Goal: Task Accomplishment & Management: Manage account settings

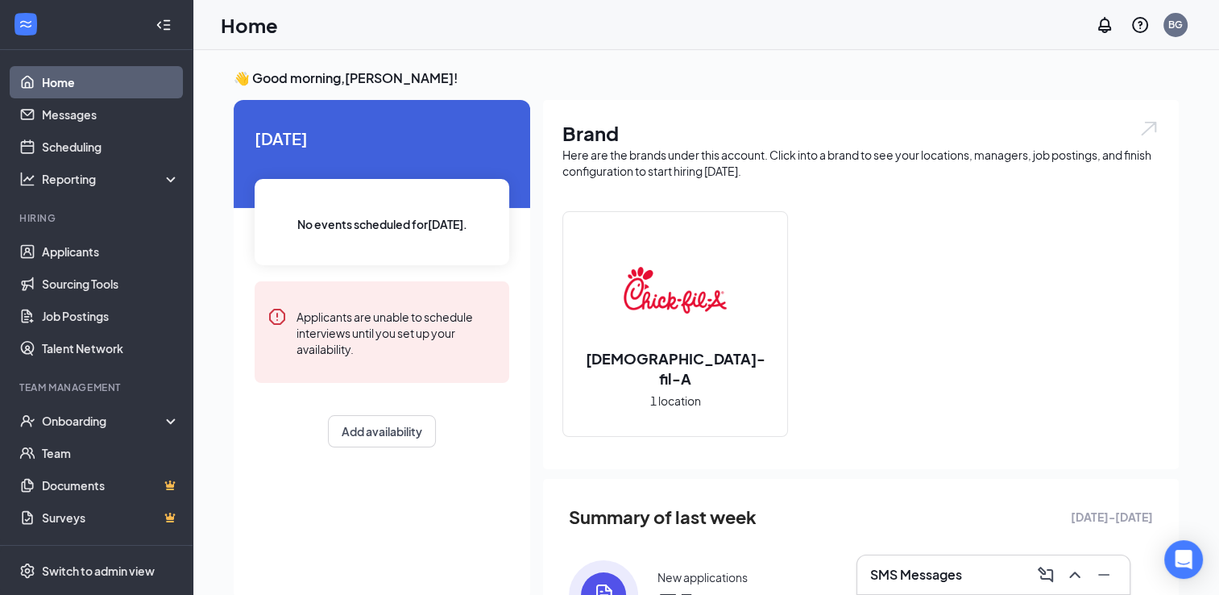
click at [998, 585] on div "SMS Messages" at bounding box center [993, 575] width 247 height 26
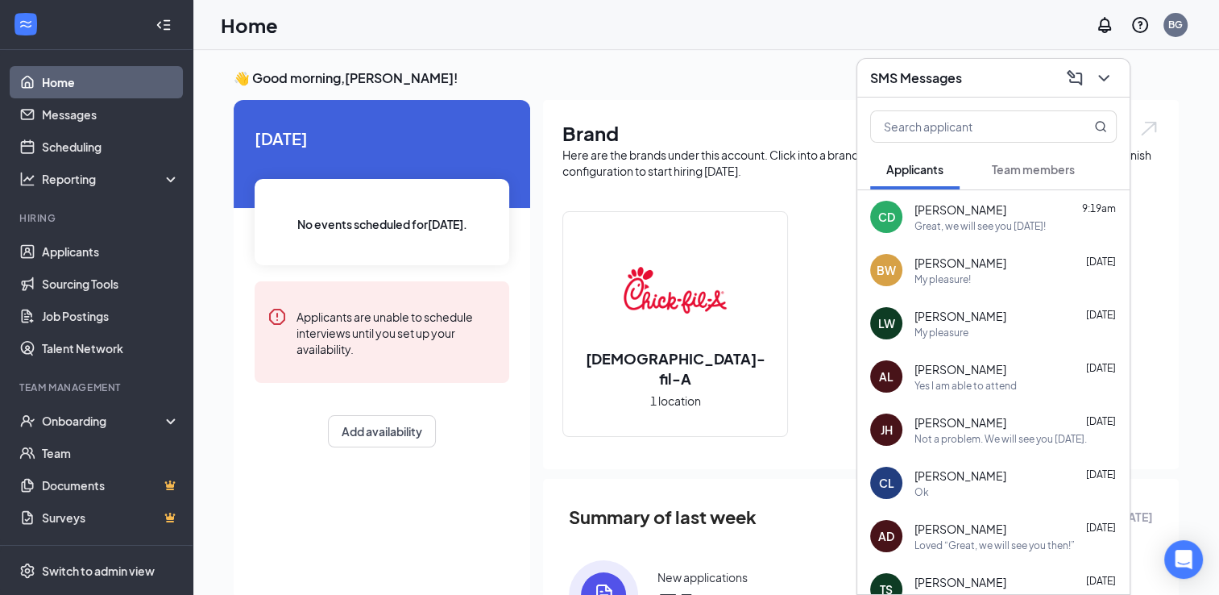
click at [687, 102] on div "Brand Here are the brands under this account. Click into a brand to see your lo…" at bounding box center [861, 284] width 636 height 369
click at [1106, 81] on icon "ChevronDown" at bounding box center [1103, 77] width 19 height 19
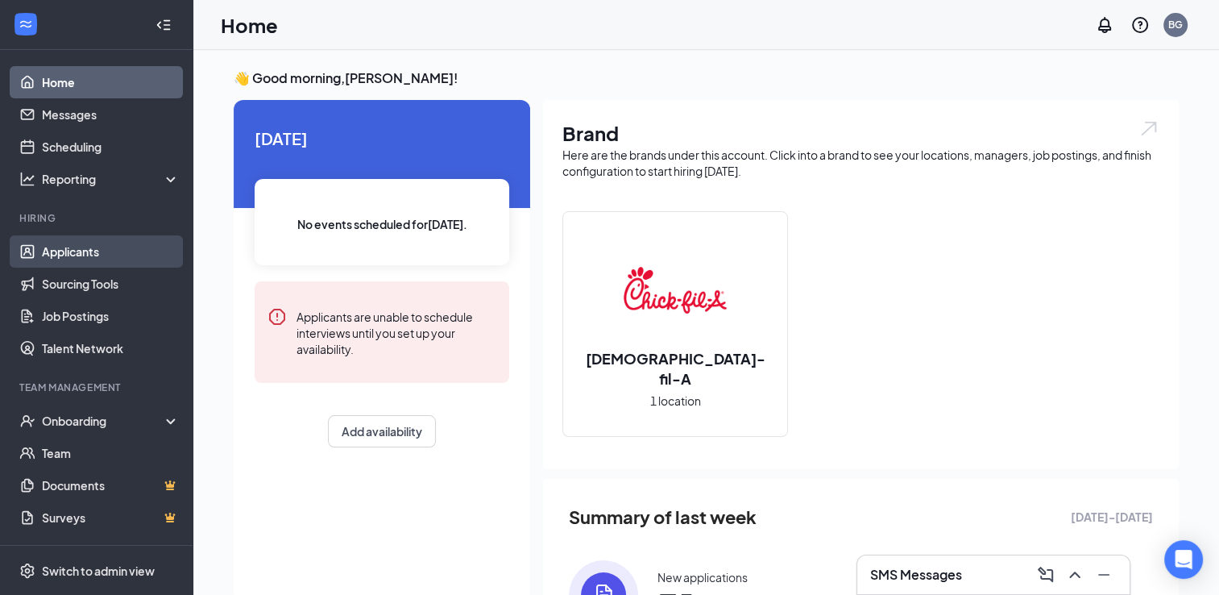
click at [72, 266] on link "Applicants" at bounding box center [111, 251] width 138 height 32
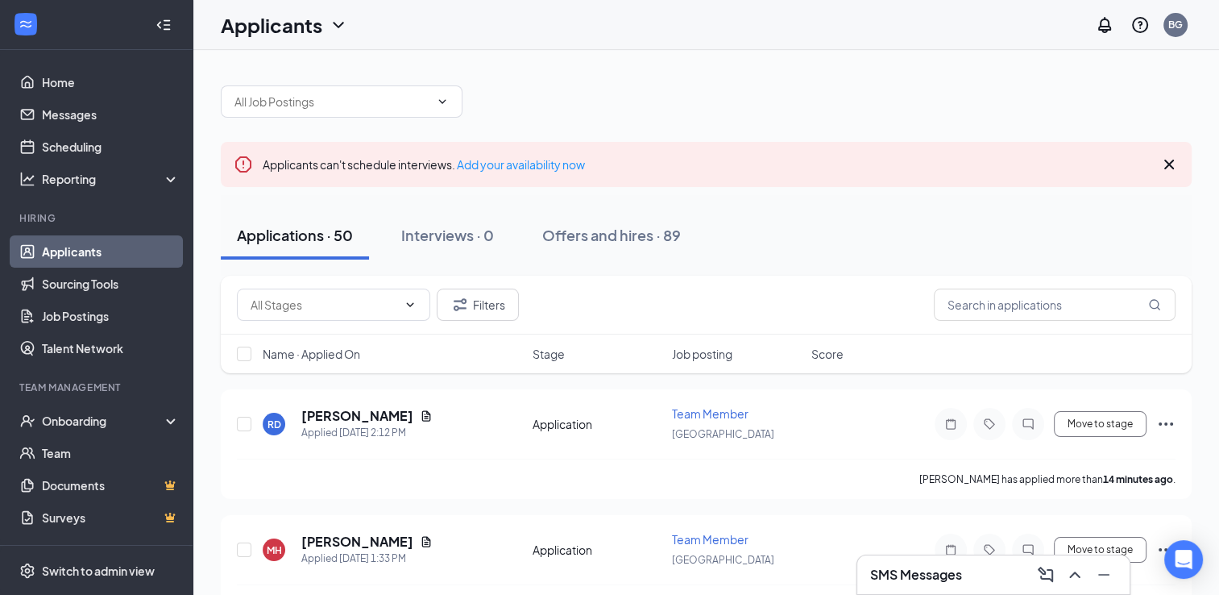
click at [1168, 166] on icon "Cross" at bounding box center [1169, 164] width 19 height 19
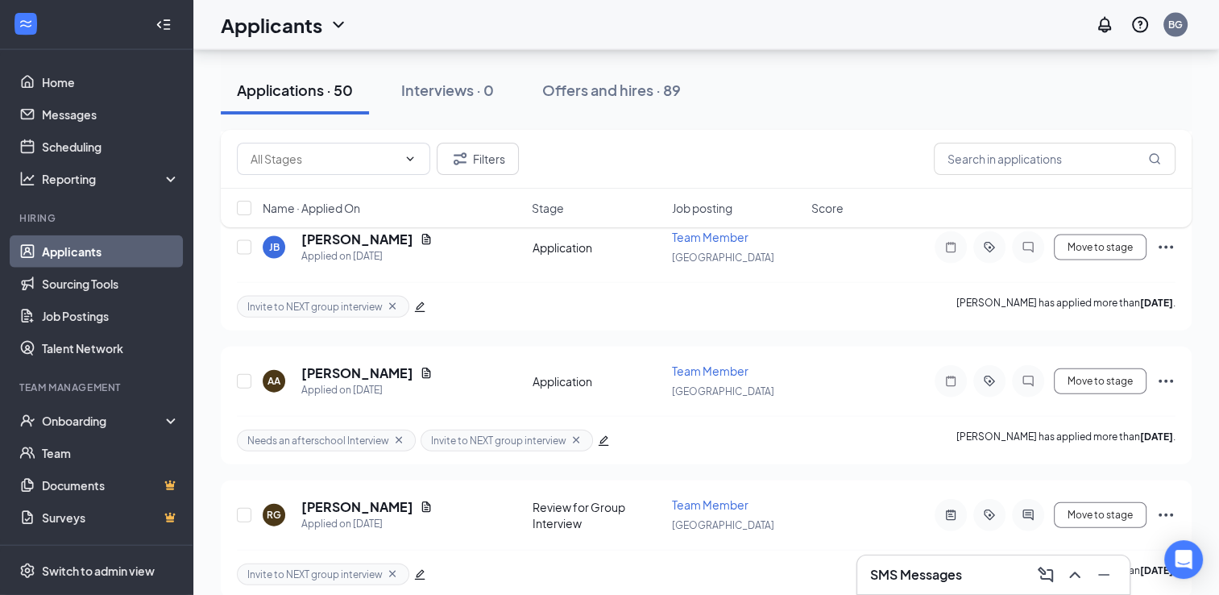
scroll to position [3641, 0]
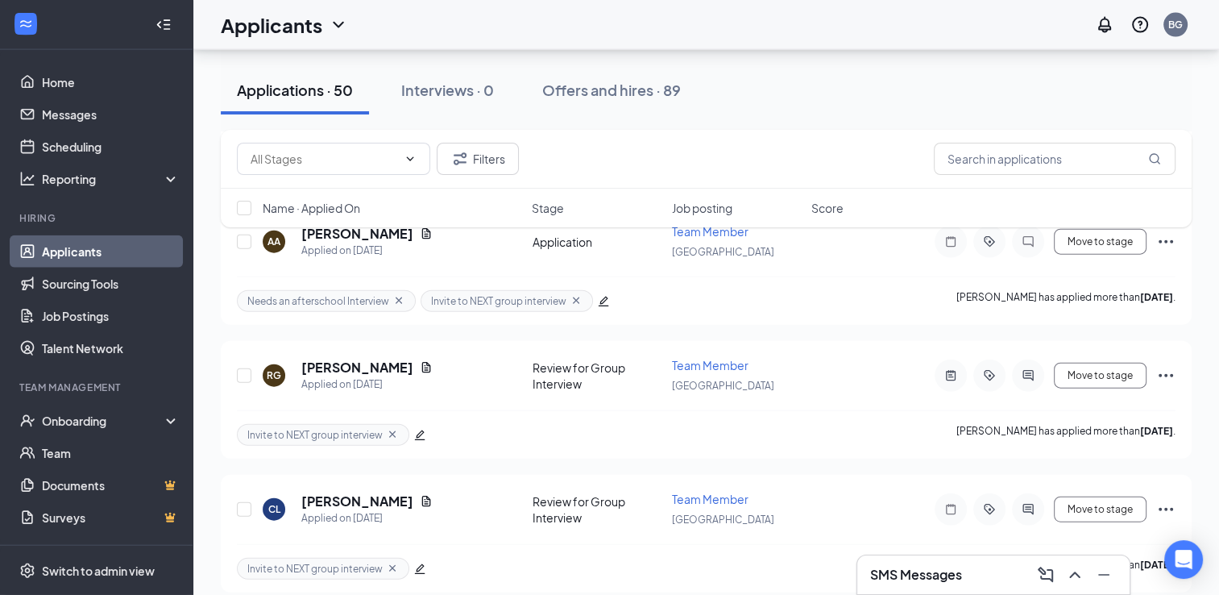
click at [974, 570] on div "SMS Messages" at bounding box center [993, 575] width 247 height 26
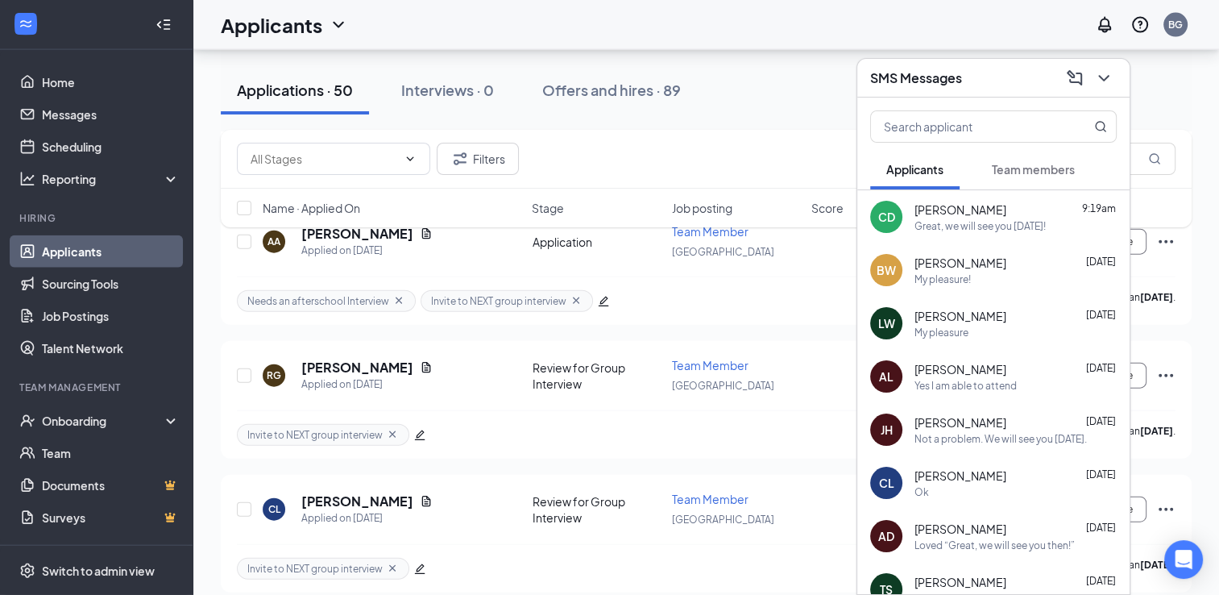
click at [993, 392] on div "Yes I am able to attend" at bounding box center [966, 386] width 102 height 14
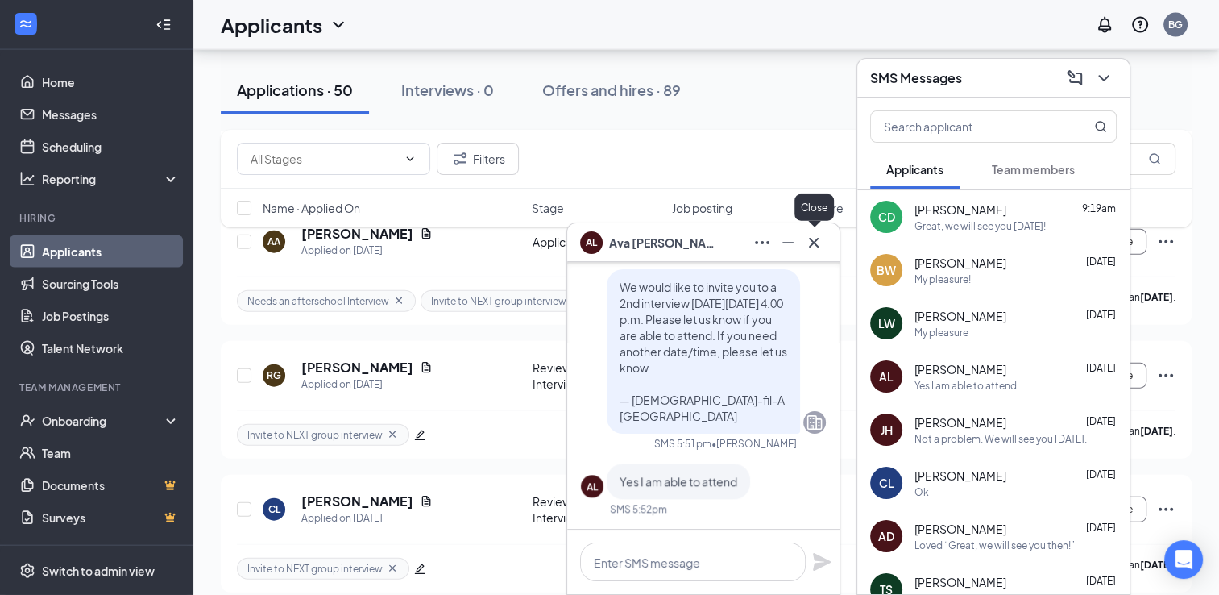
click at [814, 241] on icon "Cross" at bounding box center [814, 242] width 10 height 10
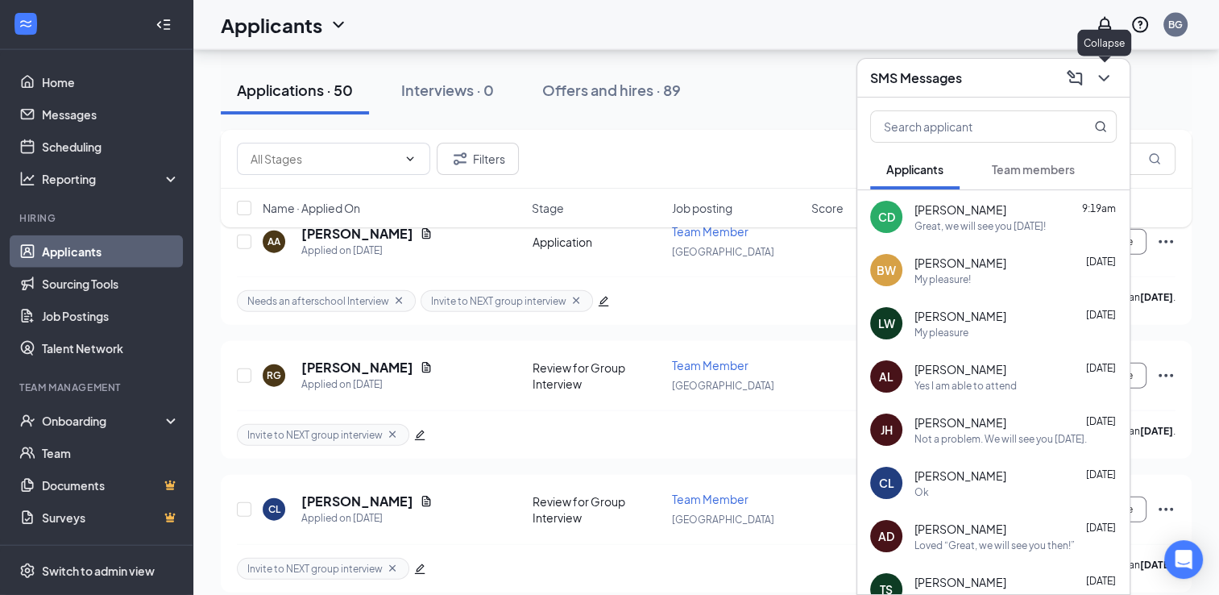
click at [1098, 88] on button at bounding box center [1104, 78] width 26 height 26
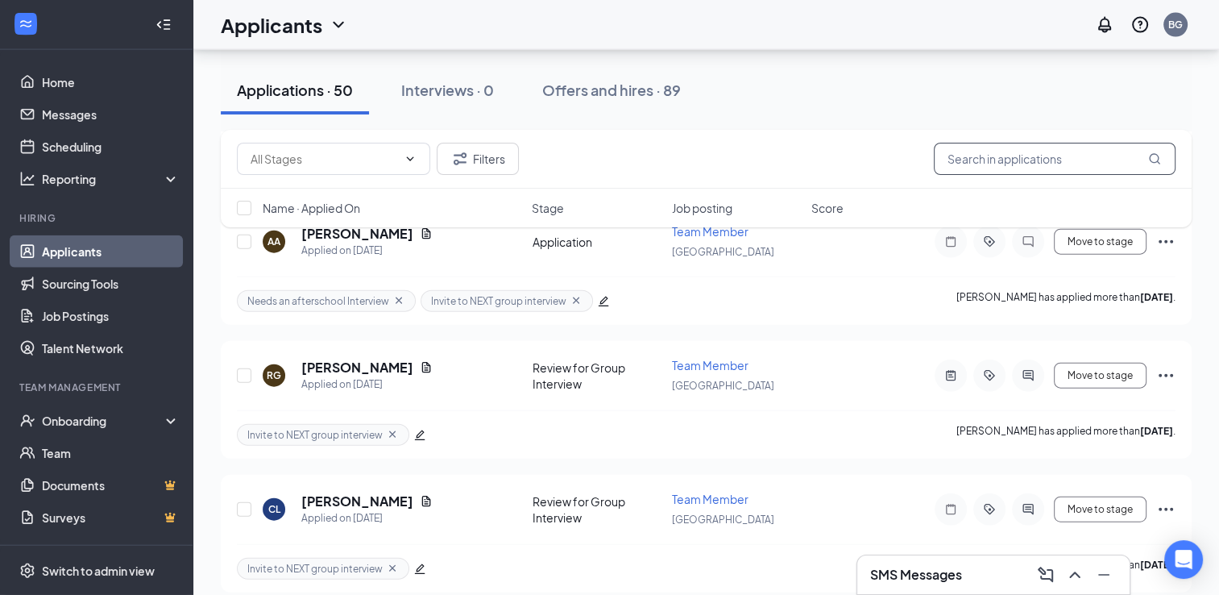
click at [975, 164] on input "text" at bounding box center [1055, 159] width 242 height 32
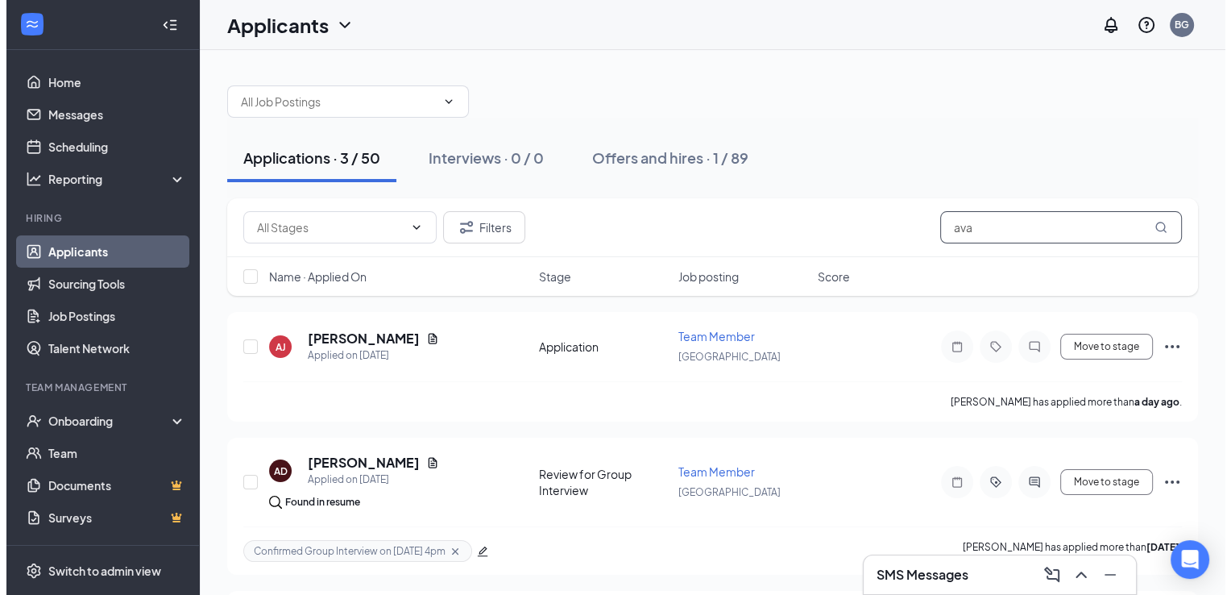
scroll to position [127, 0]
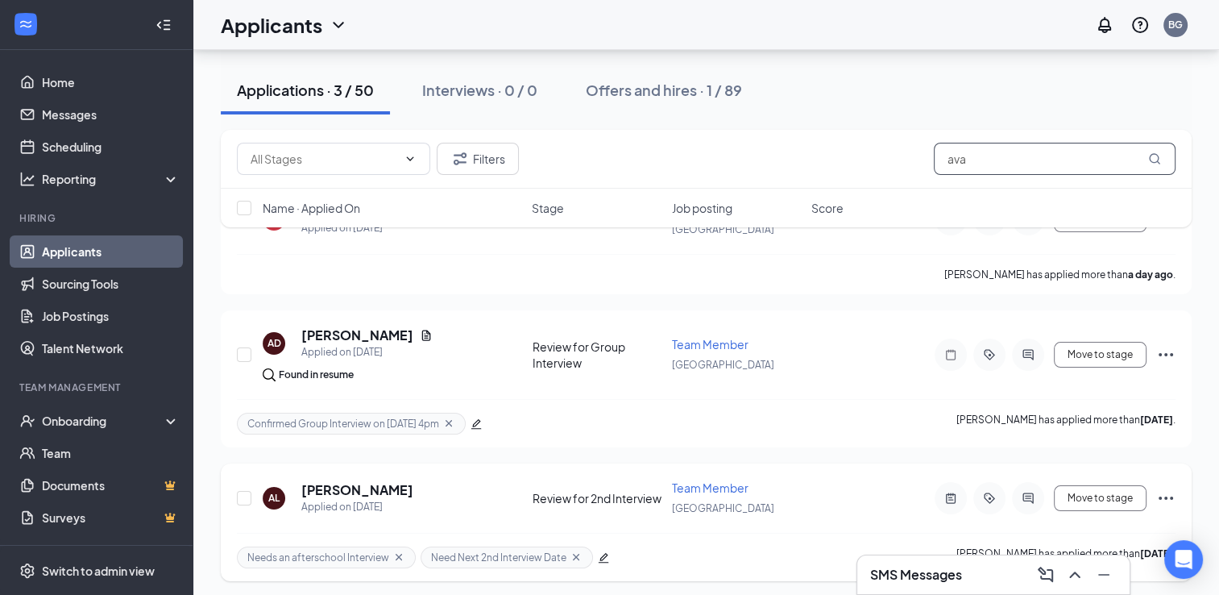
type input "ava"
click at [604, 552] on icon "edit" at bounding box center [603, 557] width 11 height 11
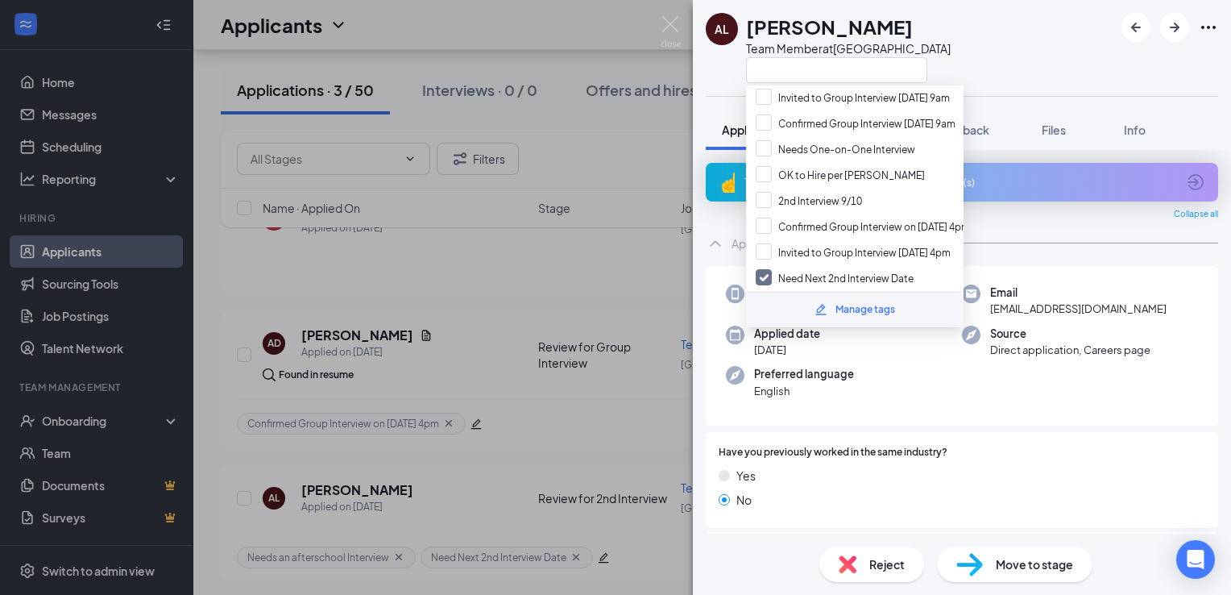
scroll to position [177, 0]
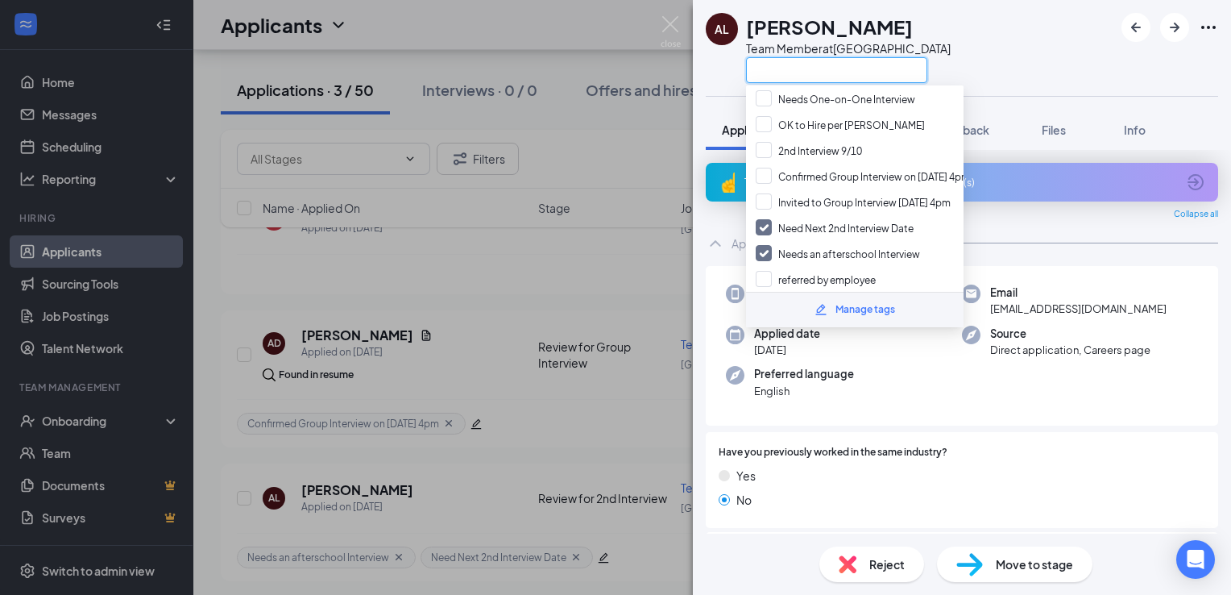
click at [855, 64] on input "text" at bounding box center [836, 70] width 181 height 26
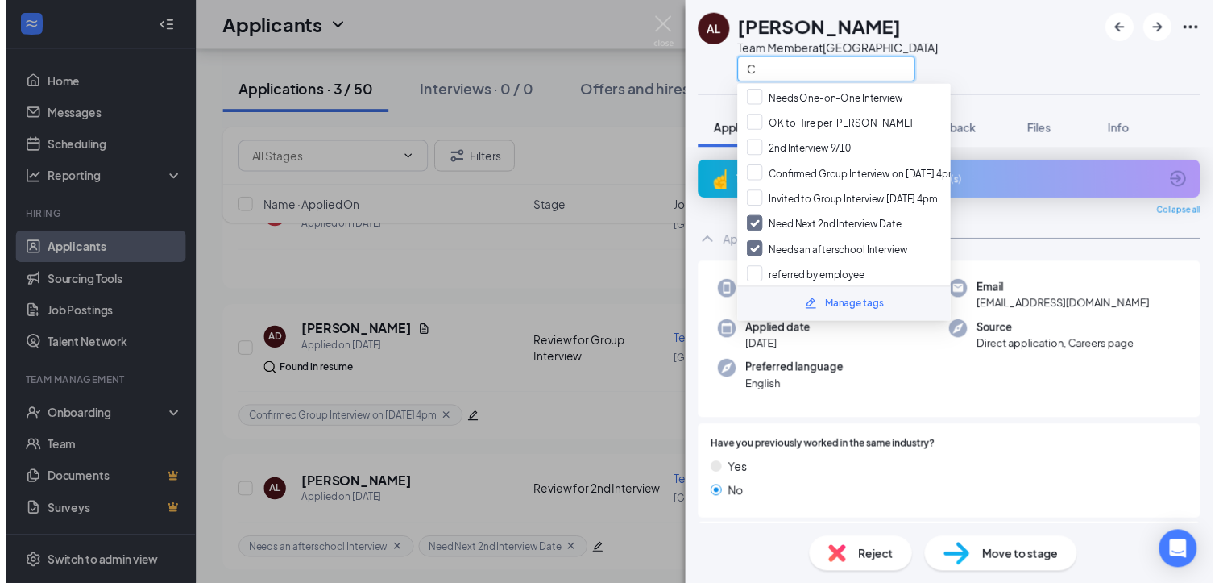
scroll to position [0, 0]
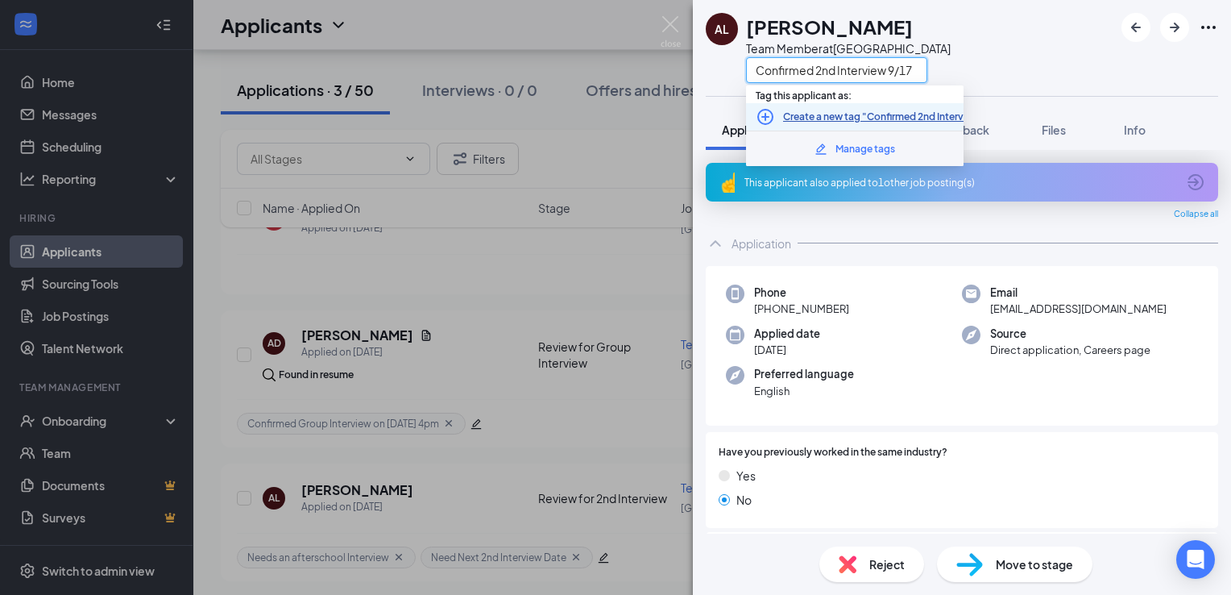
type input "Confirmed 2nd Interview 9/17"
click at [936, 116] on link "Create a new tag "Confirmed 2nd Interview 9/17"" at bounding box center [895, 117] width 225 height 15
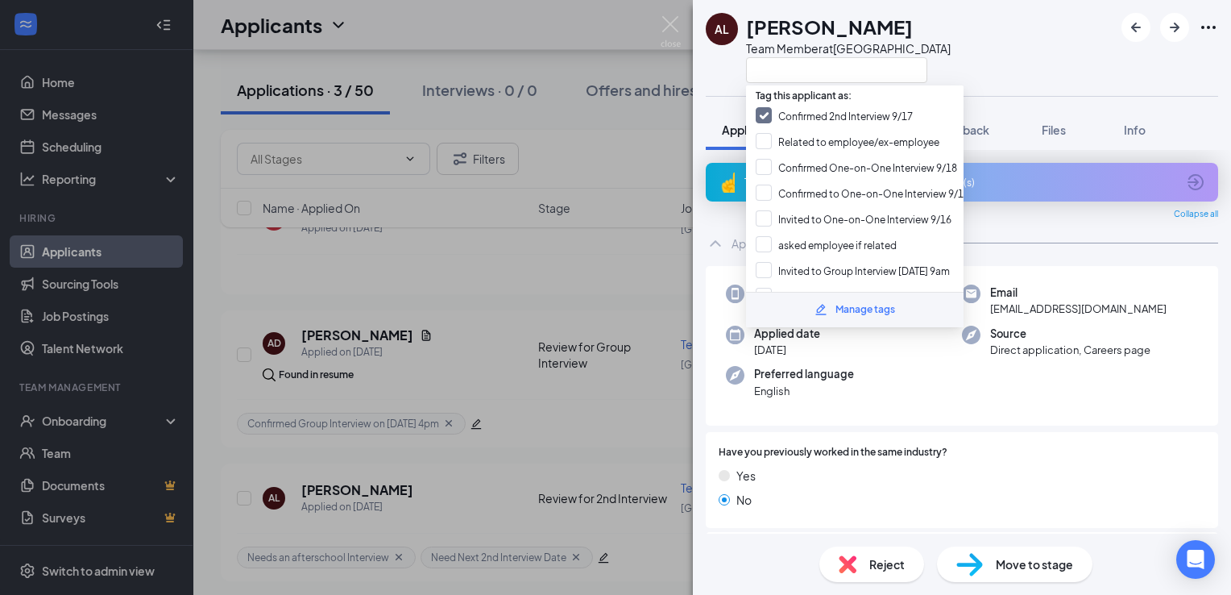
click at [961, 56] on div "AL [PERSON_NAME] Team Member at [GEOGRAPHIC_DATA]" at bounding box center [962, 48] width 538 height 96
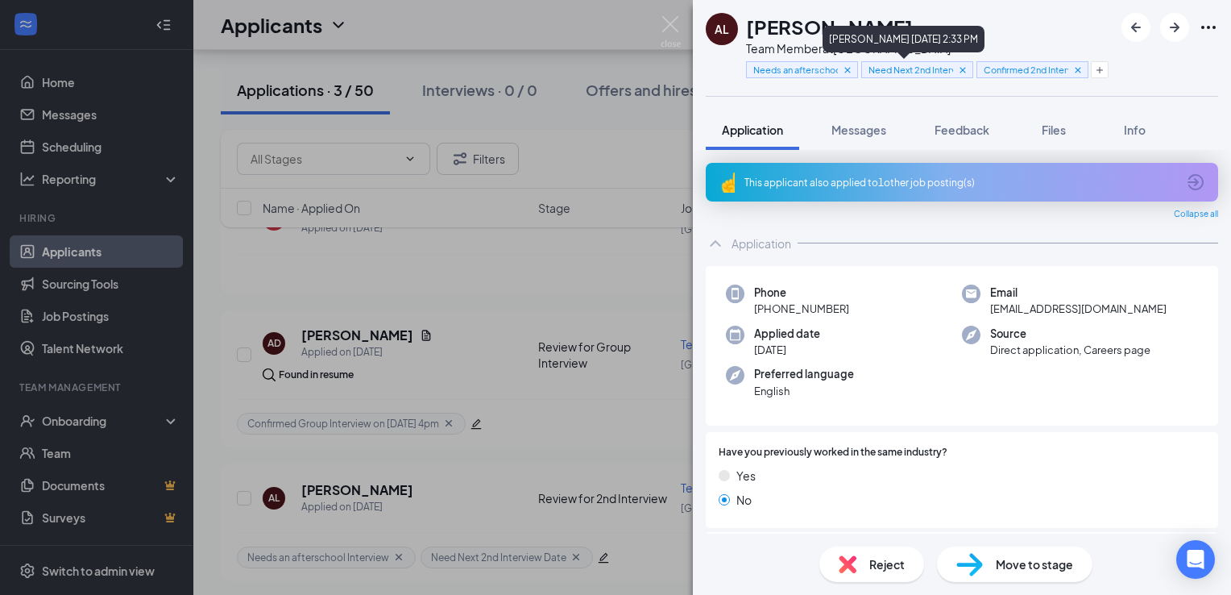
click at [962, 72] on icon "Cross" at bounding box center [962, 69] width 11 height 11
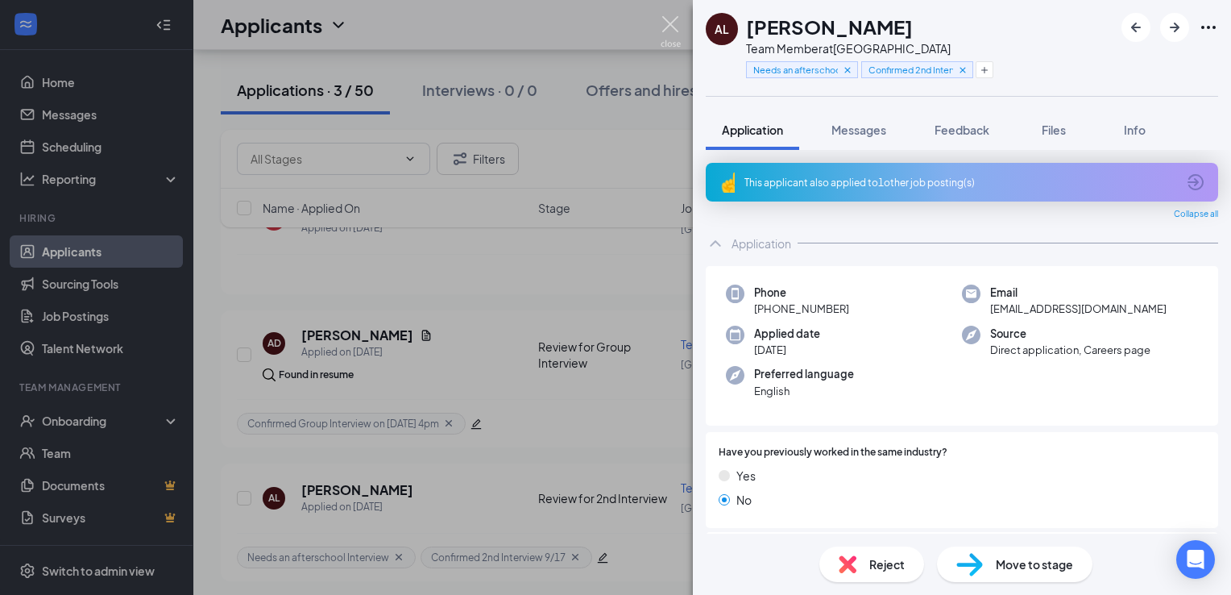
click at [668, 40] on img at bounding box center [671, 31] width 20 height 31
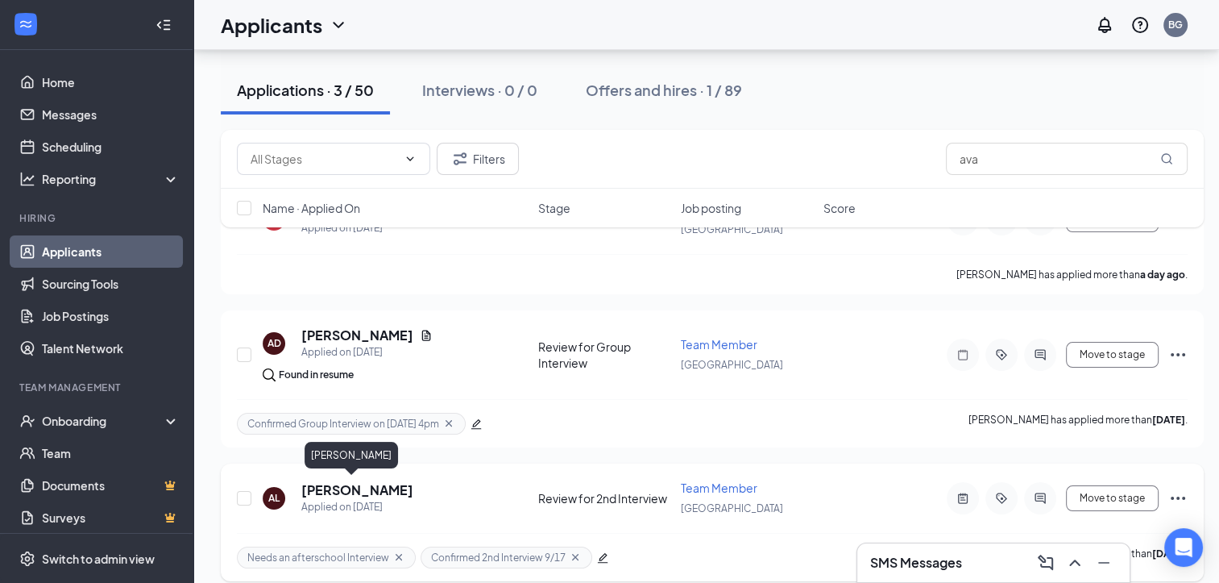
click at [315, 490] on h5 "[PERSON_NAME]" at bounding box center [357, 490] width 112 height 18
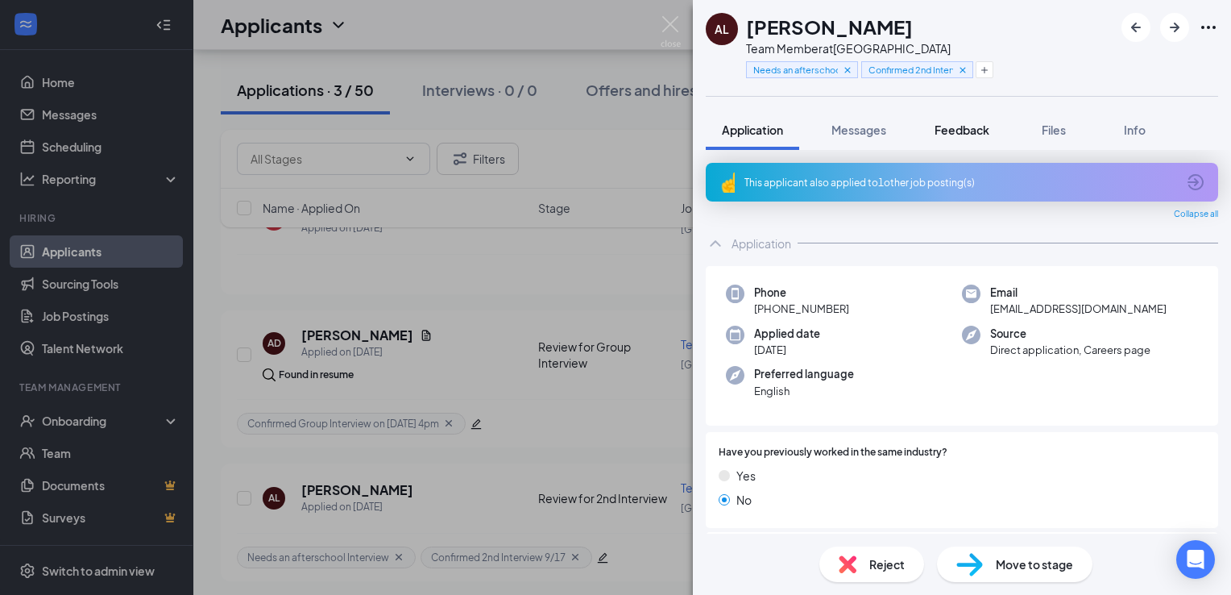
click at [994, 119] on button "Feedback" at bounding box center [962, 130] width 87 height 40
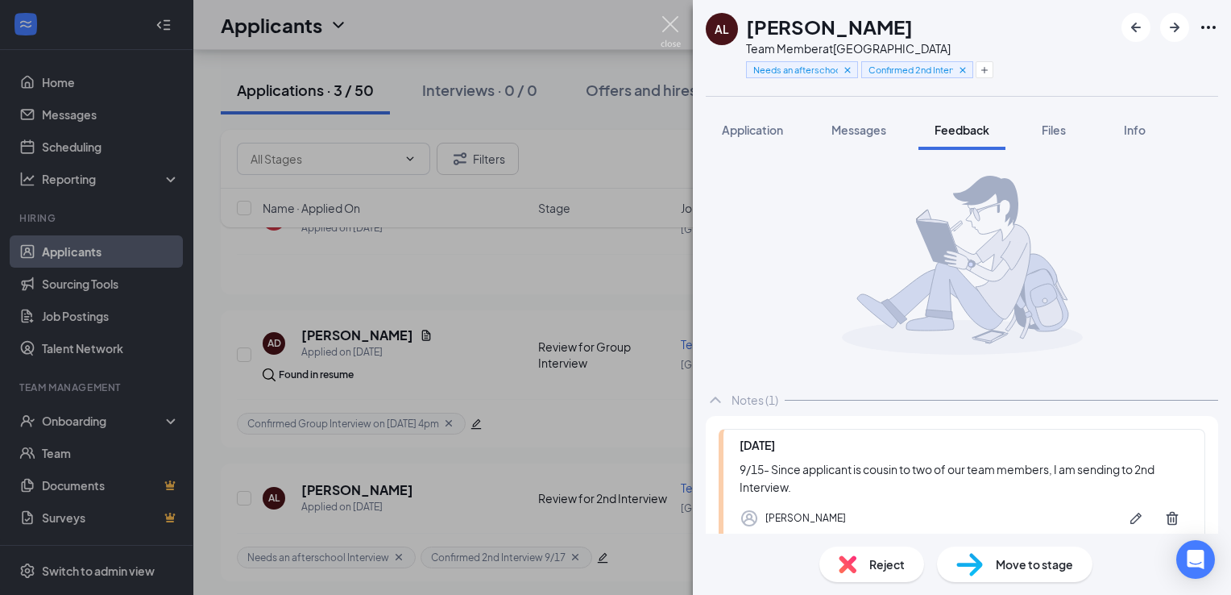
click at [674, 34] on img at bounding box center [671, 31] width 20 height 31
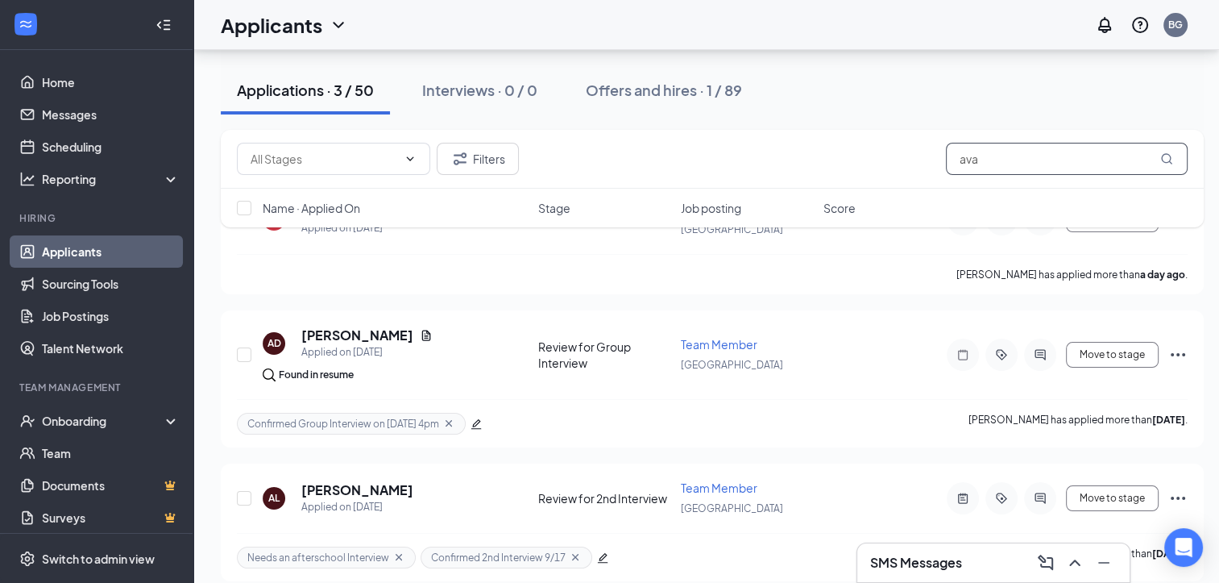
click at [1035, 169] on input "ava" at bounding box center [1067, 159] width 242 height 32
type input "a"
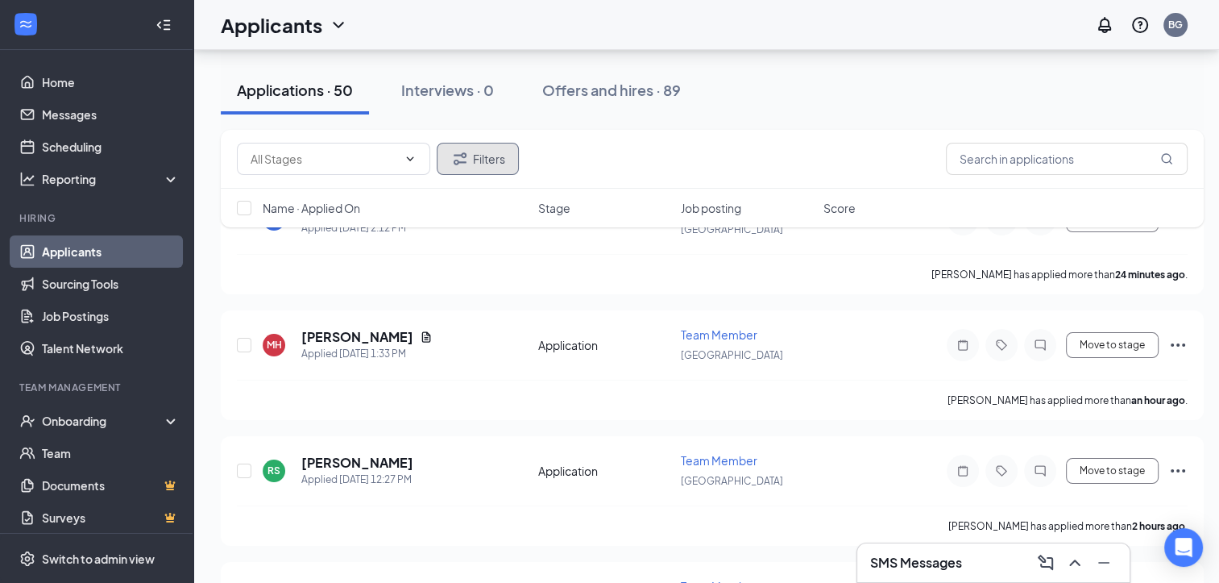
click at [500, 157] on button "Filters" at bounding box center [478, 159] width 82 height 32
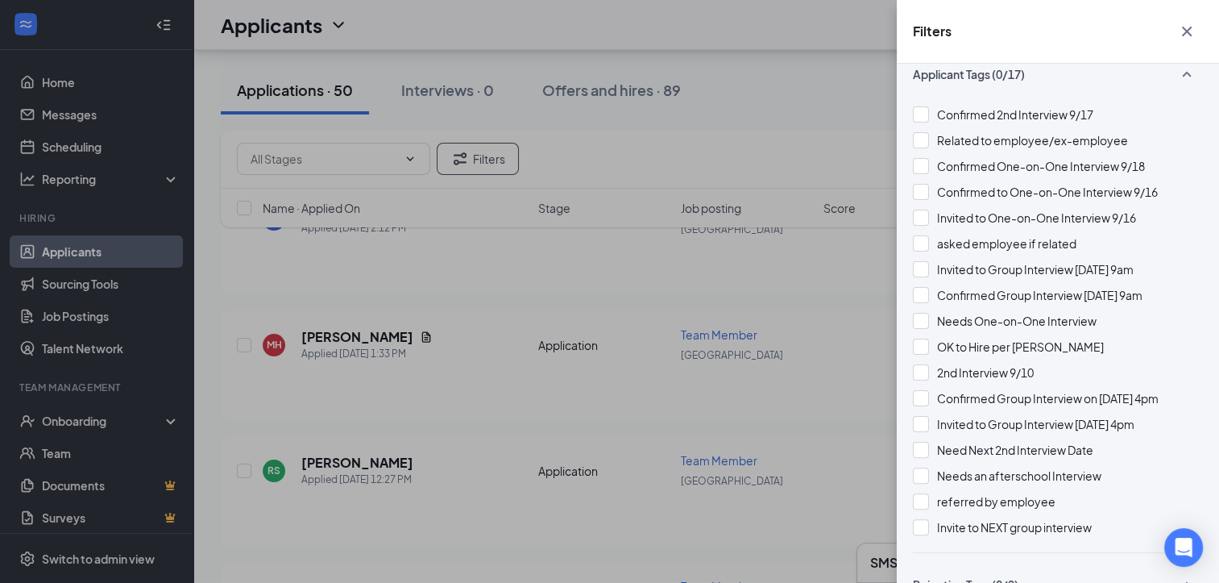
scroll to position [317, 0]
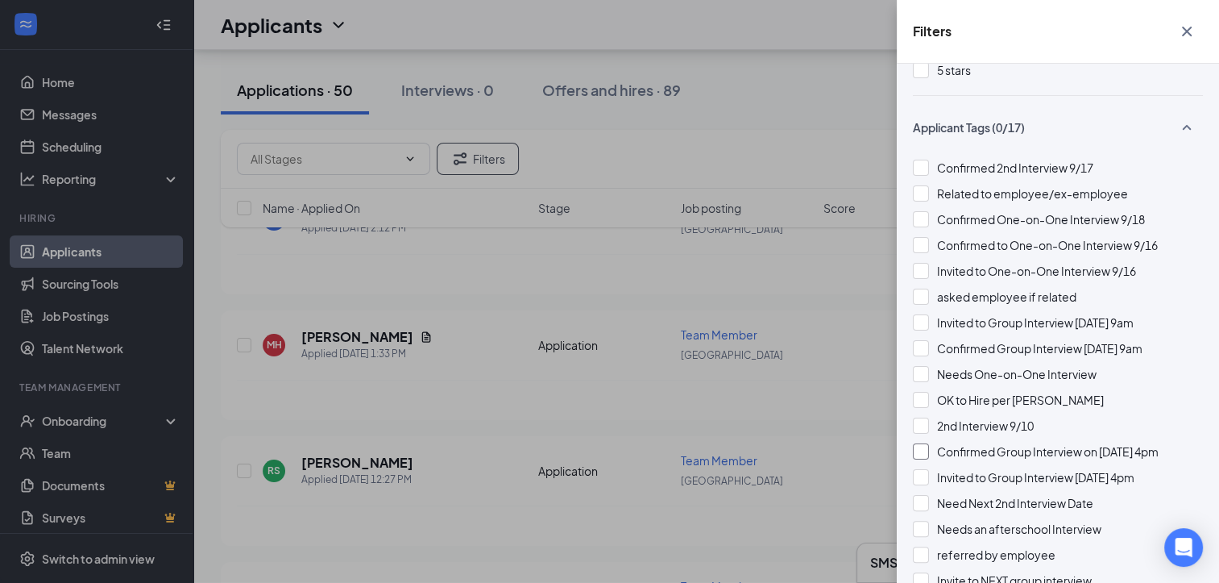
click at [1076, 452] on span "Confirmed Group Interview on [DATE] 4pm" at bounding box center [1048, 451] width 222 height 15
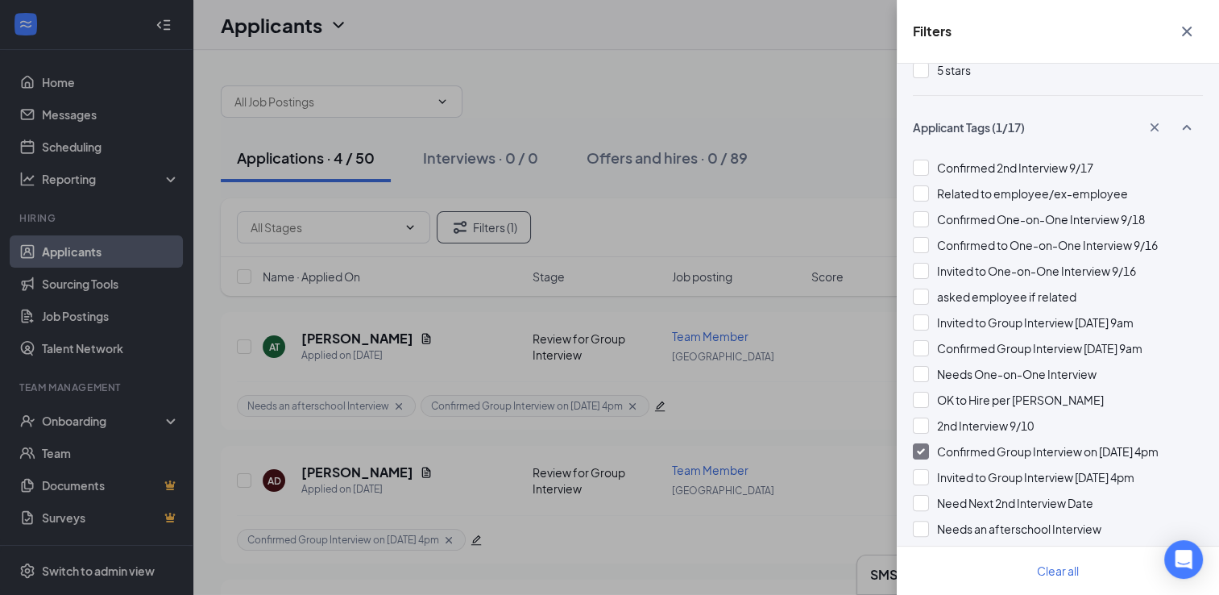
click at [1189, 24] on icon "Cross" at bounding box center [1186, 31] width 19 height 19
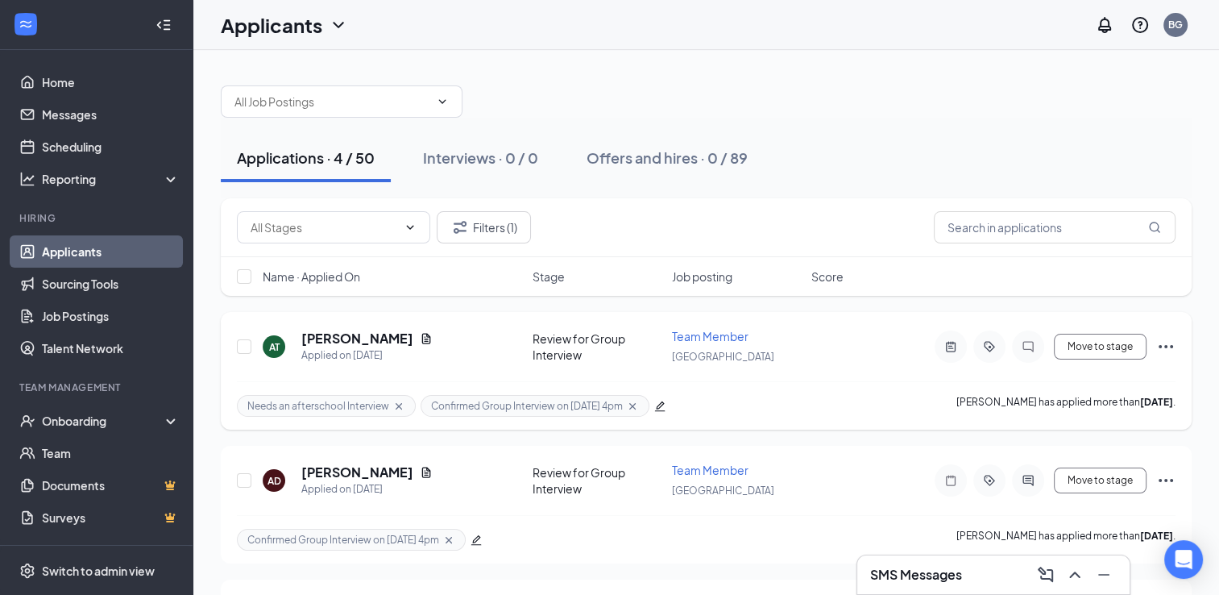
click at [633, 404] on icon "Cross" at bounding box center [632, 405] width 6 height 6
click at [393, 406] on icon "Cross" at bounding box center [398, 406] width 13 height 13
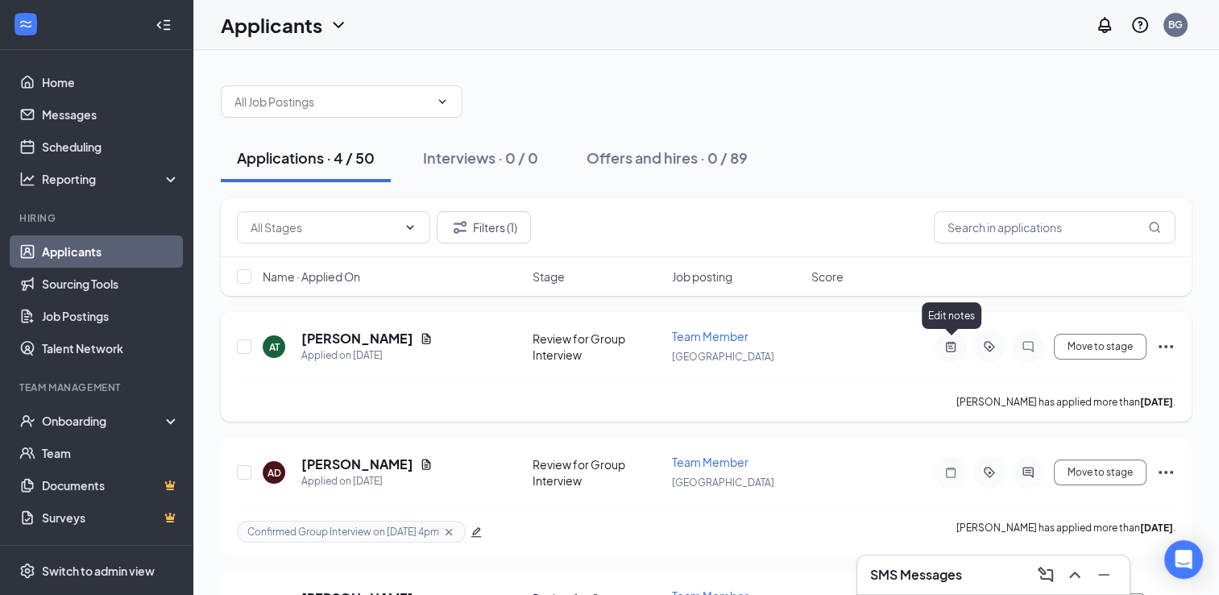
click at [957, 347] on icon "ActiveNote" at bounding box center [950, 346] width 19 height 13
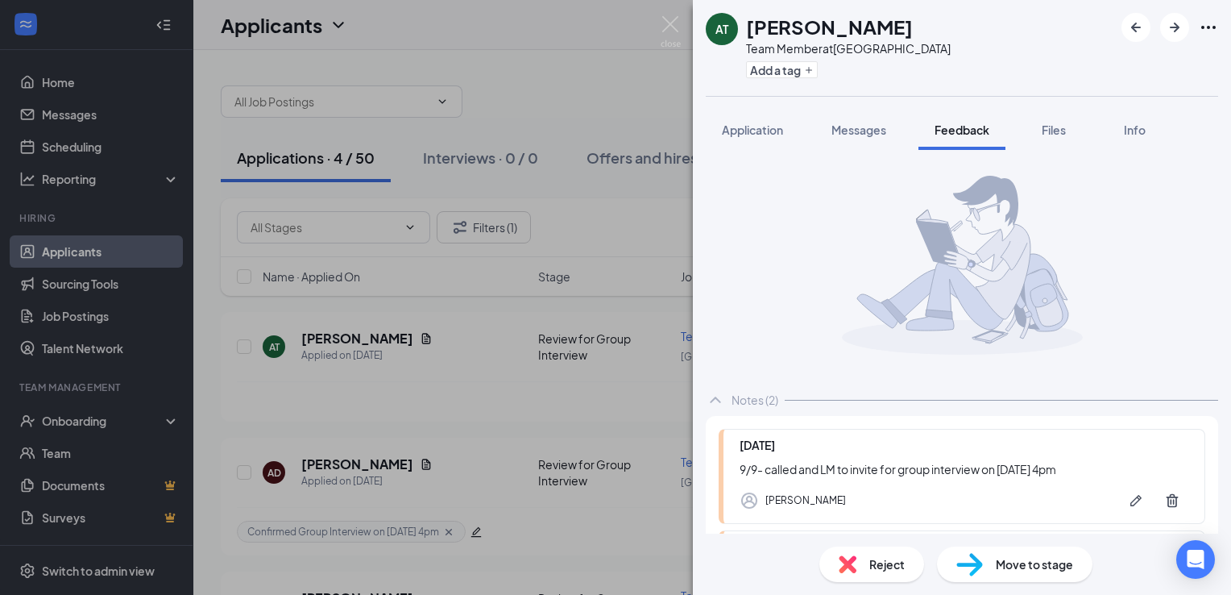
scroll to position [197, 0]
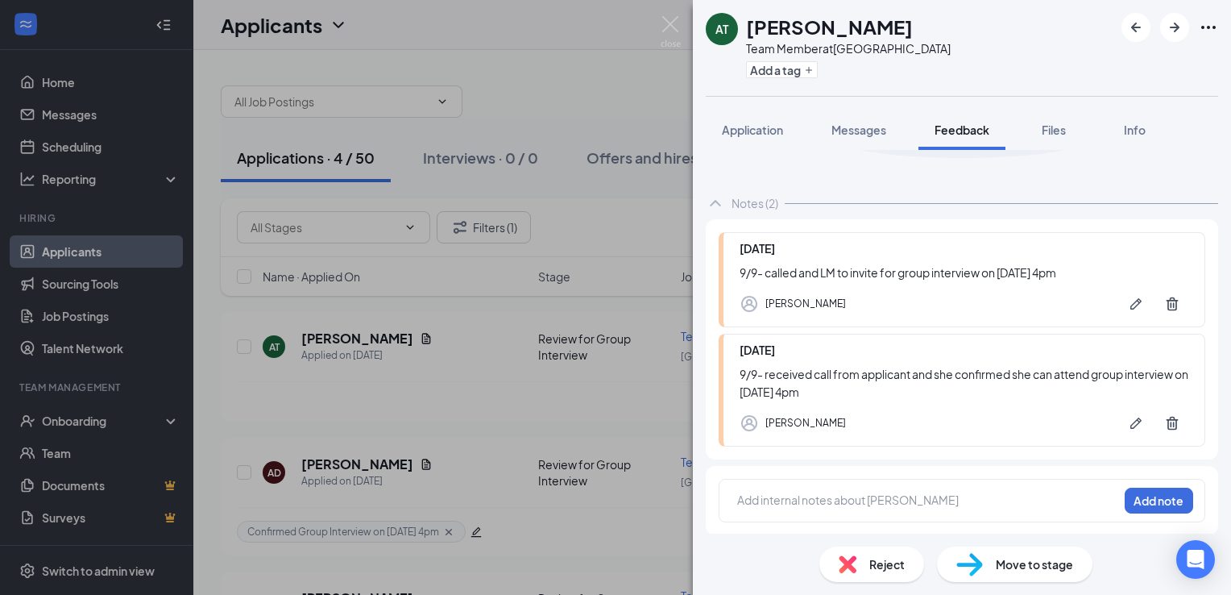
scroll to position [187, 0]
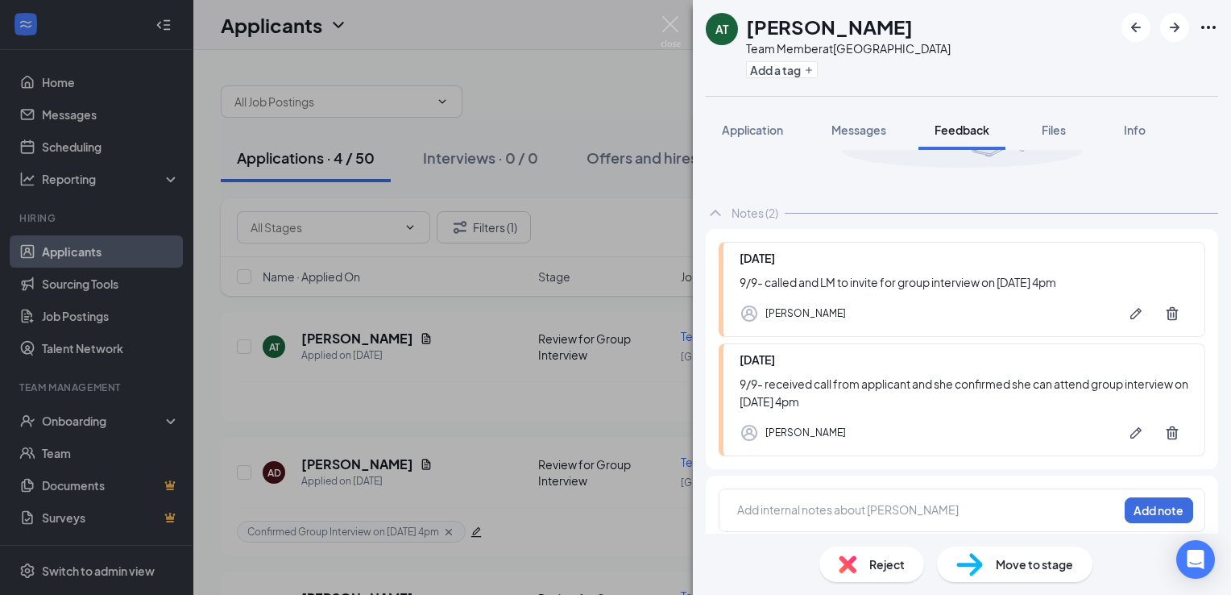
click at [948, 501] on div at bounding box center [928, 509] width 380 height 17
drag, startPoint x: 913, startPoint y: 497, endPoint x: 864, endPoint y: 507, distance: 50.1
click at [864, 507] on div "9/15- Had group Interview. Add note" at bounding box center [962, 510] width 487 height 44
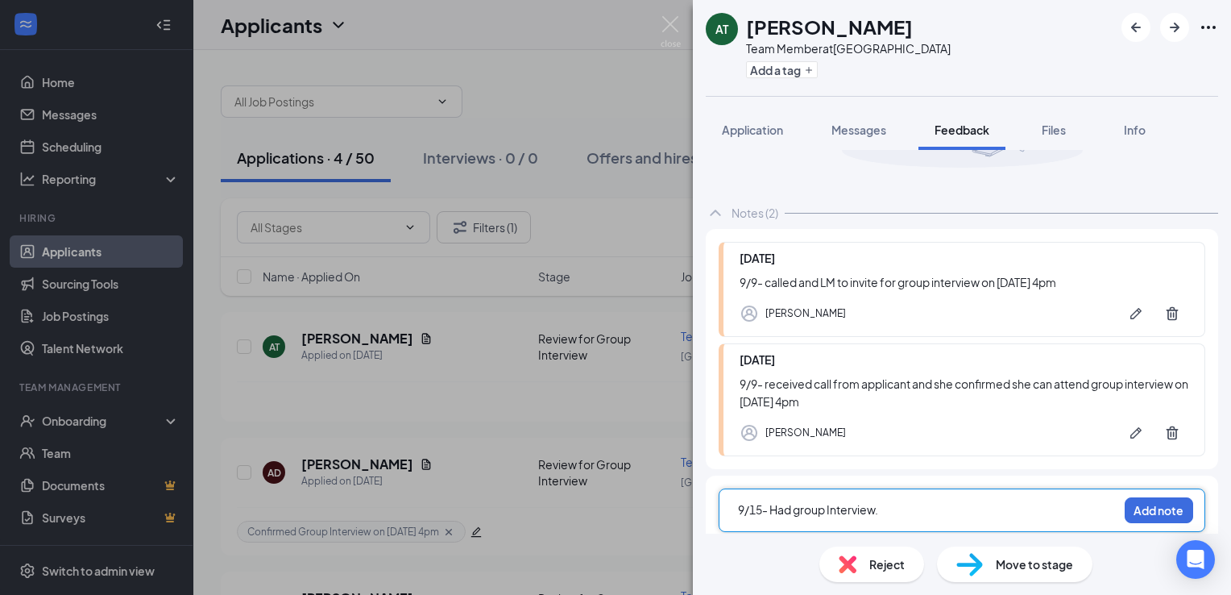
click at [899, 506] on div "9/15- Had group Interview." at bounding box center [928, 509] width 380 height 17
drag, startPoint x: 899, startPoint y: 506, endPoint x: 714, endPoint y: 513, distance: 185.5
click at [714, 513] on div "9/15- Had group Interview. Add note" at bounding box center [962, 509] width 513 height 69
copy span "9/15- Had group Interview."
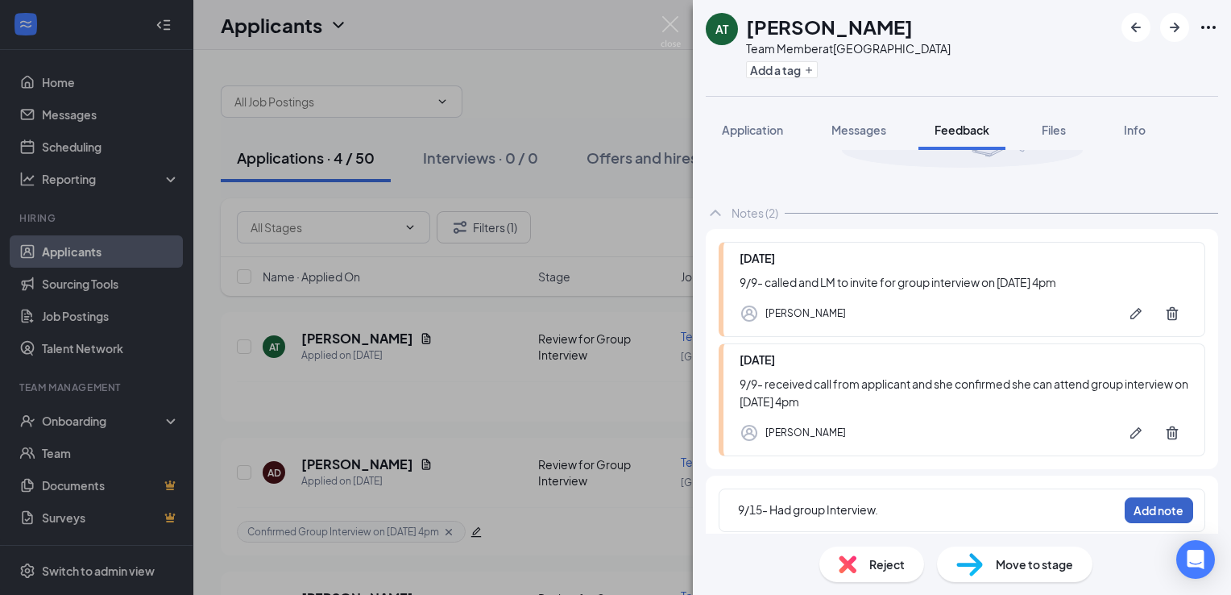
click at [1138, 508] on button "Add note" at bounding box center [1159, 510] width 68 height 26
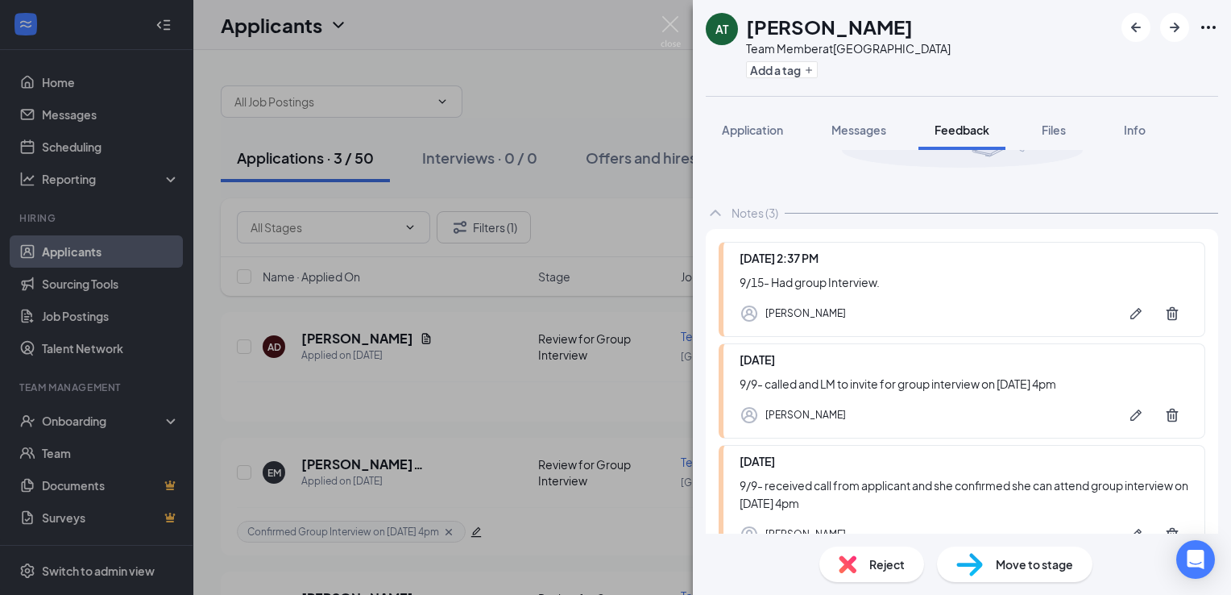
click at [683, 40] on div "AT [PERSON_NAME] Team Member at [GEOGRAPHIC_DATA] Add a tag Application Message…" at bounding box center [615, 297] width 1231 height 595
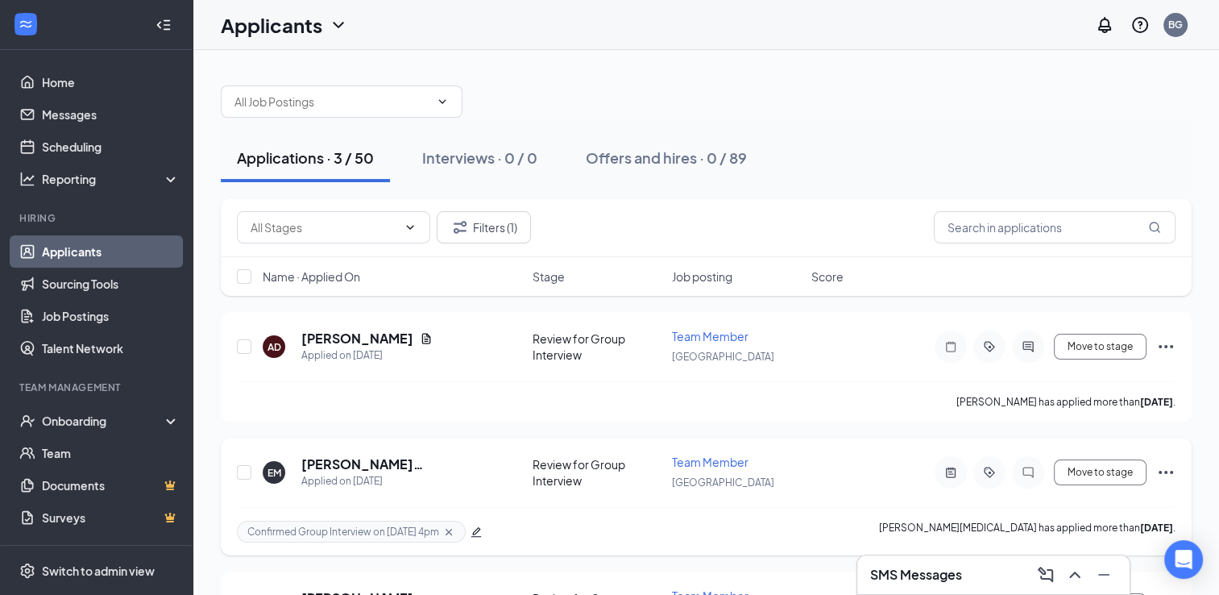
click at [450, 533] on icon "Cross" at bounding box center [448, 531] width 13 height 13
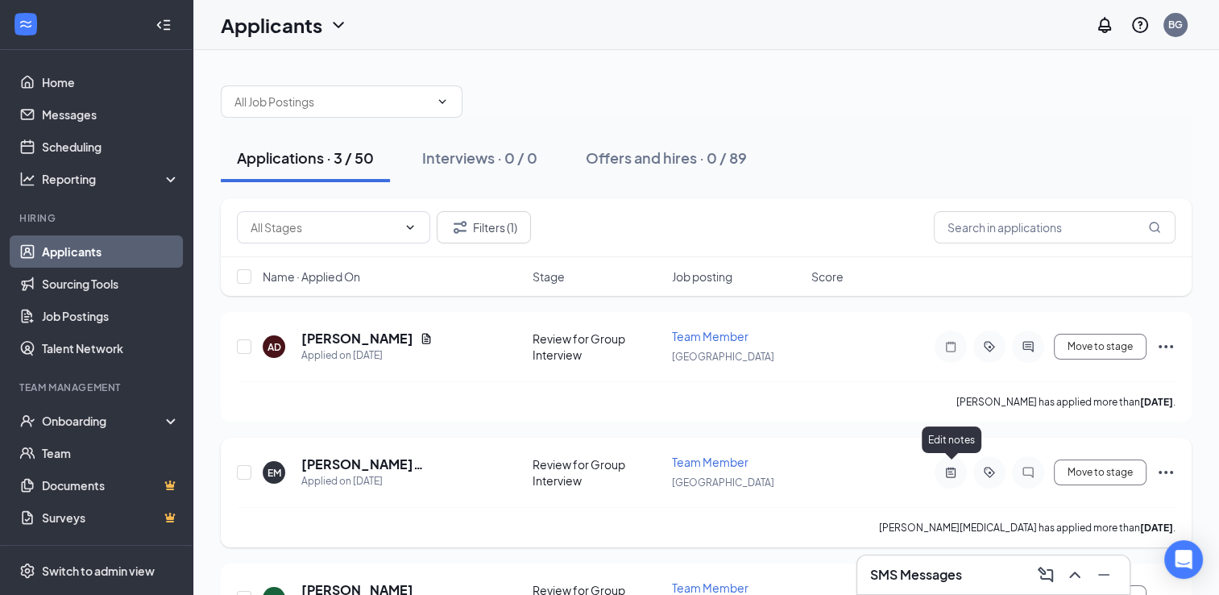
click at [948, 470] on icon "ActiveNote" at bounding box center [950, 472] width 19 height 13
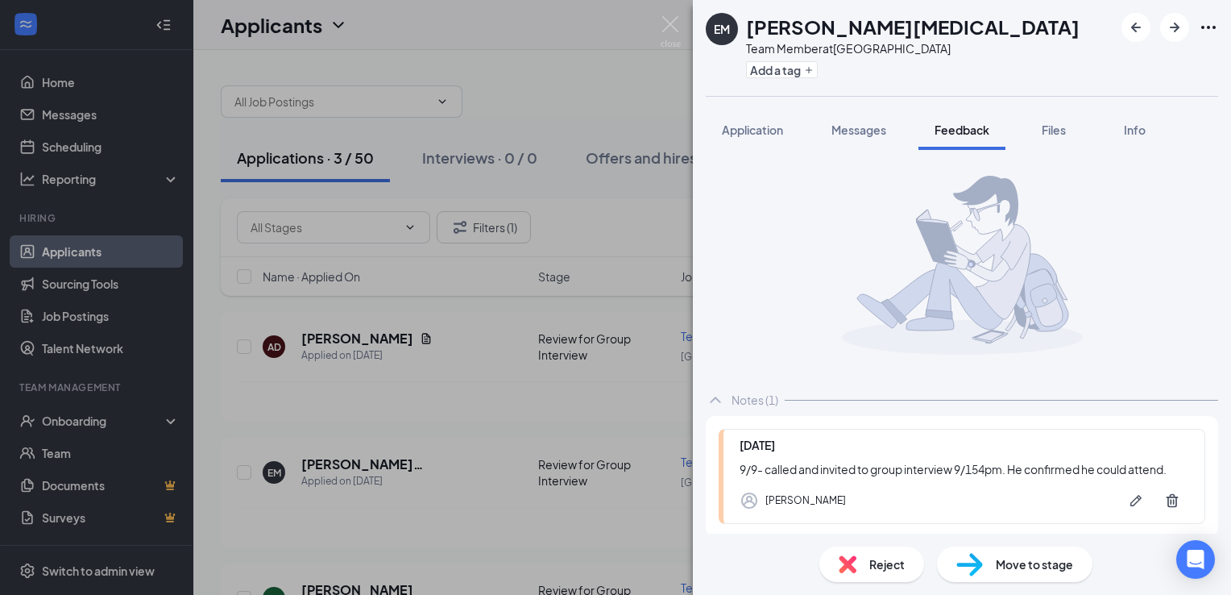
scroll to position [95, 0]
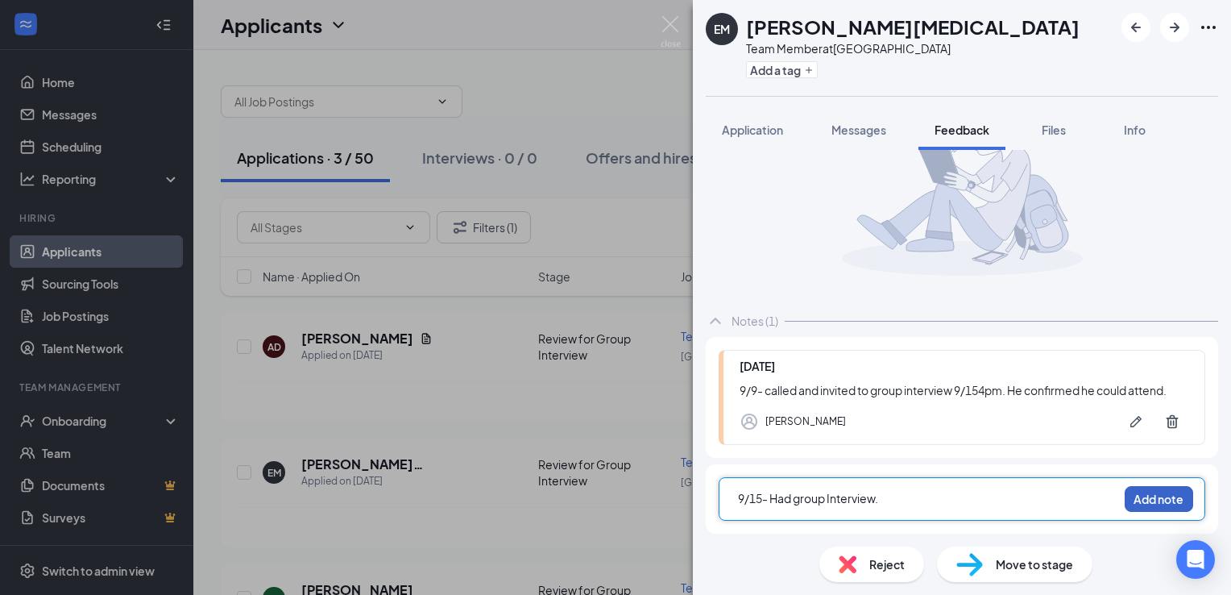
click at [1173, 501] on button "Add note" at bounding box center [1159, 499] width 68 height 26
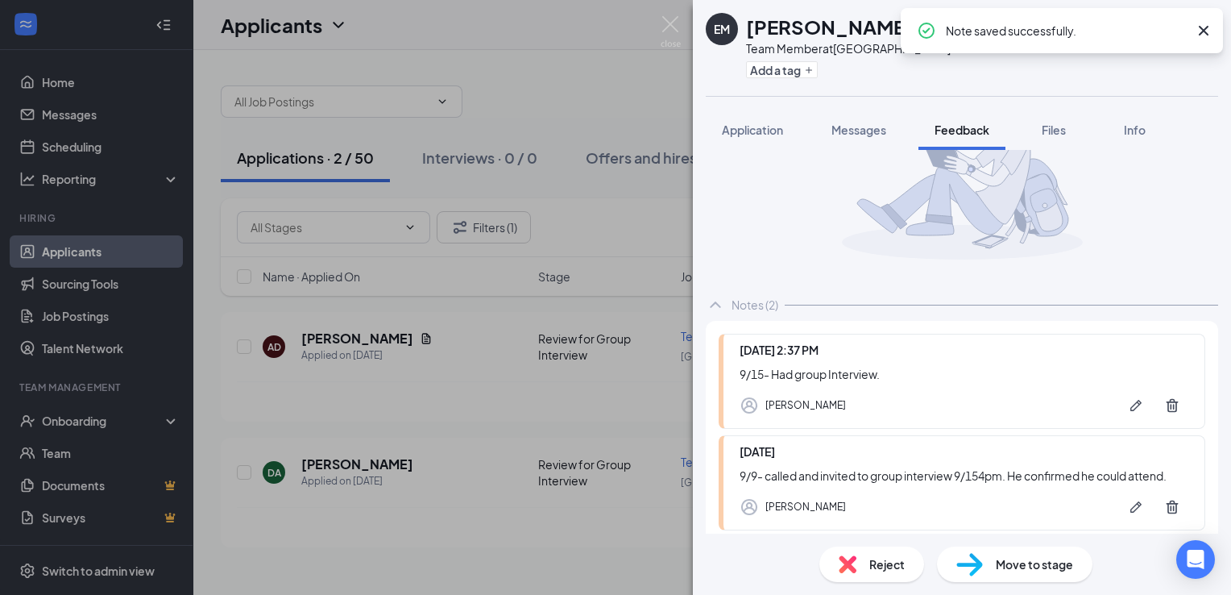
click at [867, 569] on div "Reject" at bounding box center [872, 563] width 105 height 35
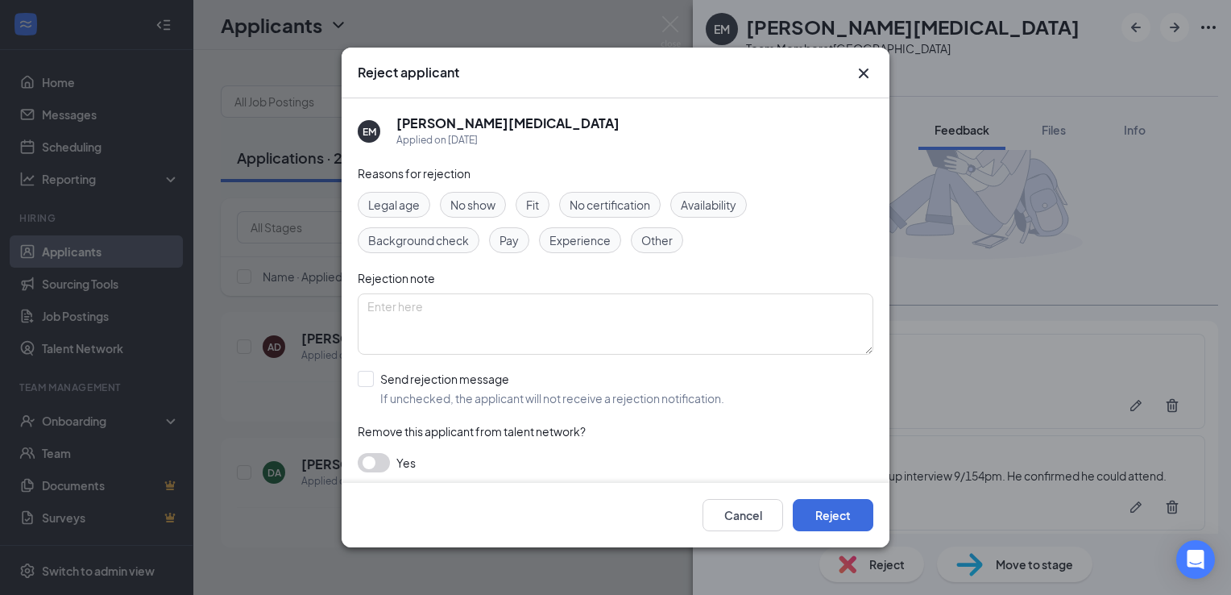
click at [542, 208] on div "Fit" at bounding box center [533, 205] width 34 height 26
drag, startPoint x: 825, startPoint y: 508, endPoint x: 807, endPoint y: 535, distance: 32.0
click at [807, 535] on div "Cancel Reject" at bounding box center [616, 515] width 548 height 64
click at [823, 521] on button "Reject" at bounding box center [833, 515] width 81 height 32
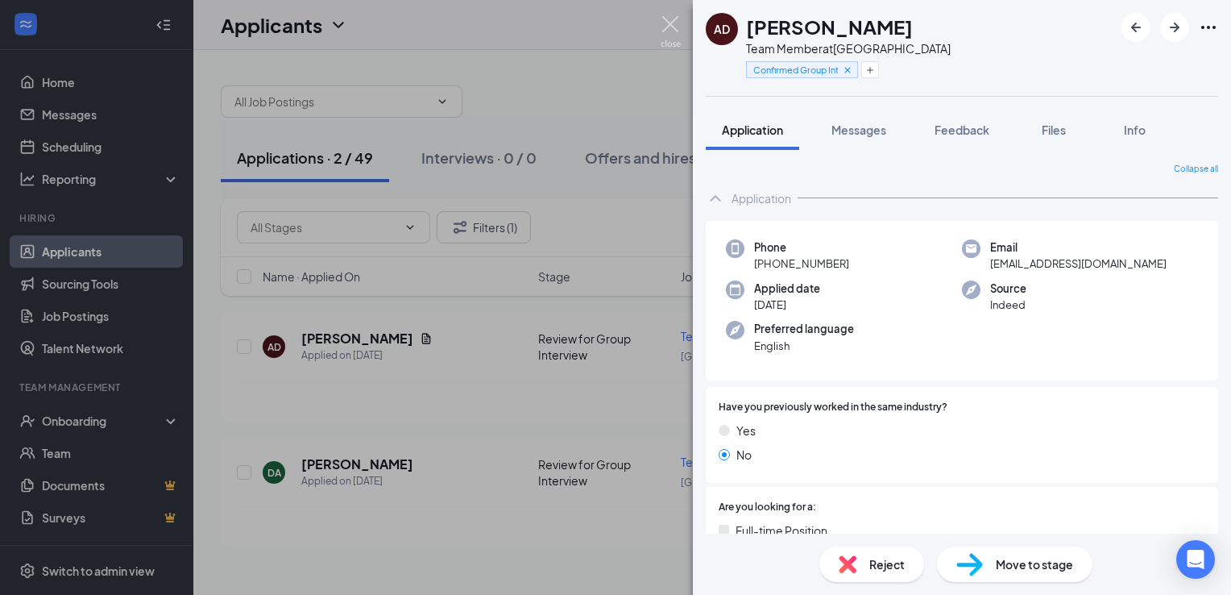
click at [673, 24] on img at bounding box center [671, 31] width 20 height 31
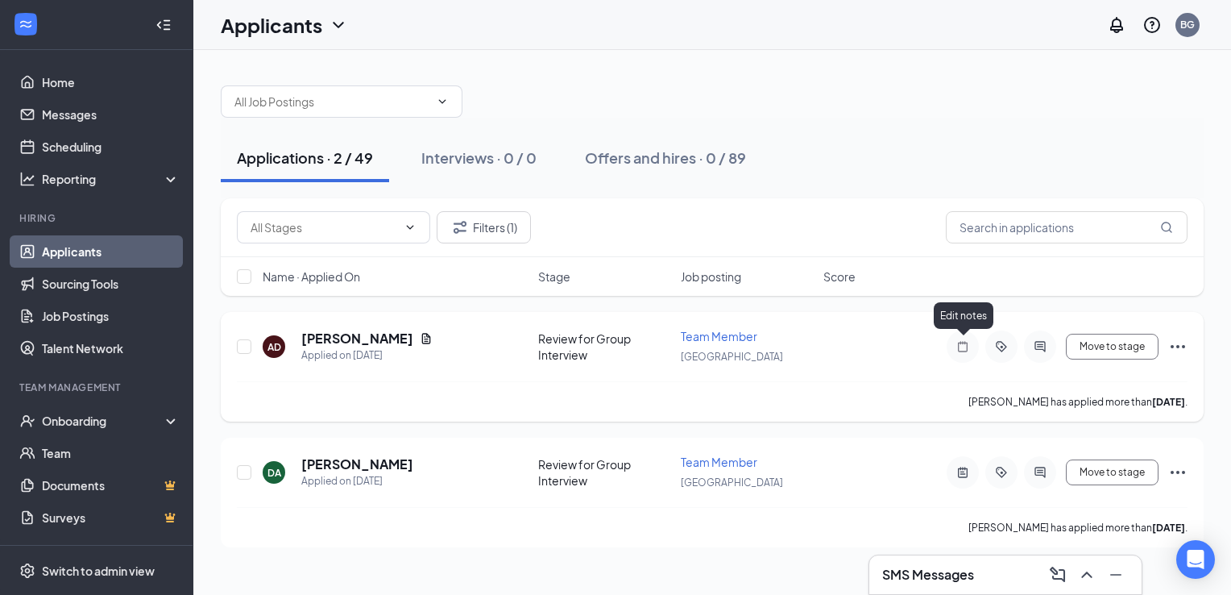
click at [968, 340] on icon "Note" at bounding box center [962, 346] width 19 height 13
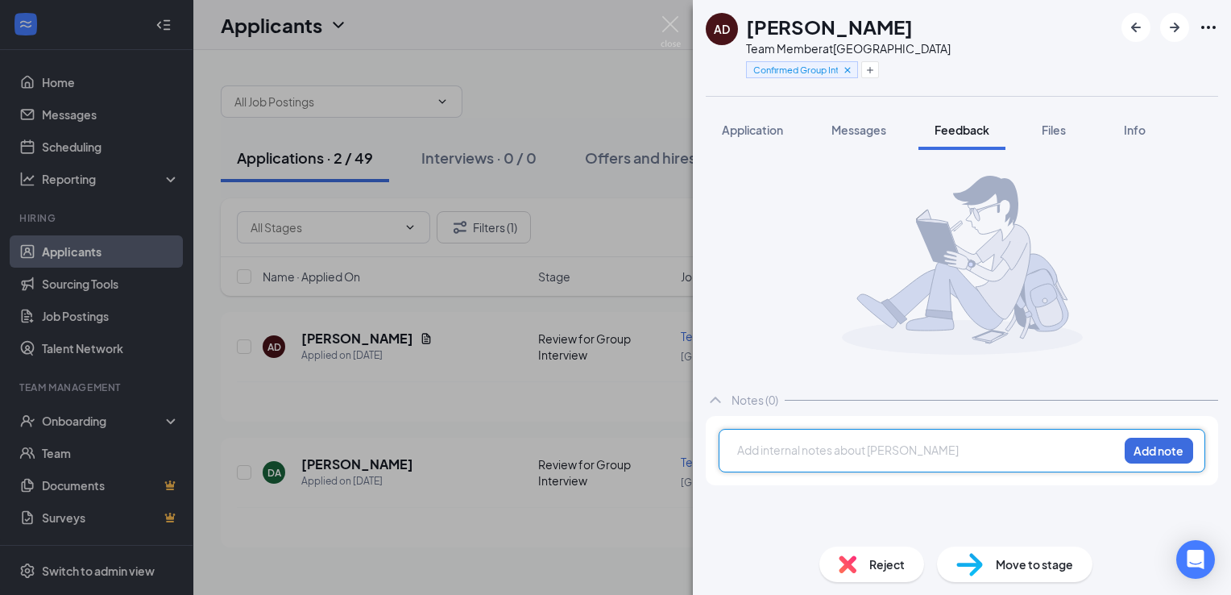
click at [895, 434] on div "Add internal notes about [PERSON_NAME] Add note" at bounding box center [962, 451] width 487 height 44
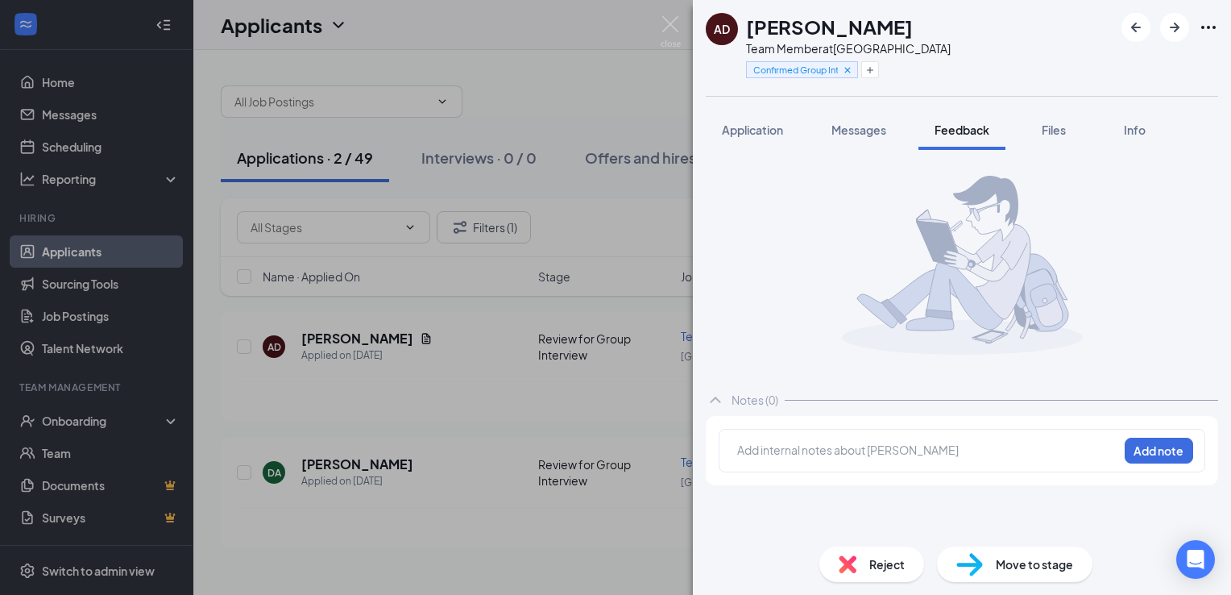
click at [900, 453] on div at bounding box center [928, 450] width 380 height 17
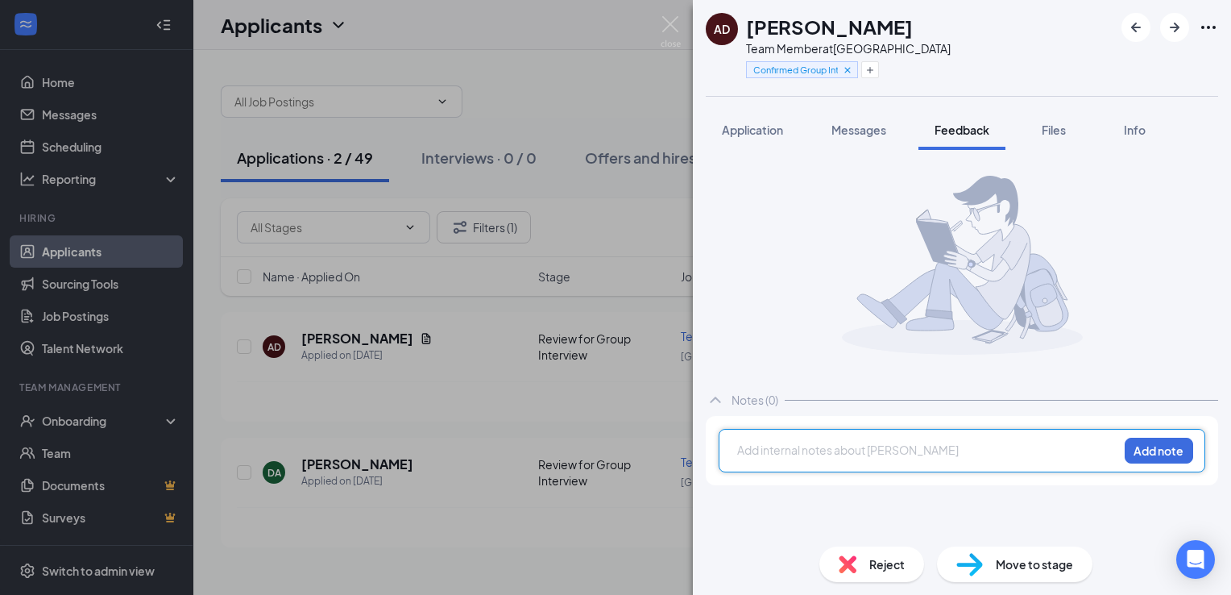
click at [883, 453] on div at bounding box center [928, 450] width 380 height 17
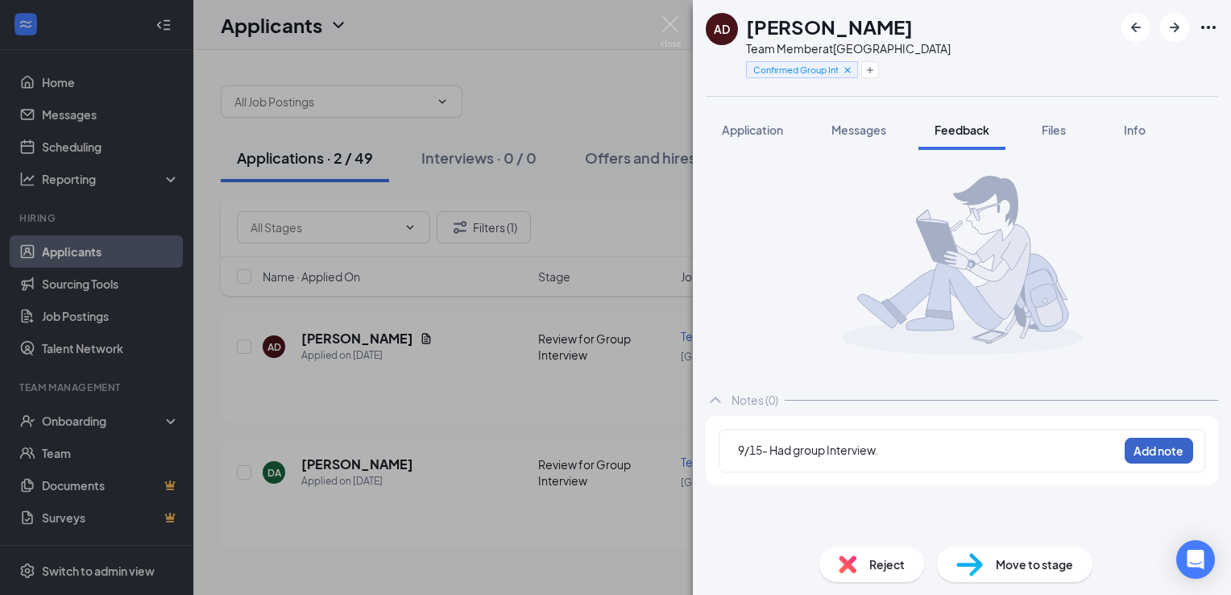
click at [1173, 454] on button "Add note" at bounding box center [1159, 451] width 68 height 26
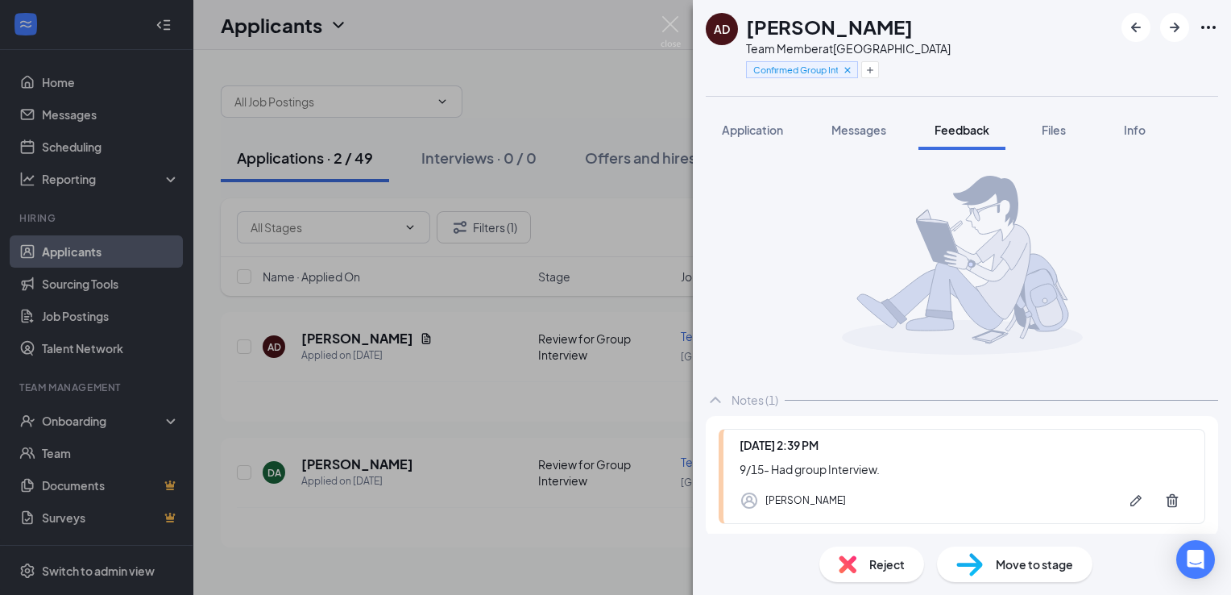
click at [881, 566] on span "Reject" at bounding box center [886, 564] width 35 height 18
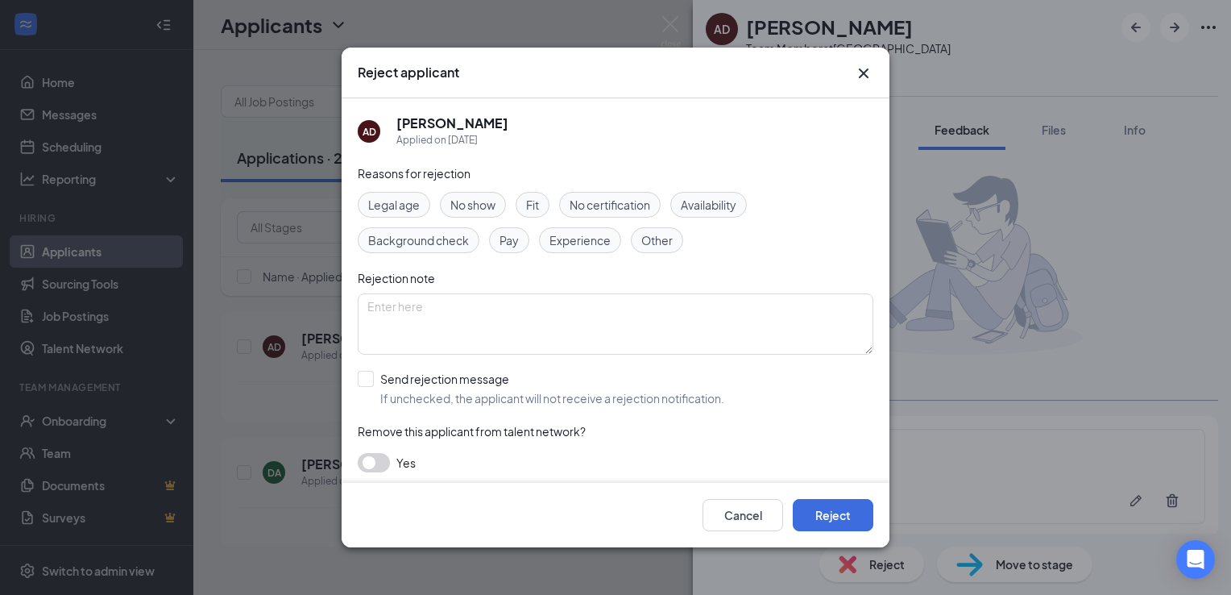
click at [525, 205] on div "Fit" at bounding box center [533, 205] width 34 height 26
click at [824, 519] on button "Reject" at bounding box center [833, 515] width 81 height 32
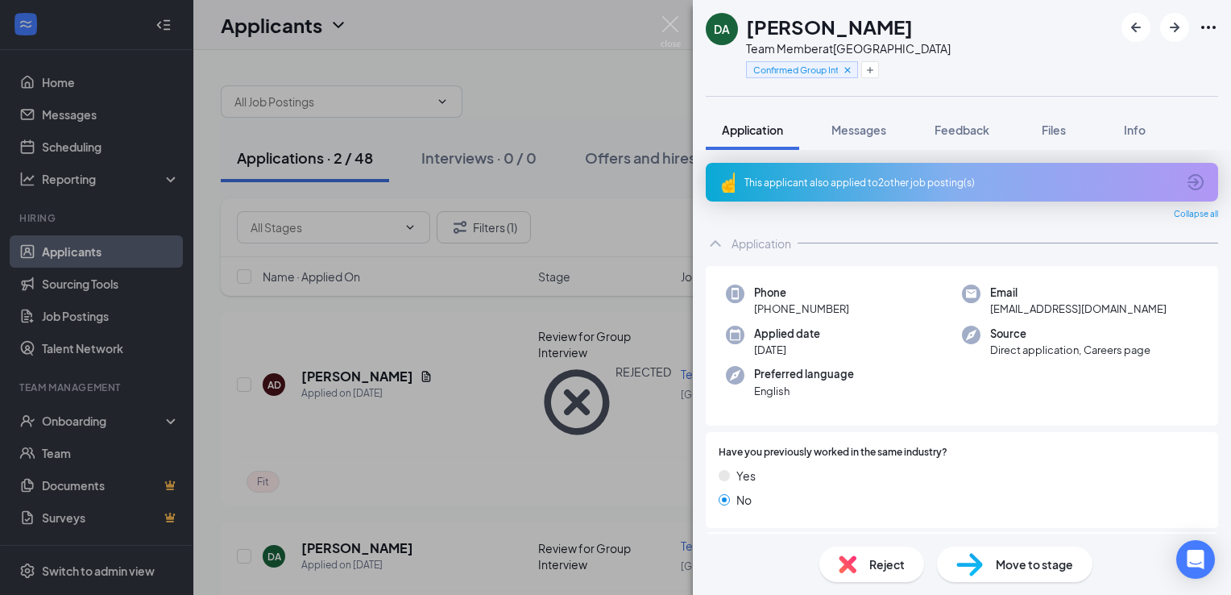
click at [667, 11] on div "DA [PERSON_NAME] Team Member at [GEOGRAPHIC_DATA] Confirmed Group Interview on …" at bounding box center [615, 297] width 1231 height 595
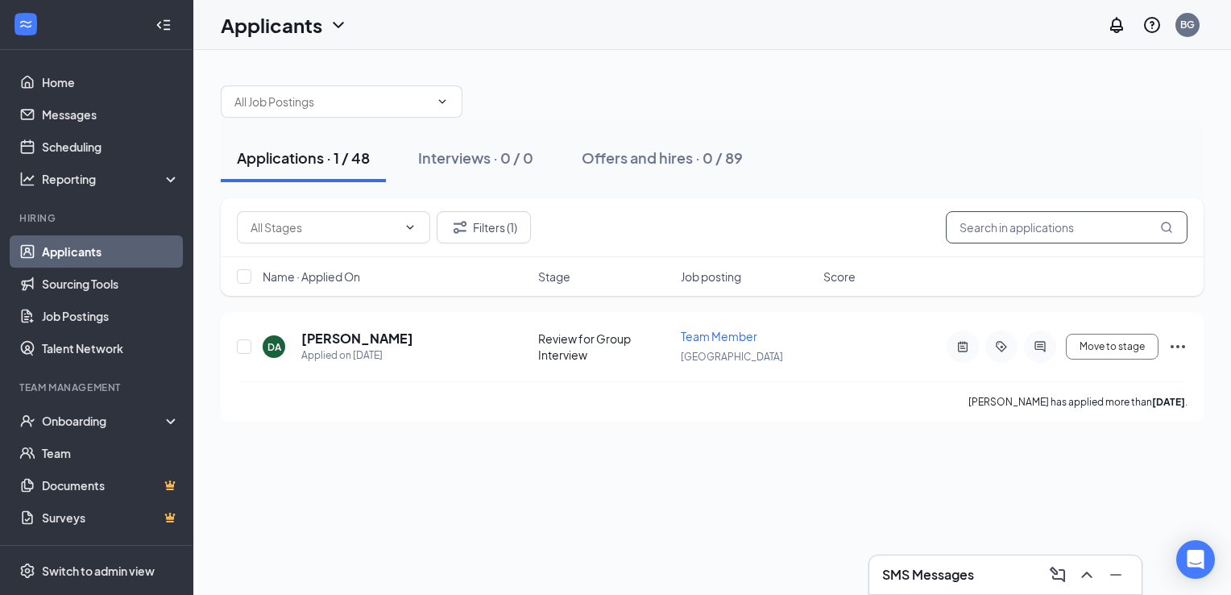
click at [1022, 237] on input "text" at bounding box center [1067, 227] width 242 height 32
click at [481, 237] on button "Filters (1)" at bounding box center [484, 227] width 94 height 32
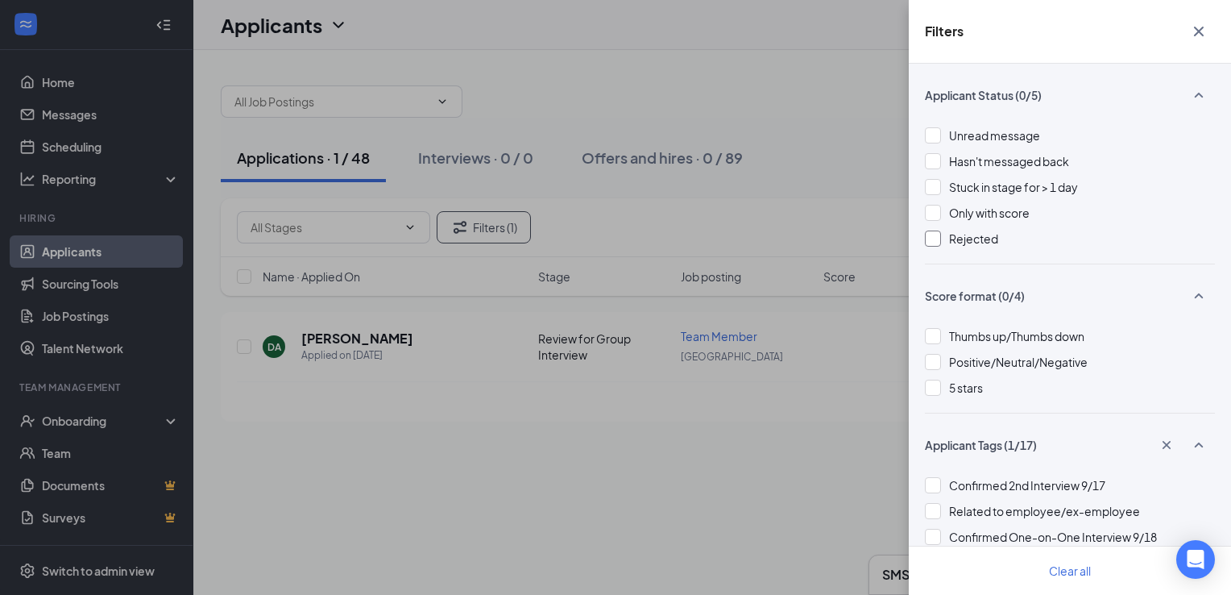
click at [965, 244] on span "Rejected" at bounding box center [973, 238] width 49 height 15
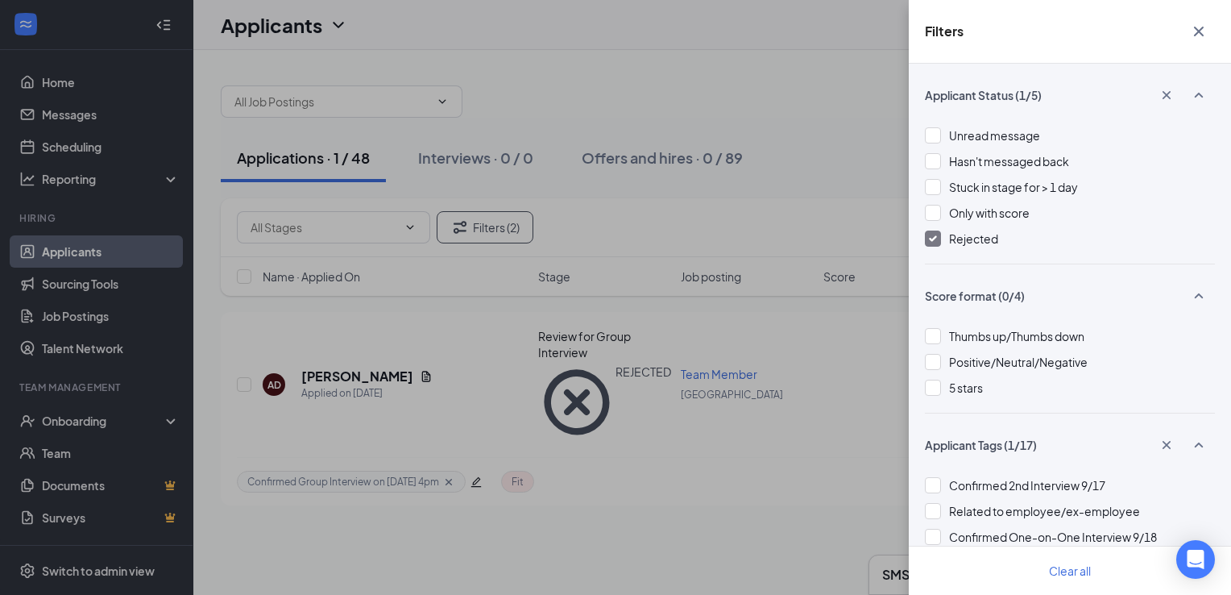
click at [1193, 48] on div "Filters" at bounding box center [1070, 32] width 322 height 64
click at [1197, 31] on icon "Cross" at bounding box center [1199, 32] width 10 height 10
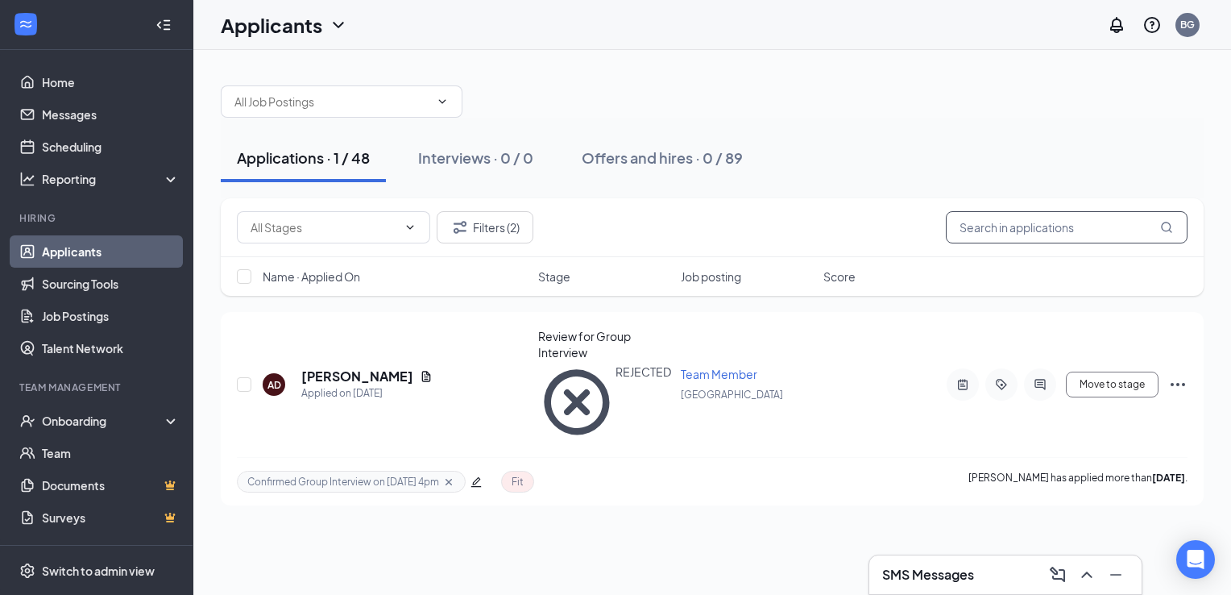
click at [998, 224] on input "text" at bounding box center [1067, 227] width 242 height 32
click at [506, 231] on button "Filters (2)" at bounding box center [485, 227] width 97 height 32
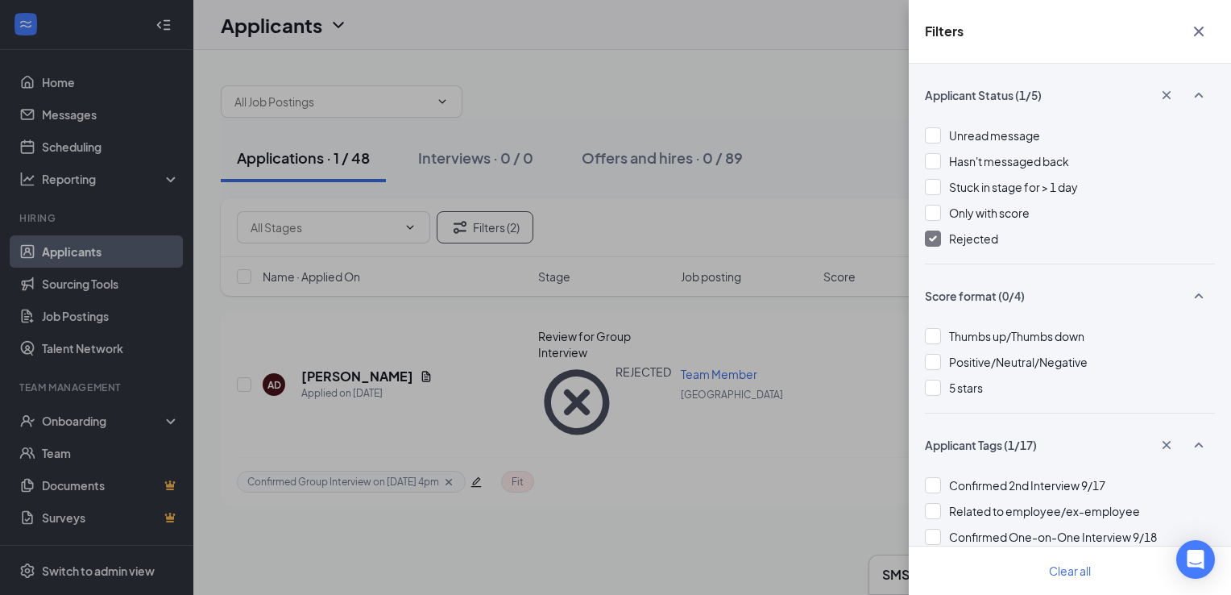
click at [936, 244] on div at bounding box center [933, 238] width 16 height 16
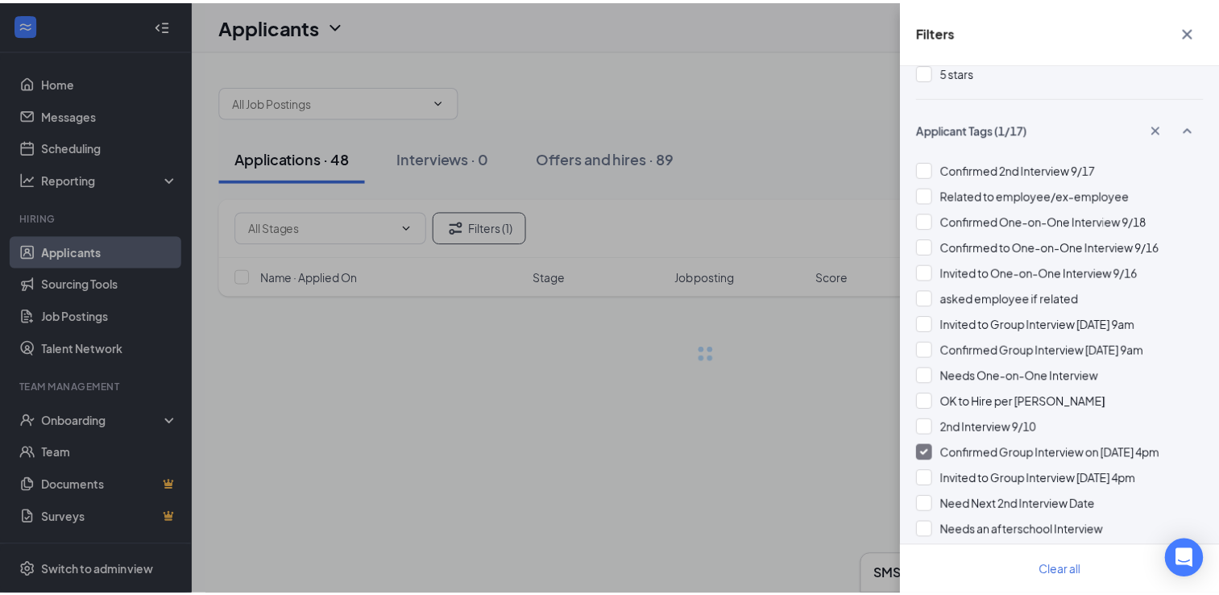
scroll to position [321, 0]
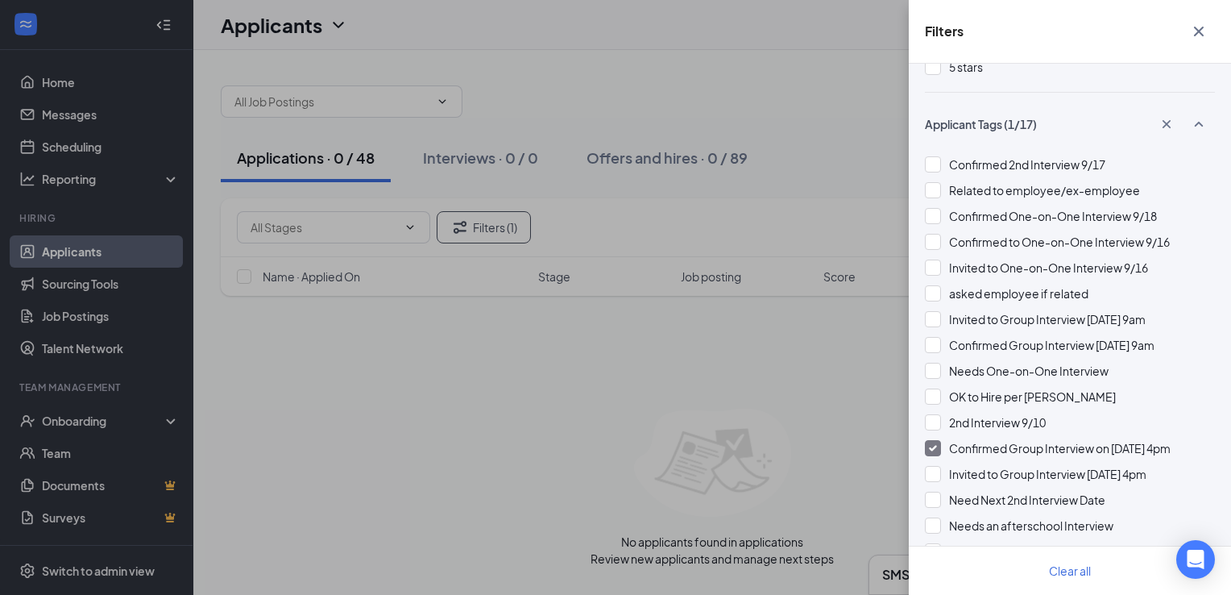
click at [933, 442] on div at bounding box center [933, 448] width 16 height 16
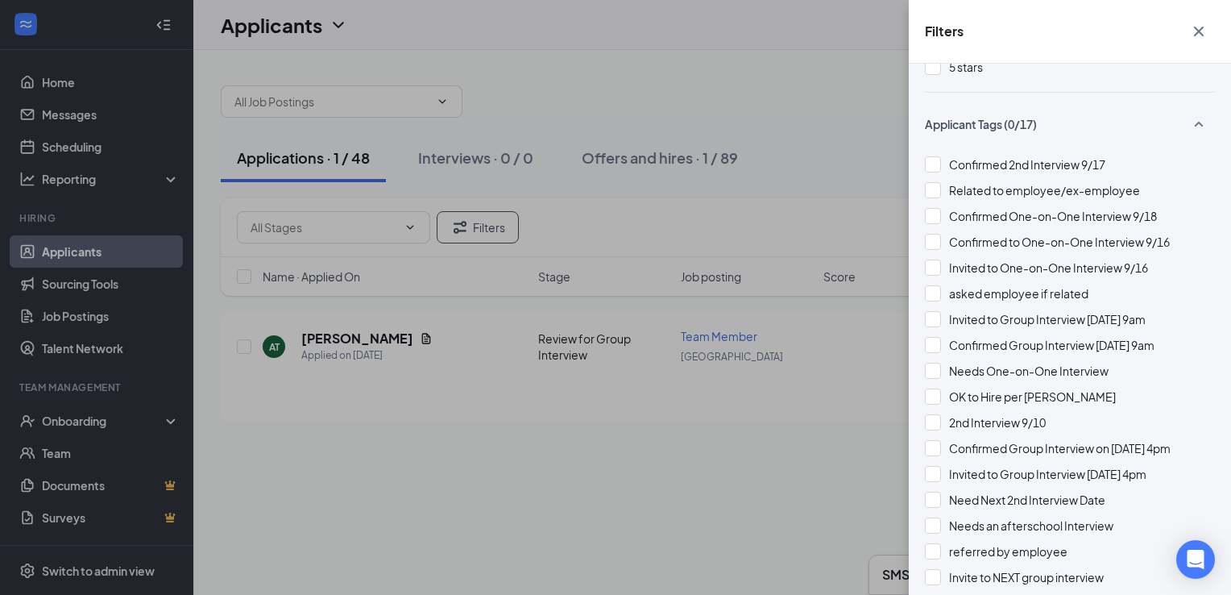
click at [1205, 31] on icon "Cross" at bounding box center [1198, 31] width 19 height 19
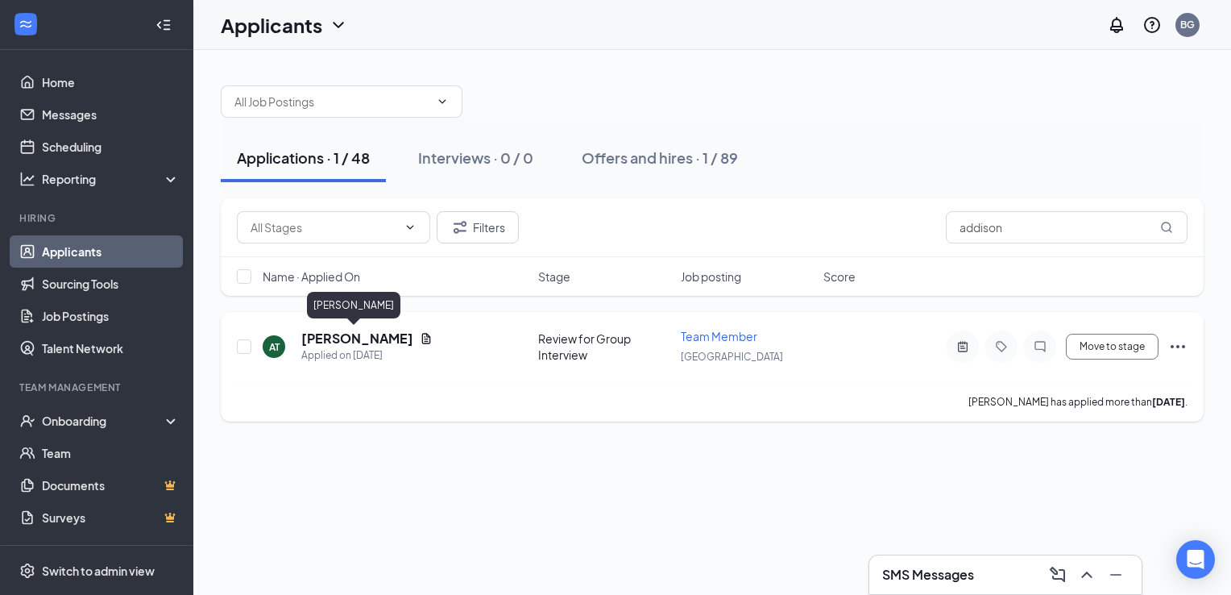
click at [372, 338] on h5 "[PERSON_NAME]" at bounding box center [357, 339] width 112 height 18
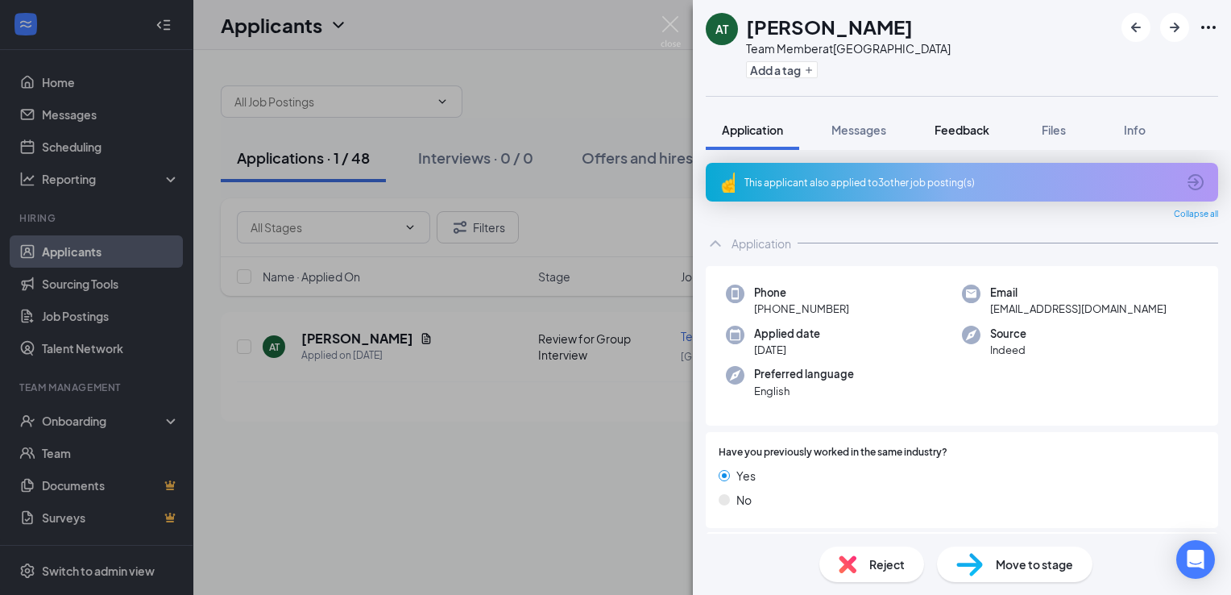
click at [944, 130] on span "Feedback" at bounding box center [962, 129] width 55 height 15
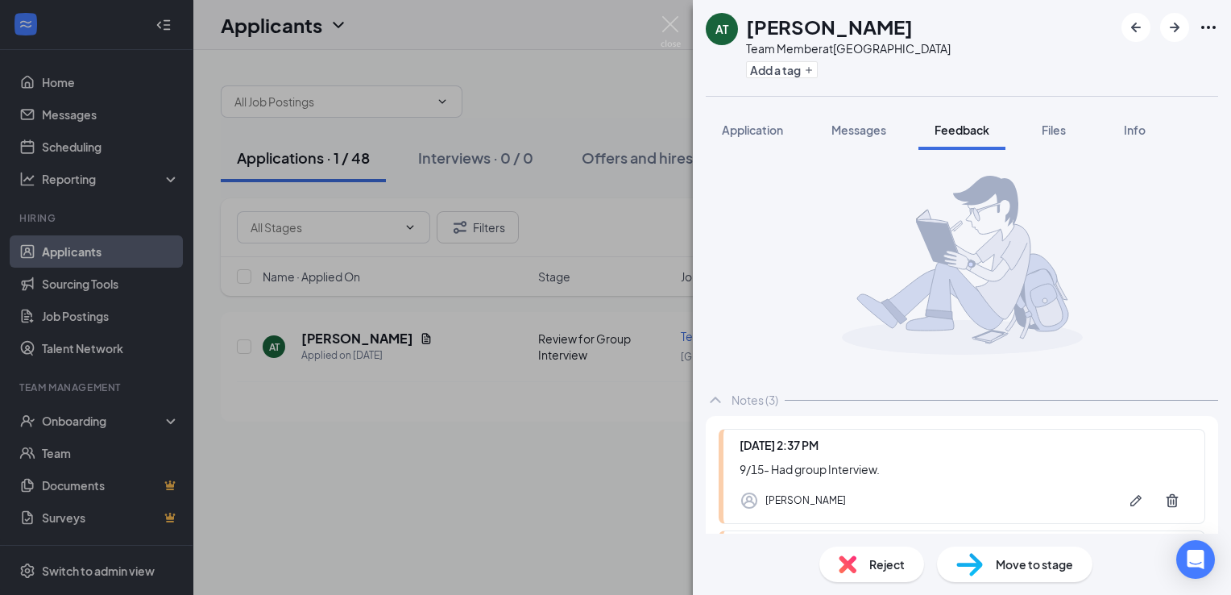
click at [892, 558] on span "Reject" at bounding box center [886, 564] width 35 height 18
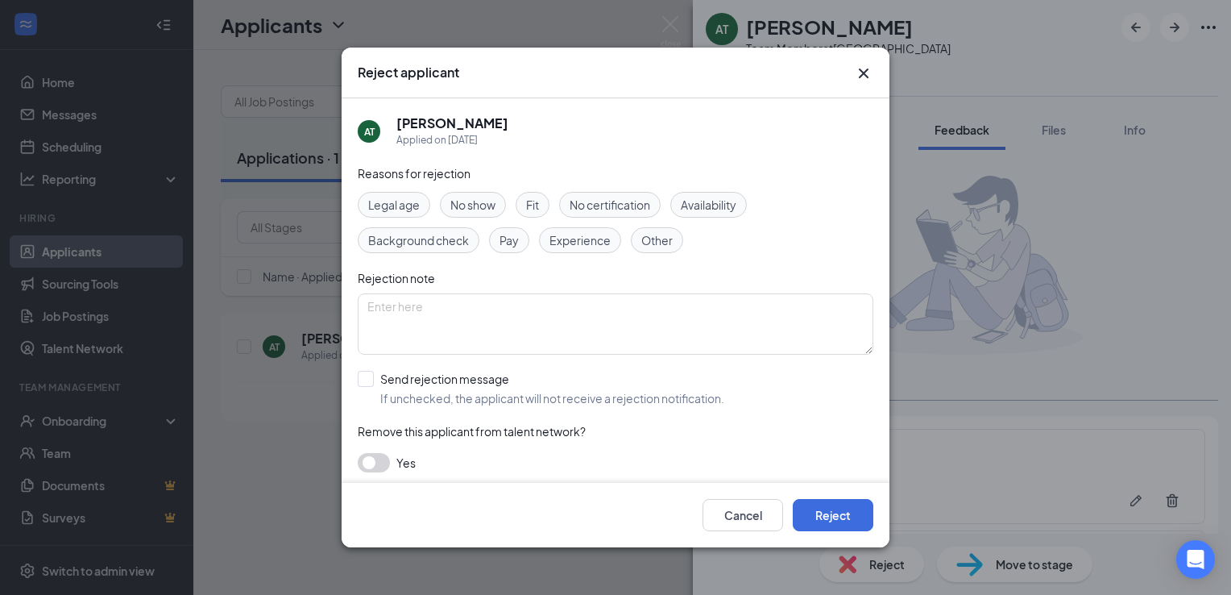
click at [539, 203] on span "Fit" at bounding box center [532, 205] width 13 height 18
click at [836, 509] on button "Reject" at bounding box center [833, 515] width 81 height 32
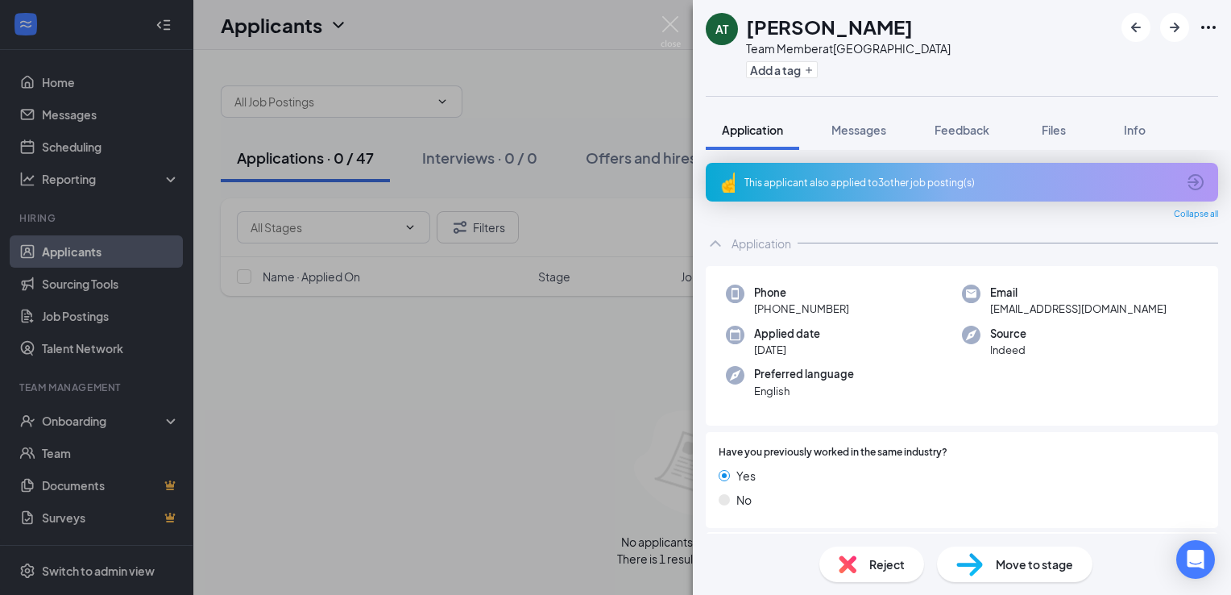
click at [884, 565] on span "Reject" at bounding box center [886, 564] width 35 height 18
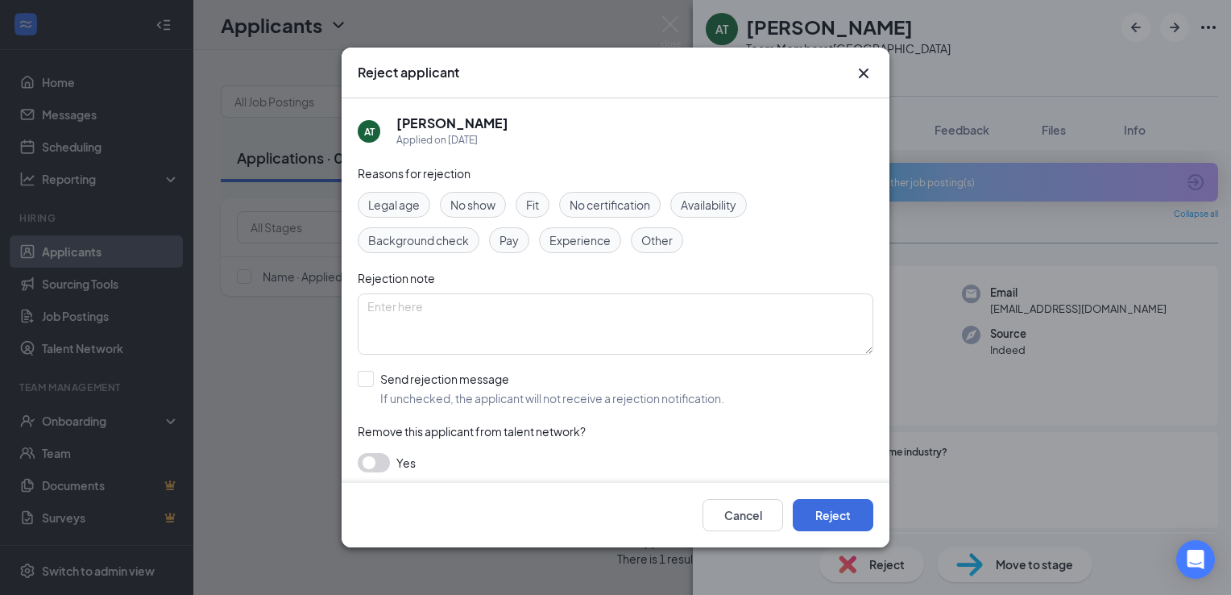
click at [854, 80] on icon "Cross" at bounding box center [863, 73] width 19 height 19
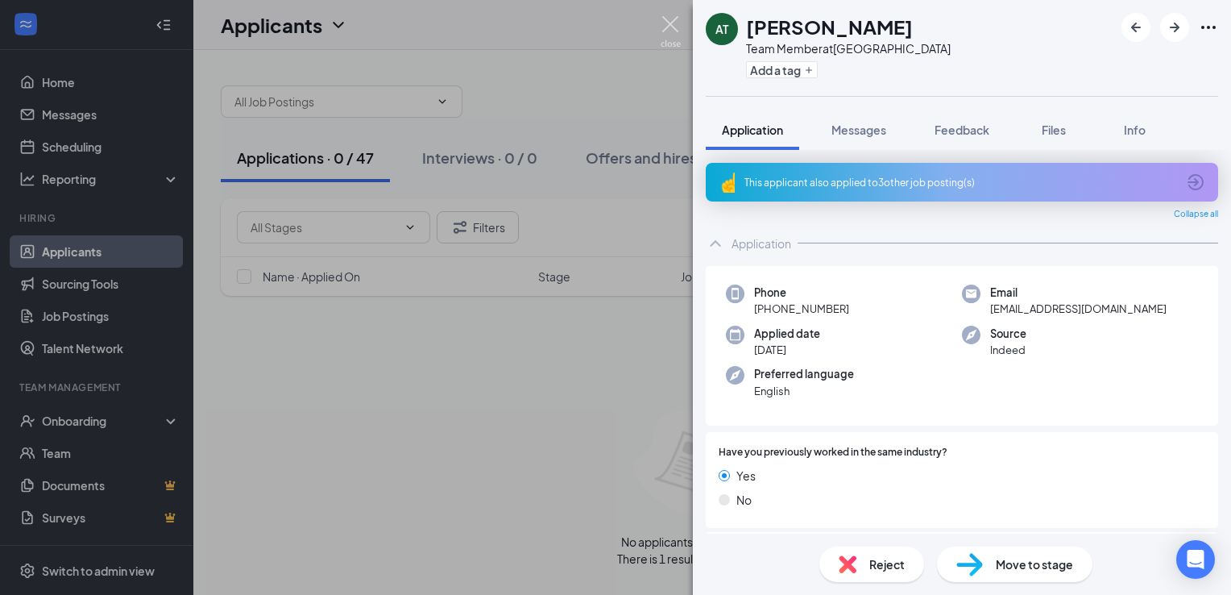
click at [669, 44] on img at bounding box center [671, 31] width 20 height 31
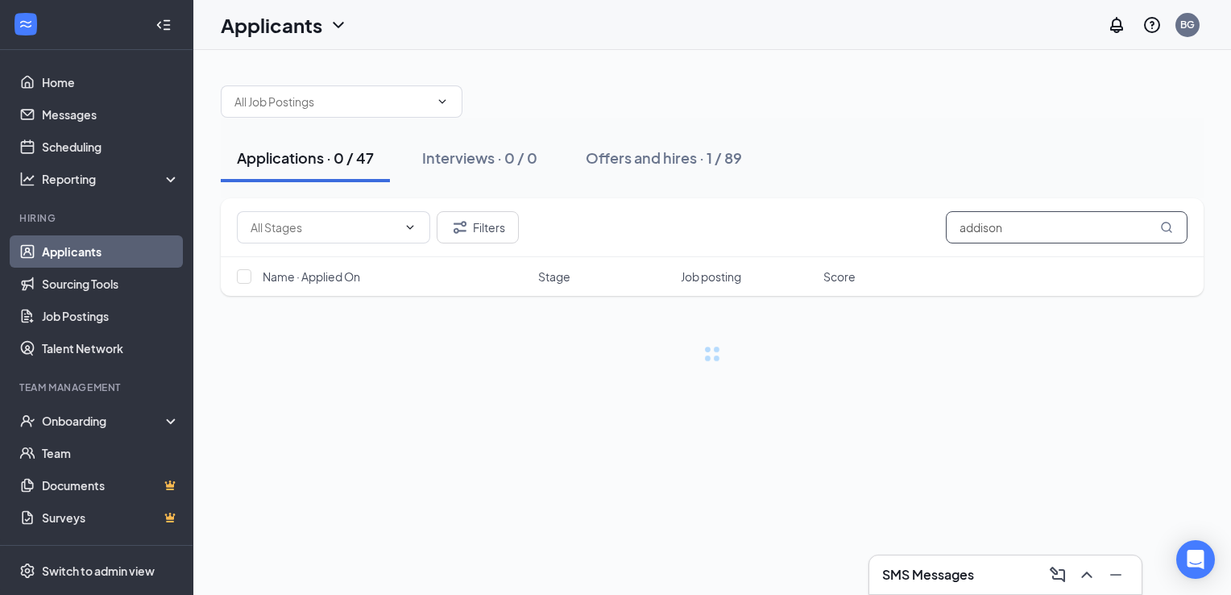
click at [1038, 239] on input "addison" at bounding box center [1067, 227] width 242 height 32
type input "a"
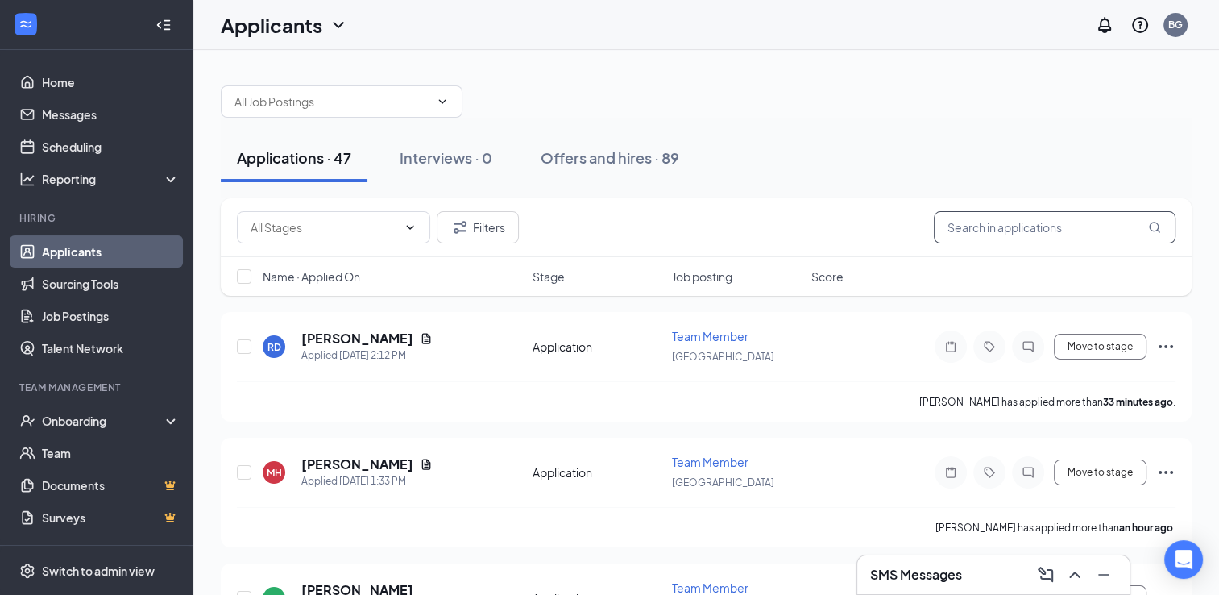
click at [998, 234] on input "text" at bounding box center [1055, 227] width 242 height 32
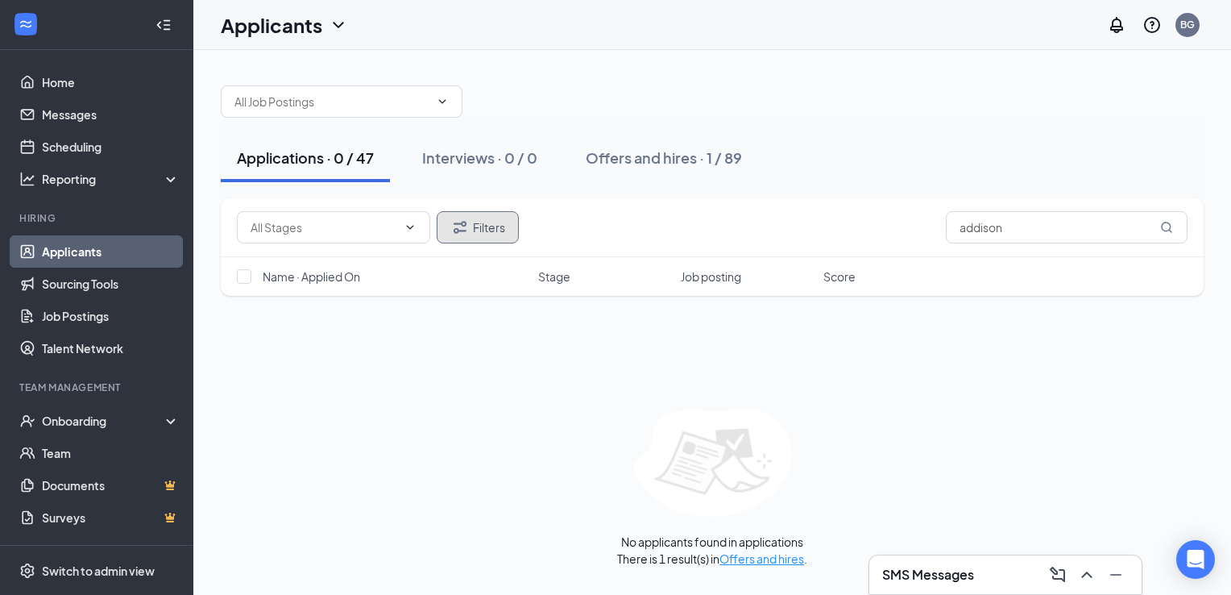
click at [492, 235] on button "Filters" at bounding box center [478, 227] width 82 height 32
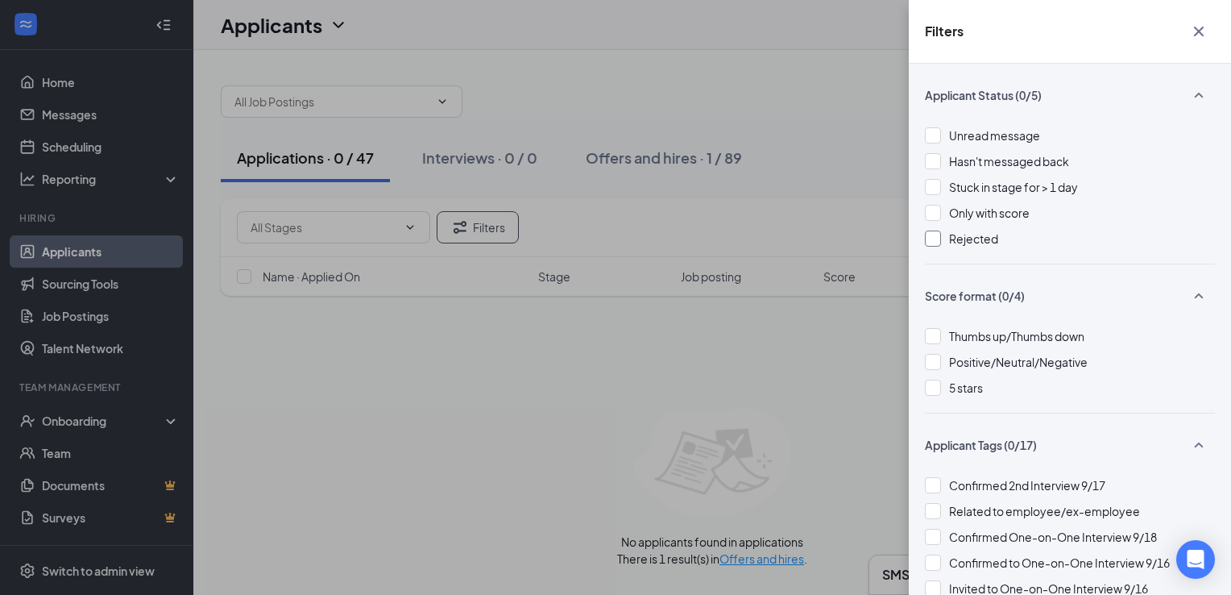
click at [980, 240] on span "Rejected" at bounding box center [973, 238] width 49 height 15
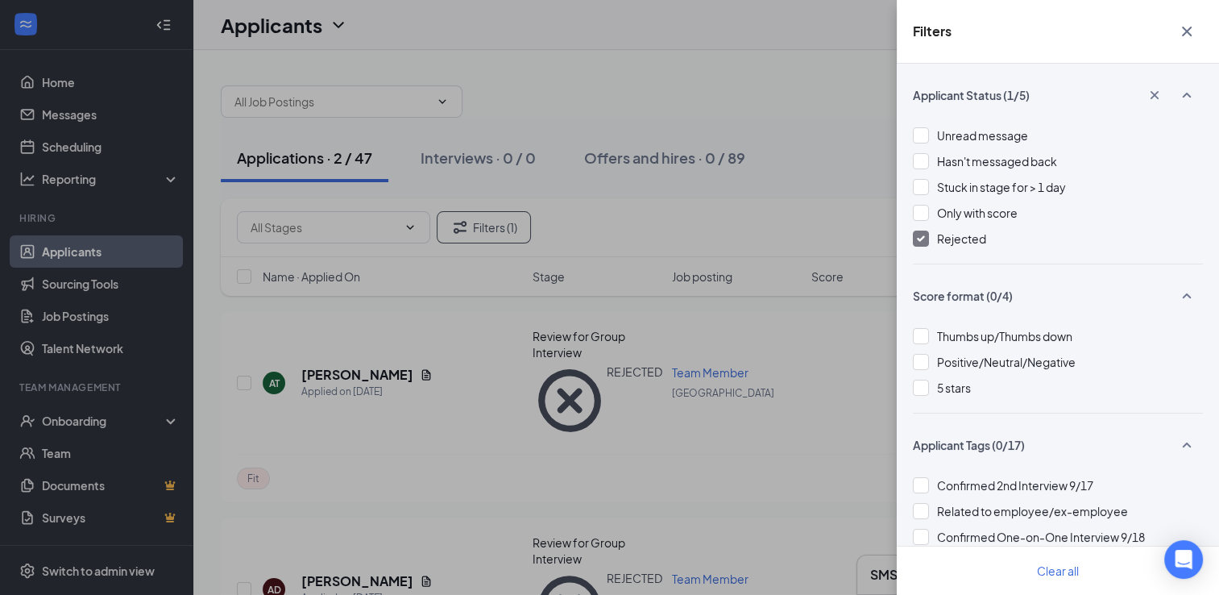
click at [1183, 29] on icon "Cross" at bounding box center [1187, 32] width 10 height 10
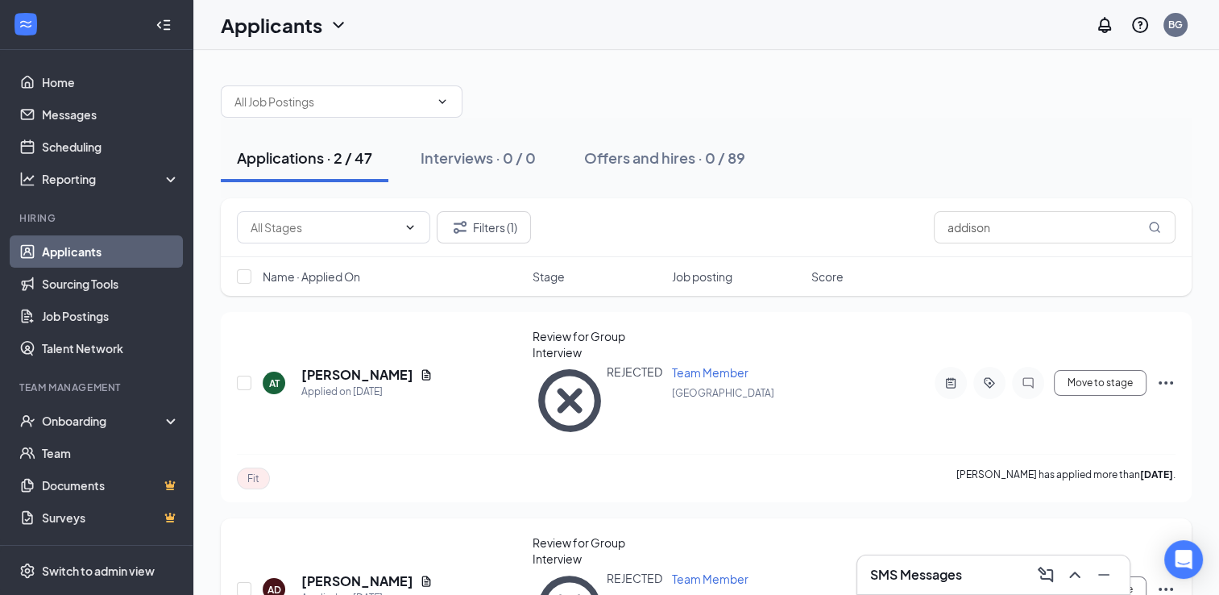
click at [499, 227] on button "Filters (1)" at bounding box center [484, 227] width 94 height 32
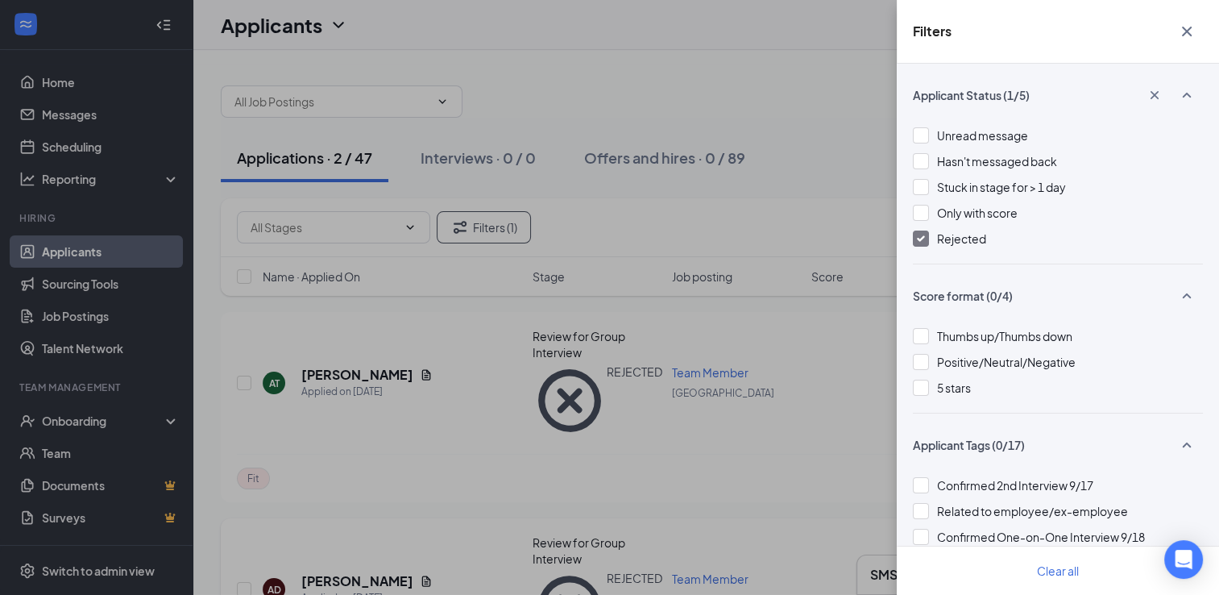
click at [1183, 34] on icon "Cross" at bounding box center [1186, 31] width 19 height 19
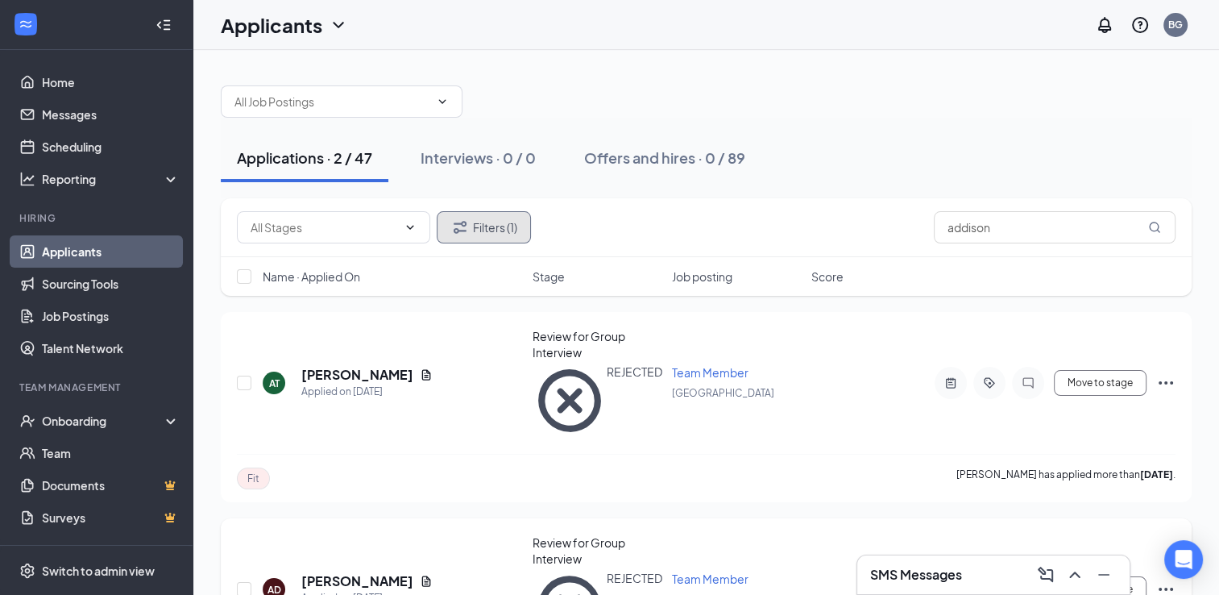
scroll to position [15, 0]
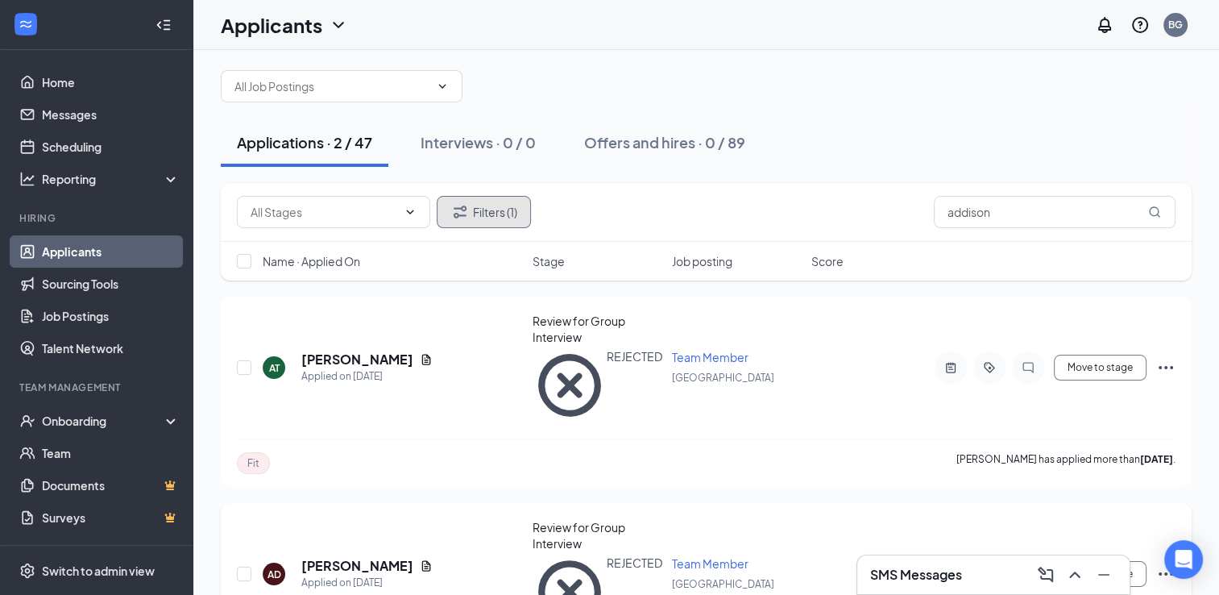
click at [500, 205] on button "Filters (1)" at bounding box center [484, 212] width 94 height 32
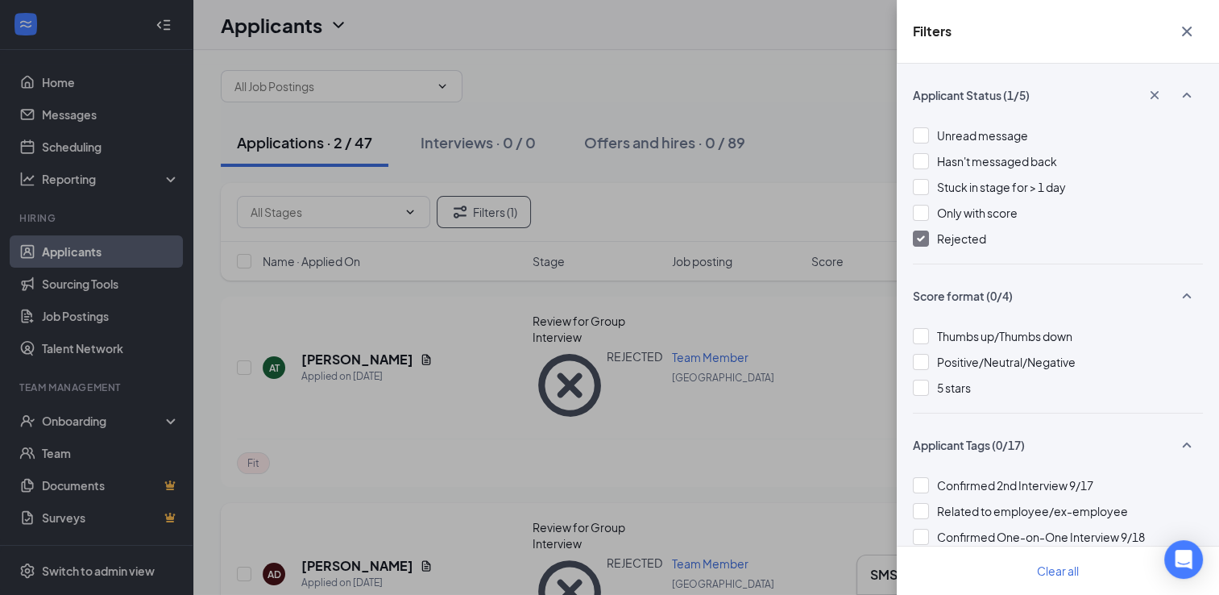
click at [965, 240] on span "Rejected" at bounding box center [961, 238] width 49 height 15
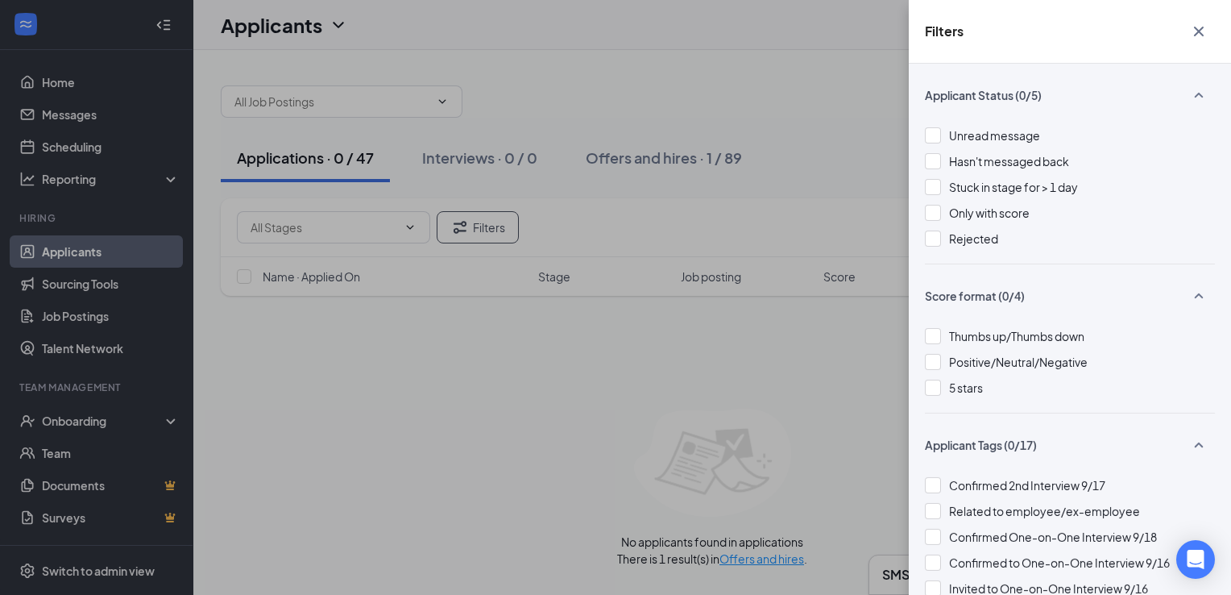
click at [1190, 39] on icon "Cross" at bounding box center [1198, 31] width 19 height 19
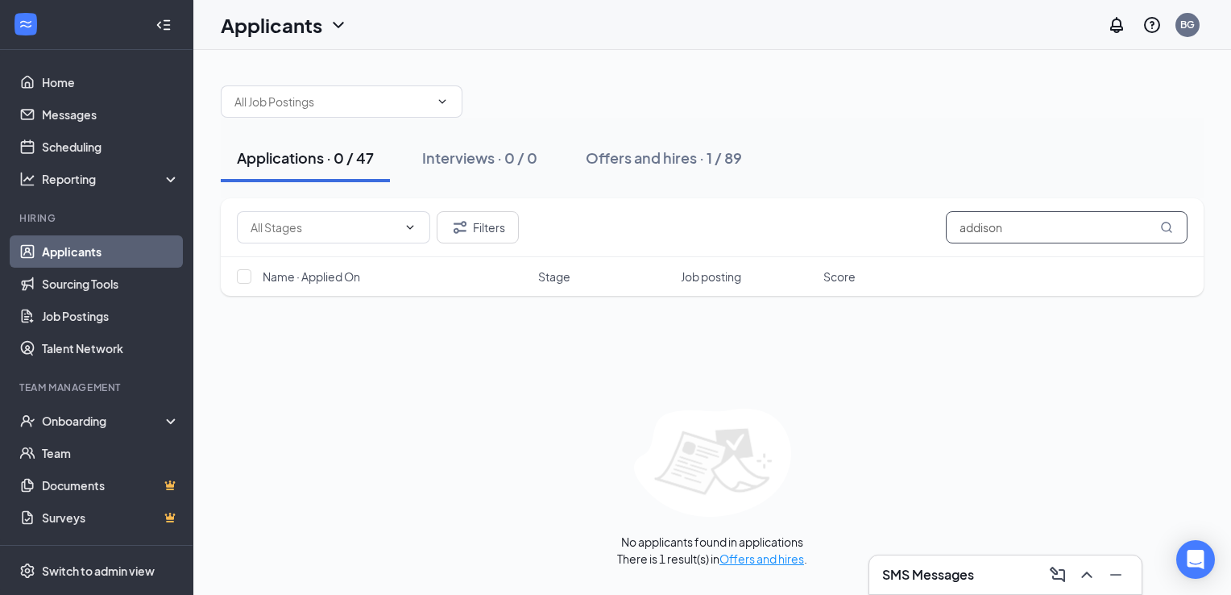
click at [1076, 220] on input "addison" at bounding box center [1067, 227] width 242 height 32
type input "a"
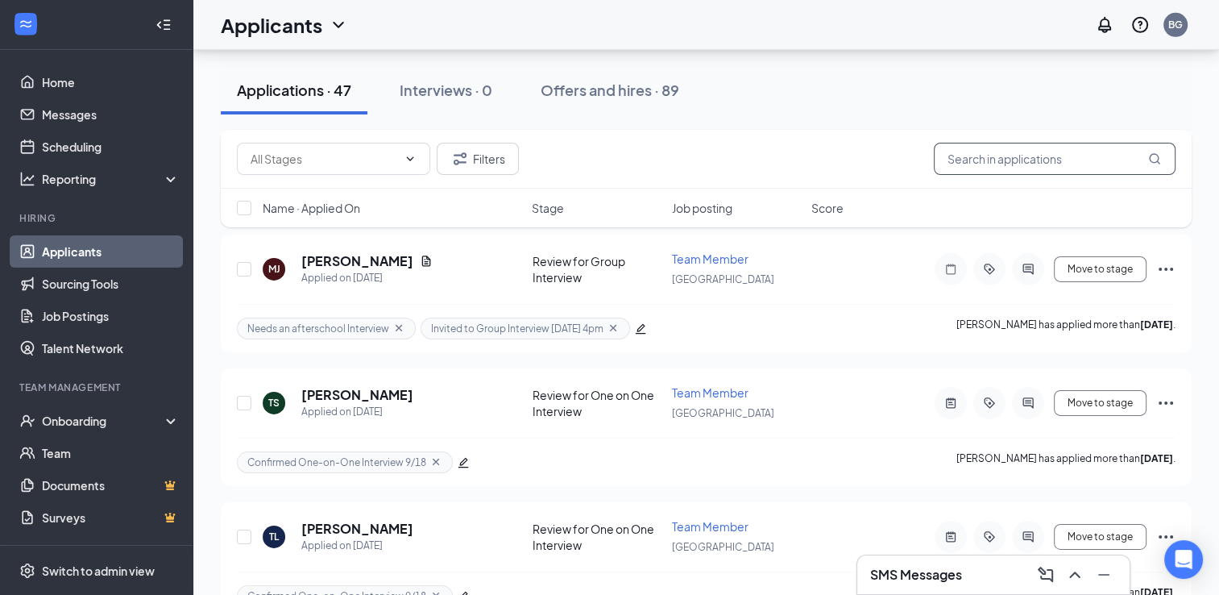
scroll to position [5707, 0]
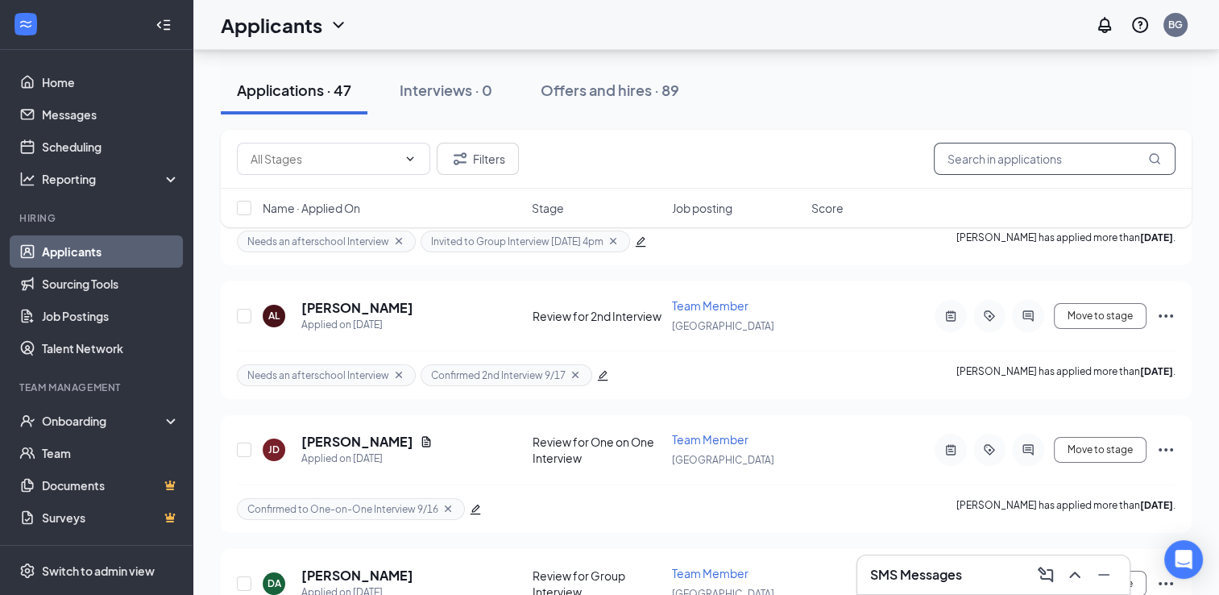
click at [1063, 160] on input "text" at bounding box center [1055, 159] width 242 height 32
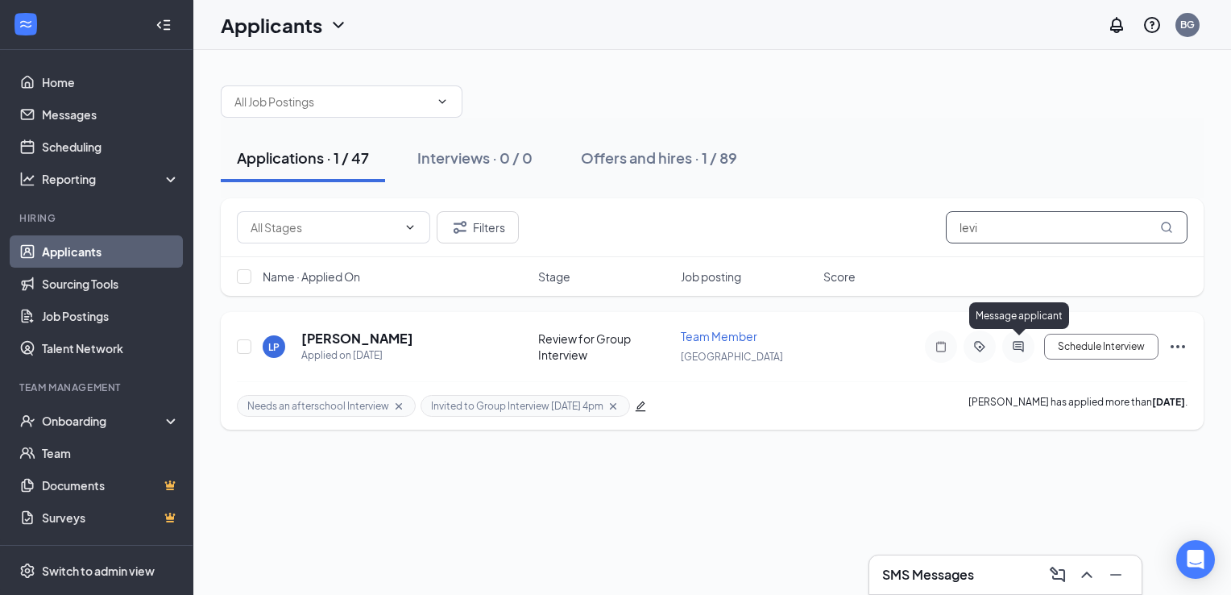
type input "levi"
click at [1027, 350] on icon "ActiveChat" at bounding box center [1018, 346] width 19 height 13
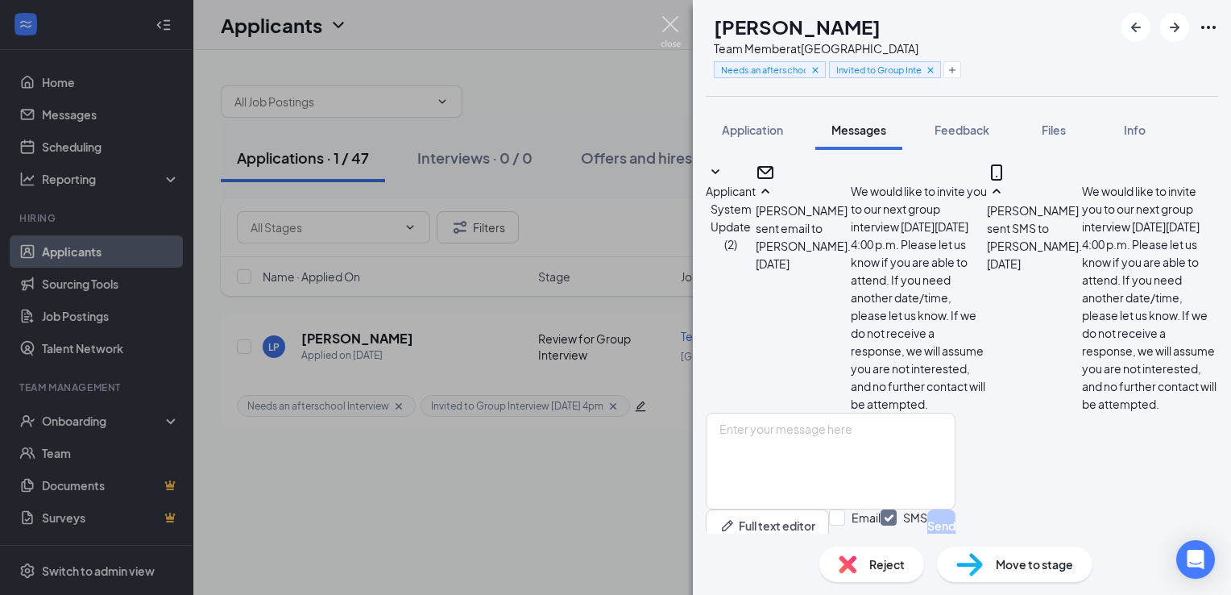
click at [669, 31] on img at bounding box center [671, 31] width 20 height 31
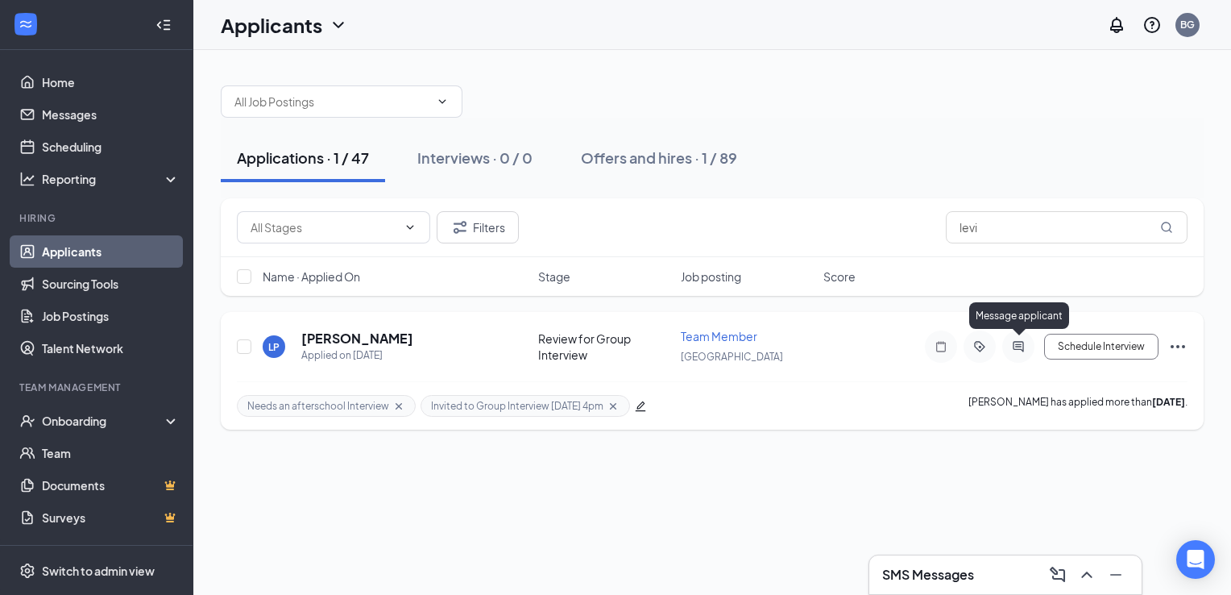
click at [1021, 345] on icon "ActiveChat" at bounding box center [1018, 346] width 10 height 10
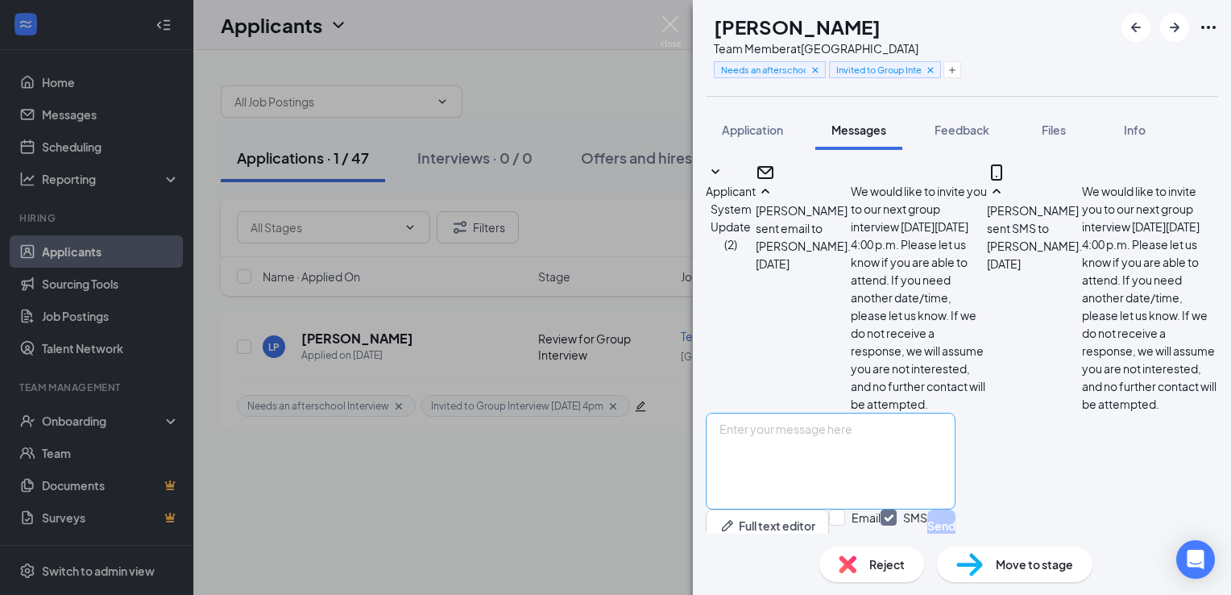
scroll to position [224, 0]
click at [825, 413] on textarea at bounding box center [831, 461] width 250 height 97
paste textarea "We would like to invite you to our next group interview [DATE][DATE] 4:00 p.m. …"
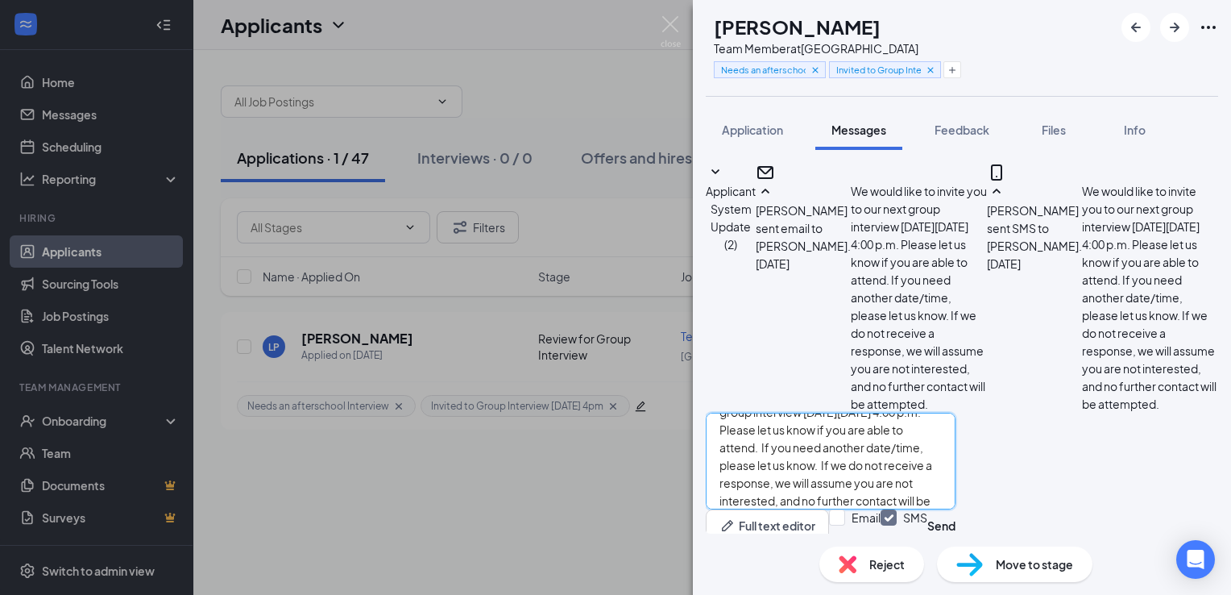
scroll to position [0, 0]
type textarea "We would like to invite you to our next group interview [DATE][DATE] 4:00 p.m. …"
click at [881, 509] on input "Email" at bounding box center [855, 525] width 52 height 32
checkbox input "true"
click at [864, 454] on textarea "We would like to invite you to our next group interview [DATE][DATE] 4:00 p.m. …" at bounding box center [831, 461] width 250 height 97
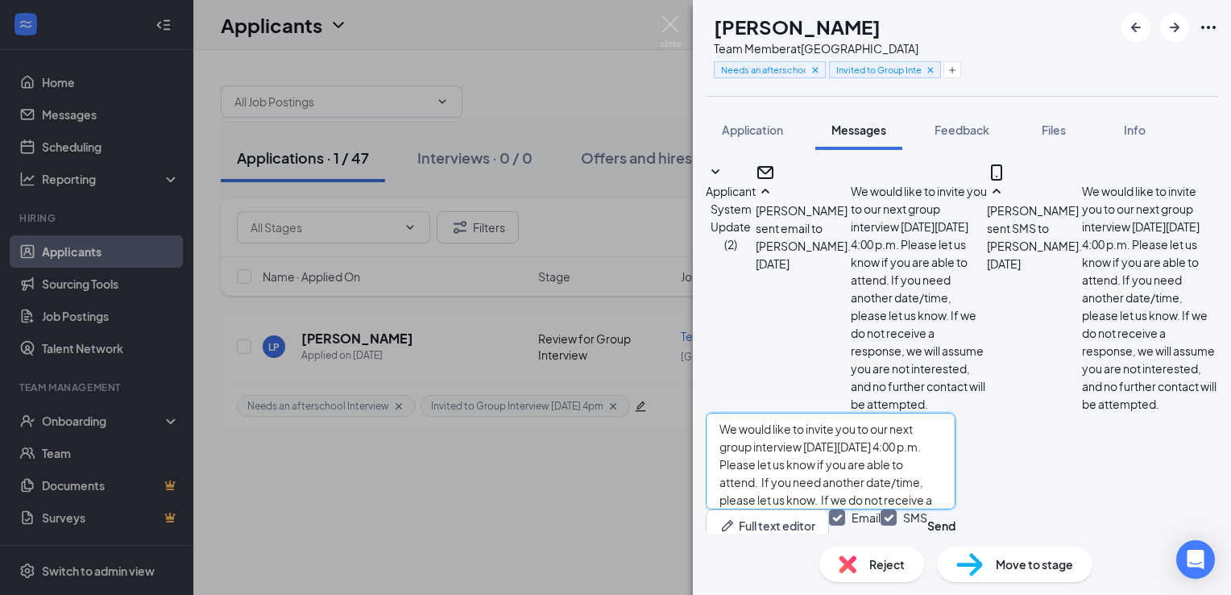
drag, startPoint x: 864, startPoint y: 454, endPoint x: 1102, endPoint y: 445, distance: 238.7
click at [956, 445] on textarea "We would like to invite you to our next group interview [DATE][DATE] 4:00 p.m. …" at bounding box center [831, 461] width 250 height 97
type textarea "We would like to invite you to our next group interview [DATE][DATE] 4:00 p.m. …"
click at [956, 509] on button "Send" at bounding box center [942, 525] width 28 height 32
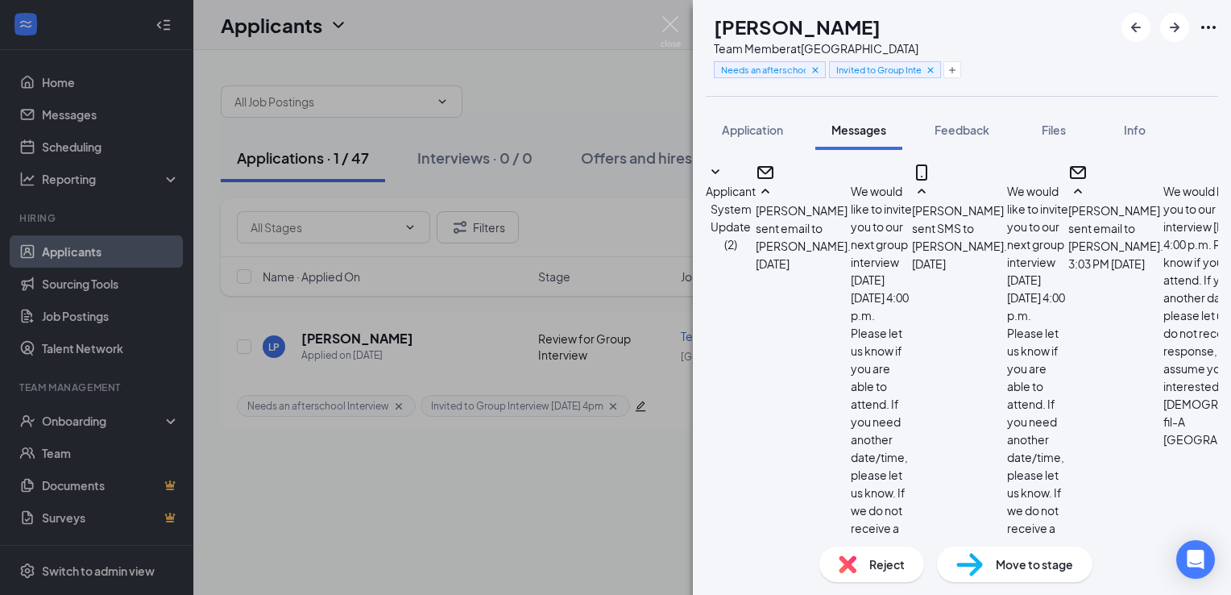
scroll to position [643, 0]
click at [957, 71] on icon "Plus" at bounding box center [953, 70] width 10 height 10
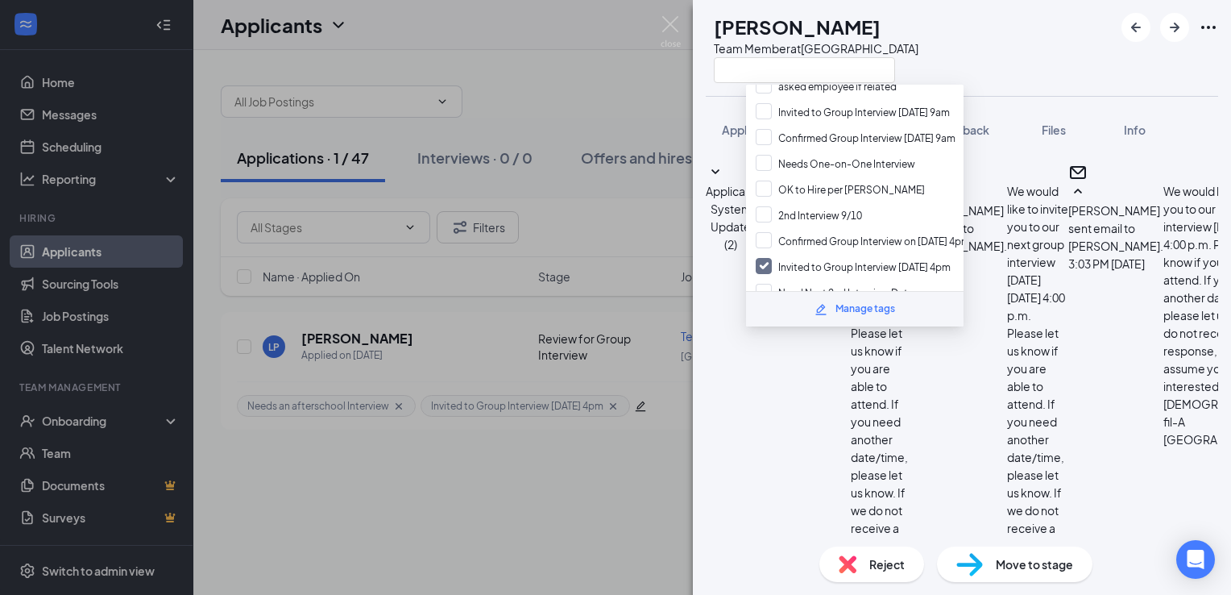
scroll to position [219, 0]
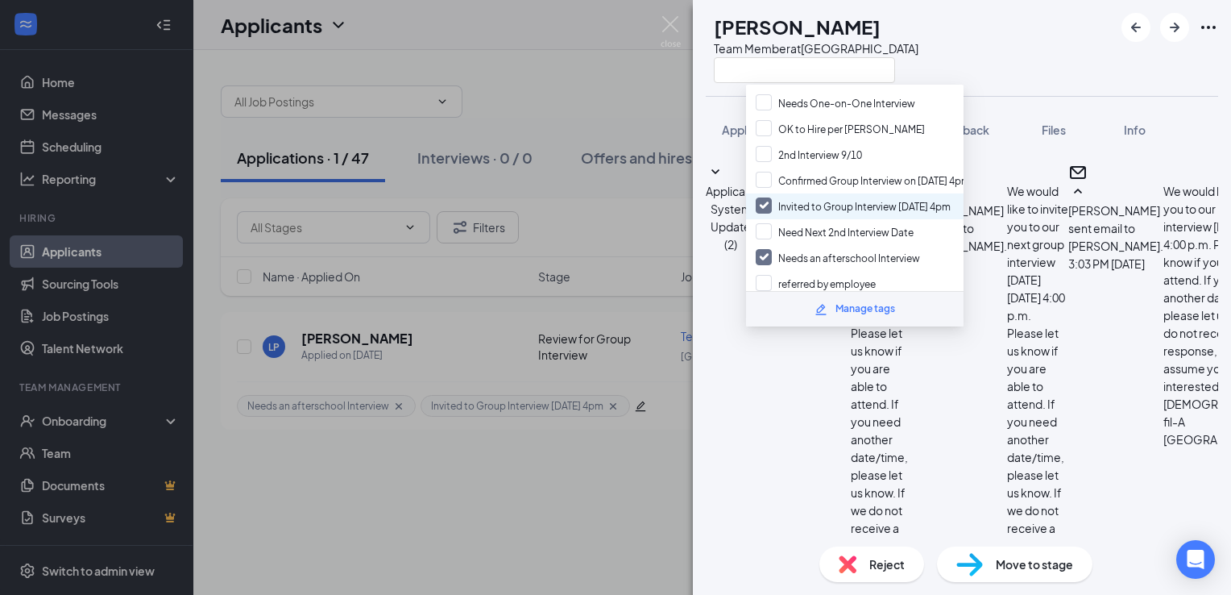
click at [905, 197] on input "Invited to Group Interview [DATE] 4pm" at bounding box center [853, 206] width 195 height 18
checkbox input "false"
click at [877, 68] on input "text" at bounding box center [804, 70] width 181 height 26
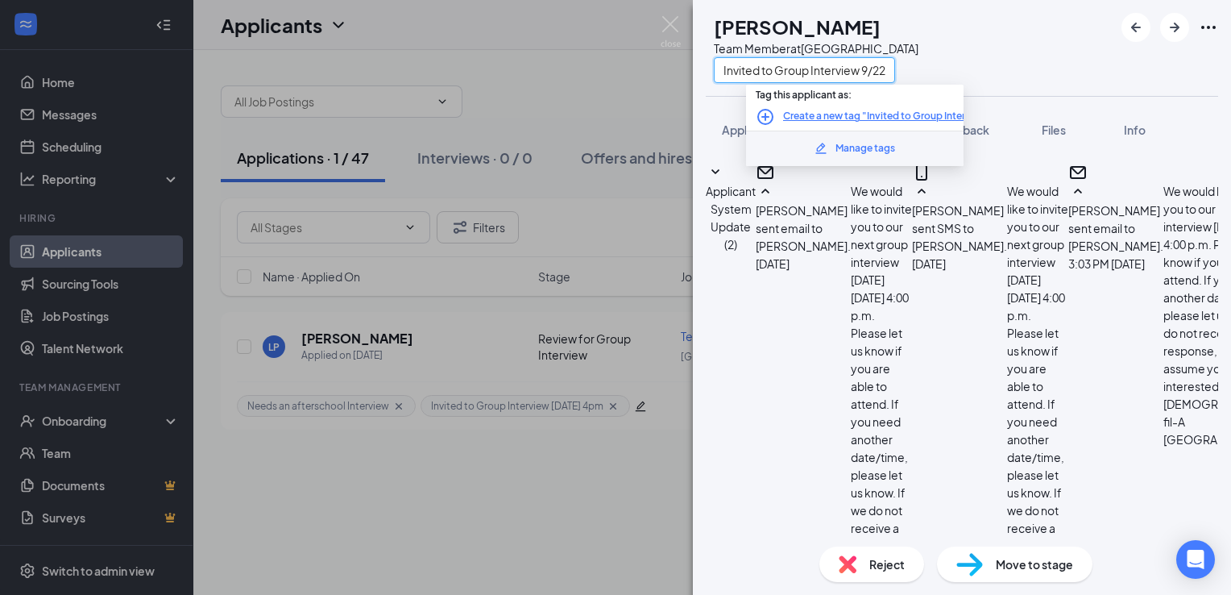
scroll to position [0, 1]
type input "Invited to Group Interview 9/22"
click at [897, 115] on link "Create a new tag "Invited to Group Interview 9/22"" at bounding box center [899, 116] width 232 height 15
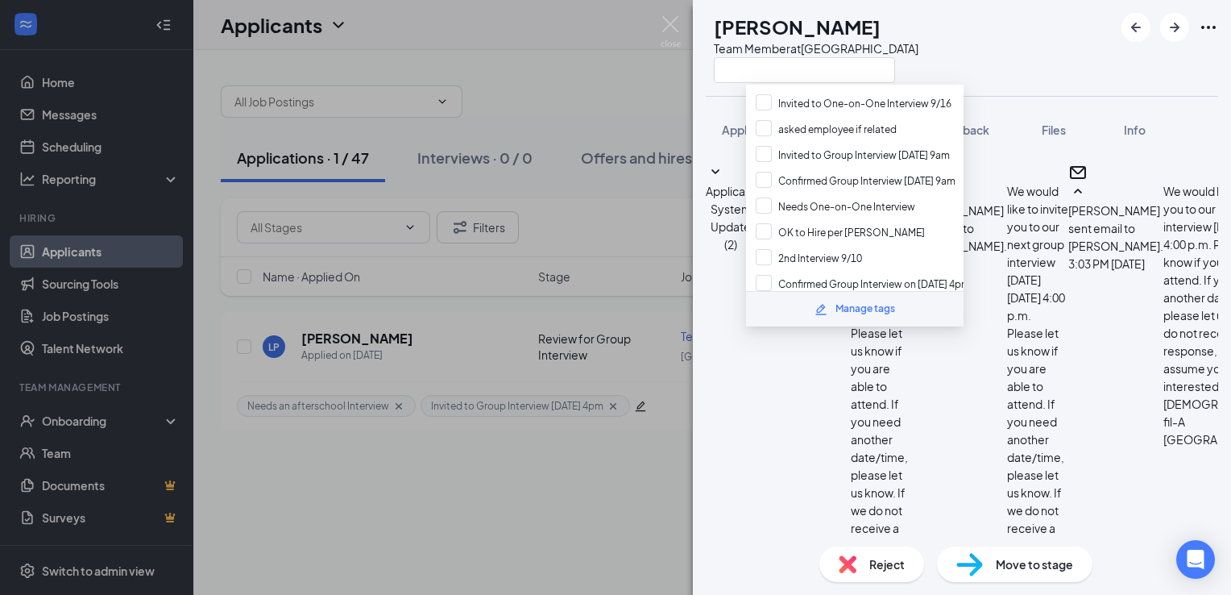
scroll to position [0, 0]
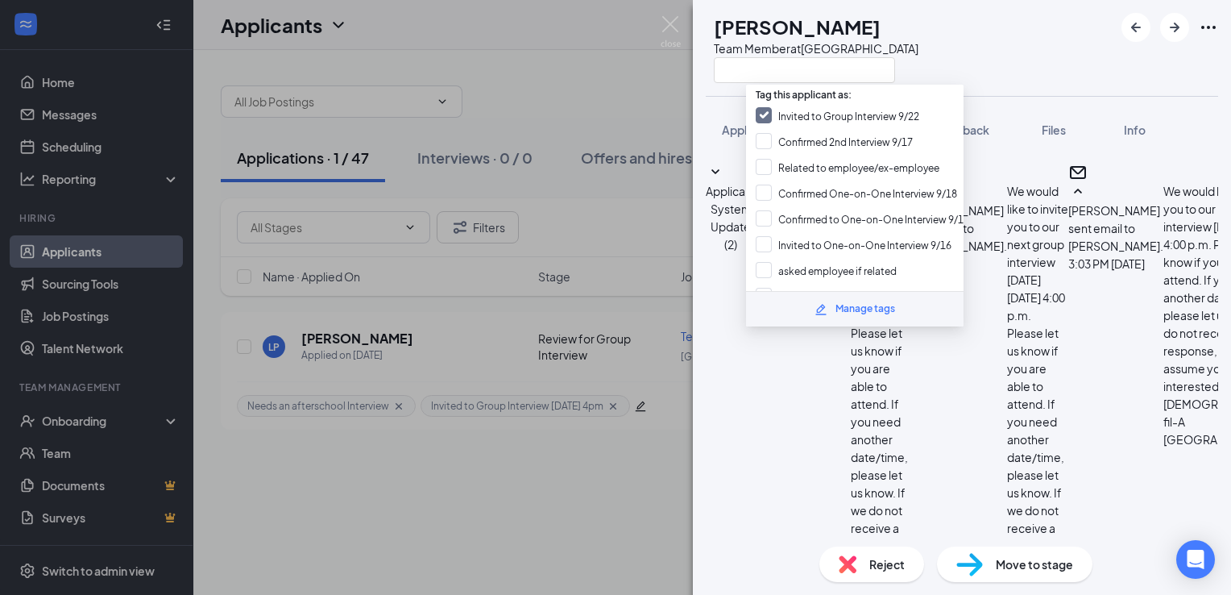
click at [996, 52] on div "LP [PERSON_NAME] Team Member at [GEOGRAPHIC_DATA]" at bounding box center [962, 48] width 538 height 96
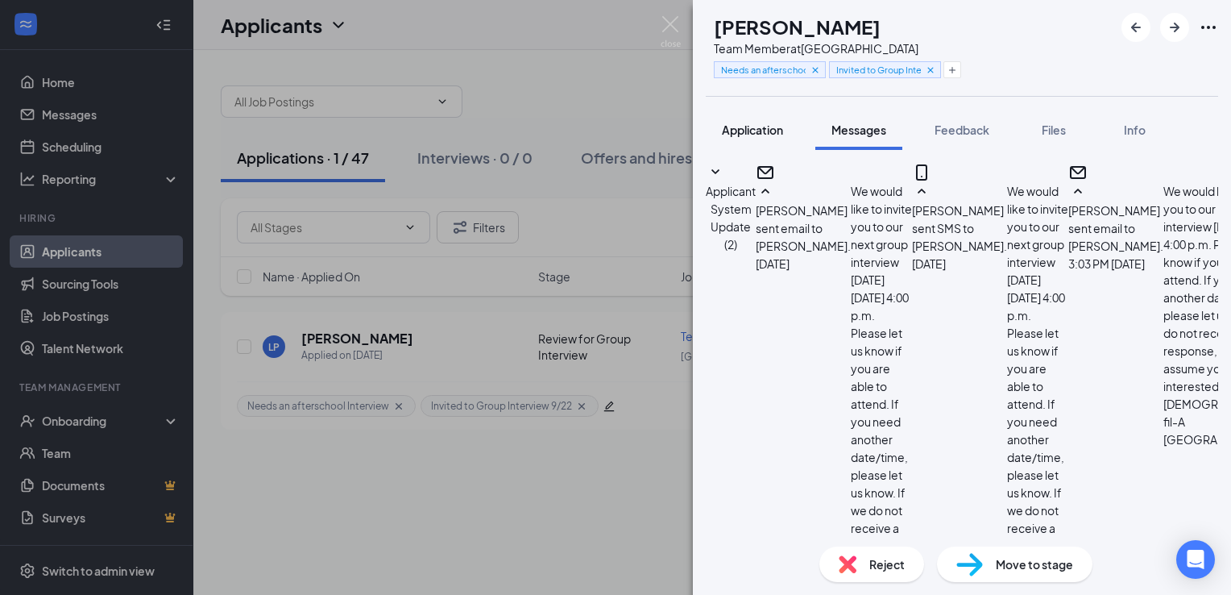
click at [777, 143] on button "Application" at bounding box center [752, 130] width 93 height 40
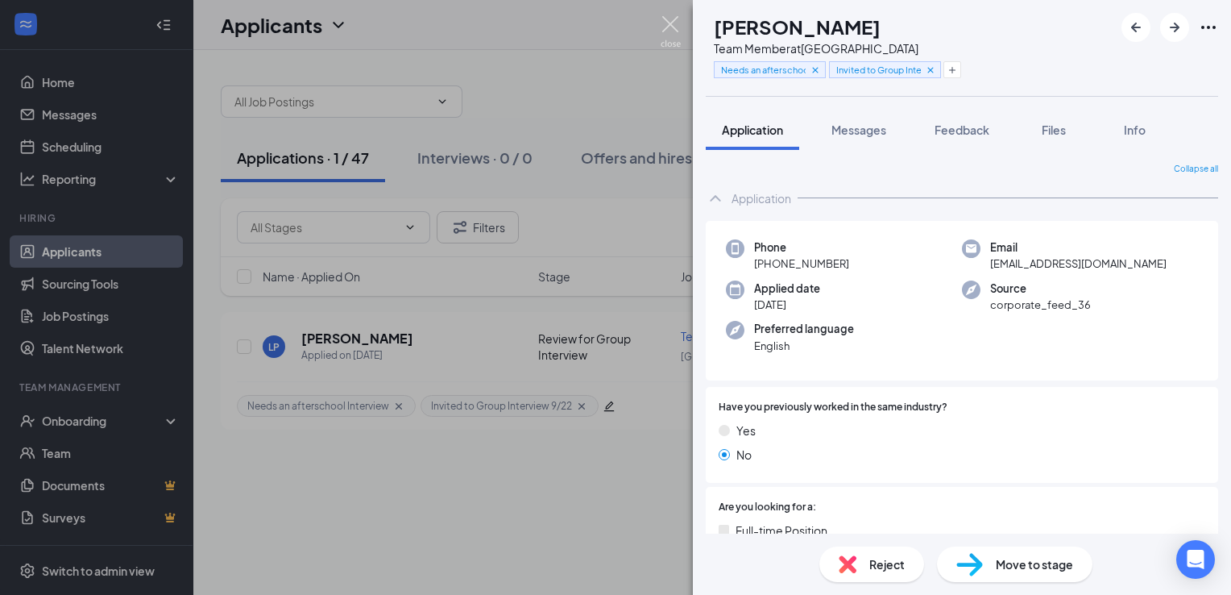
click at [674, 41] on img at bounding box center [671, 31] width 20 height 31
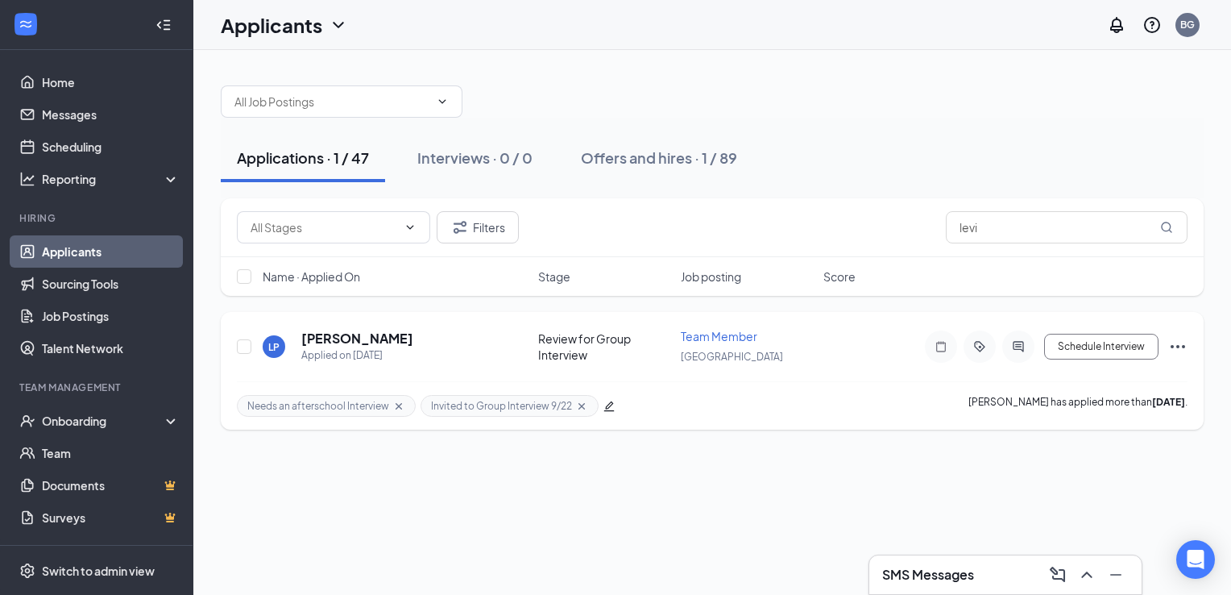
click at [605, 403] on icon "edit" at bounding box center [609, 406] width 10 height 10
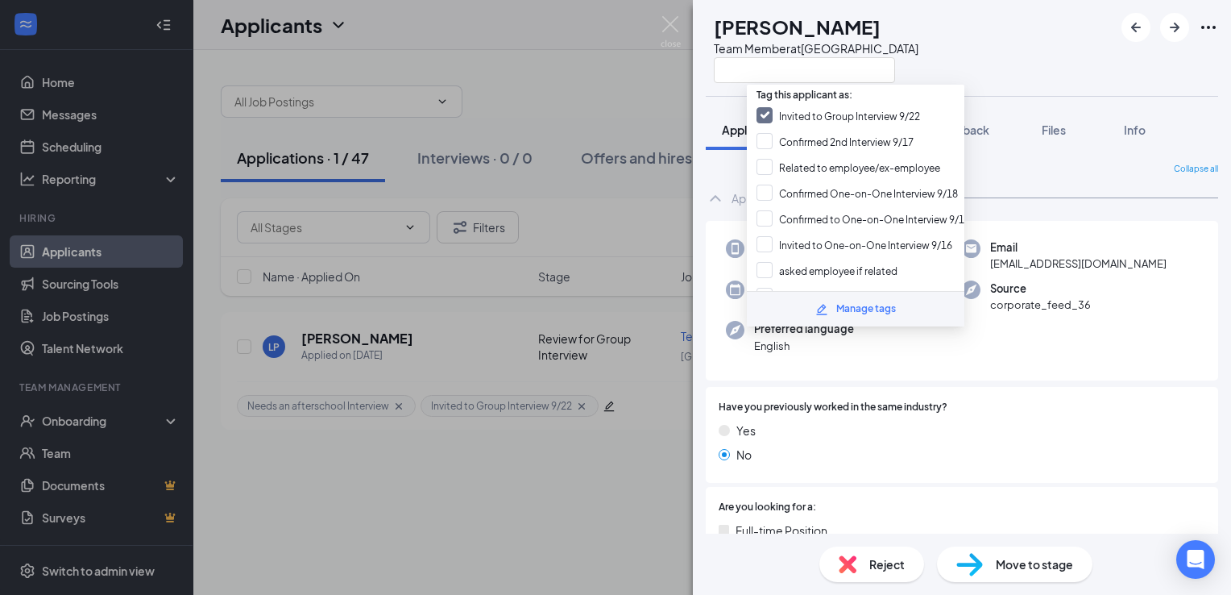
click at [990, 43] on div "LP [PERSON_NAME] Team Member at [GEOGRAPHIC_DATA]" at bounding box center [962, 48] width 538 height 96
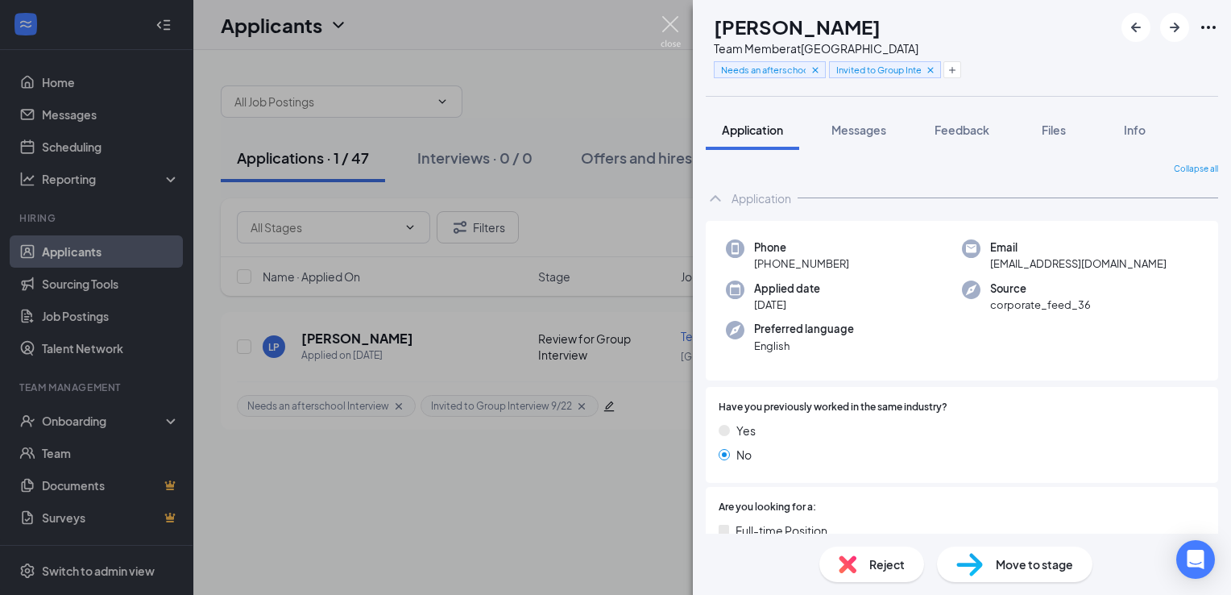
click at [667, 35] on img at bounding box center [671, 31] width 20 height 31
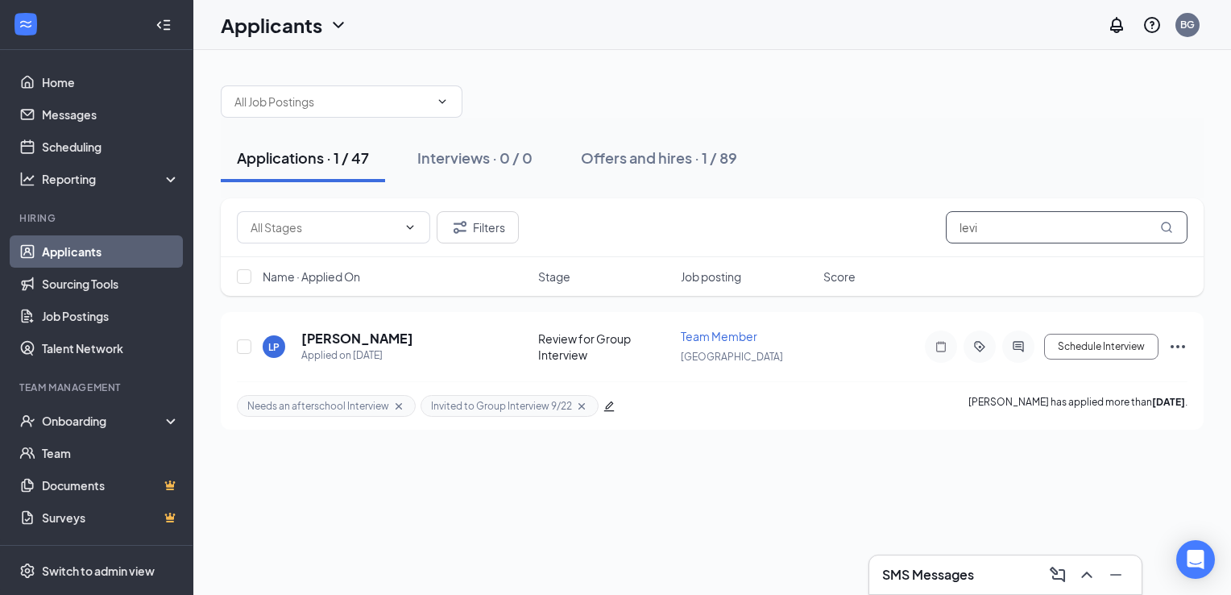
click at [985, 227] on input "levi" at bounding box center [1067, 227] width 242 height 32
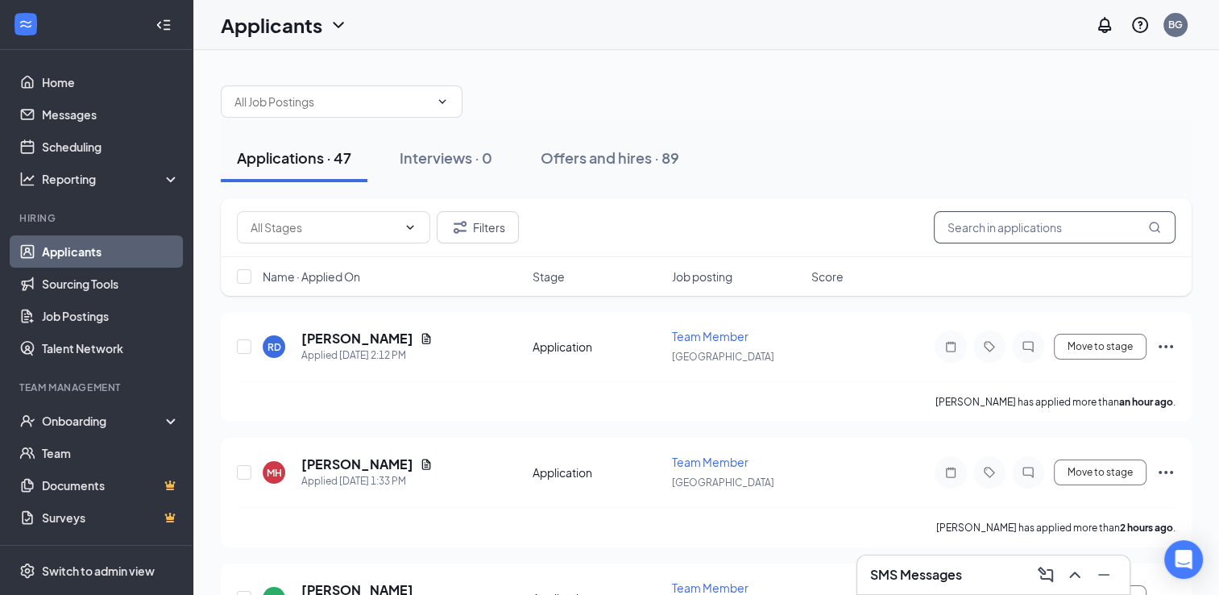
click at [985, 227] on input "text" at bounding box center [1055, 227] width 242 height 32
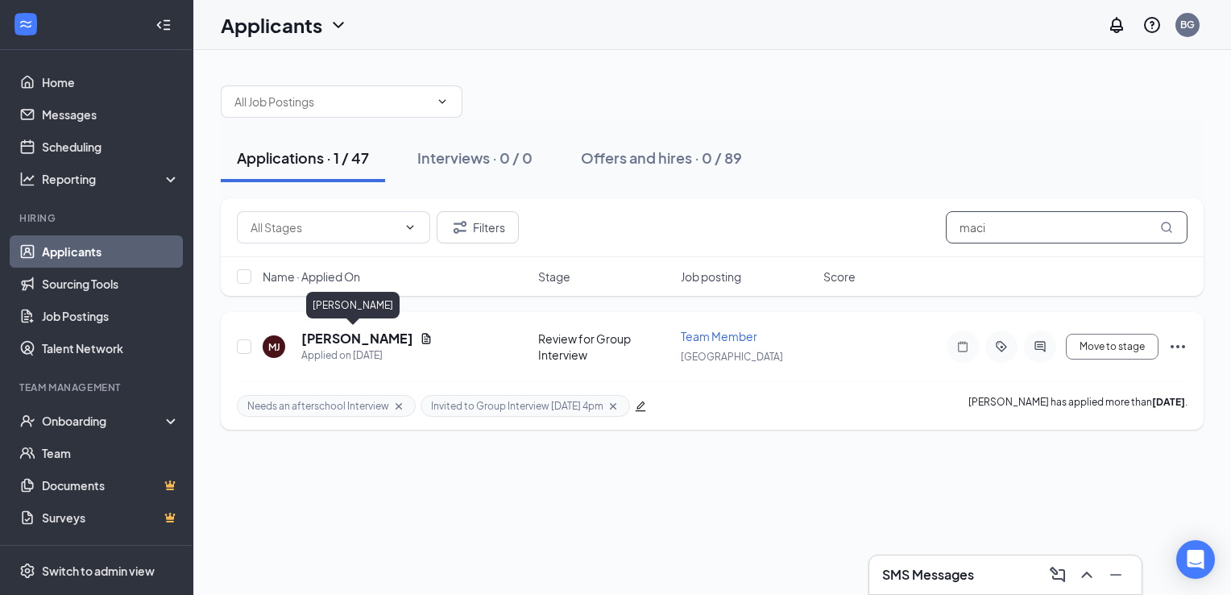
type input "maci"
click at [362, 337] on h5 "[PERSON_NAME]" at bounding box center [357, 339] width 112 height 18
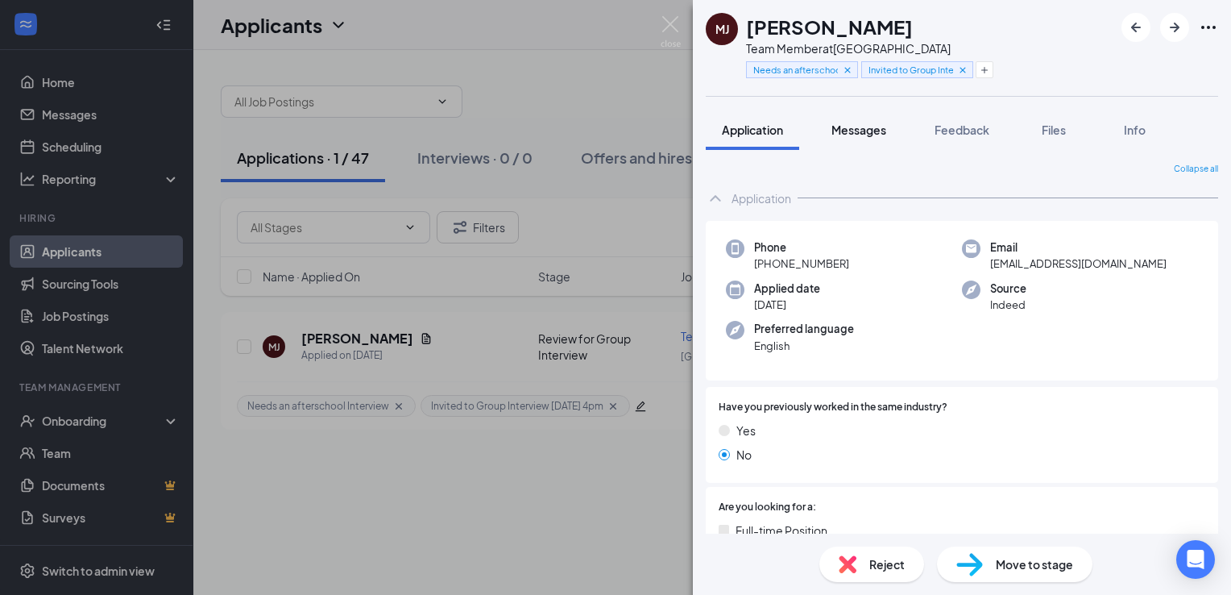
click at [871, 131] on span "Messages" at bounding box center [859, 129] width 55 height 15
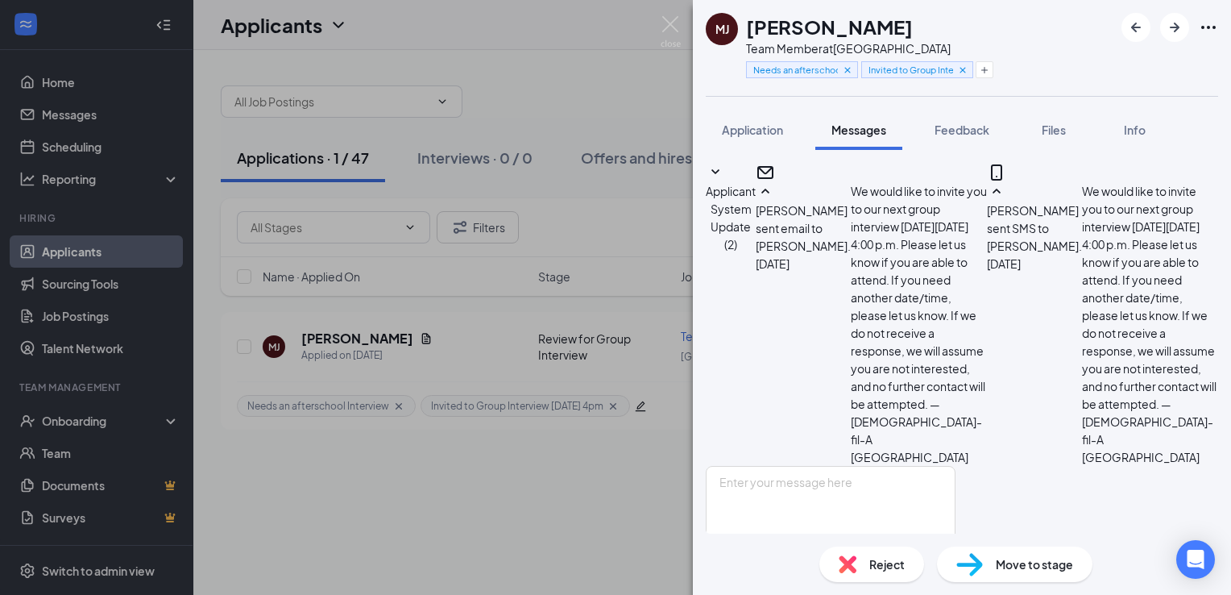
scroll to position [295, 0]
click at [928, 562] on input "SMS" at bounding box center [904, 578] width 47 height 32
checkbox input "false"
click at [961, 75] on icon "Cross" at bounding box center [962, 69] width 11 height 11
click at [849, 69] on icon "Cross" at bounding box center [847, 69] width 11 height 11
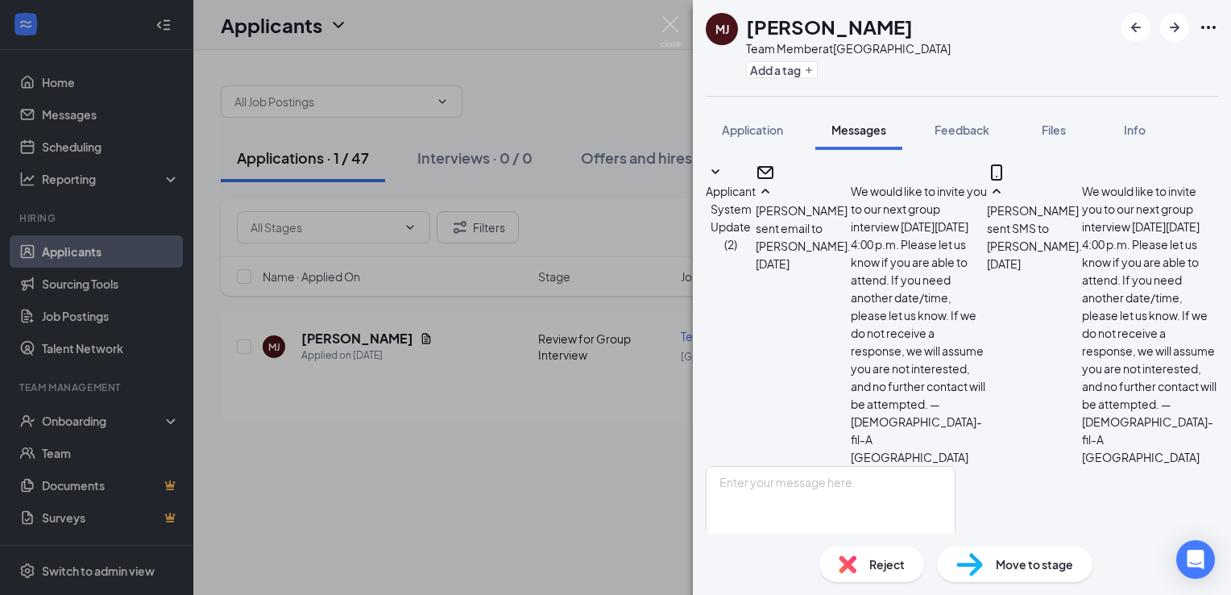
click at [890, 559] on span "Reject" at bounding box center [886, 564] width 35 height 18
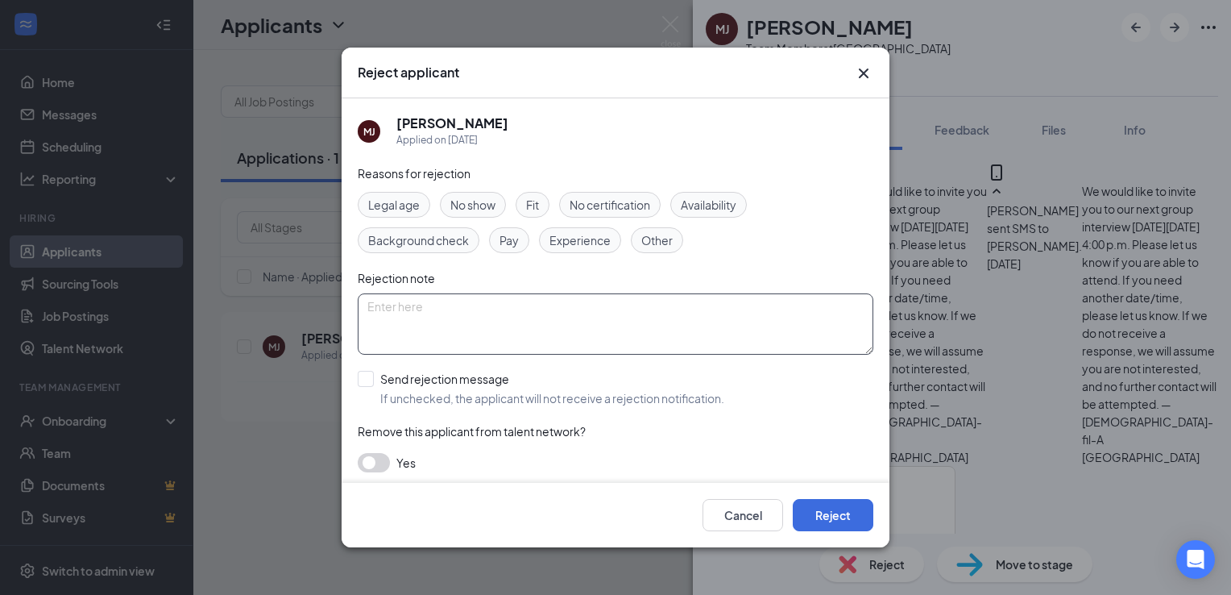
click at [626, 324] on textarea at bounding box center [616, 323] width 516 height 61
click at [807, 416] on div "Reasons for rejection Legal age No show Fit No certification Availability Backg…" at bounding box center [616, 326] width 516 height 324
click at [654, 243] on span "Other" at bounding box center [656, 240] width 31 height 18
click at [573, 317] on textarea at bounding box center [616, 323] width 516 height 61
type textarea "Did not respond to invitation for Group Interview."
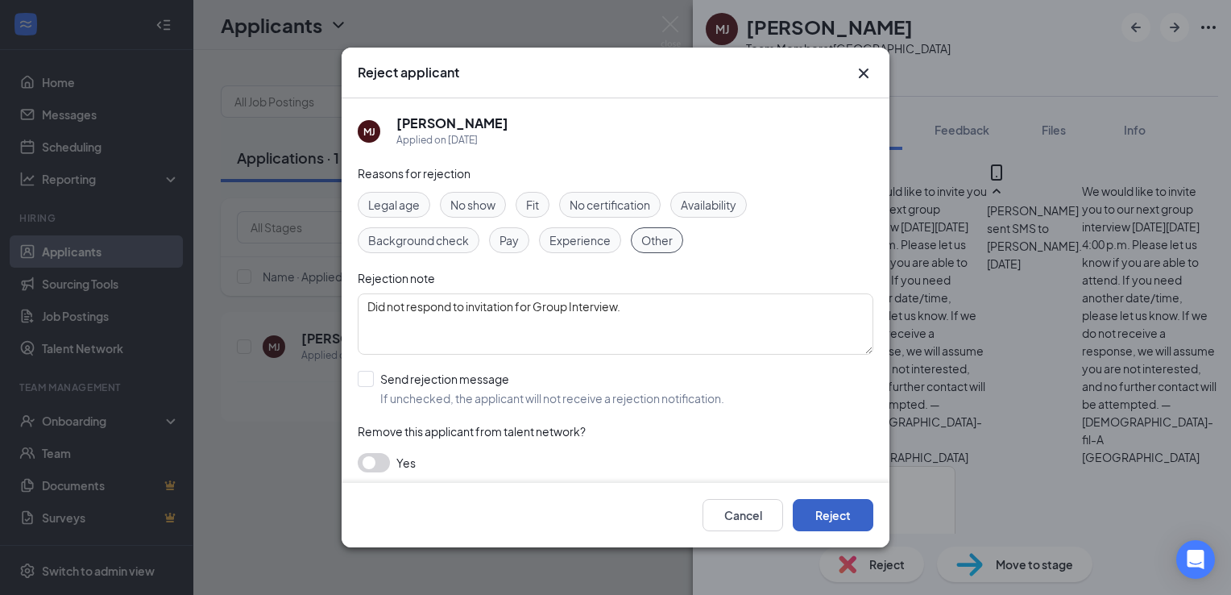
click at [835, 511] on button "Reject" at bounding box center [833, 515] width 81 height 32
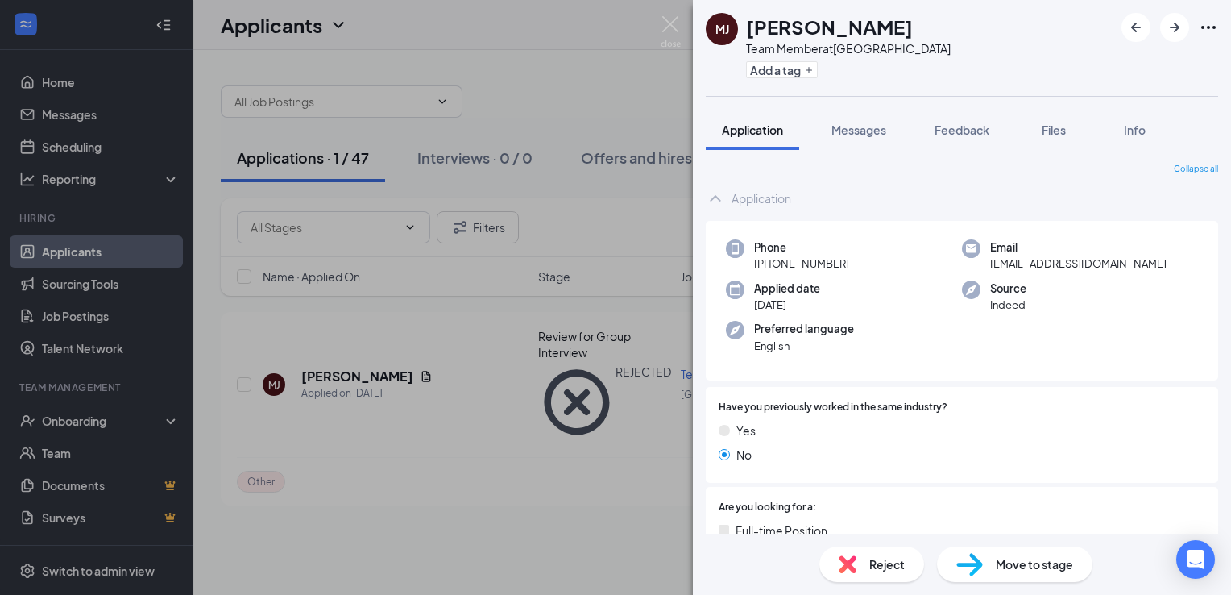
click at [658, 25] on div "[PERSON_NAME] [PERSON_NAME] Team Member at [GEOGRAPHIC_DATA] Add a tag Applicat…" at bounding box center [615, 297] width 1231 height 595
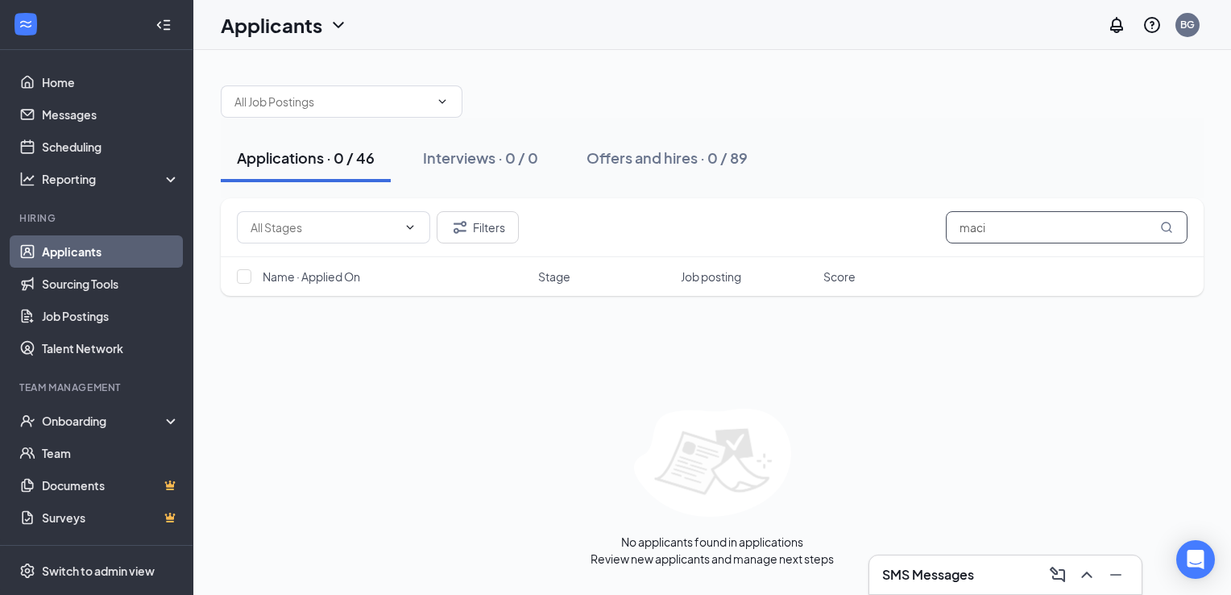
click at [1012, 229] on input "maci" at bounding box center [1067, 227] width 242 height 32
drag, startPoint x: 1012, startPoint y: 229, endPoint x: 989, endPoint y: 230, distance: 23.4
click at [989, 230] on input "maci" at bounding box center [1067, 227] width 242 height 32
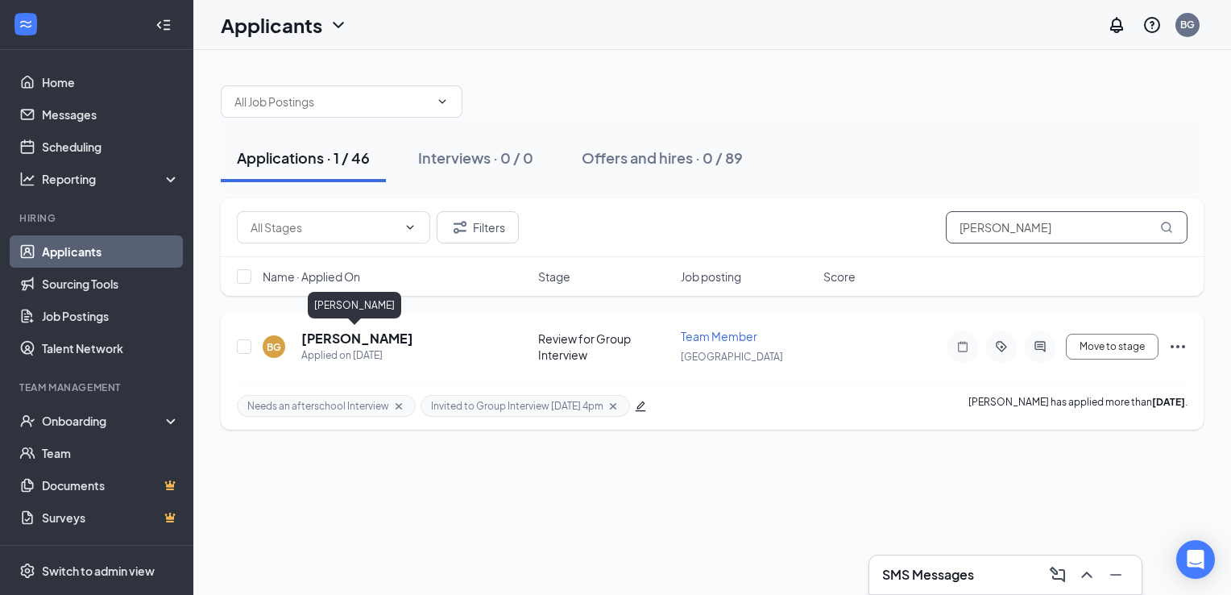
type input "[PERSON_NAME]"
click at [380, 337] on h5 "[PERSON_NAME]" at bounding box center [357, 339] width 112 height 18
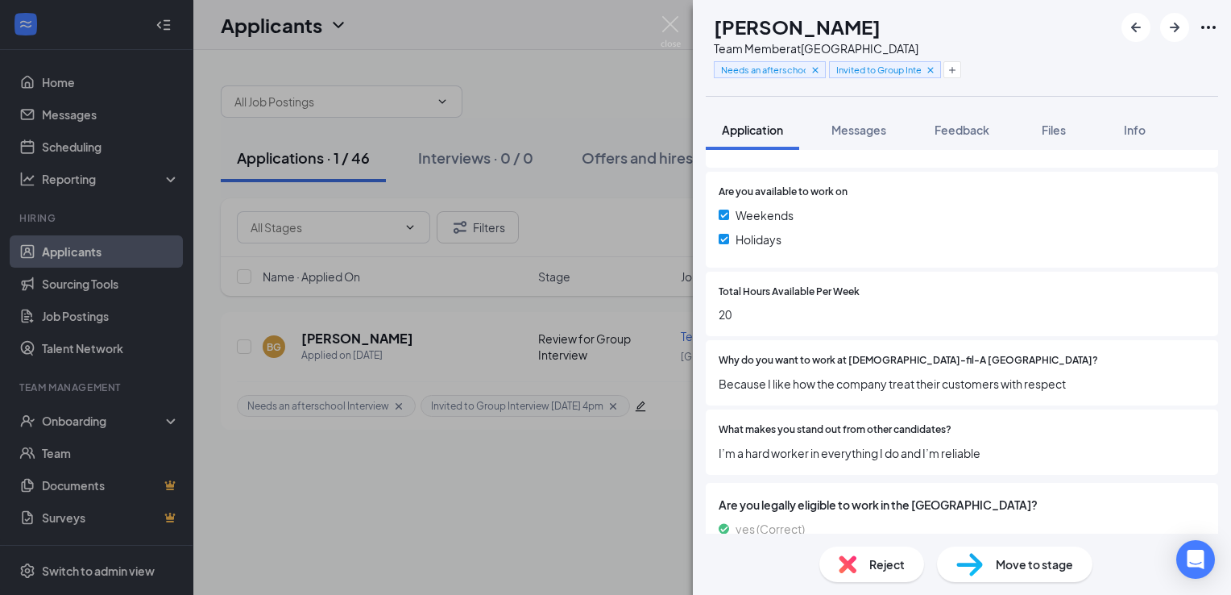
scroll to position [502, 0]
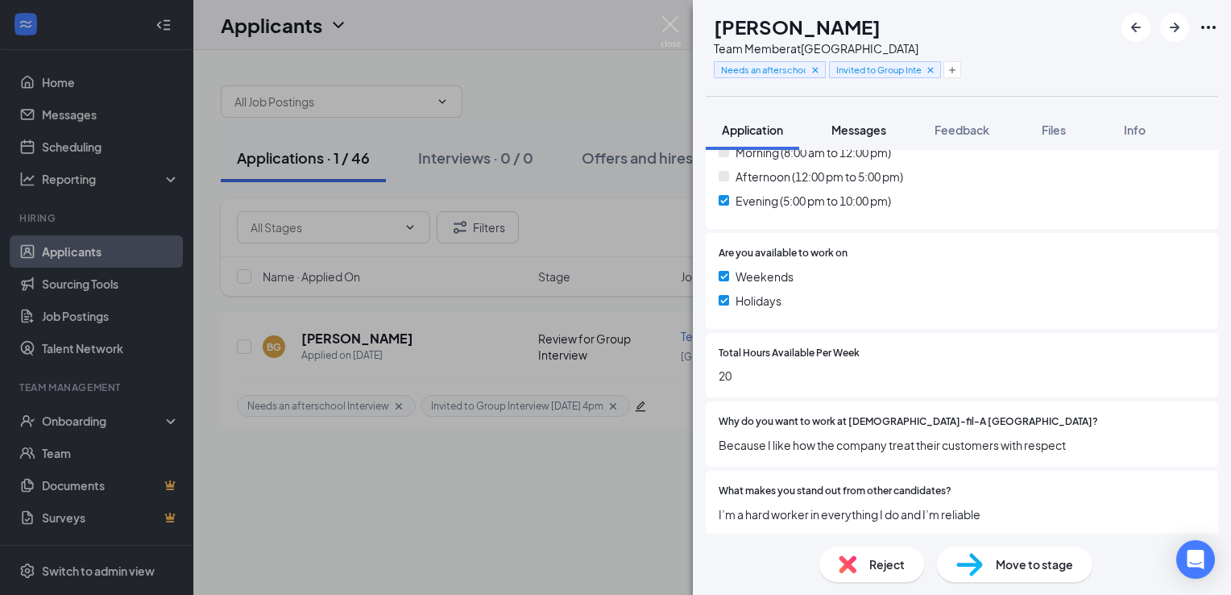
click at [877, 136] on span "Messages" at bounding box center [859, 129] width 55 height 15
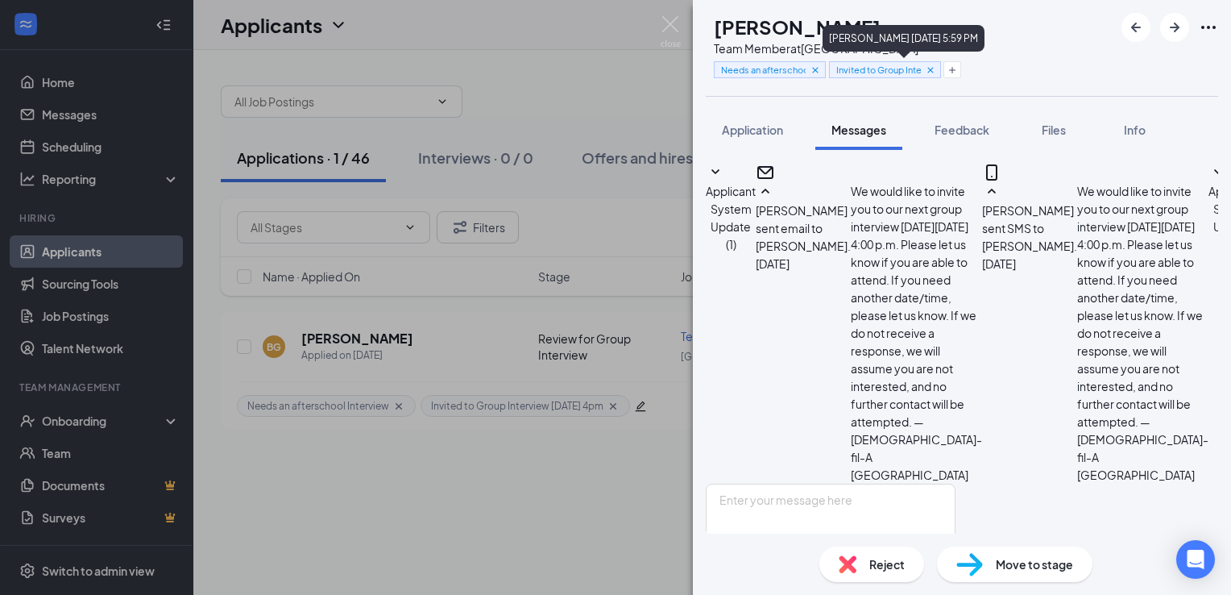
click at [933, 70] on icon "Cross" at bounding box center [931, 70] width 6 height 6
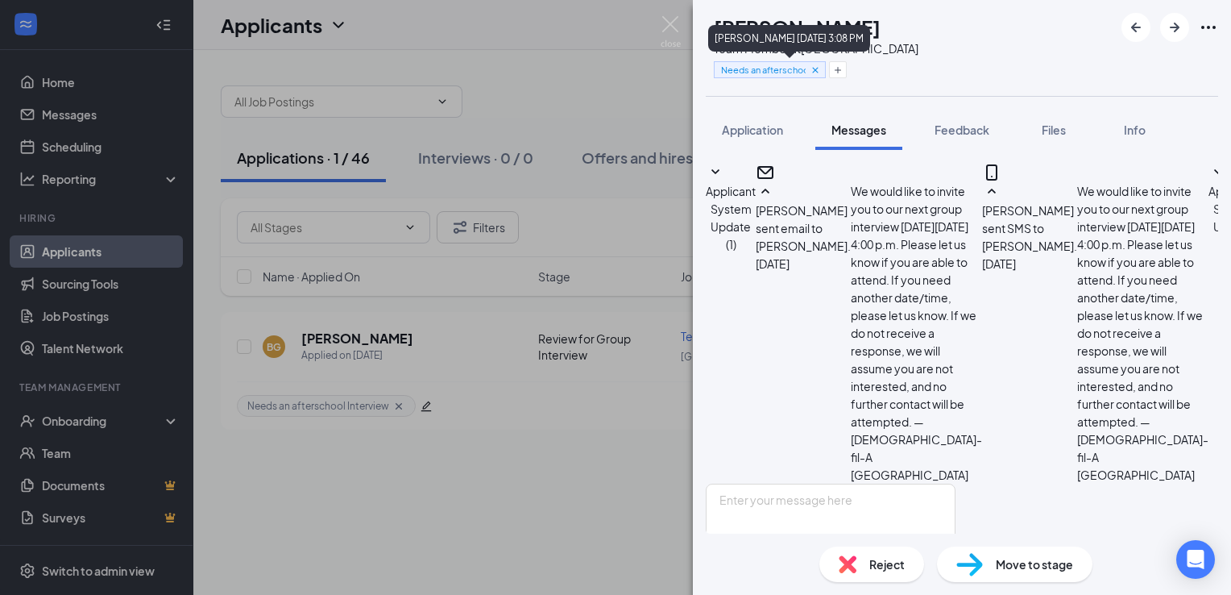
click at [818, 69] on icon "Cross" at bounding box center [815, 70] width 6 height 6
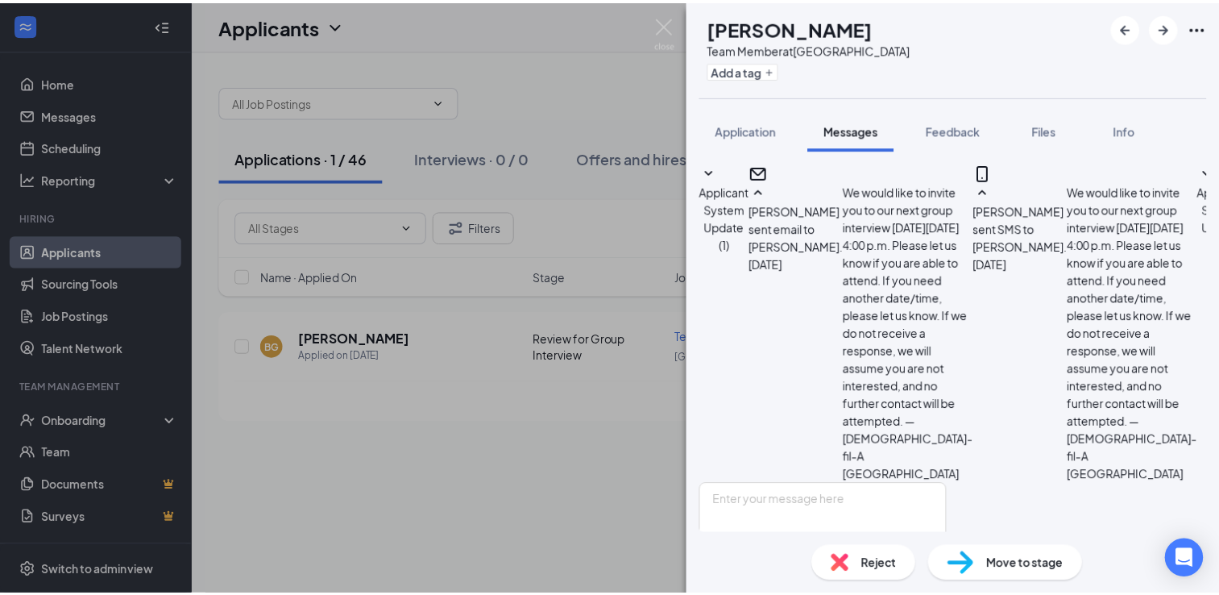
scroll to position [342, 0]
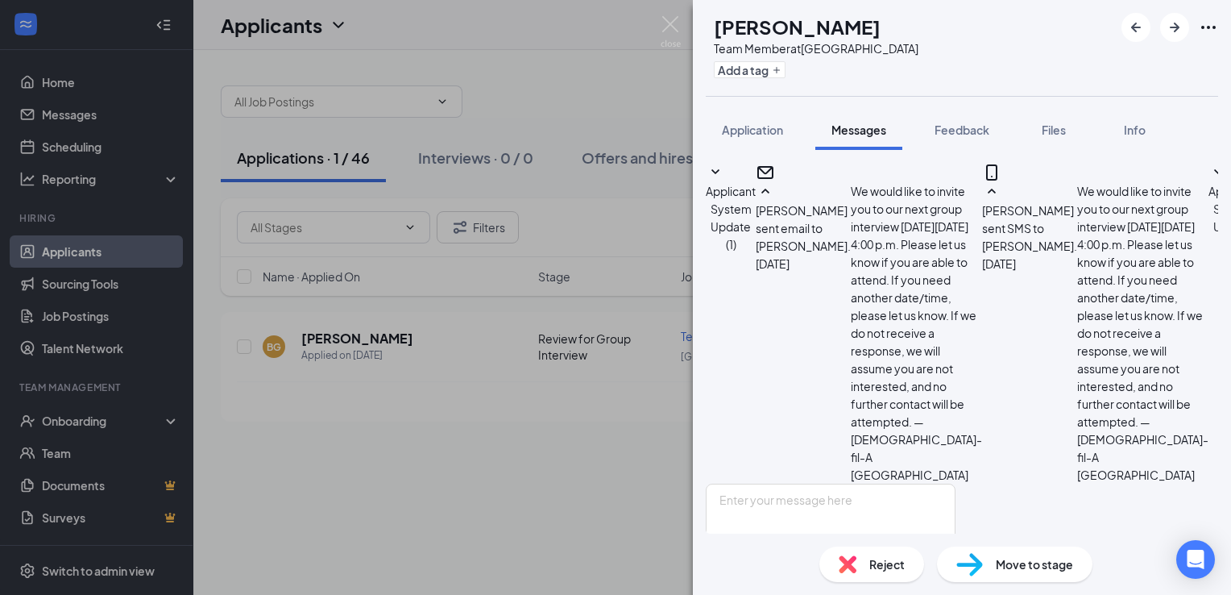
click at [898, 562] on span "Reject" at bounding box center [886, 564] width 35 height 18
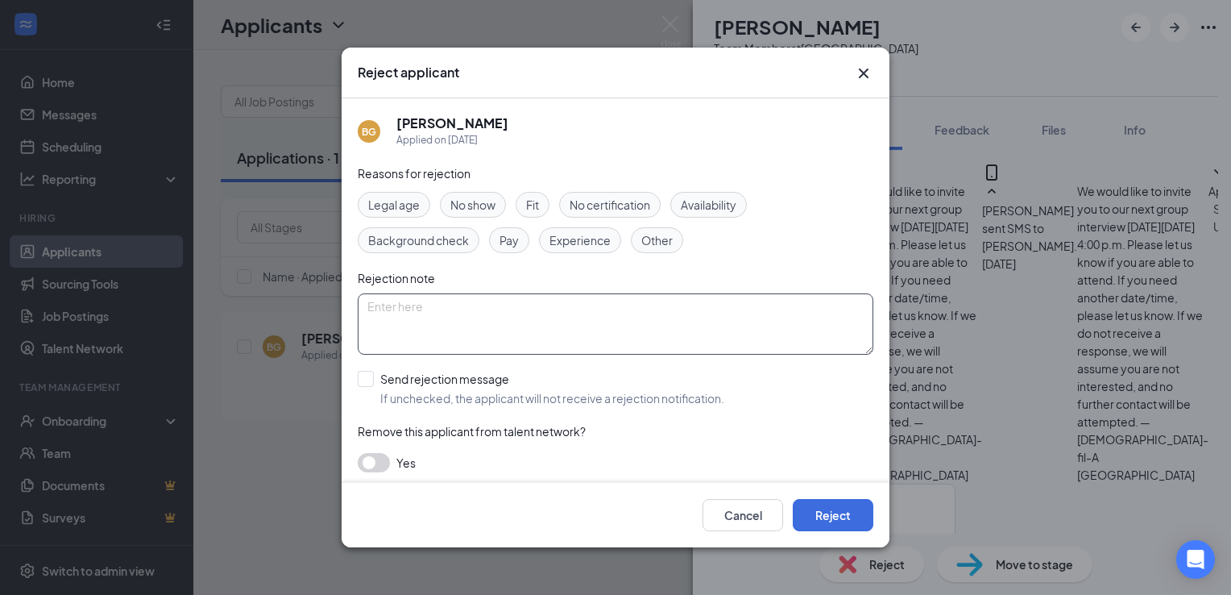
click at [500, 313] on textarea at bounding box center [616, 323] width 516 height 61
type textarea "Did not respond to invite for Group Interview."
click at [645, 230] on div "Other" at bounding box center [657, 240] width 52 height 26
click at [828, 514] on button "Reject" at bounding box center [833, 515] width 81 height 32
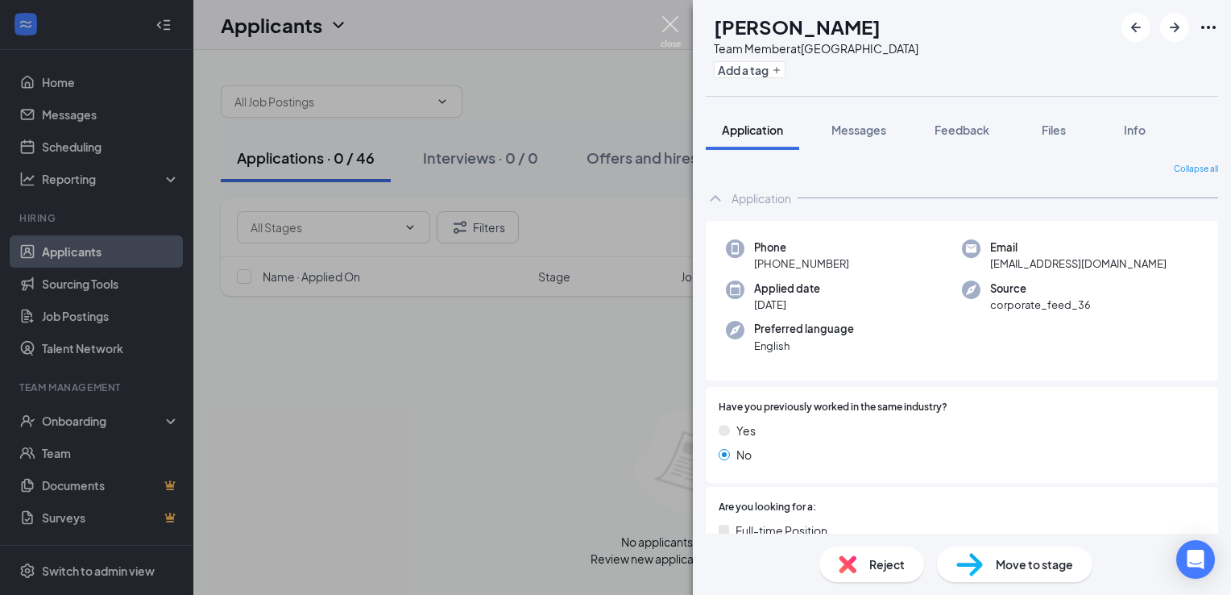
click at [680, 24] on img at bounding box center [671, 31] width 20 height 31
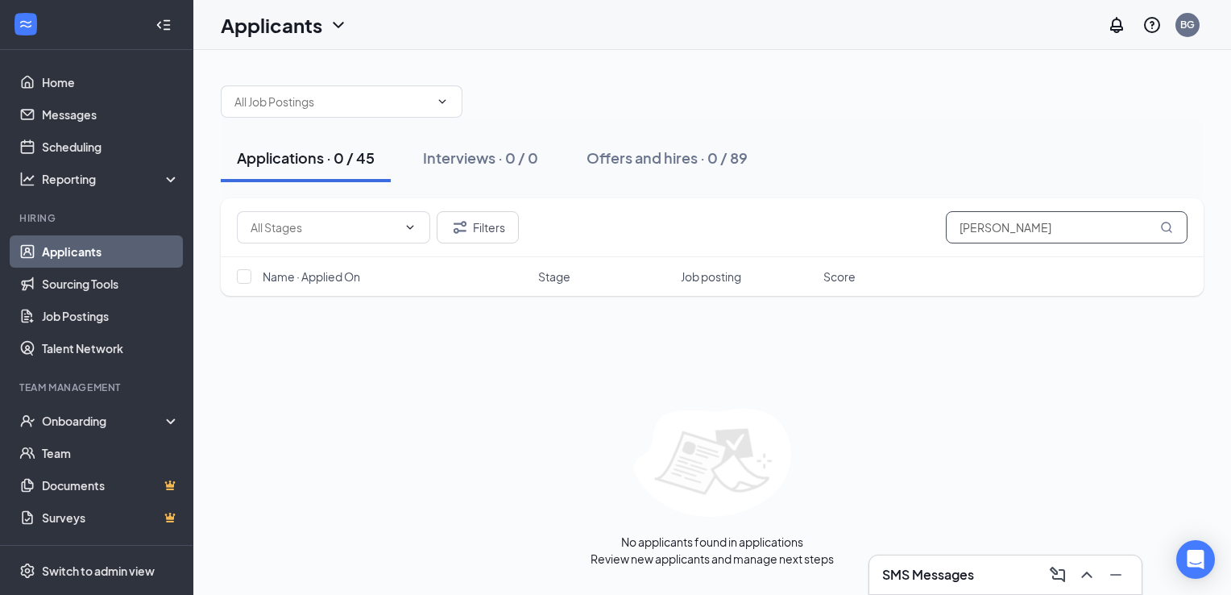
click at [1008, 230] on input "[PERSON_NAME]" at bounding box center [1067, 227] width 242 height 32
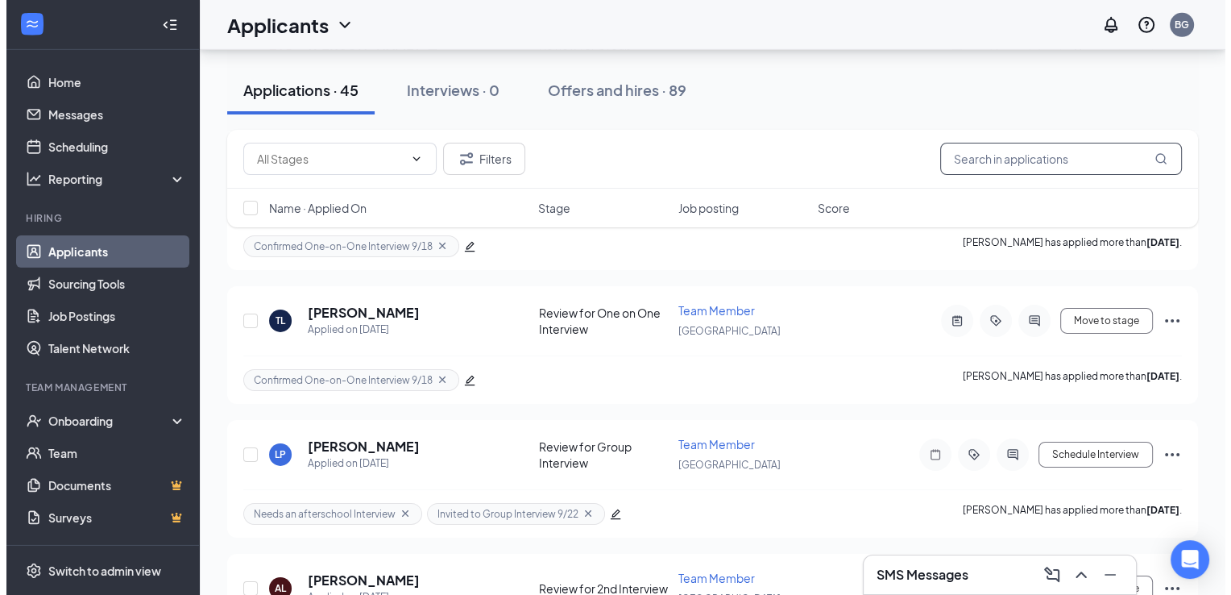
scroll to position [5443, 0]
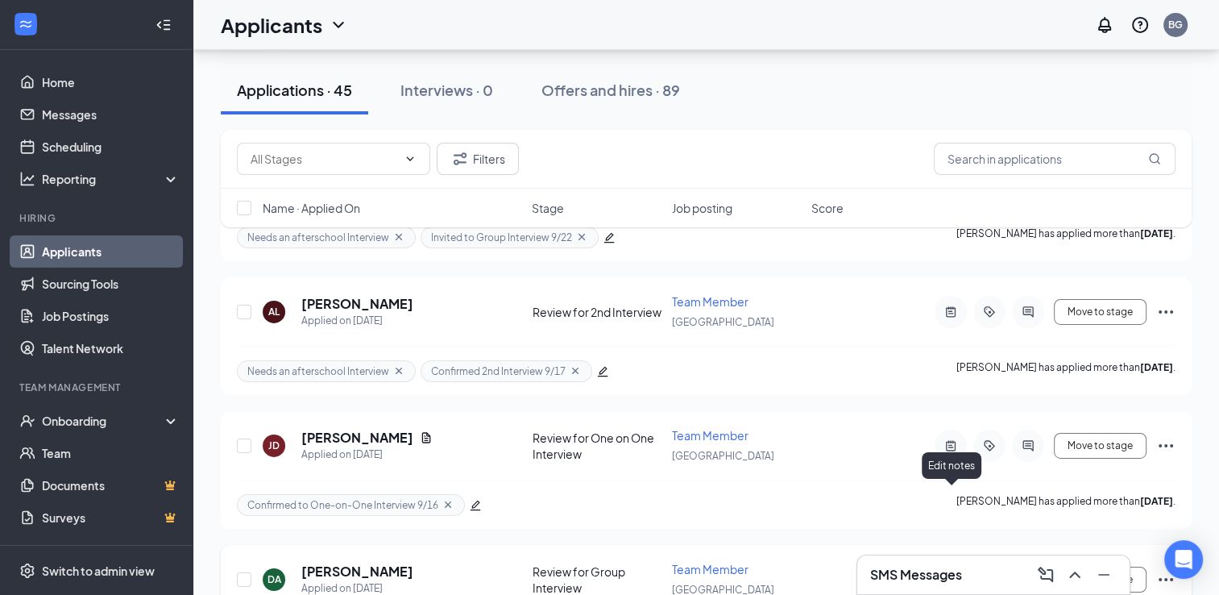
click at [949, 574] on icon "ActiveNote" at bounding box center [951, 579] width 10 height 10
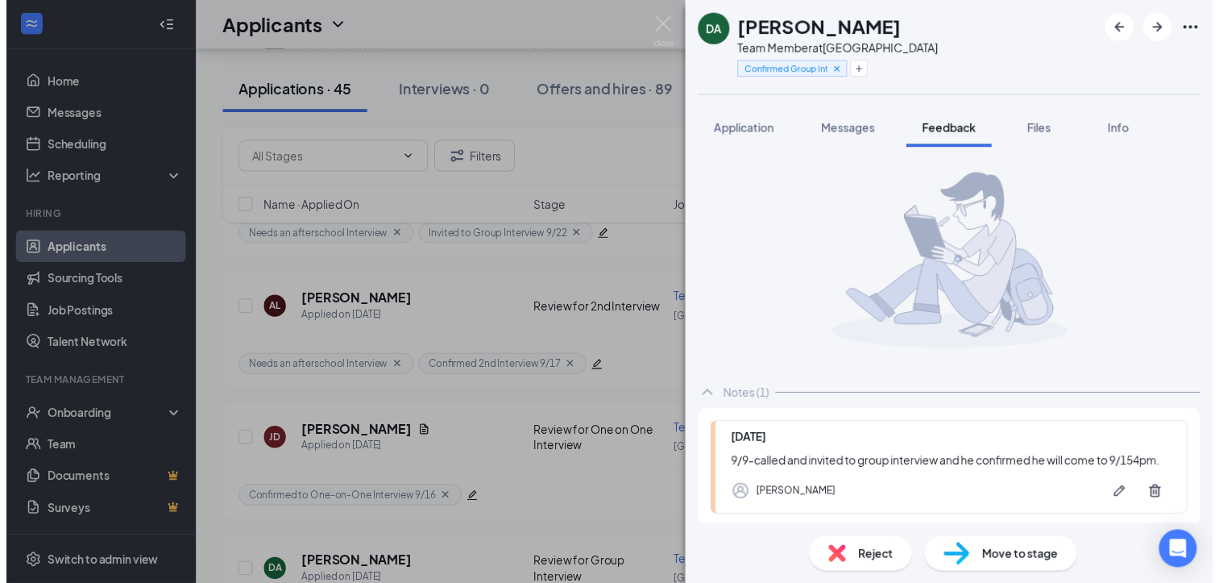
scroll to position [95, 0]
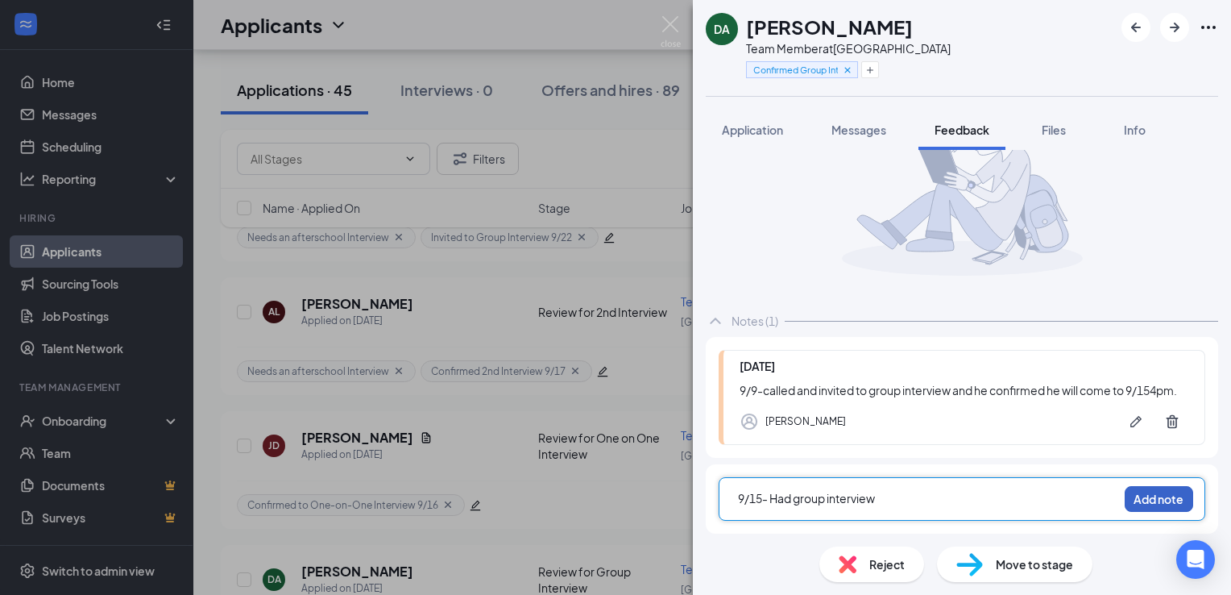
click at [1136, 503] on button "Add note" at bounding box center [1159, 499] width 68 height 26
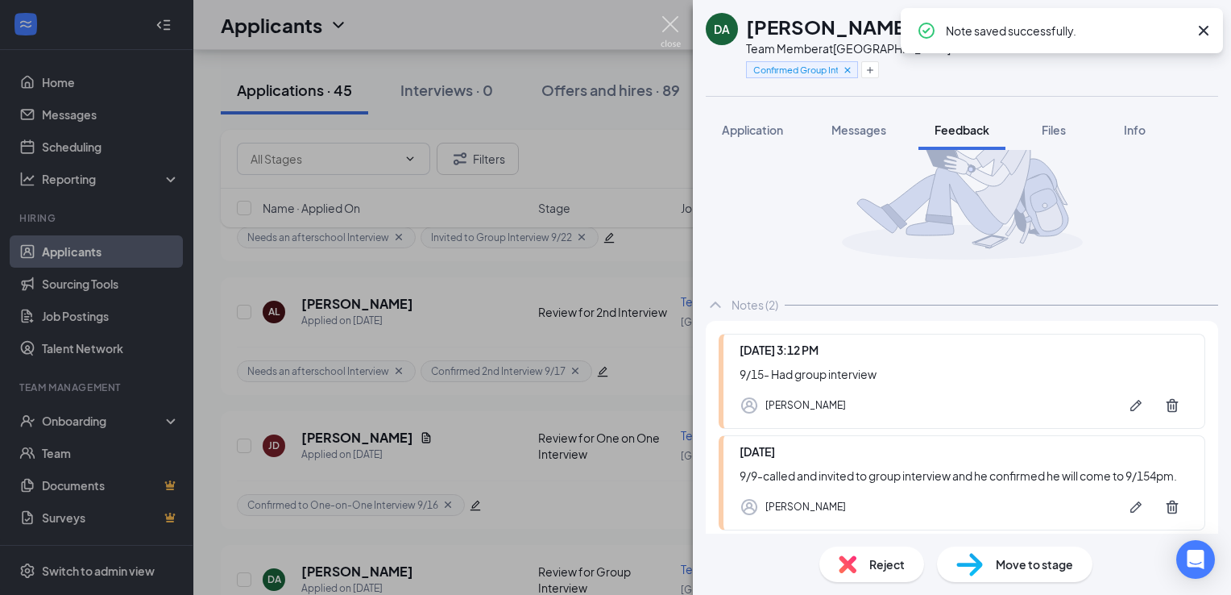
click at [664, 31] on img at bounding box center [671, 31] width 20 height 31
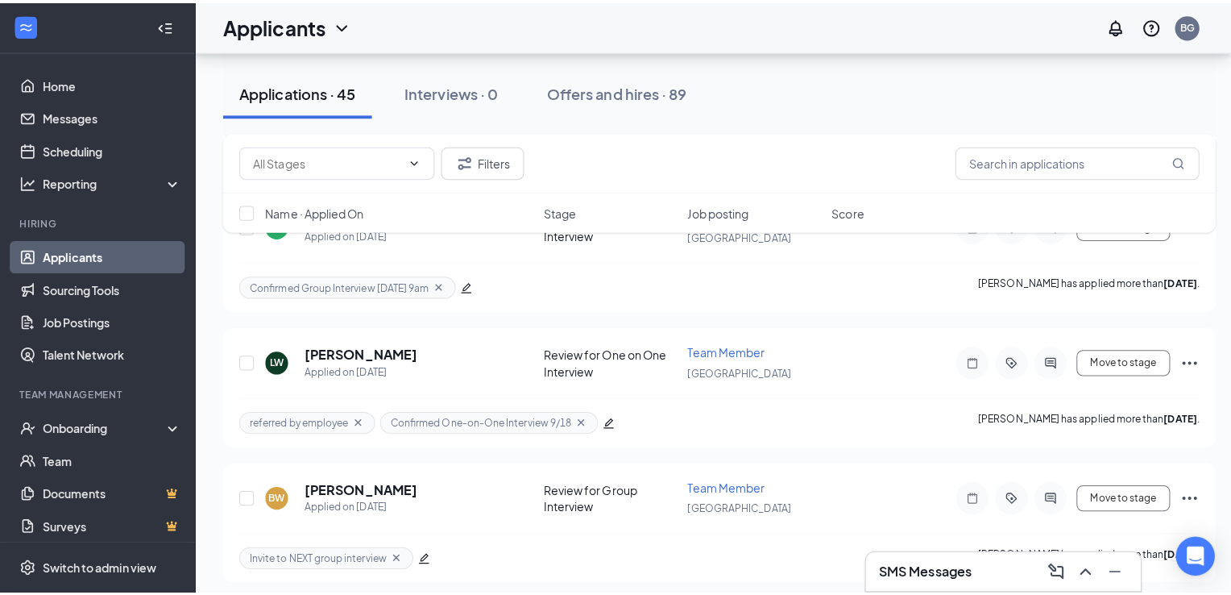
scroll to position [4315, 0]
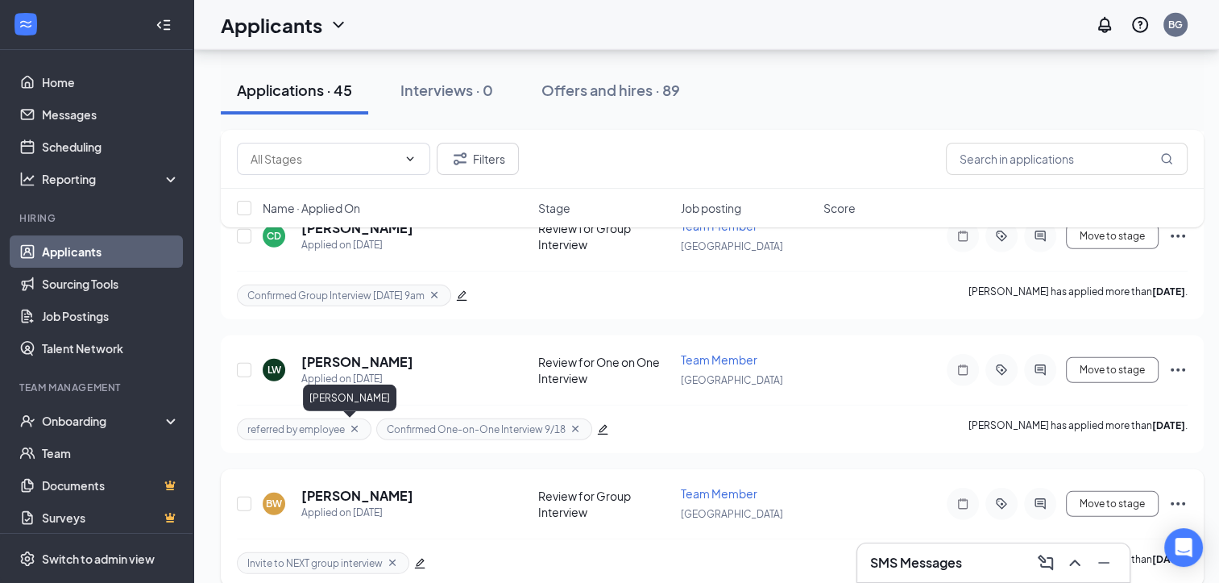
click at [342, 487] on h5 "[PERSON_NAME]" at bounding box center [357, 496] width 112 height 18
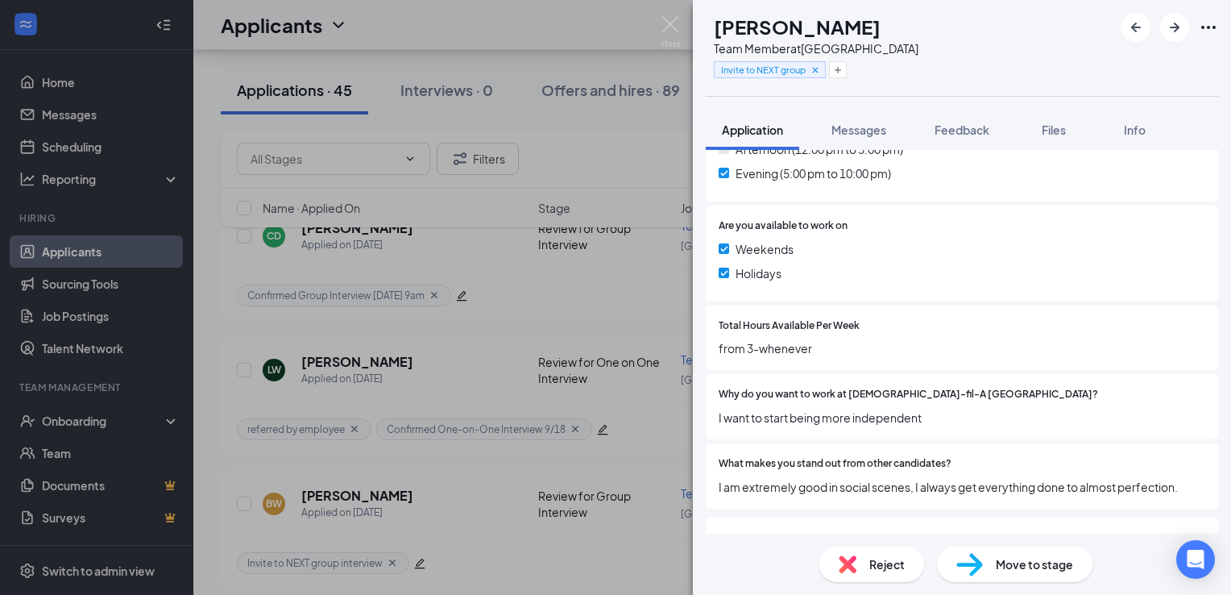
scroll to position [614, 0]
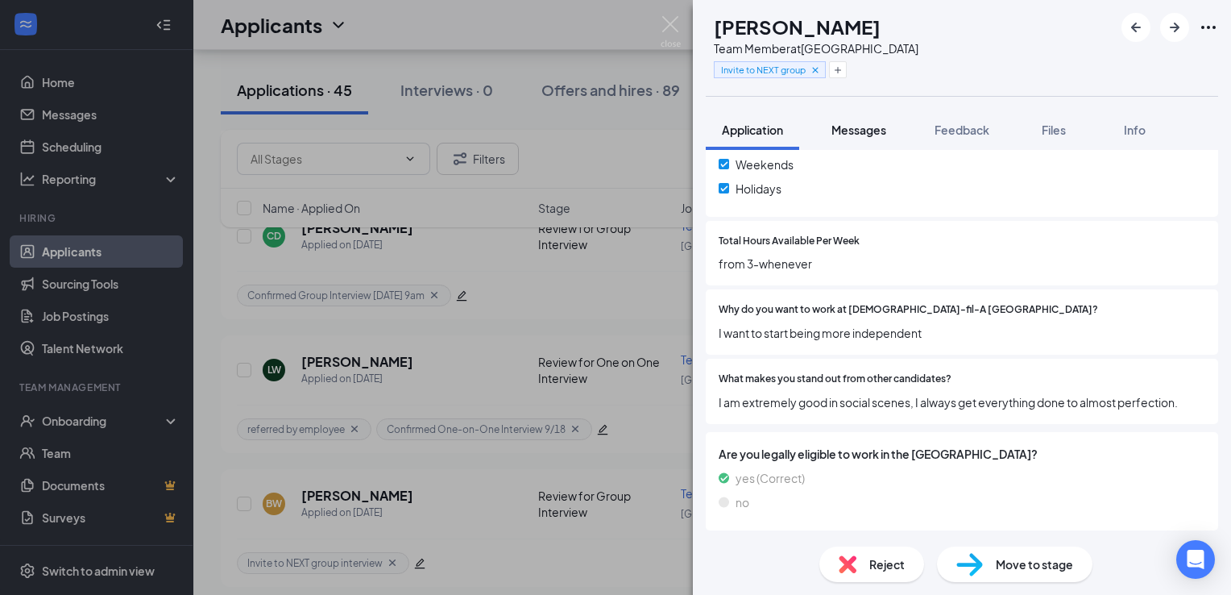
click at [868, 134] on span "Messages" at bounding box center [859, 129] width 55 height 15
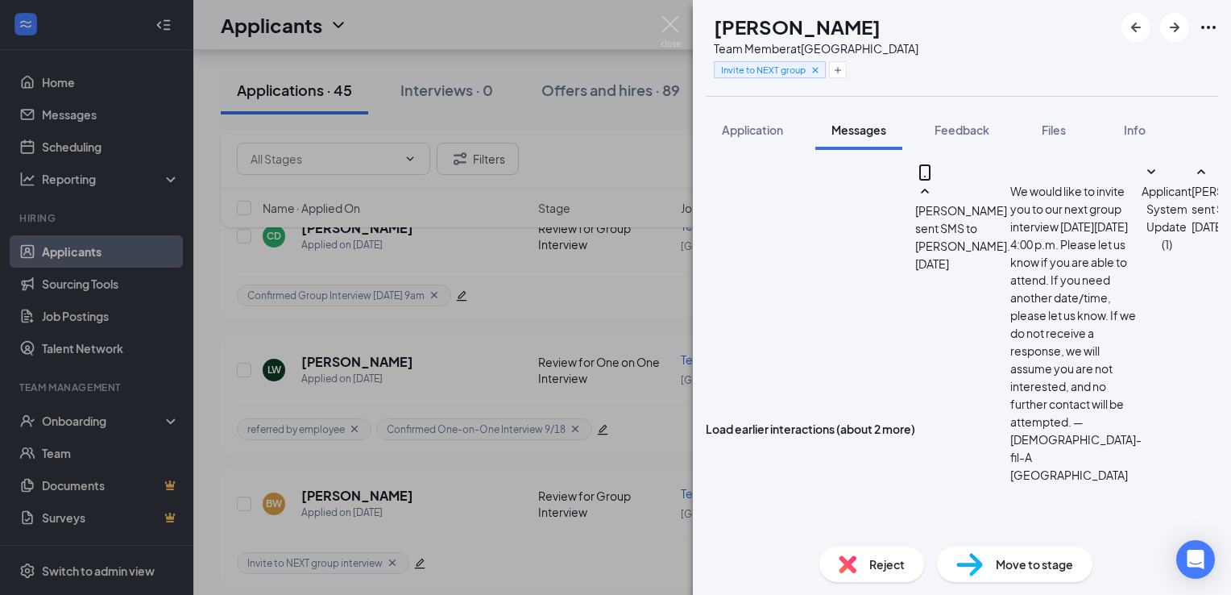
scroll to position [1022, 0]
checkbox input "true"
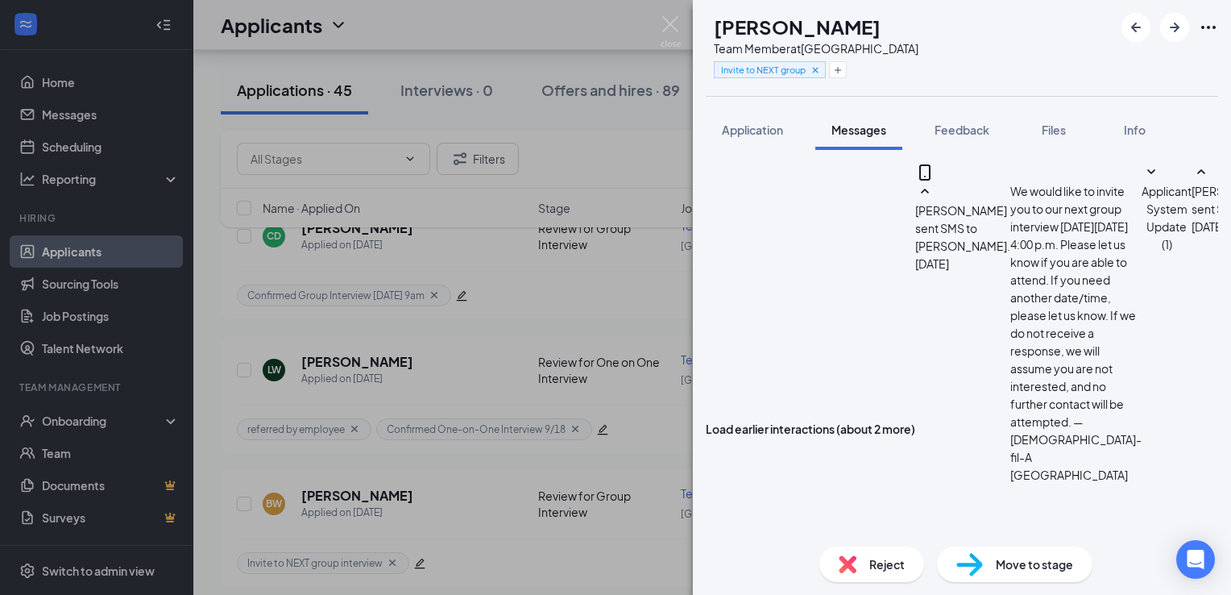
paste textarea "We would like to invite you to our next group interview [DATE][DATE] 4:00 p.m. …"
type textarea "We would like to invite you to our next group interview [DATE][DATE] 4:00 p.m. …"
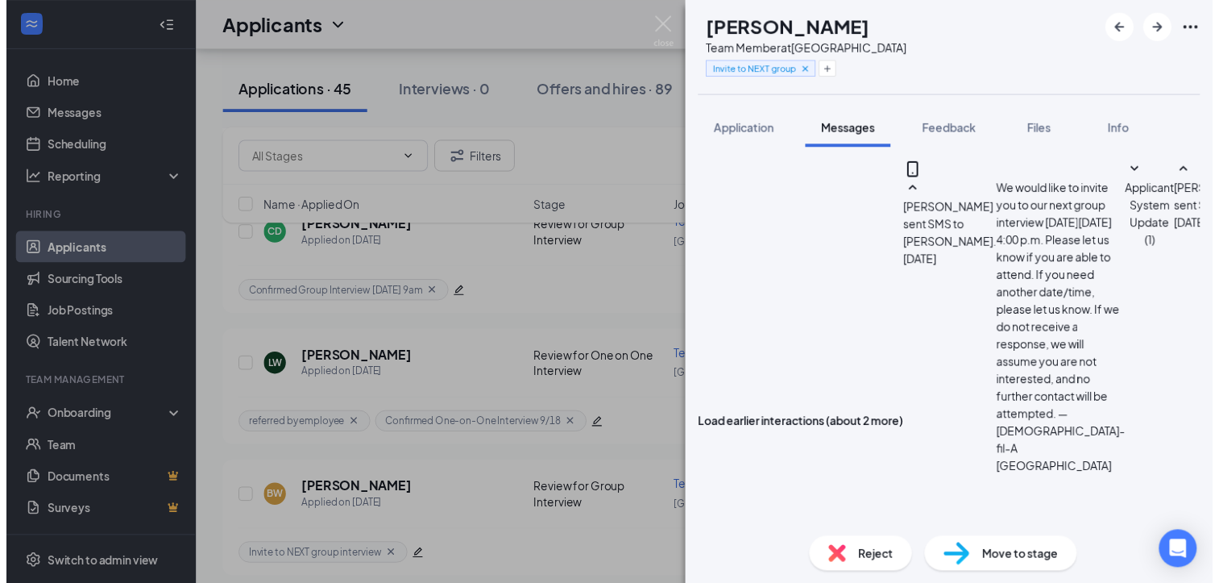
scroll to position [1476, 0]
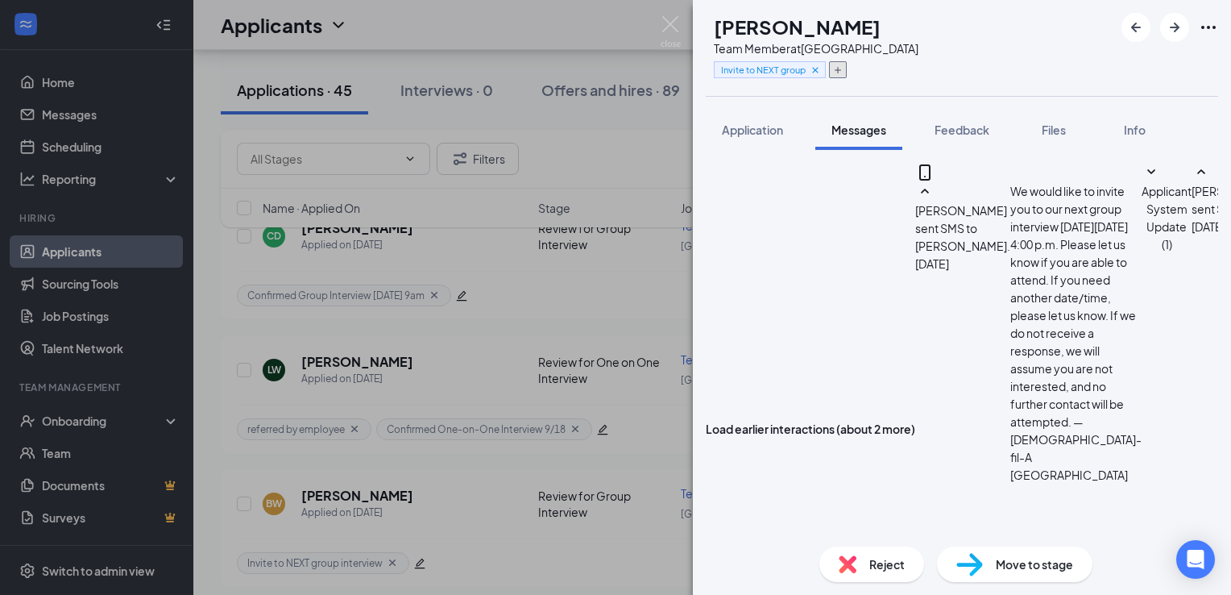
click at [847, 63] on button "button" at bounding box center [838, 69] width 18 height 17
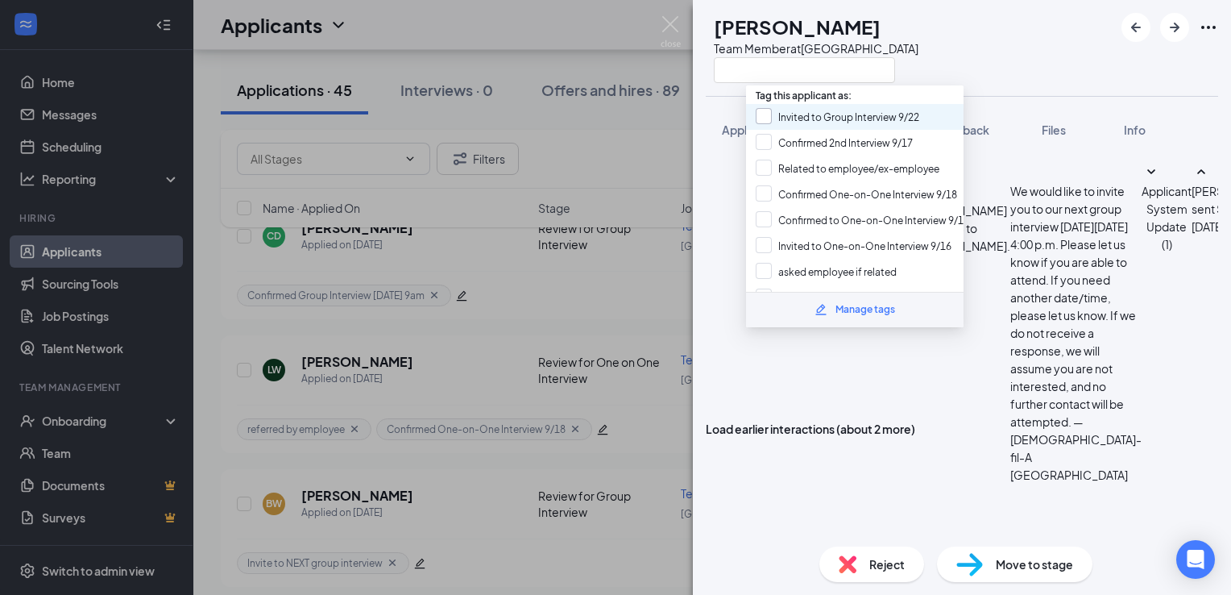
click at [880, 118] on input "Invited to Group Interview 9/22" at bounding box center [838, 117] width 164 height 18
checkbox input "true"
click at [1047, 55] on div "BW [PERSON_NAME] Team Member at [GEOGRAPHIC_DATA]" at bounding box center [962, 48] width 538 height 96
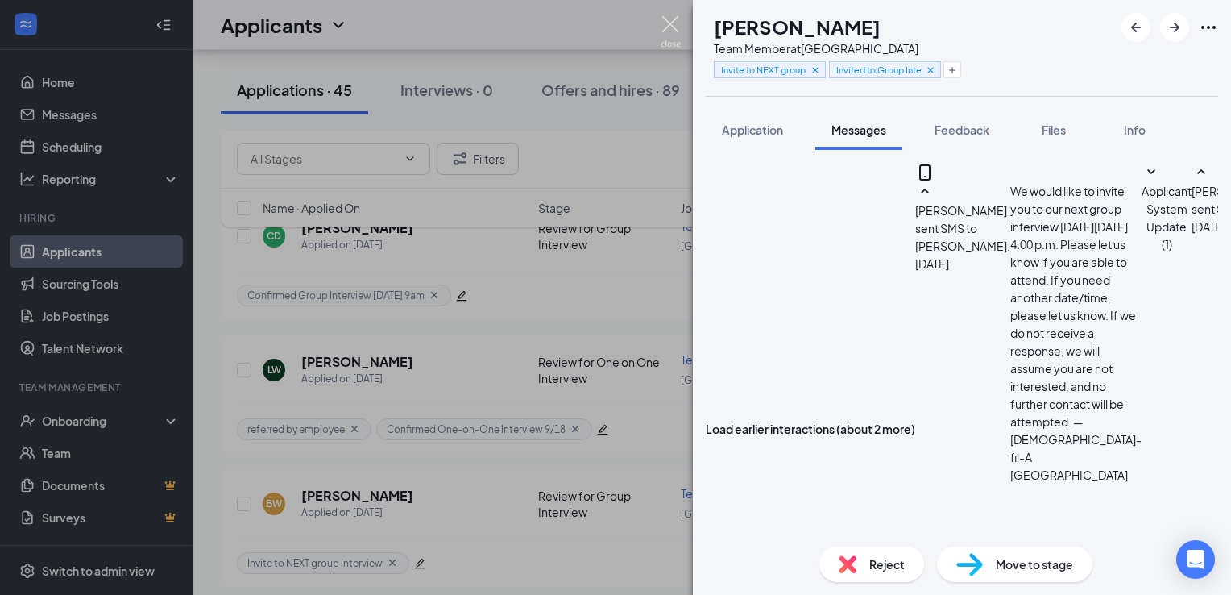
click at [667, 29] on img at bounding box center [671, 31] width 20 height 31
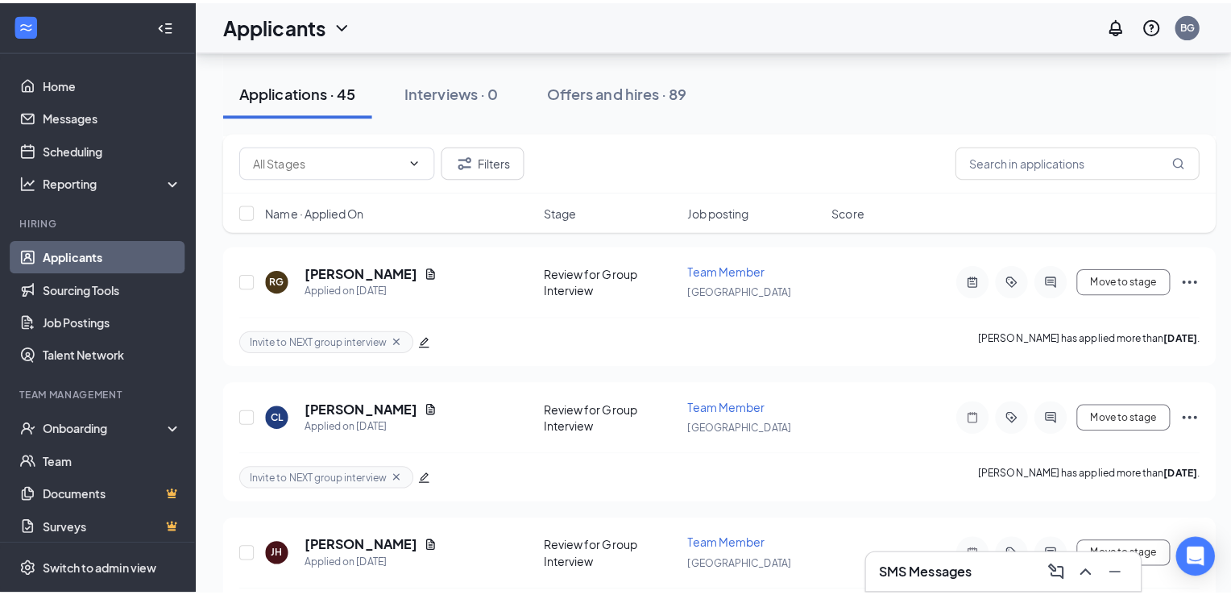
scroll to position [3697, 0]
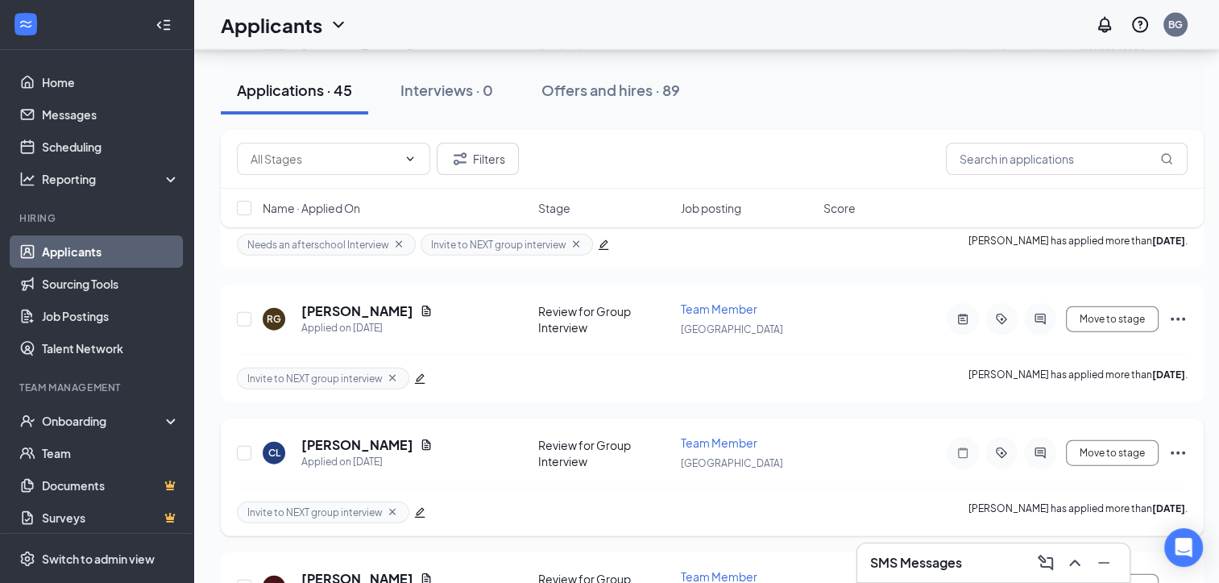
click at [485, 488] on div "Invite to NEXT group interview [PERSON_NAME] has applied more than [DATE] ." at bounding box center [712, 512] width 951 height 48
click at [1035, 447] on icon "ActiveChat" at bounding box center [1040, 452] width 10 height 10
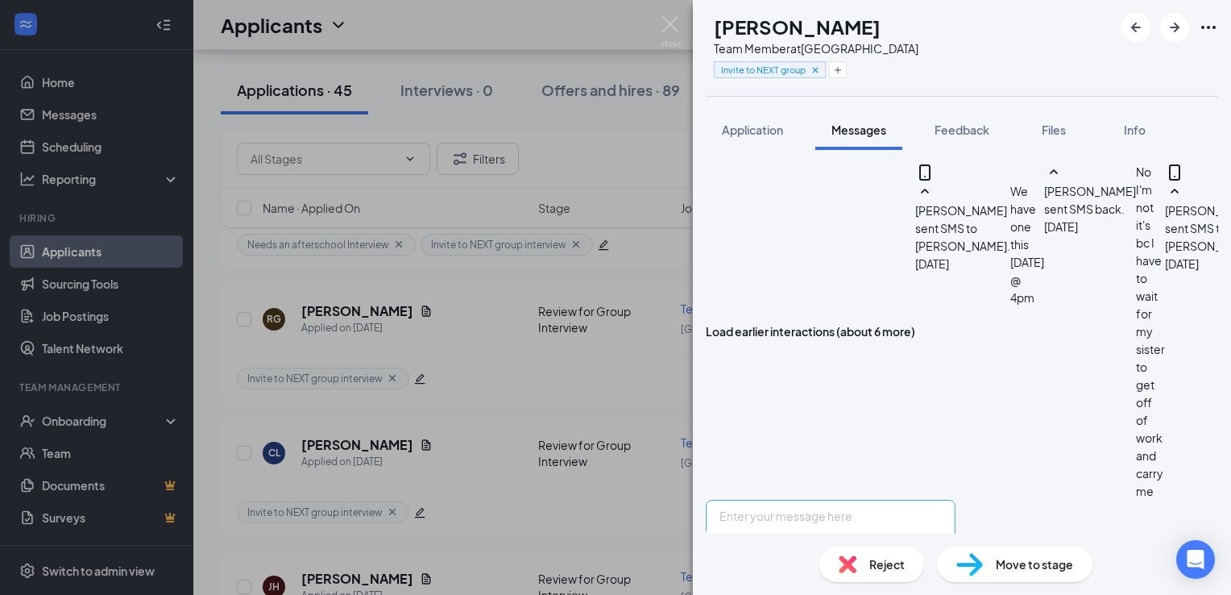
scroll to position [849, 0]
click at [827, 500] on textarea at bounding box center [831, 548] width 250 height 97
type textarea "We would like to invite you to our next group interview [DATE][DATE] 4:00 p.m. …"
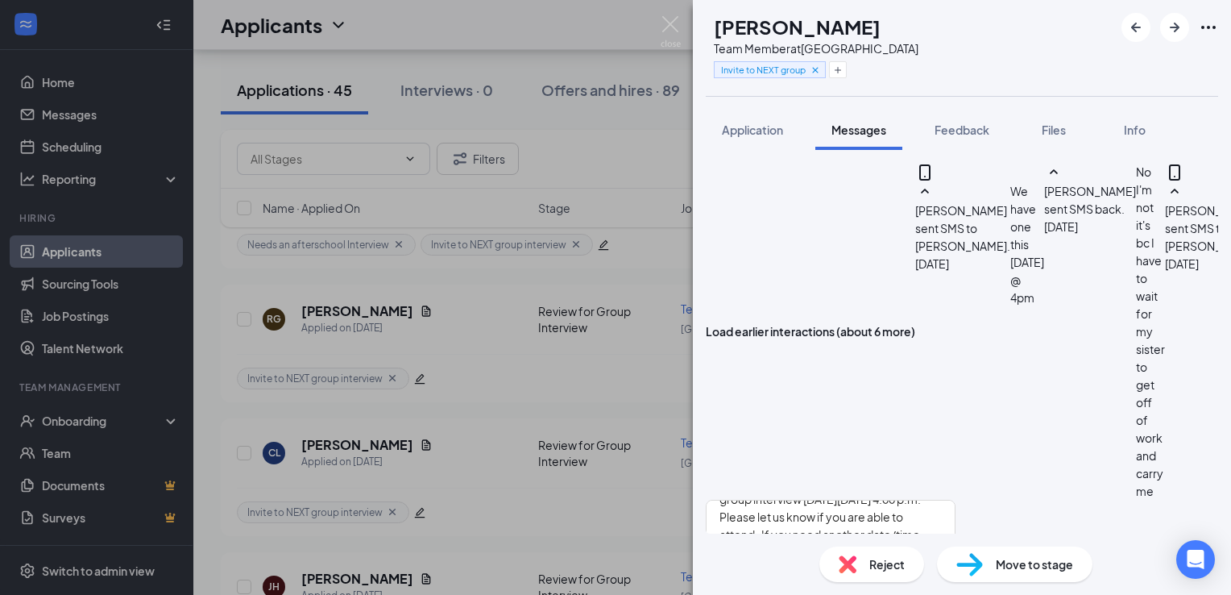
checkbox input "true"
click at [680, 37] on img at bounding box center [671, 31] width 20 height 31
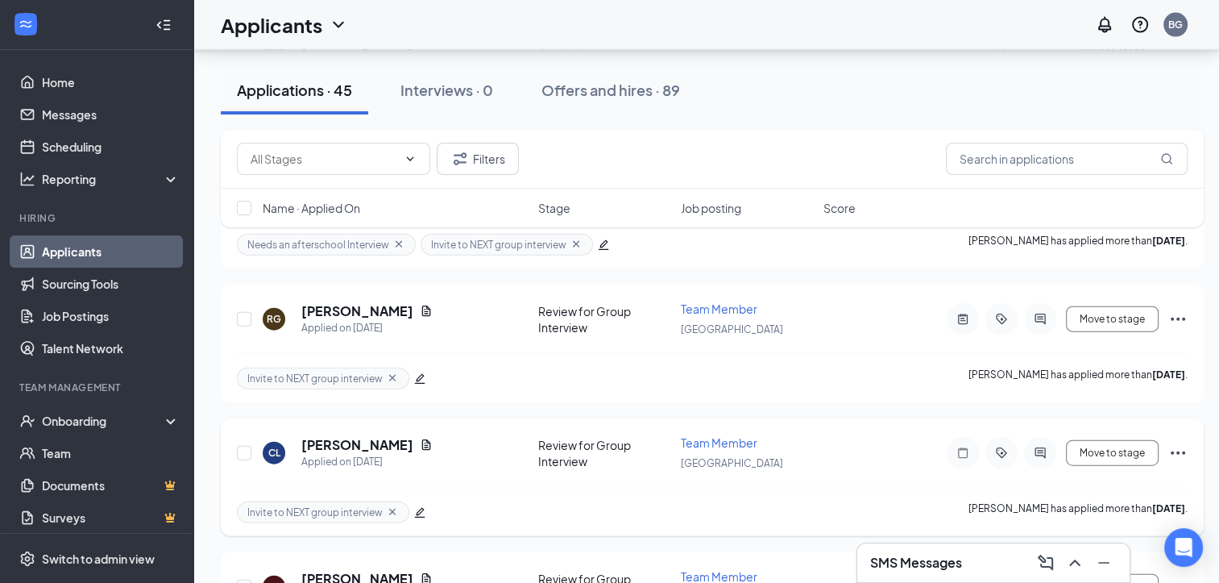
click at [414, 507] on icon "edit" at bounding box center [419, 512] width 11 height 11
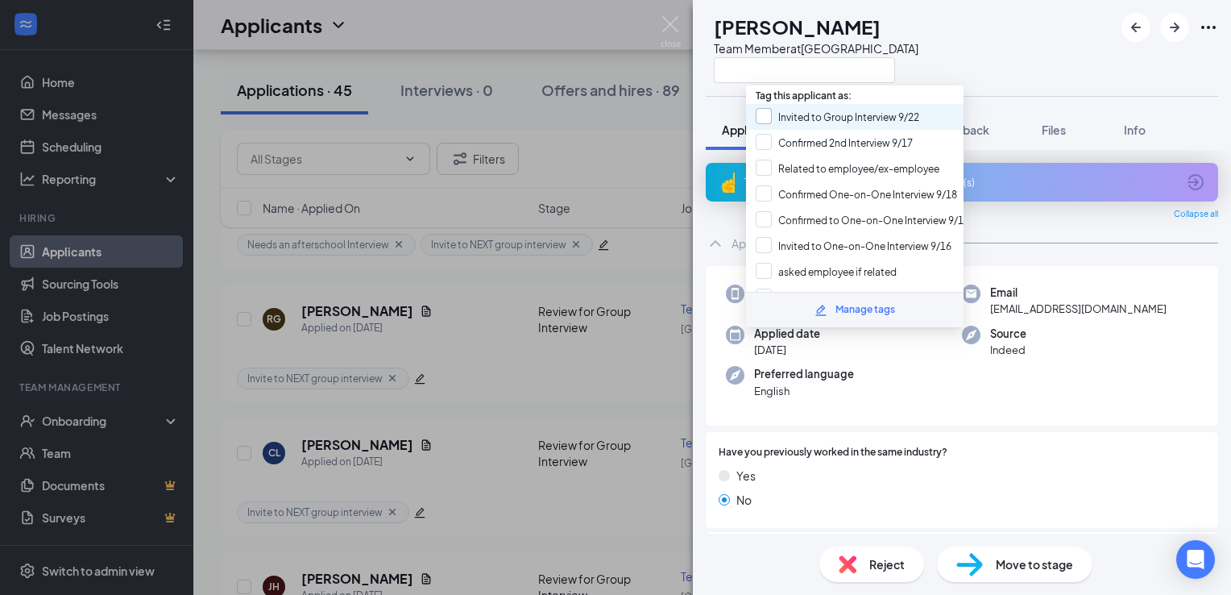
click at [861, 115] on input "Invited to Group Interview 9/22" at bounding box center [838, 117] width 164 height 18
checkbox input "true"
click at [965, 44] on div "CL [PERSON_NAME] Team Member at [GEOGRAPHIC_DATA]" at bounding box center [962, 48] width 538 height 96
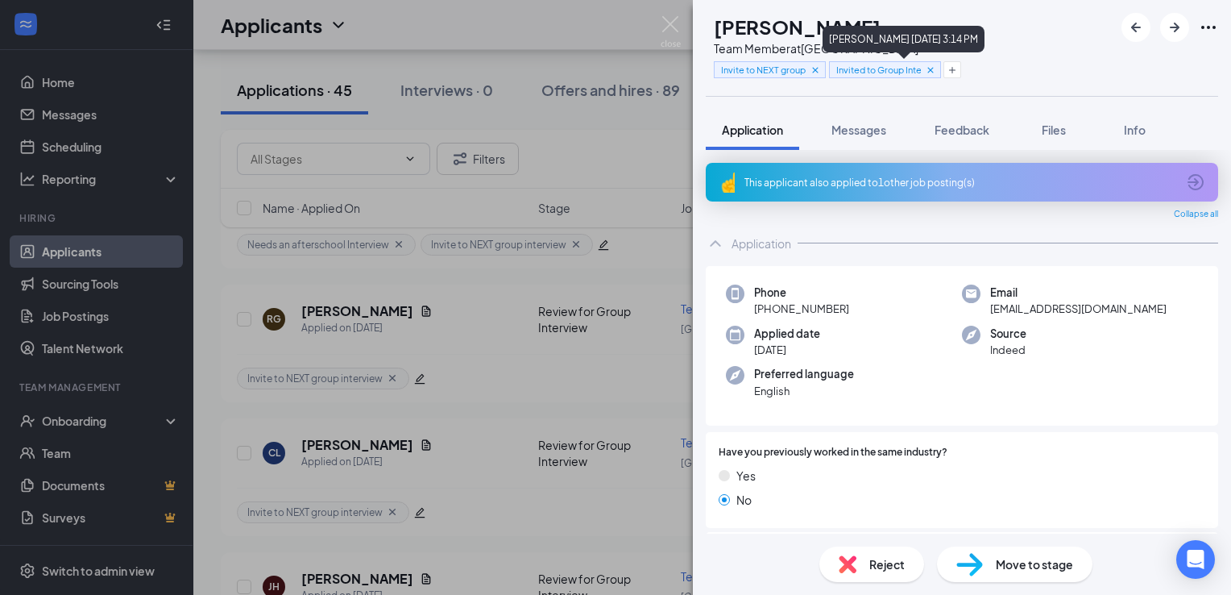
click at [821, 73] on icon "Cross" at bounding box center [815, 69] width 11 height 11
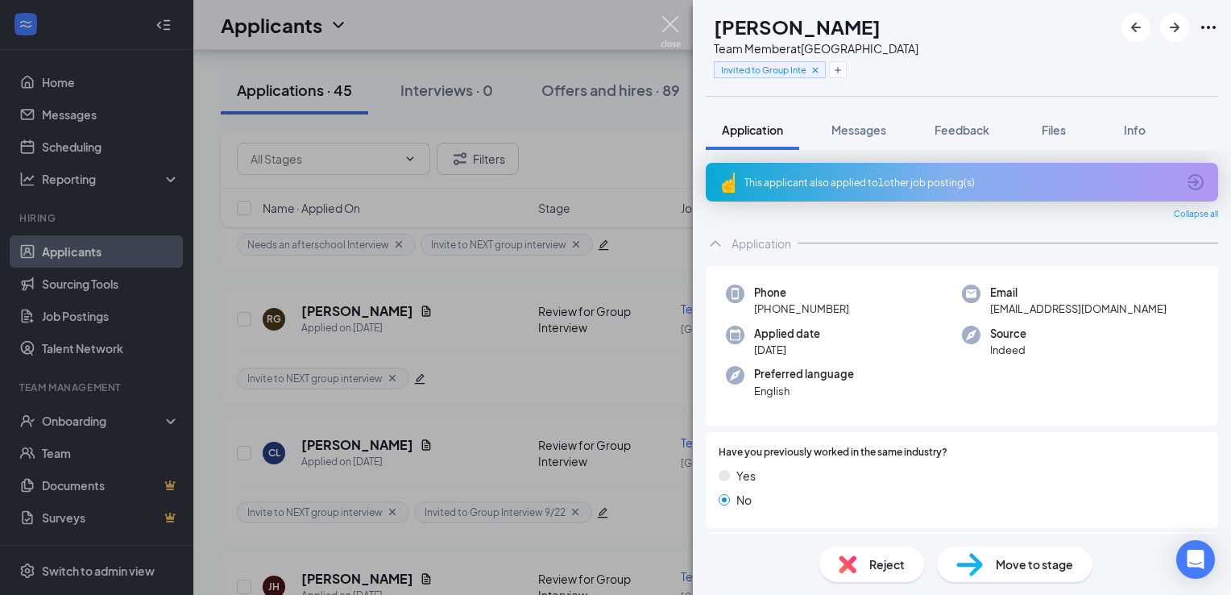
click at [675, 31] on img at bounding box center [671, 31] width 20 height 31
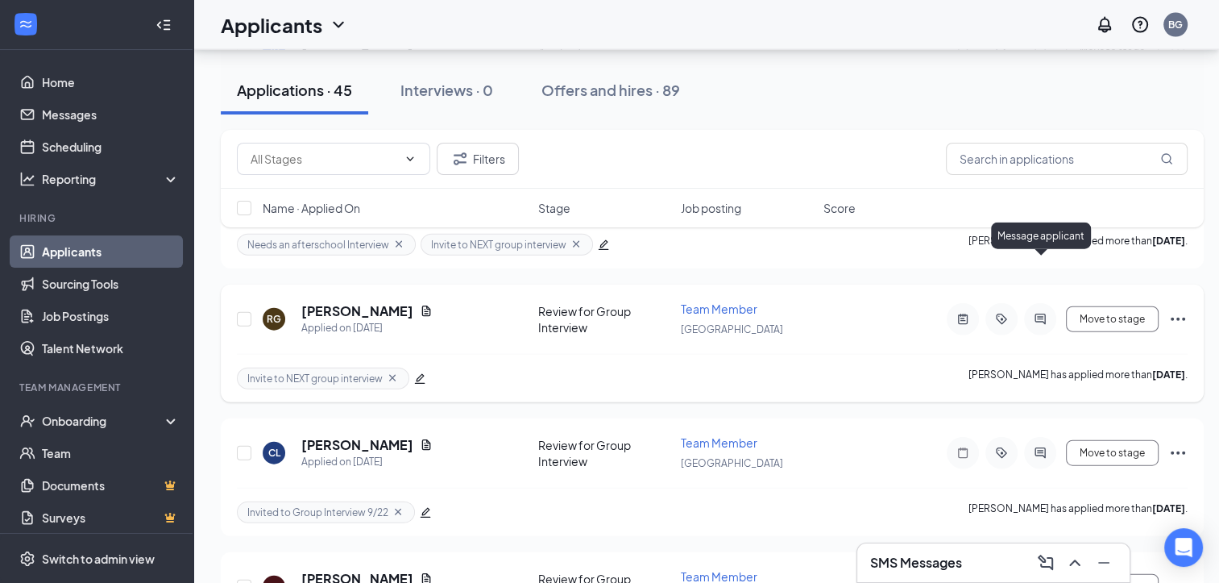
click at [1035, 313] on icon "ActiveChat" at bounding box center [1040, 319] width 19 height 13
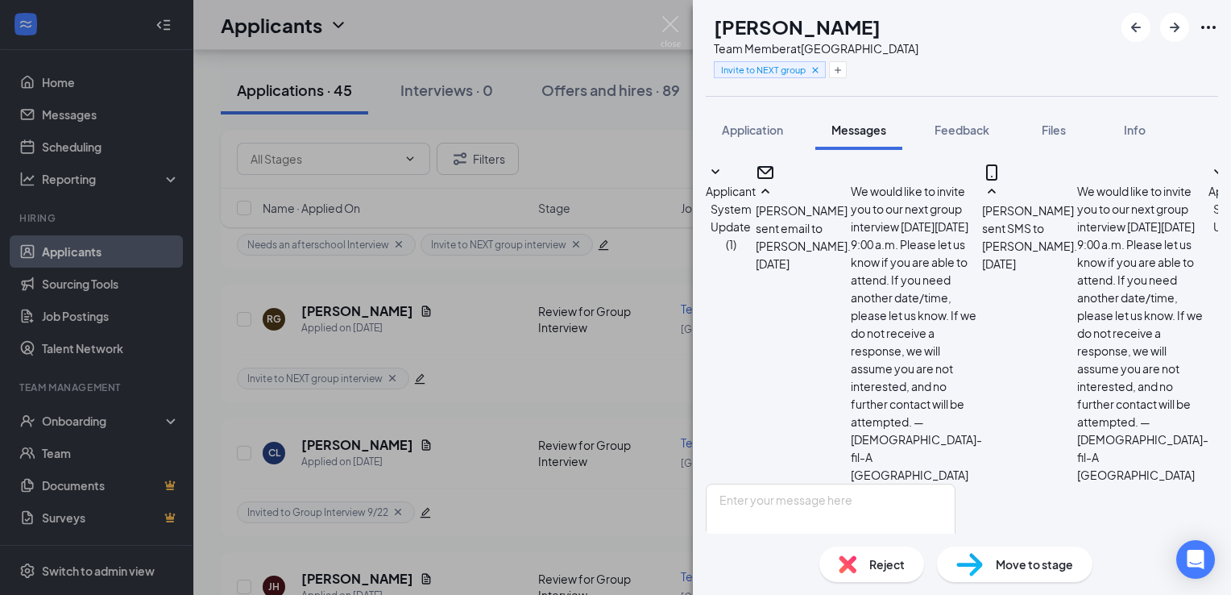
scroll to position [306, 0]
click at [882, 483] on textarea at bounding box center [831, 531] width 250 height 97
paste textarea "We would like to invite you to our next group interview [DATE][DATE] 4:00 p.m. …"
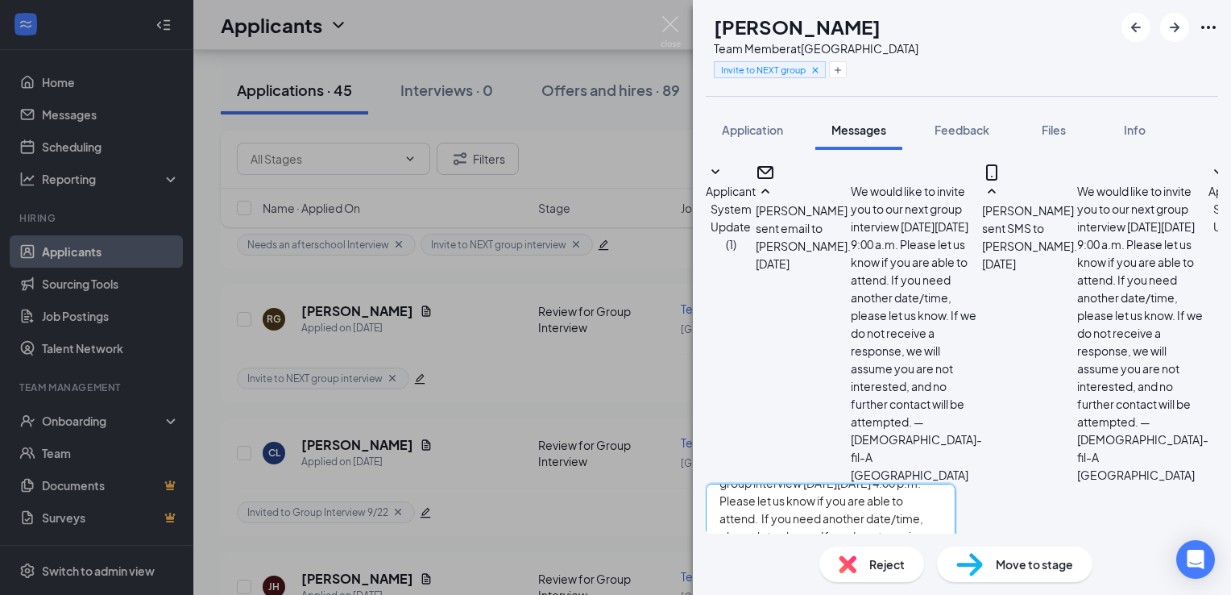
scroll to position [45, 0]
drag, startPoint x: 882, startPoint y: 440, endPoint x: 1089, endPoint y: 443, distance: 207.9
click at [956, 483] on textarea "We would like to invite you to our next group interview [DATE][DATE] 4:00 p.m. …" at bounding box center [831, 531] width 250 height 97
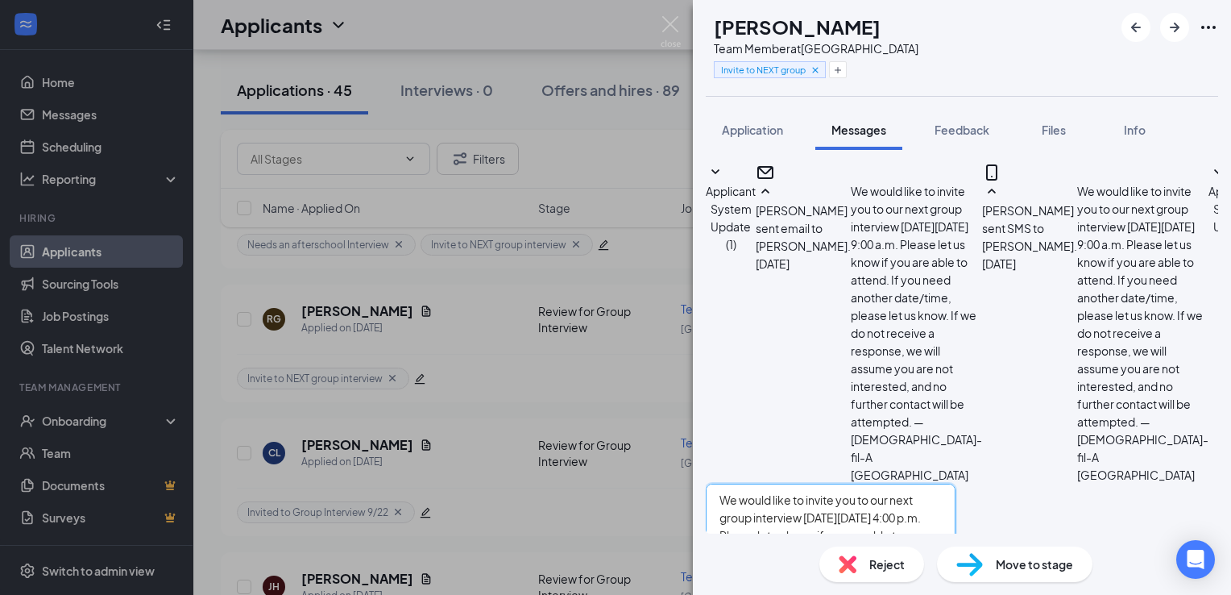
type textarea "We would like to invite you to our next group interview [DATE][DATE] 4:00 p.m. …"
click at [881, 580] on input "Email" at bounding box center [855, 596] width 52 height 32
checkbox input "true"
click at [956, 580] on button "Send" at bounding box center [942, 596] width 28 height 32
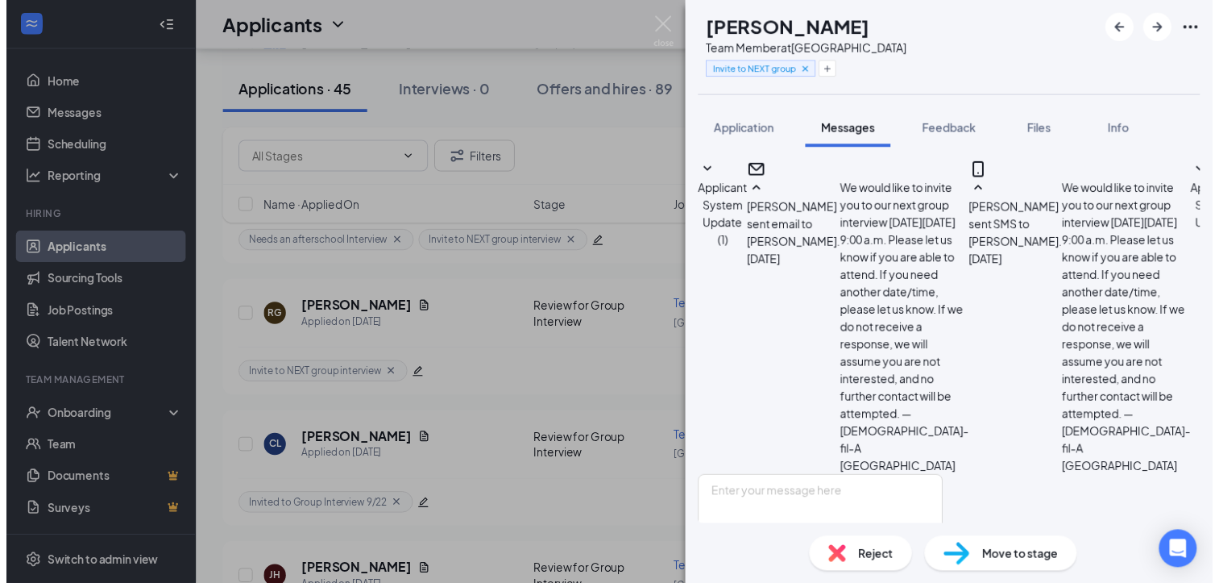
scroll to position [796, 0]
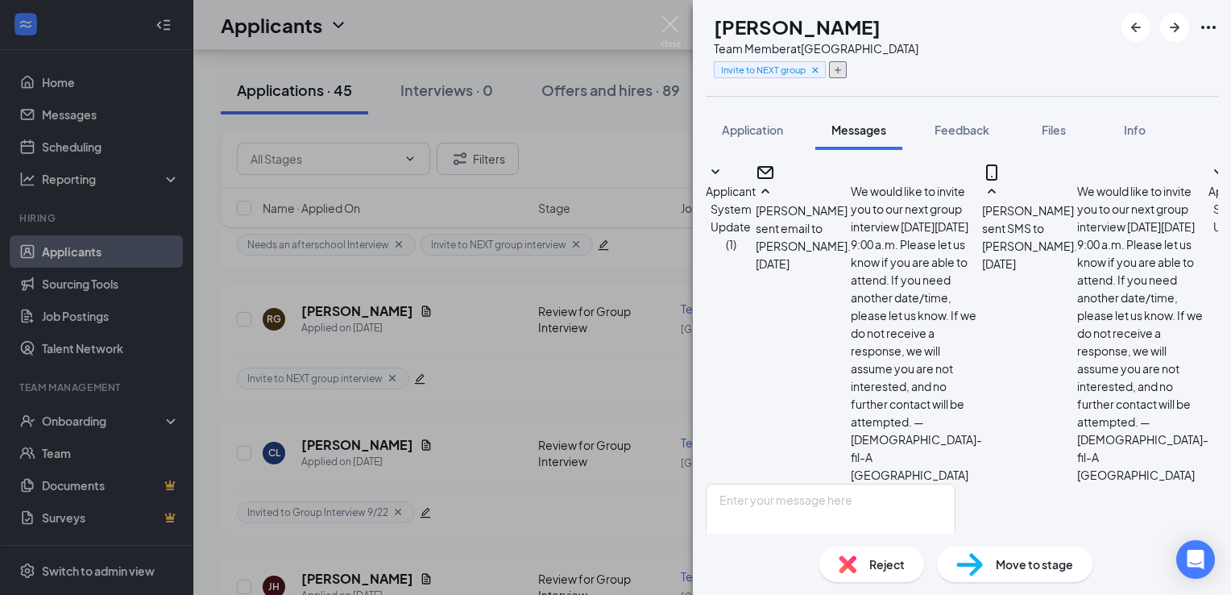
click at [843, 68] on icon "Plus" at bounding box center [838, 70] width 10 height 10
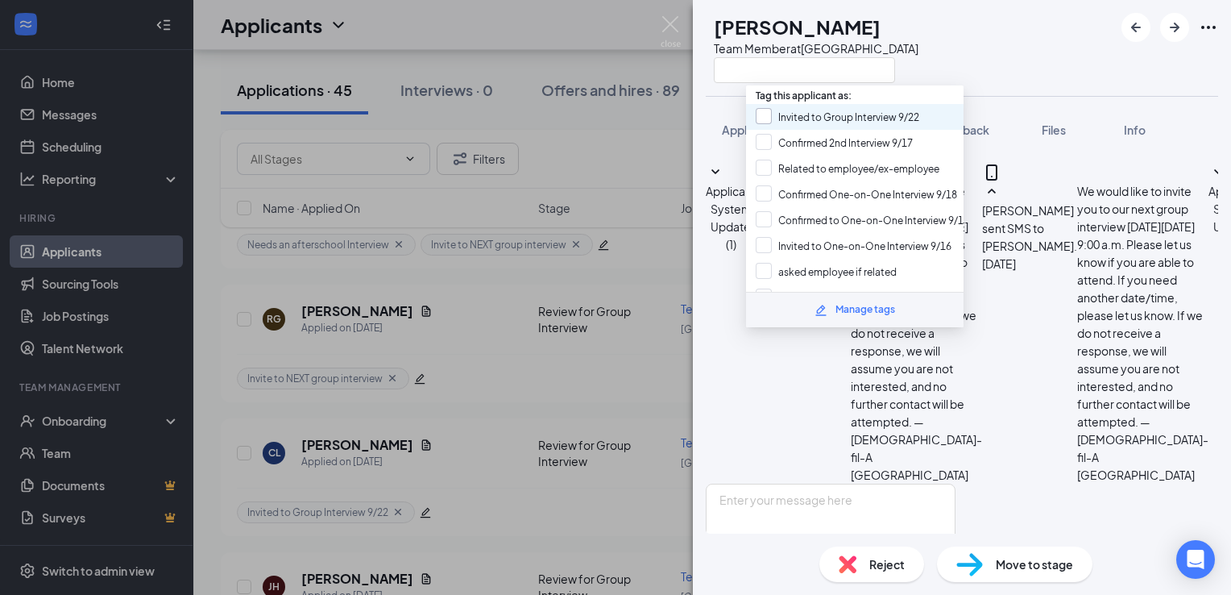
click at [840, 114] on input "Invited to Group Interview 9/22" at bounding box center [838, 117] width 164 height 18
checkbox input "true"
click at [973, 44] on div "RG [PERSON_NAME] Team Member at [GEOGRAPHIC_DATA]" at bounding box center [962, 48] width 538 height 96
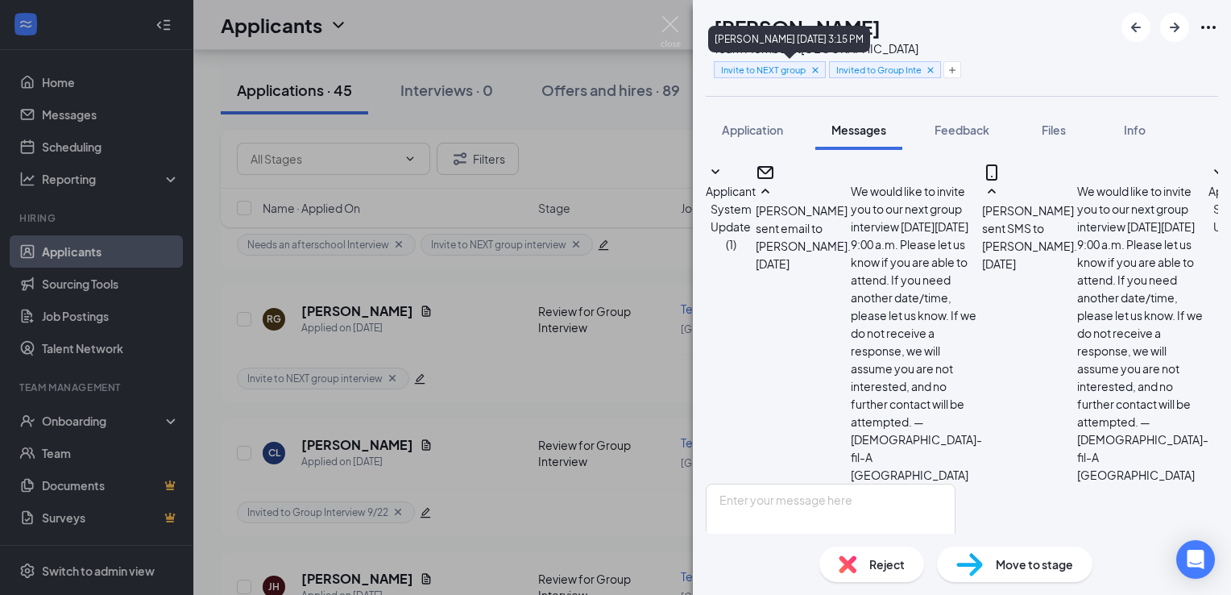
click at [821, 68] on icon "Cross" at bounding box center [815, 69] width 11 height 11
click at [674, 41] on img at bounding box center [671, 31] width 20 height 31
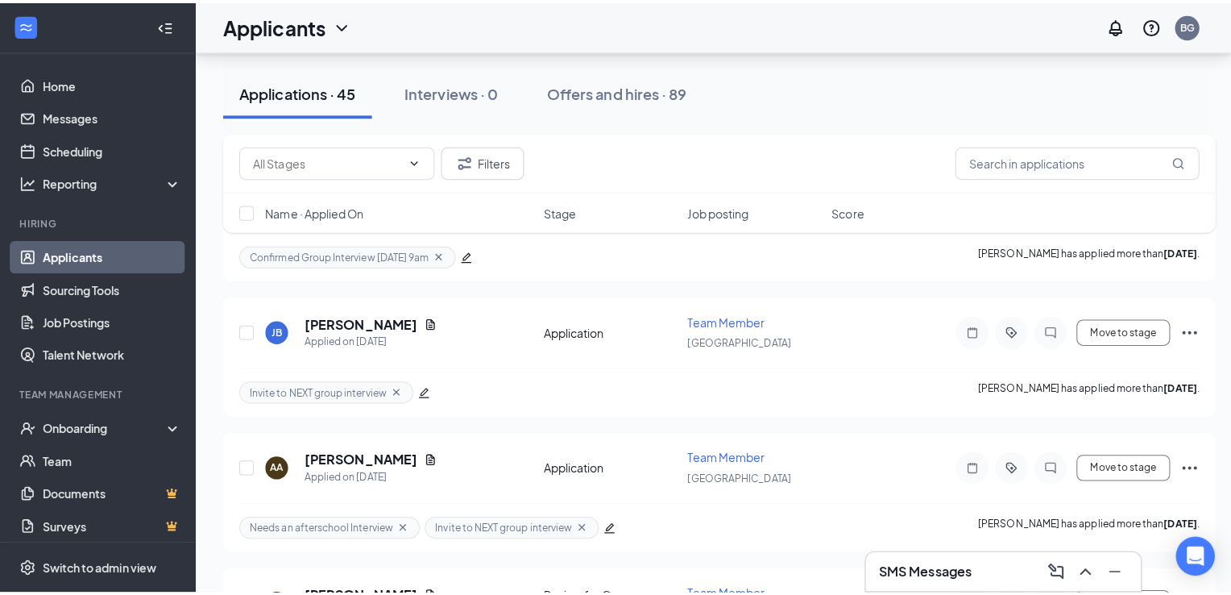
scroll to position [3415, 0]
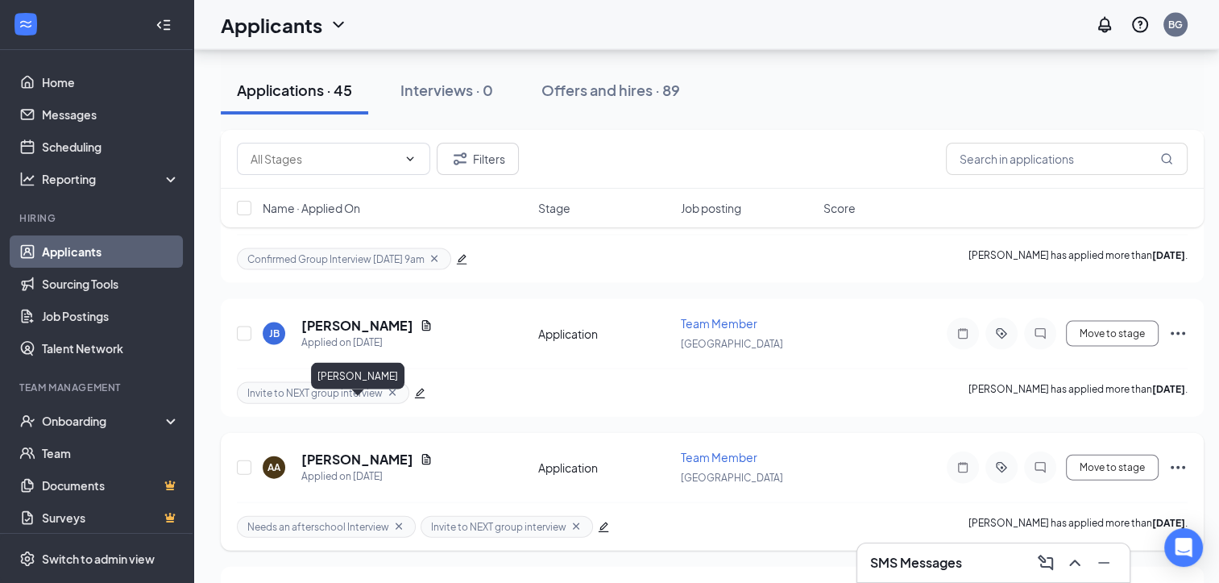
click at [390, 450] on h5 "[PERSON_NAME]" at bounding box center [357, 459] width 112 height 18
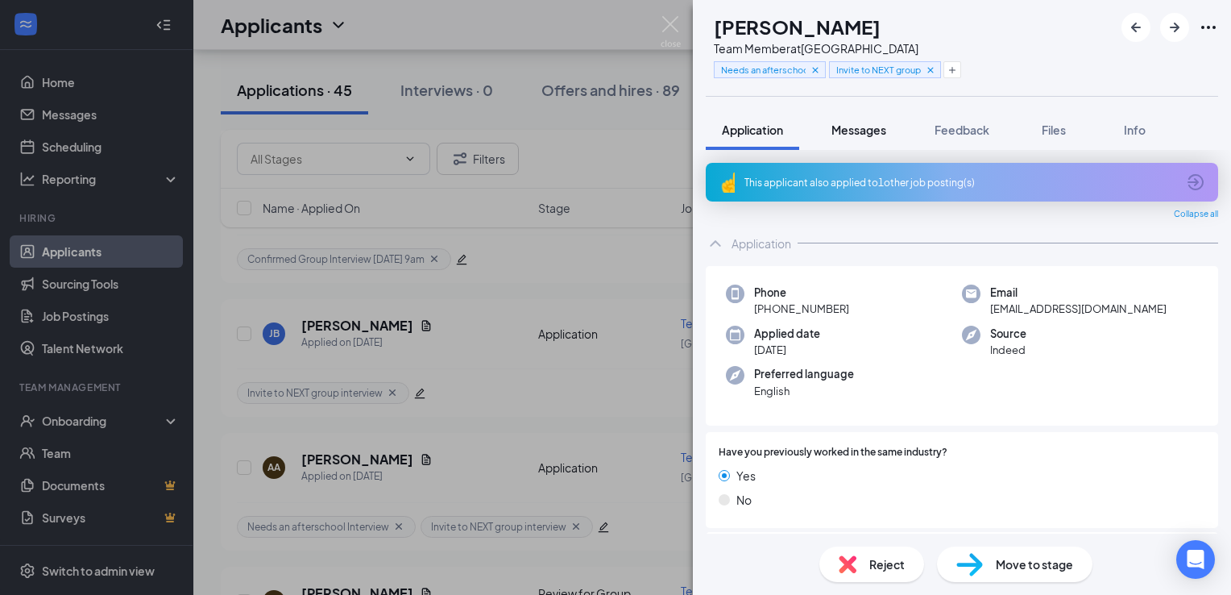
click at [849, 141] on button "Messages" at bounding box center [858, 130] width 87 height 40
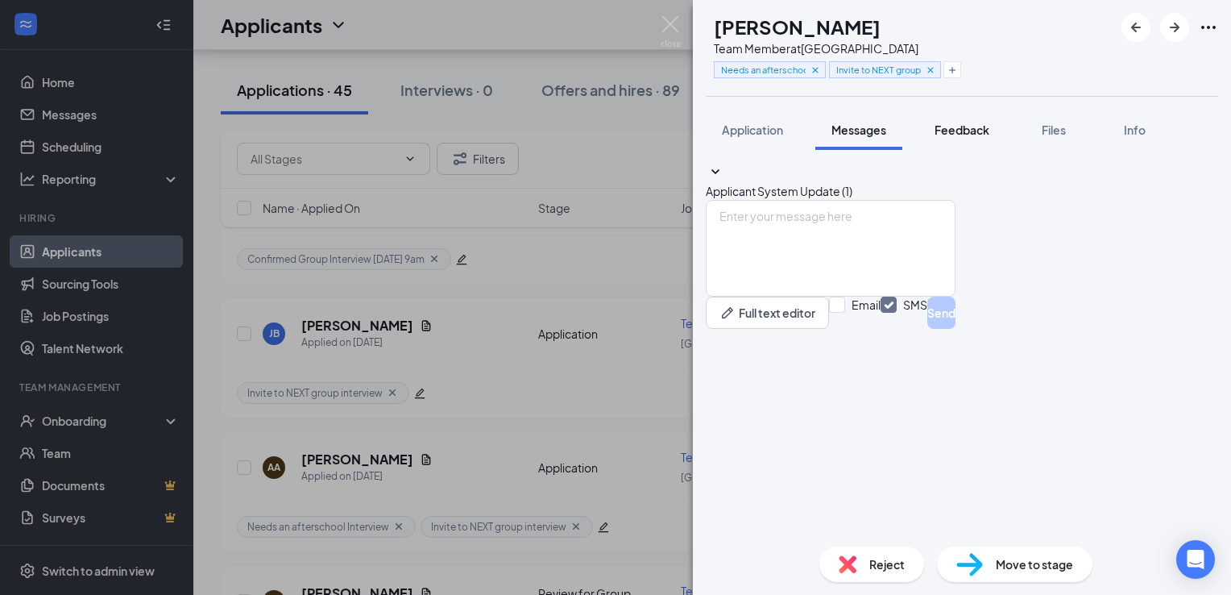
click at [969, 124] on span "Feedback" at bounding box center [962, 129] width 55 height 15
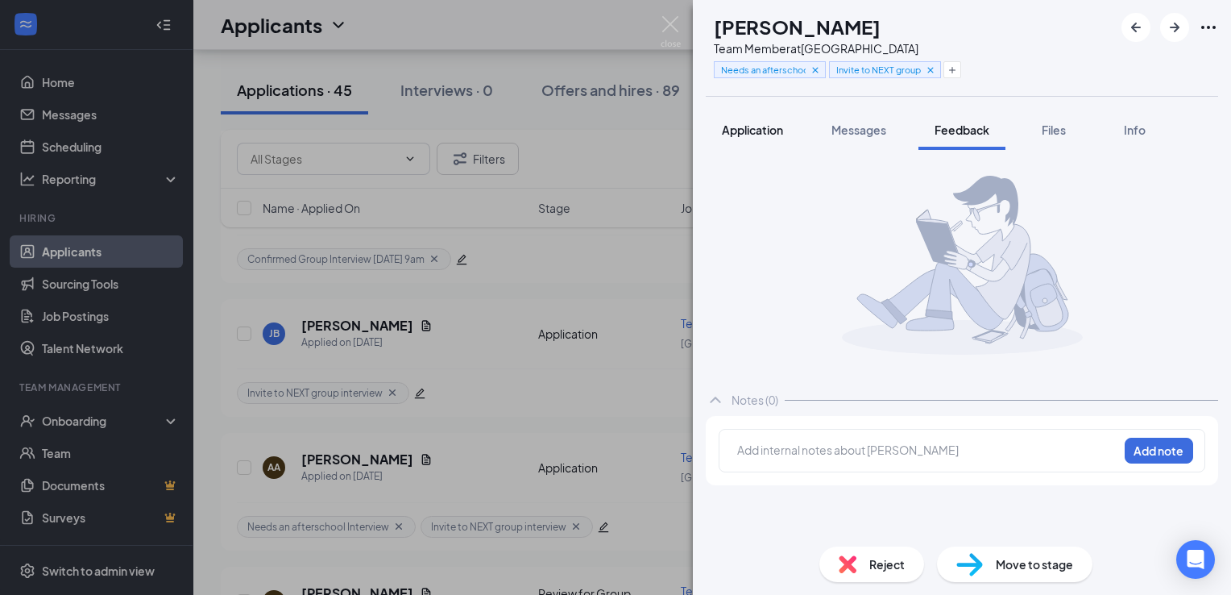
click at [756, 136] on span "Application" at bounding box center [752, 129] width 61 height 15
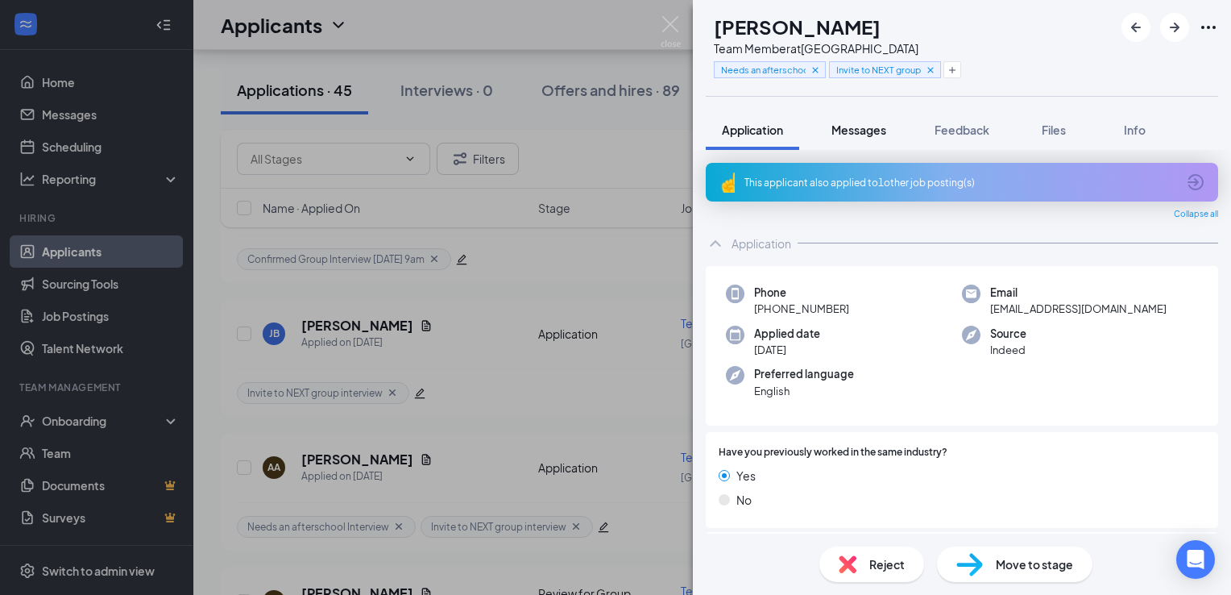
click at [870, 131] on span "Messages" at bounding box center [859, 129] width 55 height 15
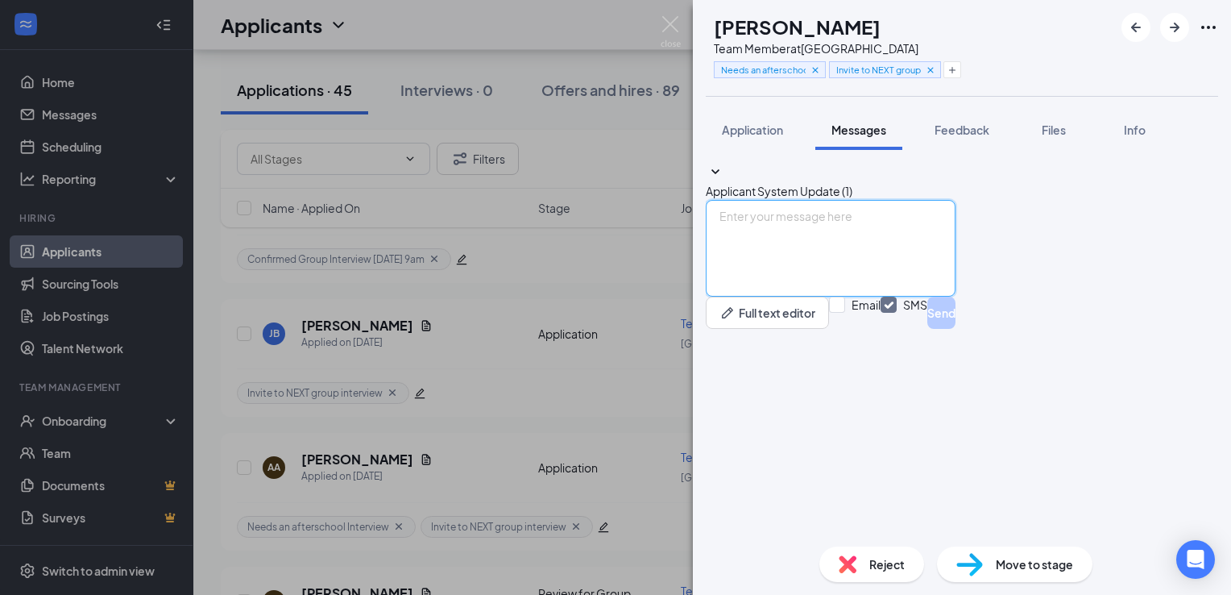
click at [836, 297] on textarea at bounding box center [831, 248] width 250 height 97
paste textarea "We would like to invite you to our next group interview [DATE][DATE] 4:00 p.m. …"
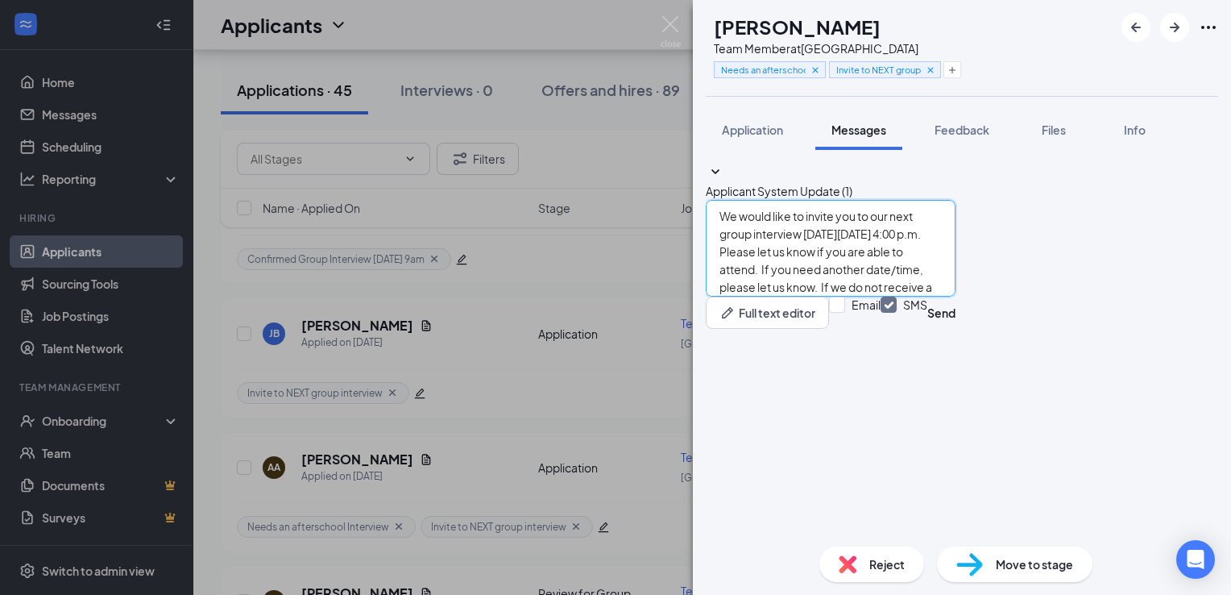
scroll to position [35, 0]
type textarea "We would like to invite you to our next group interview [DATE][DATE] 4:00 p.m. …"
click at [956, 329] on div "Email SMS Send" at bounding box center [892, 313] width 127 height 32
click at [881, 329] on input "Email" at bounding box center [855, 313] width 52 height 32
checkbox input "true"
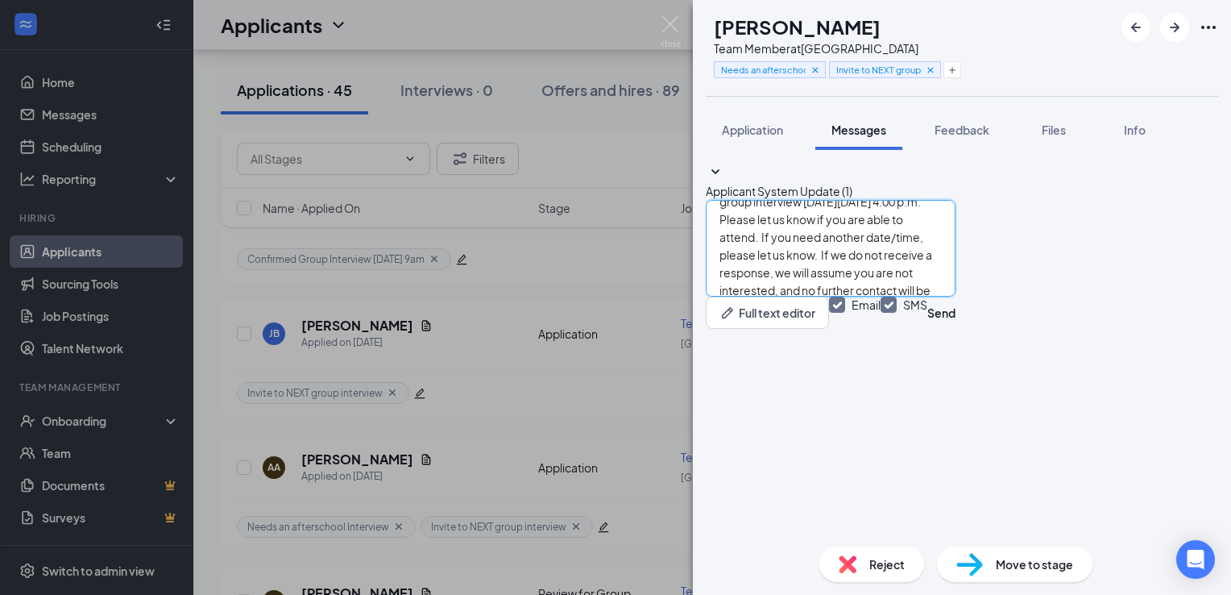
scroll to position [45, 0]
click at [956, 329] on button "Send" at bounding box center [942, 313] width 28 height 32
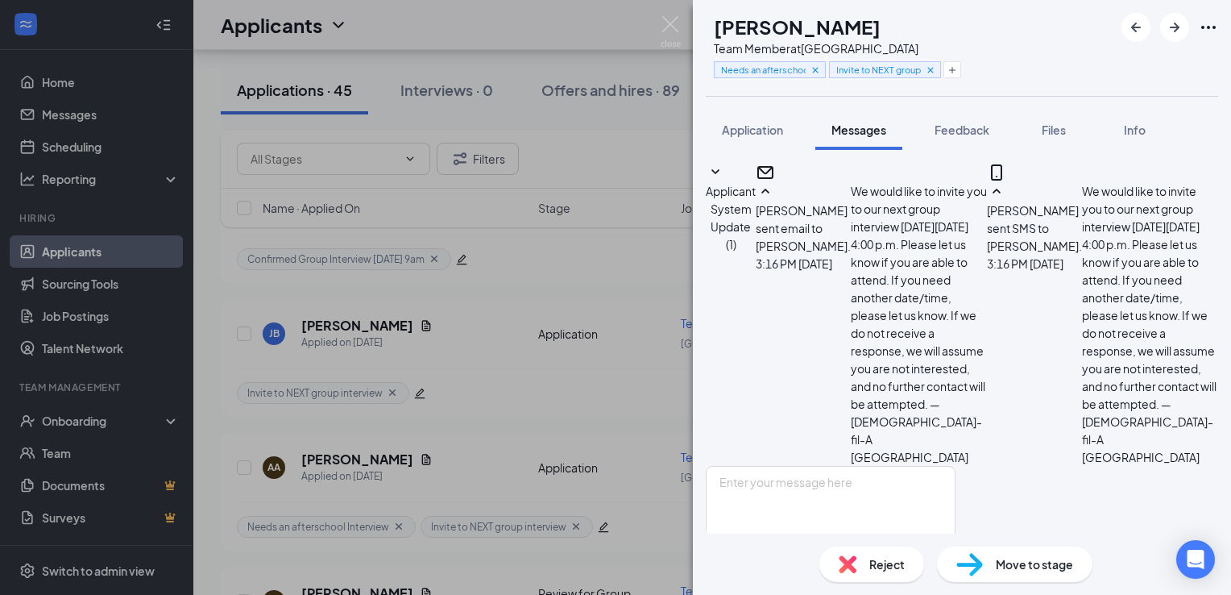
scroll to position [295, 0]
click at [936, 67] on icon "Cross" at bounding box center [930, 69] width 11 height 11
click at [843, 70] on icon "Plus" at bounding box center [838, 70] width 10 height 10
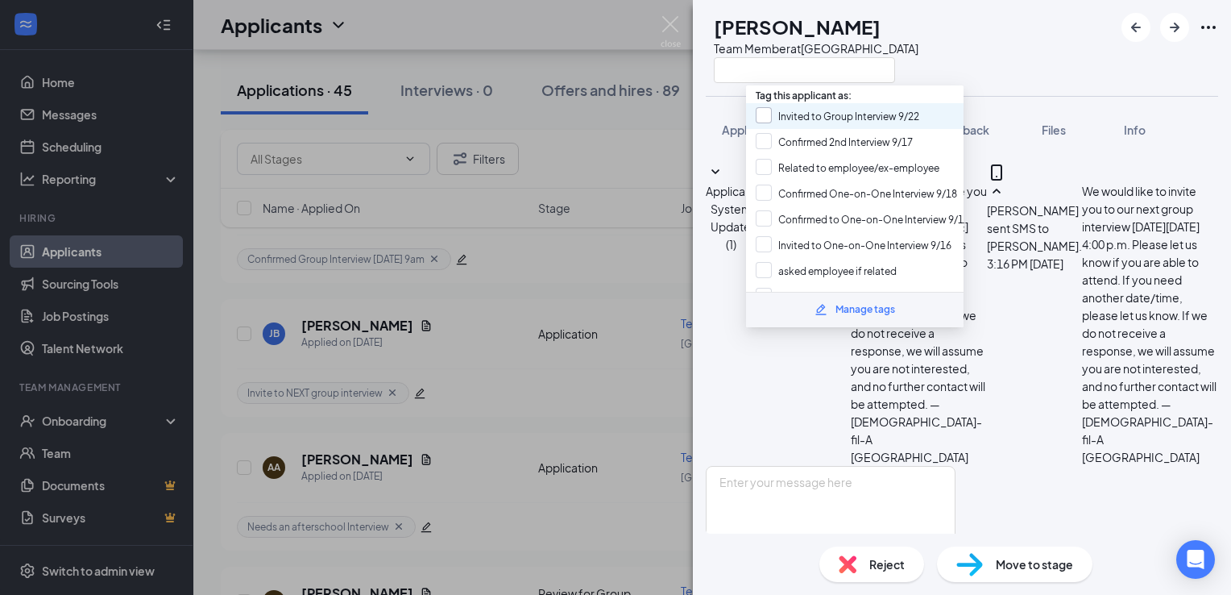
click at [875, 115] on input "Invited to Group Interview 9/22" at bounding box center [838, 116] width 164 height 18
checkbox input "true"
click at [990, 75] on div "AA [PERSON_NAME] Team Member at [GEOGRAPHIC_DATA]" at bounding box center [962, 48] width 538 height 96
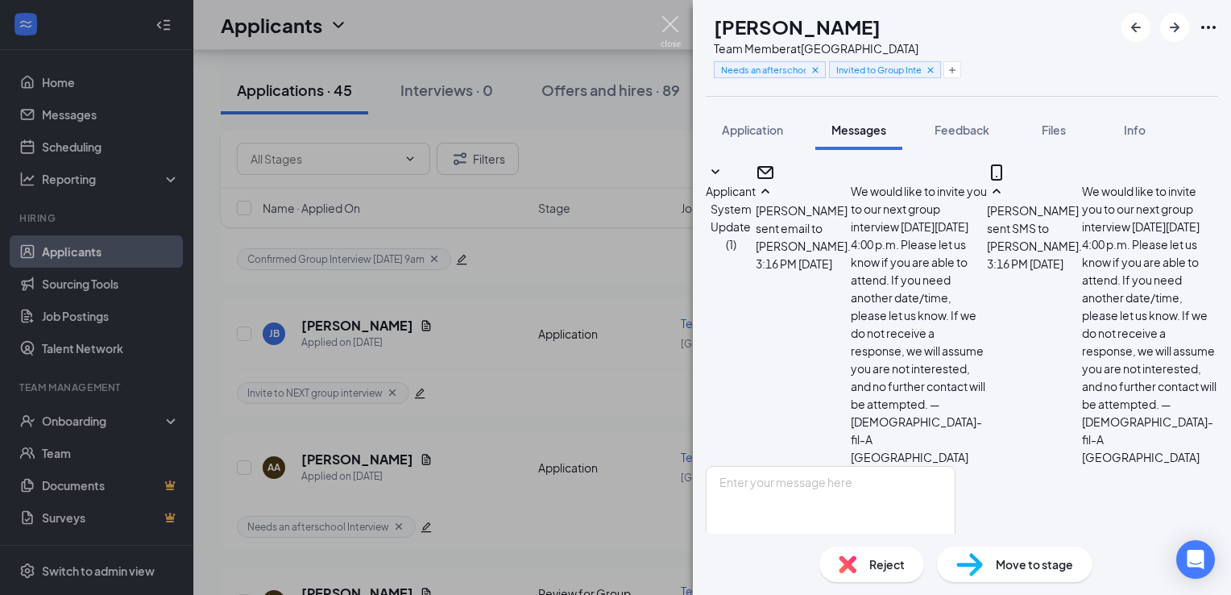
click at [670, 35] on img at bounding box center [671, 31] width 20 height 31
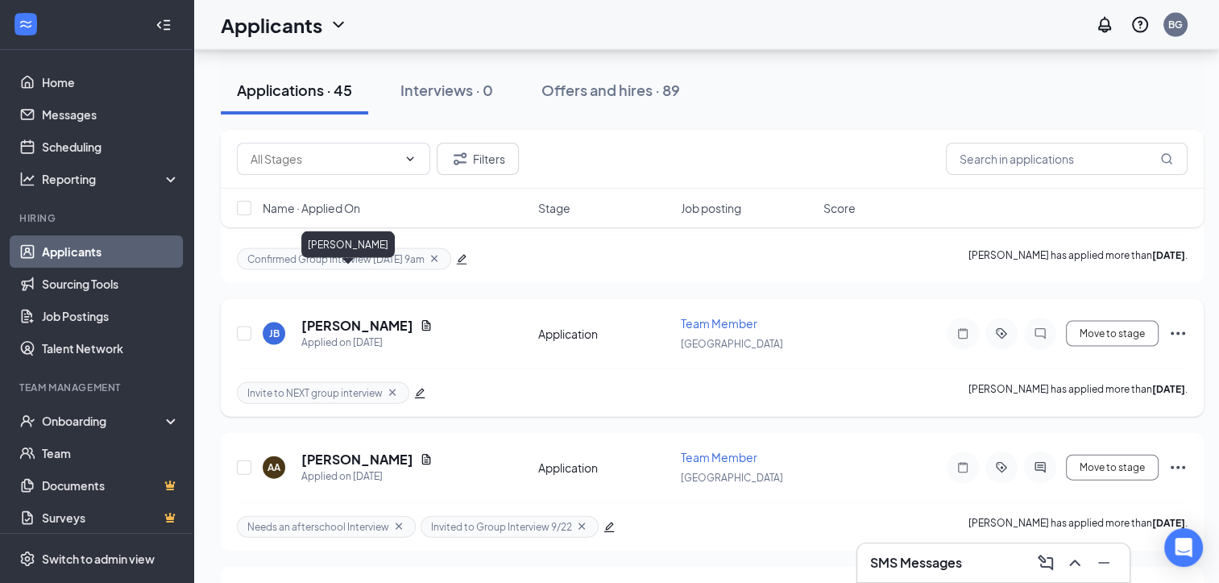
click at [317, 317] on h5 "[PERSON_NAME]" at bounding box center [357, 326] width 112 height 18
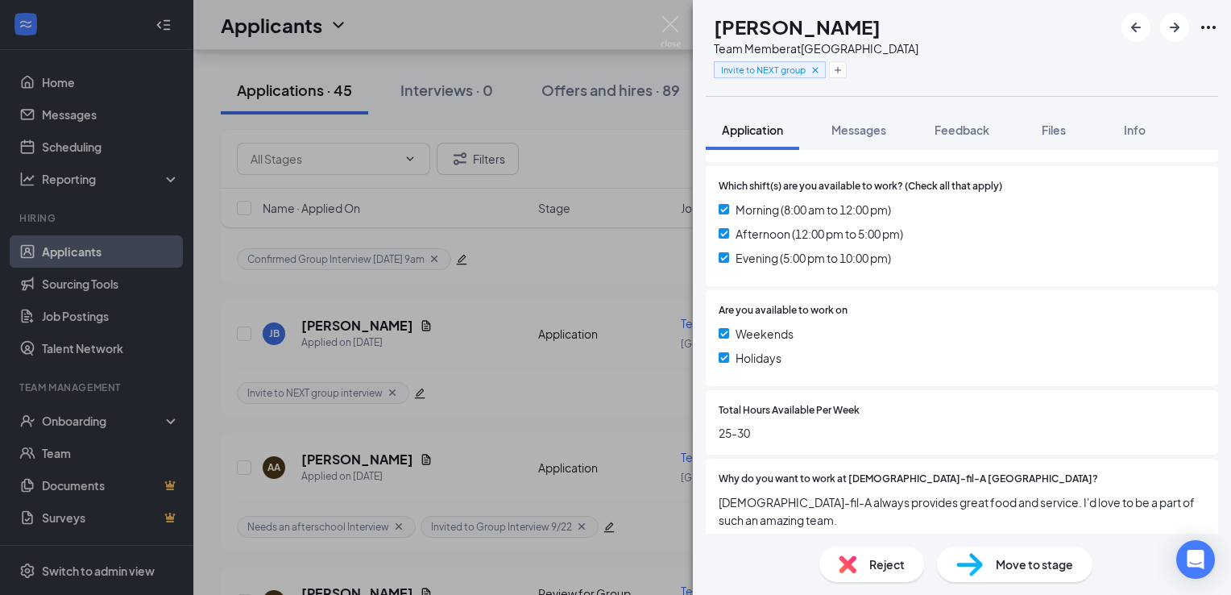
scroll to position [414, 0]
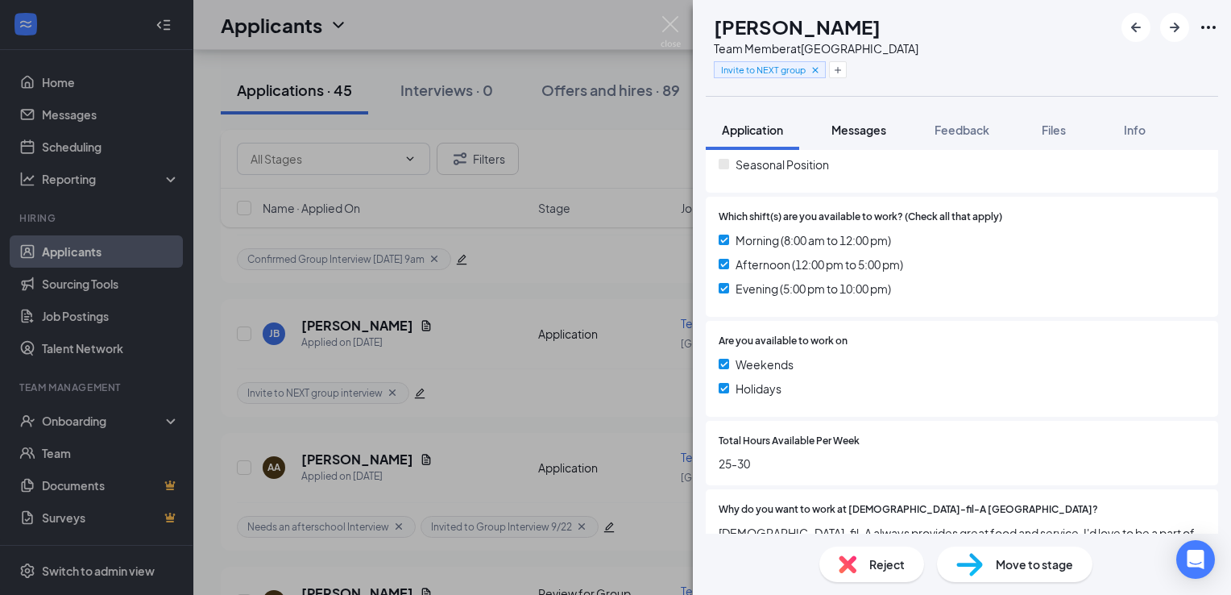
click at [847, 135] on span "Messages" at bounding box center [859, 129] width 55 height 15
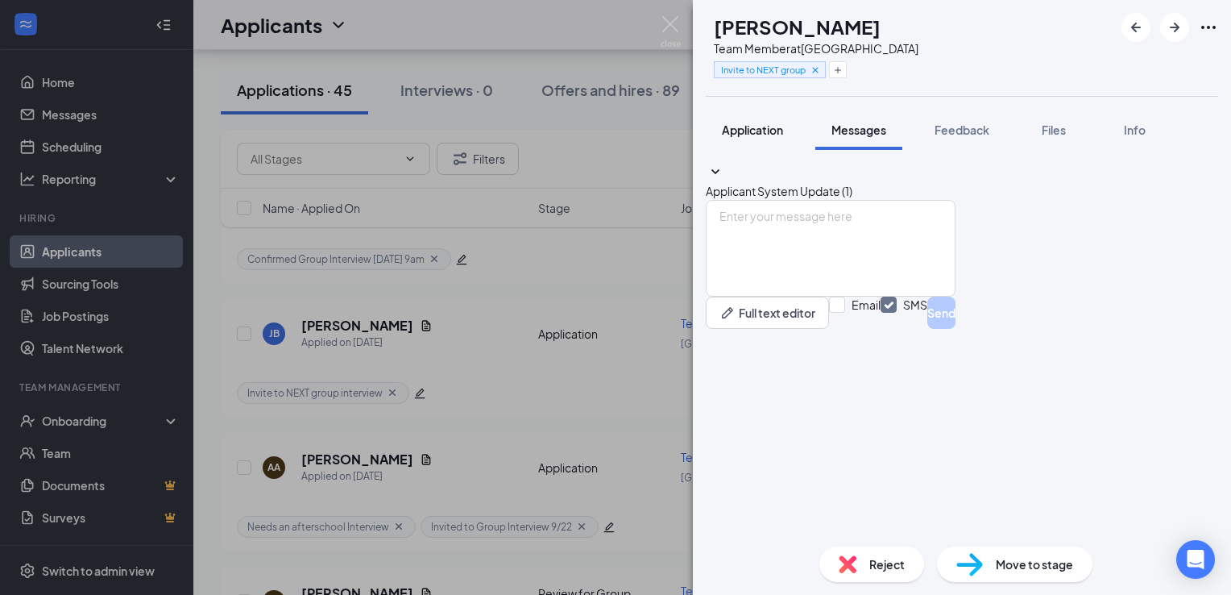
click at [743, 130] on span "Application" at bounding box center [752, 129] width 61 height 15
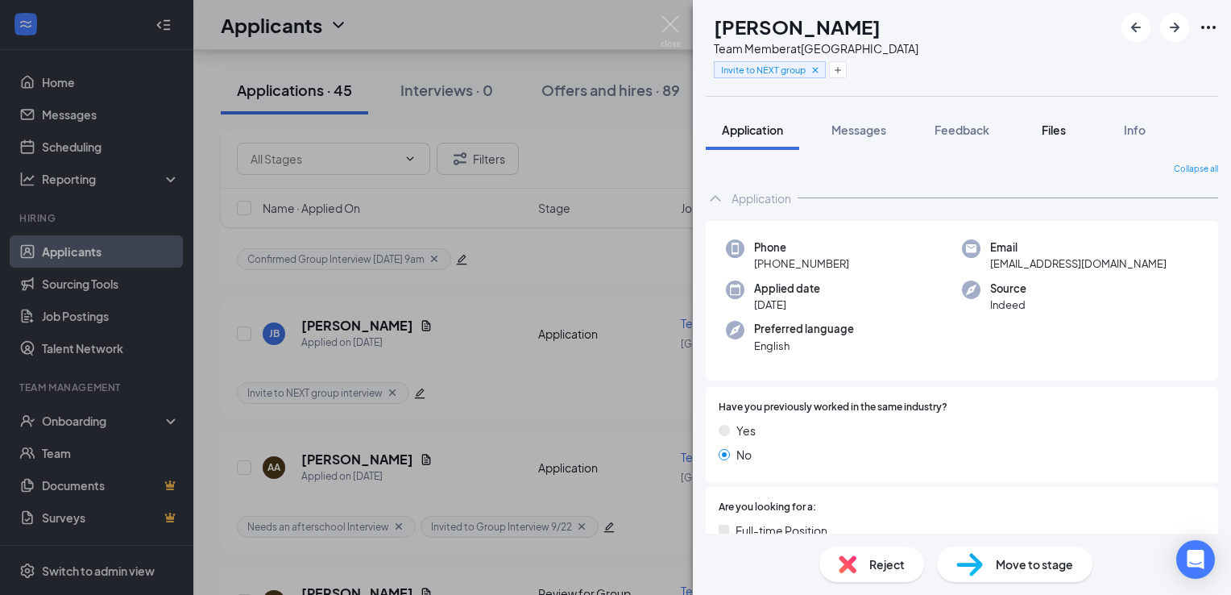
click at [1050, 128] on span "Files" at bounding box center [1054, 129] width 24 height 15
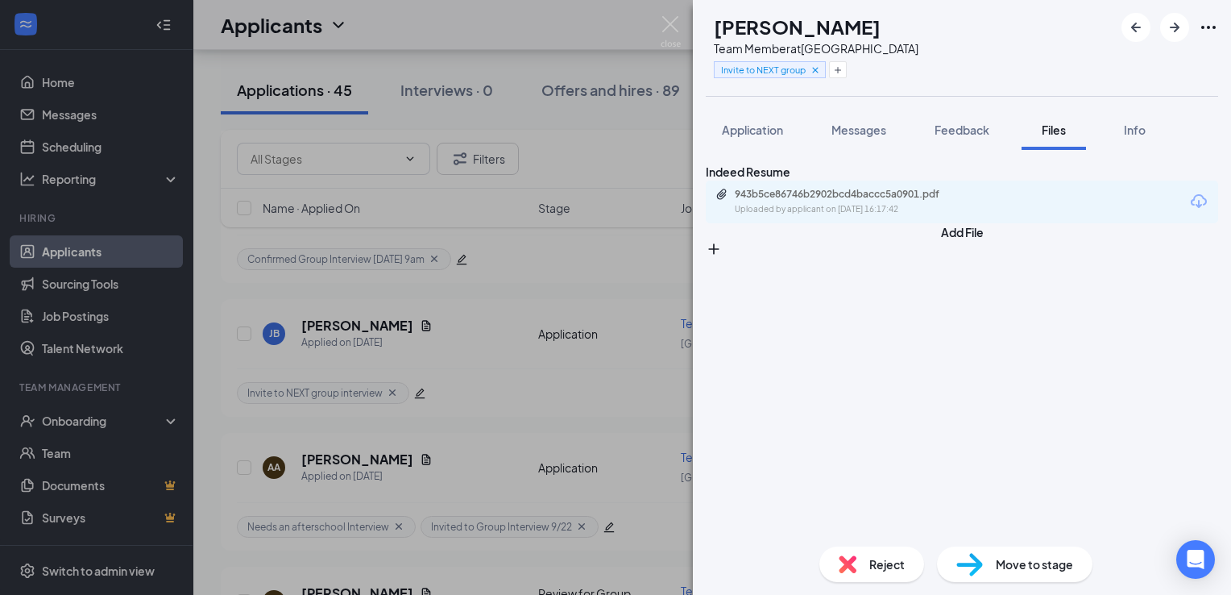
click at [894, 216] on div "943b5ce86746b2902bcd4baccc5a0901.pdf Uploaded by applicant on [DATE] 16:17:42" at bounding box center [846, 202] width 261 height 28
click at [765, 122] on div "Application" at bounding box center [752, 130] width 61 height 16
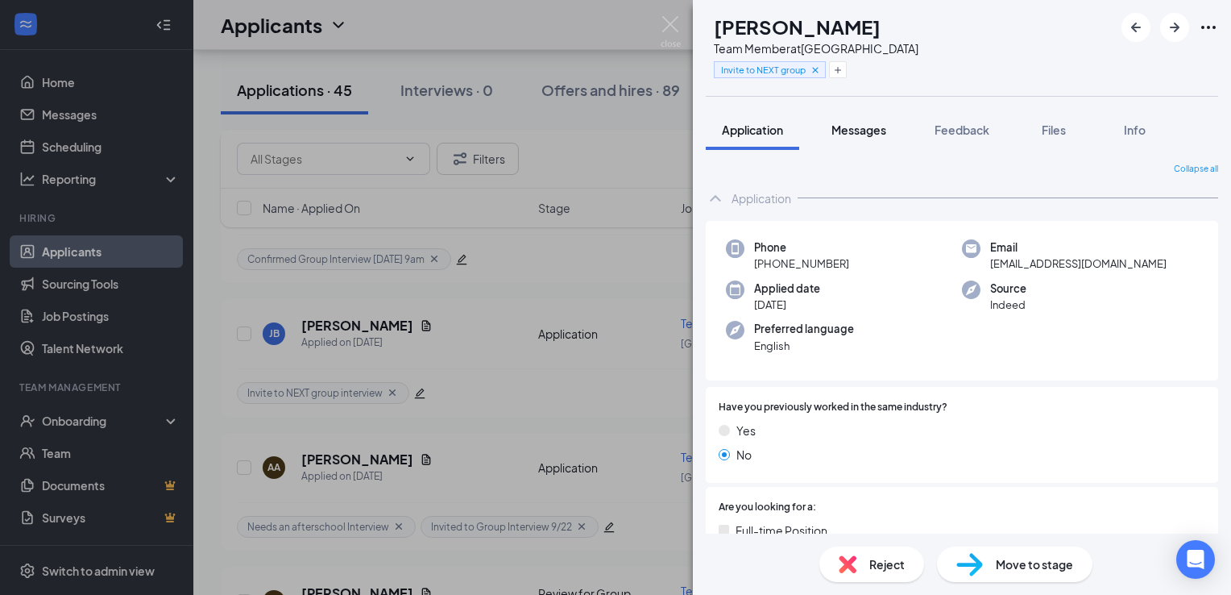
click at [854, 134] on span "Messages" at bounding box center [859, 129] width 55 height 15
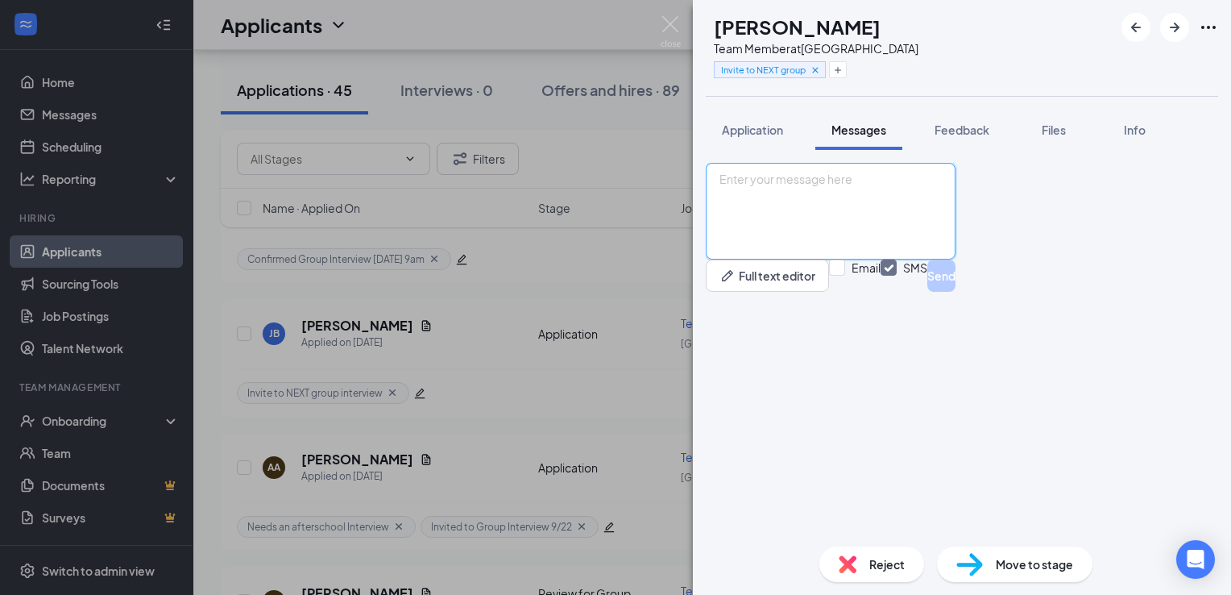
click at [864, 259] on textarea at bounding box center [831, 211] width 250 height 97
paste textarea "We would like to invite you to our next group interview [DATE][DATE] 4:00 p.m. …"
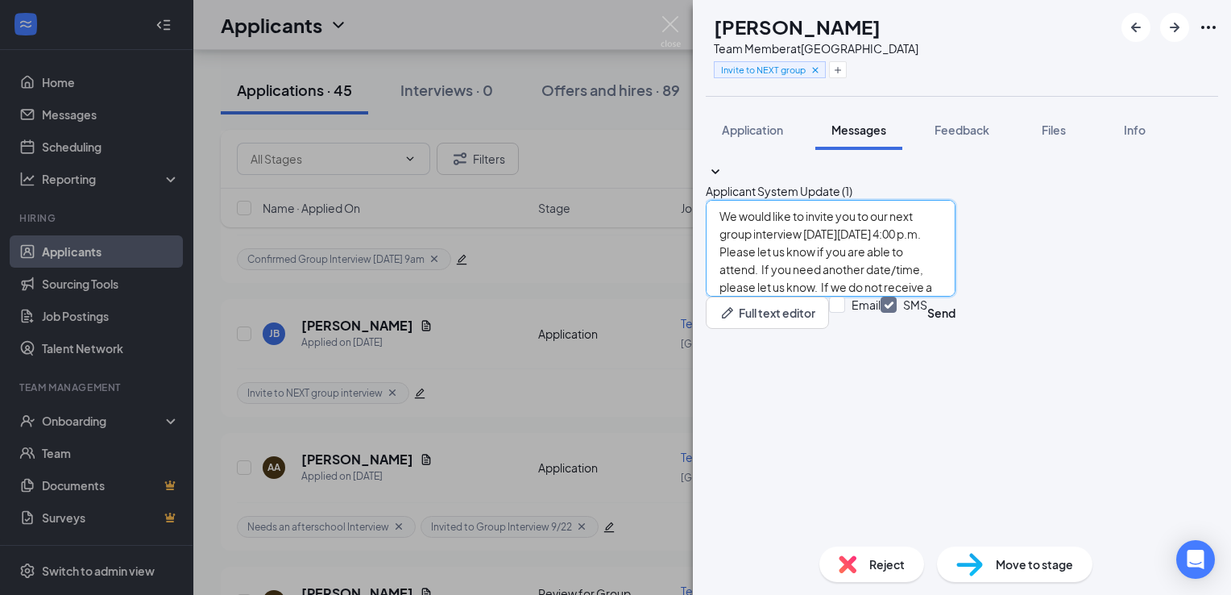
type textarea "We would like to invite you to our next group interview [DATE][DATE] 4:00 p.m. …"
click at [753, 123] on span "Application" at bounding box center [752, 129] width 61 height 15
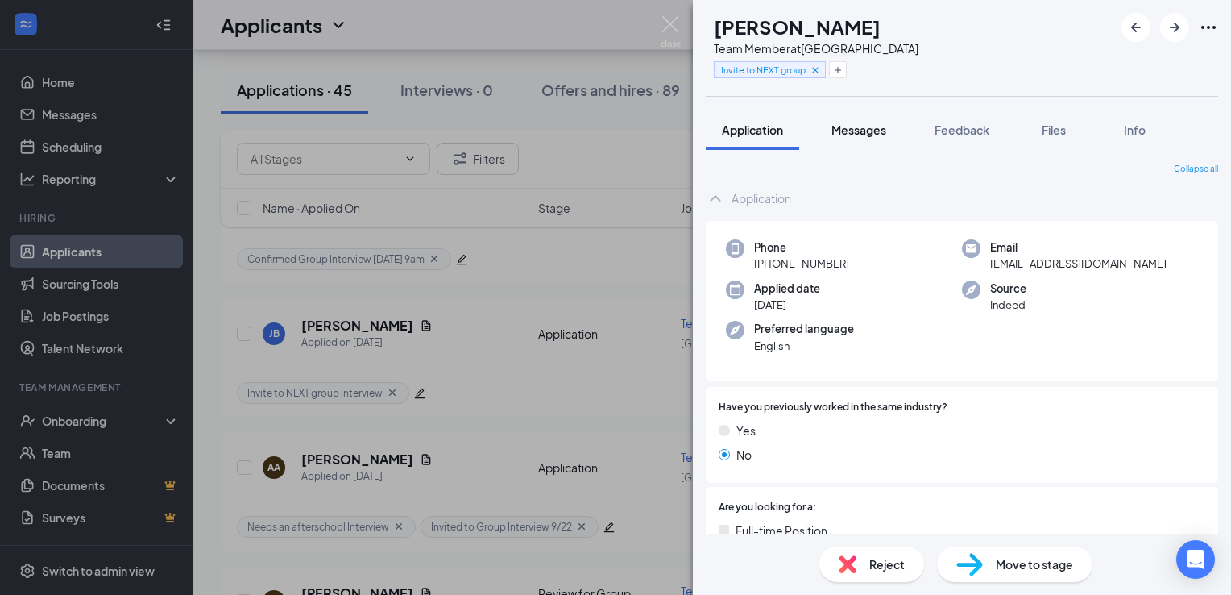
click at [860, 128] on span "Messages" at bounding box center [859, 129] width 55 height 15
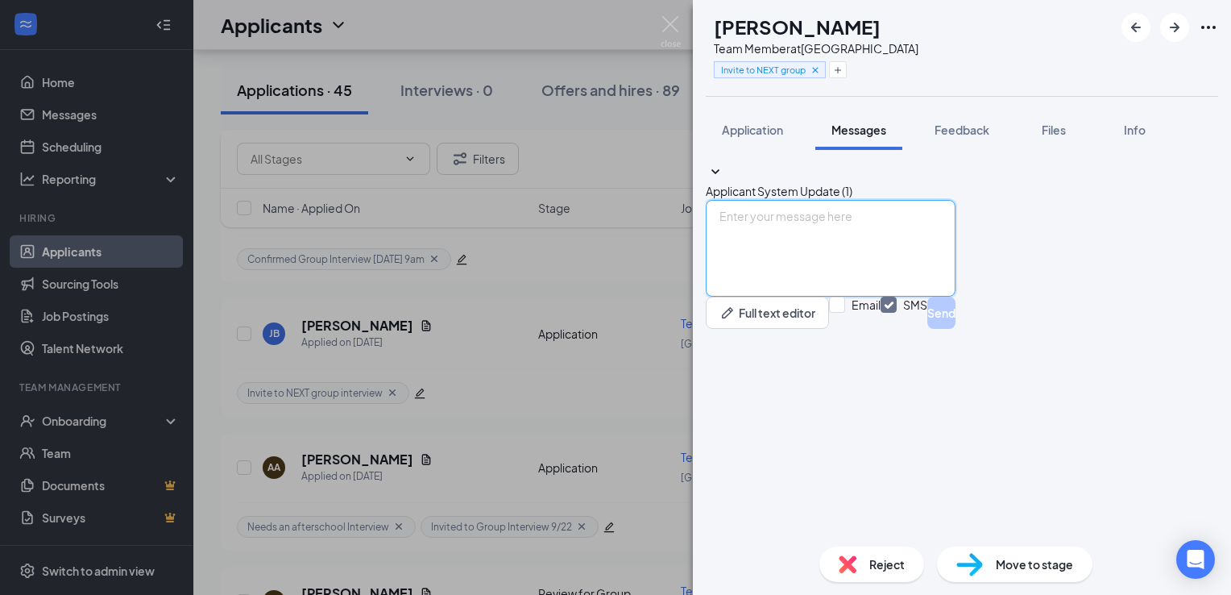
click at [912, 297] on textarea at bounding box center [831, 248] width 250 height 97
paste textarea "We would like to invite you to our next group interview [DATE][DATE] 9:00 a.m. …"
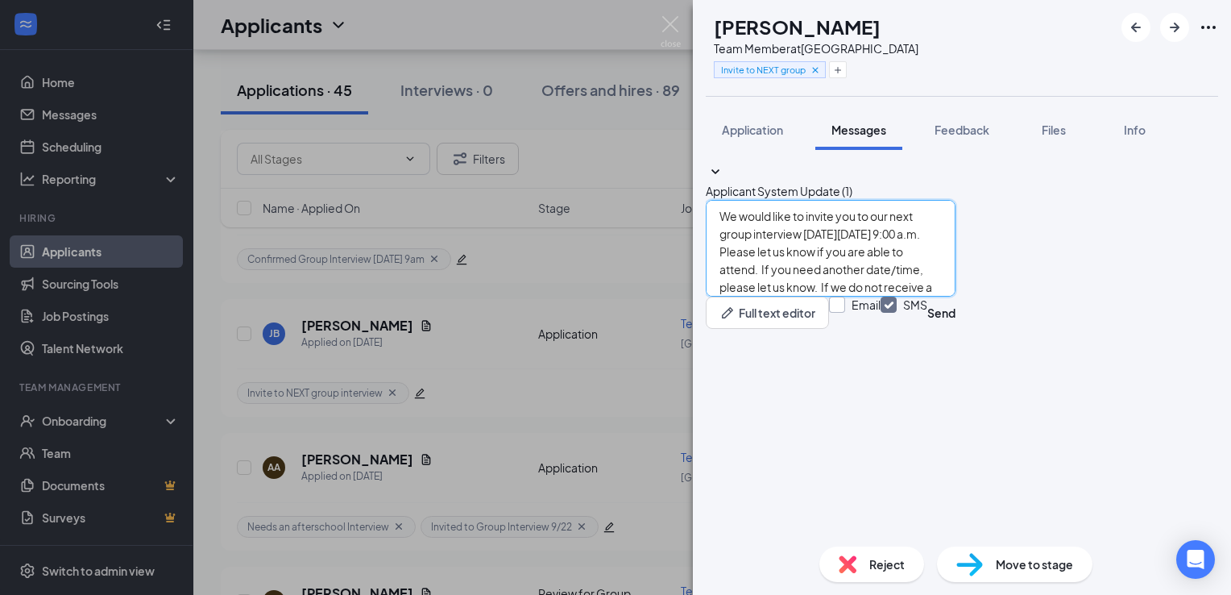
type textarea "We would like to invite you to our next group interview [DATE][DATE] 9:00 a.m. …"
click at [881, 329] on input "Email" at bounding box center [855, 313] width 52 height 32
checkbox input "true"
click at [956, 329] on button "Send" at bounding box center [942, 313] width 28 height 32
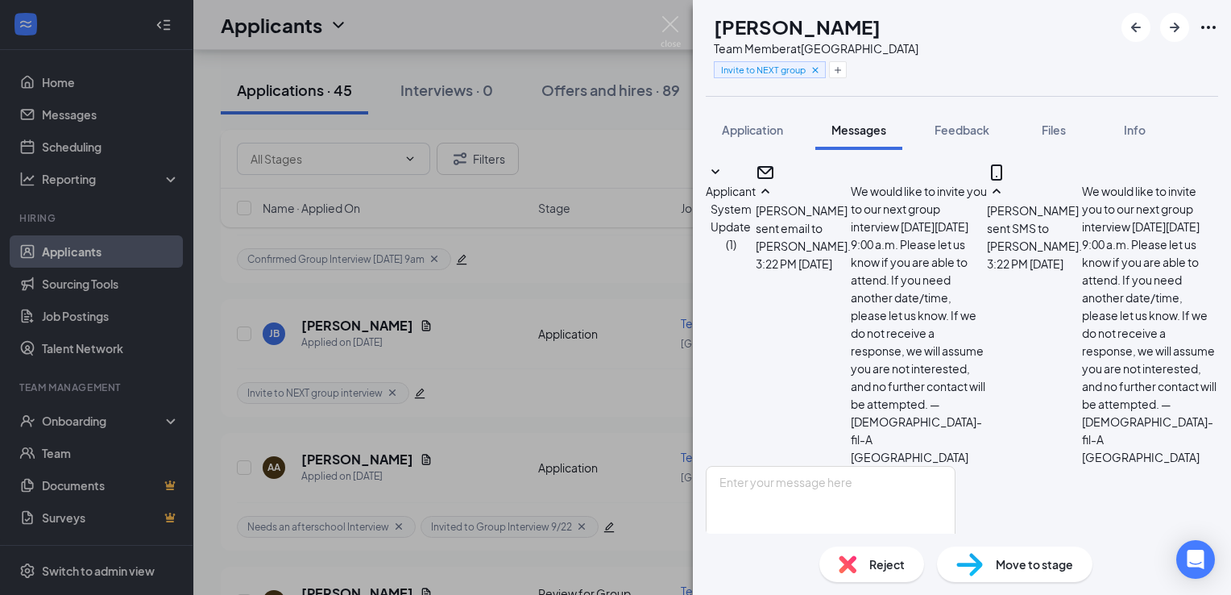
scroll to position [263, 0]
click at [770, 135] on span "Application" at bounding box center [752, 129] width 61 height 15
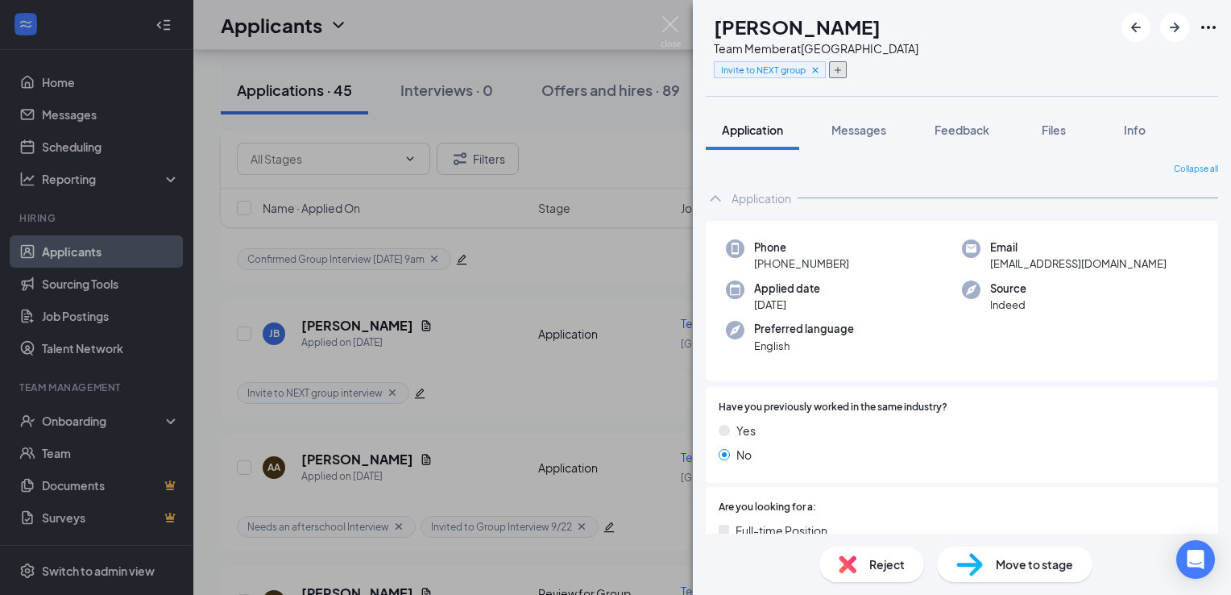
click at [843, 73] on icon "Plus" at bounding box center [838, 70] width 10 height 10
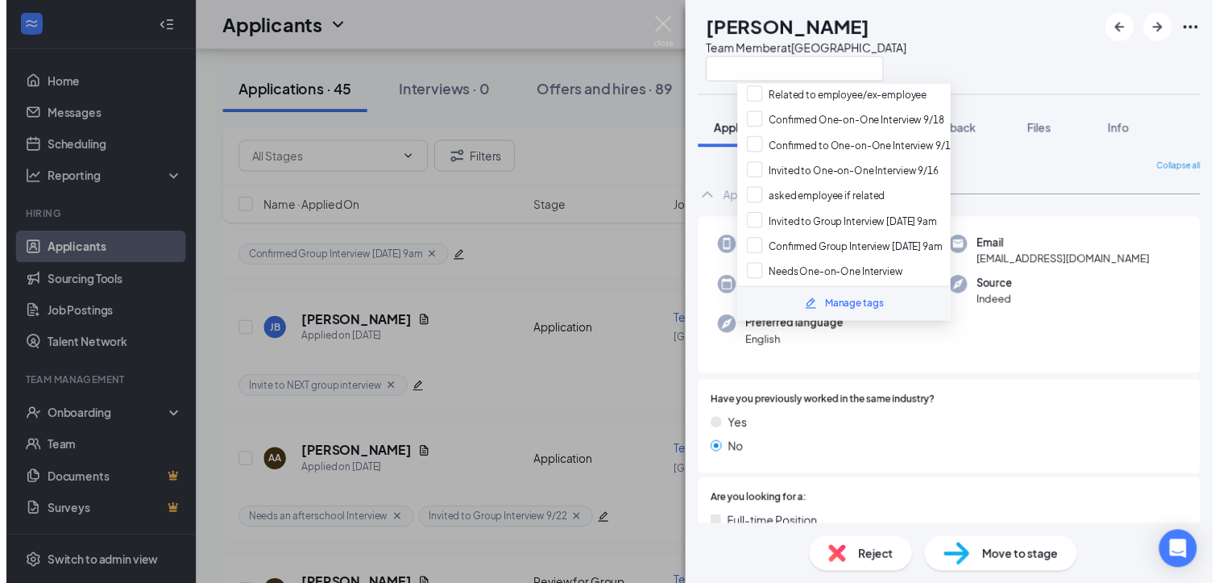
scroll to position [69, 0]
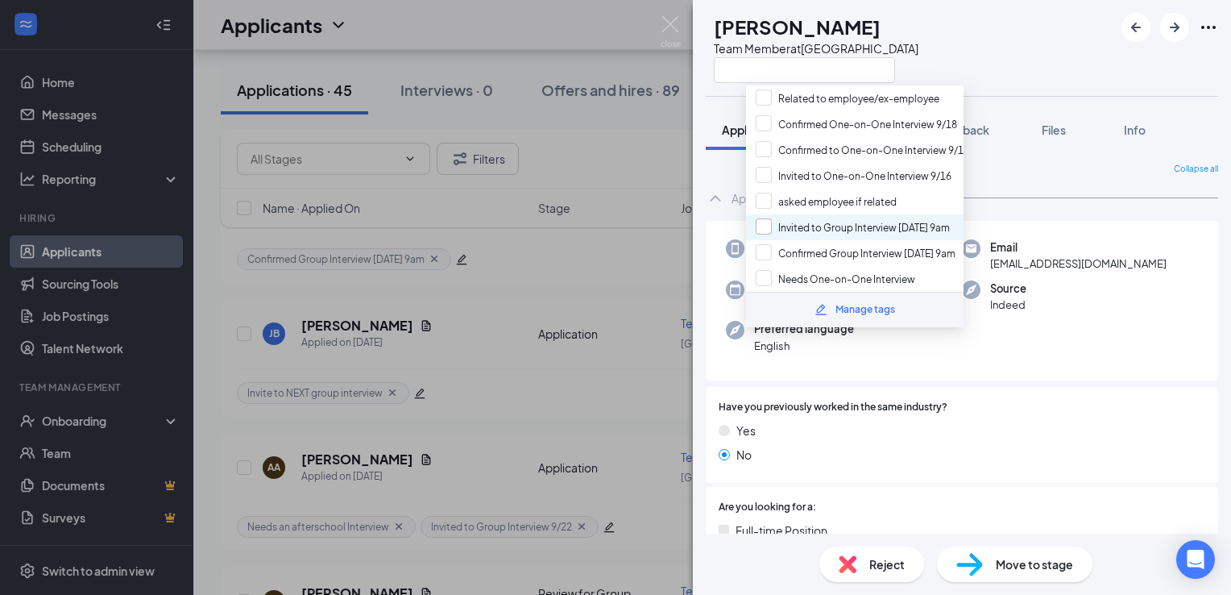
click at [901, 218] on input "Invited to Group Interview [DATE] 9am" at bounding box center [853, 227] width 194 height 18
checkbox input "true"
click at [969, 35] on div "[PERSON_NAME] [PERSON_NAME] Box Team Member at [GEOGRAPHIC_DATA]" at bounding box center [962, 48] width 538 height 96
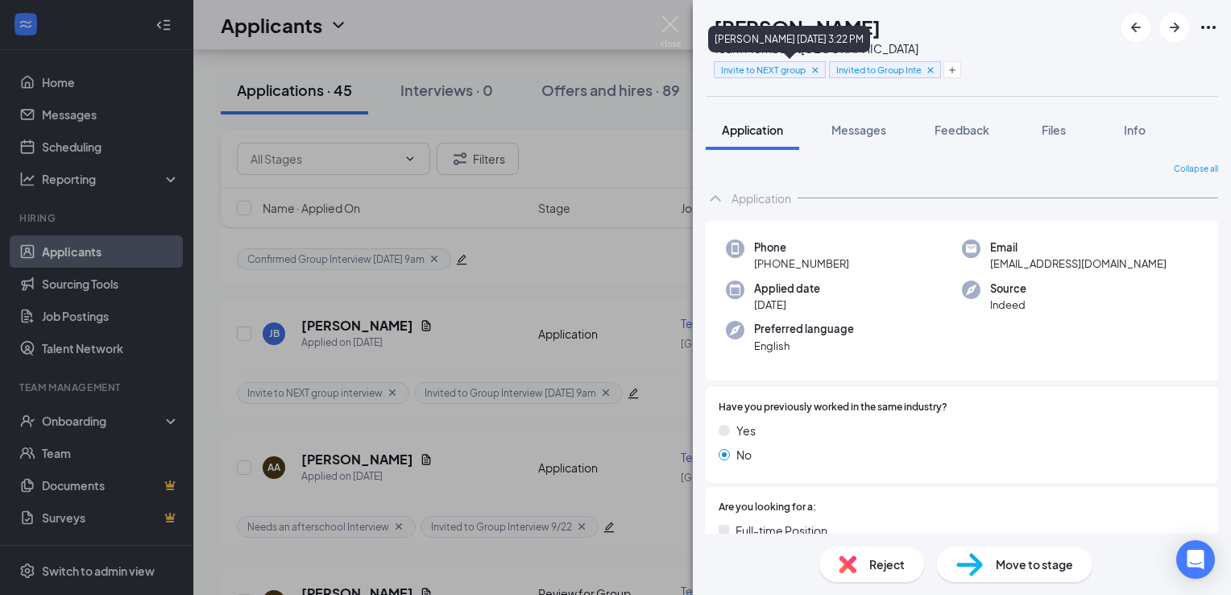
click at [821, 68] on icon "Cross" at bounding box center [815, 69] width 11 height 11
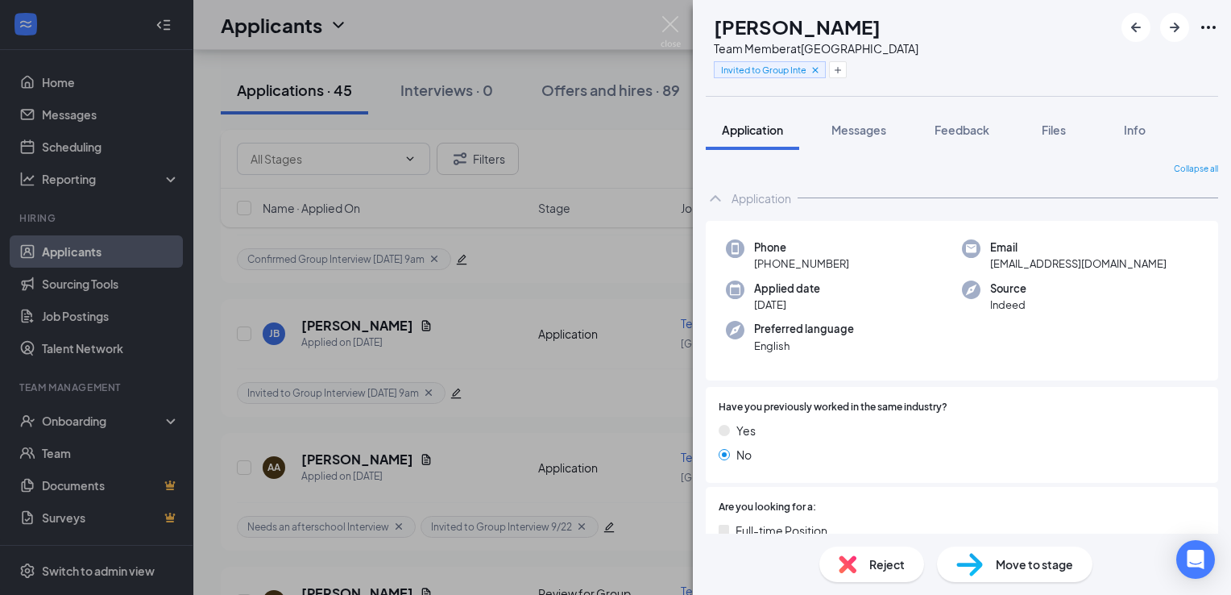
click at [1011, 554] on div "Move to stage" at bounding box center [1015, 563] width 156 height 35
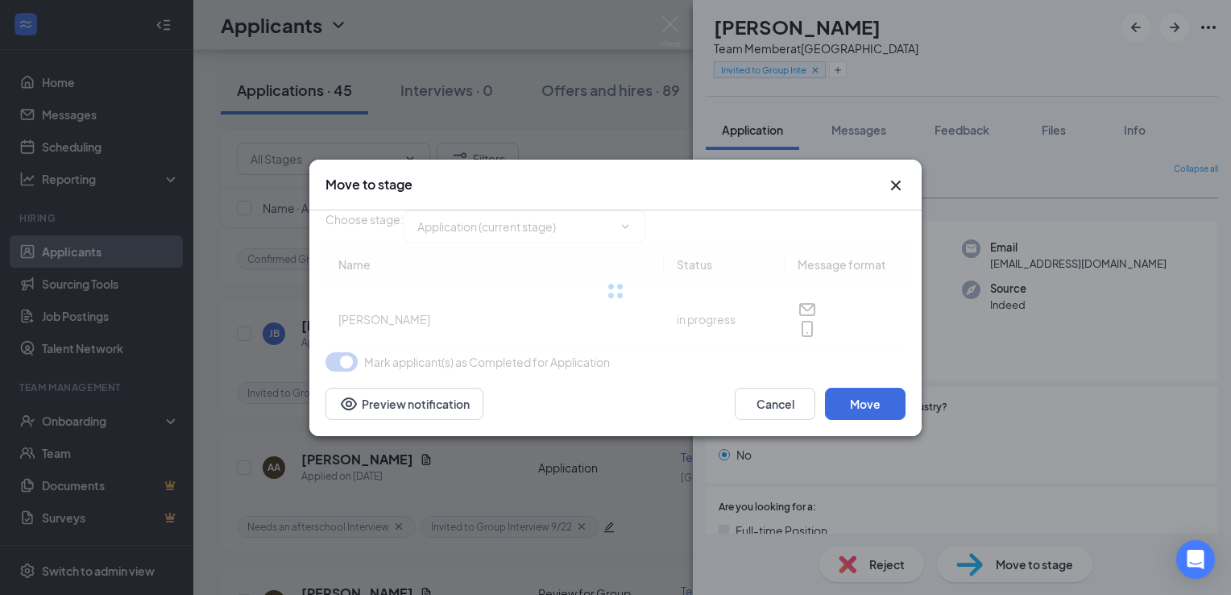
type input "Review for Group Interview (next stage)"
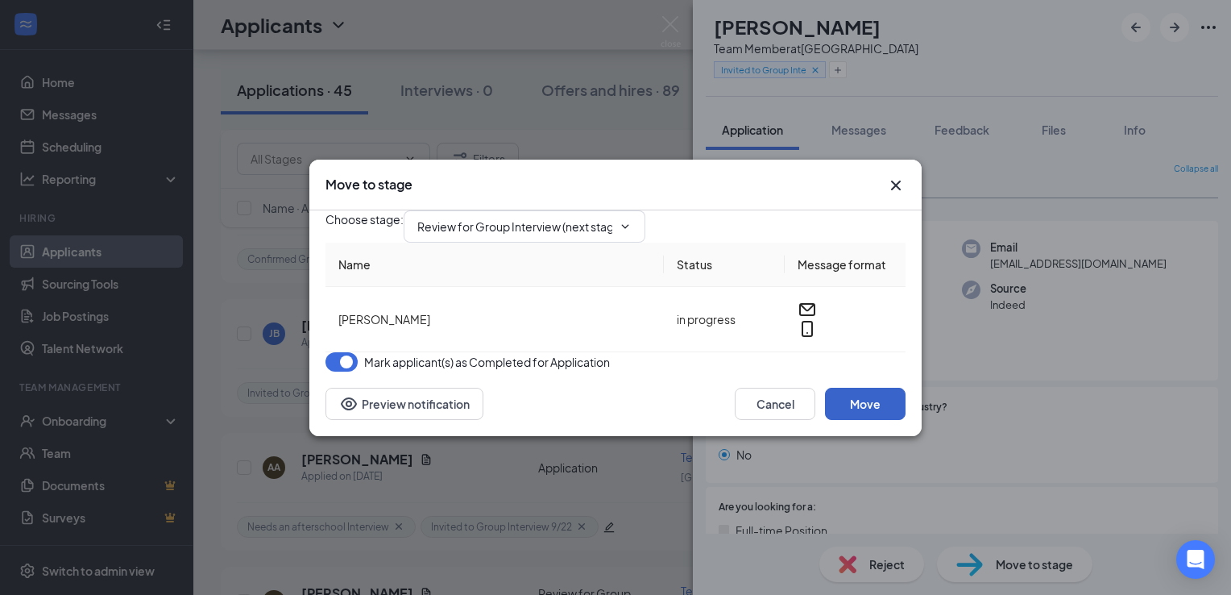
click at [861, 420] on button "Move" at bounding box center [865, 404] width 81 height 32
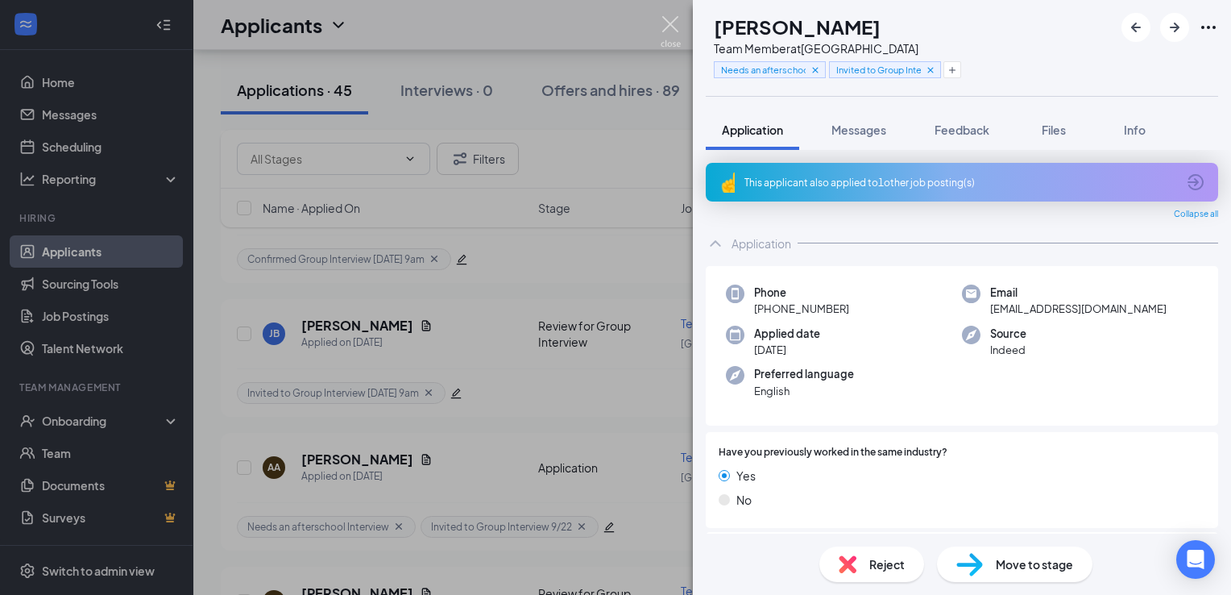
click at [674, 26] on img at bounding box center [671, 31] width 20 height 31
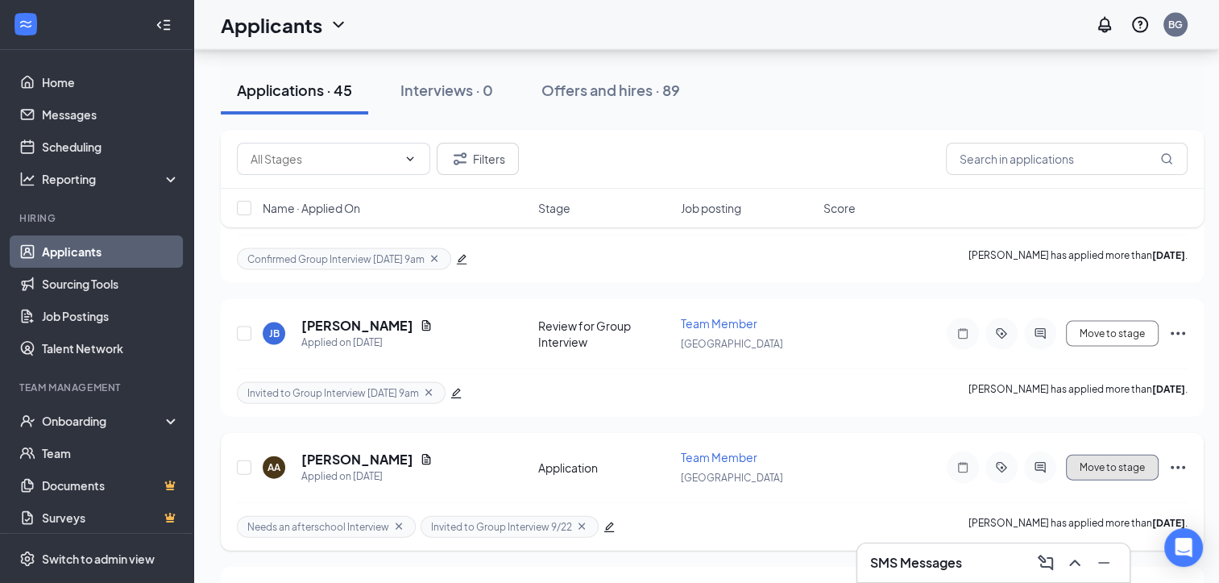
click at [1114, 454] on button "Move to stage" at bounding box center [1112, 467] width 93 height 26
type input "Review for Group Interview (next stage)"
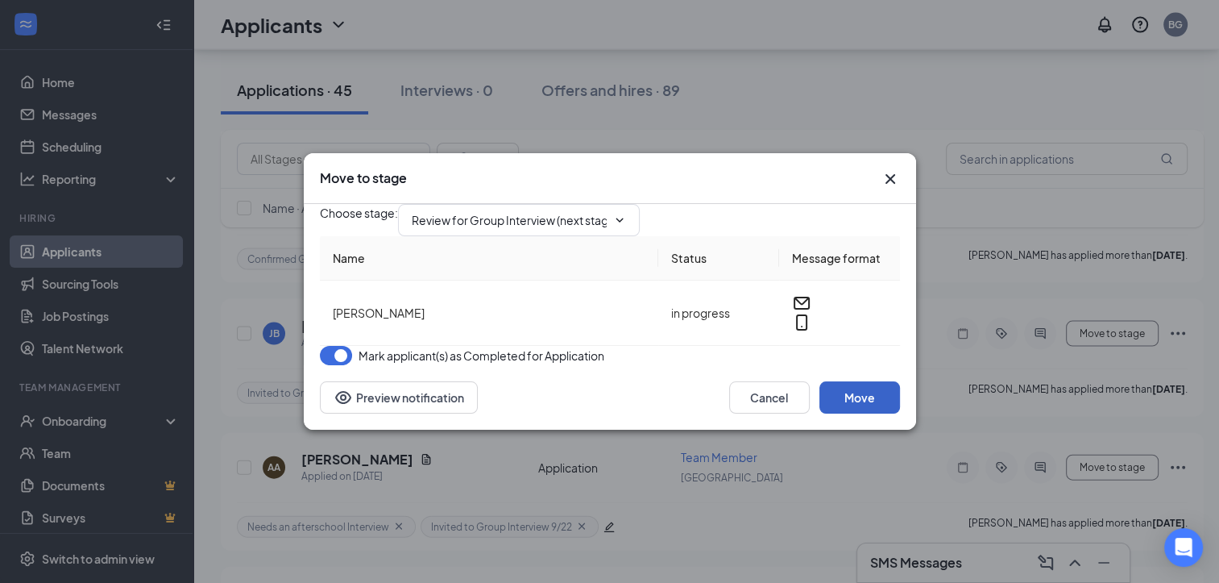
click at [872, 413] on button "Move" at bounding box center [860, 397] width 81 height 32
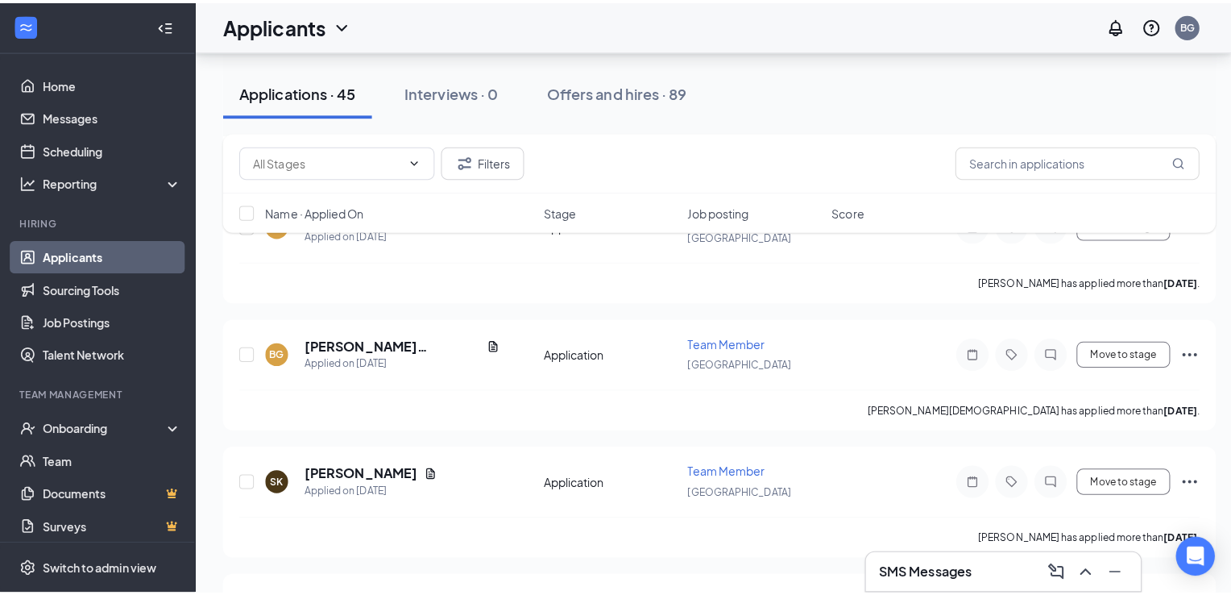
scroll to position [2951, 0]
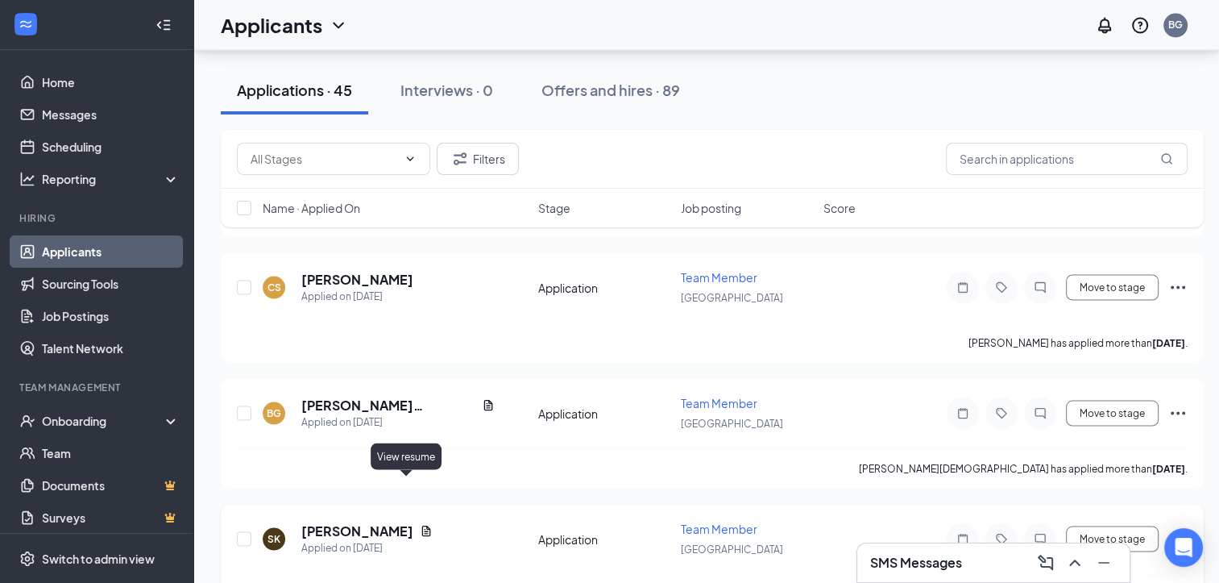
click at [422, 525] on icon "Document" at bounding box center [426, 530] width 9 height 10
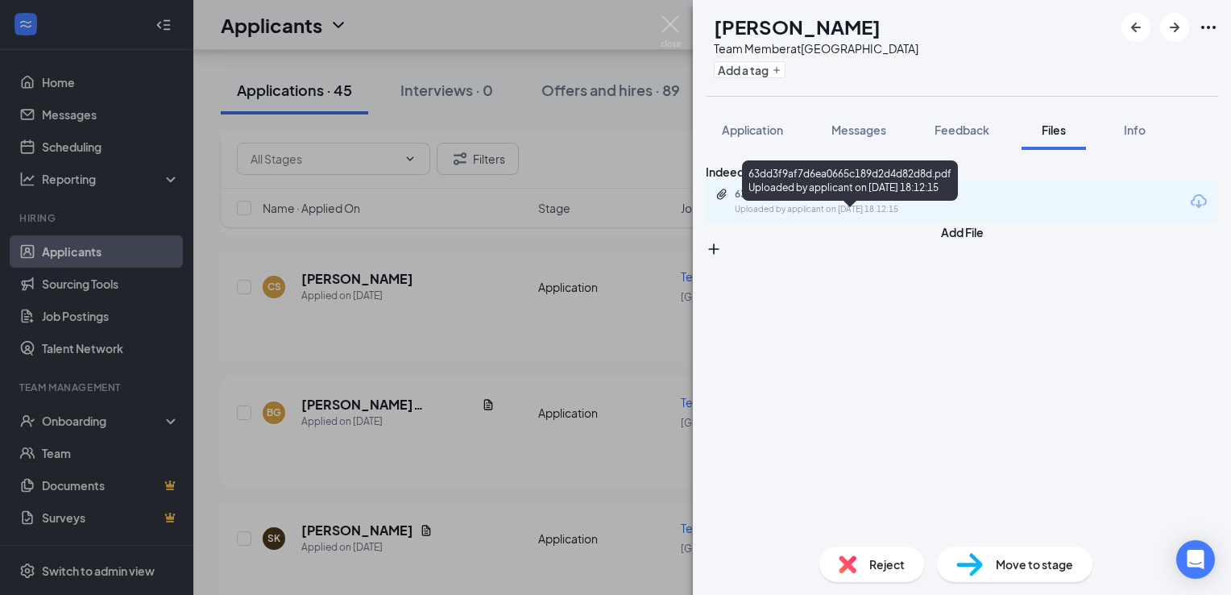
click at [903, 216] on div "63dd3f9af7d6ea0665c189d2d4d82d8d.pdf Uploaded by applicant on [DATE] 18:12:15" at bounding box center [846, 202] width 261 height 28
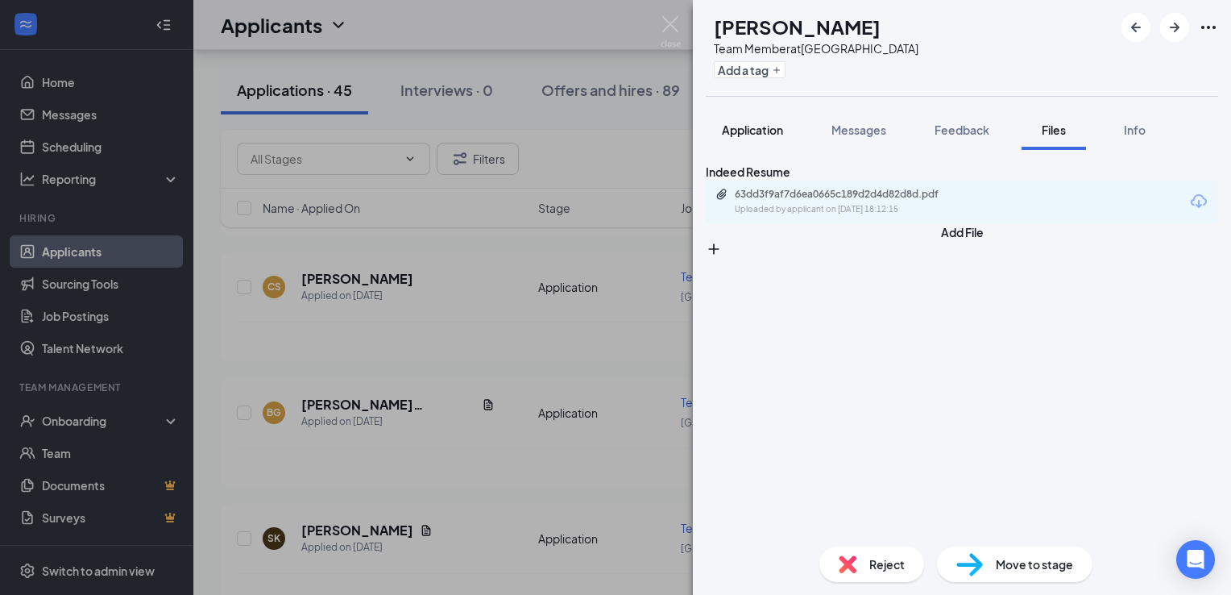
click at [759, 143] on button "Application" at bounding box center [752, 130] width 93 height 40
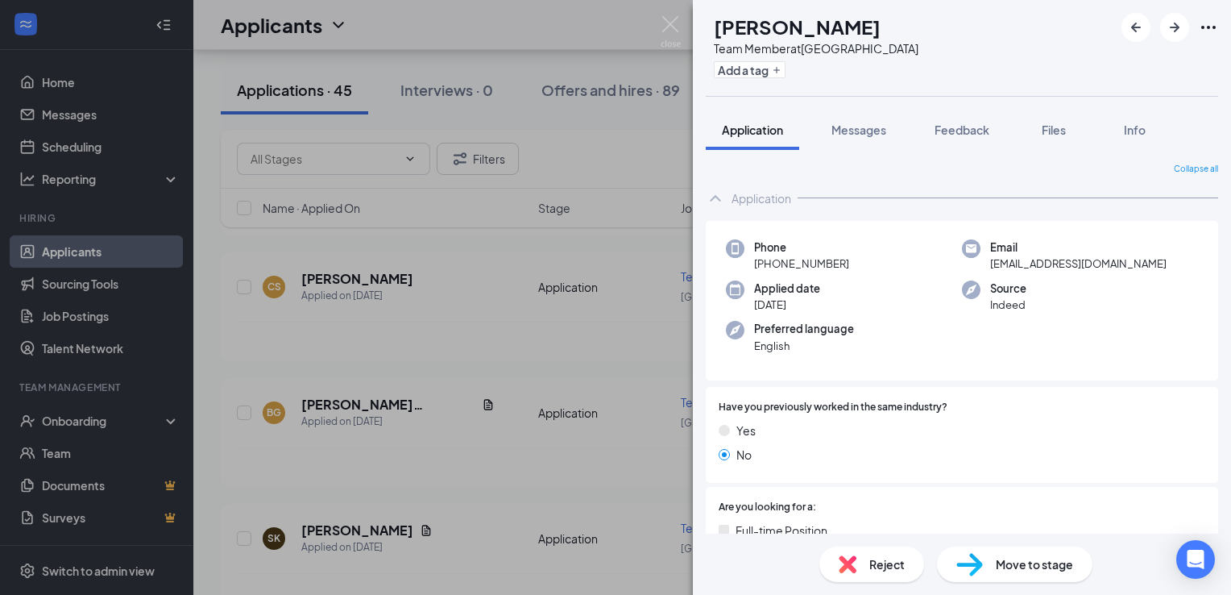
click at [877, 569] on span "Reject" at bounding box center [886, 564] width 35 height 18
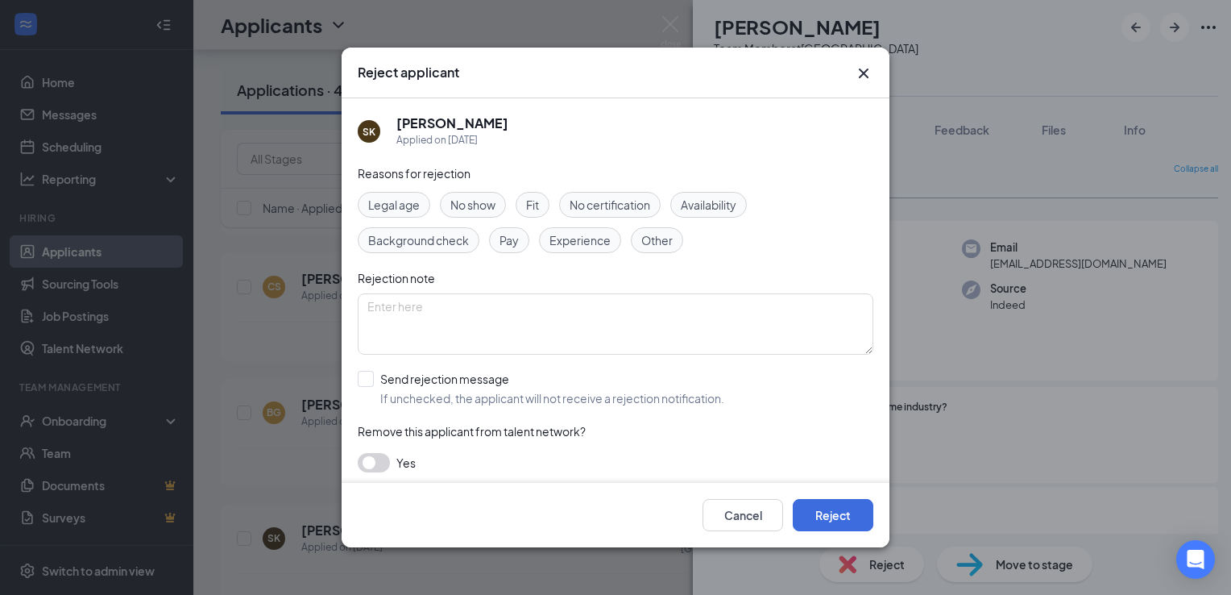
click at [731, 215] on div "Availability" at bounding box center [708, 205] width 77 height 26
click at [845, 516] on button "Reject" at bounding box center [833, 515] width 81 height 32
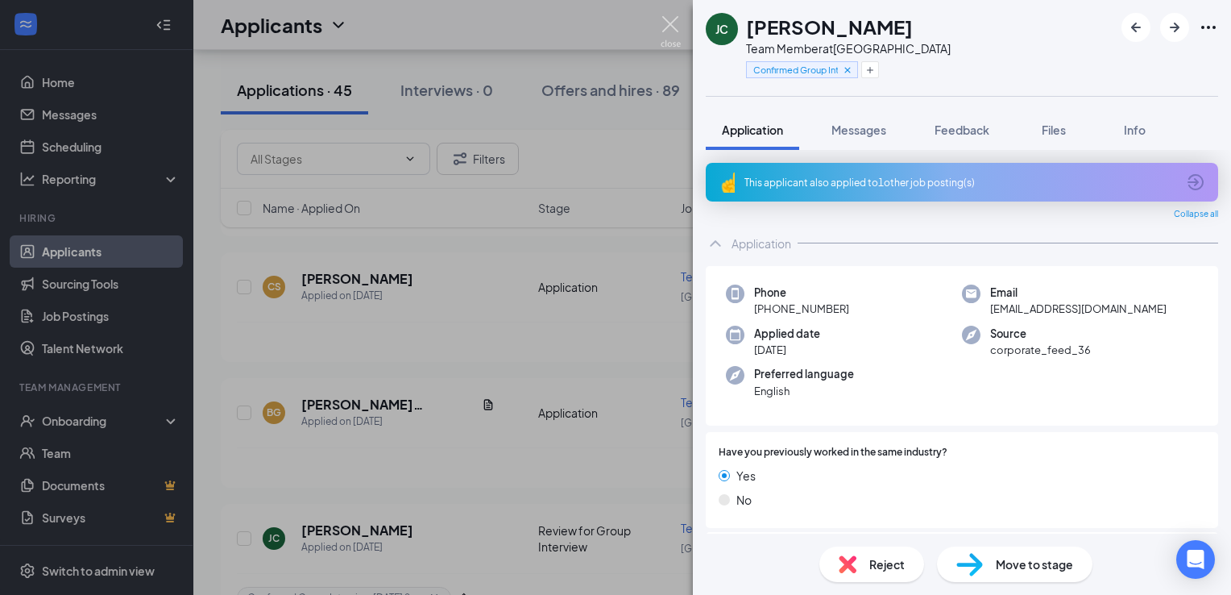
click at [680, 27] on img at bounding box center [671, 31] width 20 height 31
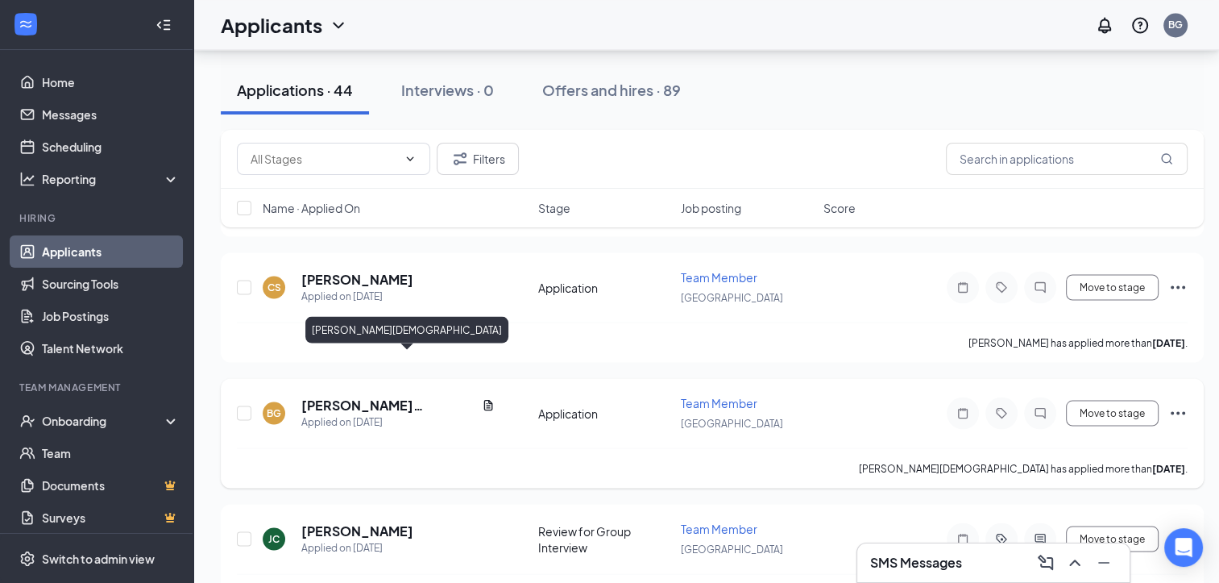
click at [330, 396] on h5 "[PERSON_NAME][DEMOGRAPHIC_DATA]" at bounding box center [388, 405] width 174 height 18
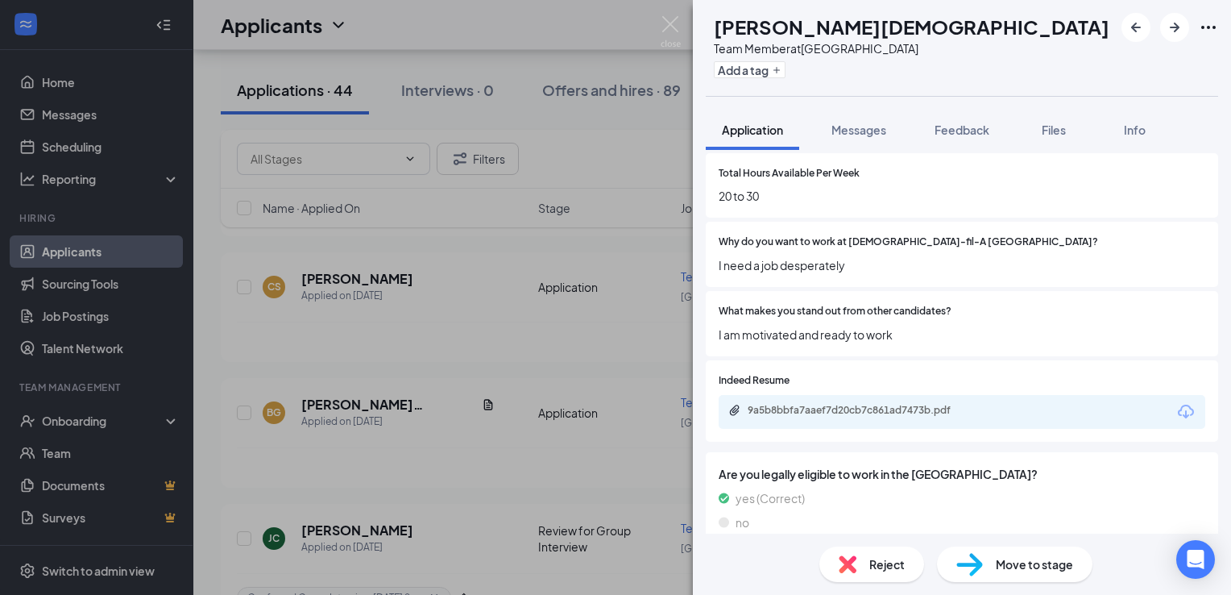
scroll to position [683, 0]
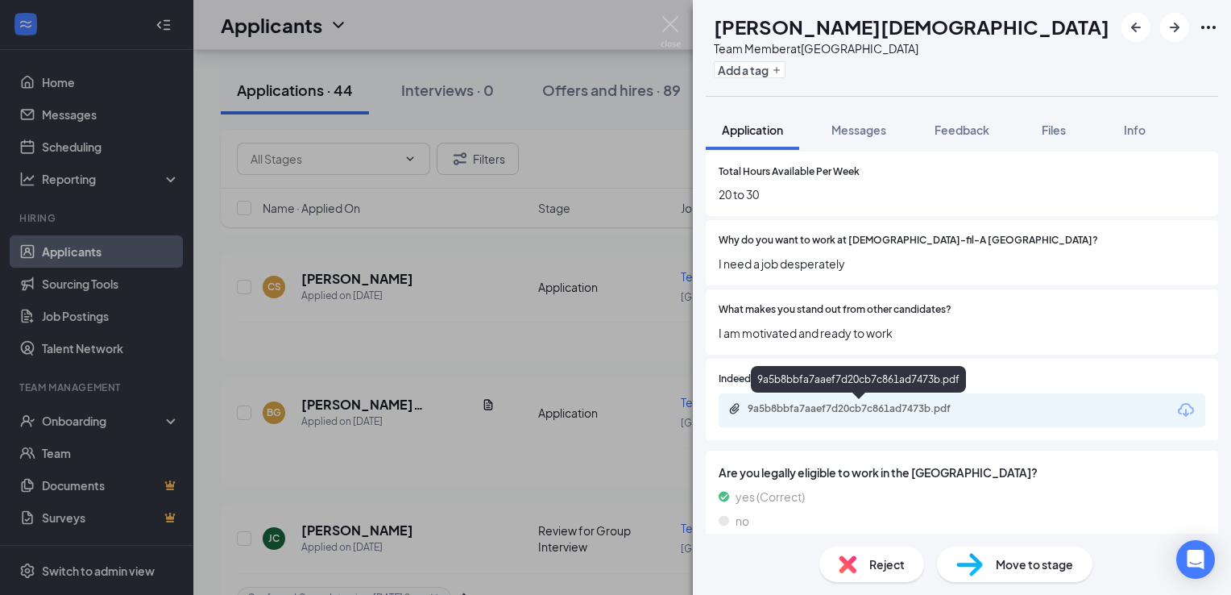
click at [909, 408] on div "9a5b8bbfa7aaef7d20cb7c861ad7473b.pdf" at bounding box center [861, 408] width 226 height 13
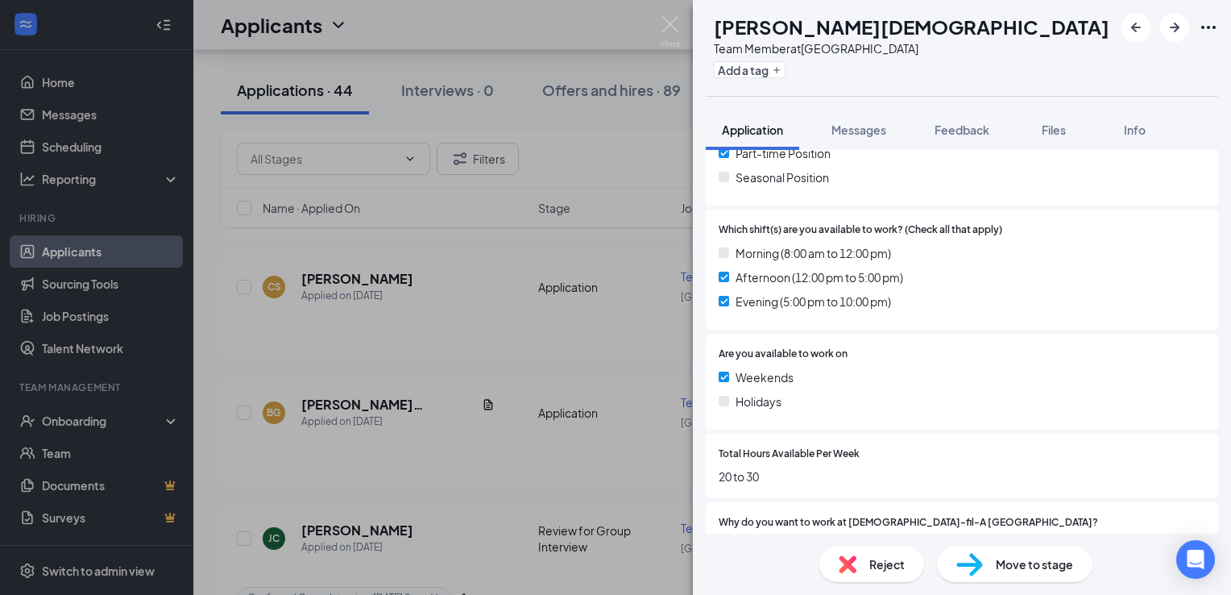
scroll to position [0, 0]
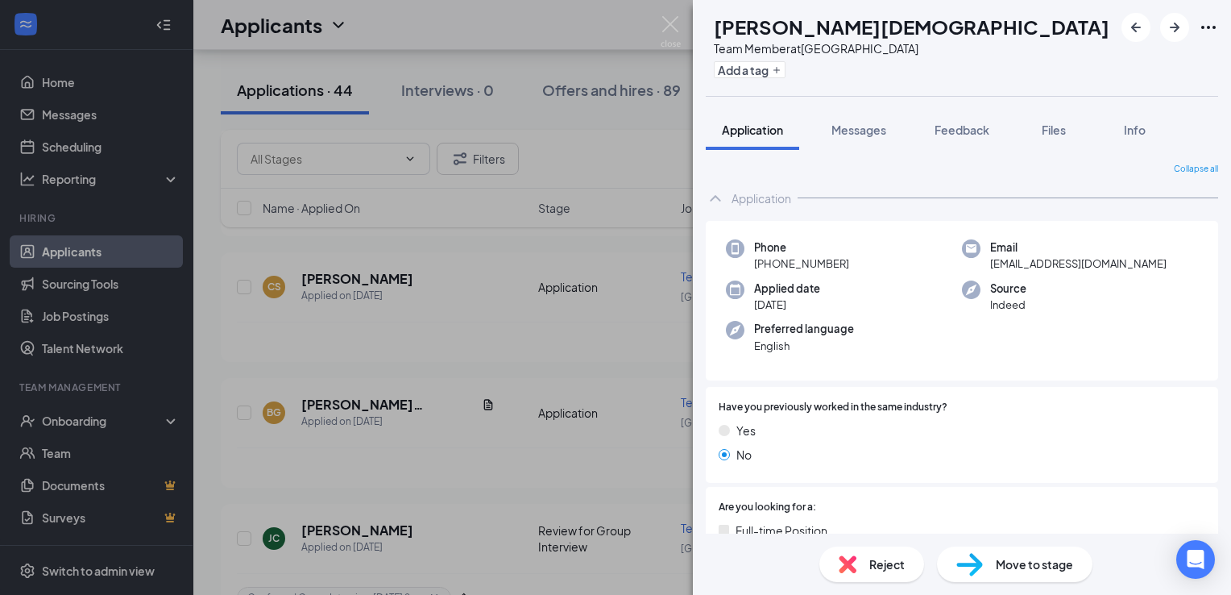
click at [894, 568] on span "Reject" at bounding box center [886, 564] width 35 height 18
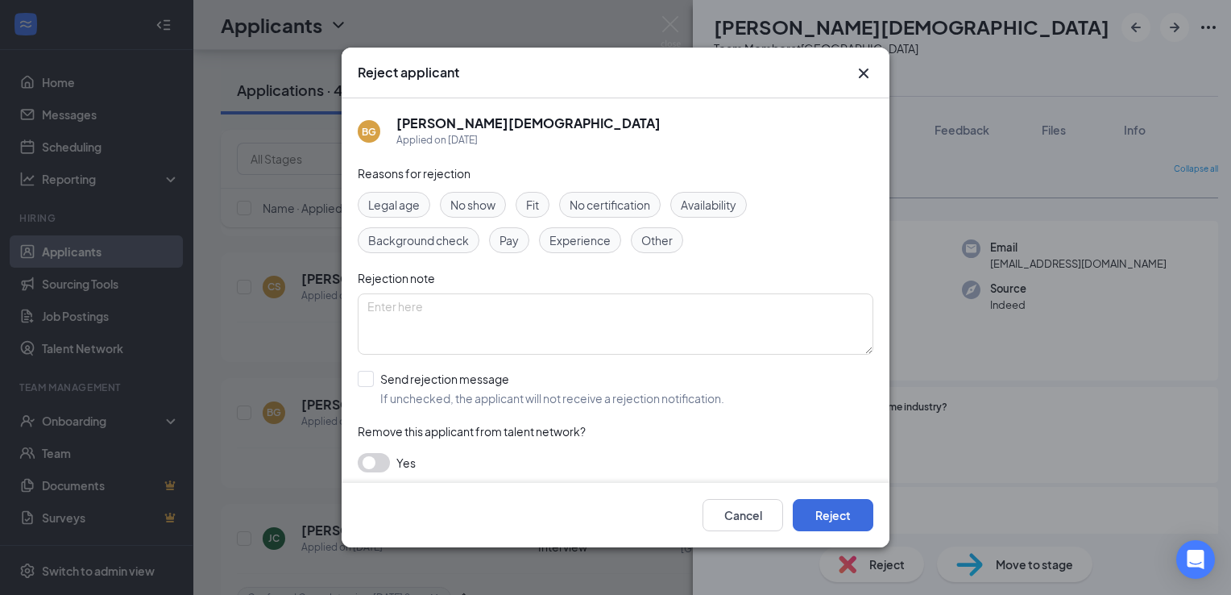
click at [529, 204] on span "Fit" at bounding box center [532, 205] width 13 height 18
drag, startPoint x: 837, startPoint y: 516, endPoint x: 627, endPoint y: 515, distance: 210.3
click at [627, 515] on div "Cancel Reject" at bounding box center [616, 515] width 516 height 32
click at [813, 513] on button "Reject" at bounding box center [833, 515] width 81 height 32
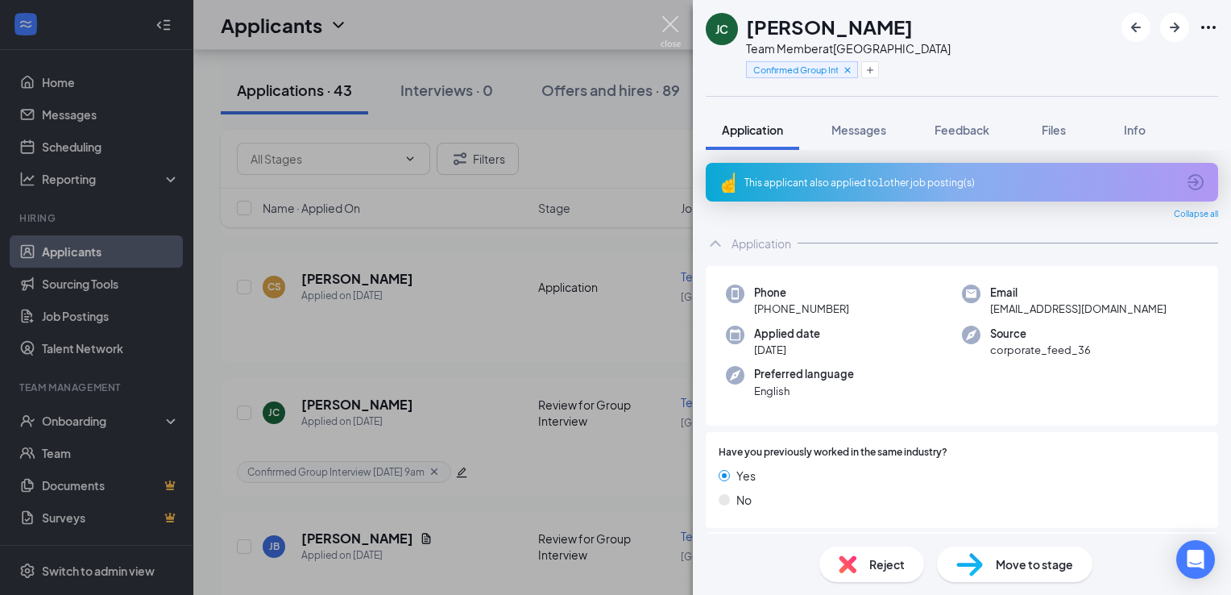
click at [672, 24] on img at bounding box center [671, 31] width 20 height 31
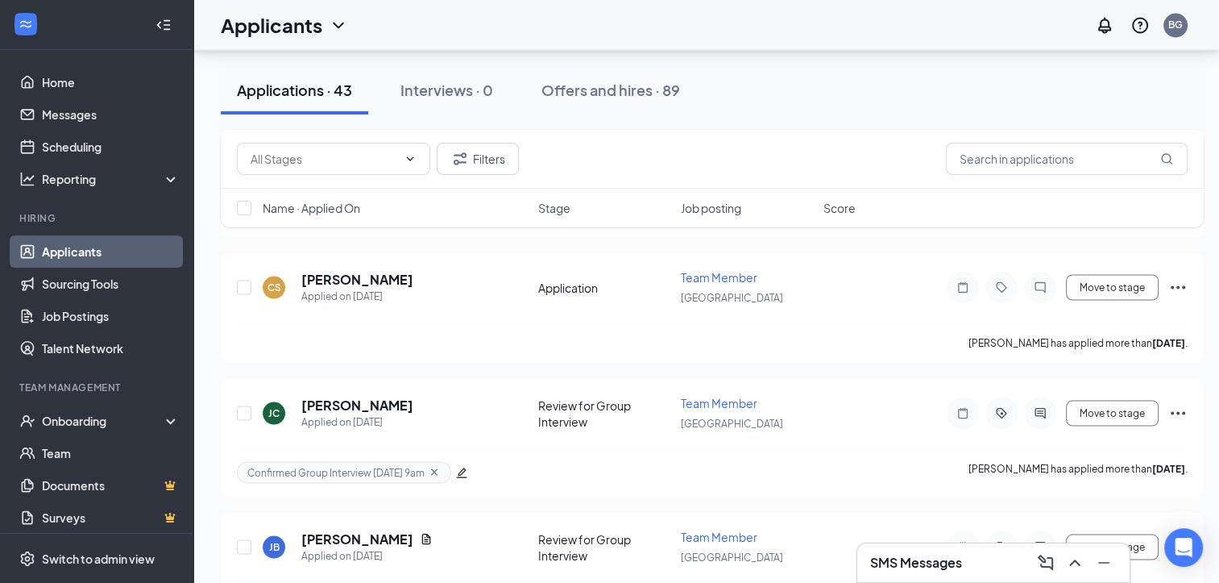
click at [370, 239] on div "Filters Name · Applied On Stage Job posting Score" at bounding box center [712, 187] width 983 height 114
click at [377, 235] on div "Filters Name · Applied On Stage Job posting Score" at bounding box center [712, 187] width 983 height 114
click at [393, 239] on div "Filters Name · Applied On Stage Job posting Score" at bounding box center [712, 187] width 983 height 114
click at [388, 270] on h5 "[PERSON_NAME]" at bounding box center [357, 279] width 112 height 18
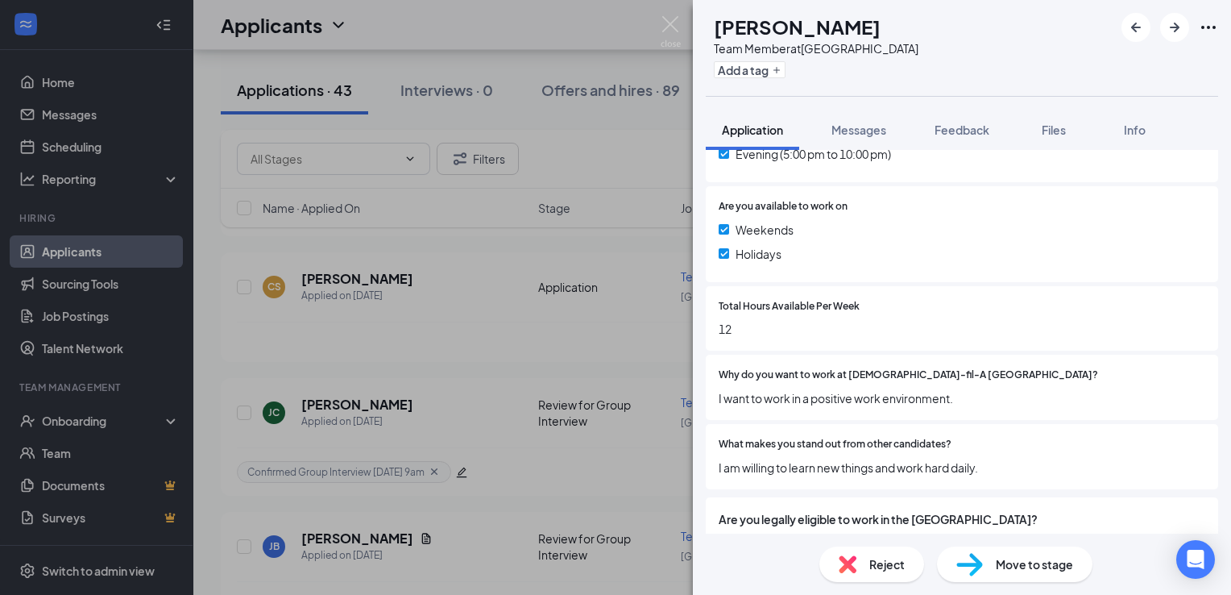
scroll to position [614, 0]
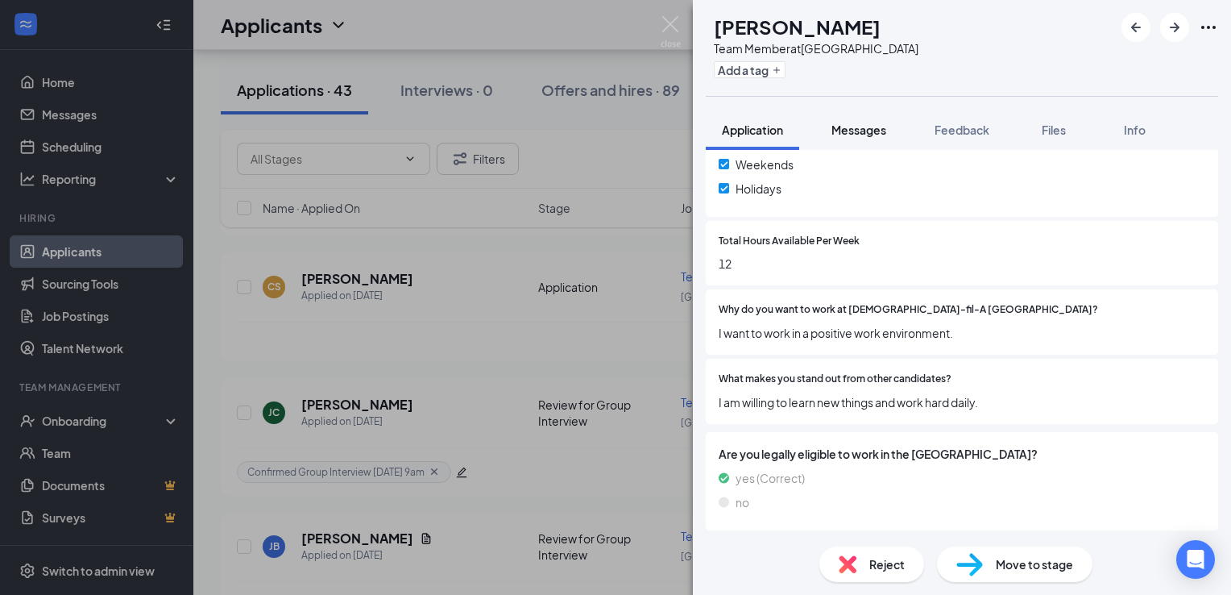
click at [870, 135] on span "Messages" at bounding box center [859, 129] width 55 height 15
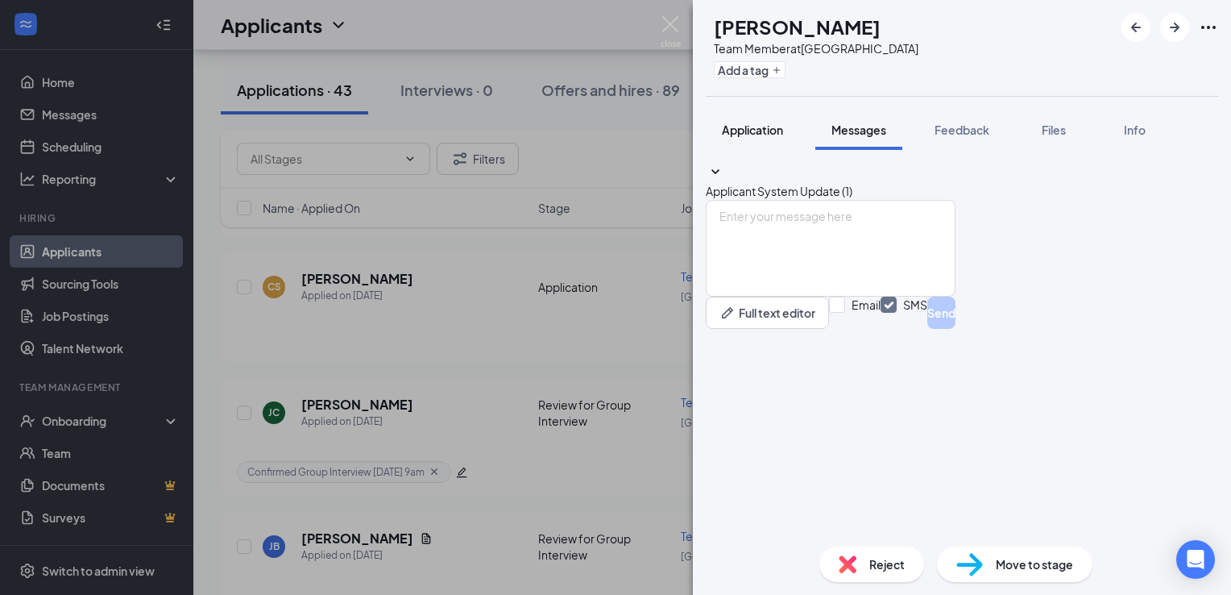
click at [753, 131] on span "Application" at bounding box center [752, 129] width 61 height 15
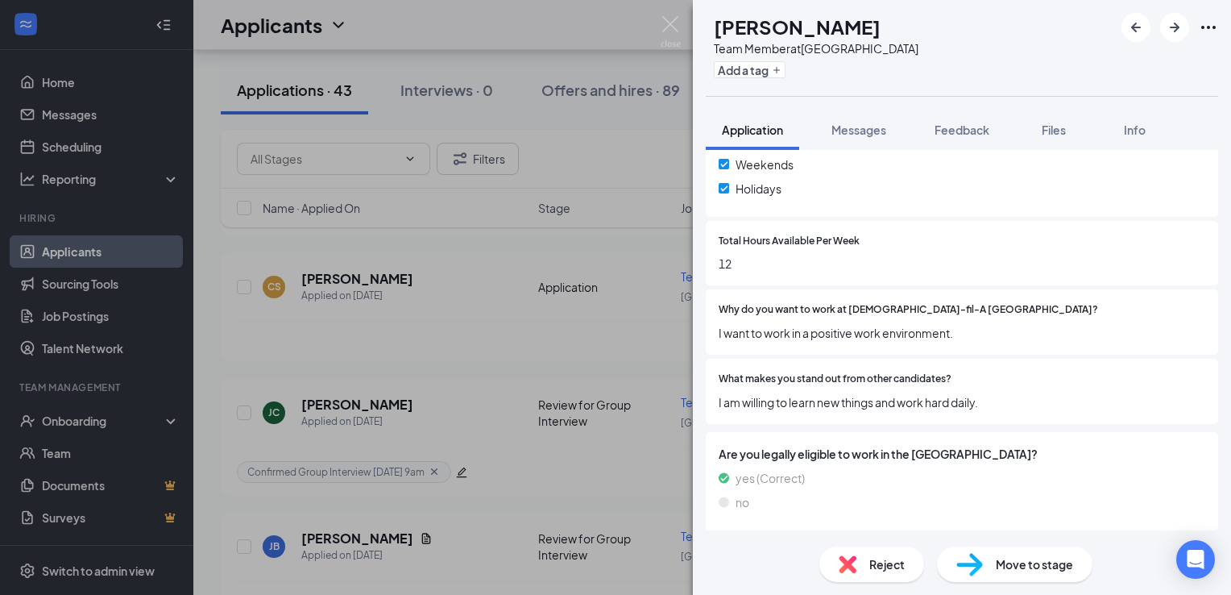
scroll to position [608, 0]
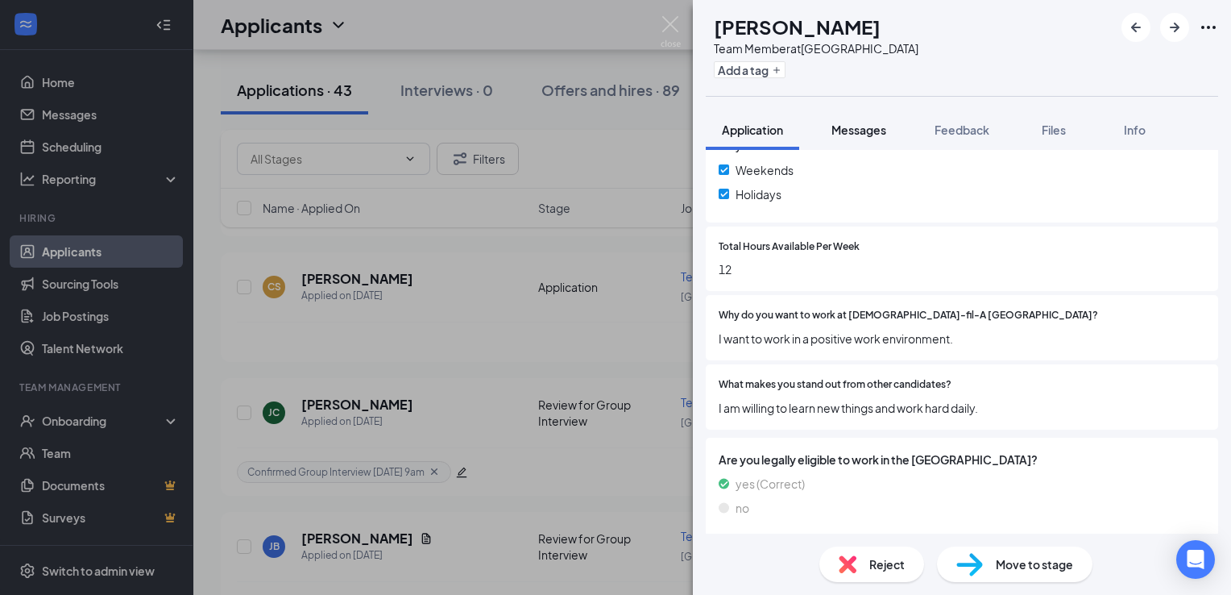
click at [869, 131] on span "Messages" at bounding box center [859, 129] width 55 height 15
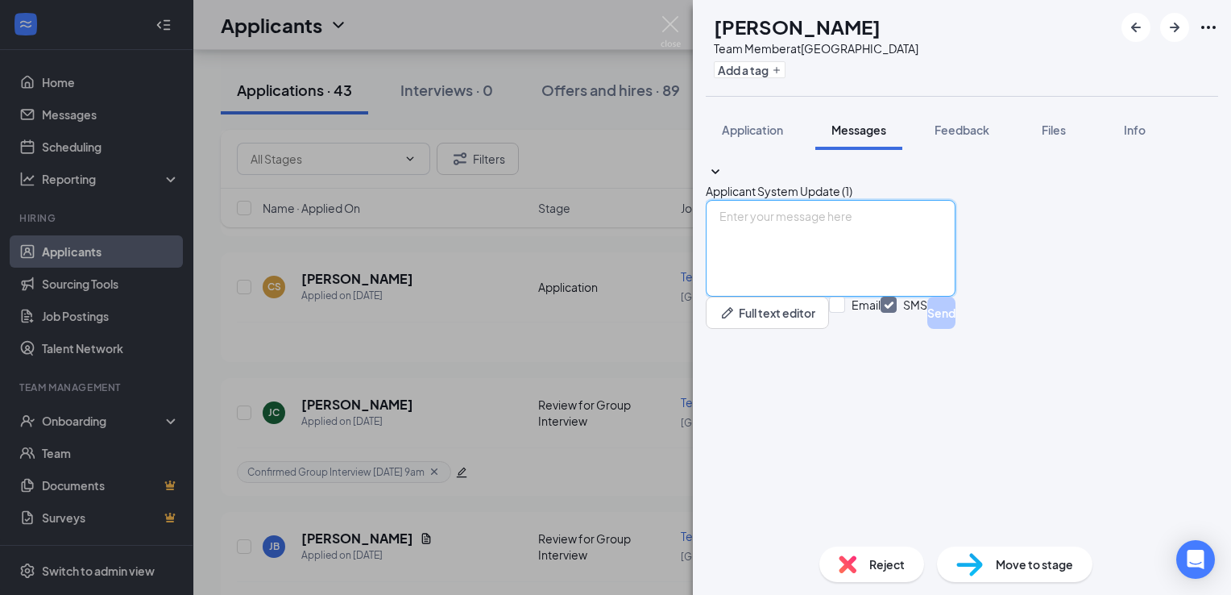
click at [812, 297] on textarea at bounding box center [831, 248] width 250 height 97
paste textarea "We would like to invite you to our next group interview [DATE][DATE] 4:00 p.m. …"
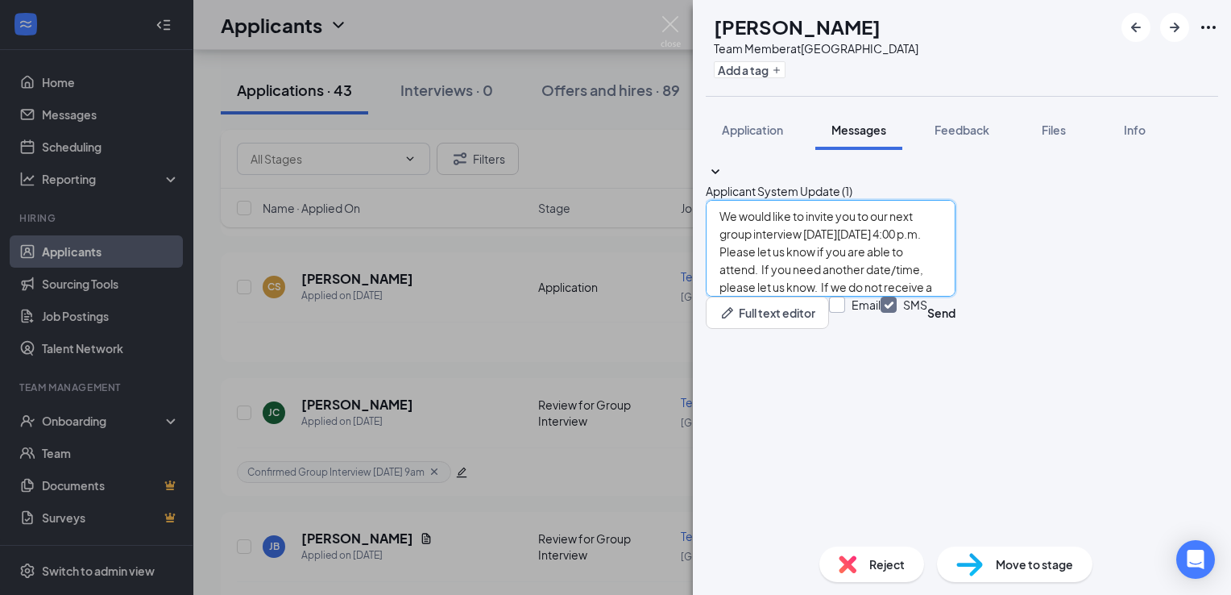
type textarea "We would like to invite you to our next group interview [DATE][DATE] 4:00 p.m. …"
click at [881, 329] on input "Email" at bounding box center [855, 313] width 52 height 32
checkbox input "true"
click at [956, 329] on button "Send" at bounding box center [942, 313] width 28 height 32
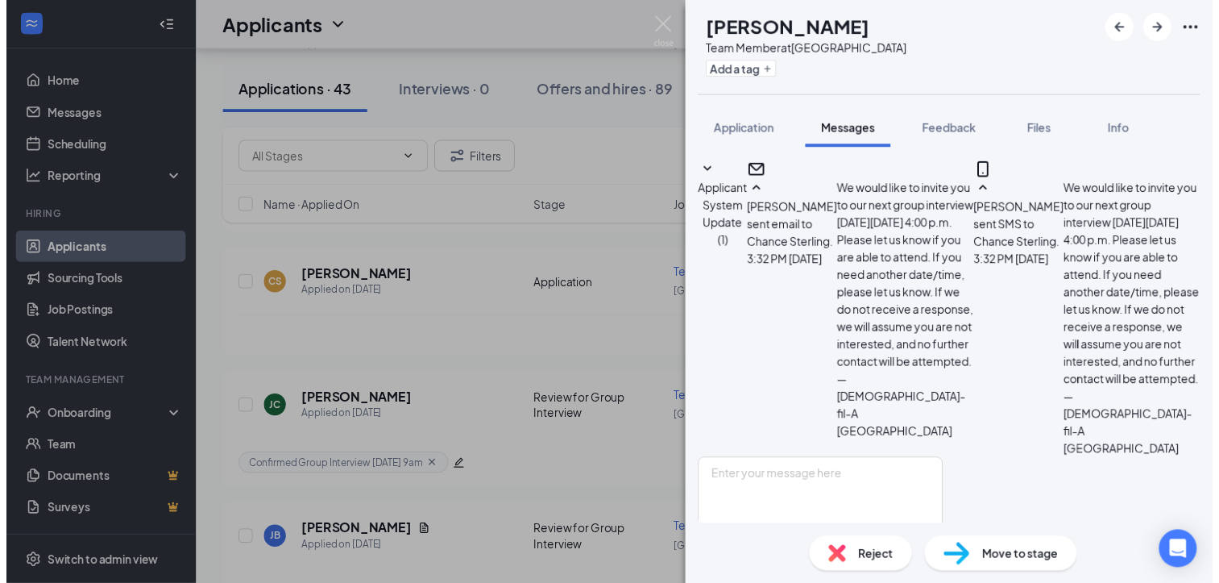
scroll to position [295, 0]
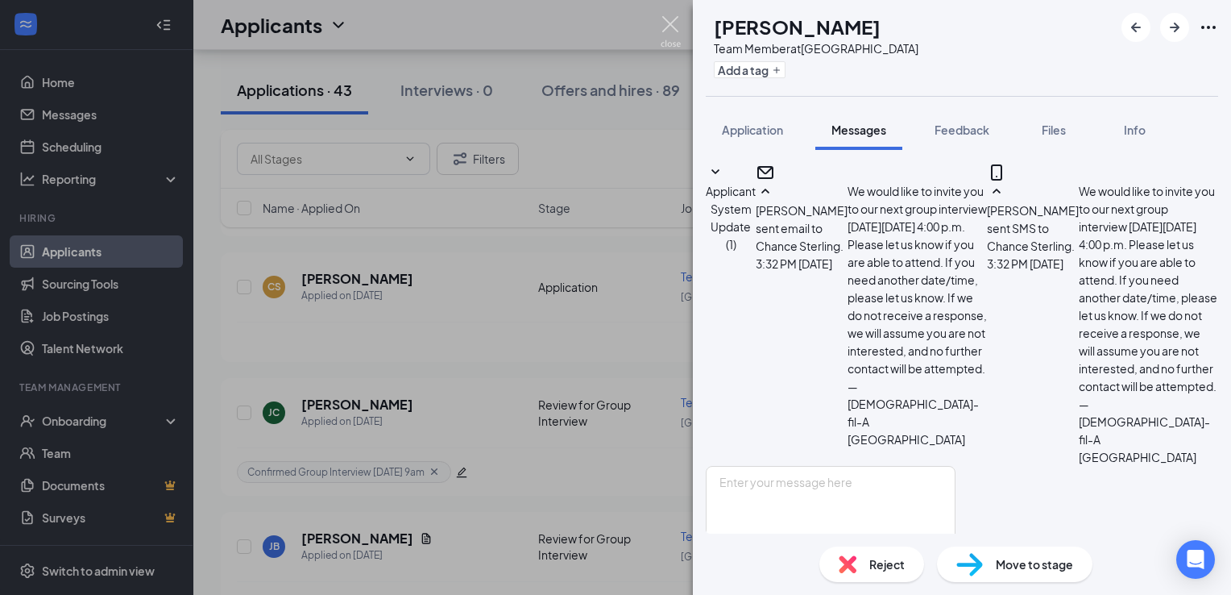
click at [674, 26] on img at bounding box center [671, 31] width 20 height 31
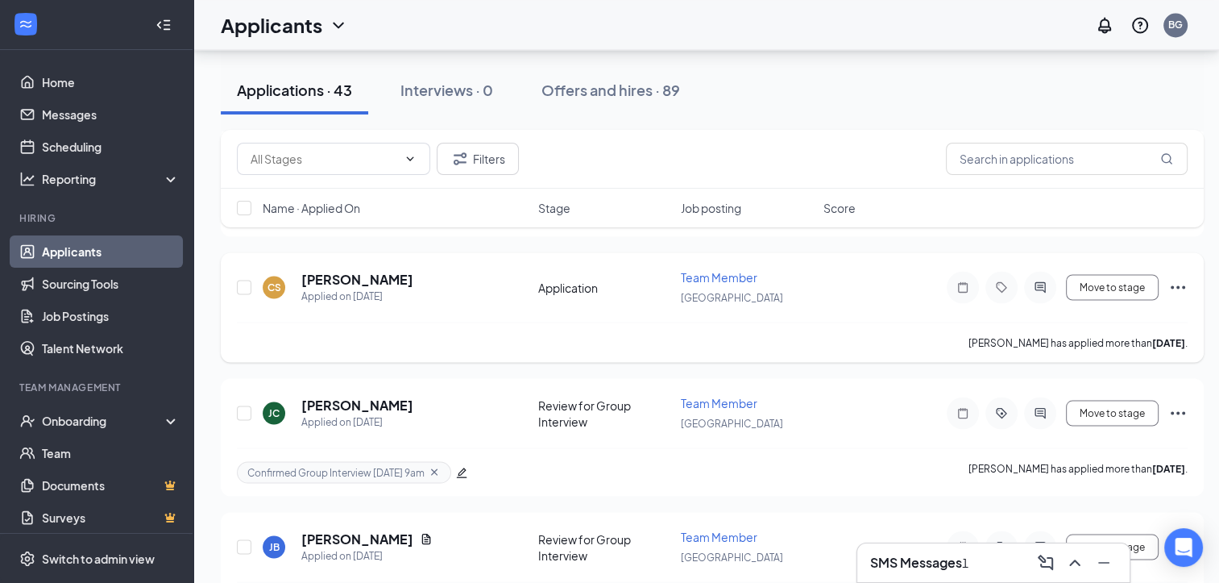
click at [1005, 271] on div at bounding box center [1002, 287] width 32 height 32
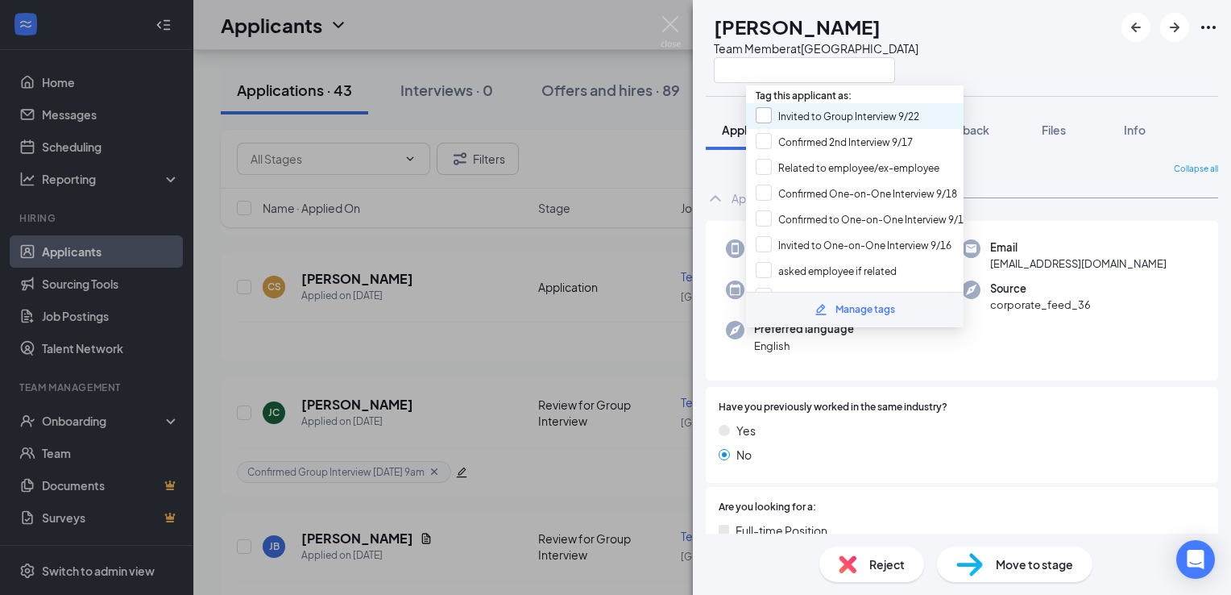
click at [854, 115] on input "Invited to Group Interview 9/22" at bounding box center [838, 116] width 164 height 18
checkbox input "true"
click at [867, 305] on div "Manage tags" at bounding box center [866, 309] width 60 height 15
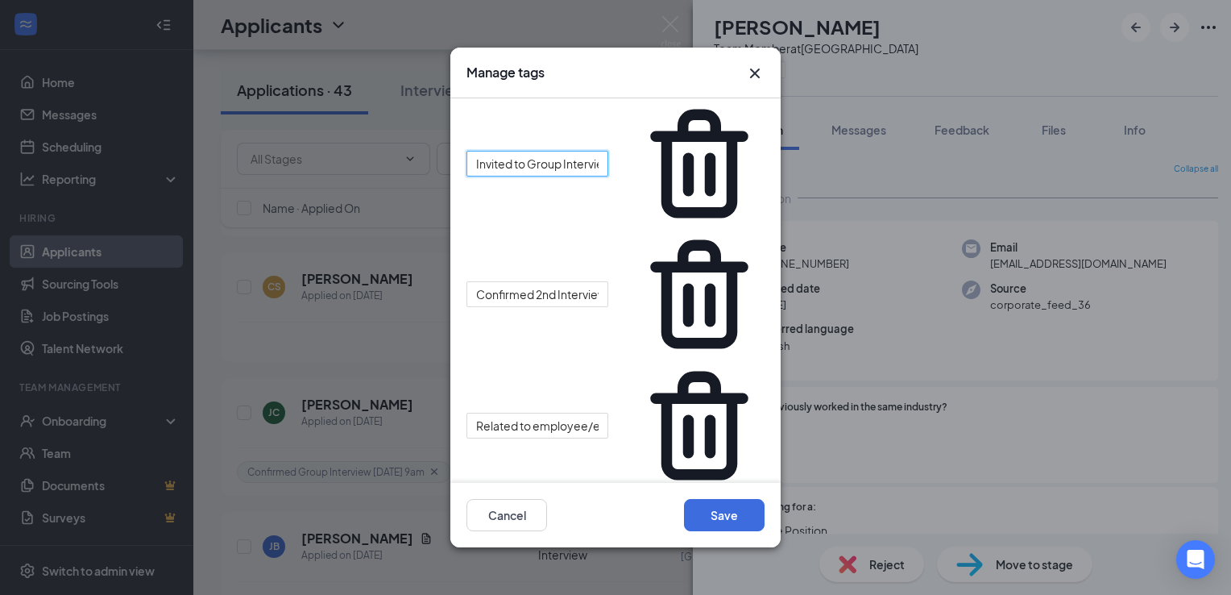
click at [608, 151] on input "Invited to Group Interview 9/22" at bounding box center [538, 164] width 142 height 26
type input "Invited to Group Interview [DATE] 4pm"
click at [737, 509] on button "Save" at bounding box center [724, 515] width 81 height 32
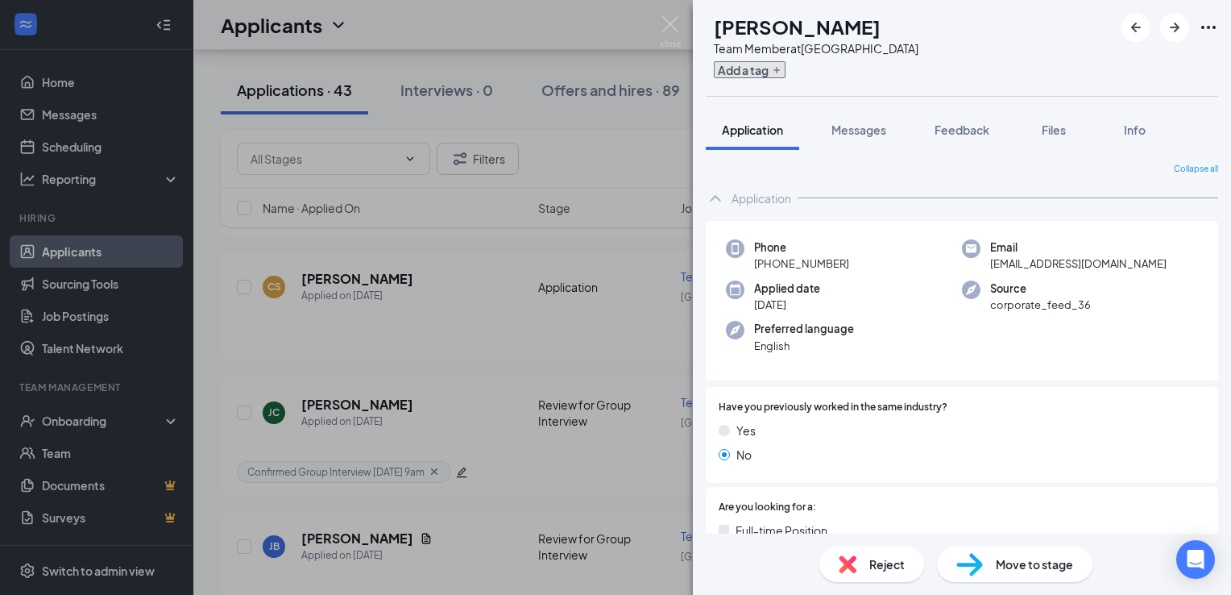
click at [786, 69] on button "Add a tag" at bounding box center [750, 69] width 72 height 17
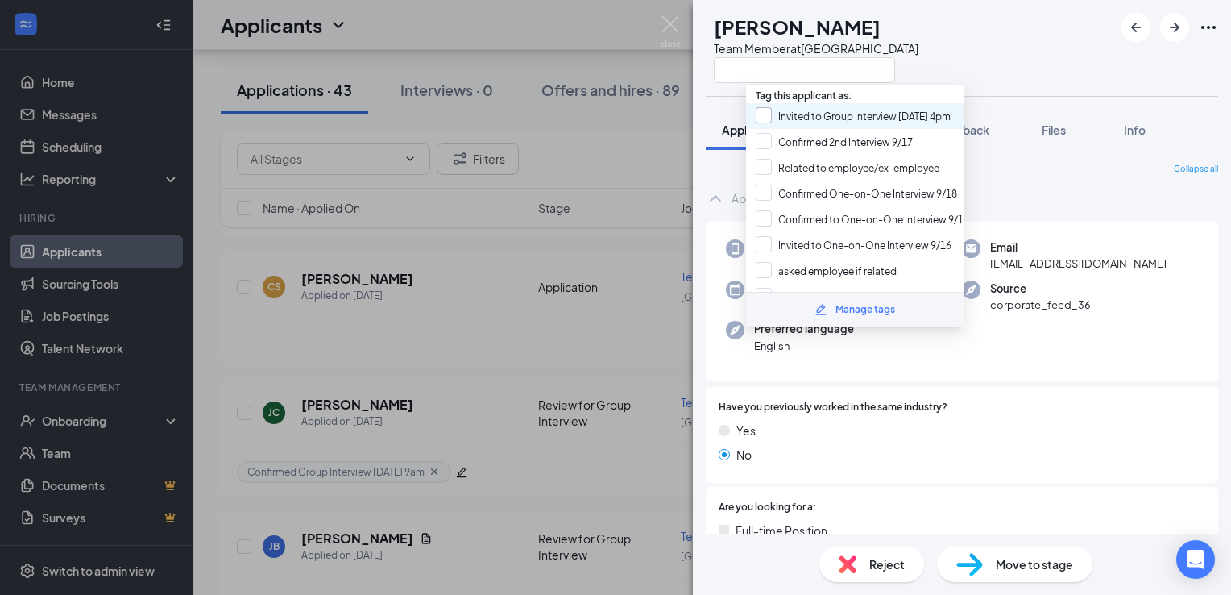
click at [900, 110] on input "Invited to Group Interview [DATE] 4pm" at bounding box center [853, 116] width 195 height 18
checkbox input "true"
click at [978, 68] on div "CS Chance Sterling Team Member at [GEOGRAPHIC_DATA]" at bounding box center [962, 48] width 538 height 96
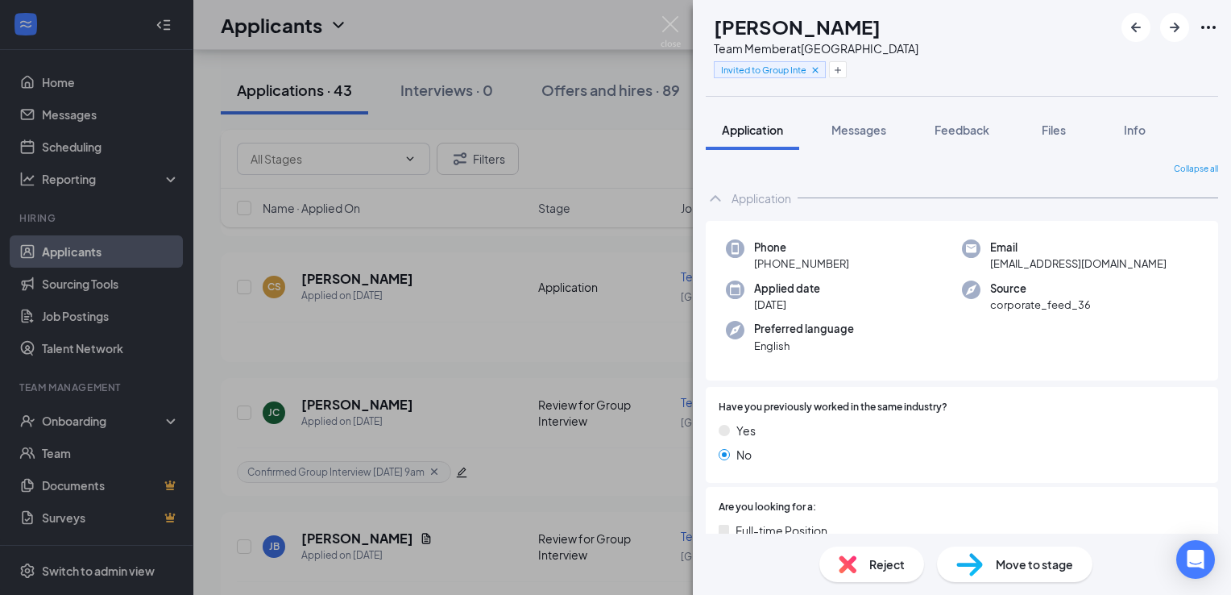
click at [978, 68] on div "CS Chance Sterling Team Member at [GEOGRAPHIC_DATA] Invited to Group Interview …" at bounding box center [962, 48] width 538 height 96
click at [667, 37] on img at bounding box center [671, 31] width 20 height 31
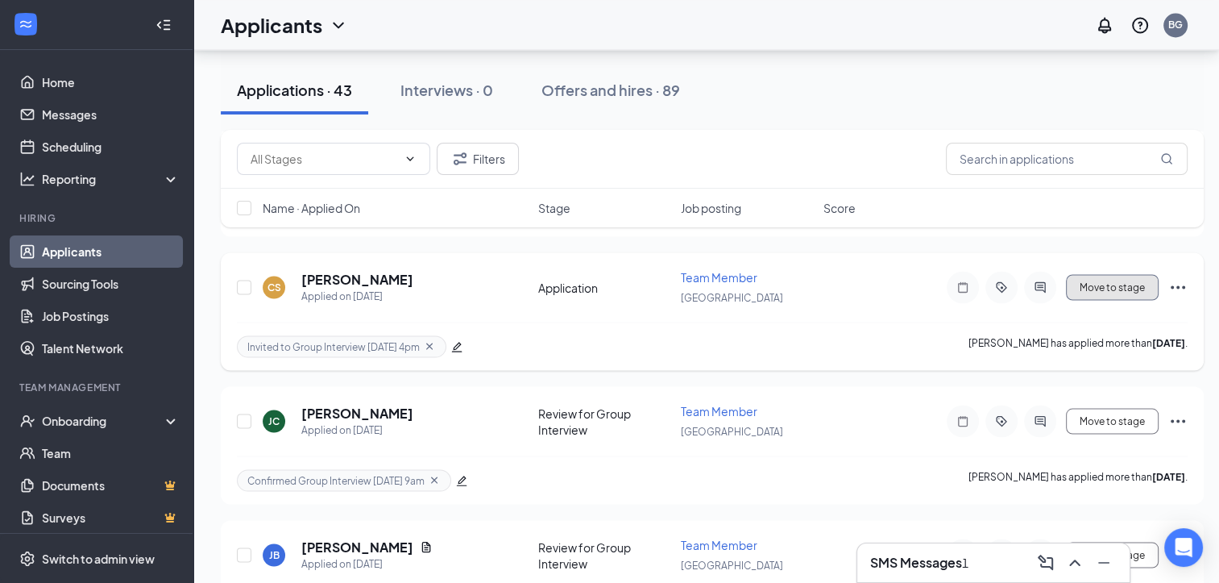
click at [1126, 274] on button "Move to stage" at bounding box center [1112, 287] width 93 height 26
type input "Review for Group Interview (next stage)"
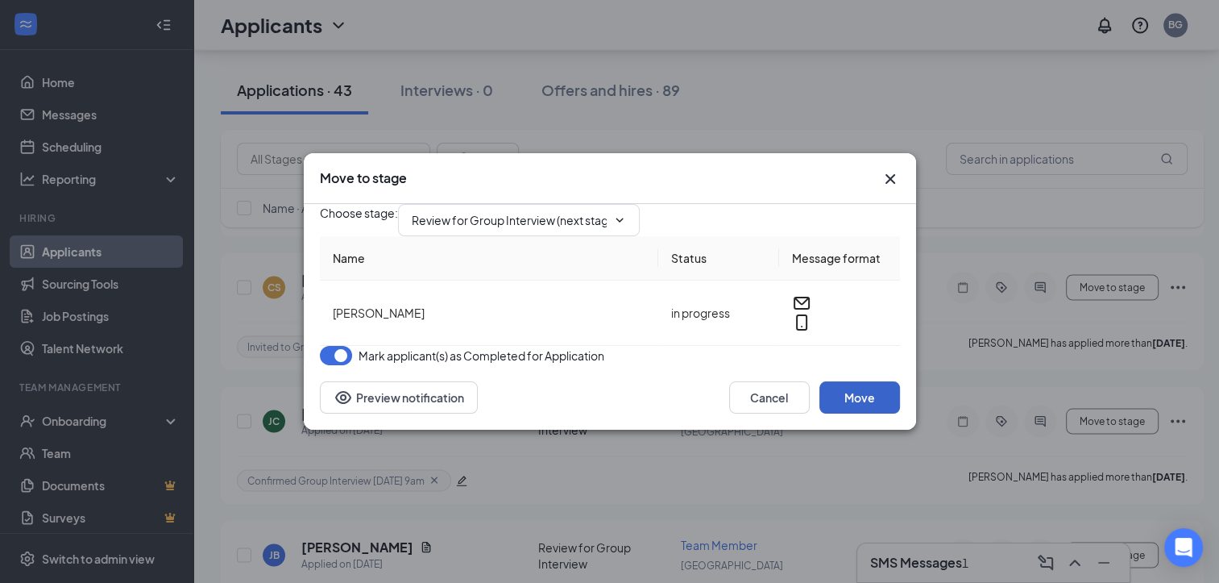
click at [856, 413] on button "Move" at bounding box center [860, 397] width 81 height 32
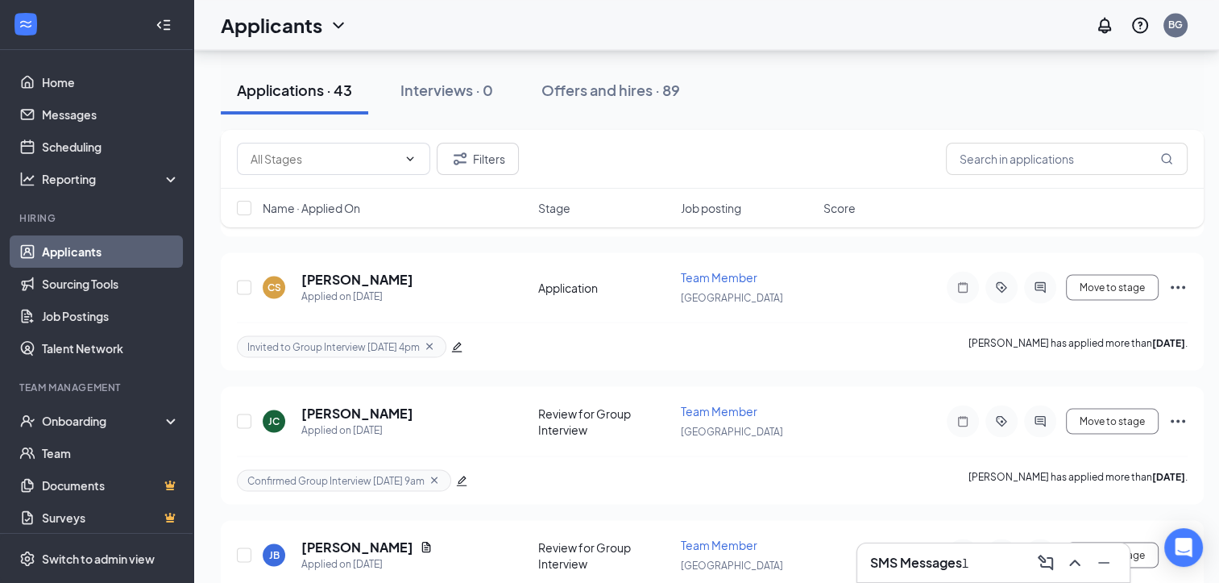
click at [943, 566] on h3 "SMS Messages" at bounding box center [916, 563] width 92 height 18
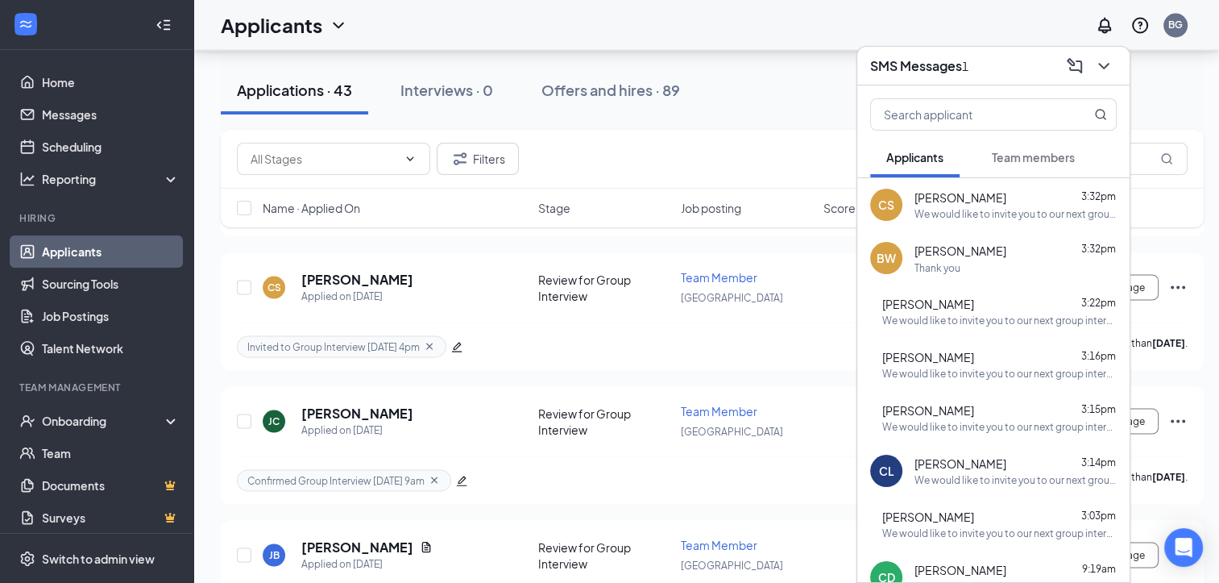
click at [1011, 271] on div "Thank you" at bounding box center [1016, 268] width 202 height 14
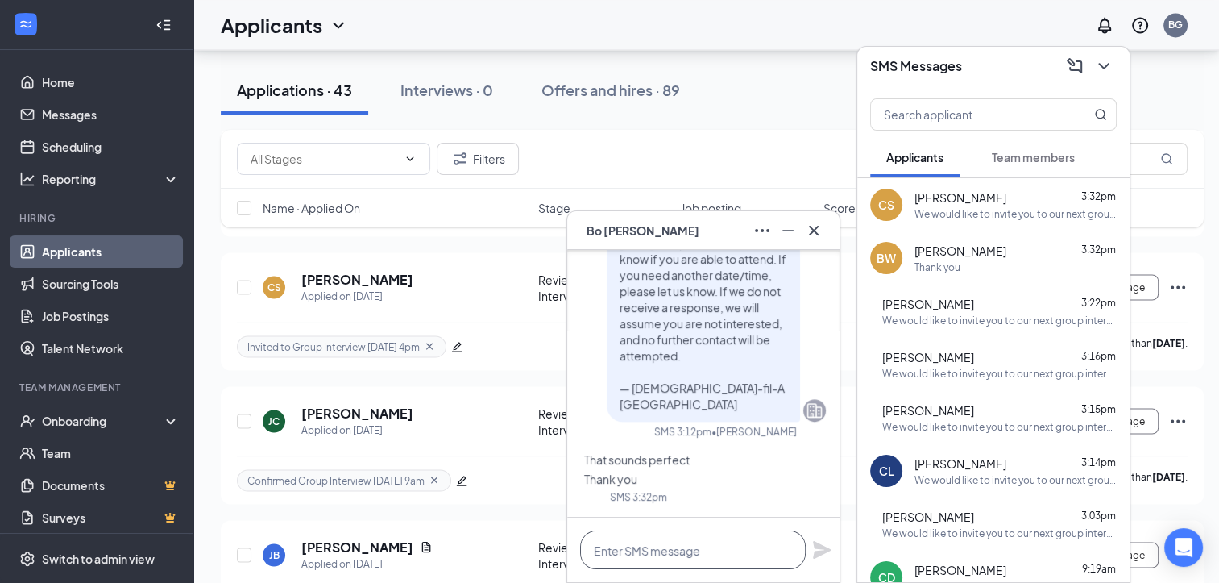
click at [739, 541] on textarea at bounding box center [693, 549] width 226 height 39
click at [739, 541] on textarea "m" at bounding box center [693, 549] width 226 height 39
type textarea "my pleasure"
click at [819, 552] on icon "Plane" at bounding box center [822, 550] width 18 height 18
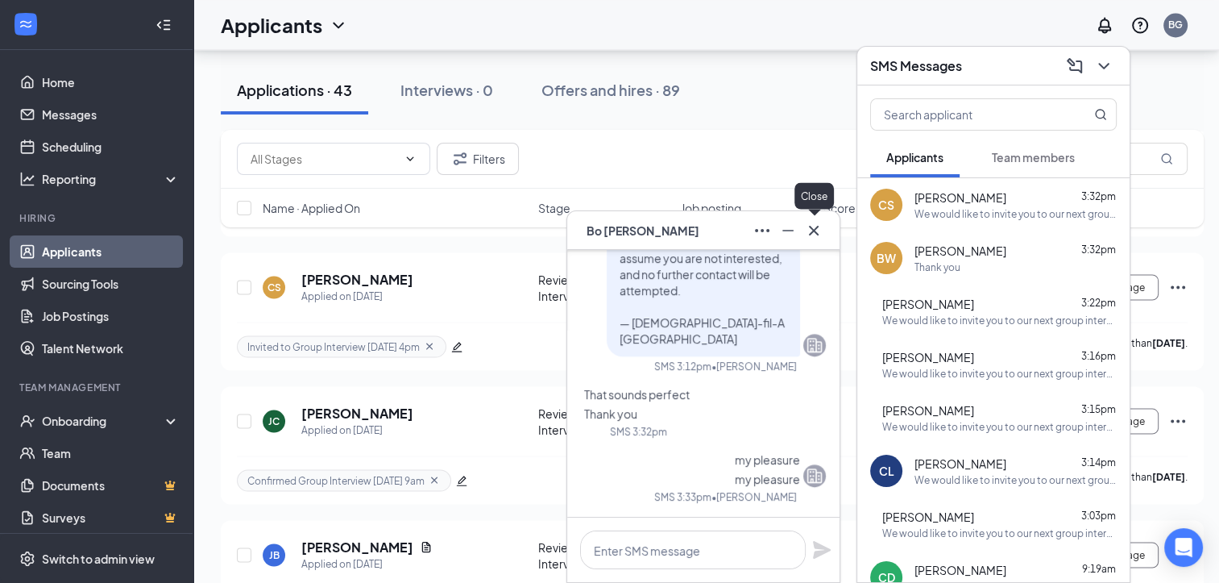
click at [813, 235] on icon "Cross" at bounding box center [813, 230] width 19 height 19
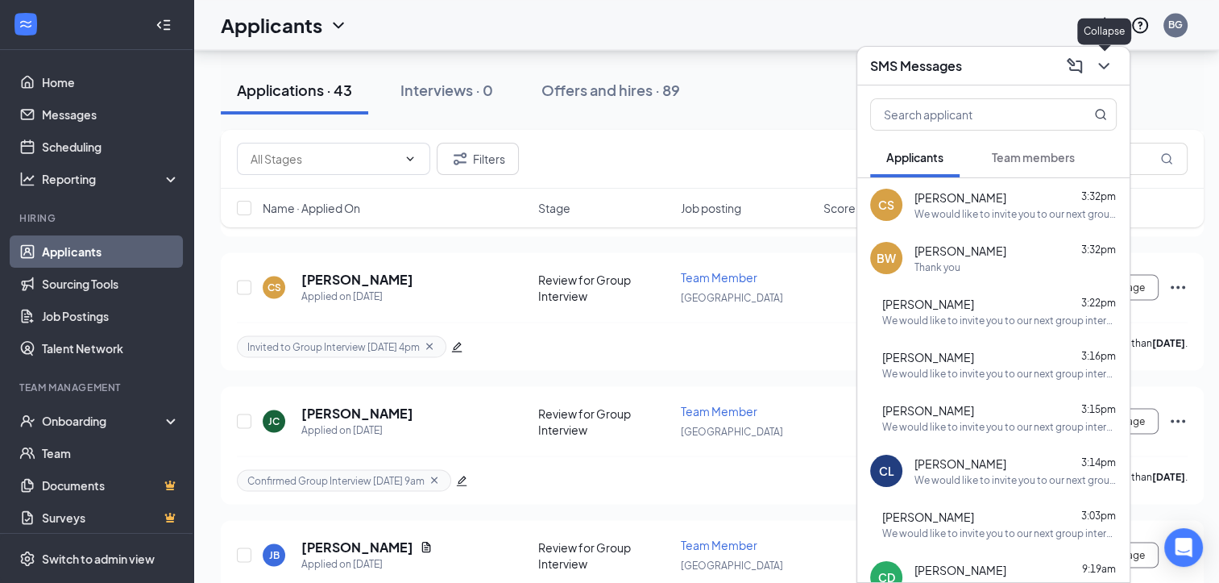
click at [1101, 74] on icon "ChevronDown" at bounding box center [1103, 65] width 19 height 19
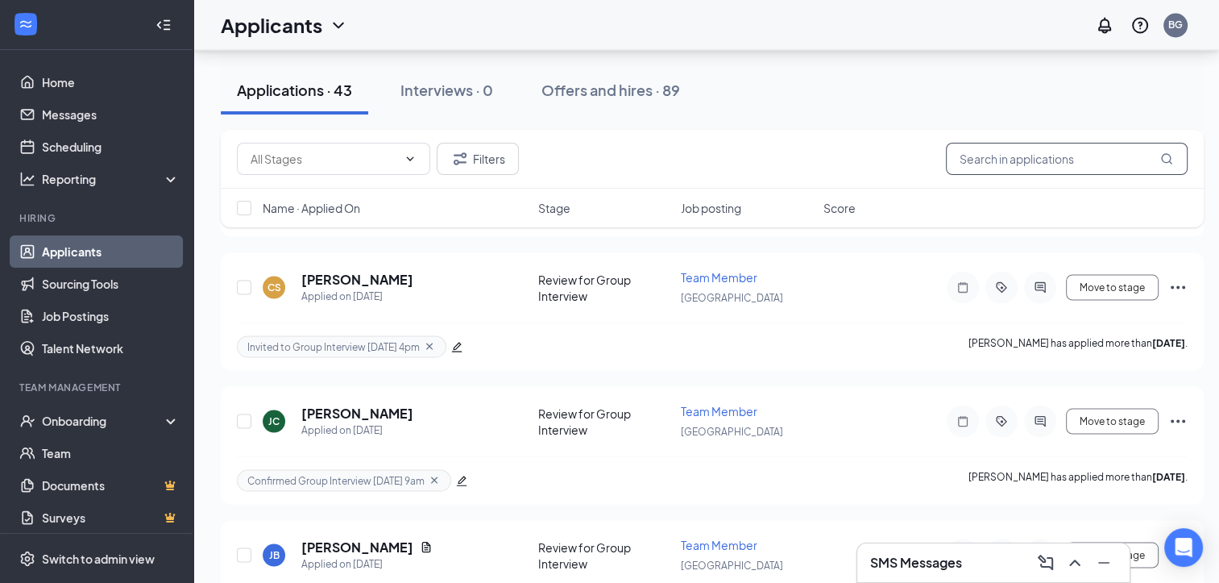
click at [1012, 164] on input "text" at bounding box center [1067, 159] width 242 height 32
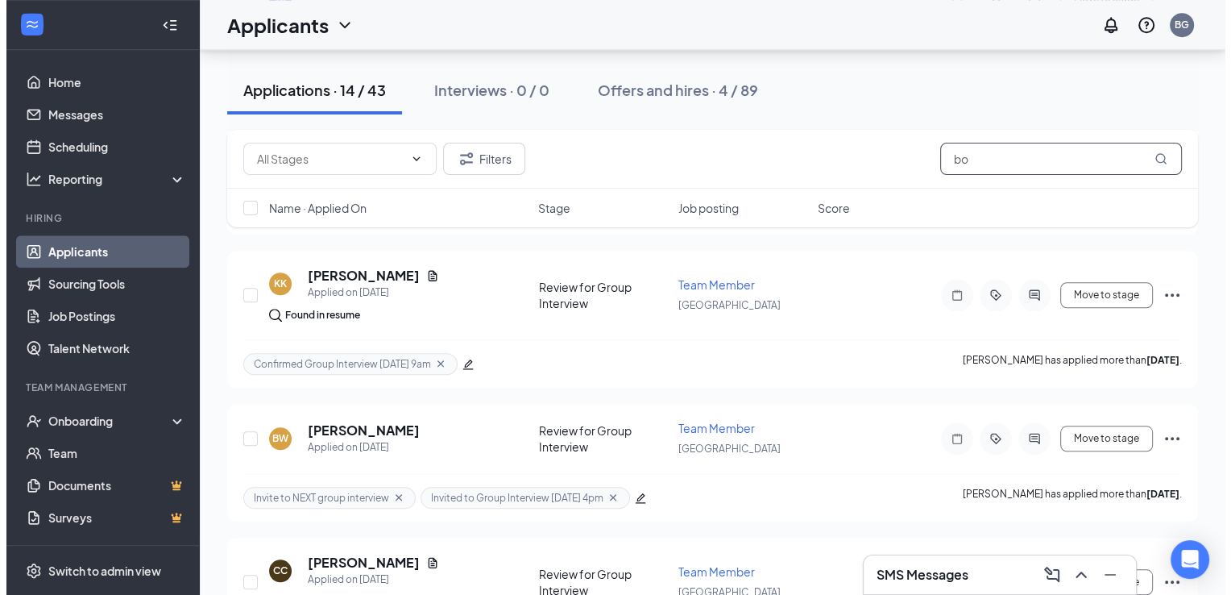
scroll to position [1375, 0]
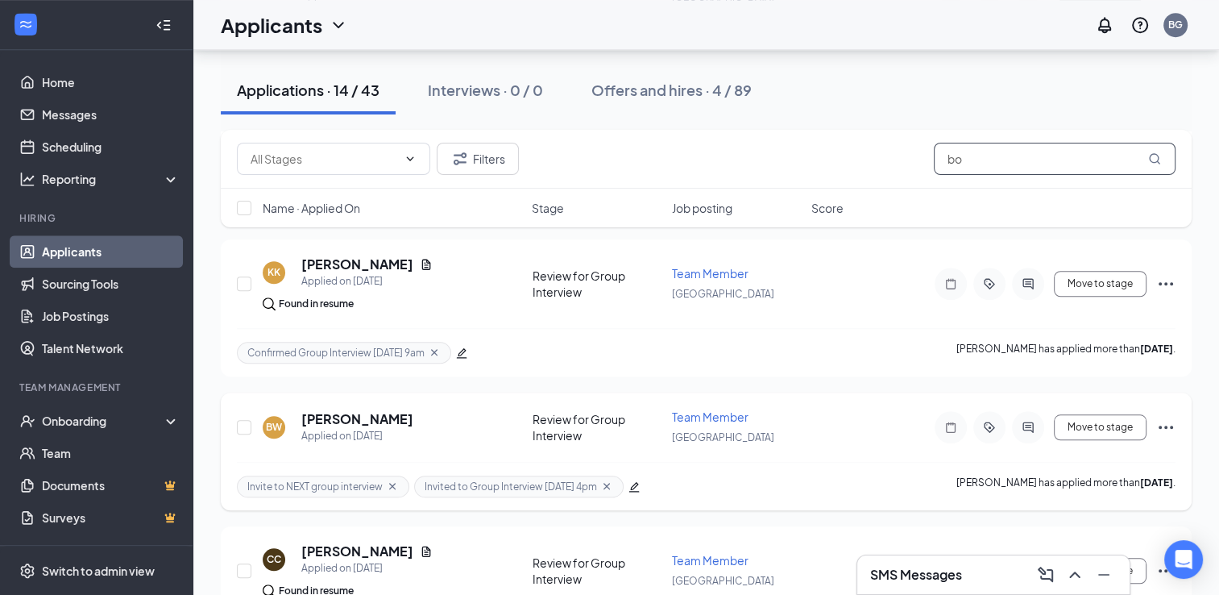
type input "bo"
click at [388, 479] on icon "Cross" at bounding box center [392, 485] width 13 height 13
click at [454, 481] on icon "edit" at bounding box center [456, 486] width 11 height 11
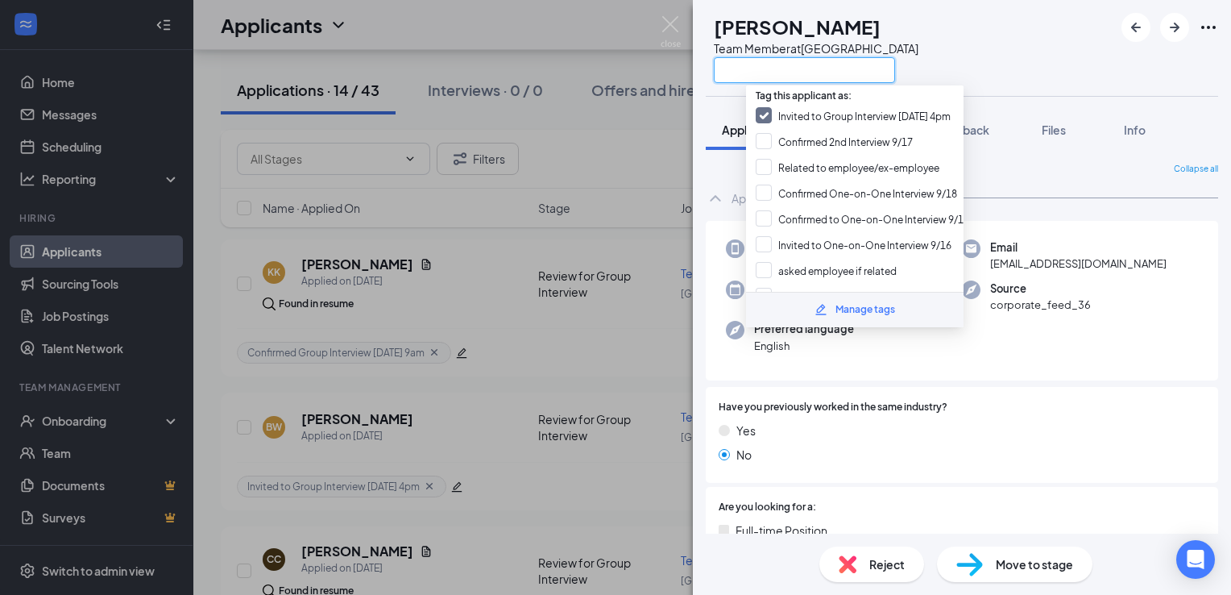
click at [861, 72] on input "text" at bounding box center [804, 70] width 181 height 26
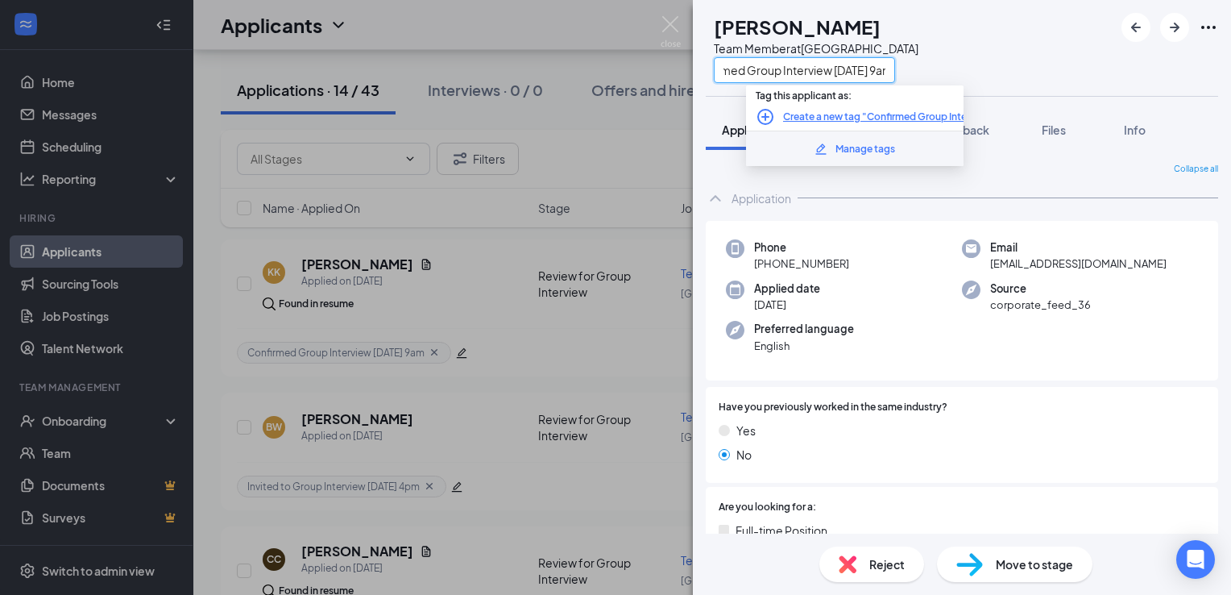
scroll to position [0, 47]
type input "Confirmed Group Interview [DATE] 9am"
click at [908, 119] on link "Create a new tag "Confirmed Group Interview [DATE] 9am"" at bounding box center [917, 117] width 268 height 15
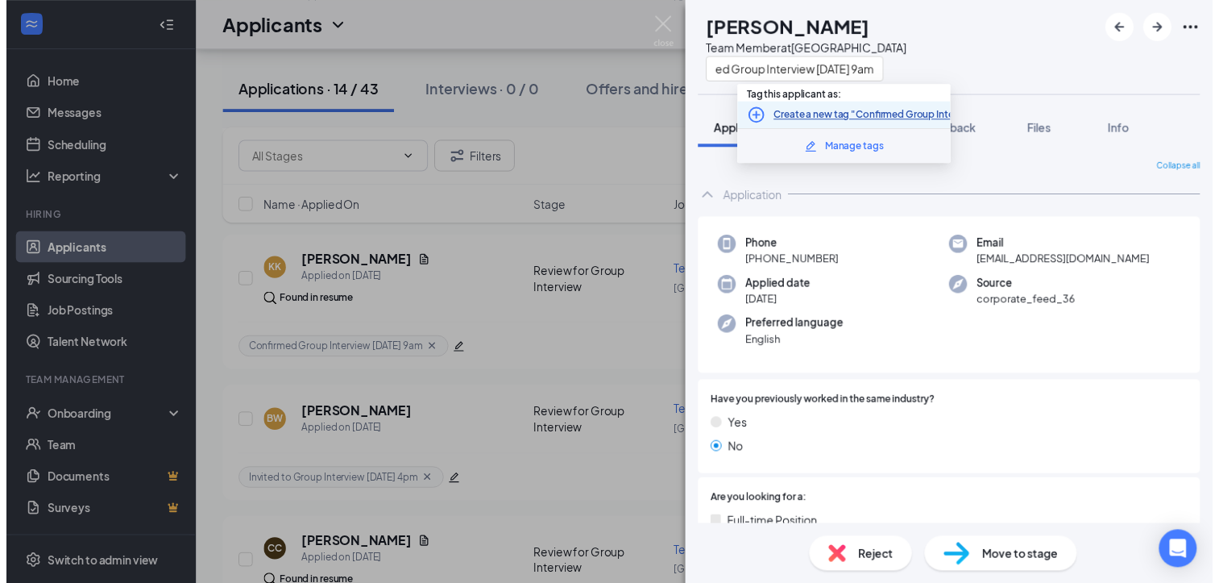
scroll to position [0, 0]
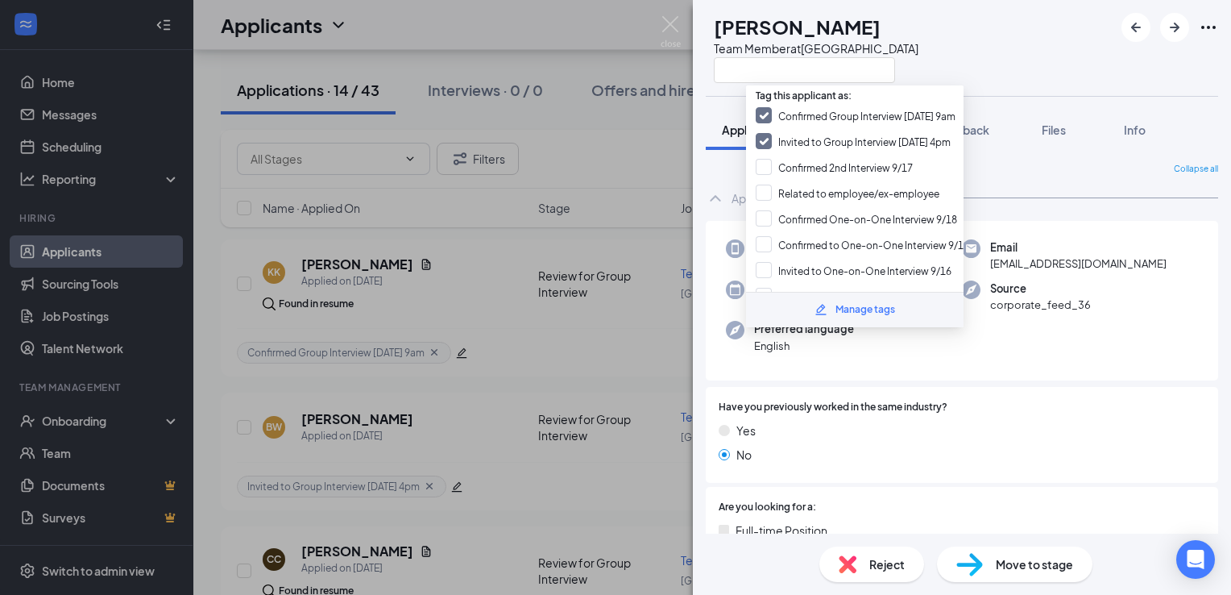
click at [908, 119] on input "Confirmed Group Interview [DATE] 9am" at bounding box center [856, 116] width 200 height 18
checkbox input "false"
drag, startPoint x: 908, startPoint y: 119, endPoint x: 864, endPoint y: 312, distance: 197.6
click at [864, 312] on div "Tag this applicant as: Confirmed Group Interview [DATE] 9am Invited to Group In…" at bounding box center [855, 206] width 218 height 242
click at [883, 319] on div "Manage tags" at bounding box center [855, 309] width 218 height 35
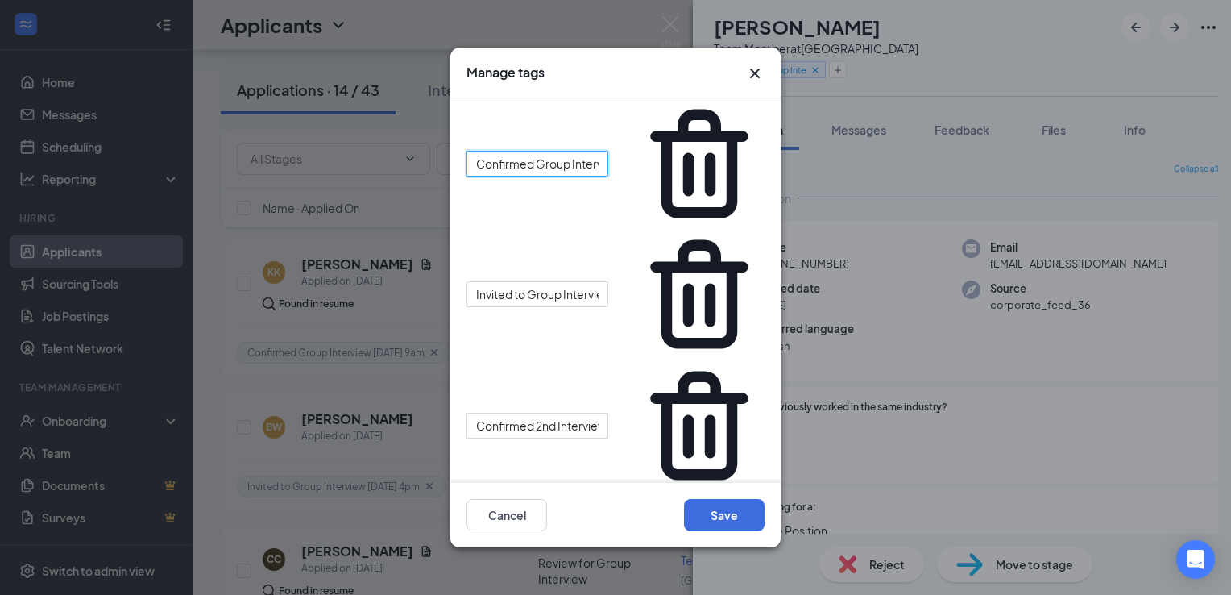
click at [608, 151] on input "Confirmed Group Interview [DATE] 9am" at bounding box center [538, 164] width 142 height 26
type input "Confirmed Group Interview [DATE] 4pm"
click at [724, 517] on button "Save" at bounding box center [724, 515] width 81 height 32
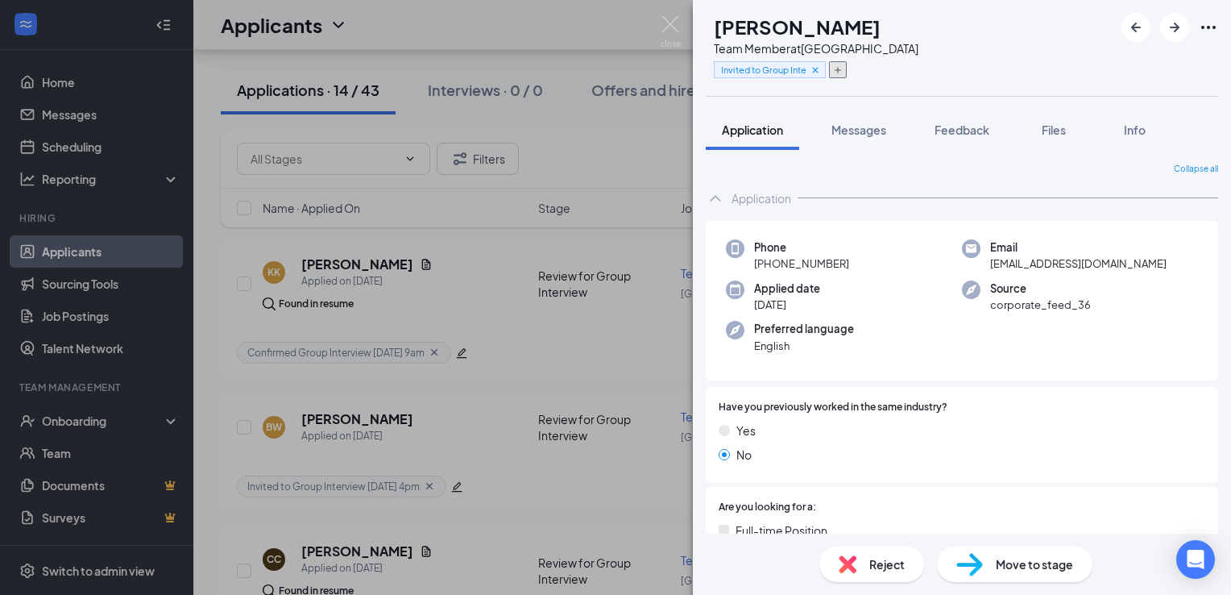
click at [843, 68] on icon "Plus" at bounding box center [838, 70] width 10 height 10
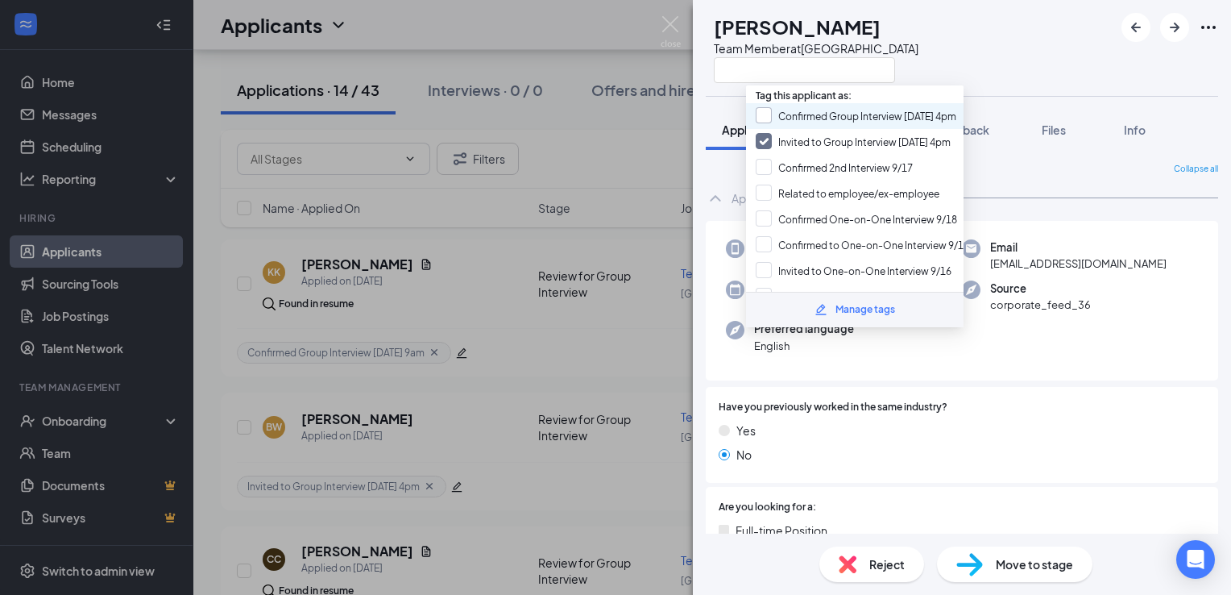
click at [850, 116] on input "Confirmed Group Interview [DATE] 4pm" at bounding box center [856, 116] width 201 height 18
checkbox input "true"
click at [766, 138] on input "Invited to Group Interview [DATE] 4pm" at bounding box center [853, 142] width 195 height 18
checkbox input "false"
click at [1028, 60] on div "BW [PERSON_NAME] Team Member at [GEOGRAPHIC_DATA]" at bounding box center [962, 48] width 538 height 96
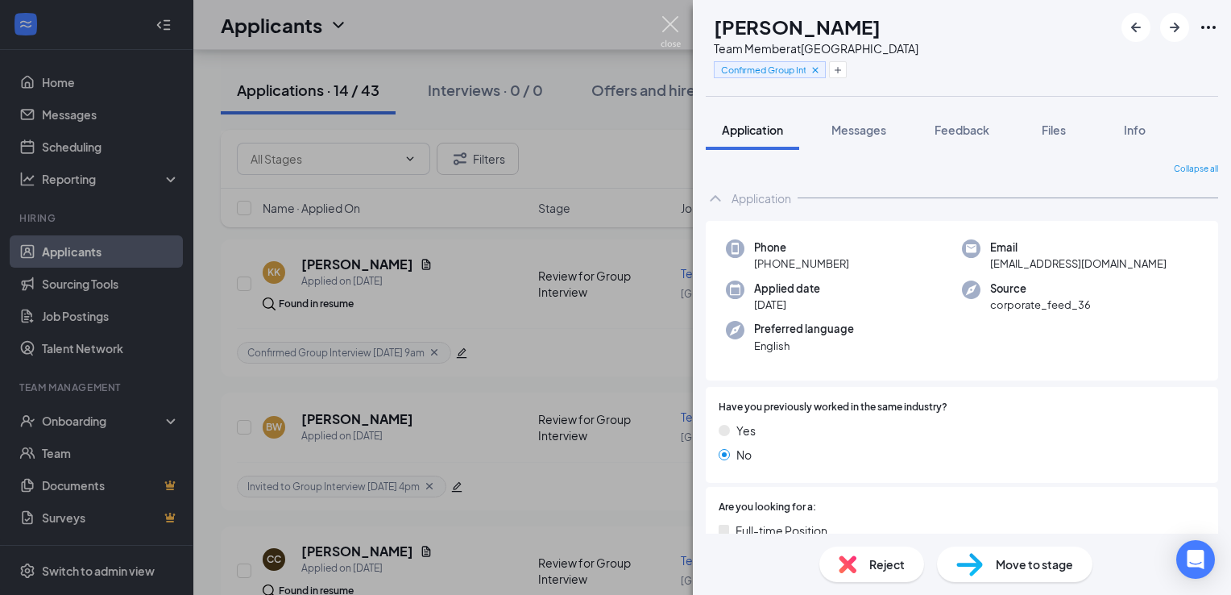
click at [674, 35] on img at bounding box center [671, 31] width 20 height 31
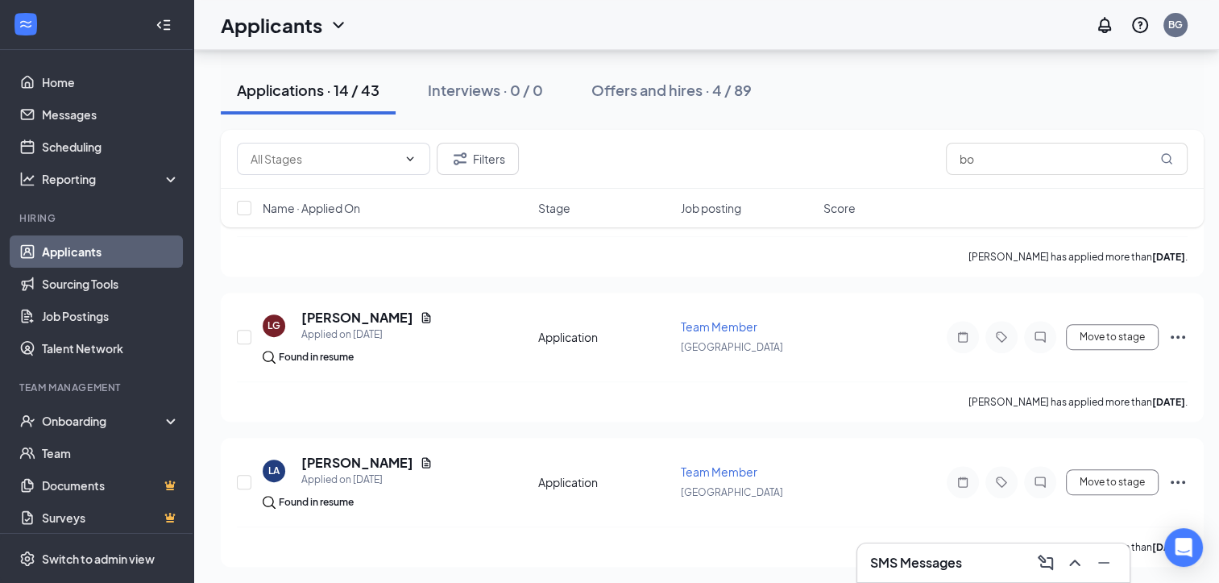
scroll to position [709, 0]
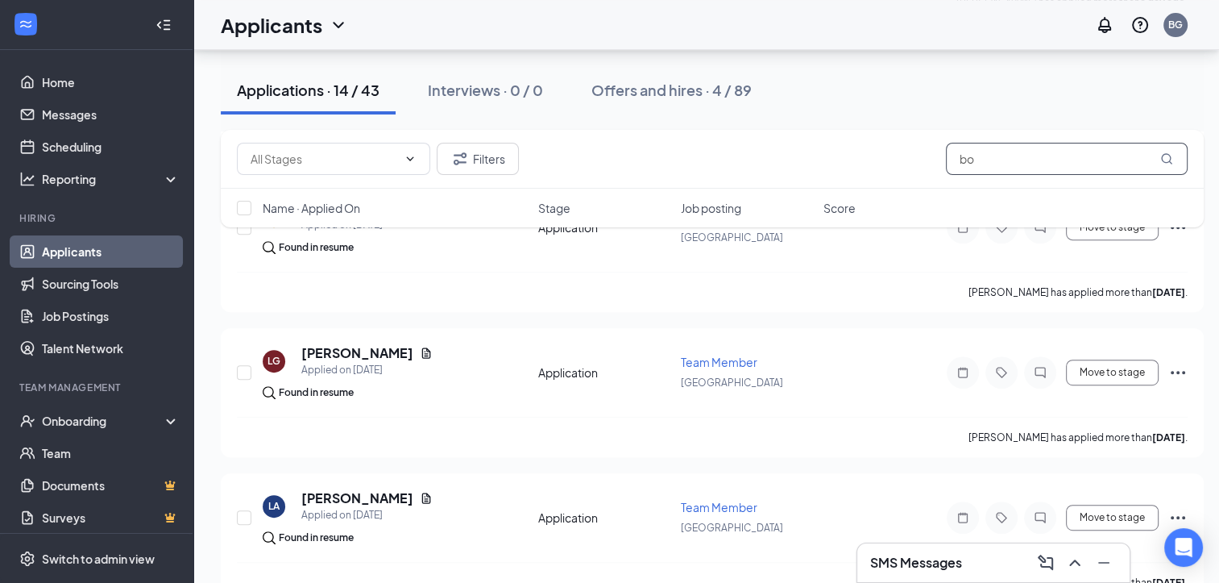
click at [1063, 160] on input "bo" at bounding box center [1067, 159] width 242 height 32
type input "b"
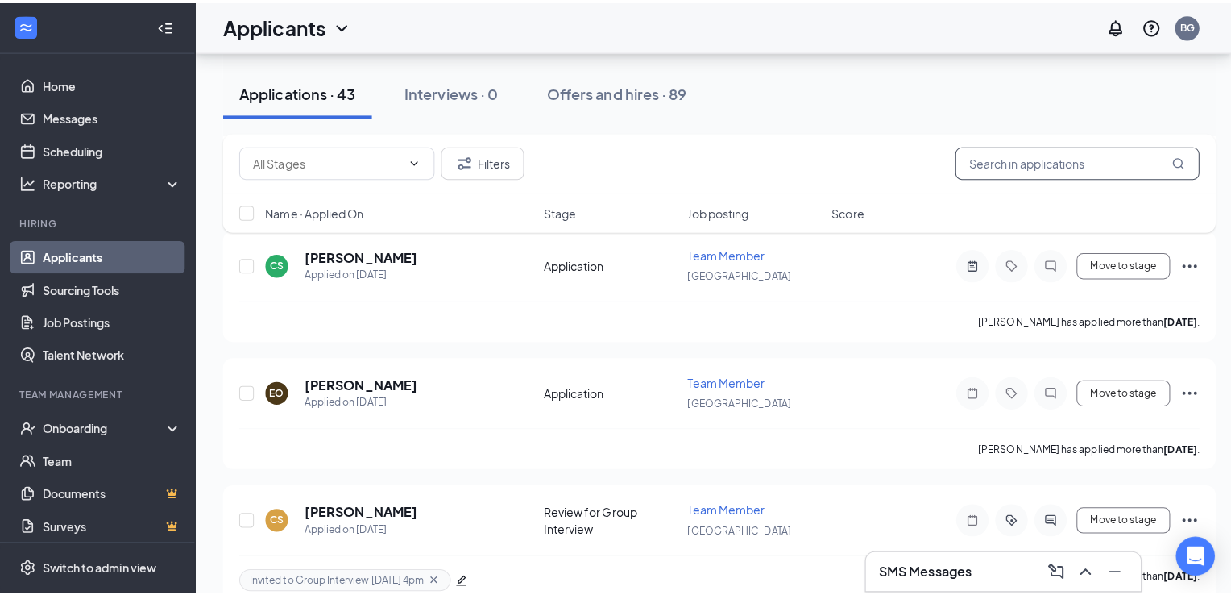
scroll to position [2671, 0]
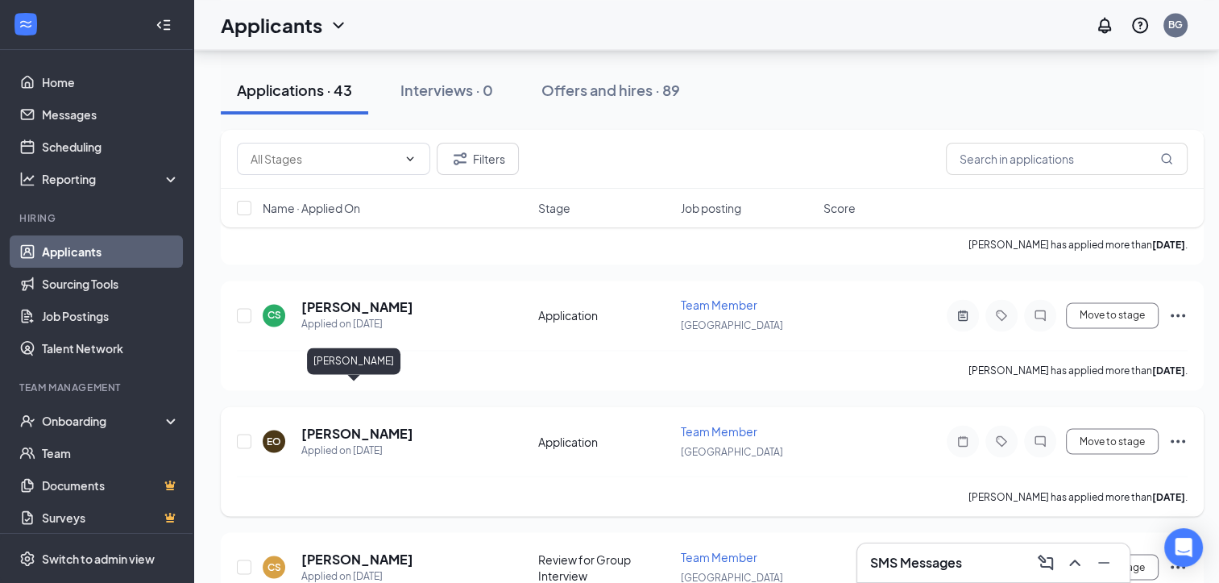
click at [367, 424] on h5 "[PERSON_NAME]" at bounding box center [357, 433] width 112 height 18
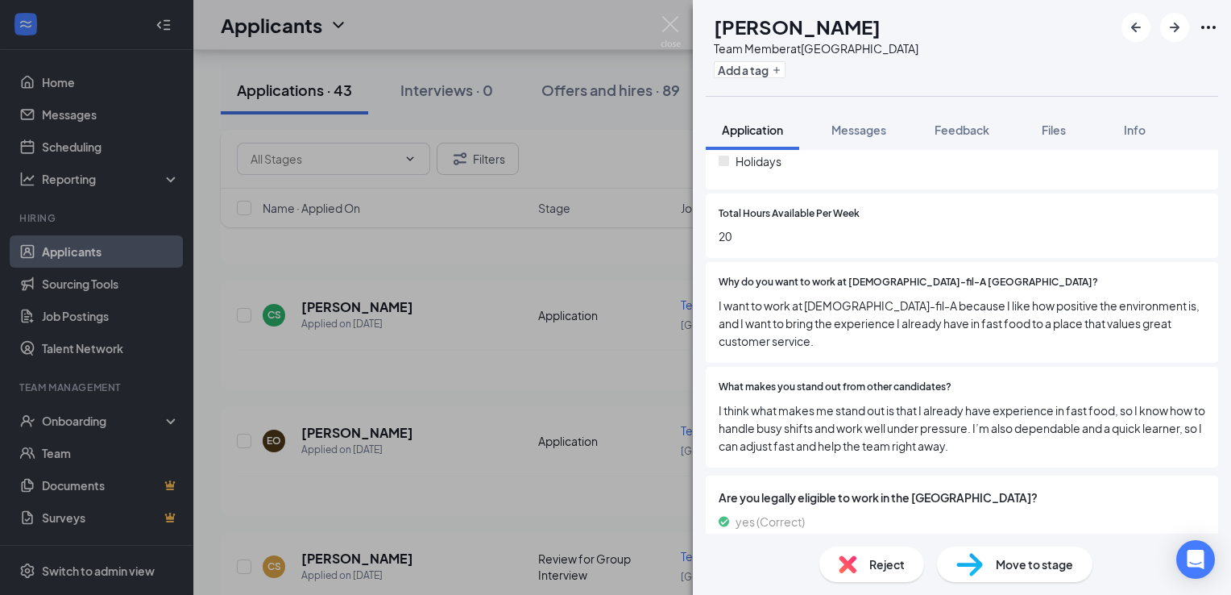
scroll to position [685, 0]
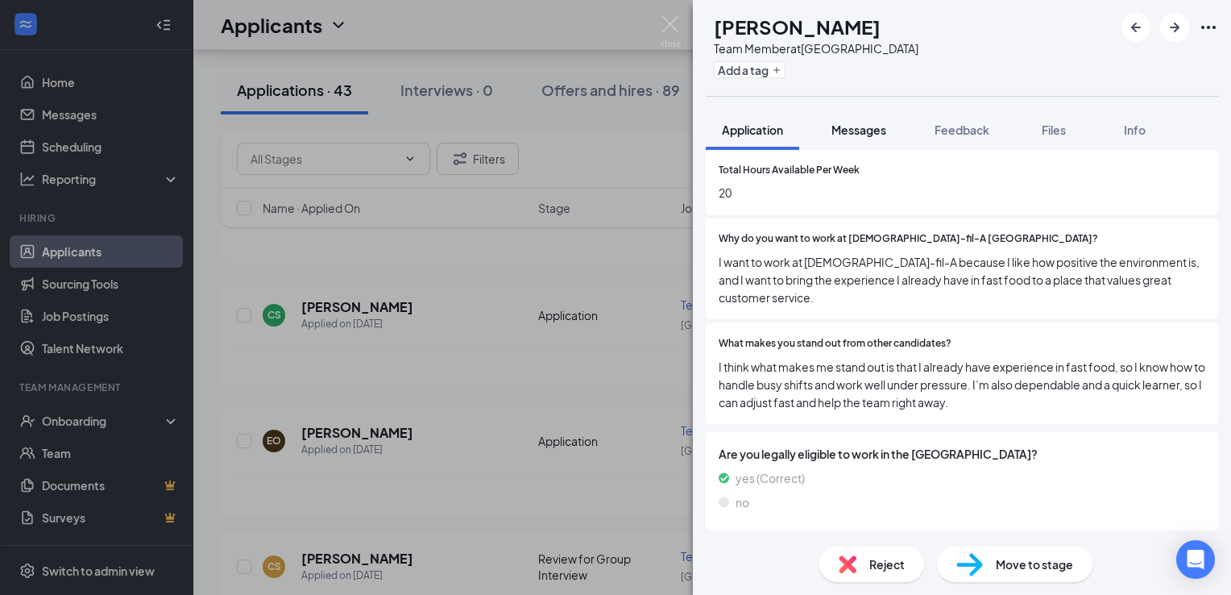
click at [859, 147] on button "Messages" at bounding box center [858, 130] width 87 height 40
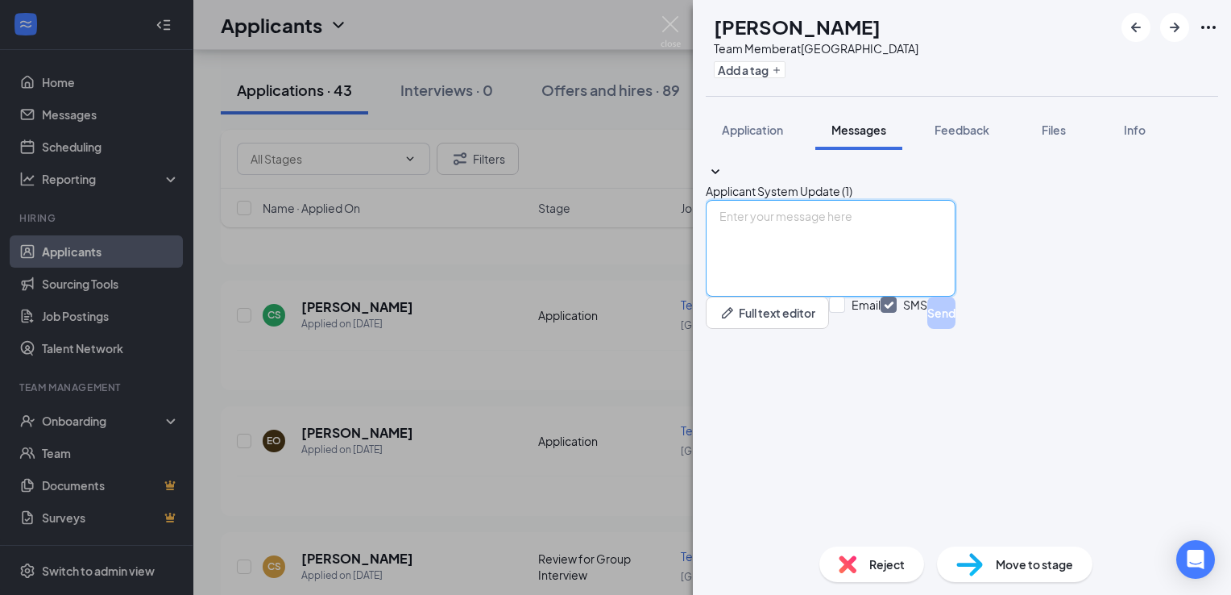
click at [874, 297] on textarea at bounding box center [831, 248] width 250 height 97
paste textarea "We would like to invite you to our next group interview [DATE][DATE] 4:00 p.m. …"
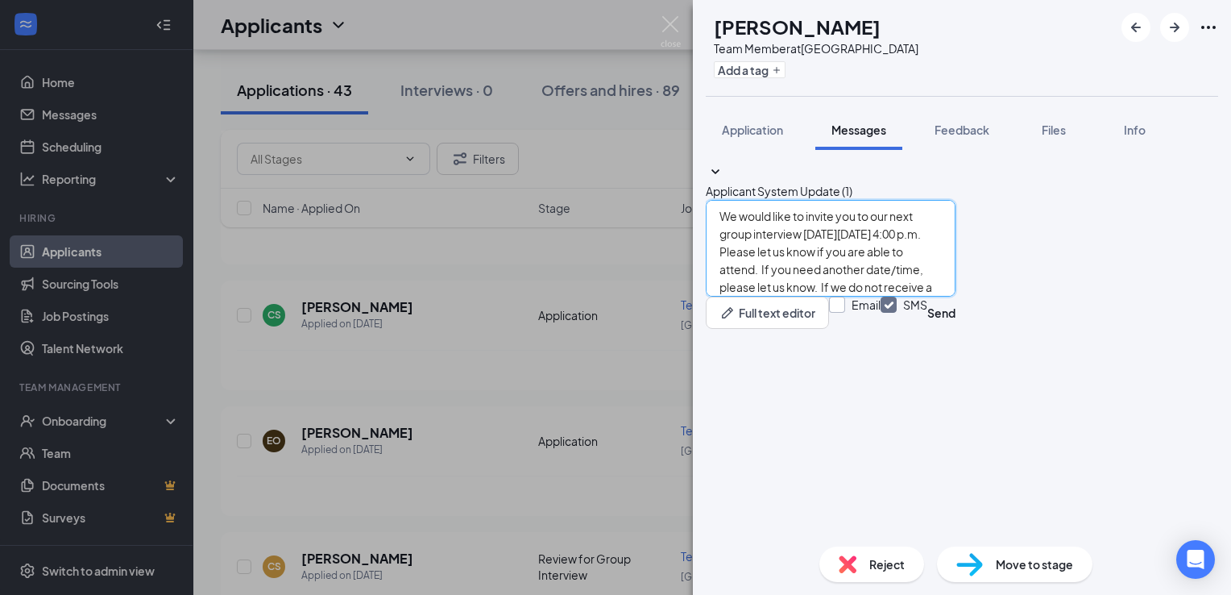
type textarea "We would like to invite you to our next group interview [DATE][DATE] 4:00 p.m. …"
click at [881, 329] on input "Email" at bounding box center [855, 313] width 52 height 32
checkbox input "true"
click at [861, 297] on textarea "We would like to invite you to our next group interview [DATE][DATE] 4:00 p.m. …" at bounding box center [831, 248] width 250 height 97
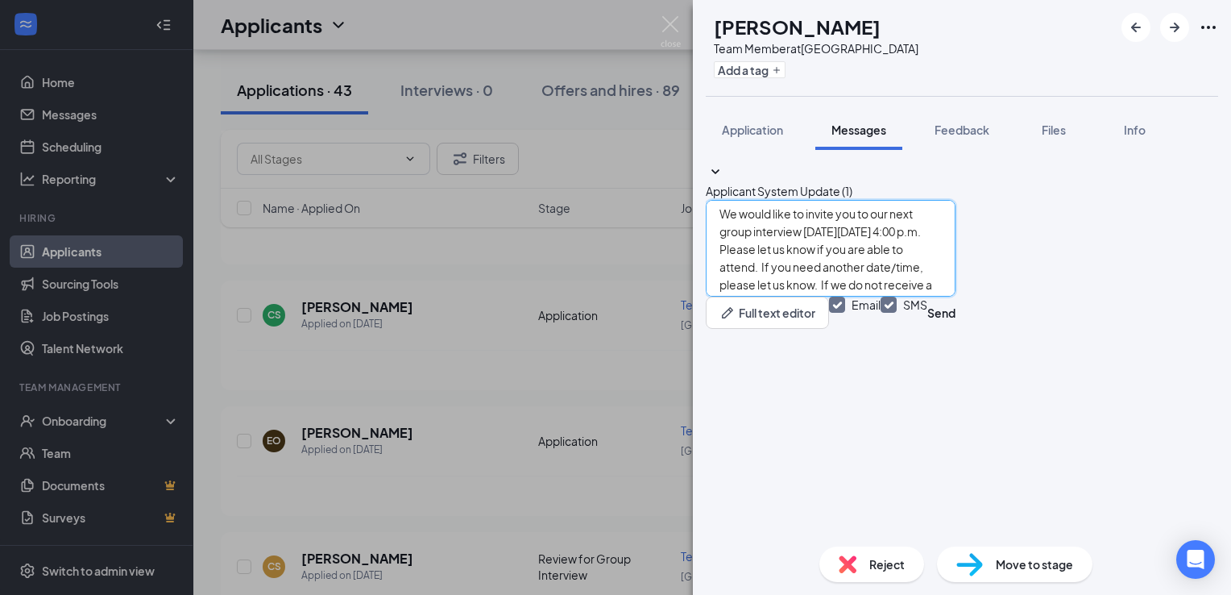
drag, startPoint x: 861, startPoint y: 449, endPoint x: 1083, endPoint y: 455, distance: 222.5
click at [956, 297] on textarea "We would like to invite you to our next group interview [DATE][DATE] 4:00 p.m. …" at bounding box center [831, 248] width 250 height 97
type textarea "We would like to invite you to our next group interview [DATE][DATE] 4:00 p.m. …"
click at [956, 329] on button "Send" at bounding box center [942, 313] width 28 height 32
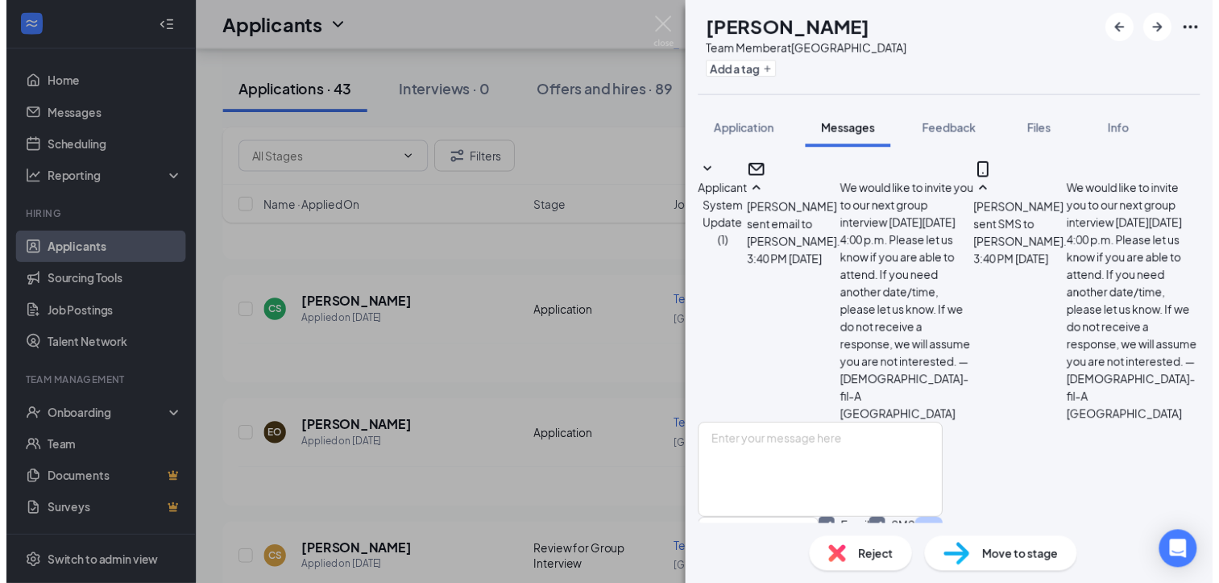
scroll to position [224, 0]
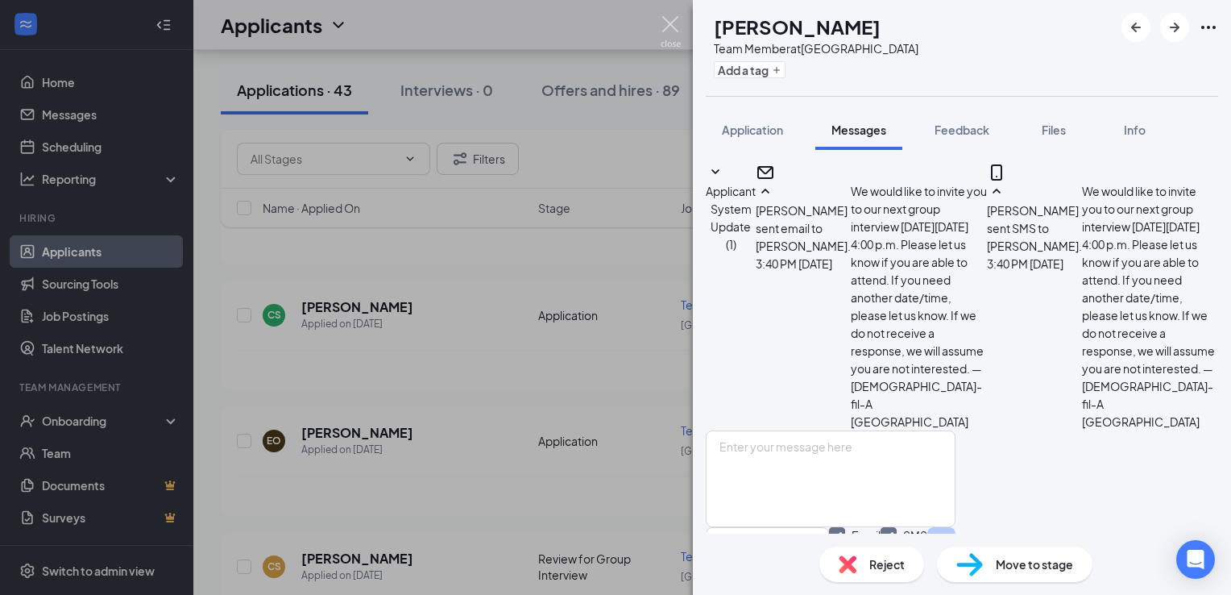
click at [669, 38] on img at bounding box center [671, 31] width 20 height 31
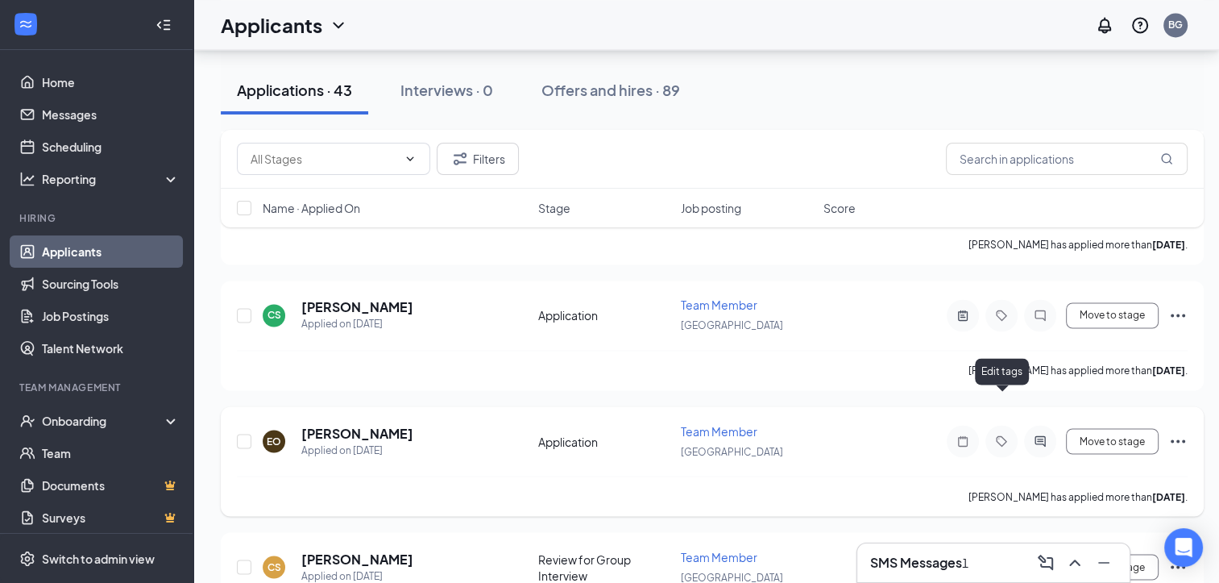
click at [1001, 434] on icon "Tag" at bounding box center [1001, 440] width 19 height 13
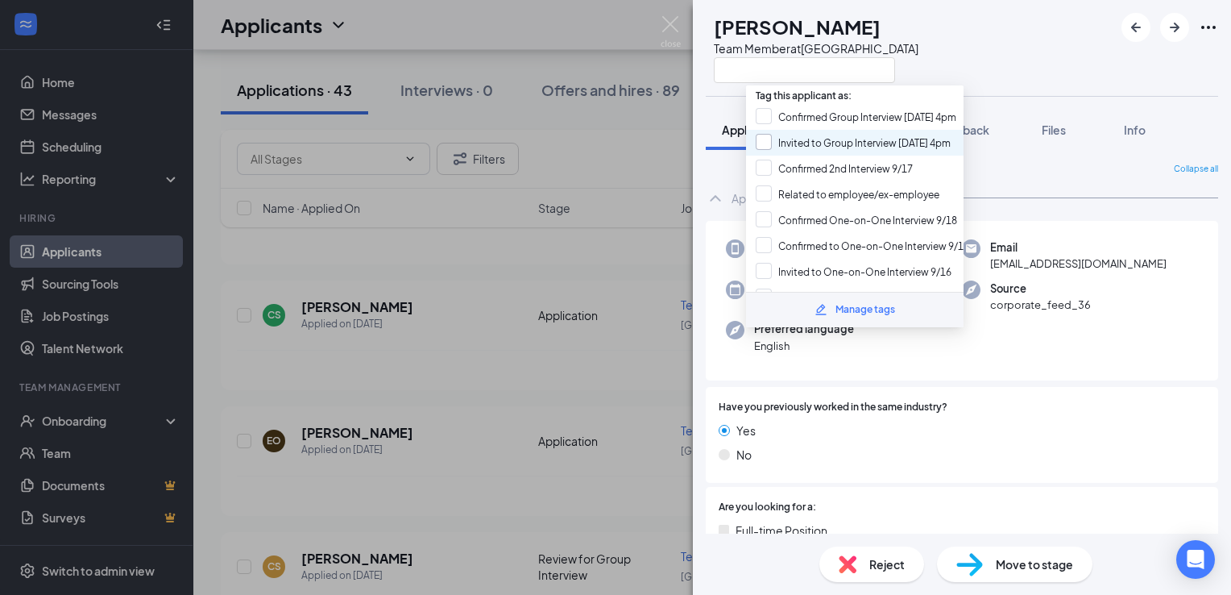
click at [853, 140] on input "Invited to Group Interview [DATE] 4pm" at bounding box center [853, 143] width 195 height 18
checkbox input "true"
click at [993, 60] on div "EO [PERSON_NAME] Team Member at [GEOGRAPHIC_DATA]" at bounding box center [962, 48] width 538 height 96
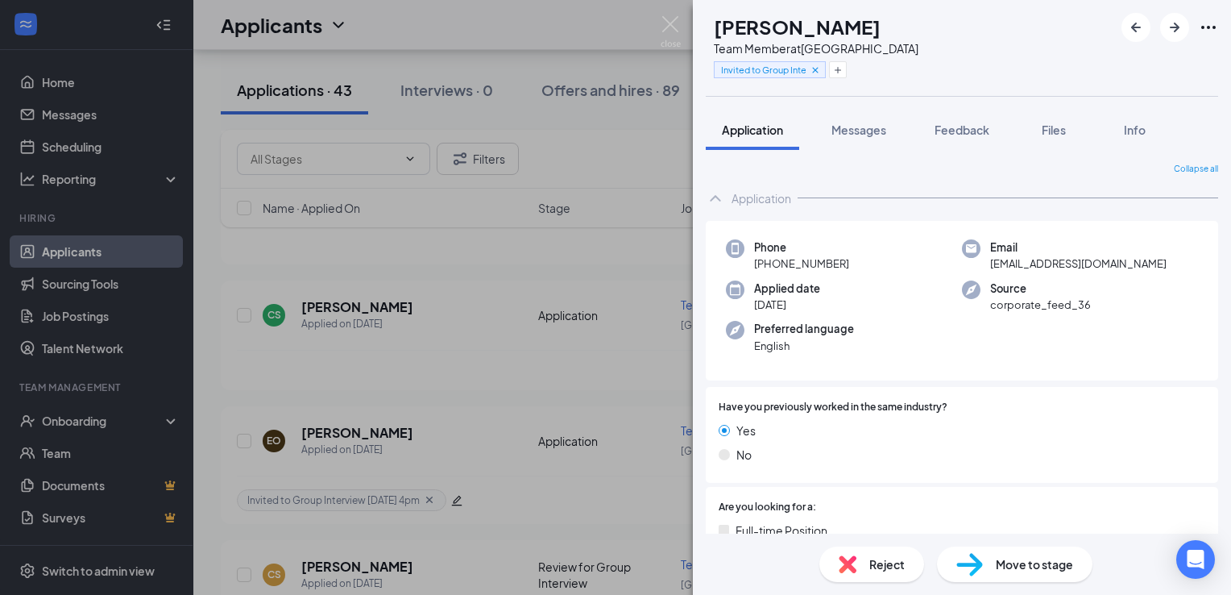
click at [1021, 552] on div "Move to stage" at bounding box center [1015, 563] width 156 height 35
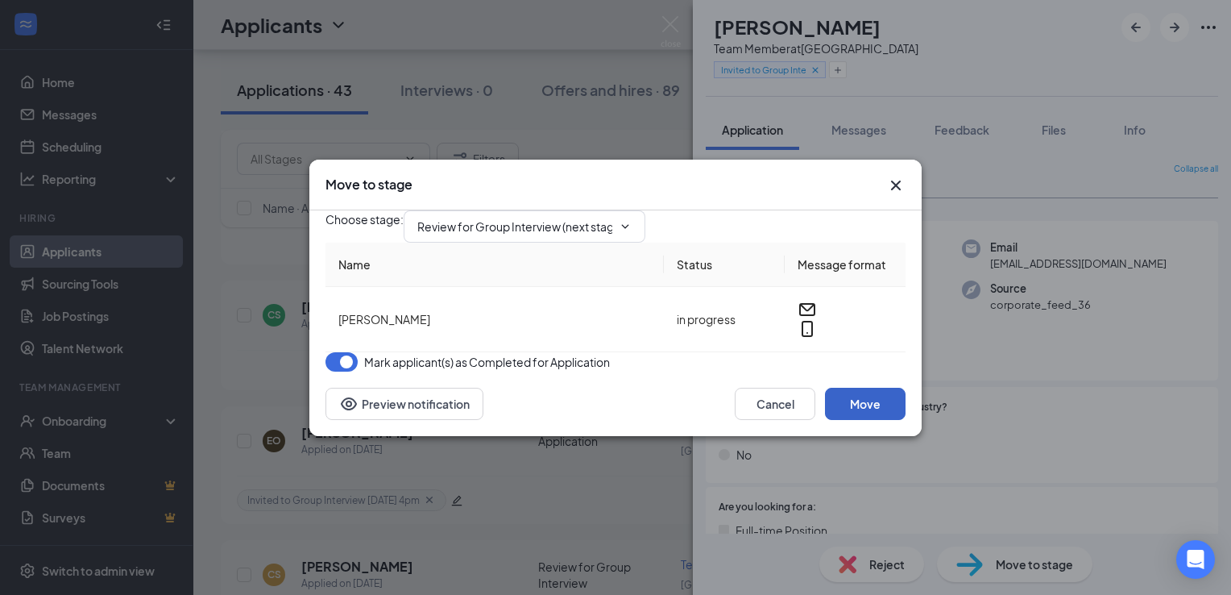
click at [896, 420] on button "Move" at bounding box center [865, 404] width 81 height 32
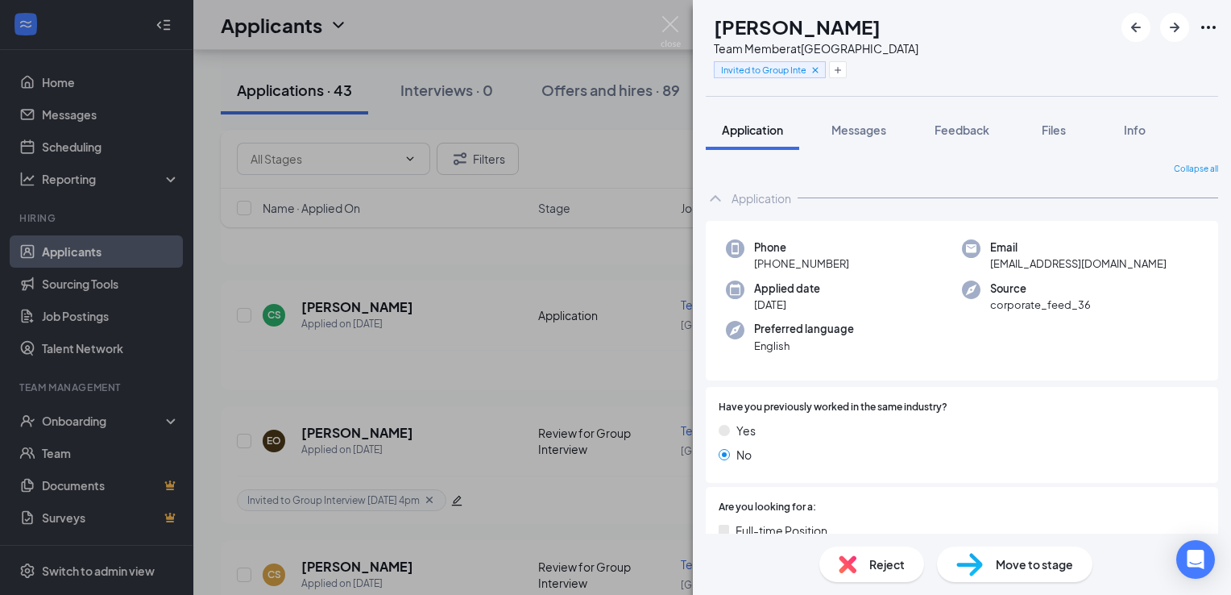
click at [681, 35] on div "CS Chance Sterling Team Member at [GEOGRAPHIC_DATA] Invited to Group Interview …" at bounding box center [615, 297] width 1231 height 595
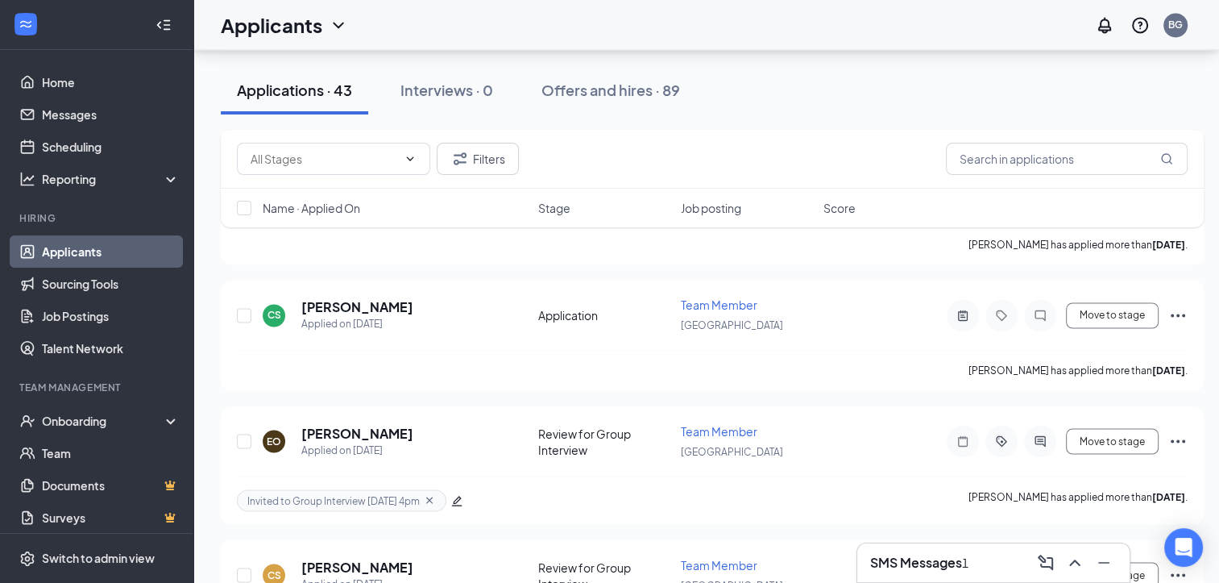
click at [969, 554] on div "SMS Messages 1" at bounding box center [919, 563] width 98 height 18
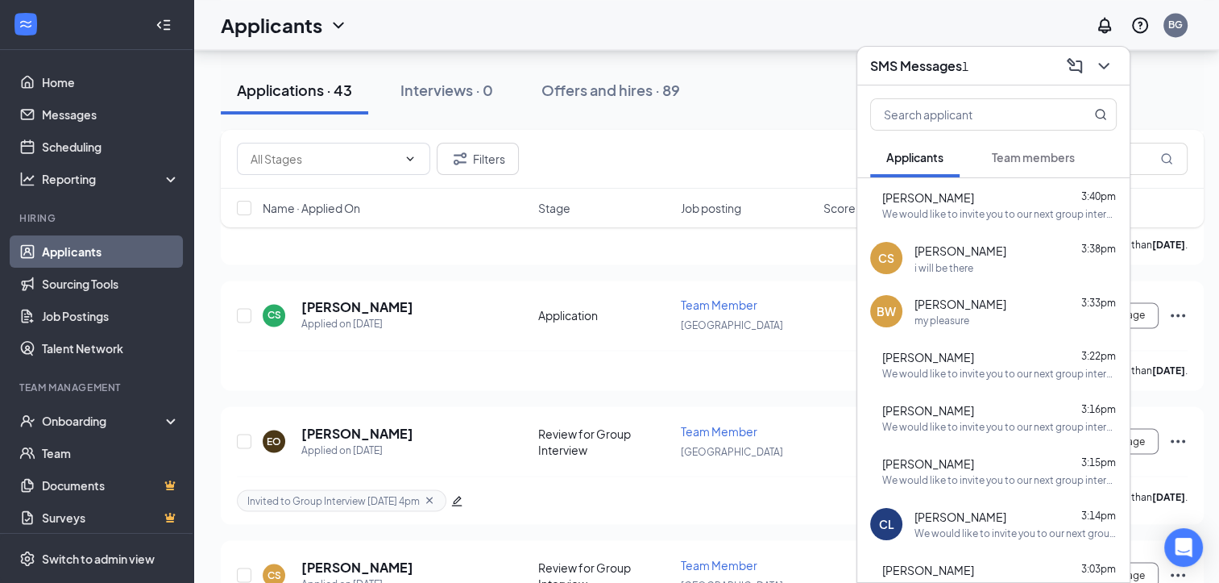
click at [1015, 262] on div "i will be there" at bounding box center [1016, 268] width 202 height 14
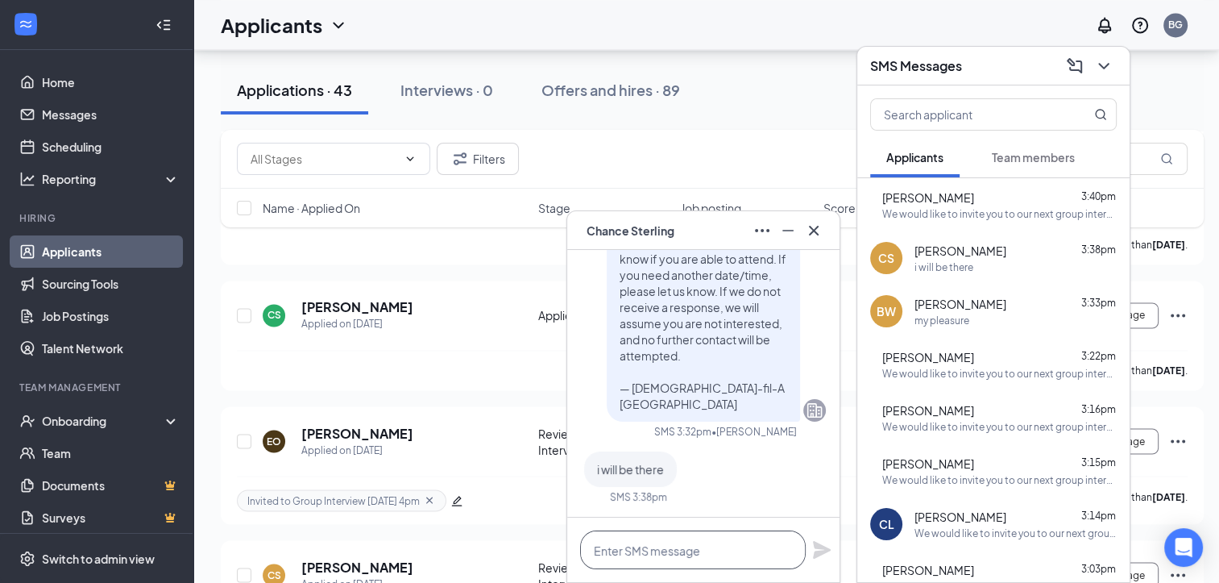
click at [708, 549] on textarea at bounding box center [693, 549] width 226 height 39
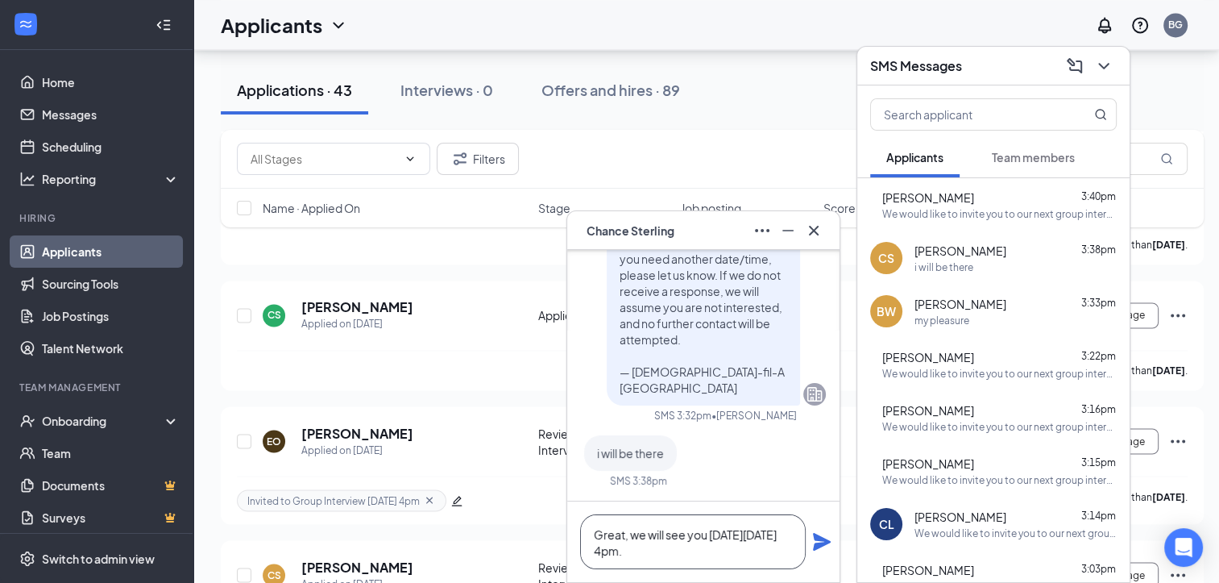
type textarea "Great, we will see you [DATE][DATE] 4pm."
click at [816, 553] on div "Great, we will see you [DATE][DATE] 4pm." at bounding box center [703, 541] width 272 height 81
click at [820, 542] on icon "Plane" at bounding box center [822, 542] width 18 height 18
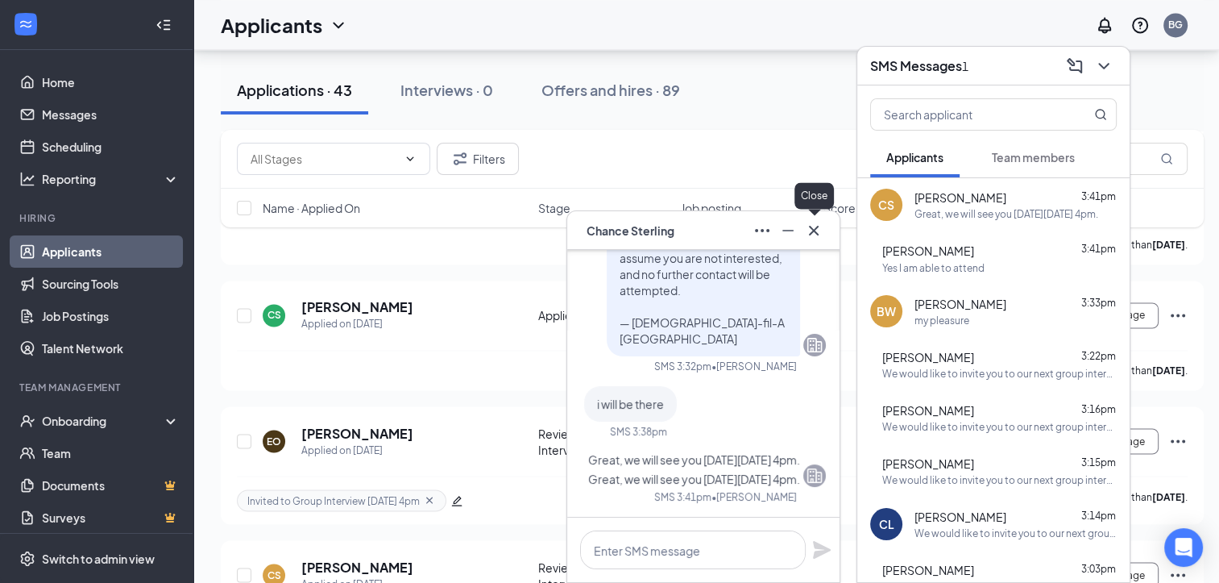
click at [809, 230] on icon "Cross" at bounding box center [813, 230] width 19 height 19
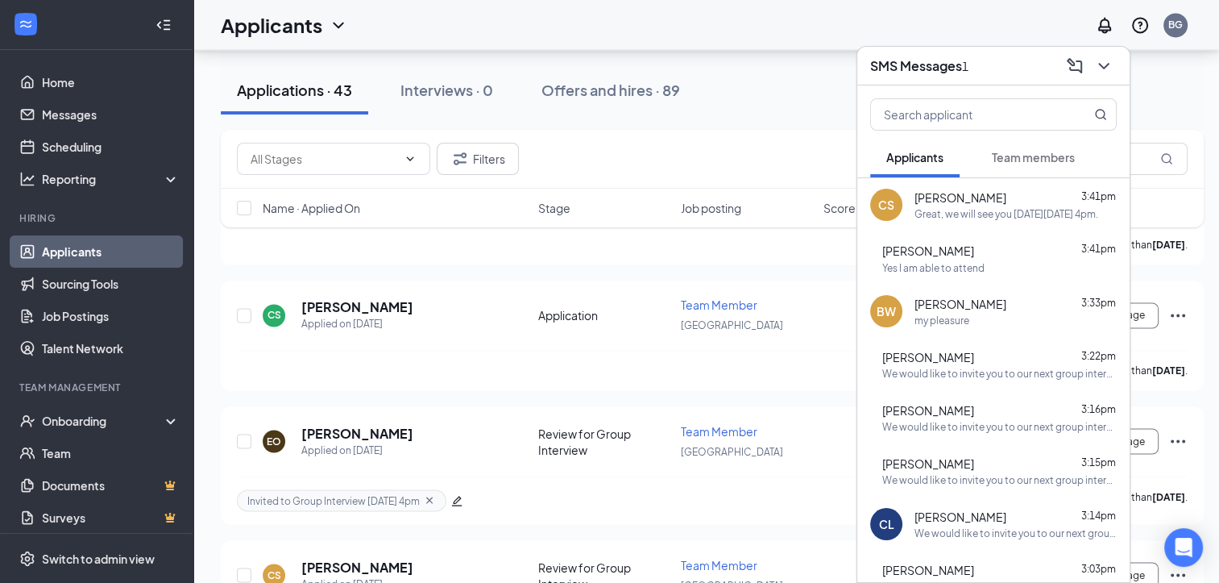
click at [1016, 261] on div "Yes I am able to attend" at bounding box center [999, 268] width 234 height 14
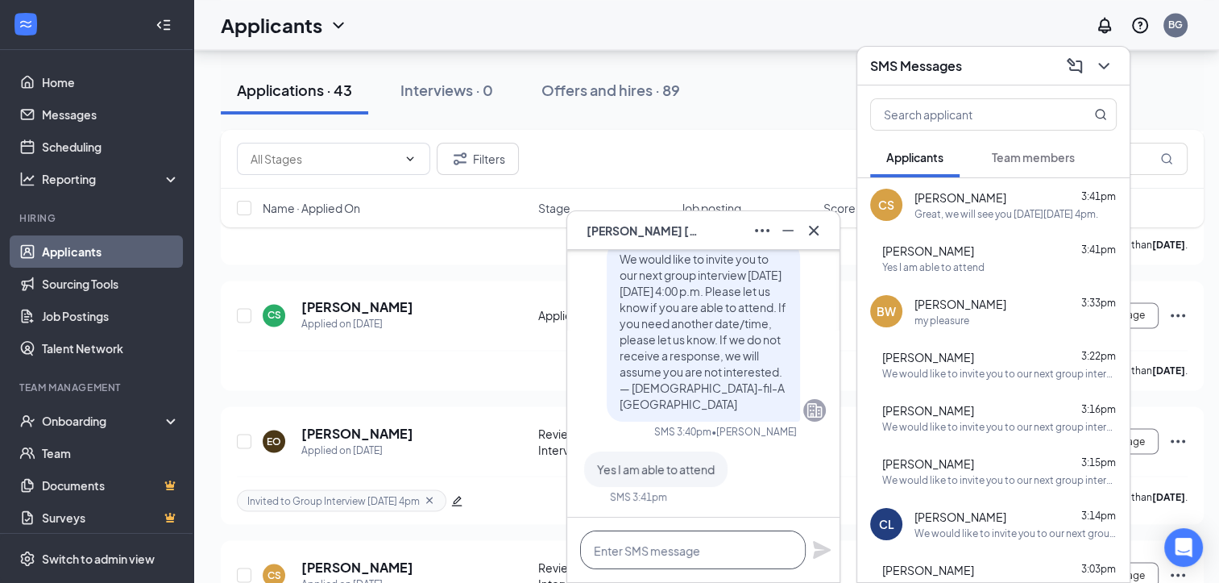
click at [728, 540] on textarea at bounding box center [693, 549] width 226 height 39
click at [737, 550] on textarea "Great, we will see you [DATE]." at bounding box center [693, 549] width 226 height 39
click at [738, 552] on textarea "Great, we will see you [DATE]." at bounding box center [693, 549] width 226 height 39
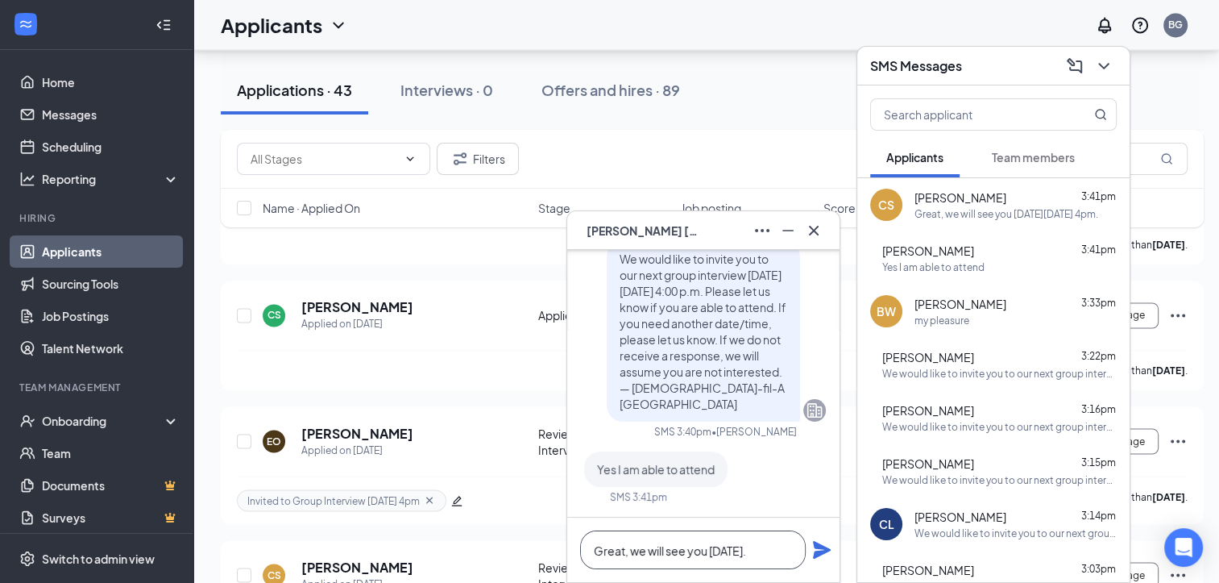
click at [738, 552] on textarea "Great, we will see you [DATE]." at bounding box center [693, 549] width 226 height 39
click at [778, 551] on textarea "Great, we will see you [DATE]." at bounding box center [693, 549] width 226 height 39
drag, startPoint x: 744, startPoint y: 556, endPoint x: 767, endPoint y: 546, distance: 25.3
type textarea "Great, we will see you [DATE]."
click at [828, 554] on icon "Plane" at bounding box center [821, 549] width 19 height 19
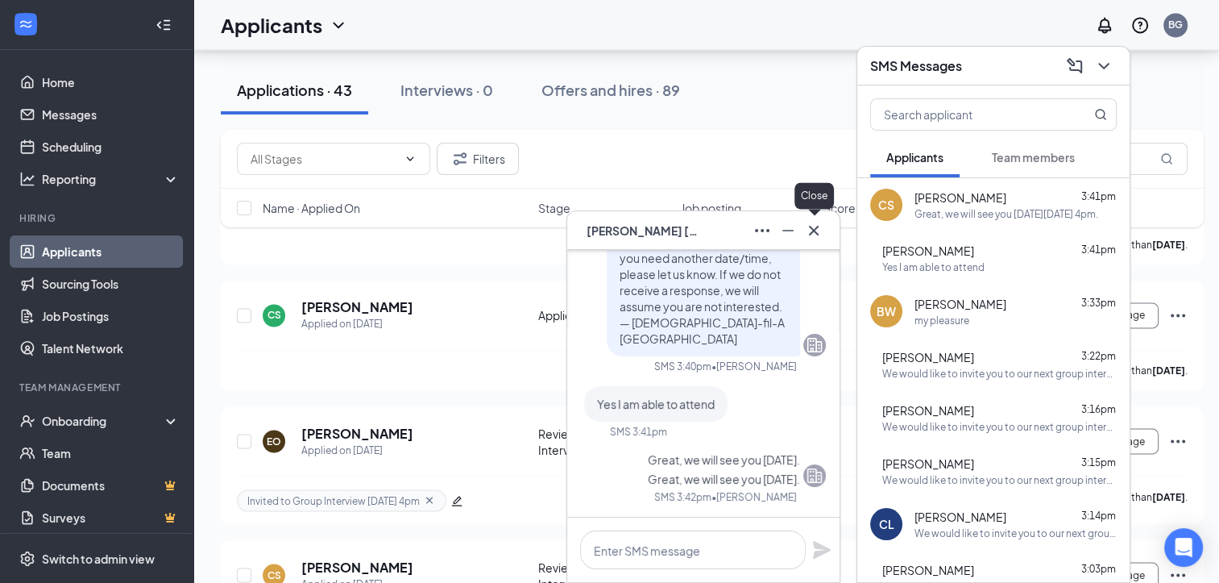
click at [818, 231] on icon "Cross" at bounding box center [813, 230] width 19 height 19
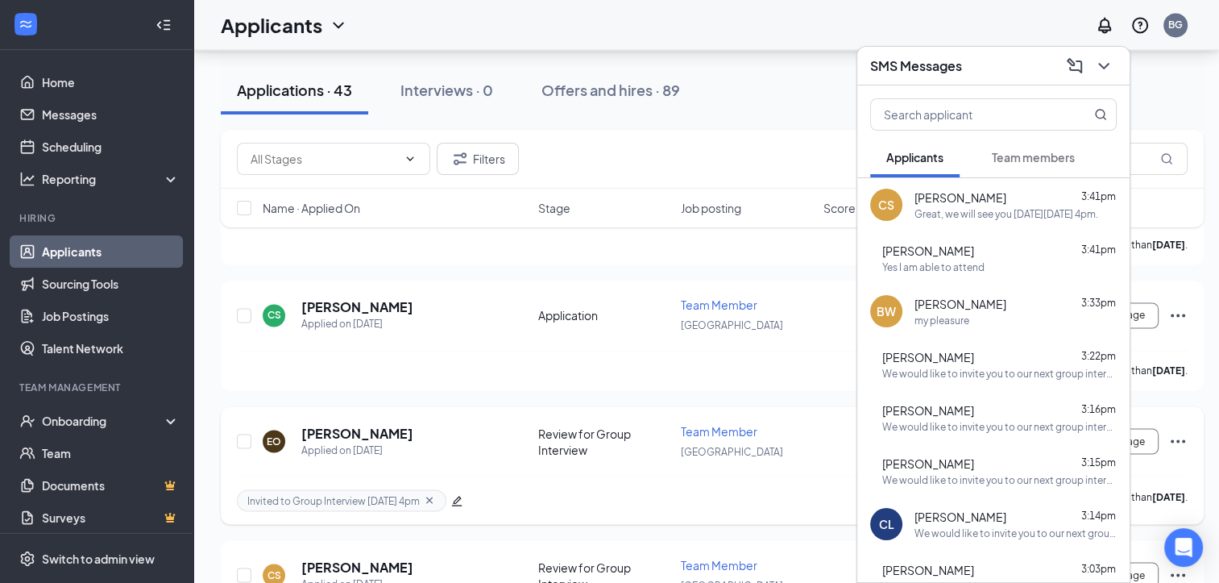
click at [459, 496] on icon "edit" at bounding box center [457, 501] width 10 height 10
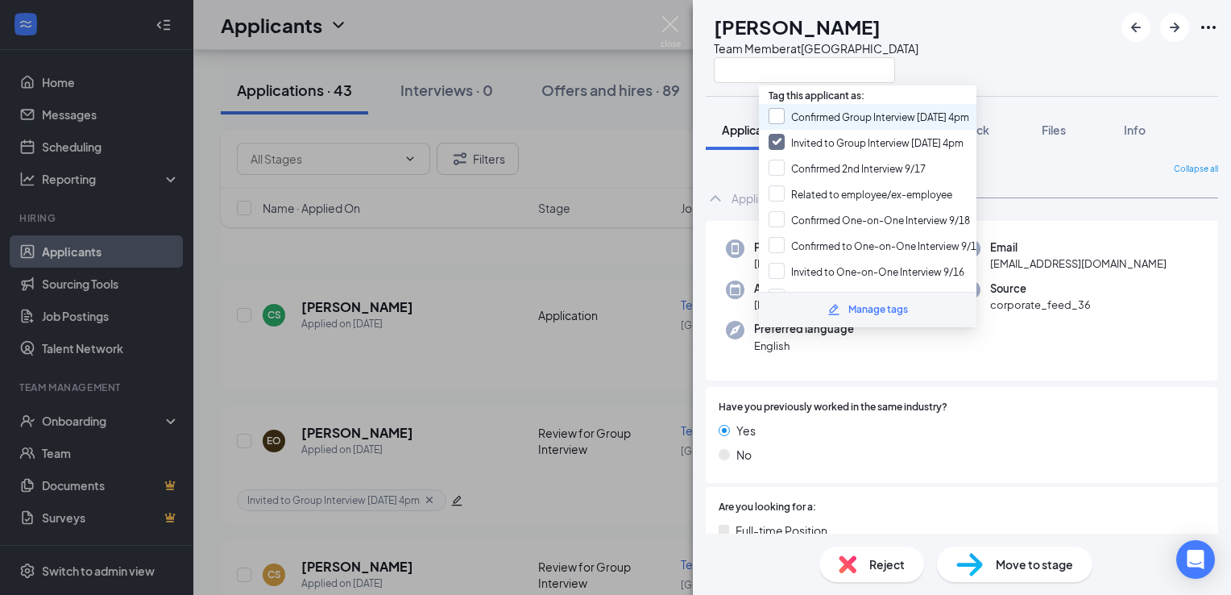
click at [851, 118] on input "Confirmed Group Interview [DATE] 4pm" at bounding box center [869, 117] width 201 height 18
checkbox input "true"
click at [777, 140] on input "Invited to Group Interview [DATE] 4pm" at bounding box center [866, 143] width 195 height 18
checkbox input "false"
click at [984, 53] on div "EO [PERSON_NAME] Team Member at [GEOGRAPHIC_DATA]" at bounding box center [962, 48] width 538 height 96
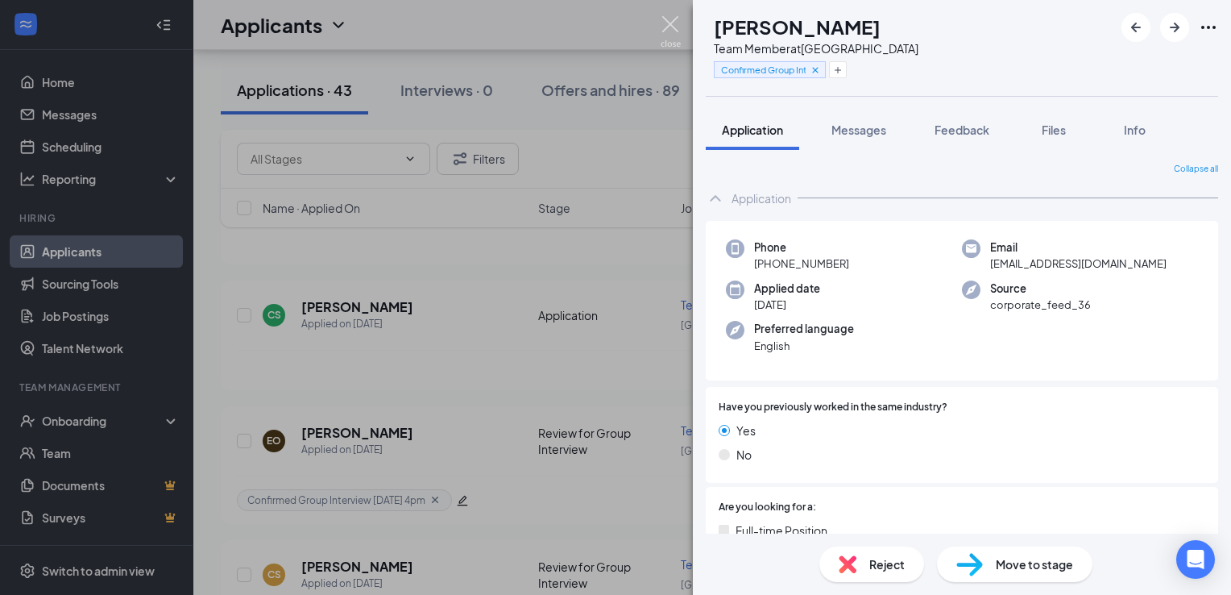
click at [662, 39] on img at bounding box center [671, 31] width 20 height 31
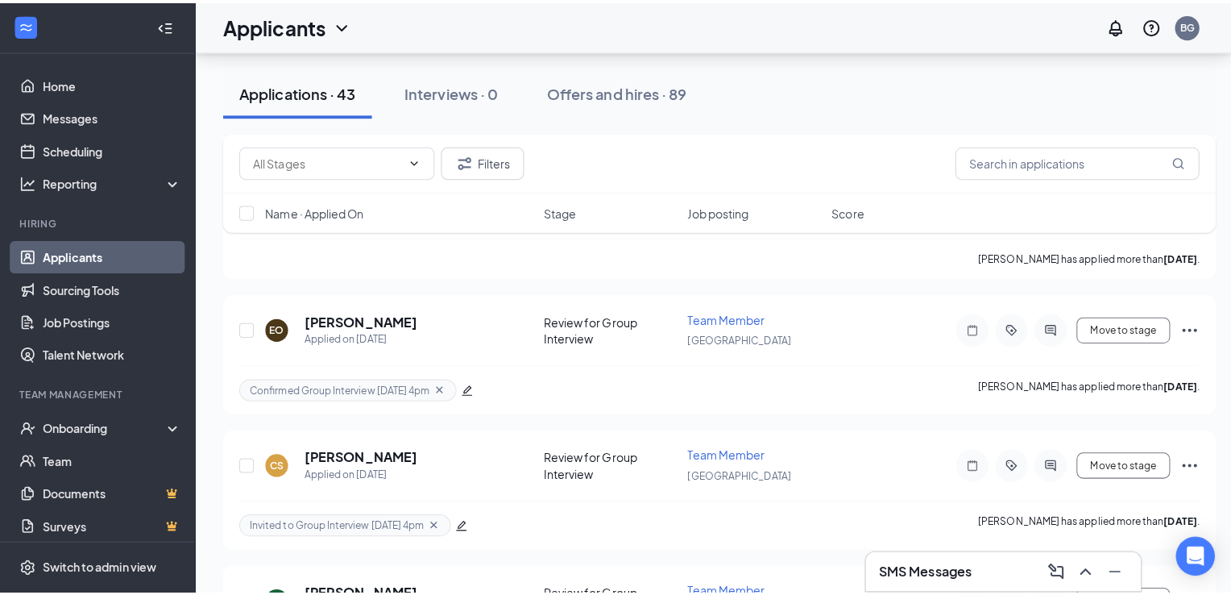
scroll to position [2767, 0]
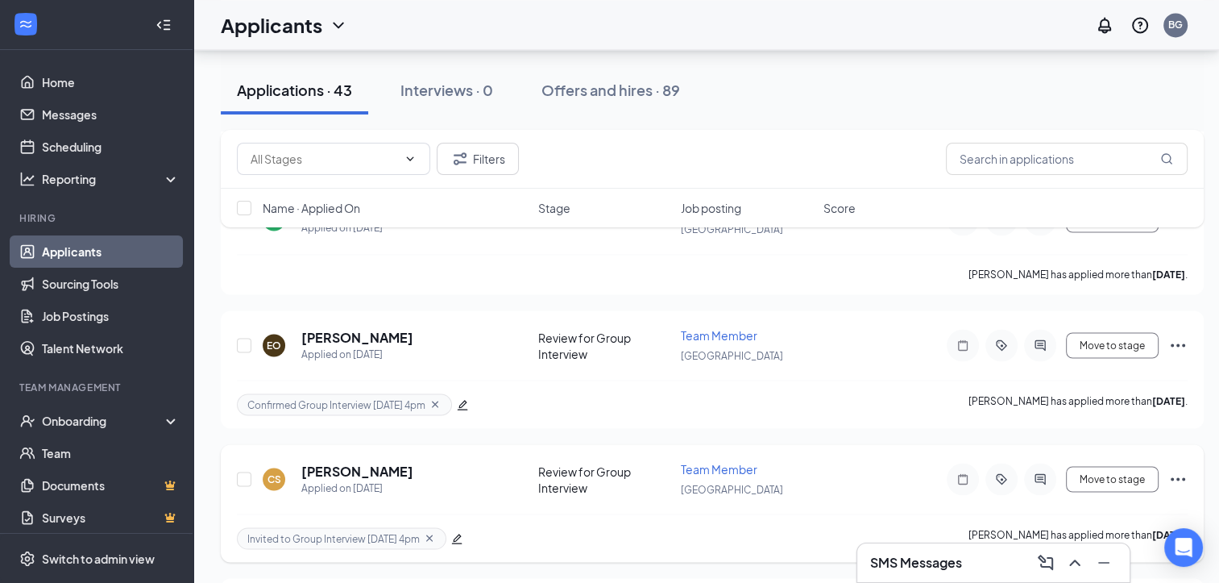
click at [454, 533] on icon "edit" at bounding box center [457, 538] width 10 height 10
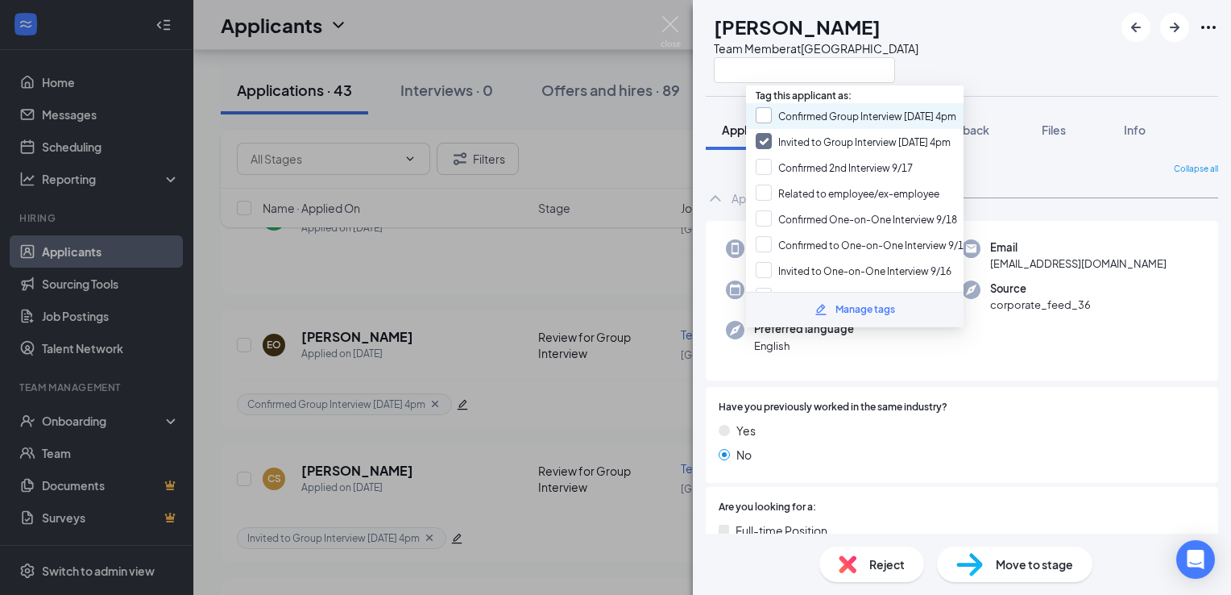
click at [815, 112] on input "Confirmed Group Interview [DATE] 4pm" at bounding box center [856, 116] width 201 height 18
checkbox input "true"
click at [761, 133] on input "Invited to Group Interview [DATE] 4pm" at bounding box center [853, 142] width 195 height 18
checkbox input "false"
click at [973, 64] on div "CS Chance Sterling Team Member at [GEOGRAPHIC_DATA]" at bounding box center [962, 48] width 538 height 96
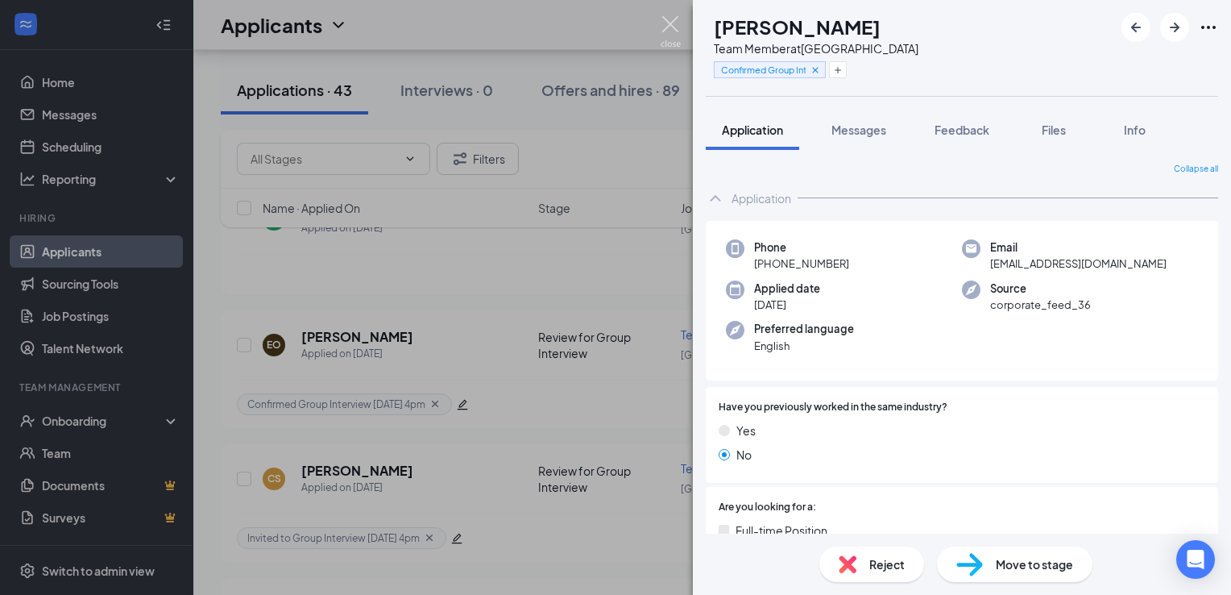
click at [667, 37] on img at bounding box center [671, 31] width 20 height 31
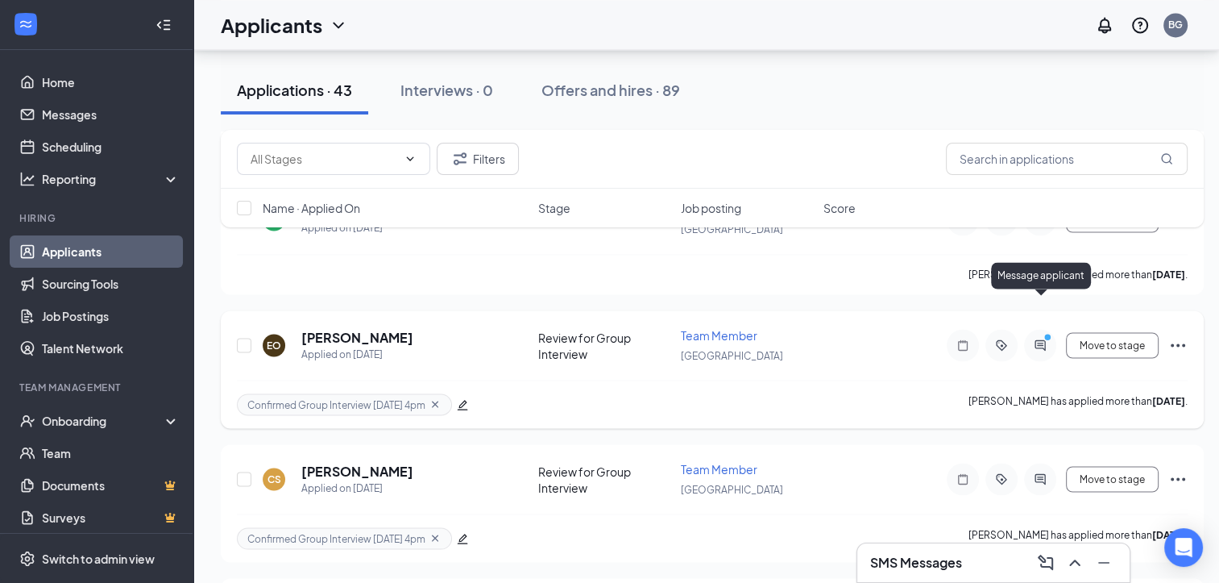
click at [1045, 332] on icon "PrimaryDot" at bounding box center [1049, 338] width 19 height 13
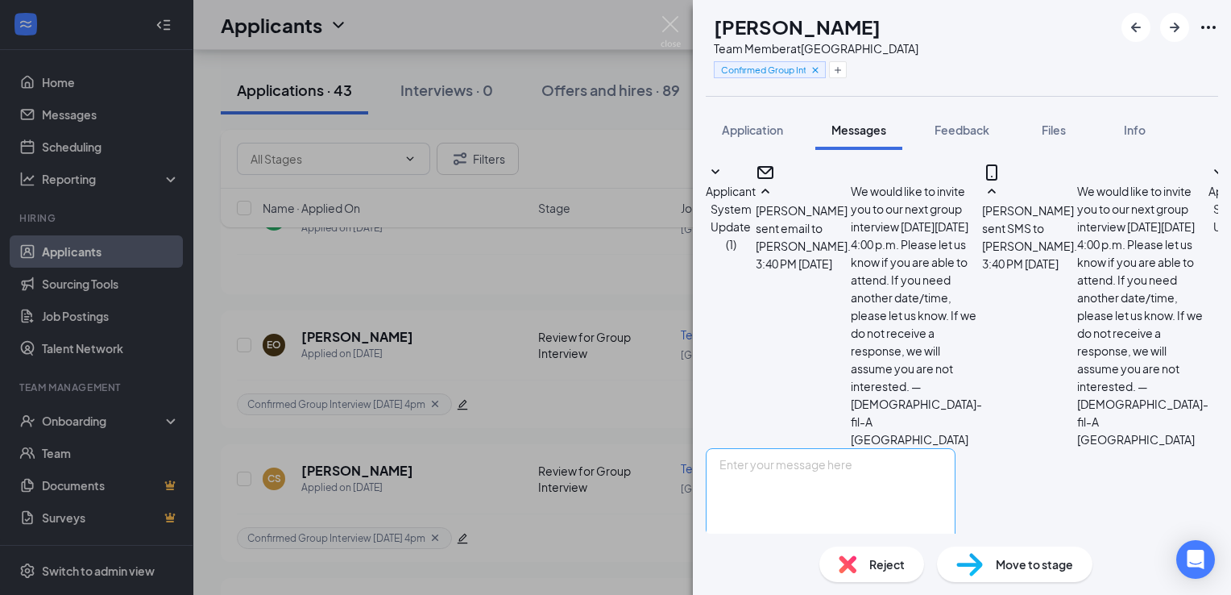
scroll to position [548, 0]
click at [925, 448] on textarea at bounding box center [831, 496] width 250 height 97
type textarea "M"
type textarea "Our pleasure!"
click at [956, 545] on button "Send" at bounding box center [942, 561] width 28 height 32
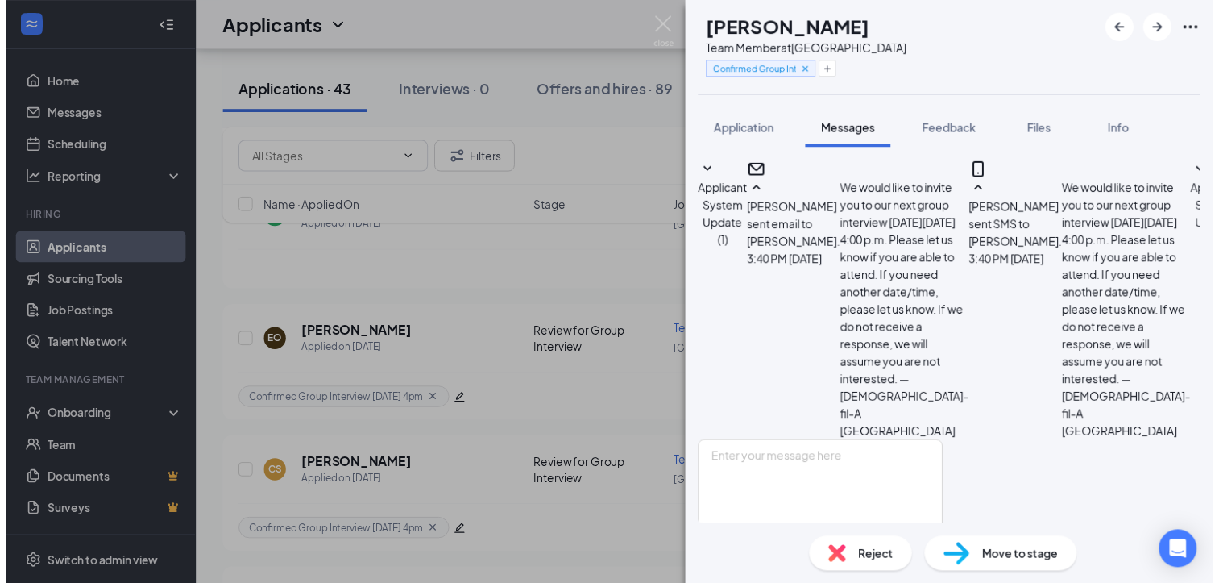
scroll to position [651, 0]
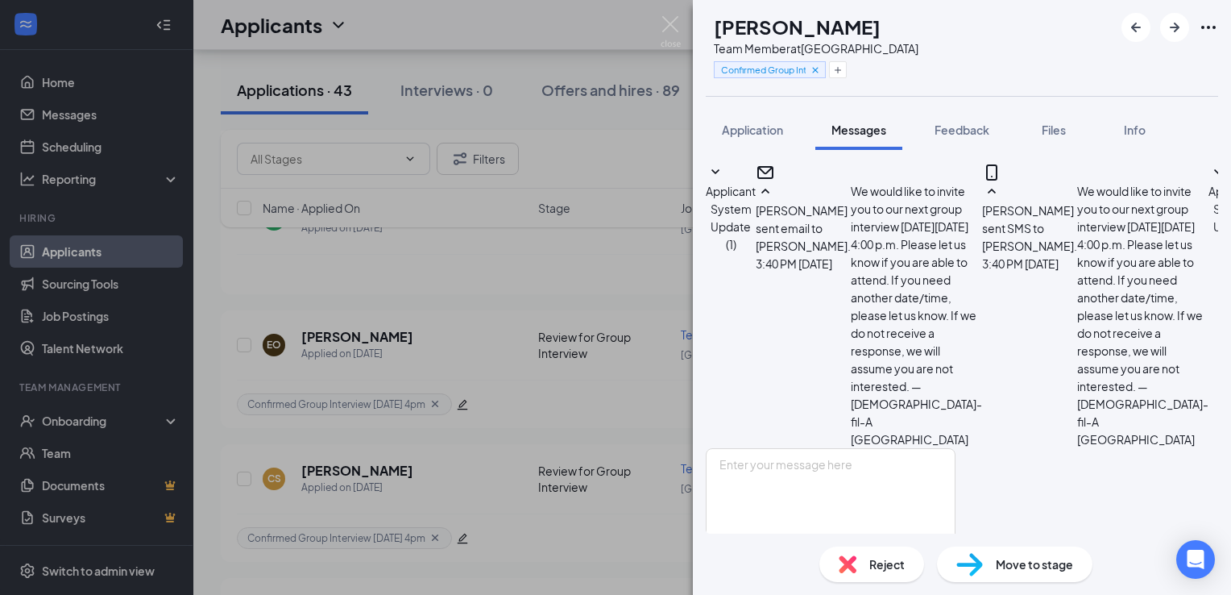
click at [660, 33] on div "EO [PERSON_NAME] Team Member at [GEOGRAPHIC_DATA] Confirmed Group Interview [DA…" at bounding box center [615, 297] width 1231 height 595
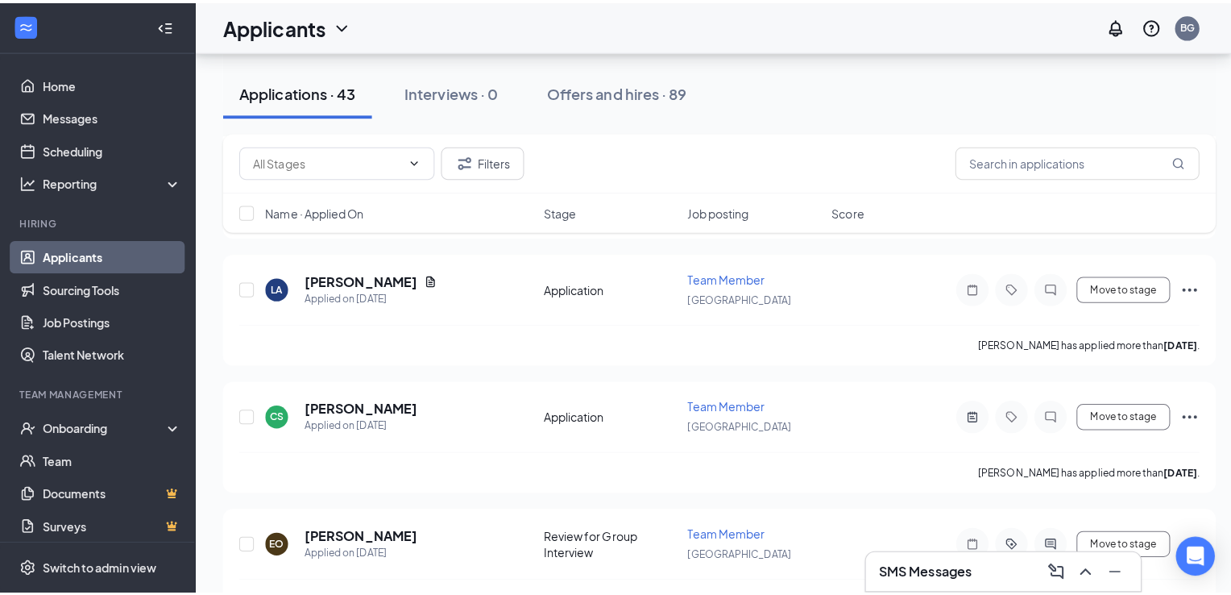
scroll to position [2543, 0]
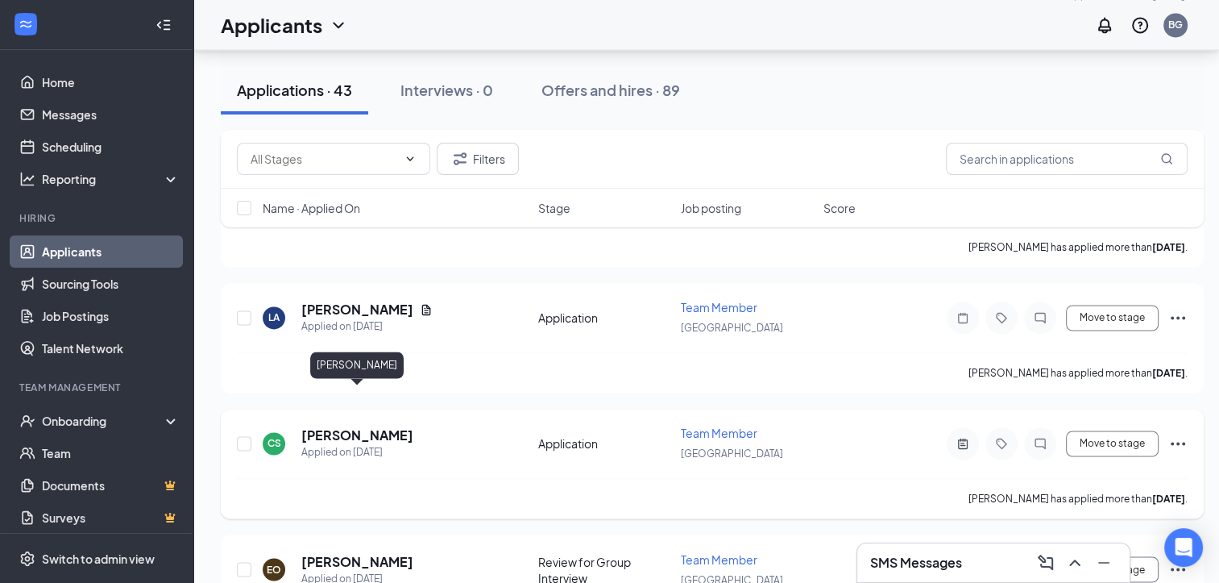
click at [399, 426] on h5 "[PERSON_NAME]" at bounding box center [357, 435] width 112 height 18
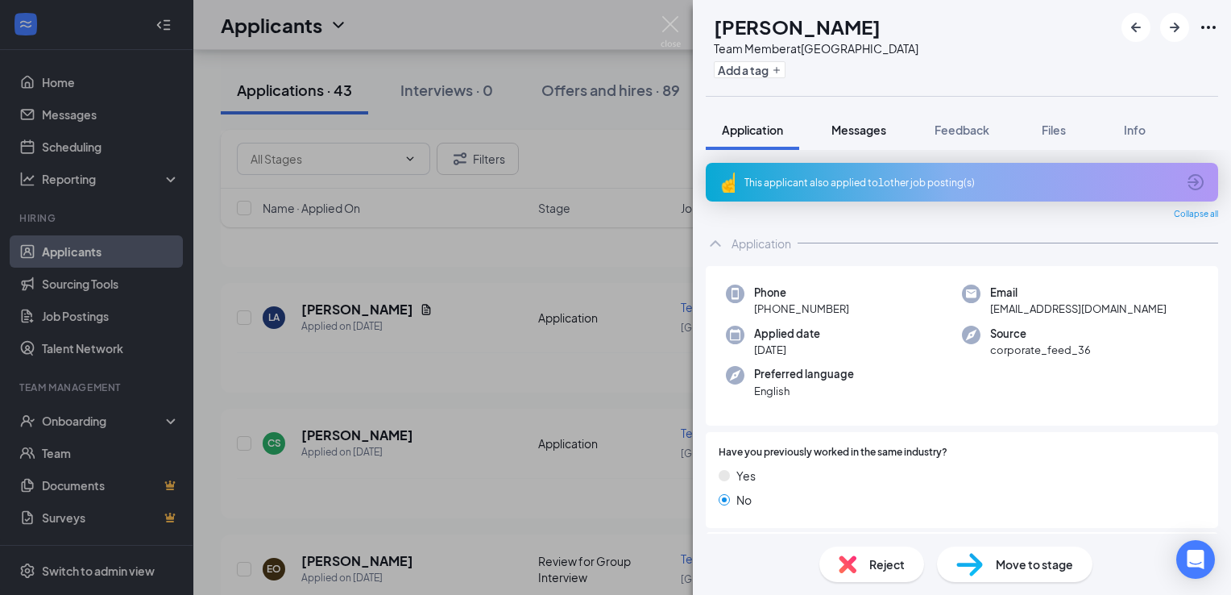
click at [861, 131] on span "Messages" at bounding box center [859, 129] width 55 height 15
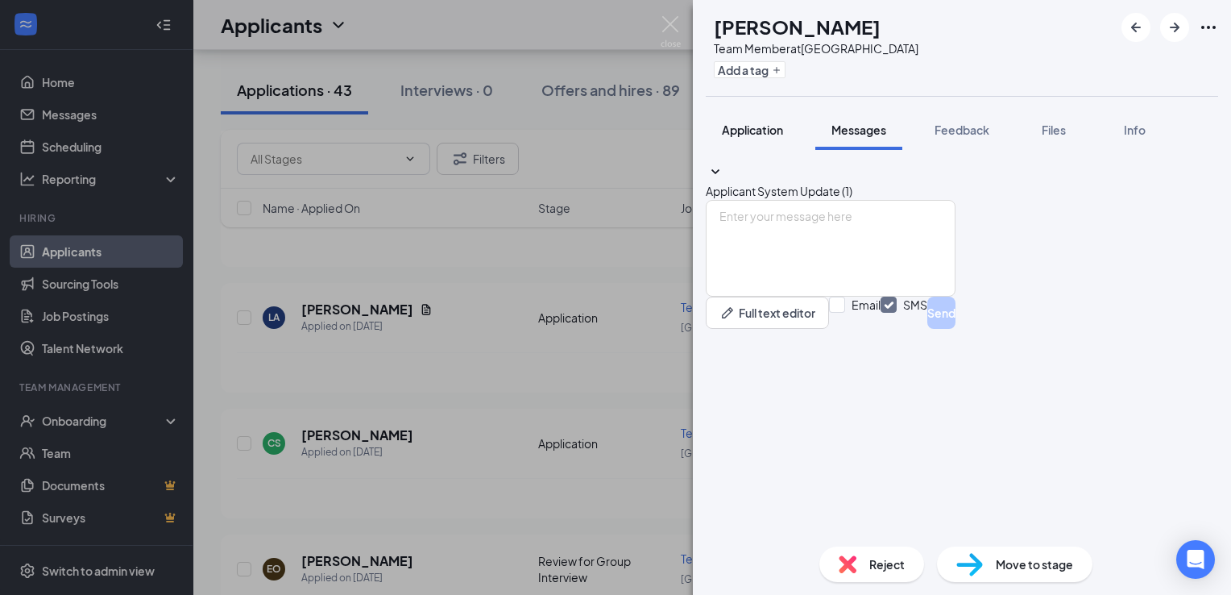
click at [748, 131] on span "Application" at bounding box center [752, 129] width 61 height 15
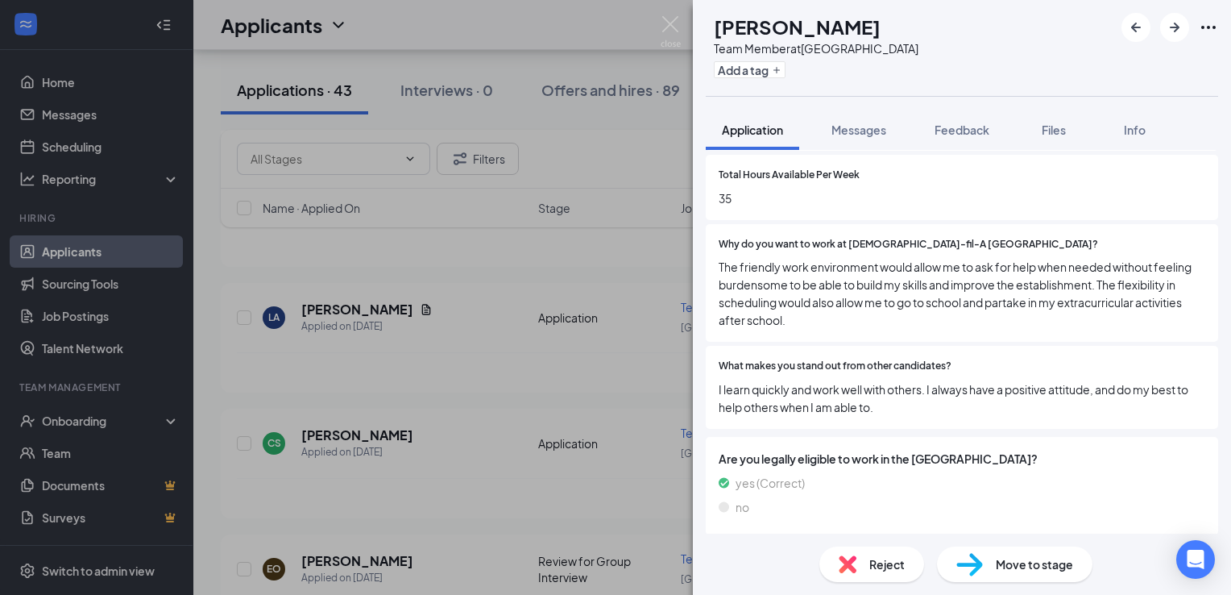
scroll to position [630, 0]
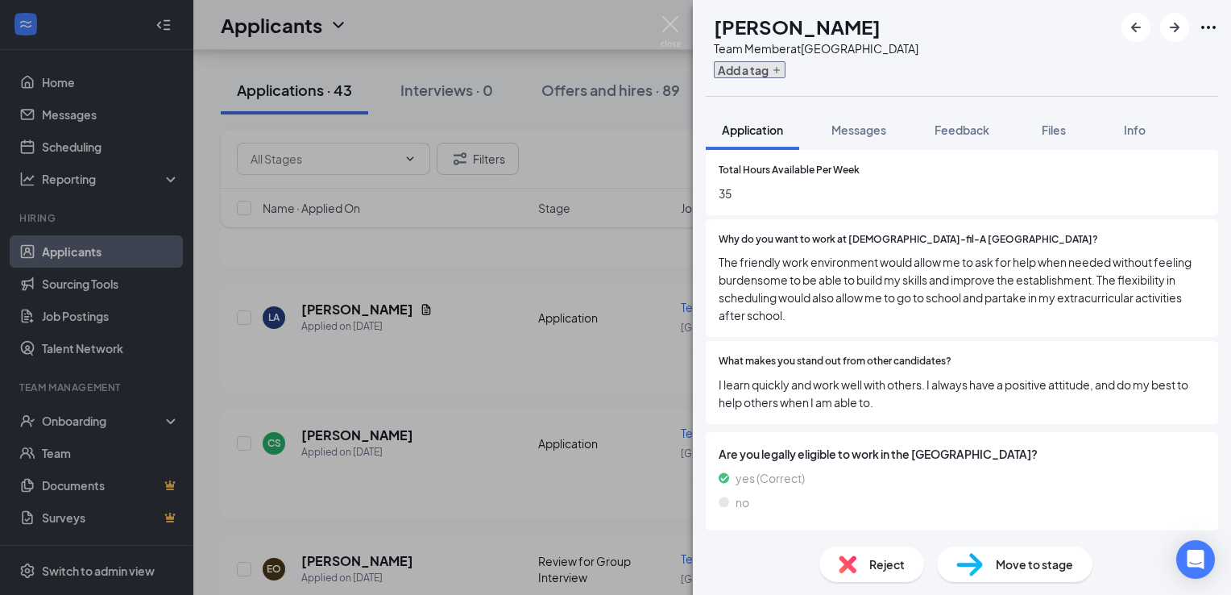
click at [786, 73] on button "Add a tag" at bounding box center [750, 69] width 72 height 17
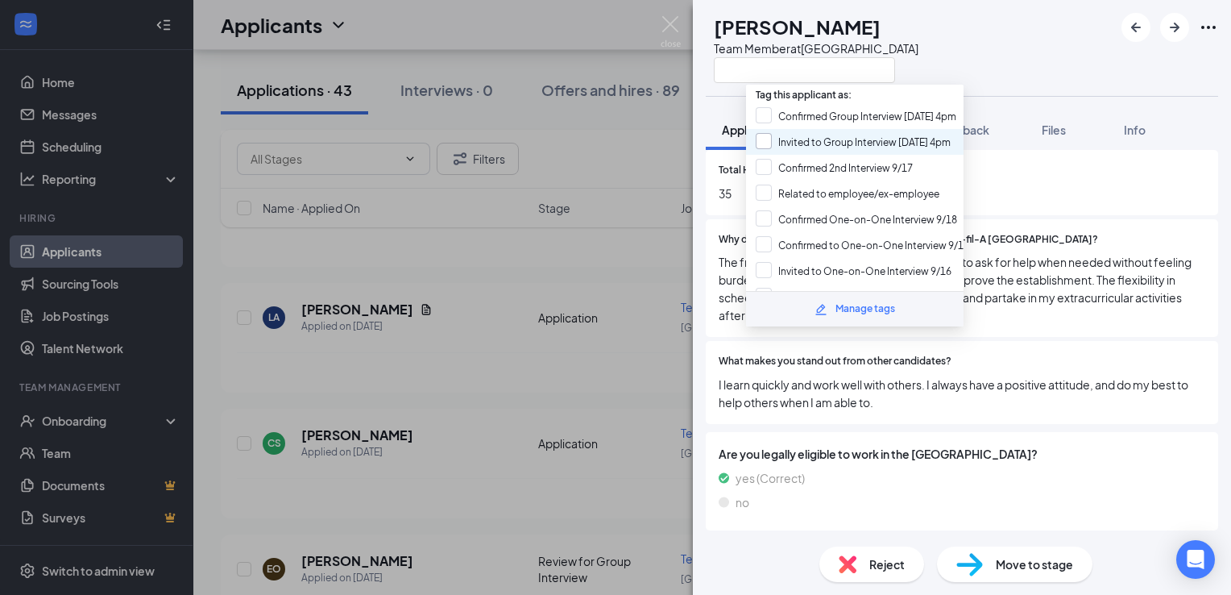
click at [899, 139] on input "Invited to Group Interview [DATE] 4pm" at bounding box center [853, 142] width 195 height 18
checkbox input "true"
click at [953, 57] on div "CS [PERSON_NAME] Team Member at [GEOGRAPHIC_DATA]" at bounding box center [962, 48] width 538 height 96
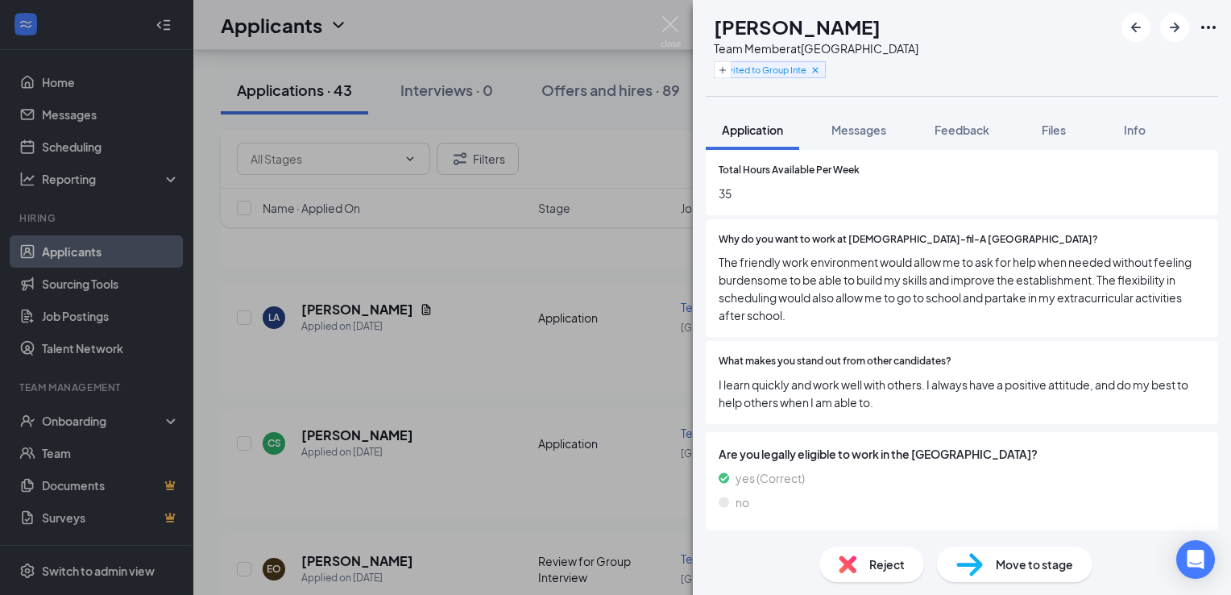
scroll to position [625, 0]
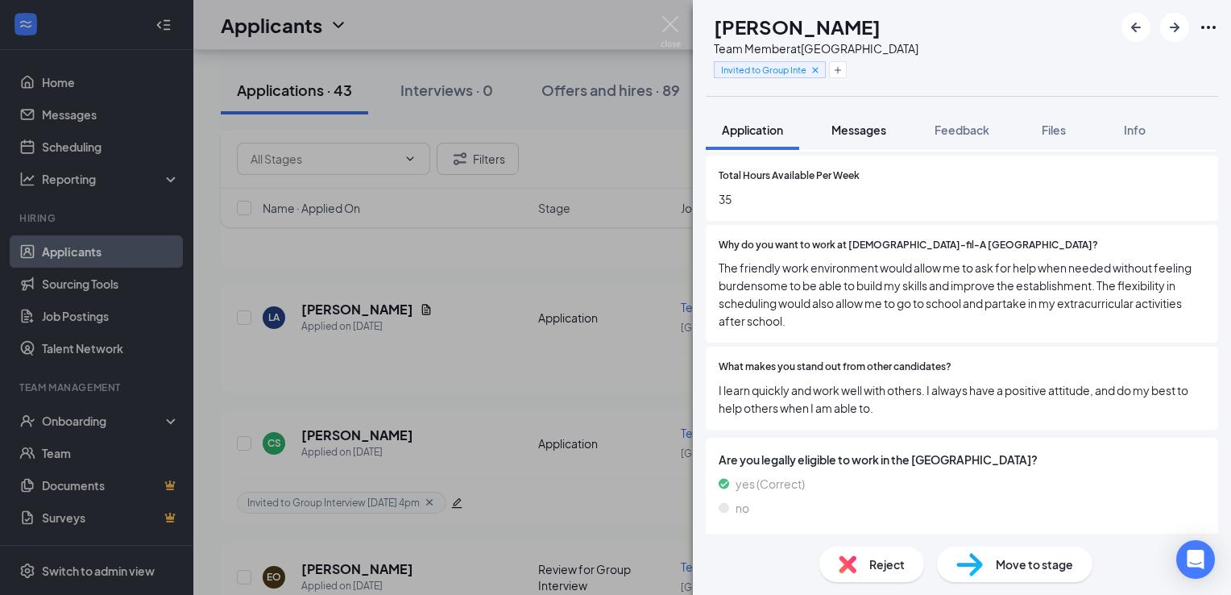
click at [886, 123] on span "Messages" at bounding box center [859, 129] width 55 height 15
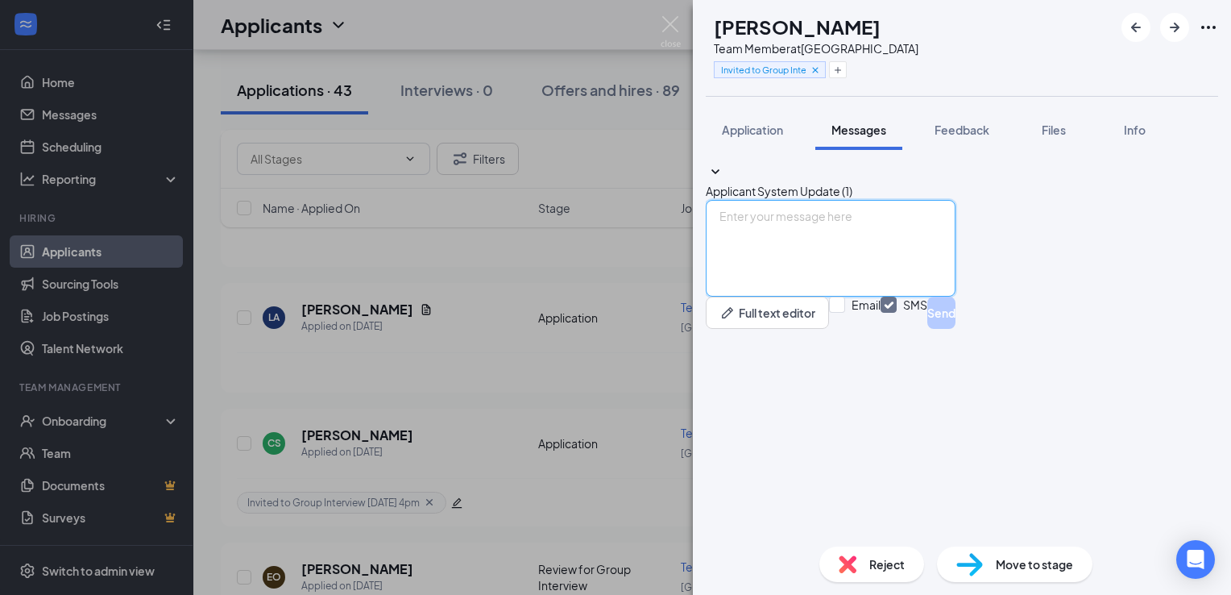
click at [841, 297] on textarea at bounding box center [831, 248] width 250 height 97
paste textarea "We would like to invite you to our next group interview [DATE][DATE] 4:00 p.m. …"
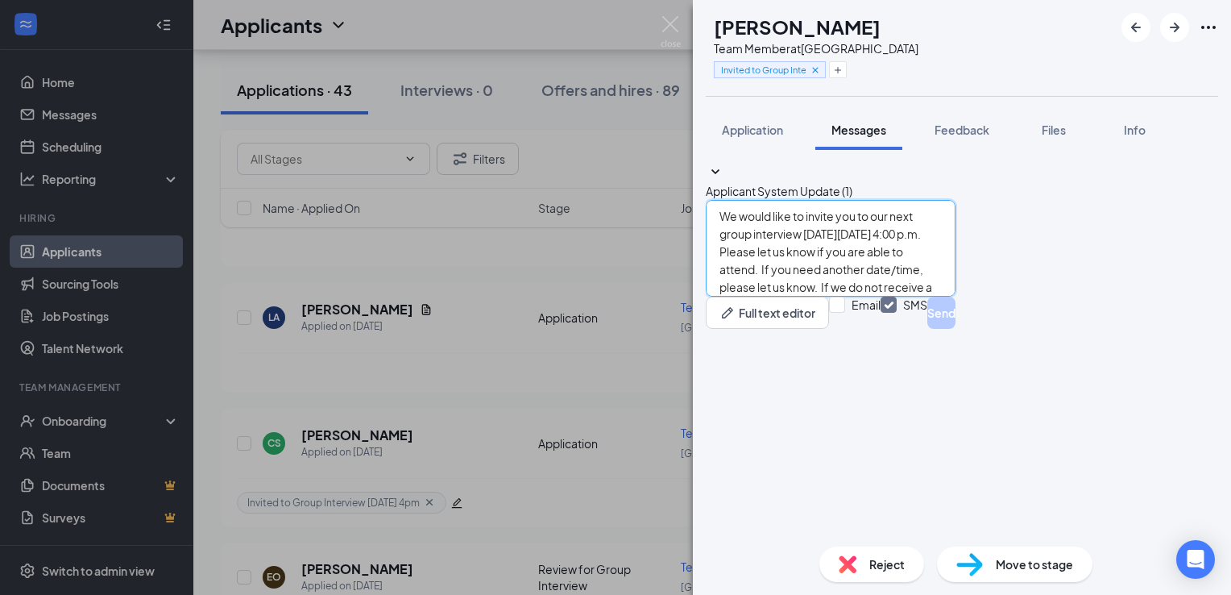
scroll to position [35, 0]
type textarea "We would like to invite you to our next group interview [DATE][DATE] 4:00 p.m. …"
click at [881, 329] on input "Email" at bounding box center [855, 313] width 52 height 32
checkbox input "true"
click at [956, 329] on button "Send" at bounding box center [942, 313] width 28 height 32
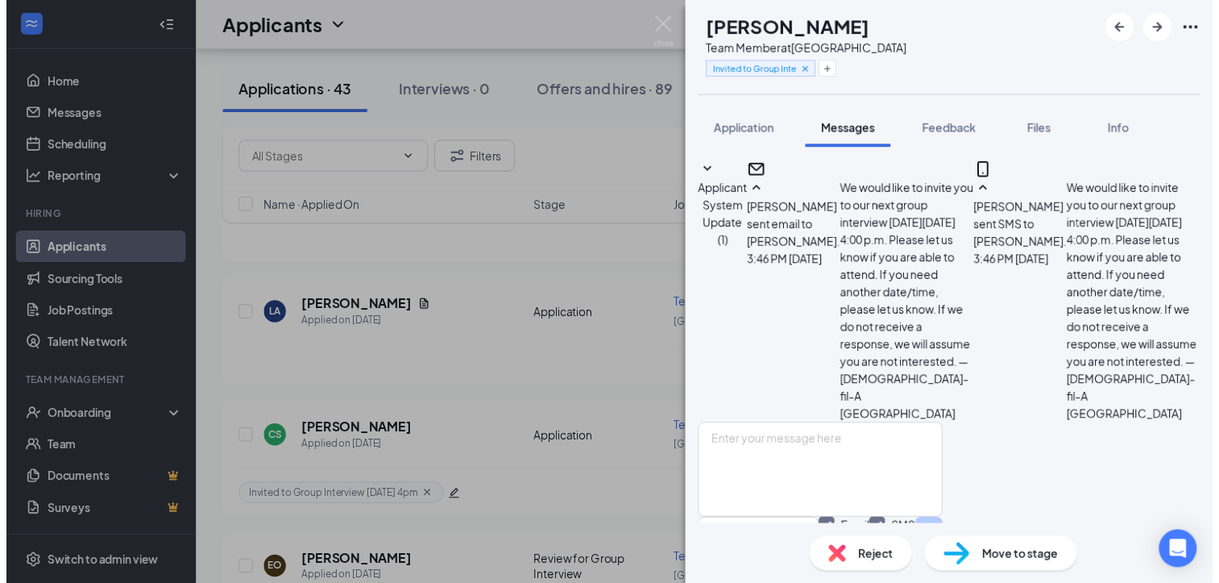
scroll to position [259, 0]
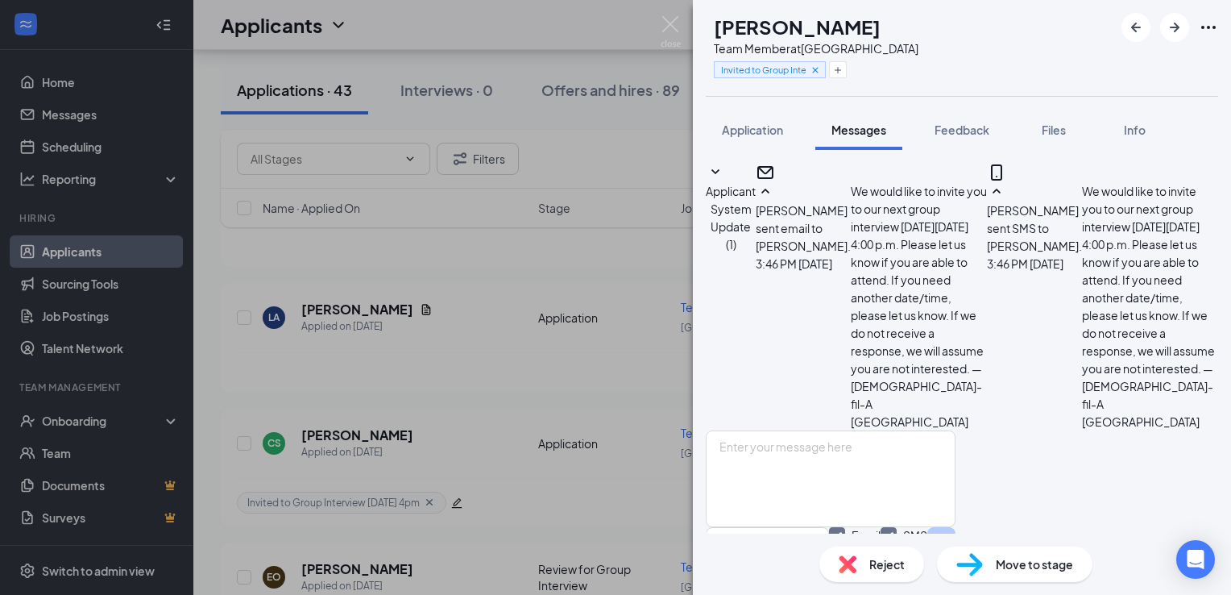
click at [1036, 574] on div "Move to stage" at bounding box center [1015, 563] width 156 height 35
type input "Review for Group Interview (next stage)"
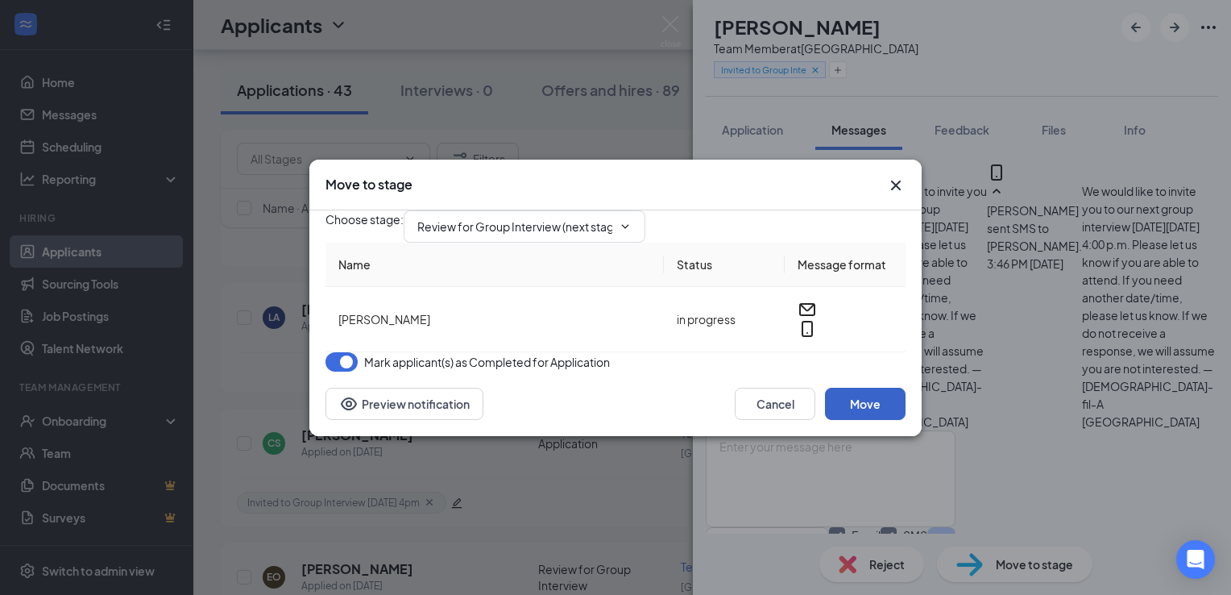
click at [861, 420] on button "Move" at bounding box center [865, 404] width 81 height 32
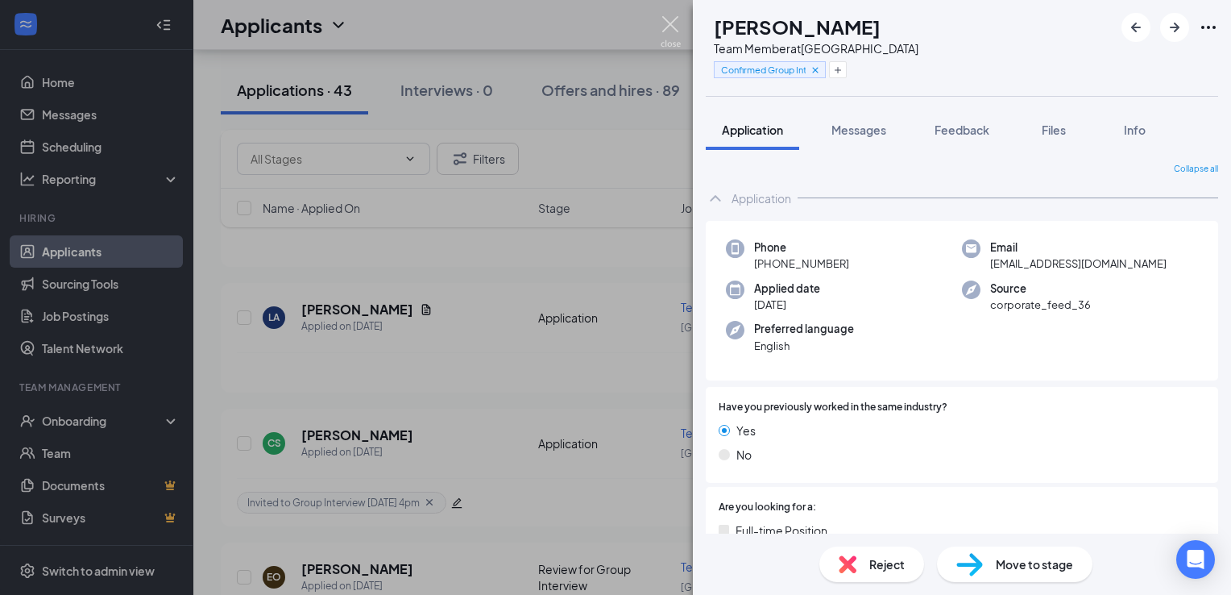
click at [661, 27] on img at bounding box center [671, 31] width 20 height 31
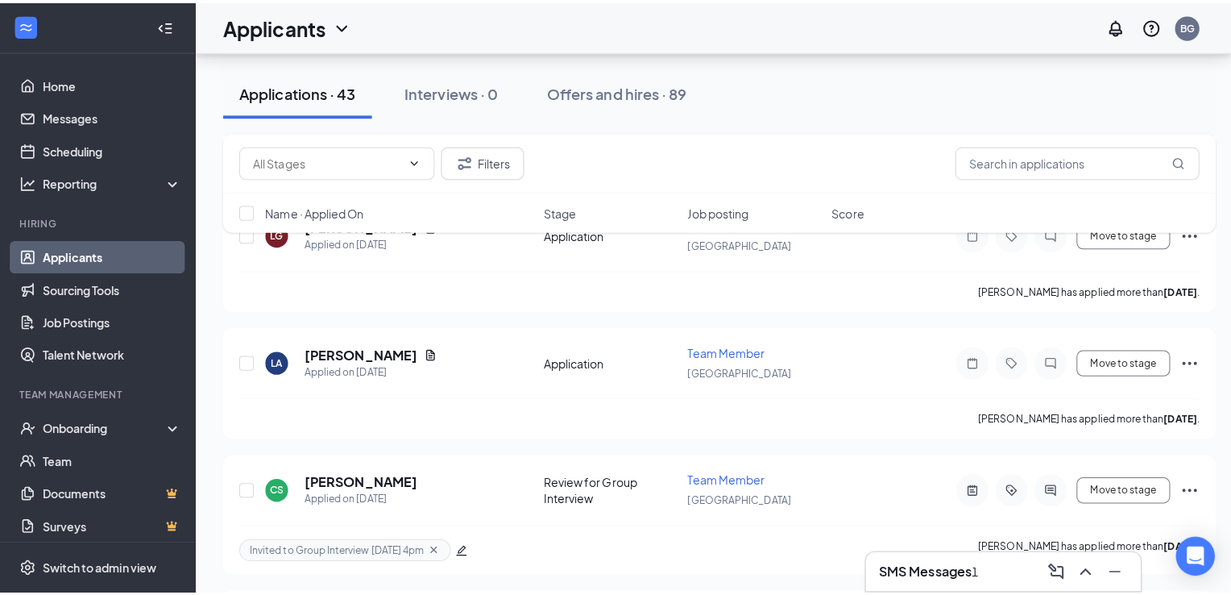
scroll to position [2450, 0]
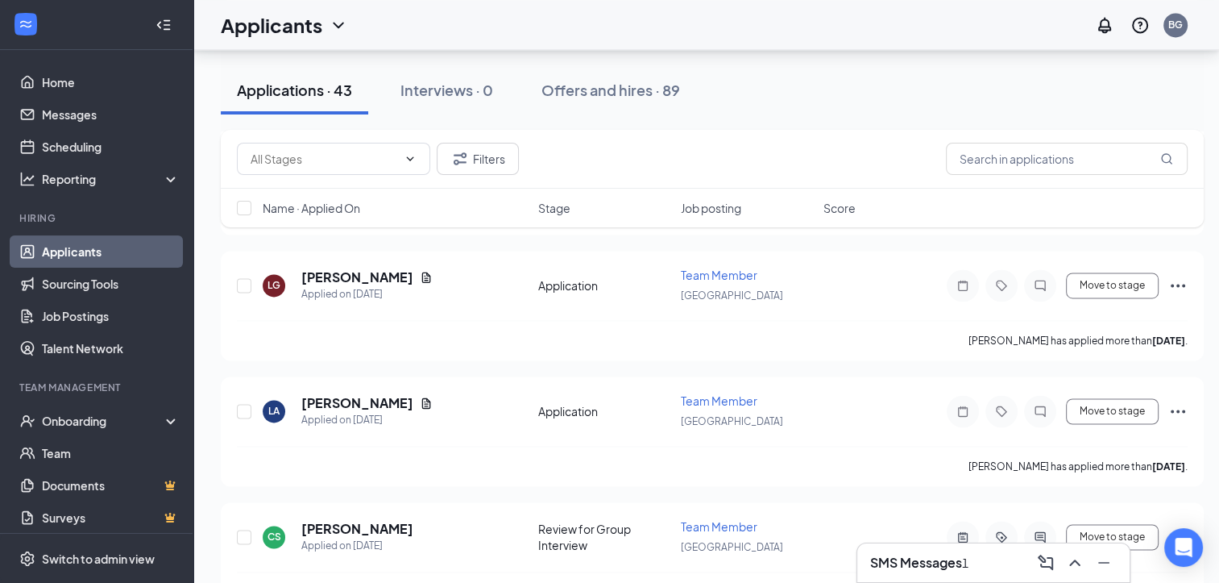
click at [969, 570] on div "SMS Messages 1" at bounding box center [919, 563] width 98 height 18
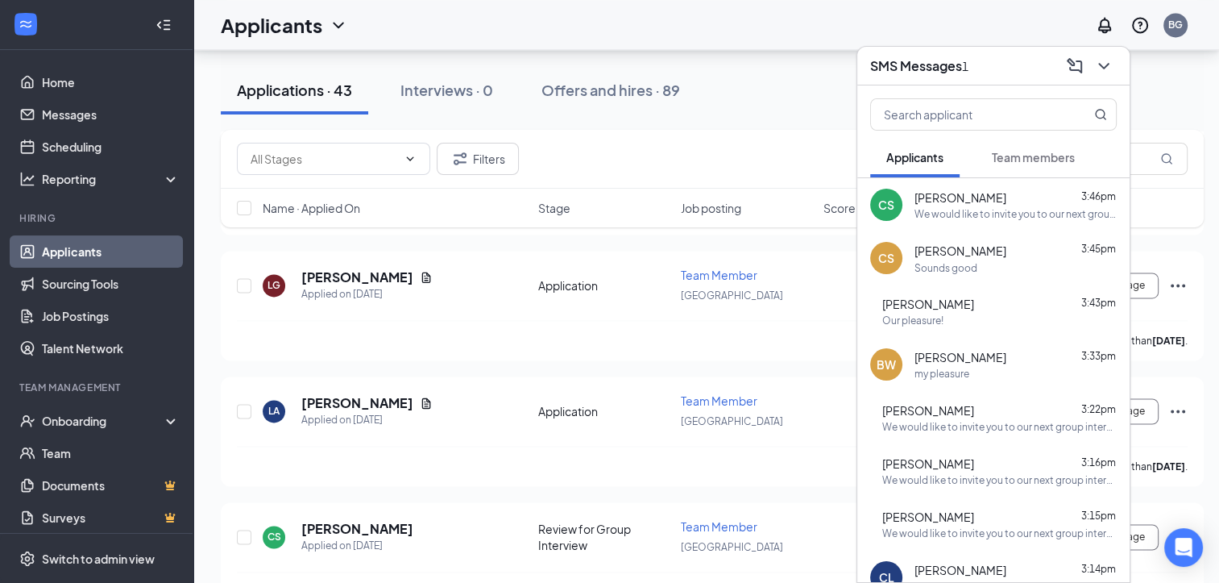
click at [1025, 270] on div "Sounds good" at bounding box center [1016, 268] width 202 height 14
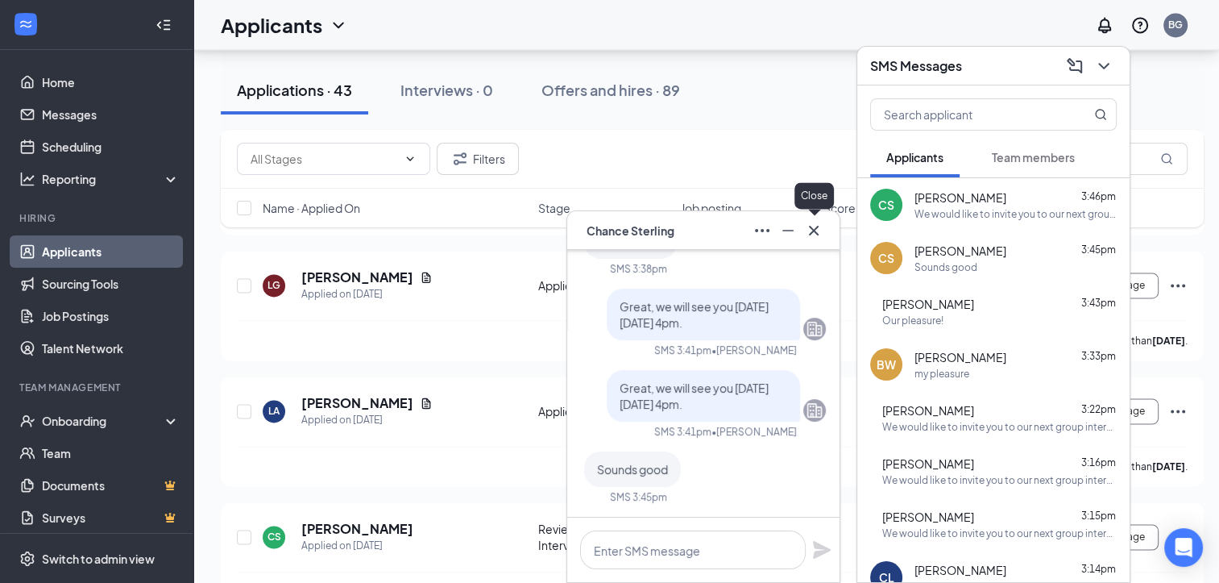
click at [813, 239] on icon "Cross" at bounding box center [813, 230] width 19 height 19
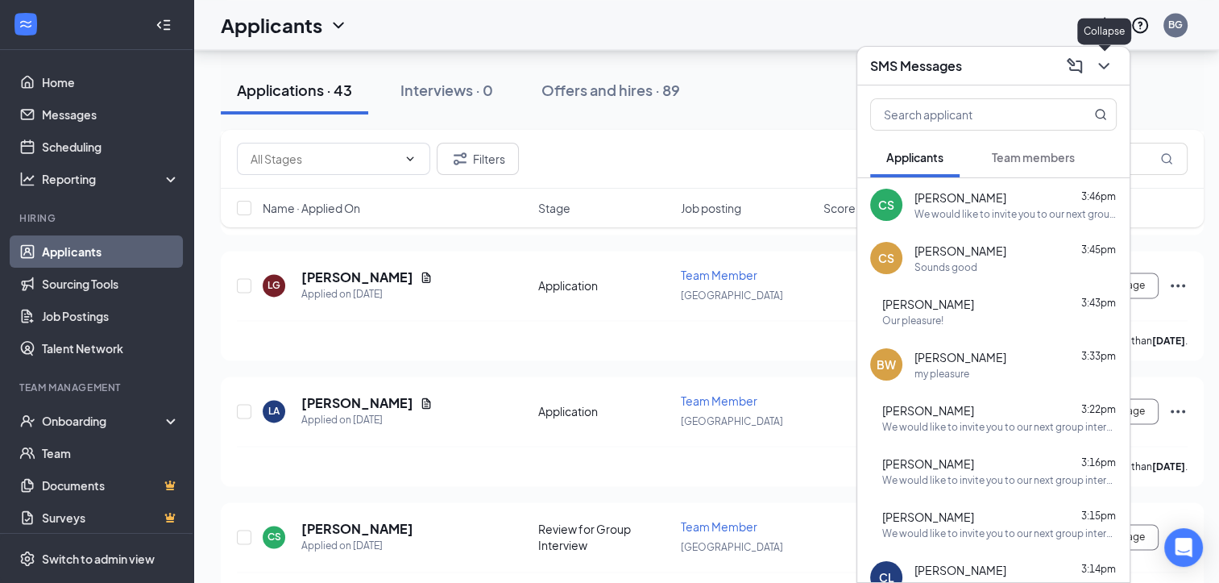
click at [1106, 69] on icon "ChevronDown" at bounding box center [1103, 65] width 19 height 19
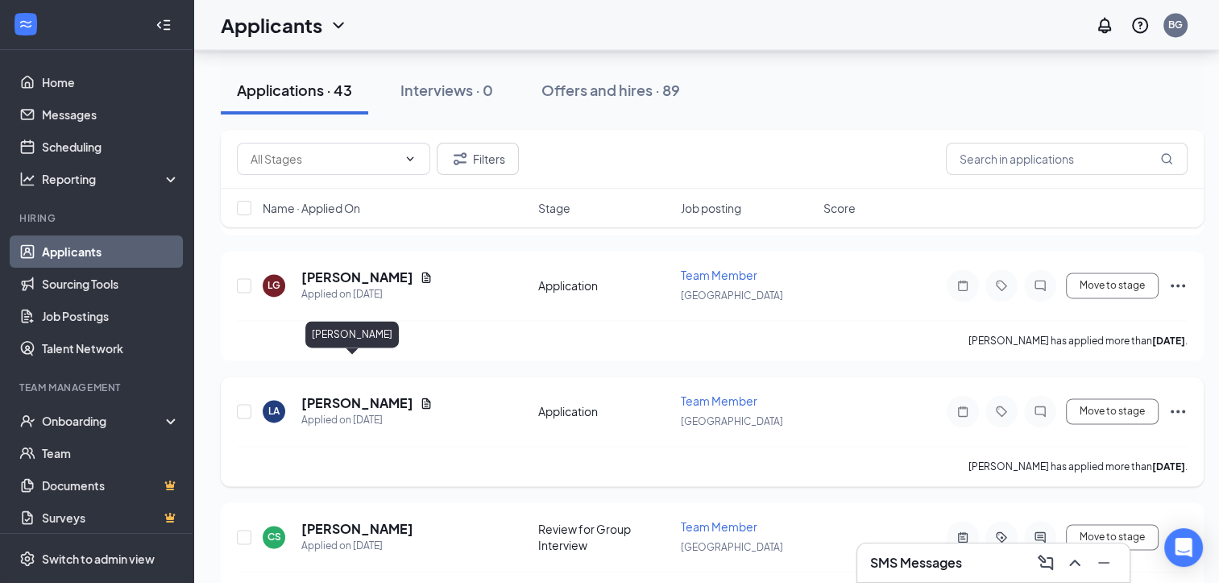
click at [359, 394] on h5 "[PERSON_NAME]" at bounding box center [357, 403] width 112 height 18
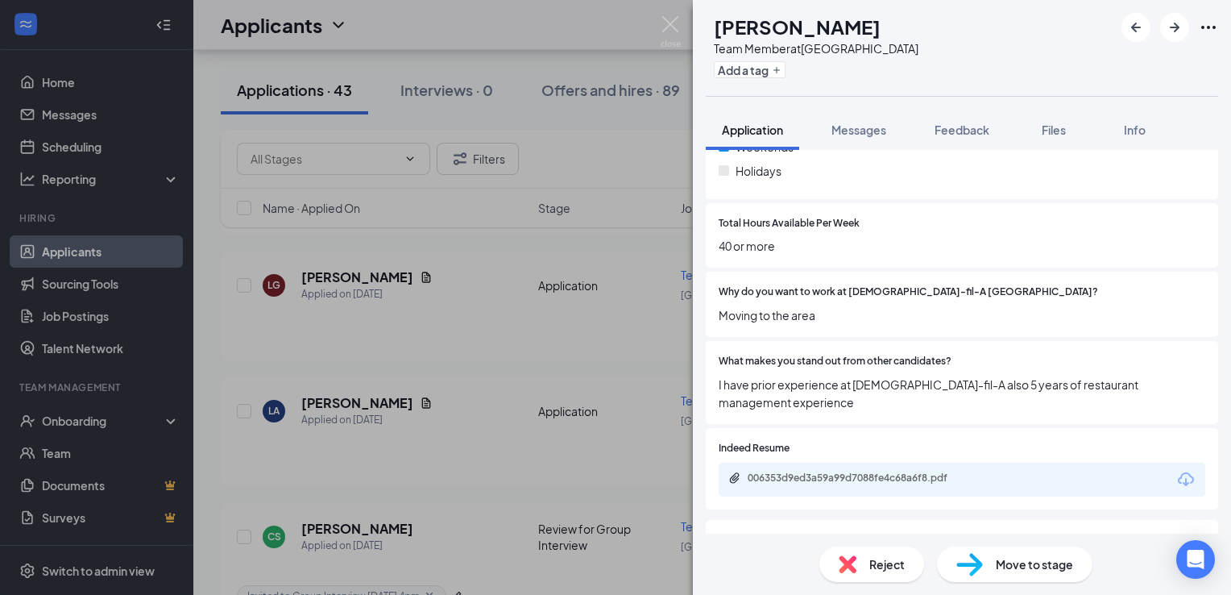
scroll to position [633, 0]
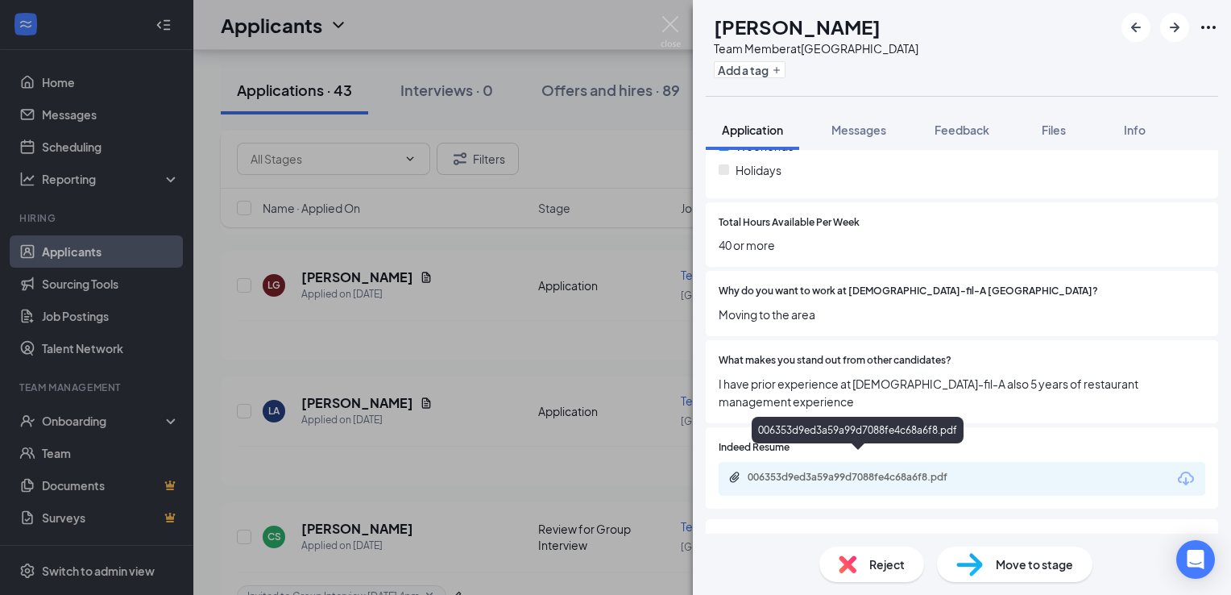
click at [897, 471] on div "006353d9ed3a59a99d7088fe4c68a6f8.pdf" at bounding box center [861, 477] width 226 height 13
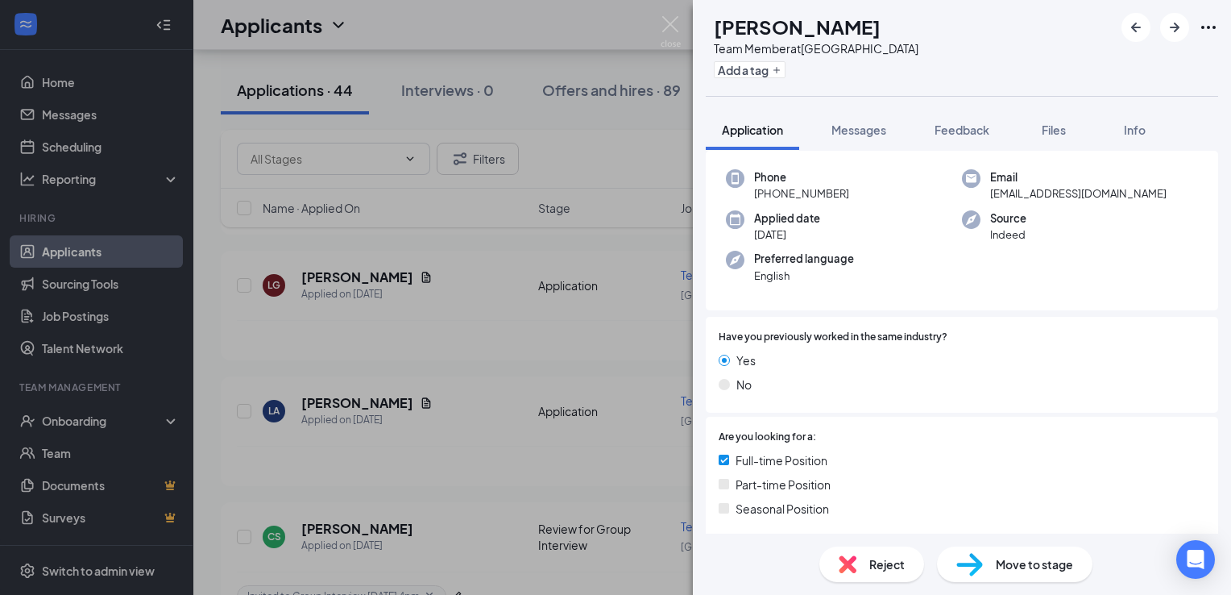
scroll to position [0, 0]
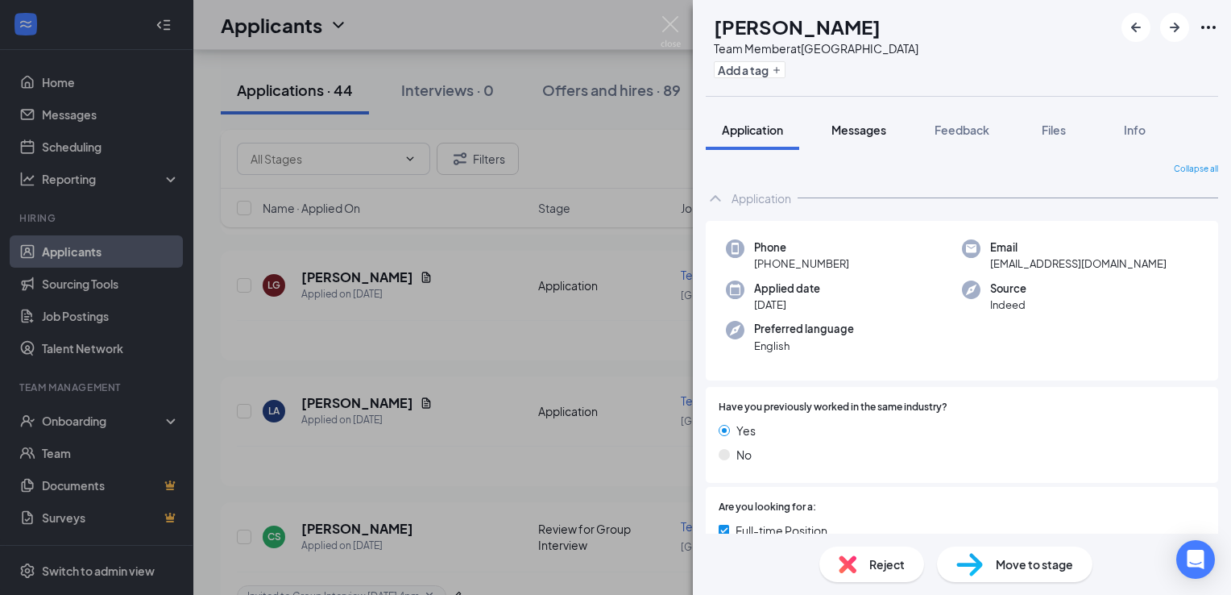
click at [877, 128] on span "Messages" at bounding box center [859, 129] width 55 height 15
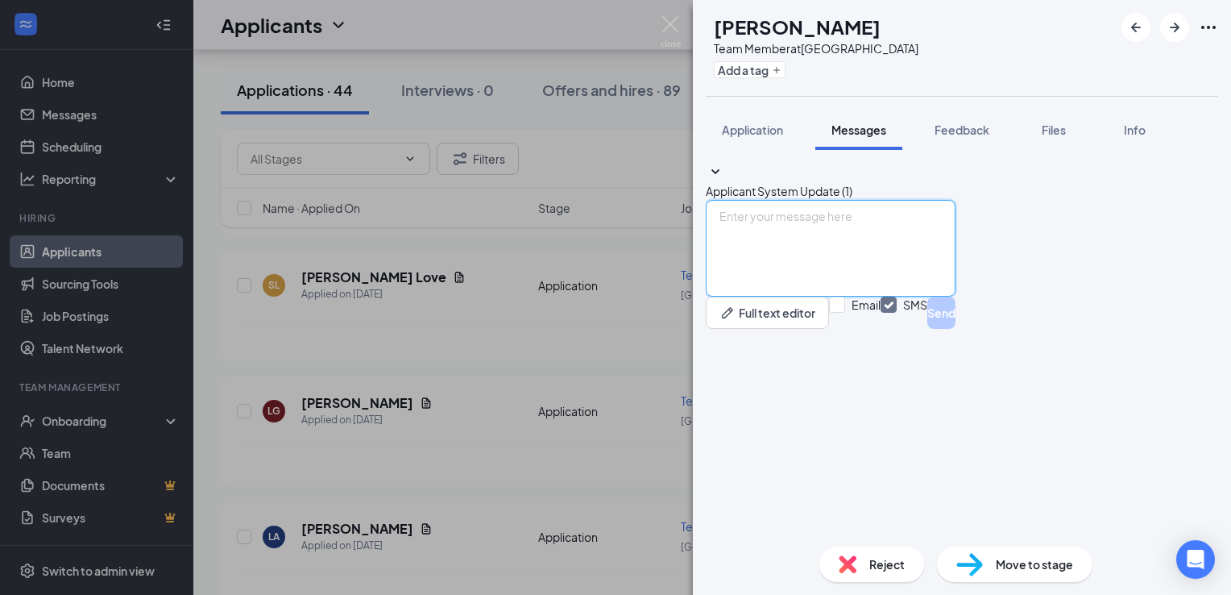
click at [807, 297] on textarea at bounding box center [831, 248] width 250 height 97
paste textarea "We would like to invite you to our next group interview [DATE][DATE] 4:00 p.m. …"
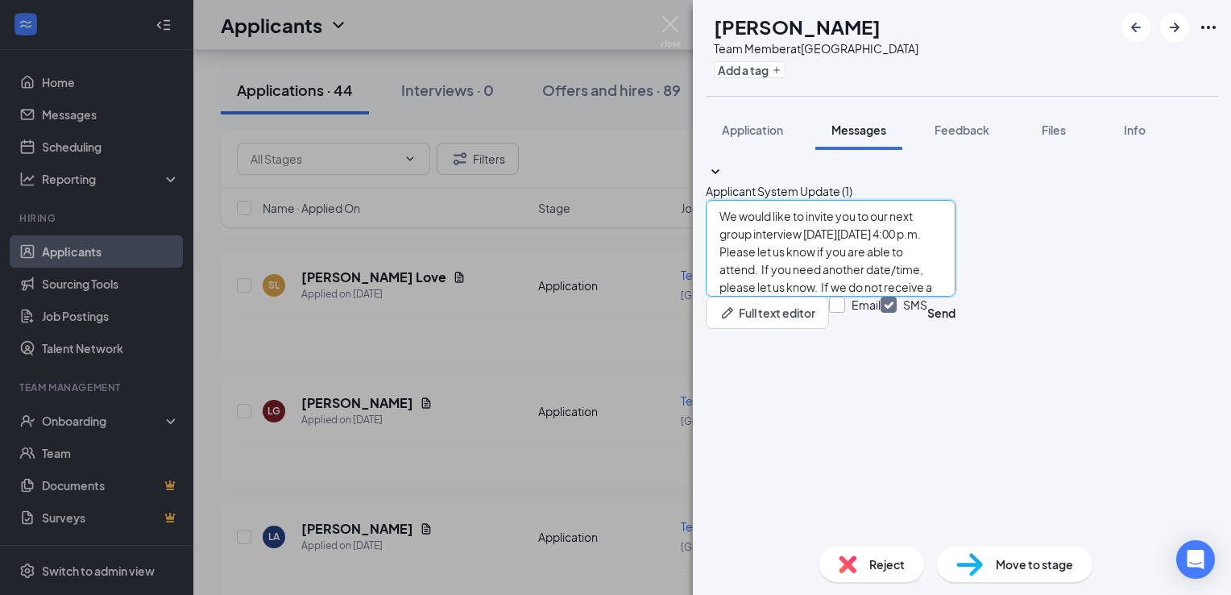
type textarea "We would like to invite you to our next group interview [DATE][DATE] 4:00 p.m. …"
click at [881, 329] on input "Email" at bounding box center [855, 313] width 52 height 32
checkbox input "true"
click at [956, 329] on button "Send" at bounding box center [942, 313] width 28 height 32
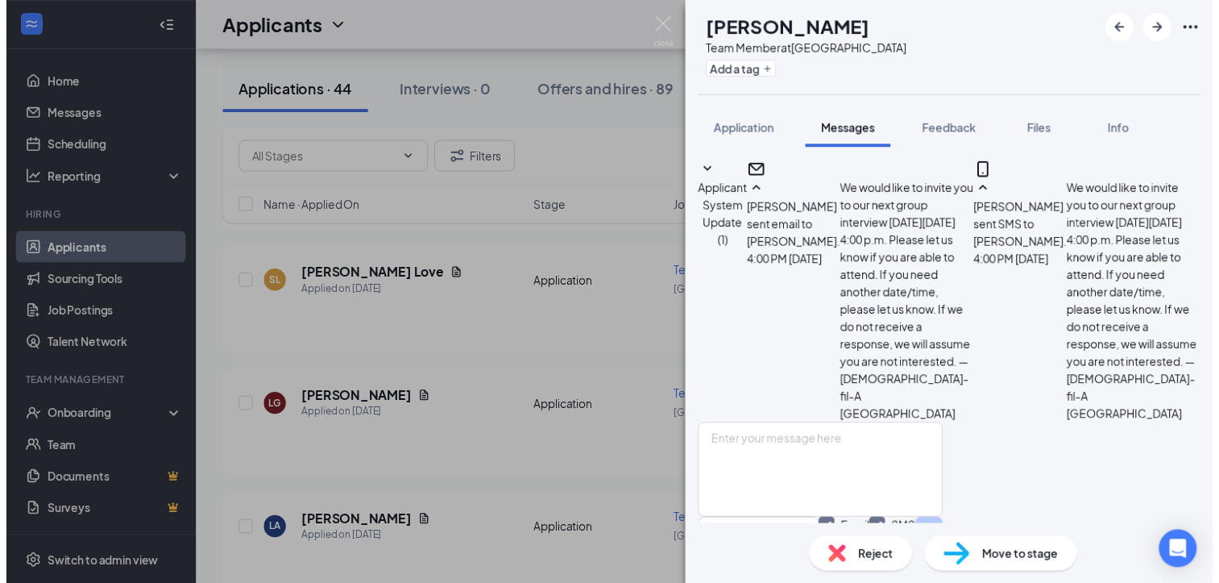
scroll to position [259, 0]
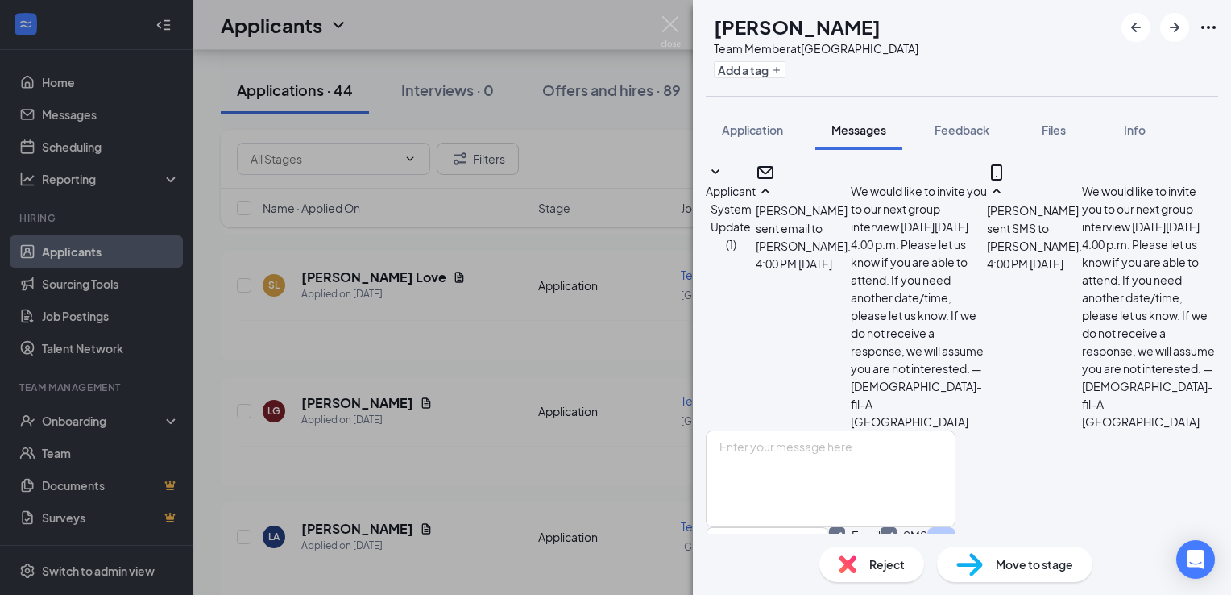
click at [1015, 563] on span "Move to stage" at bounding box center [1034, 564] width 77 height 18
type input "Review for Group Interview (next stage)"
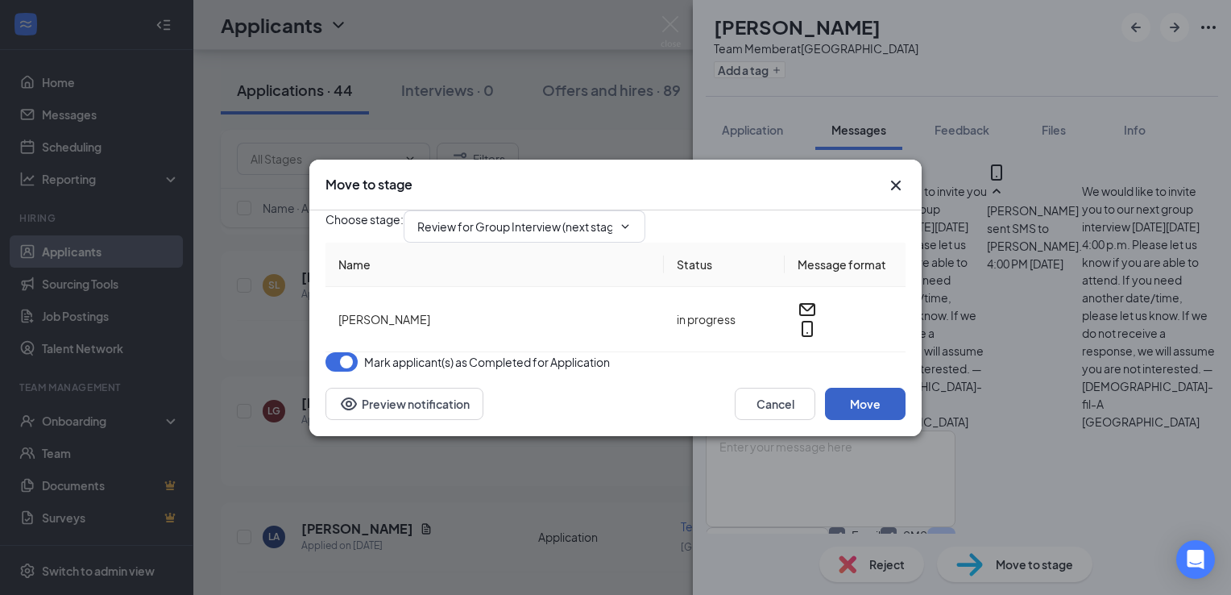
click at [848, 420] on button "Move" at bounding box center [865, 404] width 81 height 32
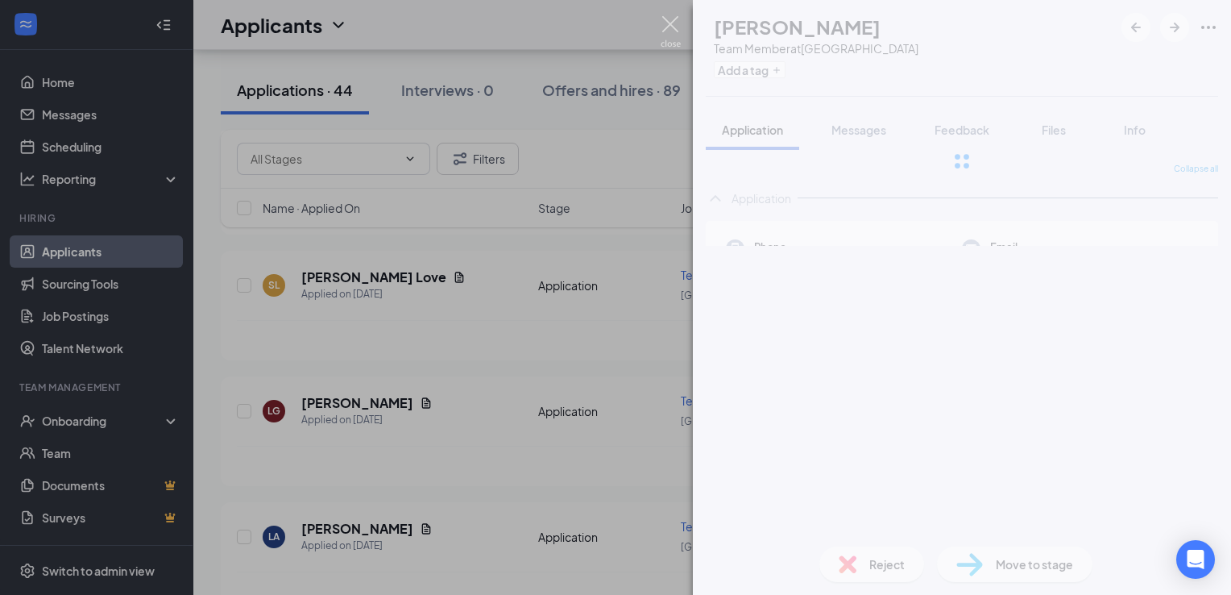
click at [674, 31] on img at bounding box center [671, 31] width 20 height 31
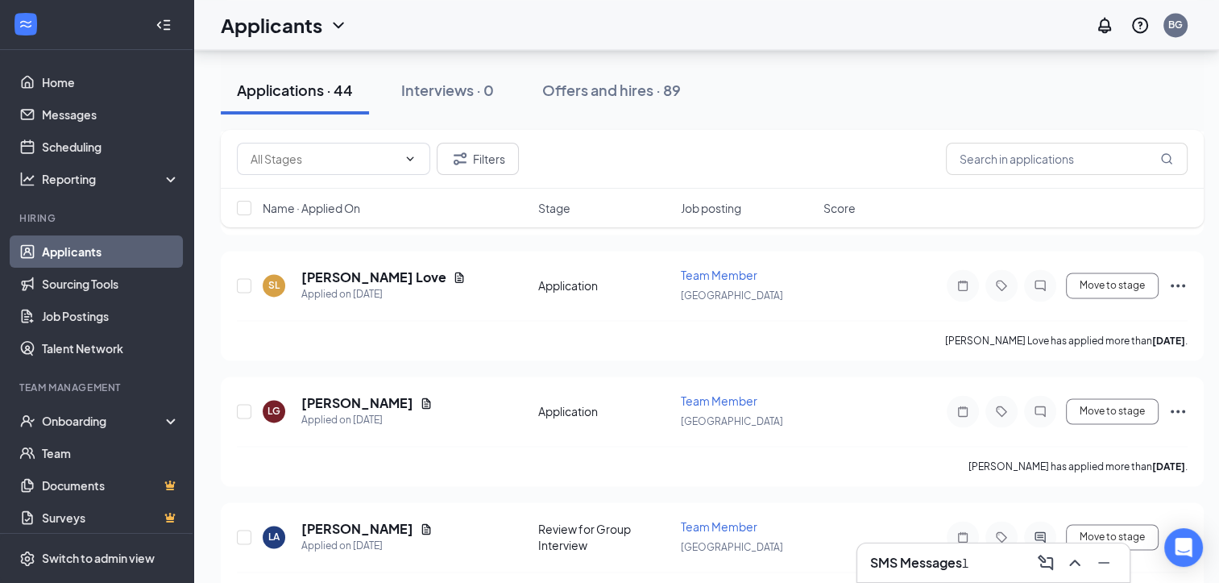
click at [926, 571] on h3 "SMS Messages" at bounding box center [916, 563] width 92 height 18
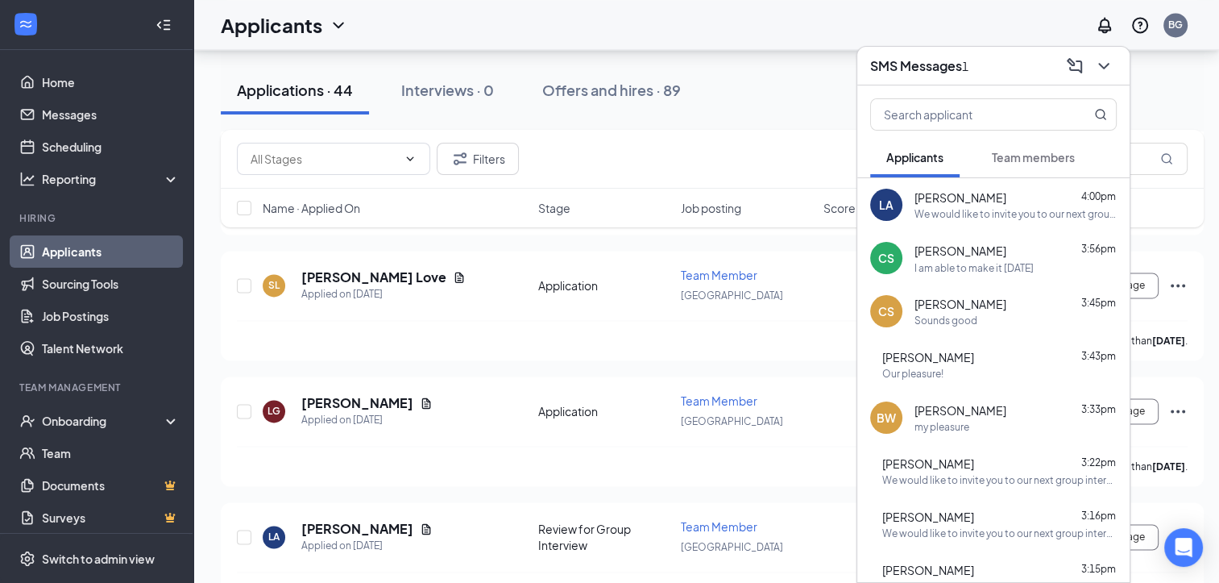
click at [1051, 269] on div "I am able to make it [DATE]" at bounding box center [1016, 268] width 202 height 14
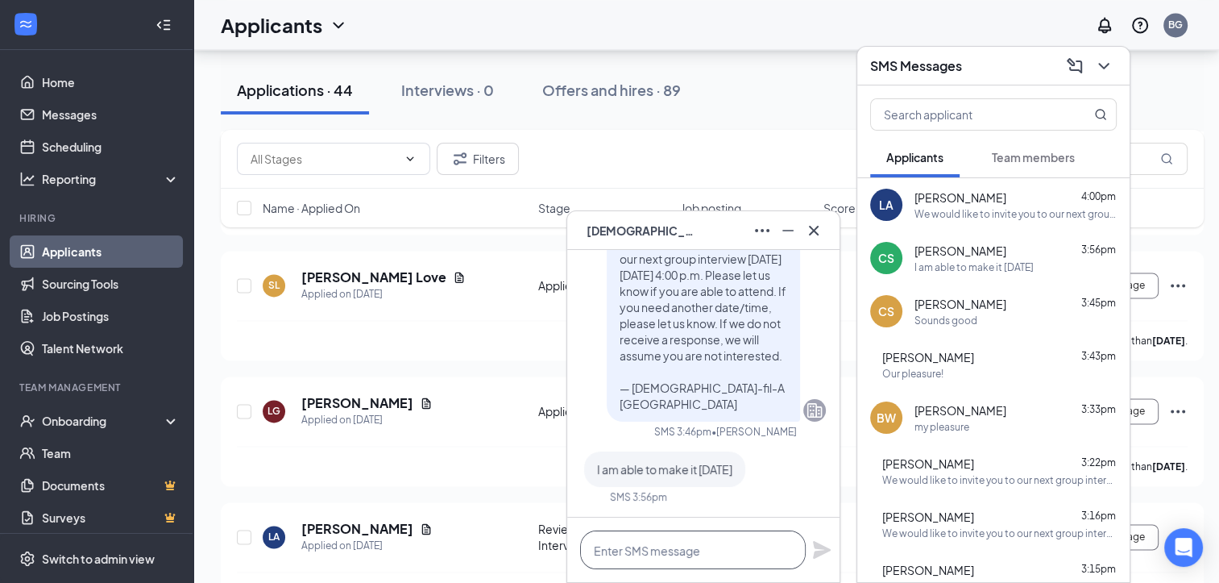
click at [685, 562] on textarea at bounding box center [693, 549] width 226 height 39
type textarea "Great, we will see you [DATE]."
click at [824, 543] on icon "Plane" at bounding box center [821, 549] width 19 height 19
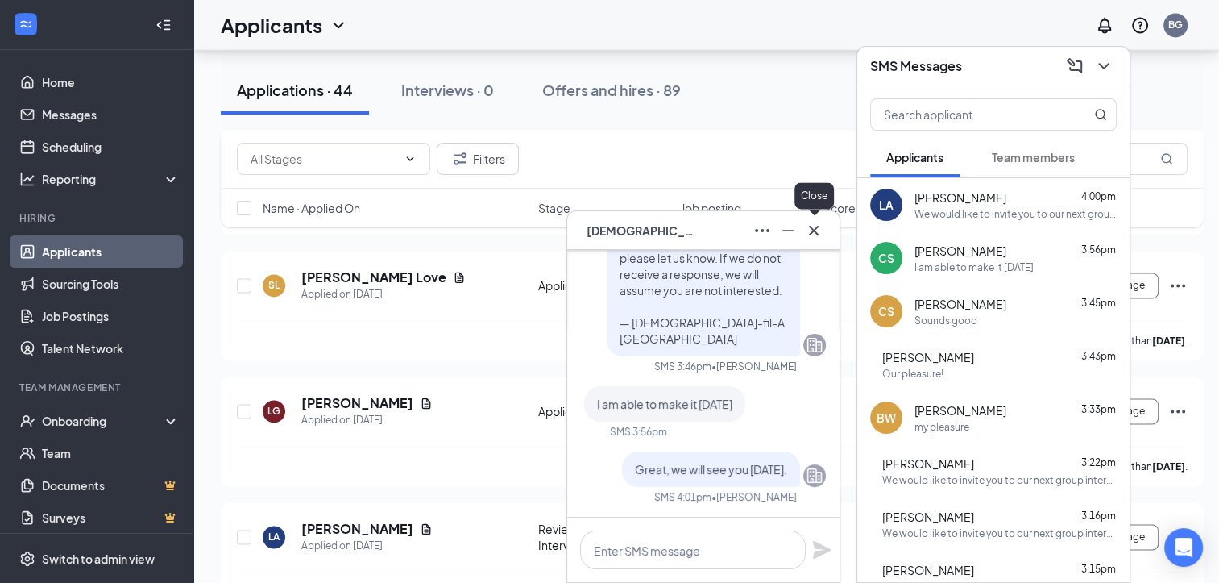
click at [815, 234] on icon "Cross" at bounding box center [813, 230] width 19 height 19
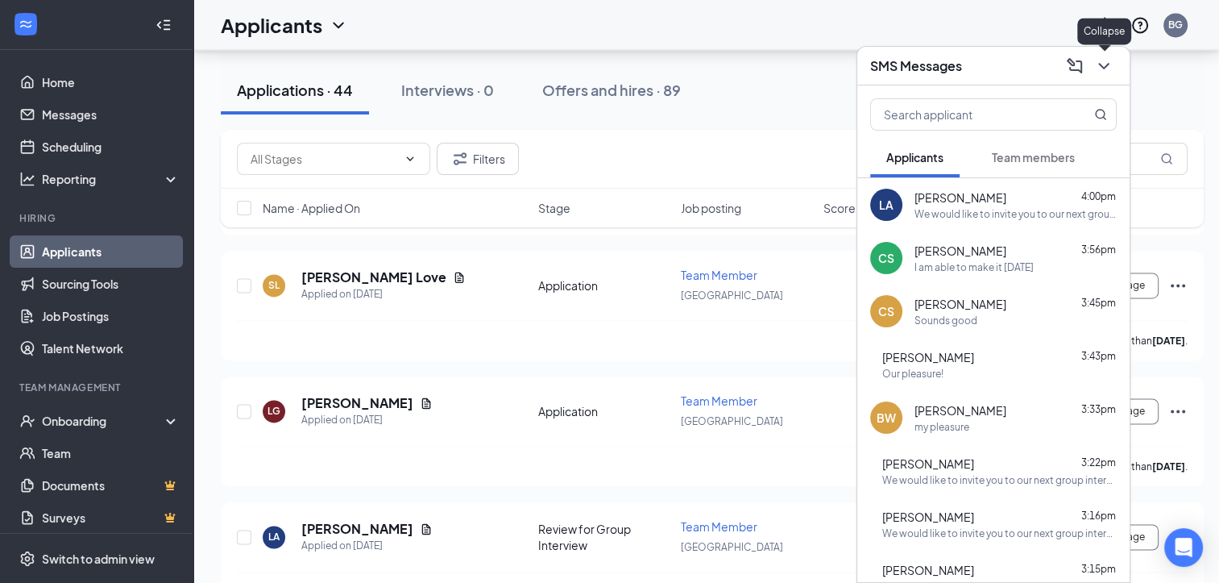
click at [1096, 62] on icon "ChevronDown" at bounding box center [1103, 65] width 19 height 19
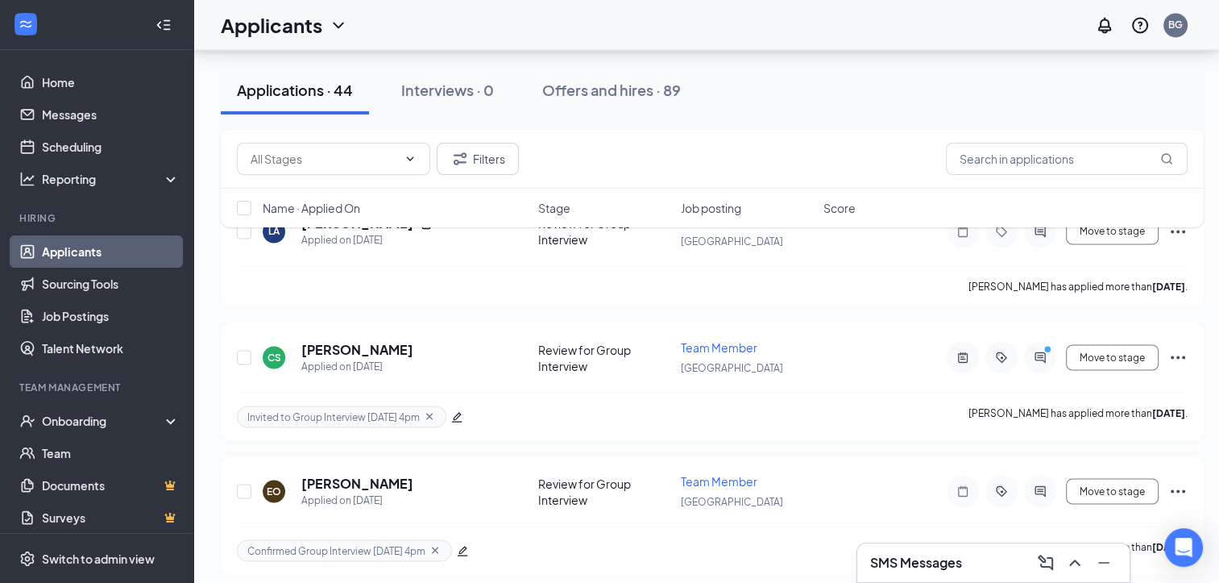
scroll to position [2748, 0]
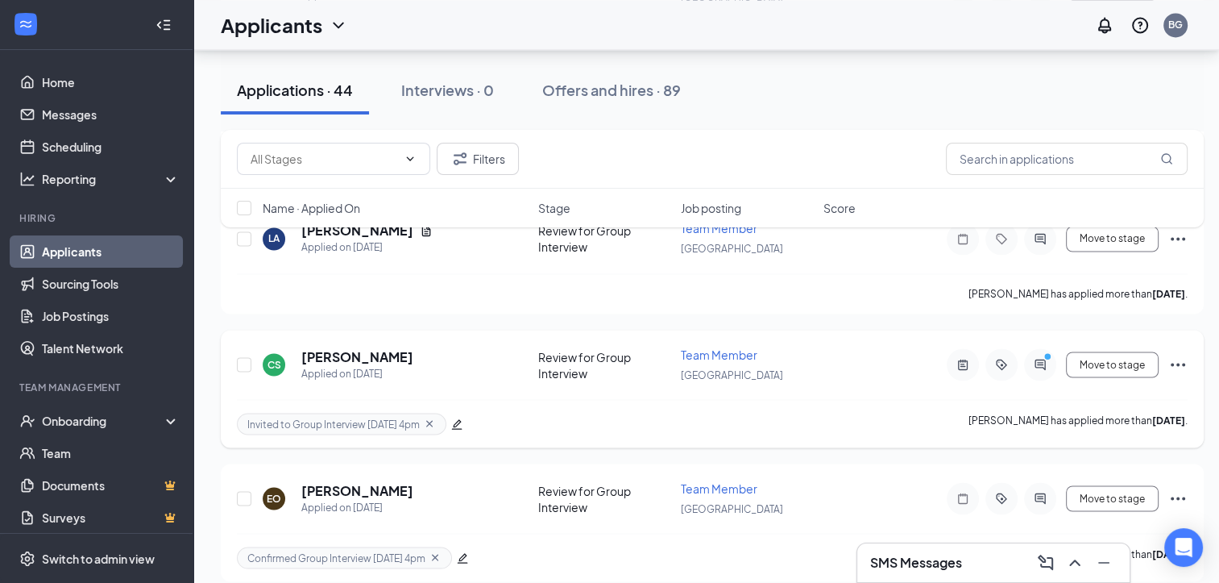
click at [458, 414] on div at bounding box center [456, 423] width 11 height 18
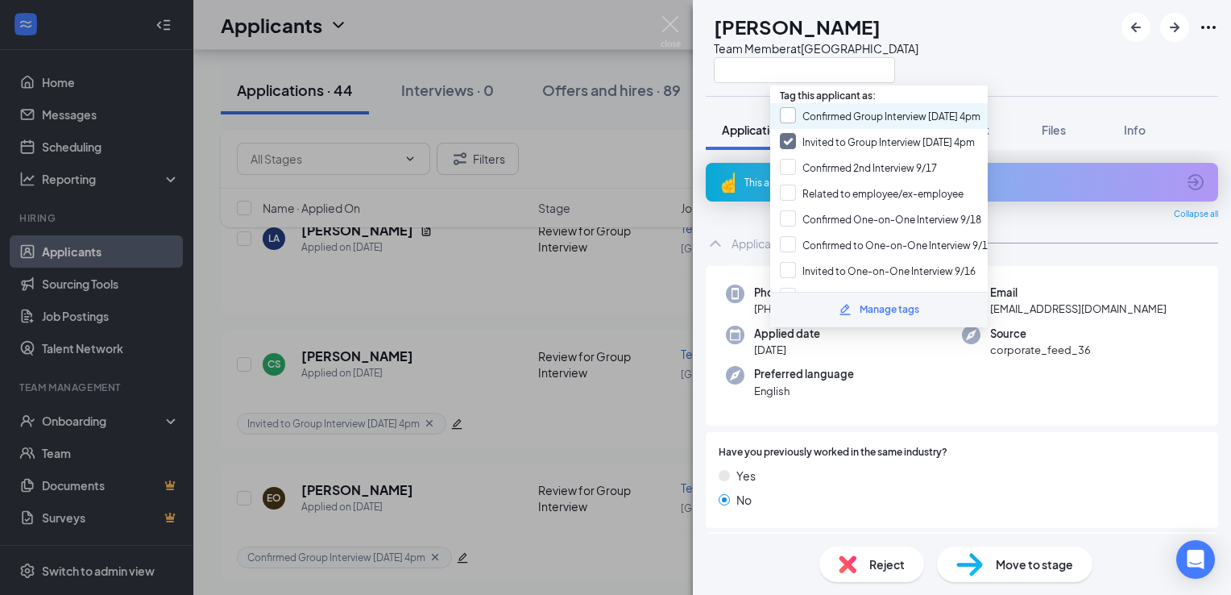
click at [912, 114] on input "Confirmed Group Interview [DATE] 4pm" at bounding box center [880, 116] width 201 height 18
checkbox input "true"
click at [787, 134] on input "Invited to Group Interview [DATE] 4pm" at bounding box center [877, 142] width 195 height 18
checkbox input "false"
click at [1011, 68] on div "CS [PERSON_NAME] Team Member at [GEOGRAPHIC_DATA]" at bounding box center [962, 48] width 538 height 96
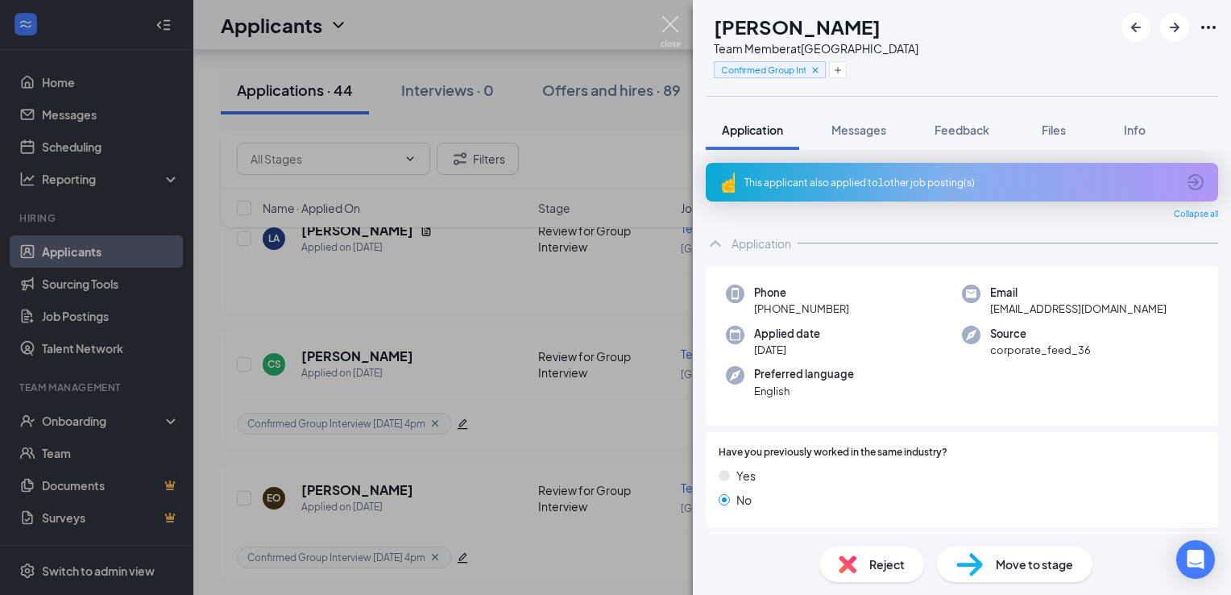
click at [679, 23] on img at bounding box center [671, 31] width 20 height 31
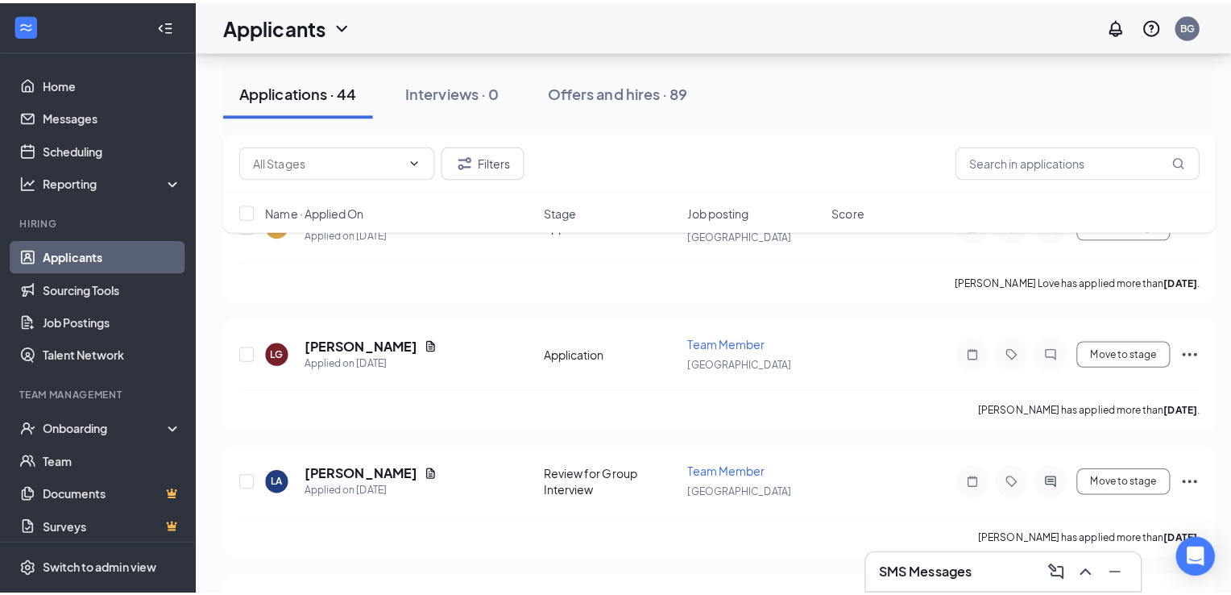
scroll to position [2506, 0]
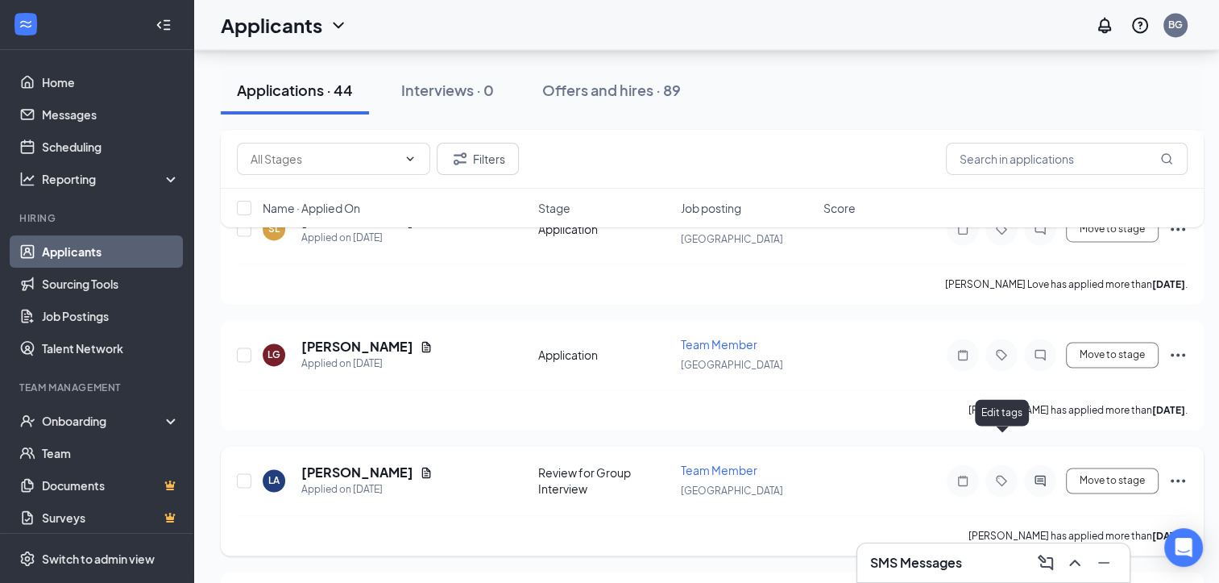
click at [1005, 474] on icon "Tag" at bounding box center [1001, 480] width 19 height 13
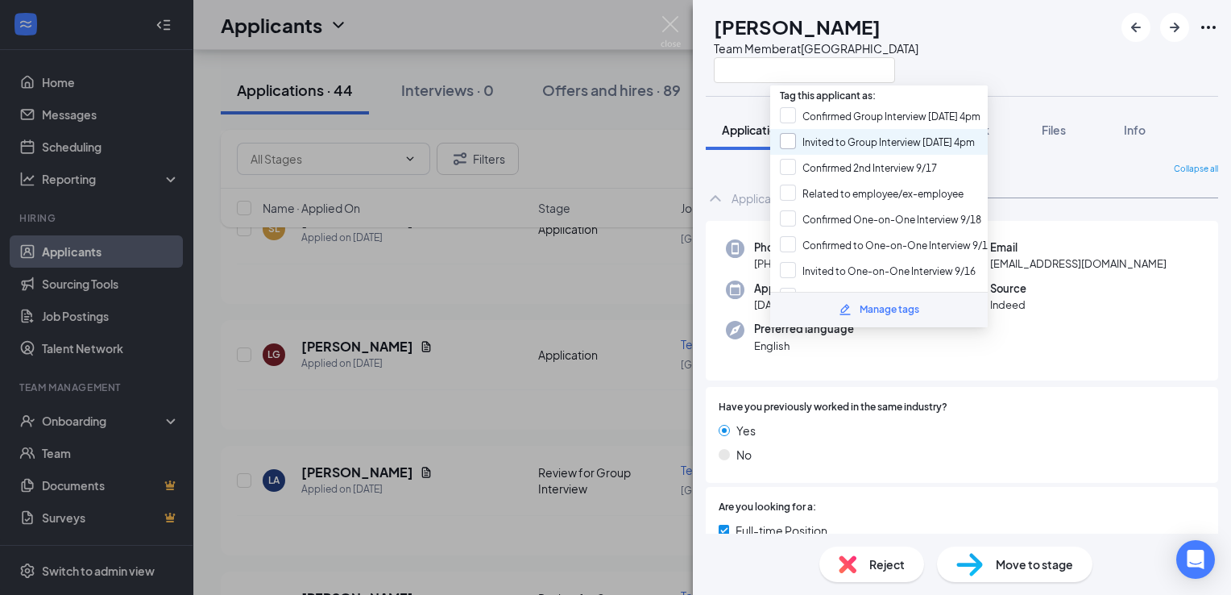
click at [864, 141] on input "Invited to Group Interview [DATE] 4pm" at bounding box center [877, 142] width 195 height 18
checkbox input "true"
click at [1031, 47] on div "LA [PERSON_NAME] Team Member at [GEOGRAPHIC_DATA]" at bounding box center [962, 48] width 538 height 96
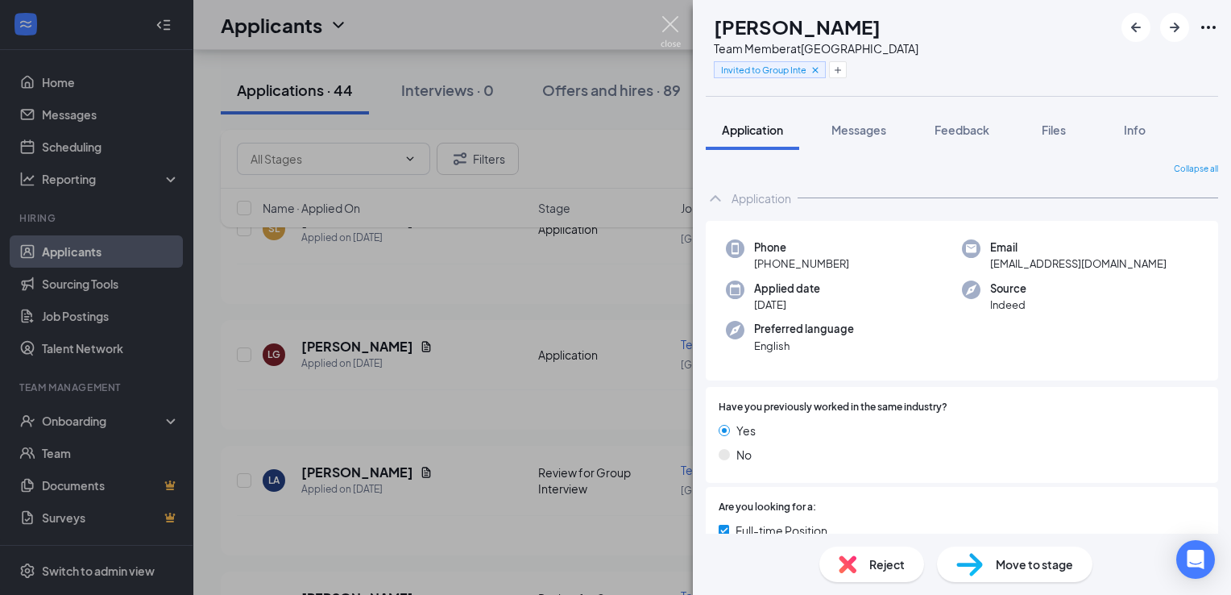
click at [661, 33] on img at bounding box center [671, 31] width 20 height 31
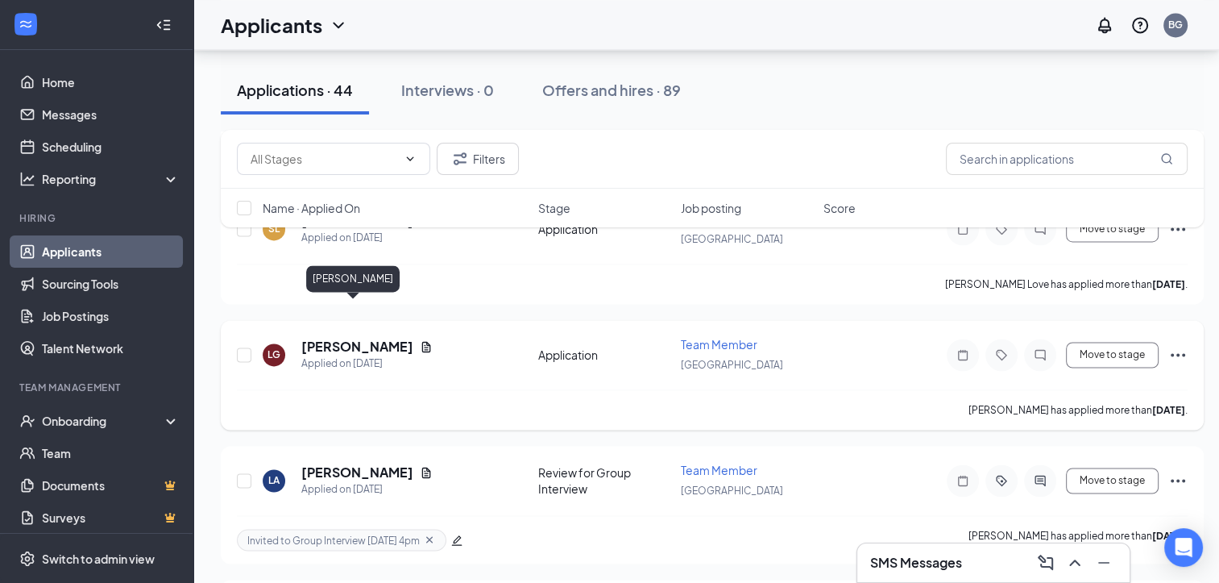
click at [346, 338] on h5 "[PERSON_NAME]" at bounding box center [357, 347] width 112 height 18
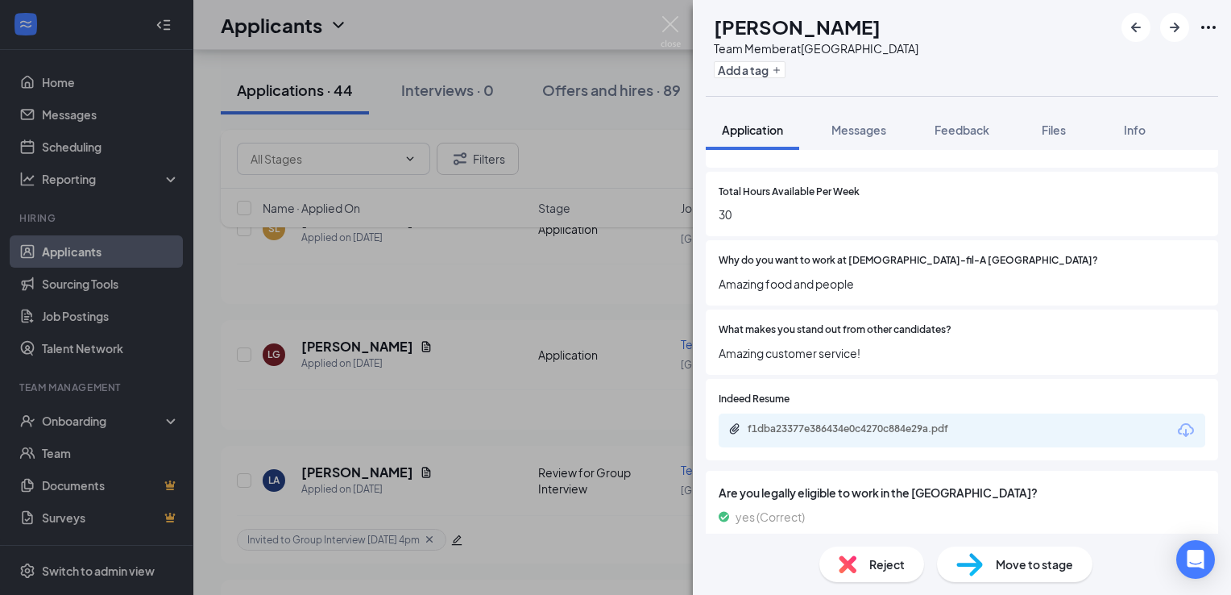
scroll to position [702, 0]
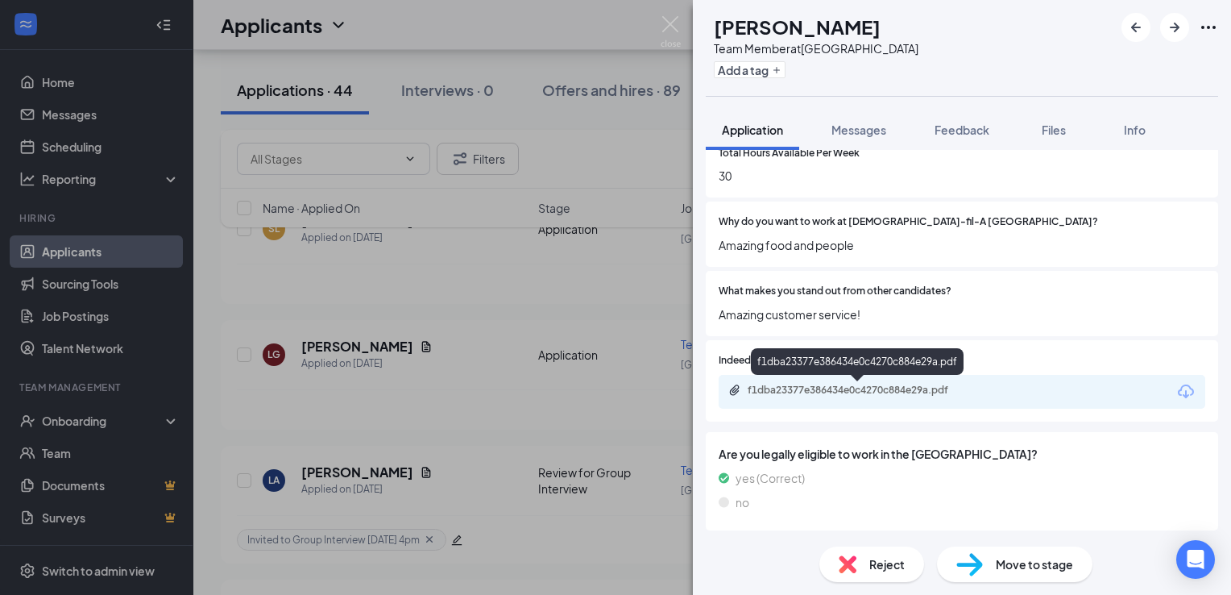
click at [933, 396] on div "f1dba23377e386434e0c4270c884e29a.pdf" at bounding box center [861, 390] width 226 height 13
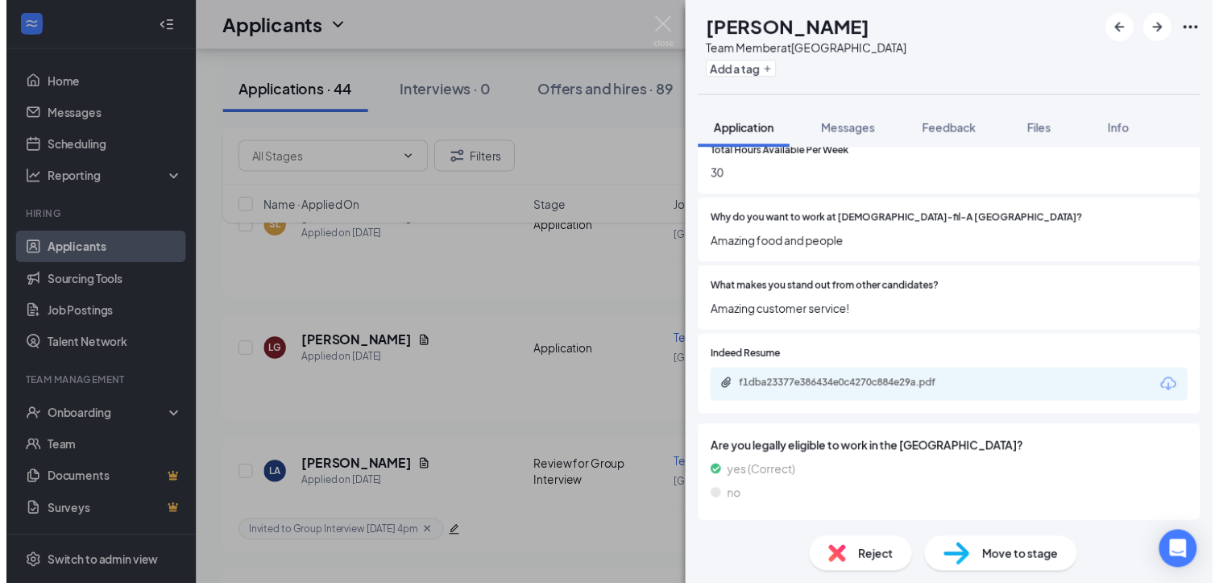
scroll to position [695, 0]
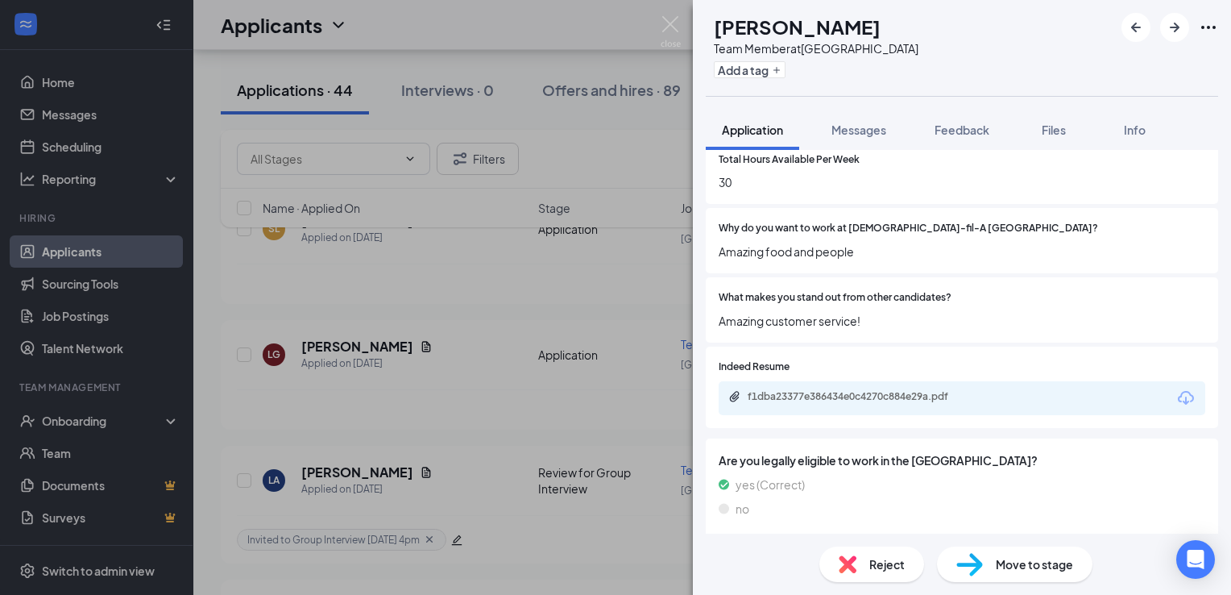
click at [861, 564] on div "Reject" at bounding box center [872, 563] width 105 height 35
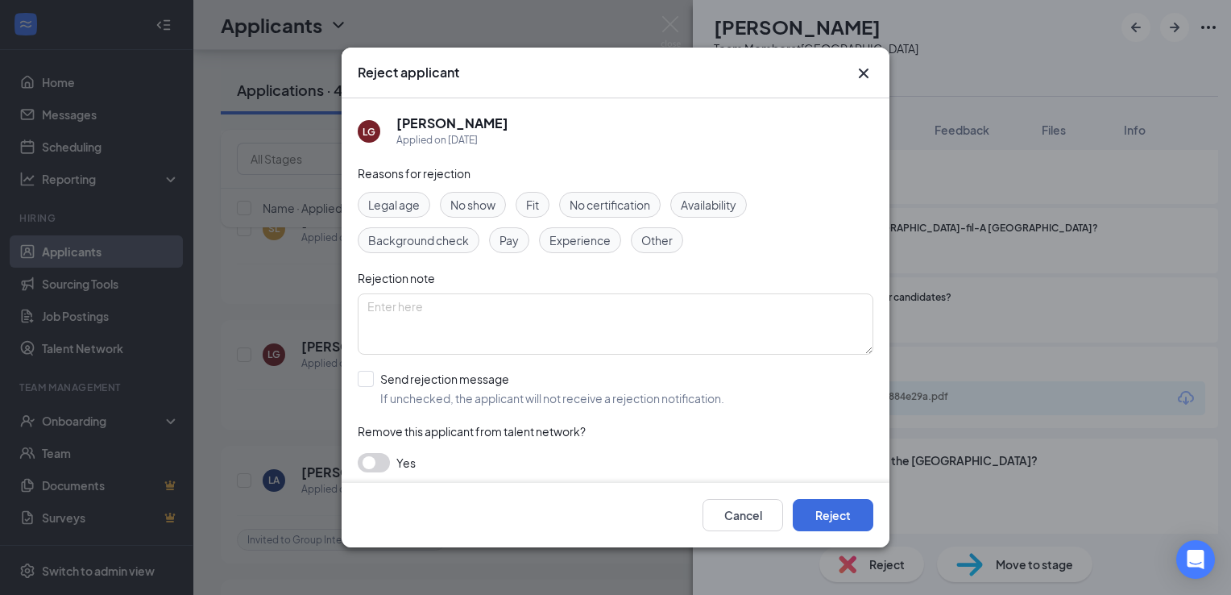
click at [669, 241] on span "Other" at bounding box center [656, 240] width 31 height 18
drag, startPoint x: 669, startPoint y: 241, endPoint x: 571, endPoint y: 317, distance: 124.0
click at [571, 317] on div "Reasons for rejection Legal age No show Fit No certification Availability Backg…" at bounding box center [616, 326] width 516 height 324
click at [571, 317] on textarea at bounding box center [616, 323] width 516 height 61
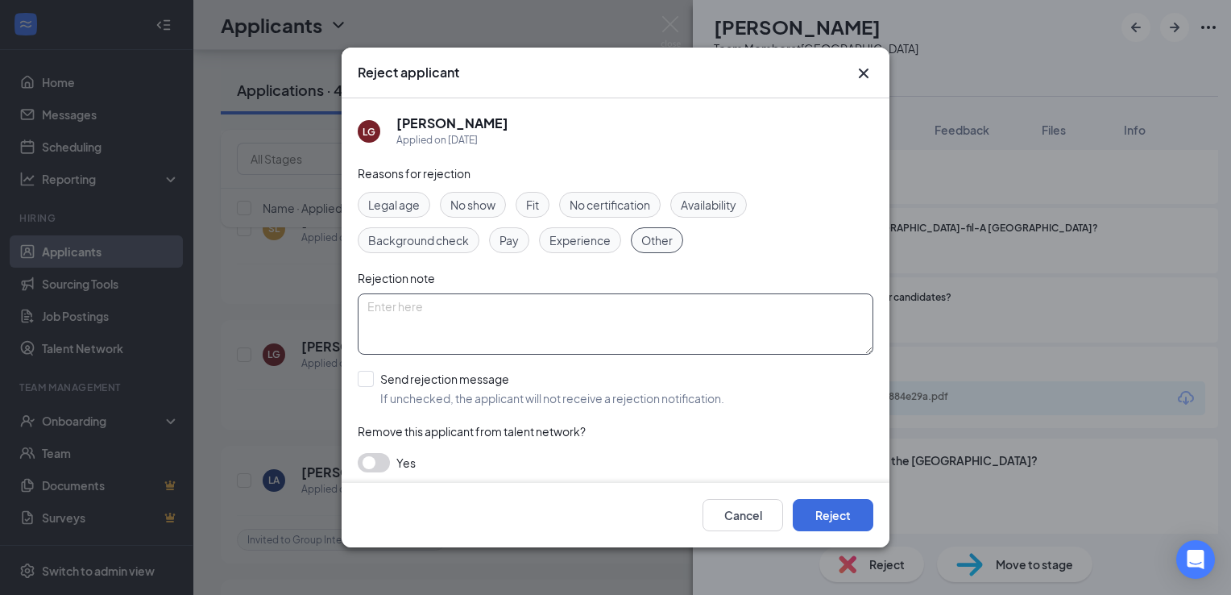
click at [571, 317] on textarea at bounding box center [616, 323] width 516 height 61
click at [742, 241] on div "Legal age No show Fit No certification Availability Background check Pay Experi…" at bounding box center [616, 222] width 516 height 61
click at [845, 516] on button "Reject" at bounding box center [833, 515] width 81 height 32
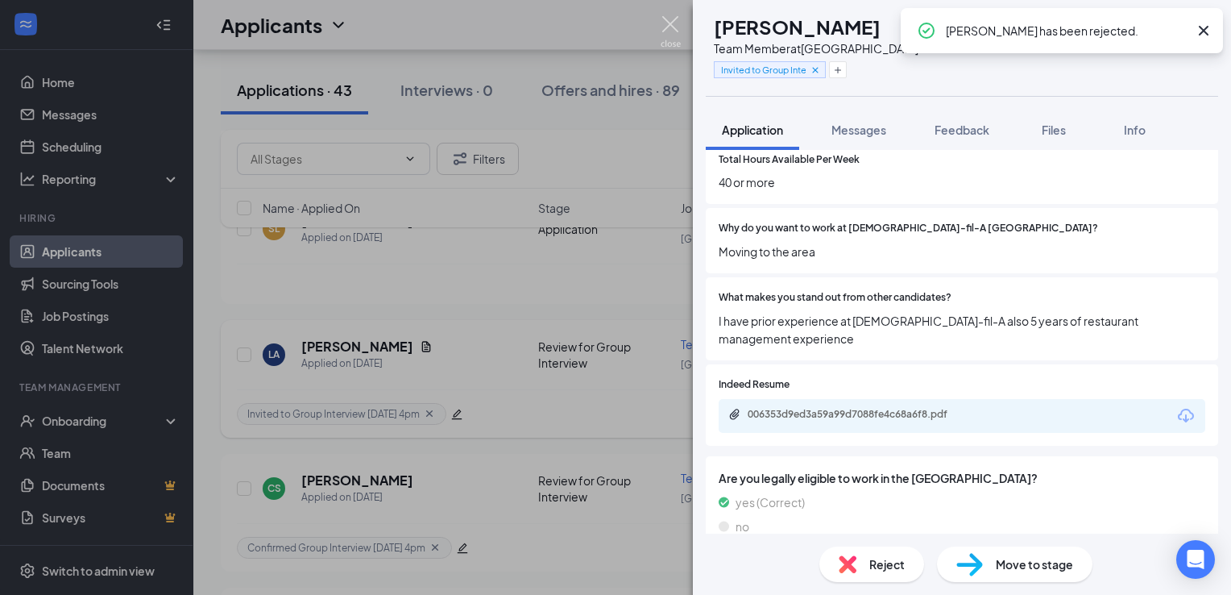
drag, startPoint x: 670, startPoint y: 27, endPoint x: 342, endPoint y: 322, distance: 441.6
click at [670, 27] on img at bounding box center [671, 31] width 20 height 31
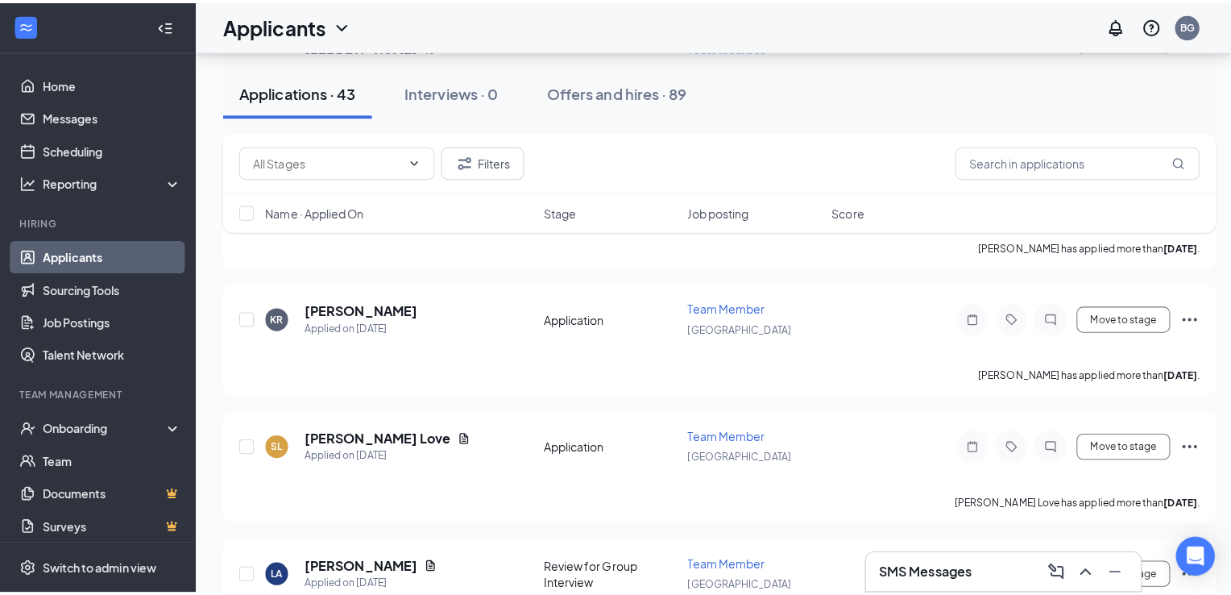
scroll to position [2303, 0]
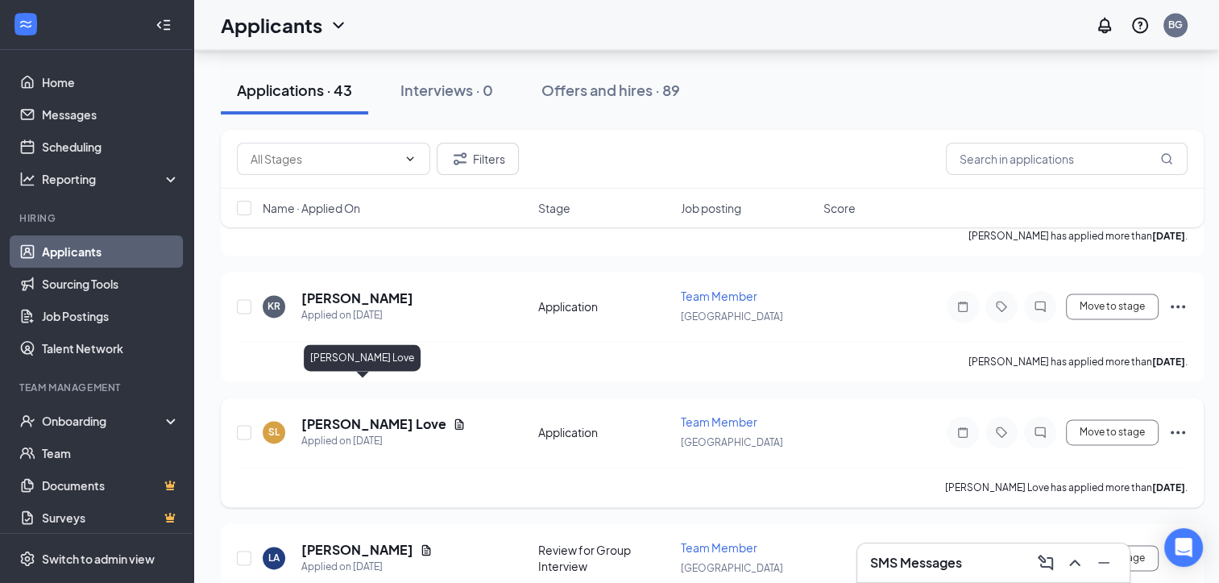
click at [358, 415] on h5 "[PERSON_NAME] Love" at bounding box center [373, 424] width 145 height 18
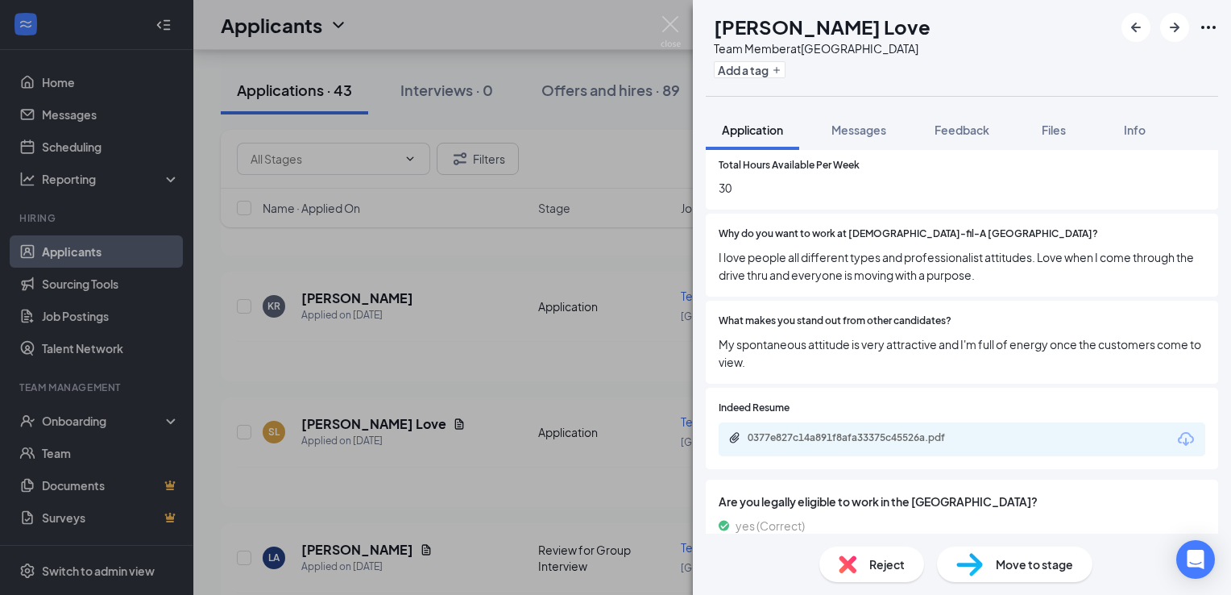
scroll to position [737, 0]
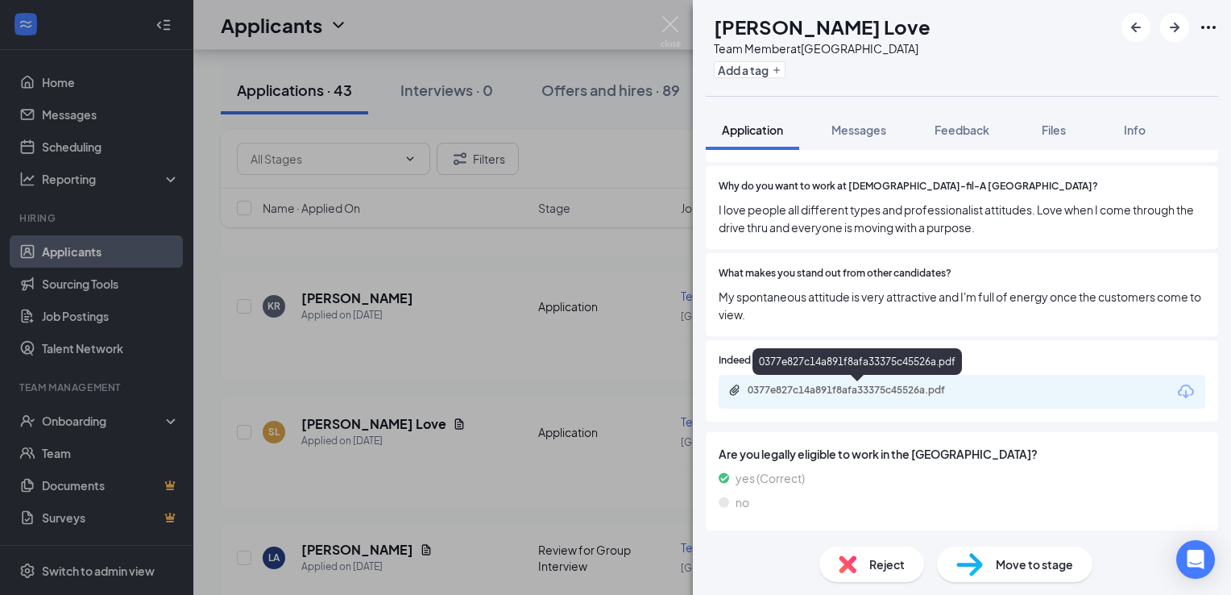
click at [911, 390] on div "0377e827c14a891f8afa33375c45526a.pdf" at bounding box center [861, 390] width 226 height 13
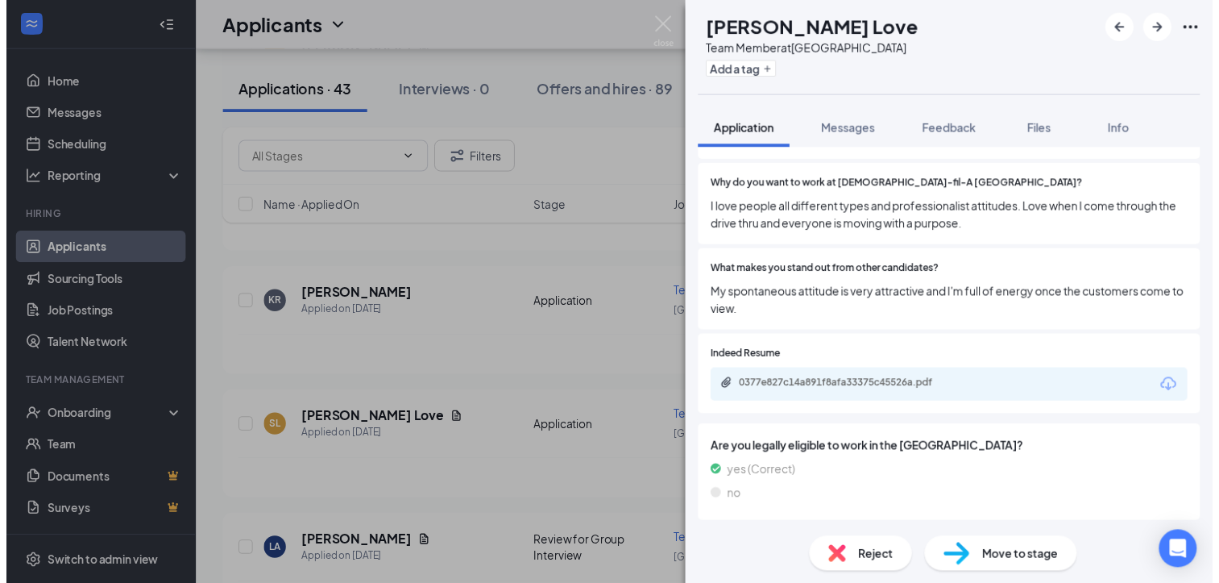
scroll to position [731, 0]
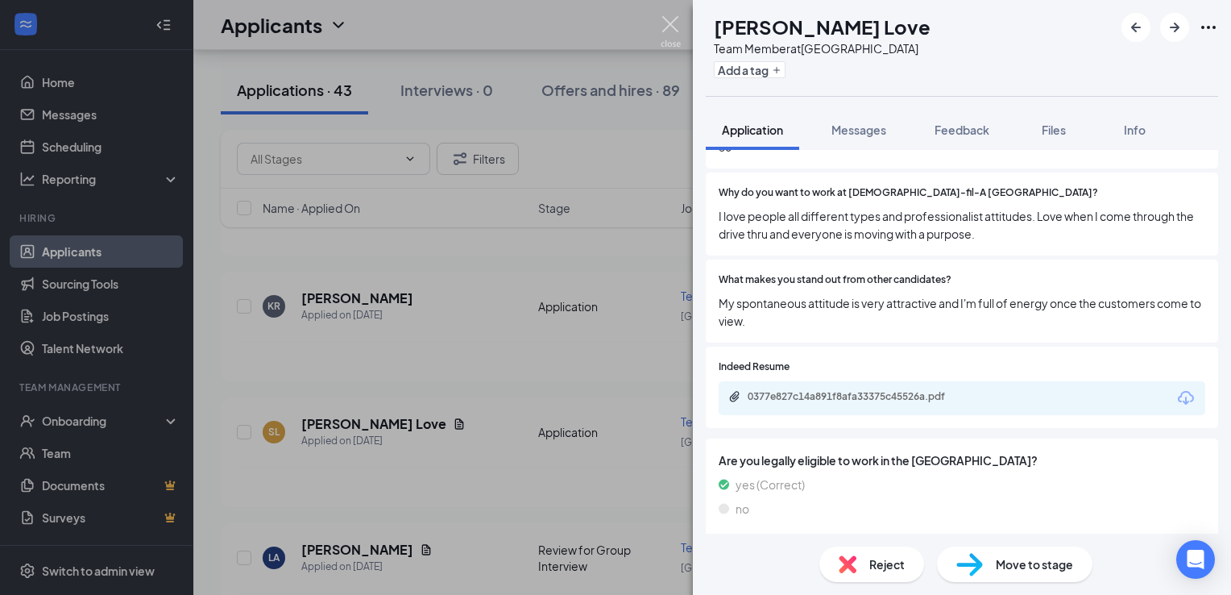
click at [661, 29] on img at bounding box center [671, 31] width 20 height 31
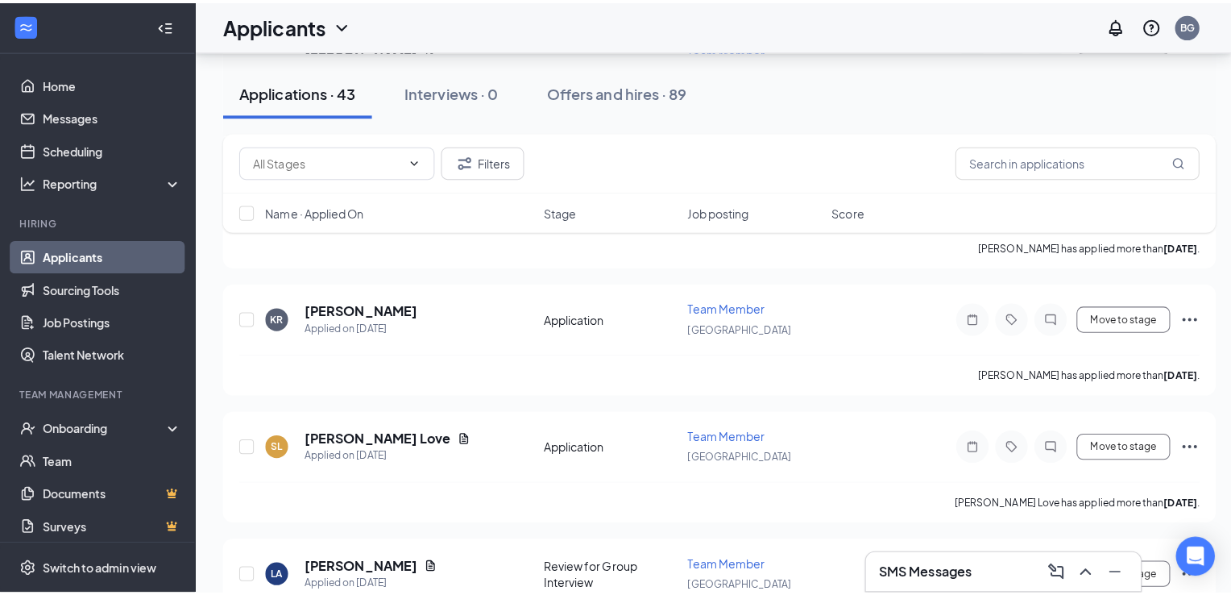
scroll to position [2214, 0]
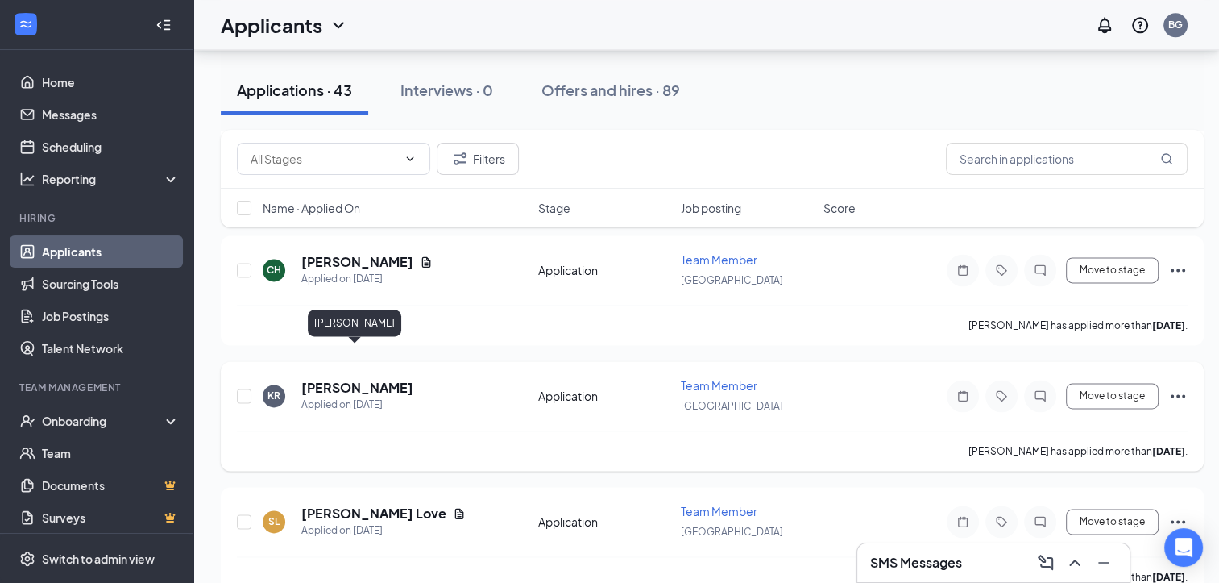
click at [371, 379] on h5 "[PERSON_NAME]" at bounding box center [357, 388] width 112 height 18
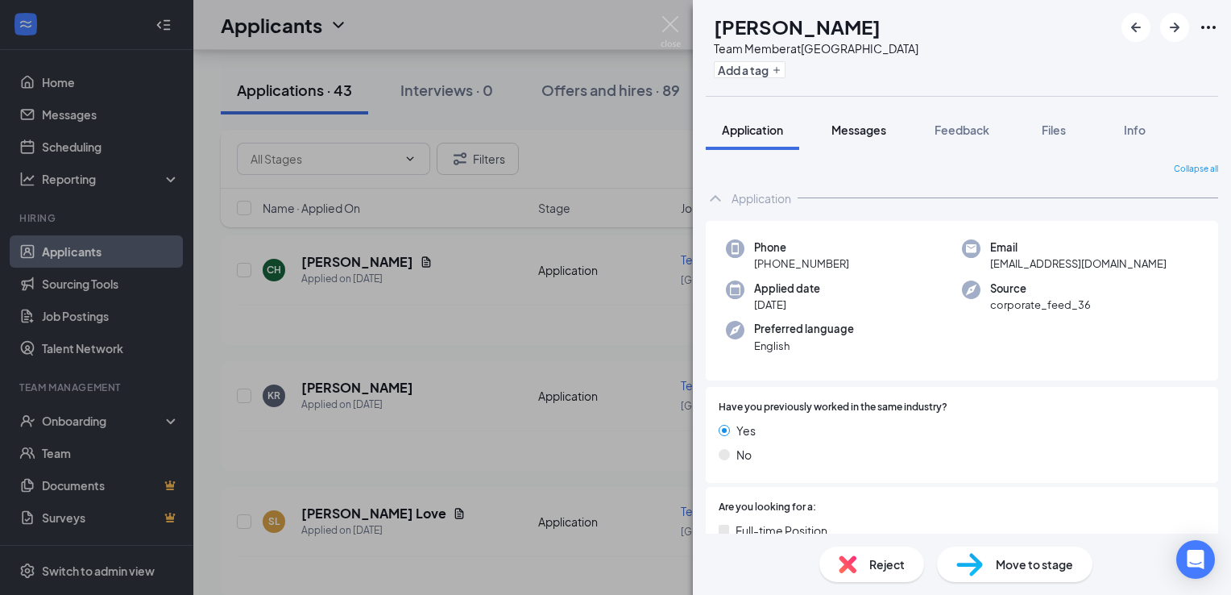
click at [858, 138] on button "Messages" at bounding box center [858, 130] width 87 height 40
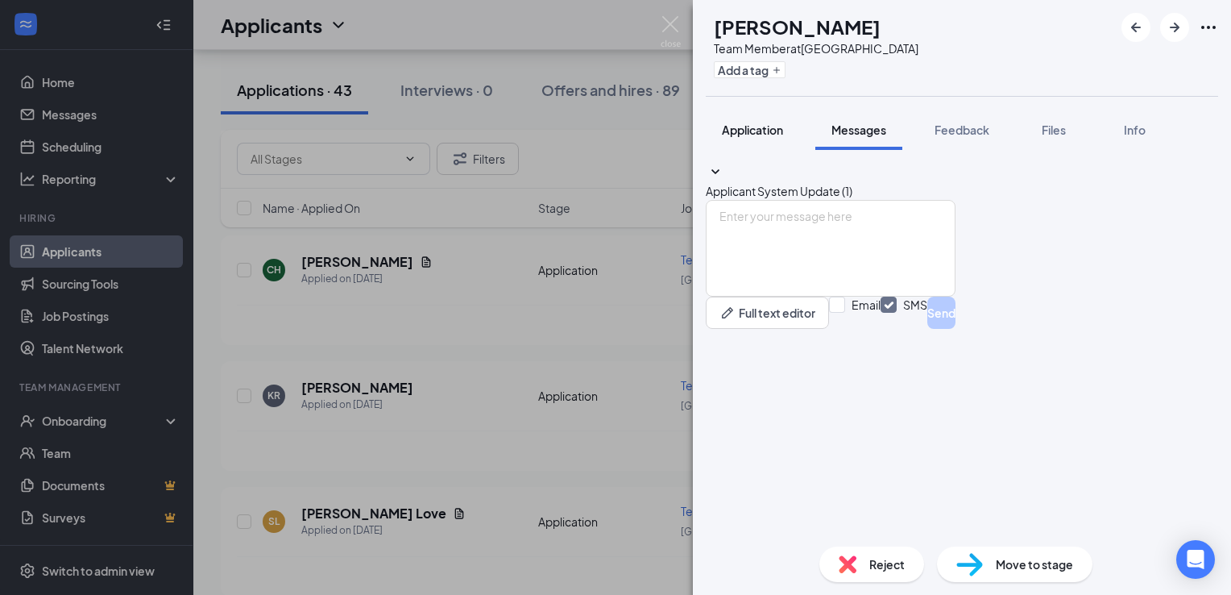
click at [754, 143] on button "Application" at bounding box center [752, 130] width 93 height 40
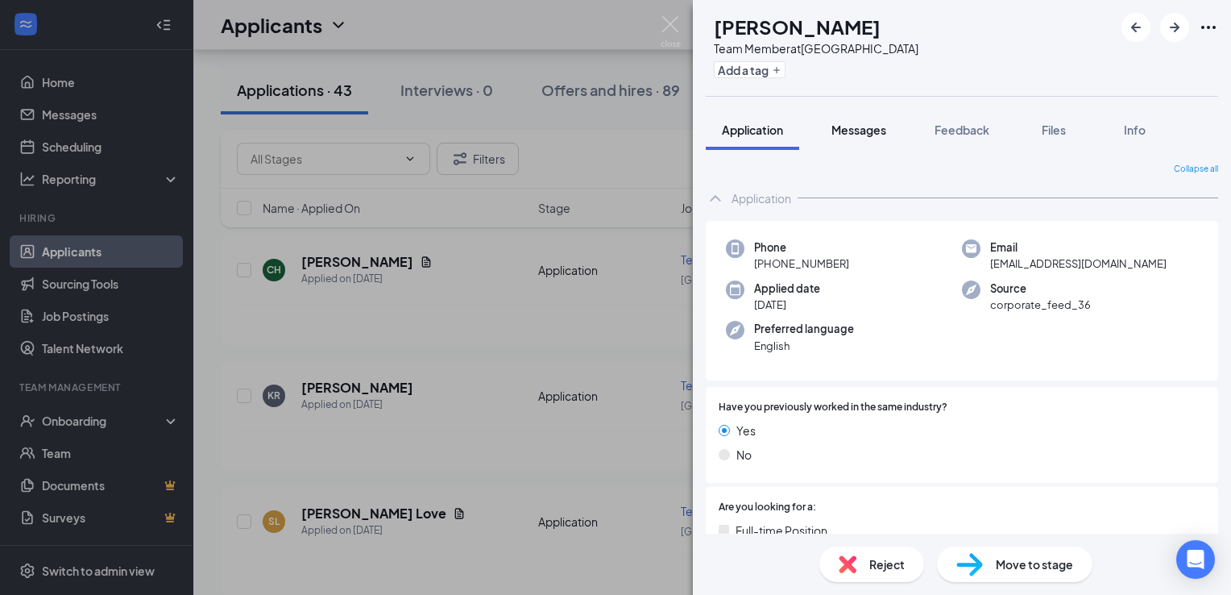
click at [854, 130] on span "Messages" at bounding box center [859, 129] width 55 height 15
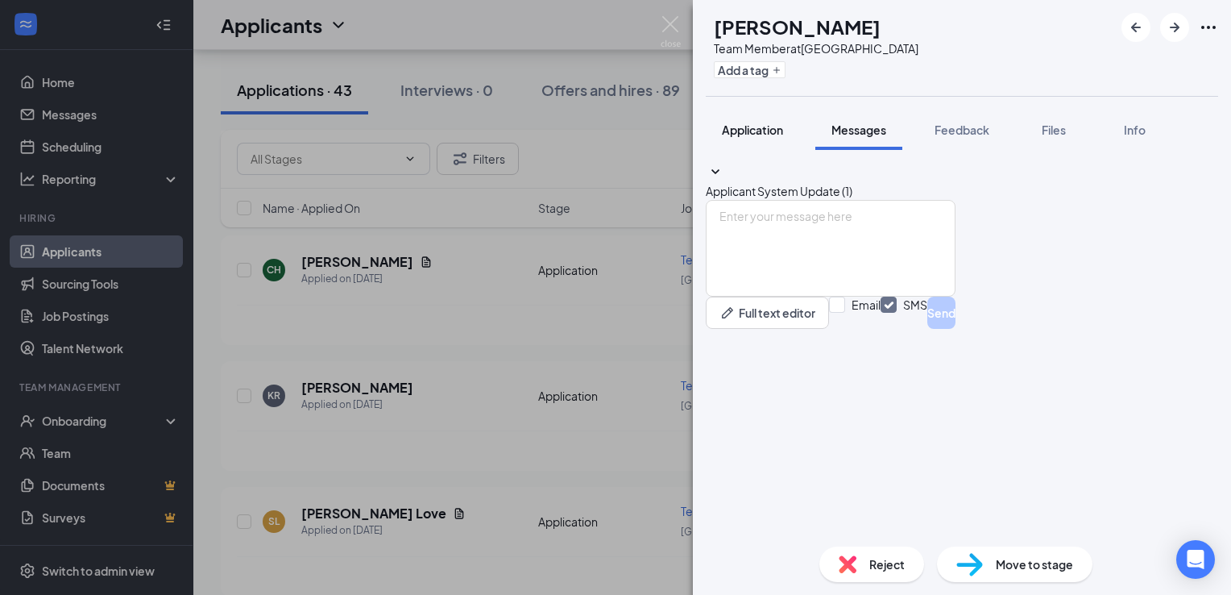
click at [765, 134] on span "Application" at bounding box center [752, 129] width 61 height 15
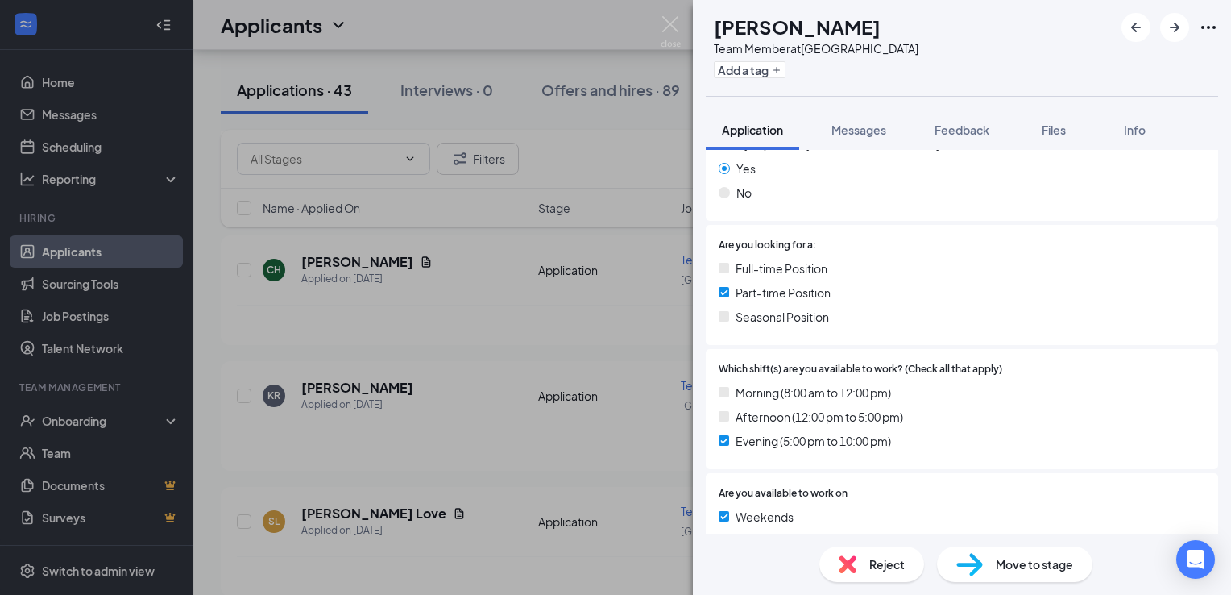
scroll to position [139, 0]
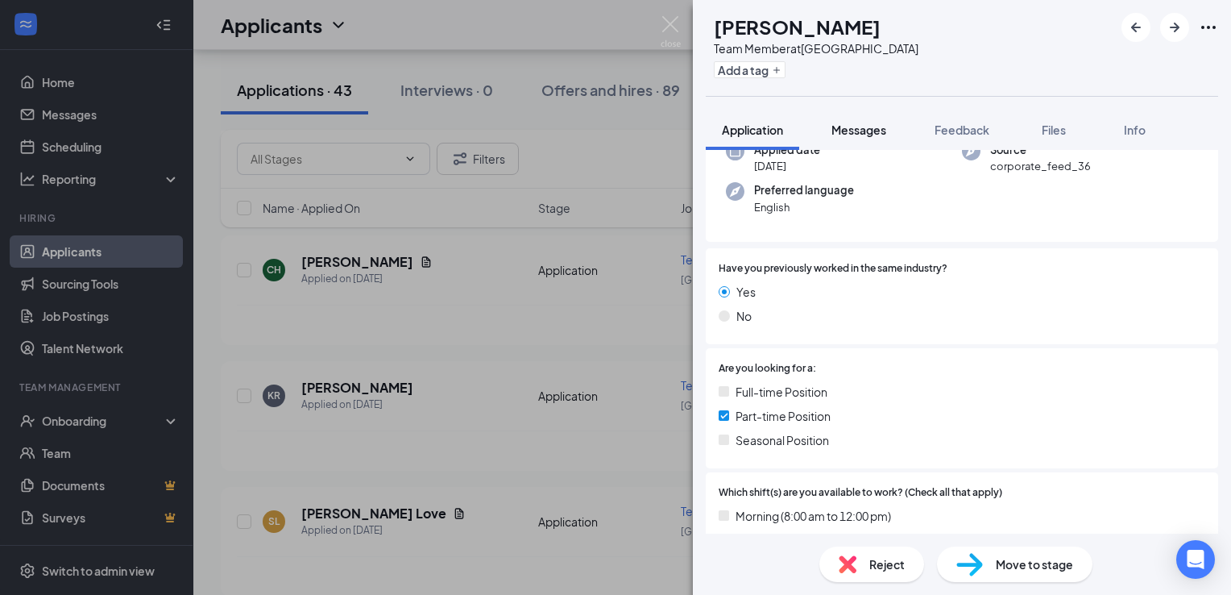
click at [841, 134] on span "Messages" at bounding box center [859, 129] width 55 height 15
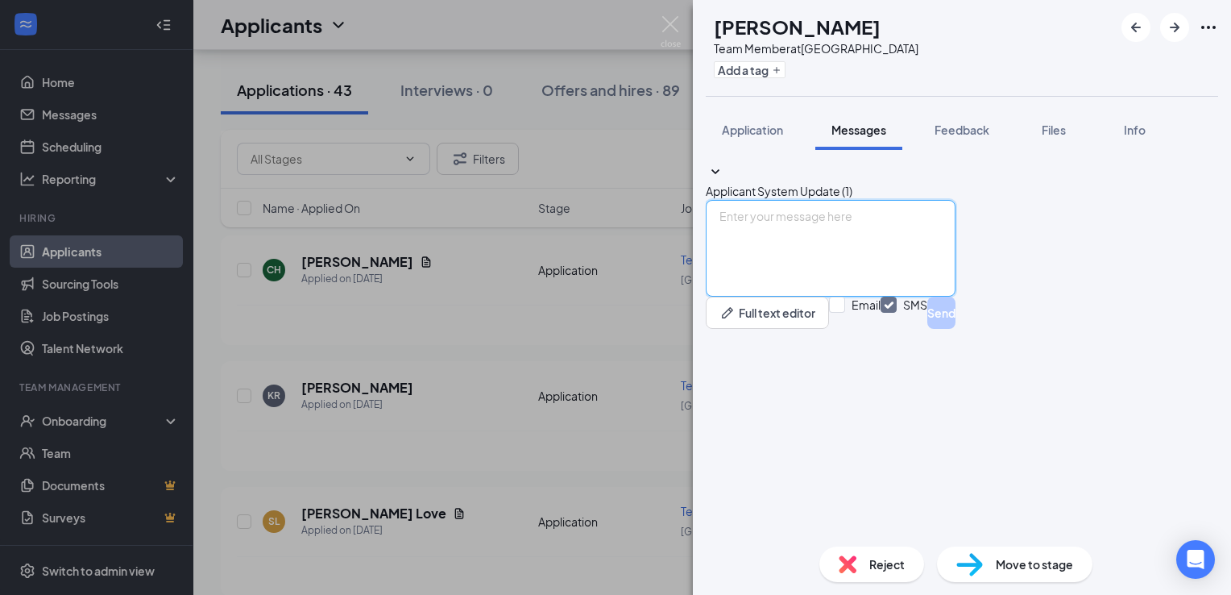
click at [813, 297] on textarea at bounding box center [831, 248] width 250 height 97
paste textarea "We would like to invite you to our next group interview [DATE][DATE] 4:00 p.m. …"
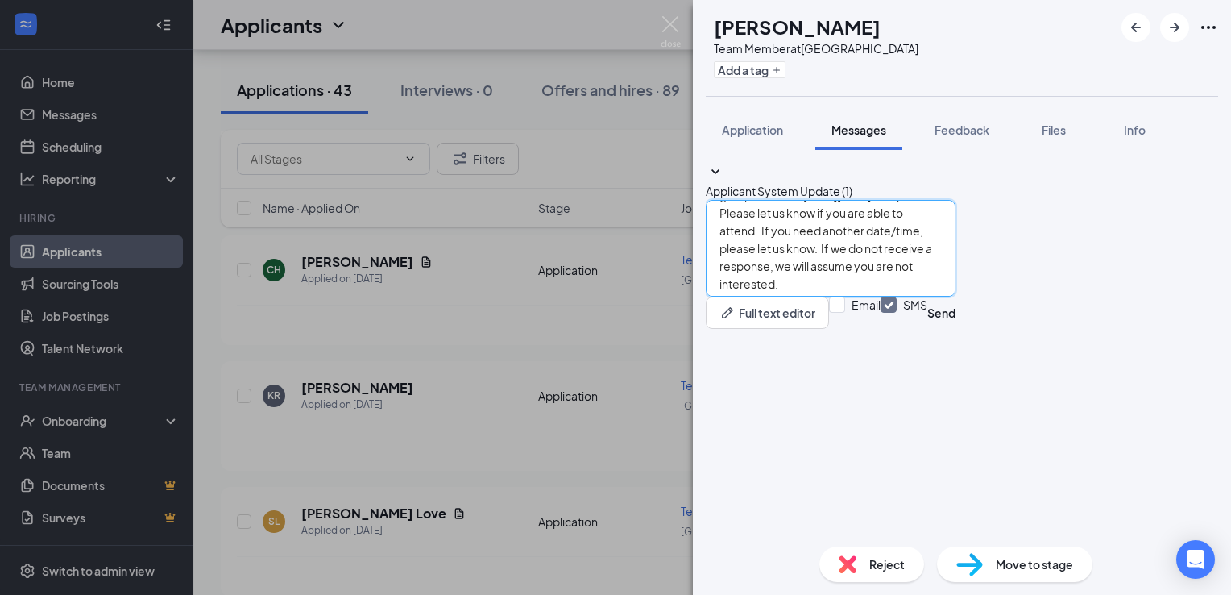
scroll to position [45, 0]
type textarea "We would like to invite you to our next group interview [DATE][DATE] 4:00 p.m. …"
click at [881, 329] on input "Email" at bounding box center [855, 313] width 52 height 32
checkbox input "true"
click at [956, 329] on button "Send" at bounding box center [942, 313] width 28 height 32
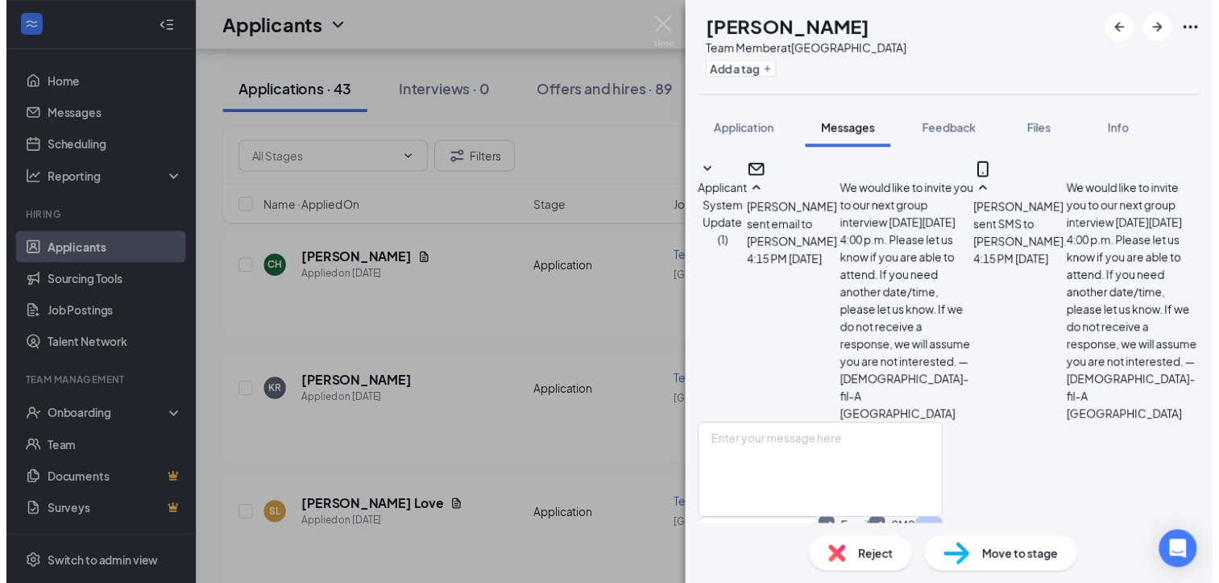
scroll to position [259, 0]
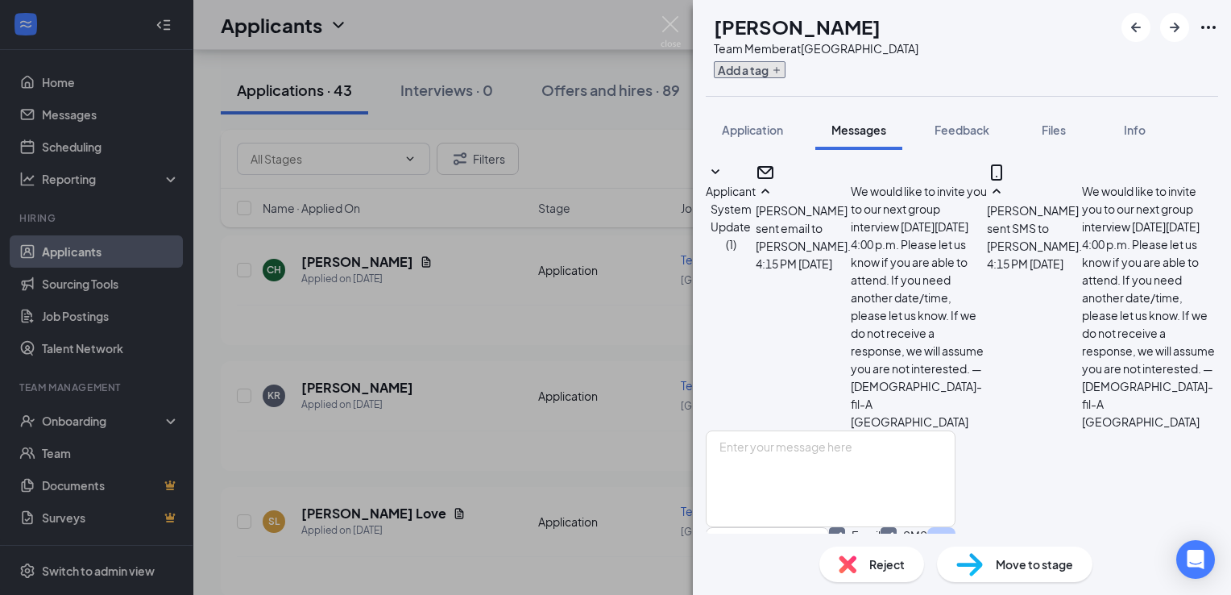
click at [786, 69] on button "Add a tag" at bounding box center [750, 69] width 72 height 17
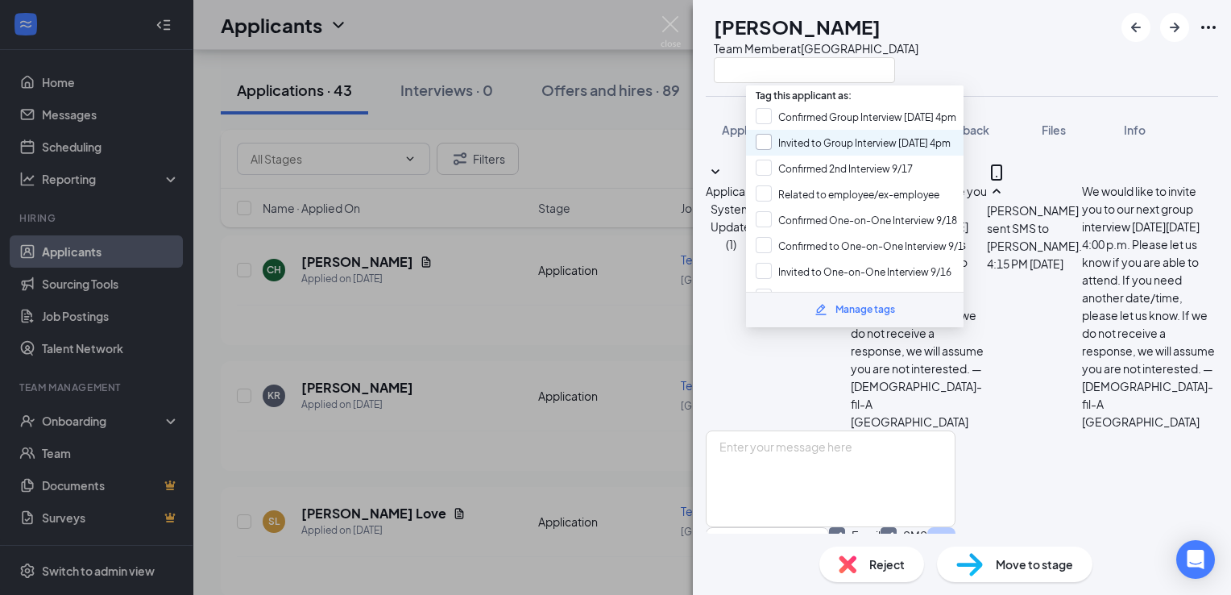
click at [864, 134] on input "Invited to Group Interview [DATE] 4pm" at bounding box center [853, 143] width 195 height 18
checkbox input "true"
click at [980, 67] on div "KR [PERSON_NAME] Team Member at [GEOGRAPHIC_DATA]" at bounding box center [962, 48] width 538 height 96
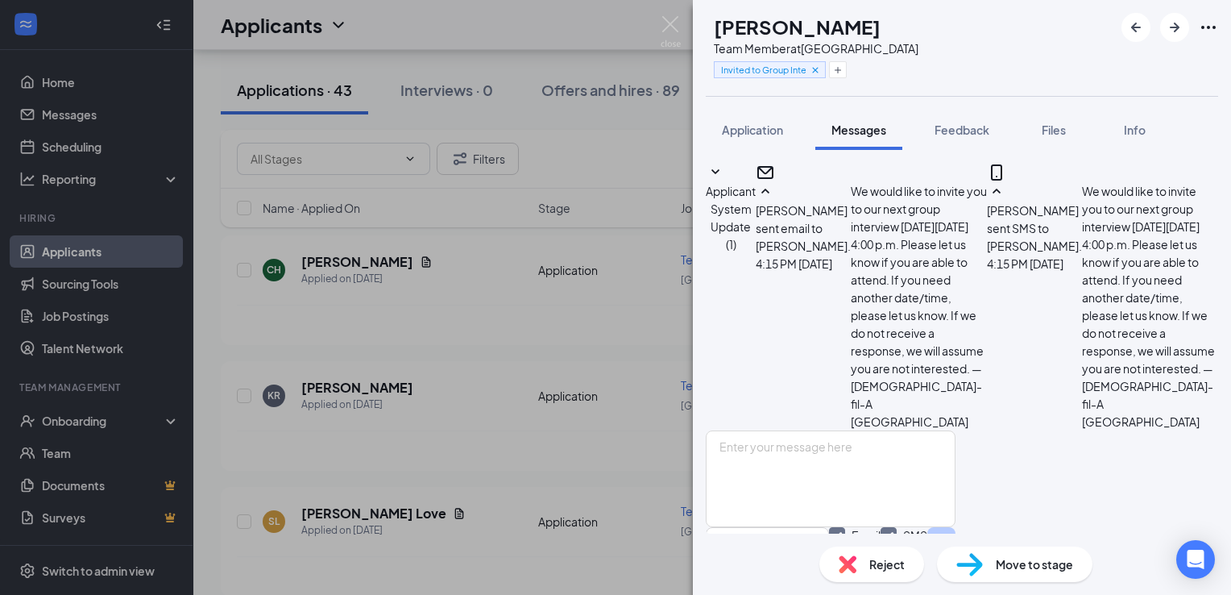
click at [1034, 566] on span "Move to stage" at bounding box center [1034, 564] width 77 height 18
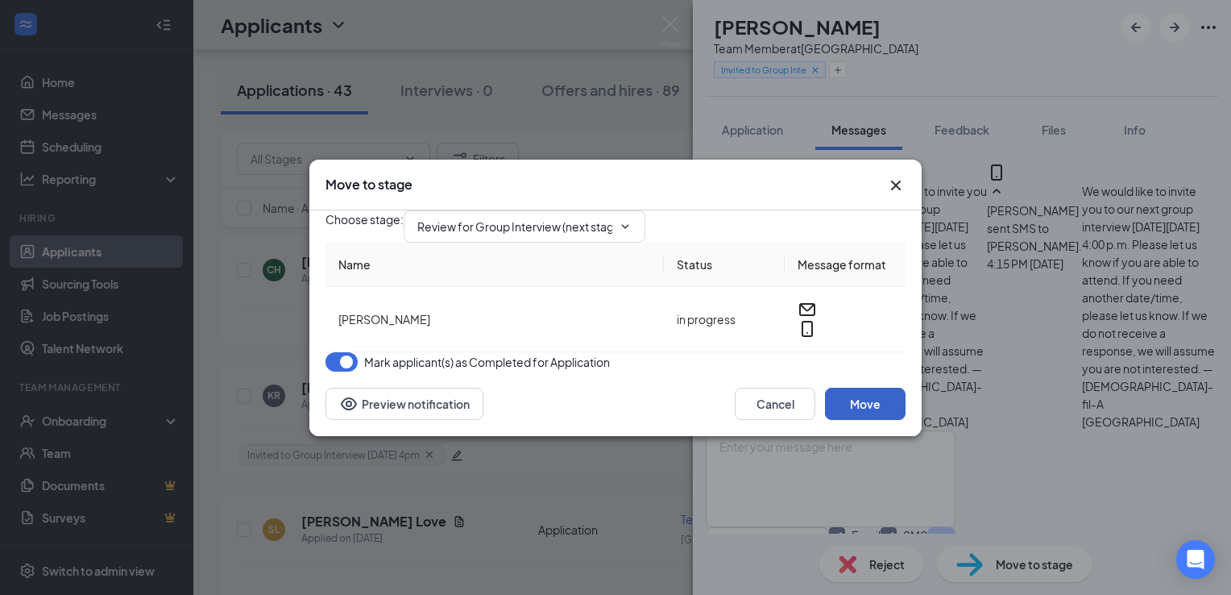
click at [857, 420] on button "Move" at bounding box center [865, 404] width 81 height 32
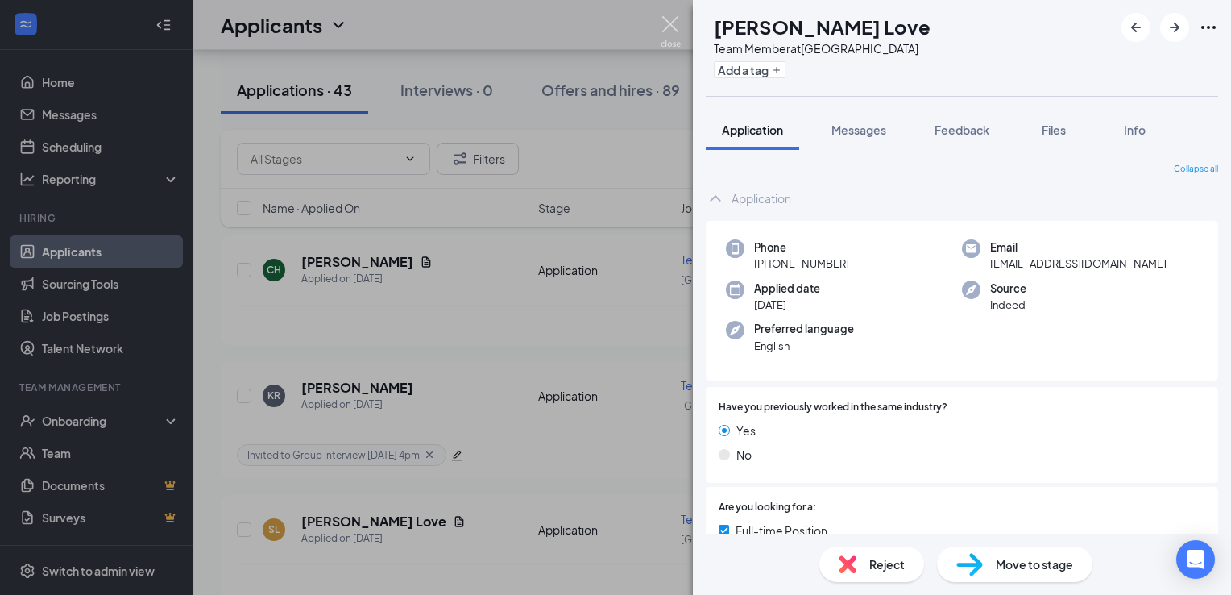
click at [667, 33] on img at bounding box center [671, 31] width 20 height 31
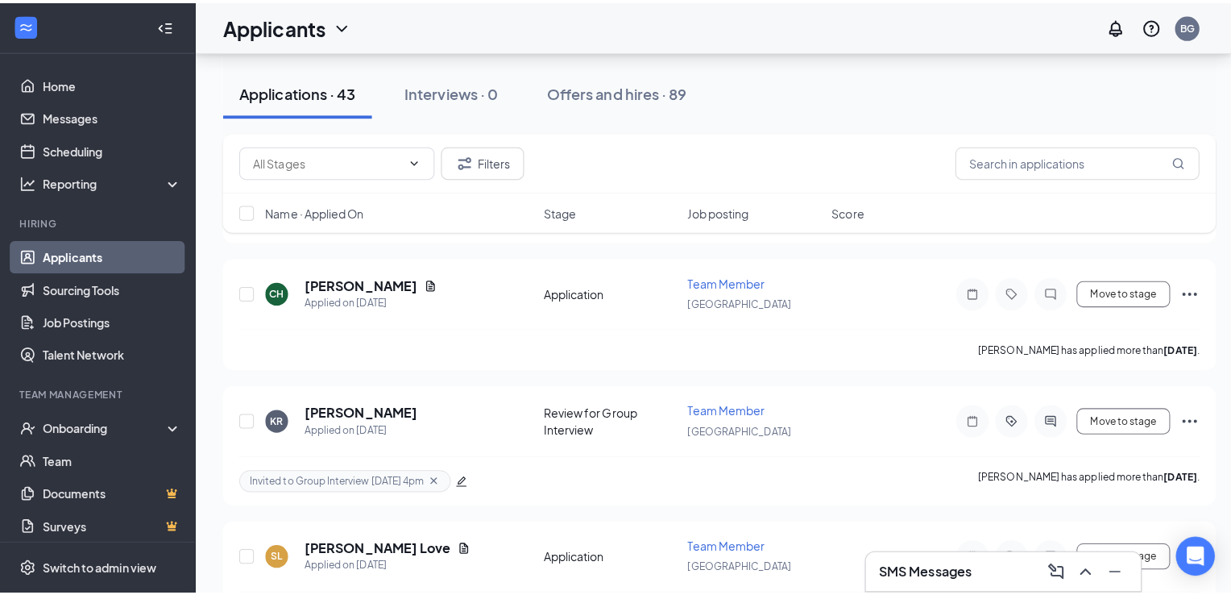
scroll to position [2093, 0]
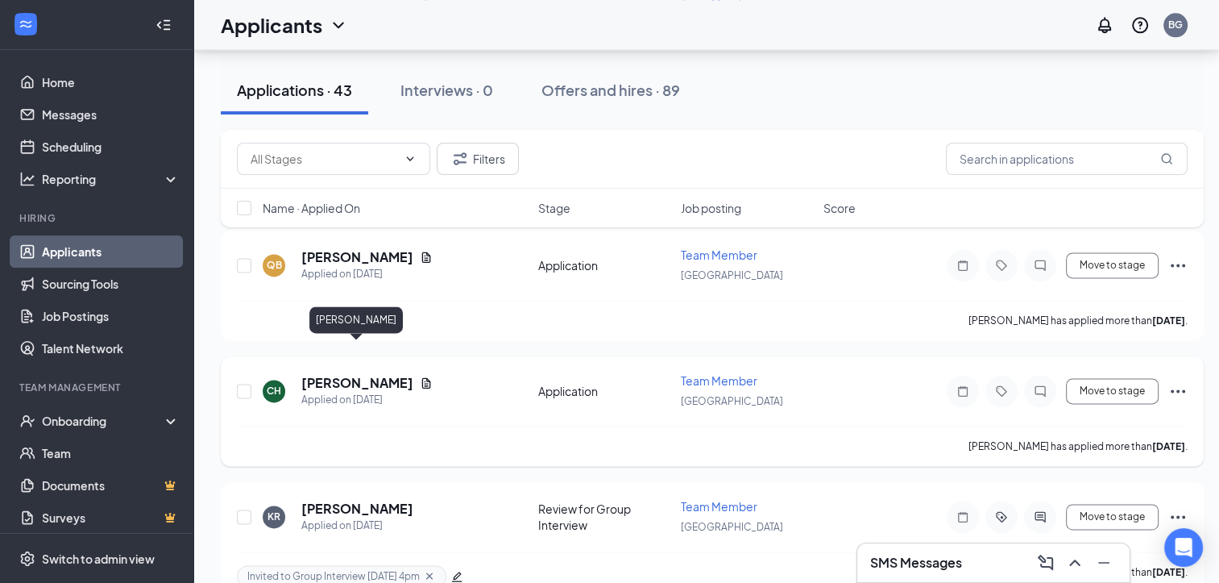
click at [396, 374] on h5 "[PERSON_NAME]" at bounding box center [357, 383] width 112 height 18
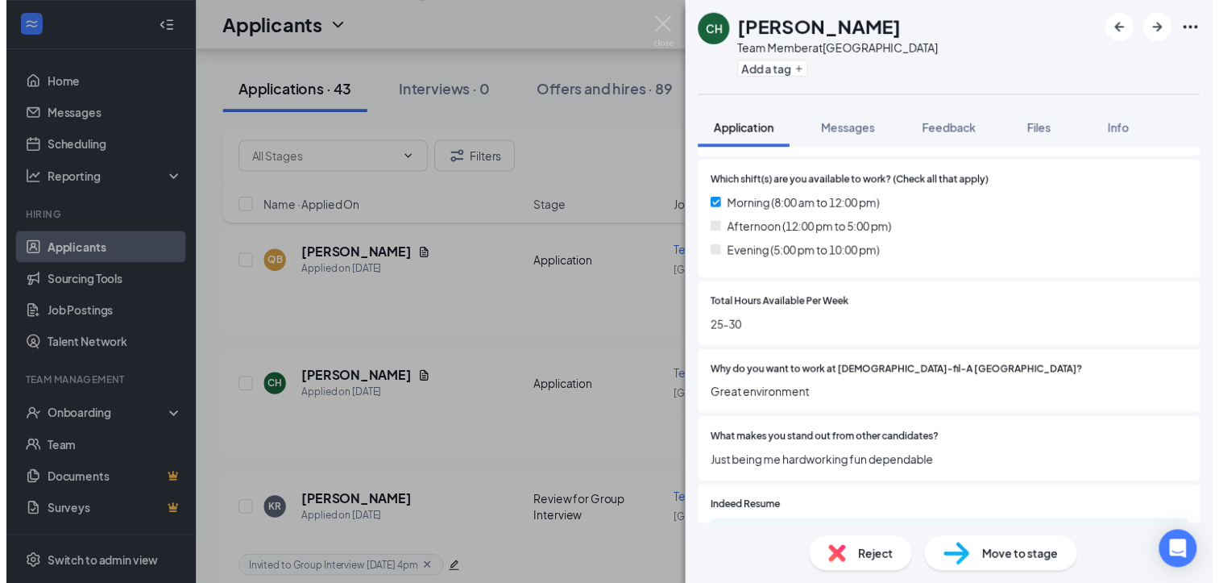
scroll to position [589, 0]
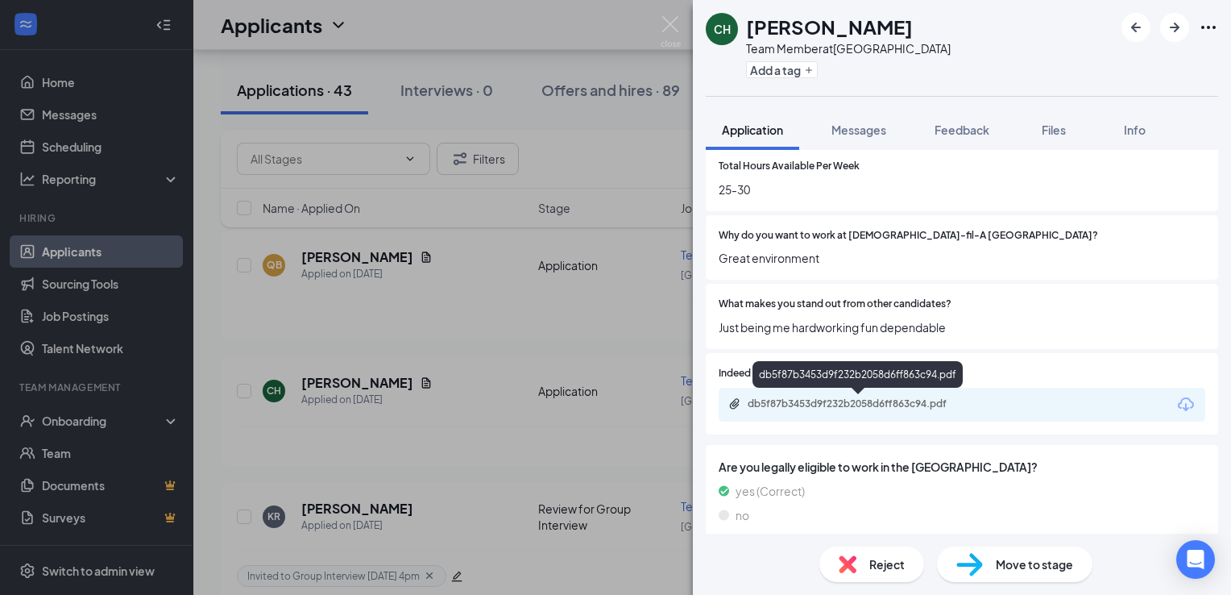
click at [874, 400] on div "db5f87b3453d9f232b2058d6ff863c94.pdf" at bounding box center [861, 403] width 226 height 13
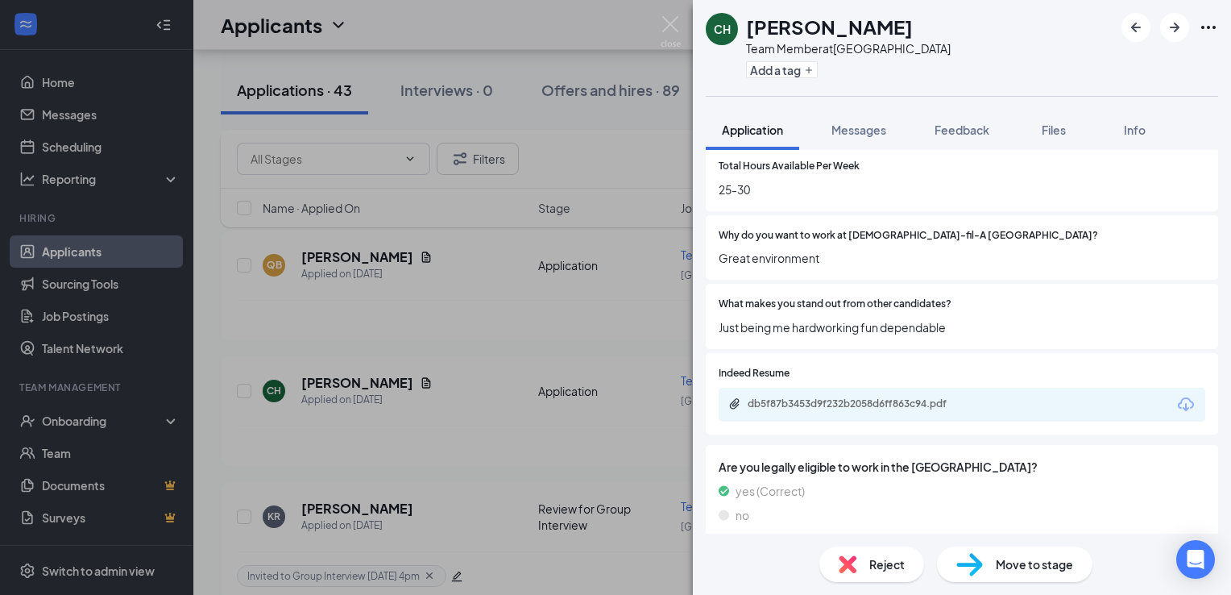
click at [882, 570] on span "Reject" at bounding box center [886, 564] width 35 height 18
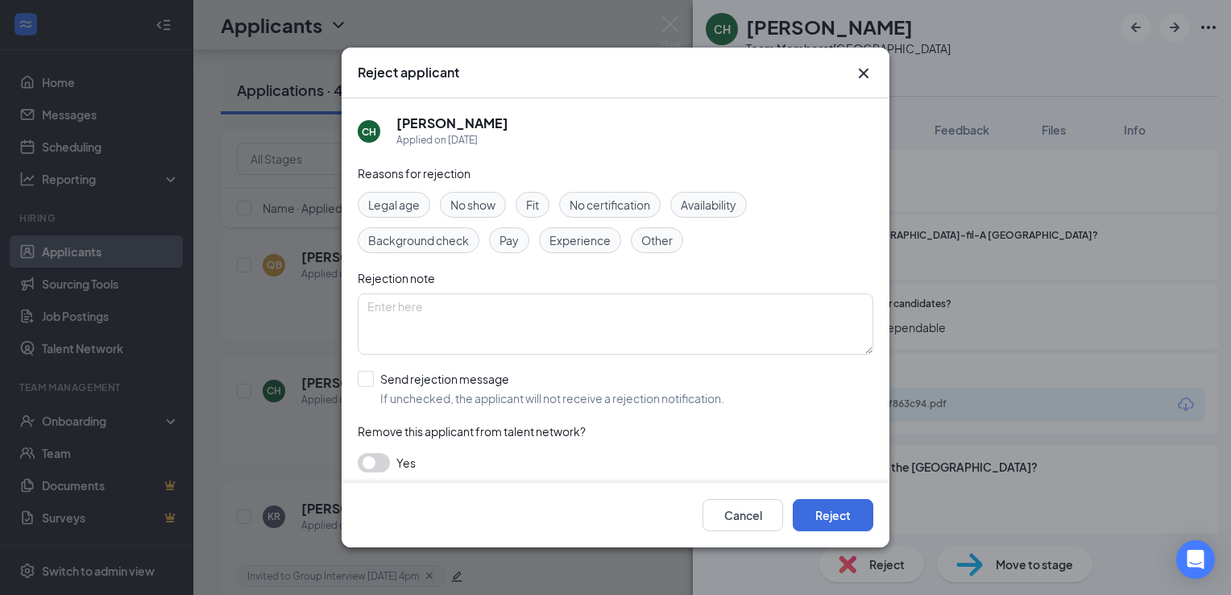
click at [665, 243] on span "Other" at bounding box center [656, 240] width 31 height 18
click at [848, 512] on button "Reject" at bounding box center [833, 515] width 81 height 32
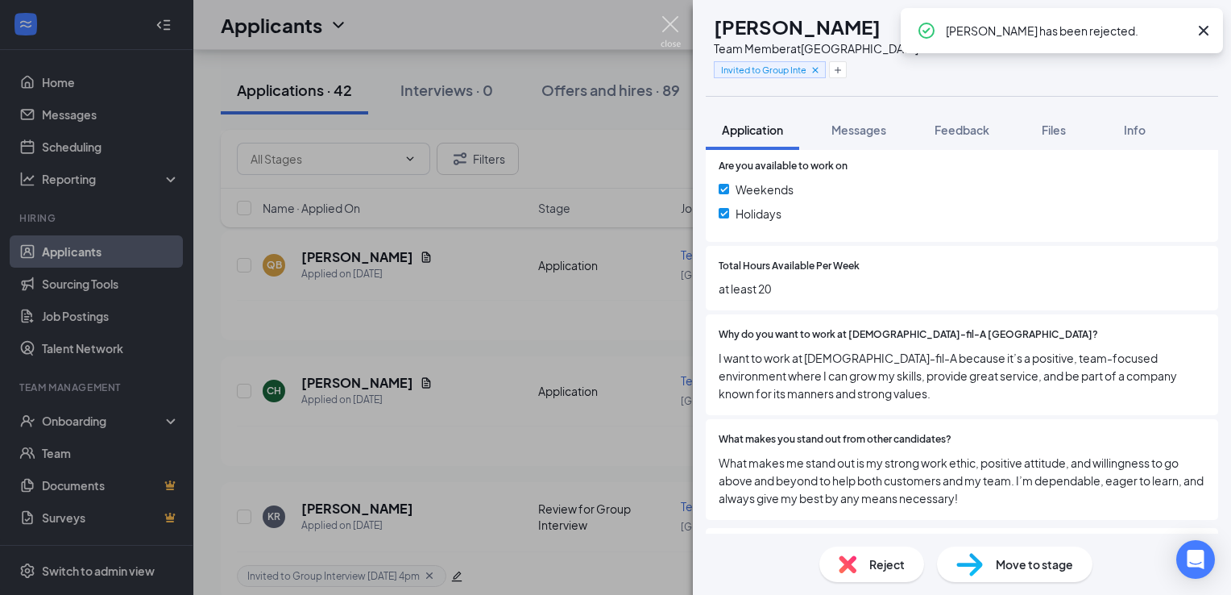
click at [675, 32] on img at bounding box center [671, 31] width 20 height 31
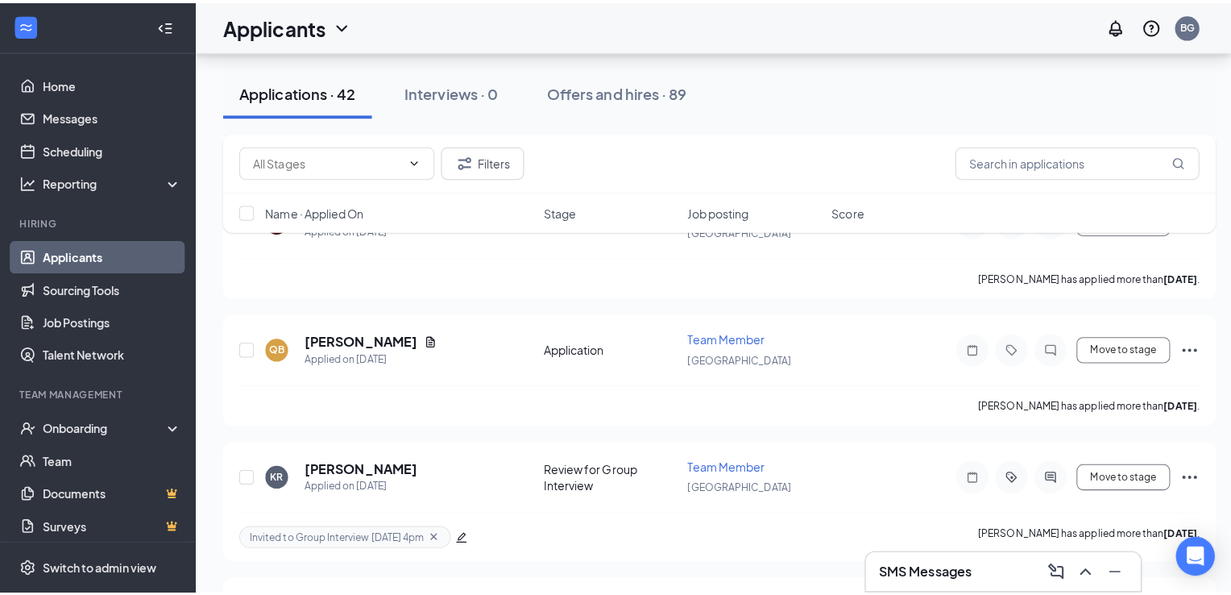
scroll to position [2008, 0]
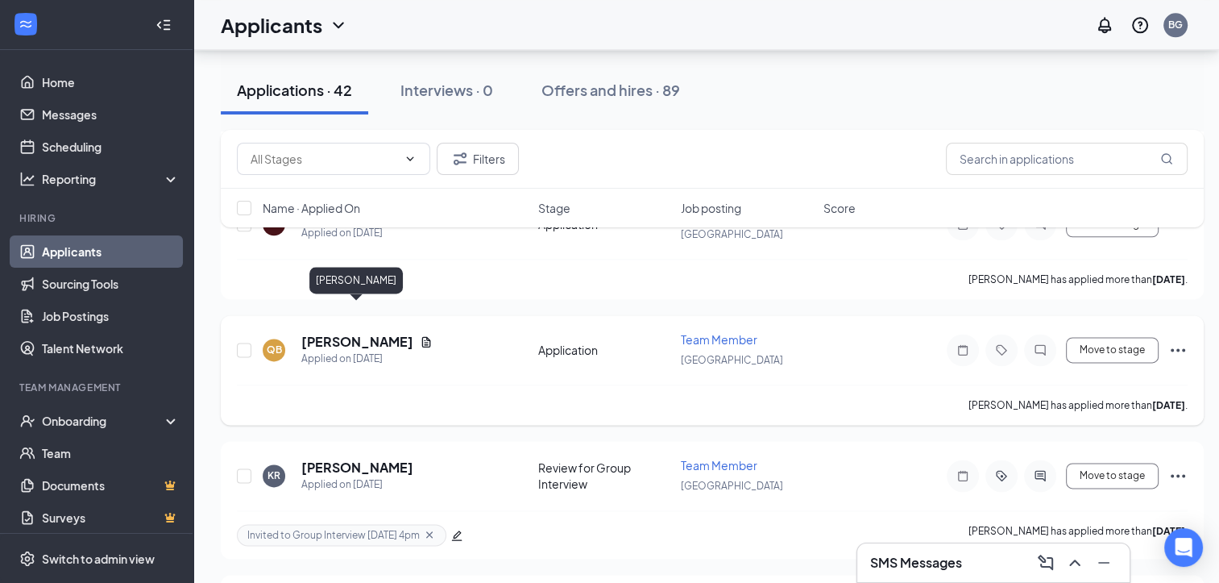
click at [371, 333] on h5 "[PERSON_NAME]" at bounding box center [357, 342] width 112 height 18
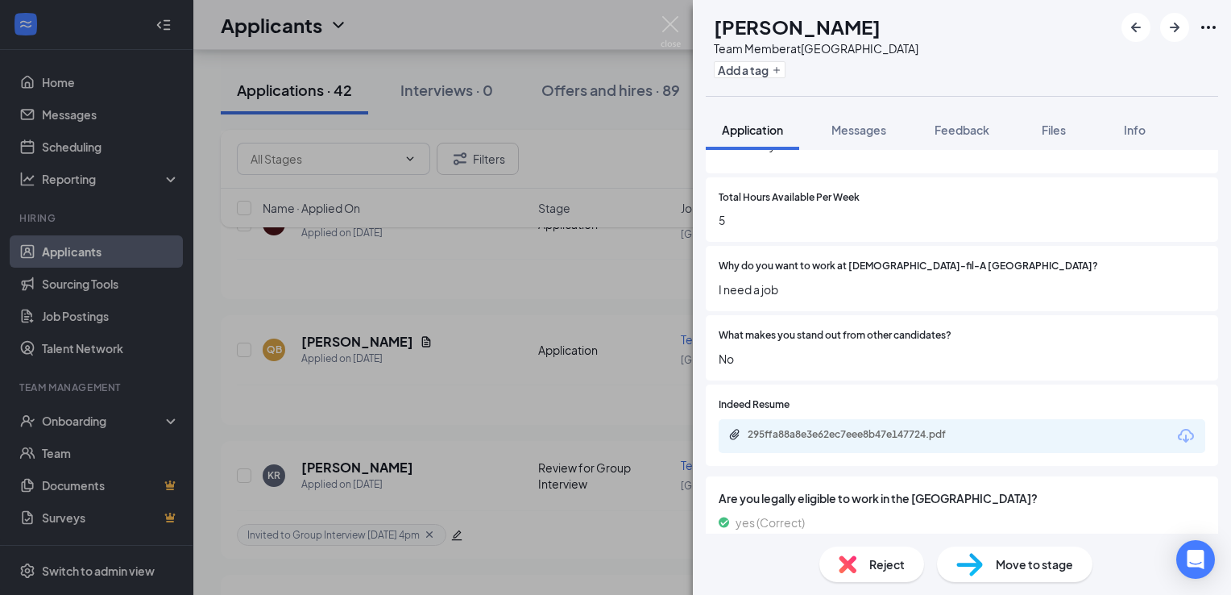
scroll to position [702, 0]
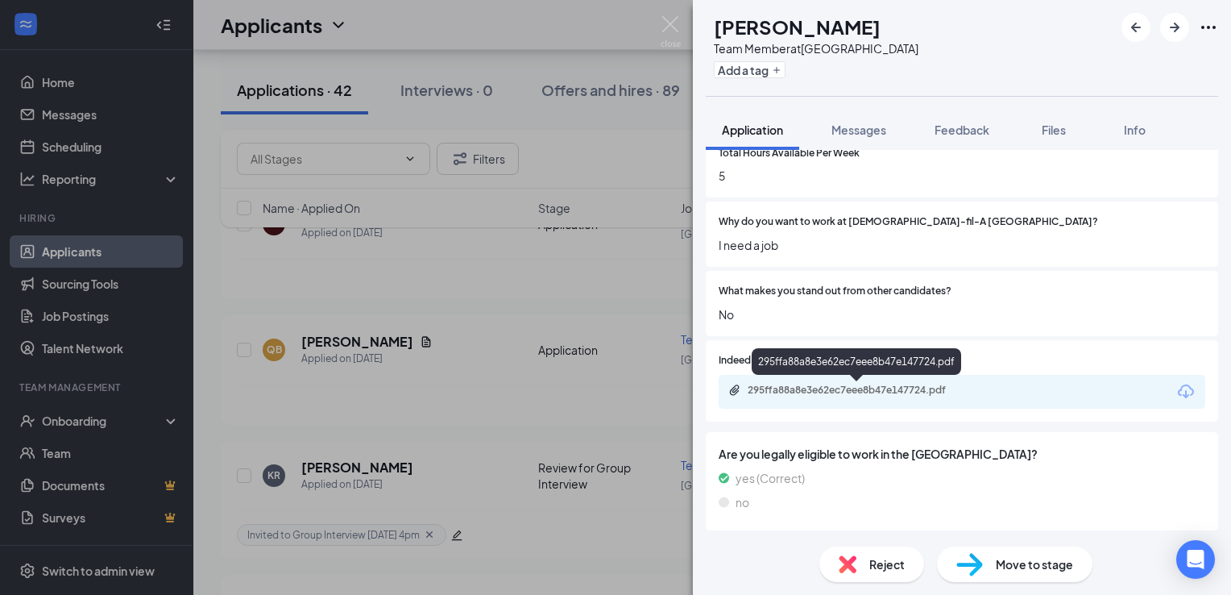
click at [922, 396] on div "295ffa88a8e3e62ec7eee8b47e147724.pdf" at bounding box center [858, 391] width 261 height 15
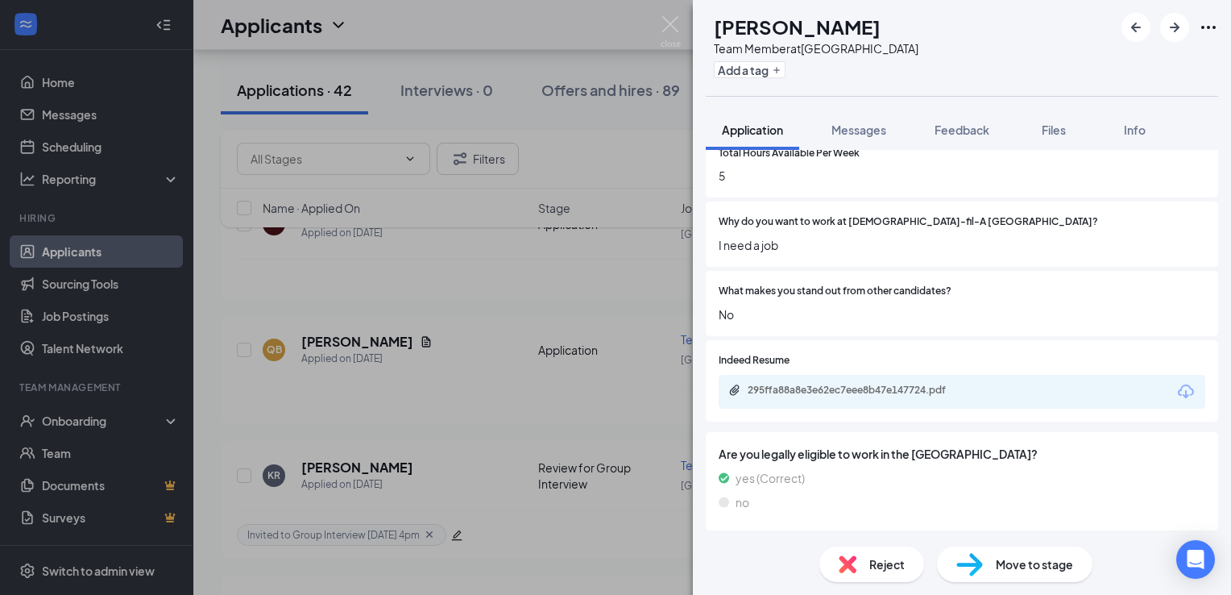
scroll to position [695, 0]
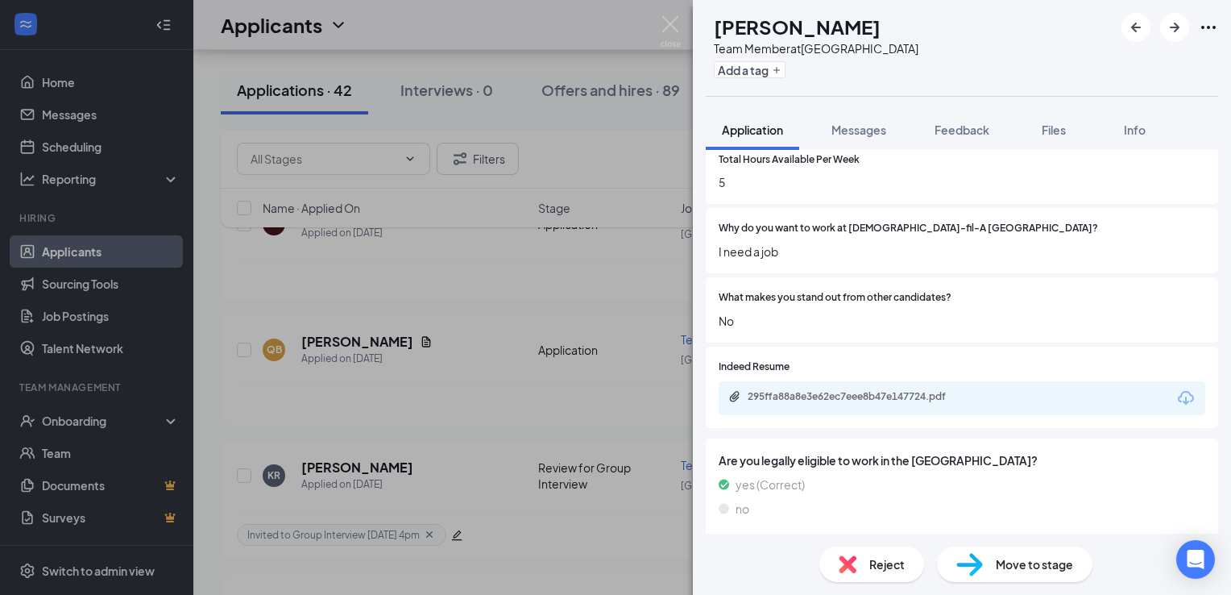
drag, startPoint x: 890, startPoint y: 569, endPoint x: 851, endPoint y: 559, distance: 39.9
click at [851, 559] on img at bounding box center [848, 564] width 18 height 18
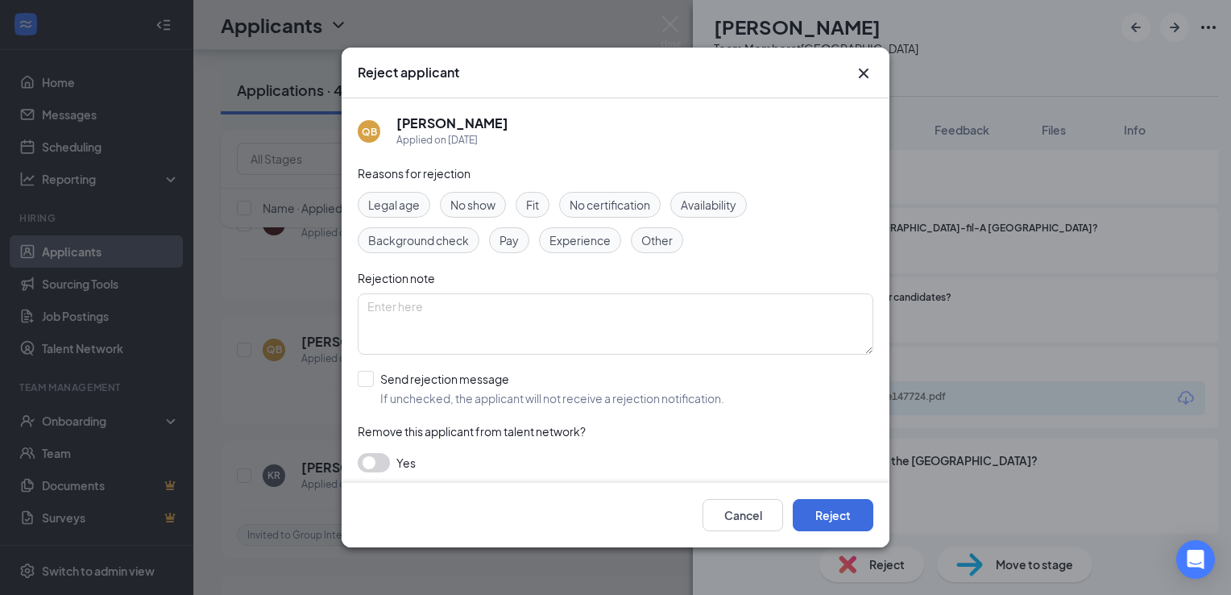
click at [642, 236] on span "Other" at bounding box center [656, 240] width 31 height 18
click at [838, 503] on button "Reject" at bounding box center [833, 515] width 81 height 32
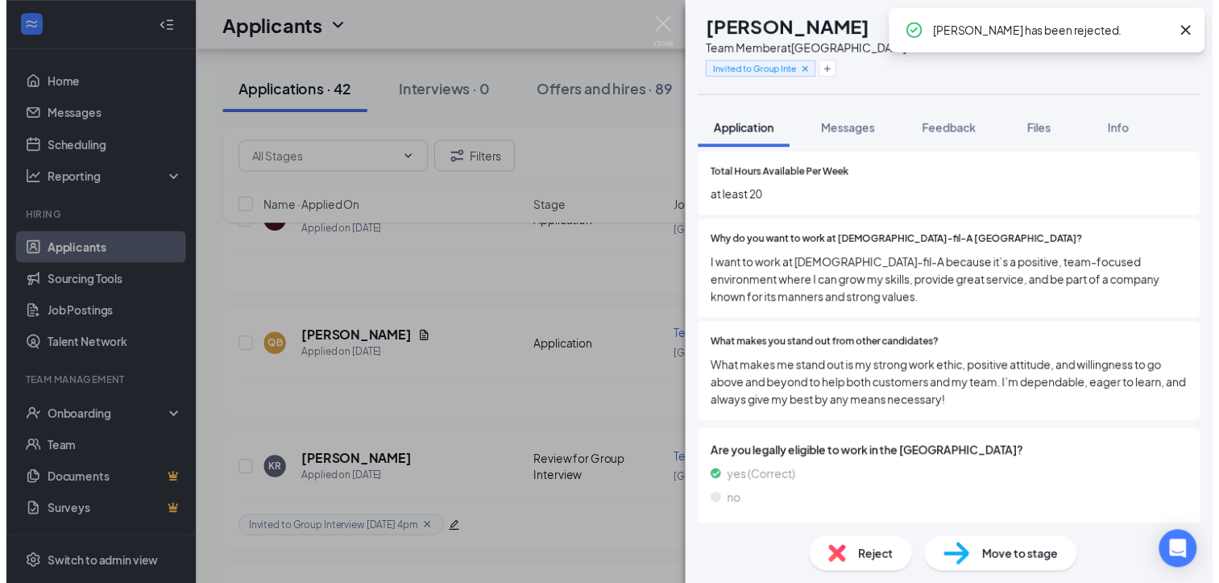
scroll to position [679, 0]
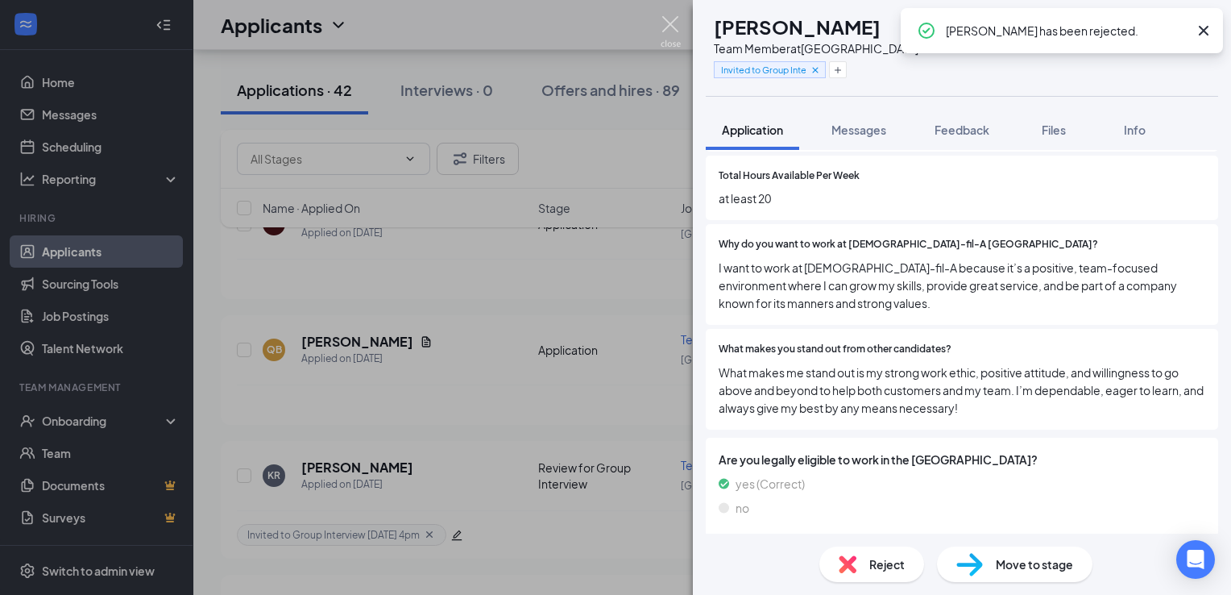
click at [663, 31] on img at bounding box center [671, 31] width 20 height 31
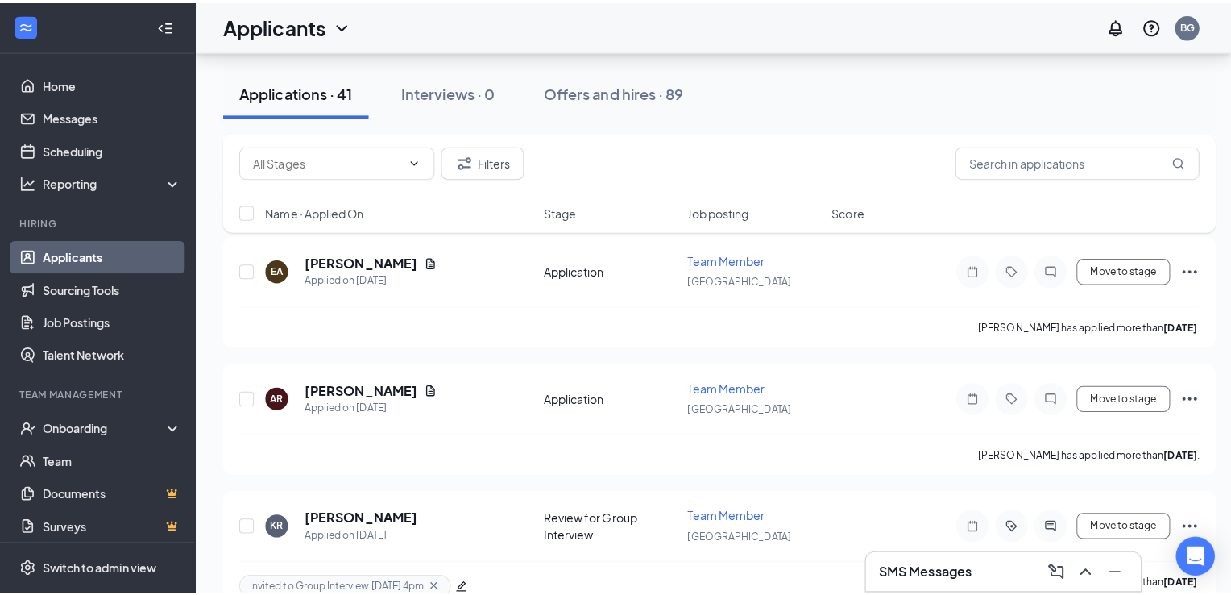
scroll to position [1820, 0]
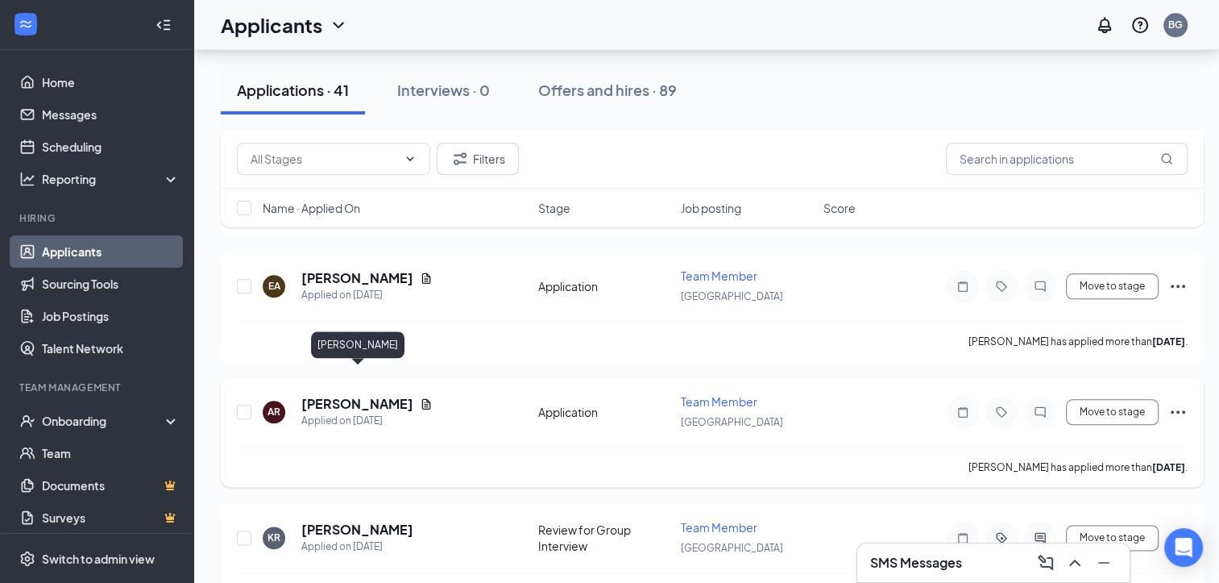
click at [387, 395] on h5 "[PERSON_NAME]" at bounding box center [357, 404] width 112 height 18
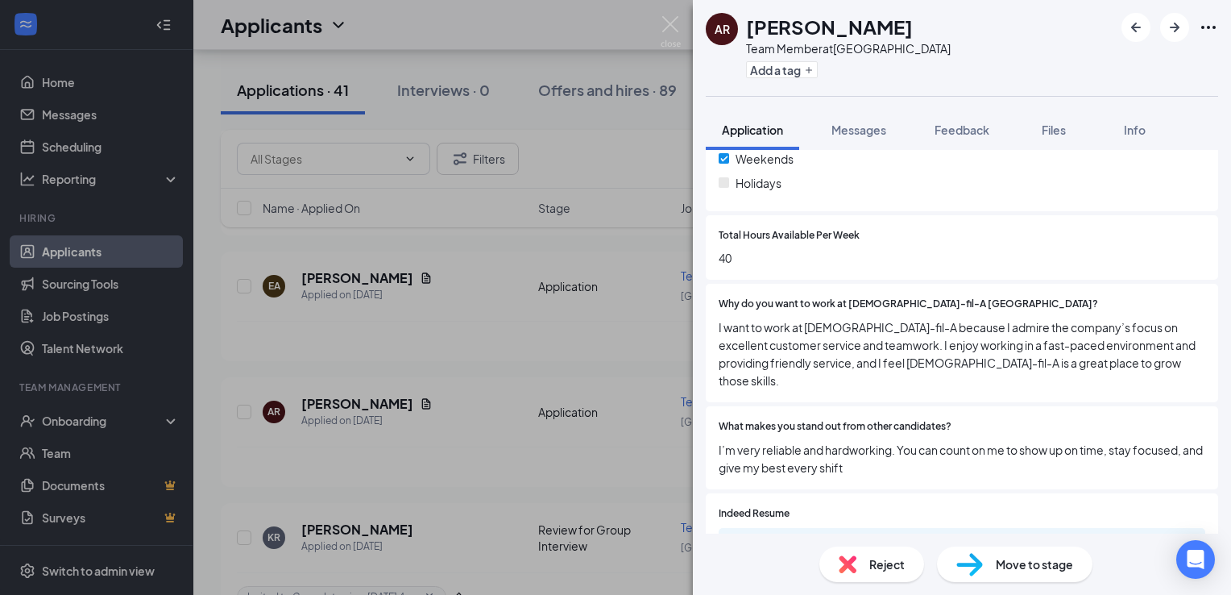
scroll to position [661, 0]
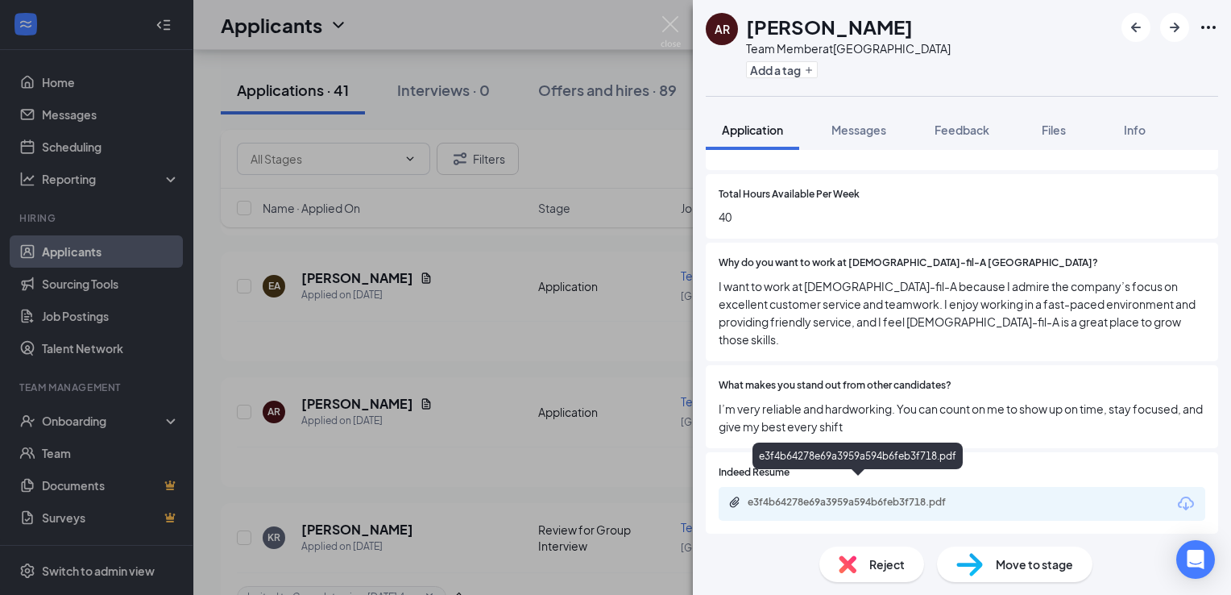
click at [817, 487] on div "e3f4b64278e69a3959a594b6feb3f718.pdf" at bounding box center [962, 504] width 487 height 34
click at [822, 496] on div "e3f4b64278e69a3959a594b6feb3f718.pdf" at bounding box center [861, 502] width 226 height 13
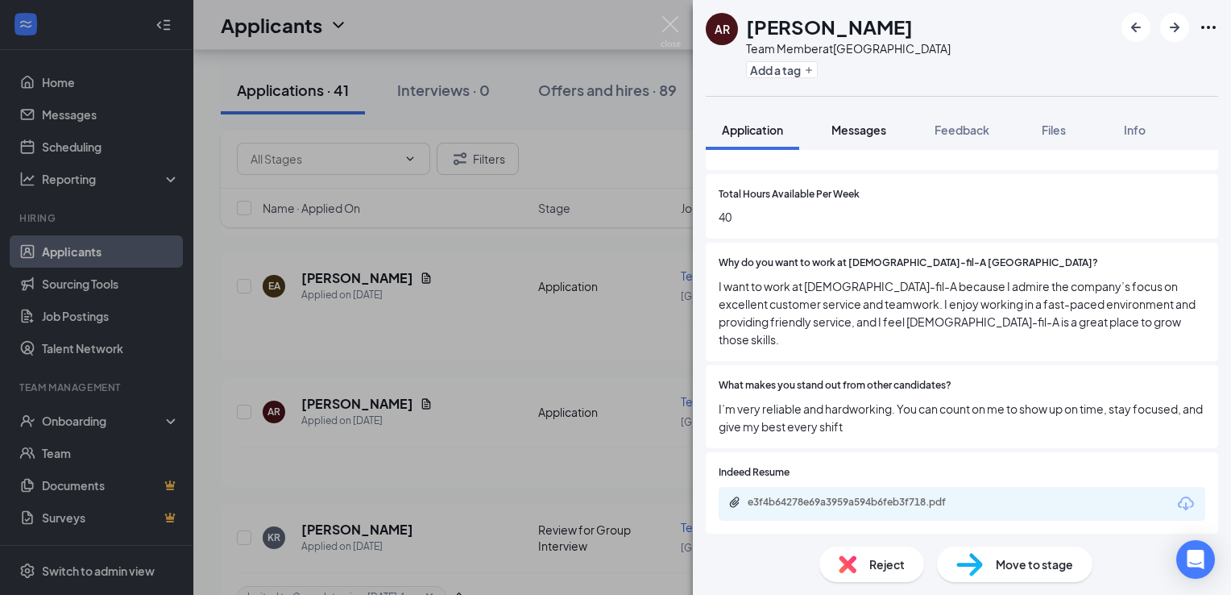
click at [865, 135] on span "Messages" at bounding box center [859, 129] width 55 height 15
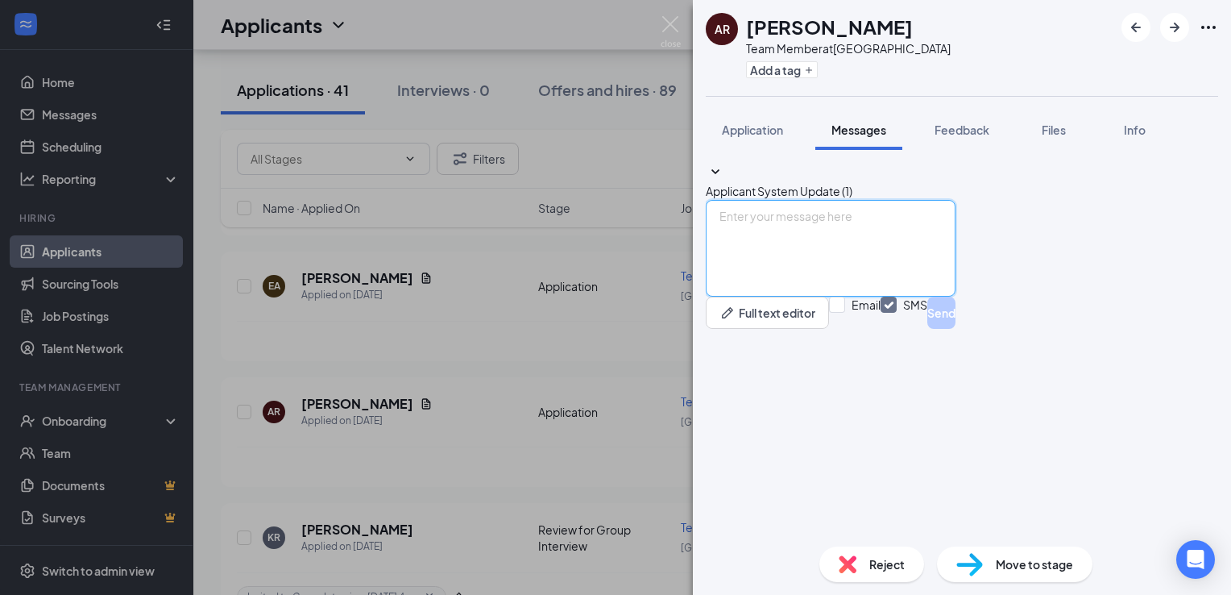
click at [895, 297] on textarea at bounding box center [831, 248] width 250 height 97
paste textarea "We would like to invite you to our next group interview [DATE][DATE] 9:00 a.m. …"
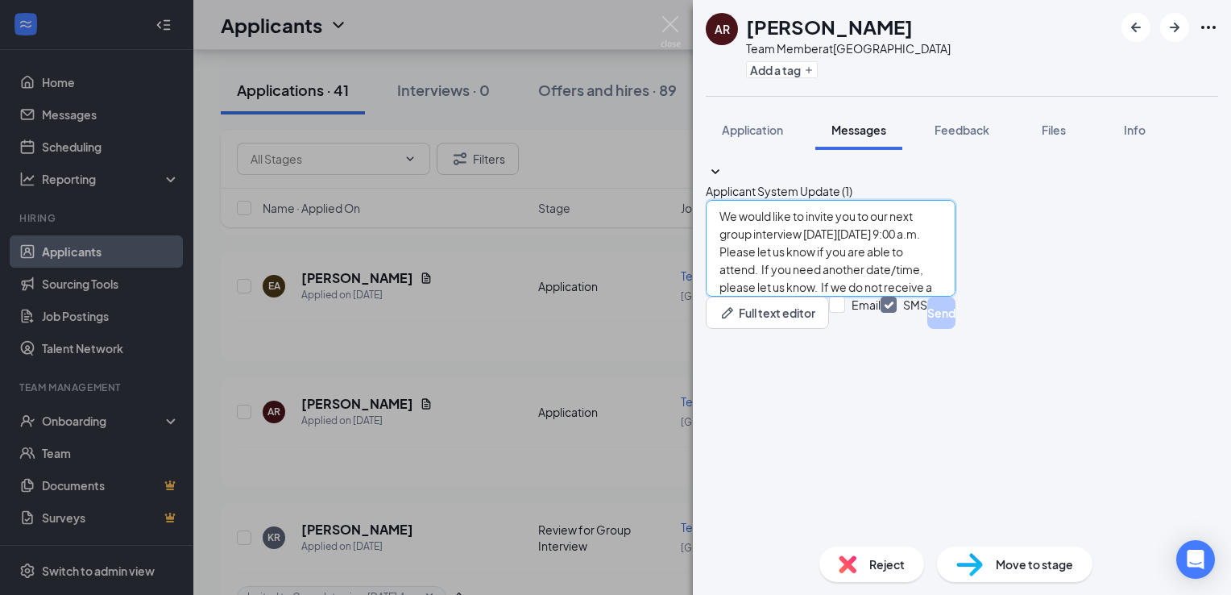
scroll to position [35, 0]
type textarea "We would like to invite you to our next group interview [DATE][DATE] 9:00 a.m. …"
click at [881, 329] on input "Email" at bounding box center [855, 313] width 52 height 32
checkbox input "true"
click at [956, 329] on button "Send" at bounding box center [942, 313] width 28 height 32
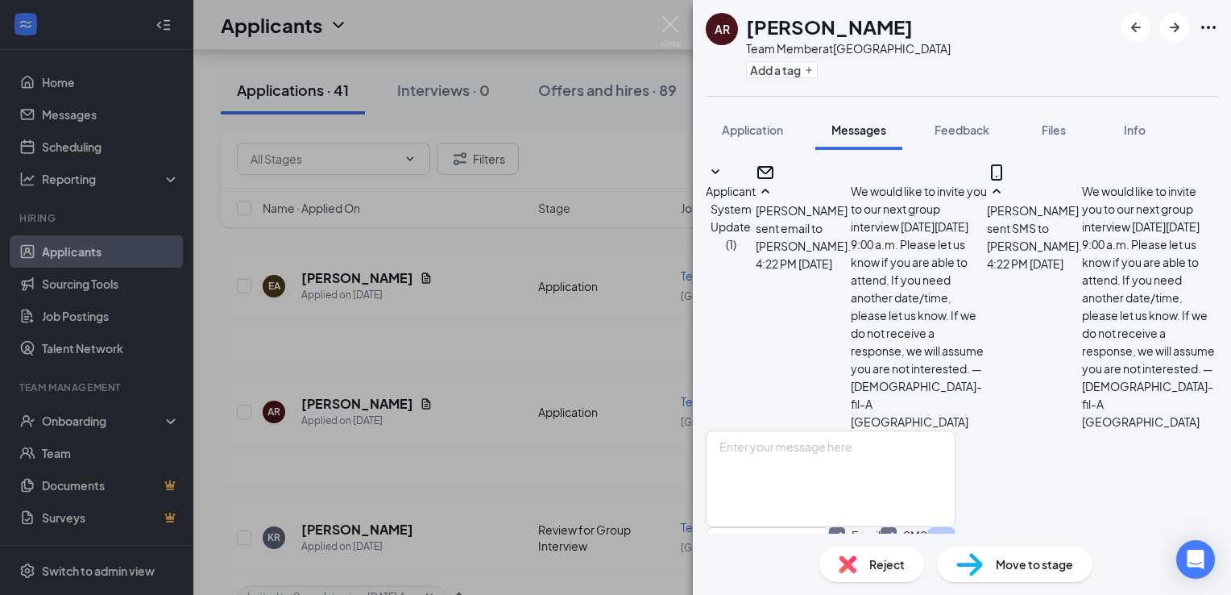
scroll to position [259, 0]
click at [957, 128] on span "Feedback" at bounding box center [962, 129] width 55 height 15
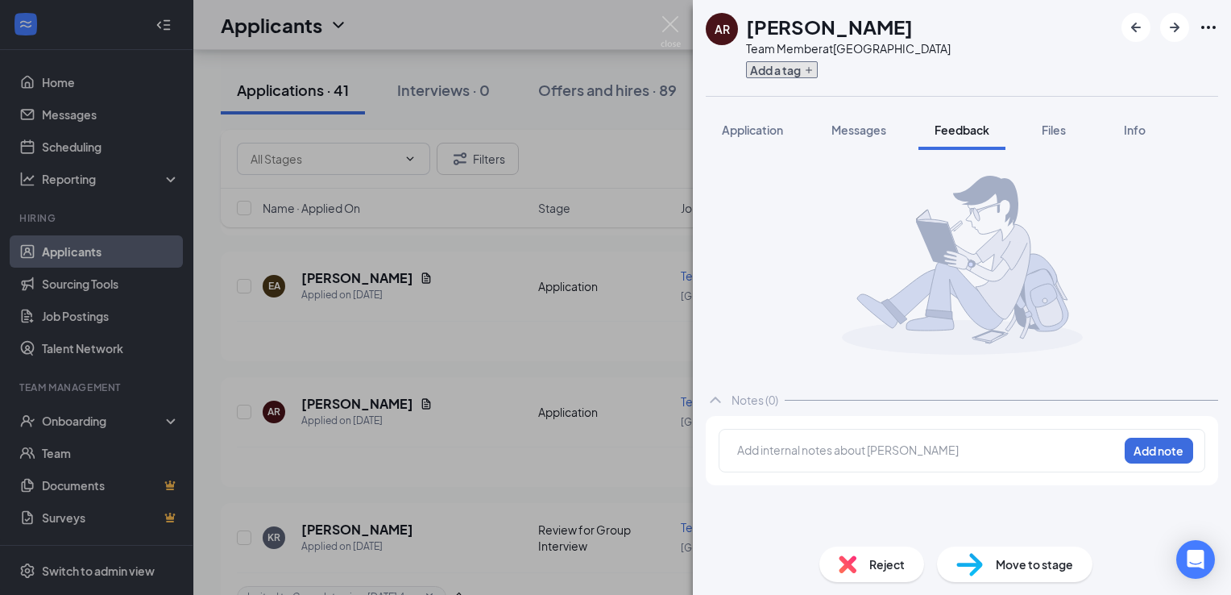
click at [797, 69] on button "Add a tag" at bounding box center [782, 69] width 72 height 17
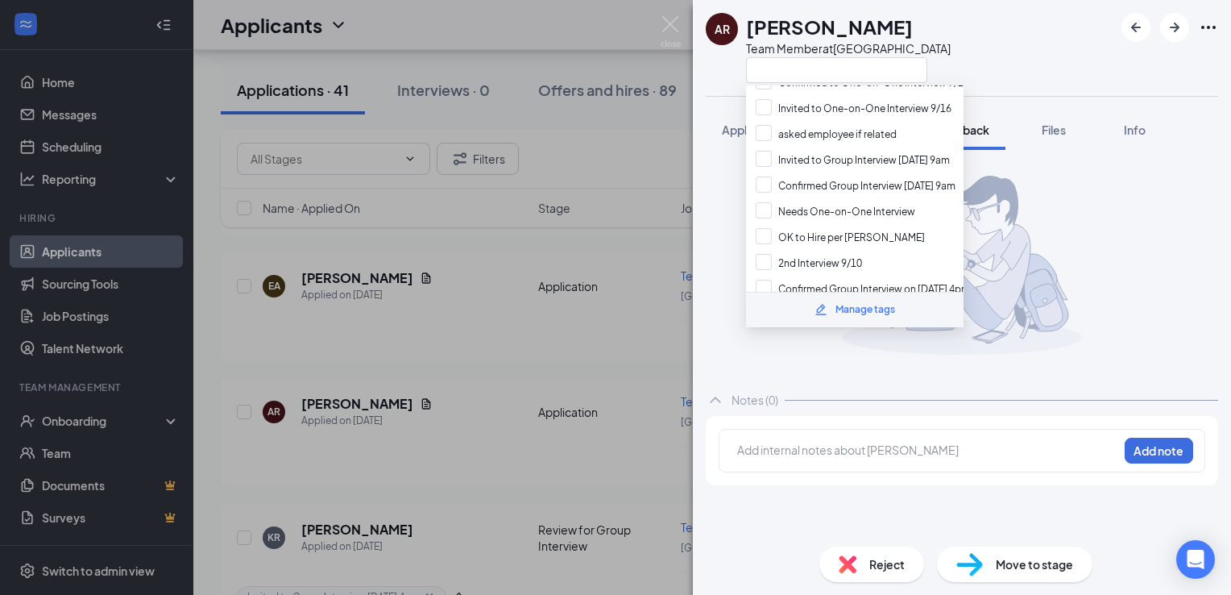
scroll to position [213, 0]
click at [861, 314] on div "Manage tags" at bounding box center [866, 309] width 60 height 15
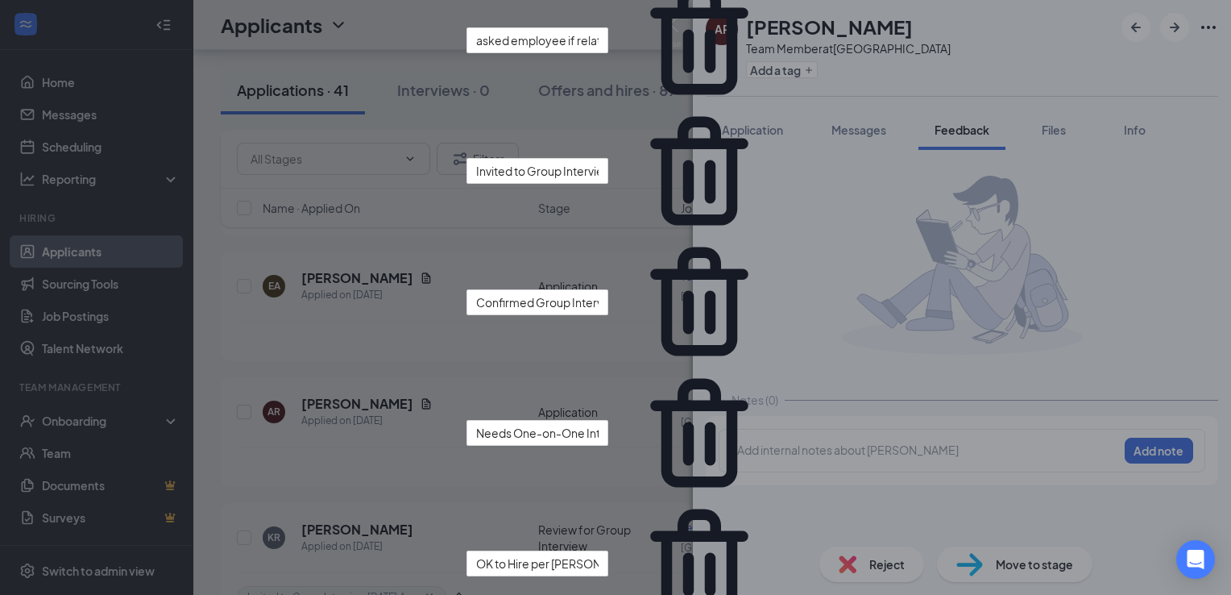
scroll to position [127, 0]
click at [608, 184] on input "Invited to Group Interview [DATE] 9am" at bounding box center [538, 171] width 142 height 26
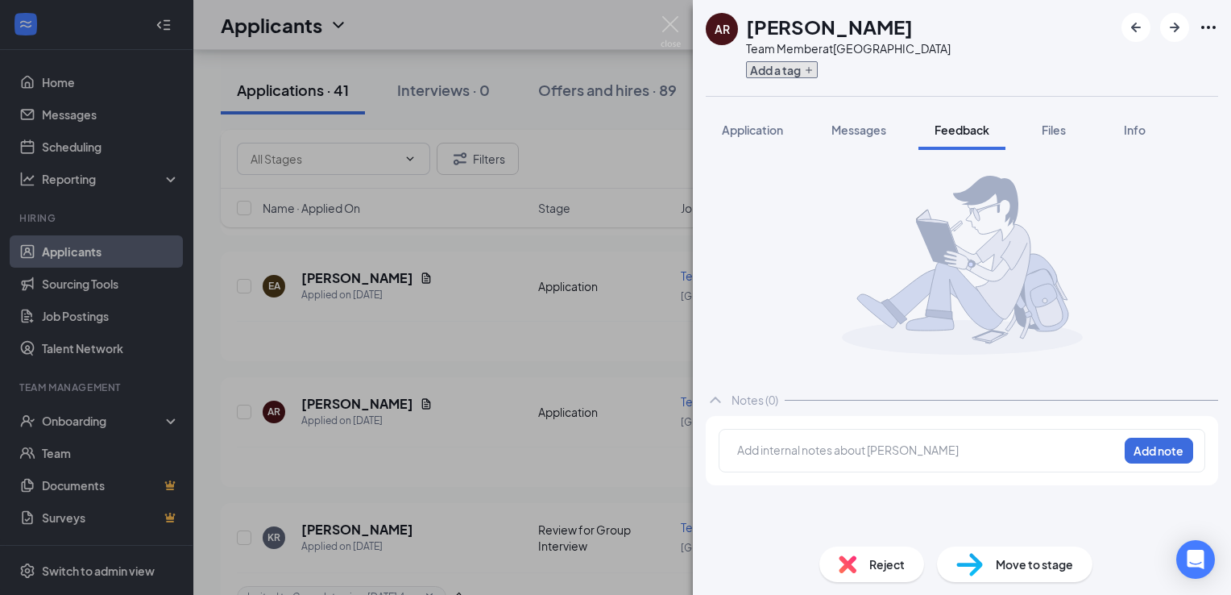
click at [777, 74] on button "Add a tag" at bounding box center [782, 69] width 72 height 17
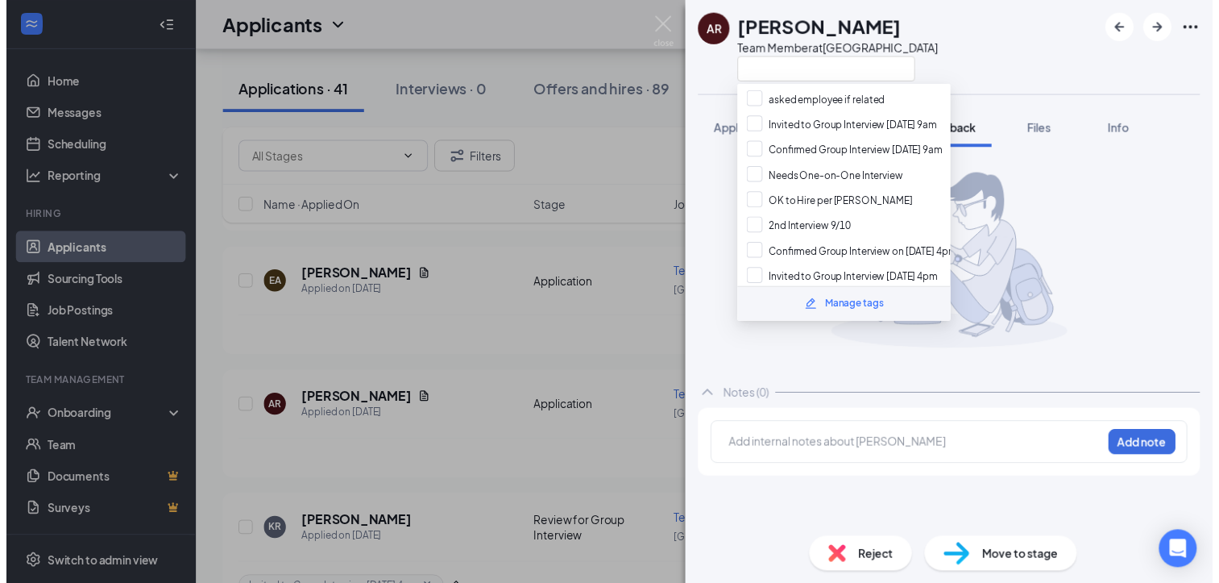
scroll to position [204, 0]
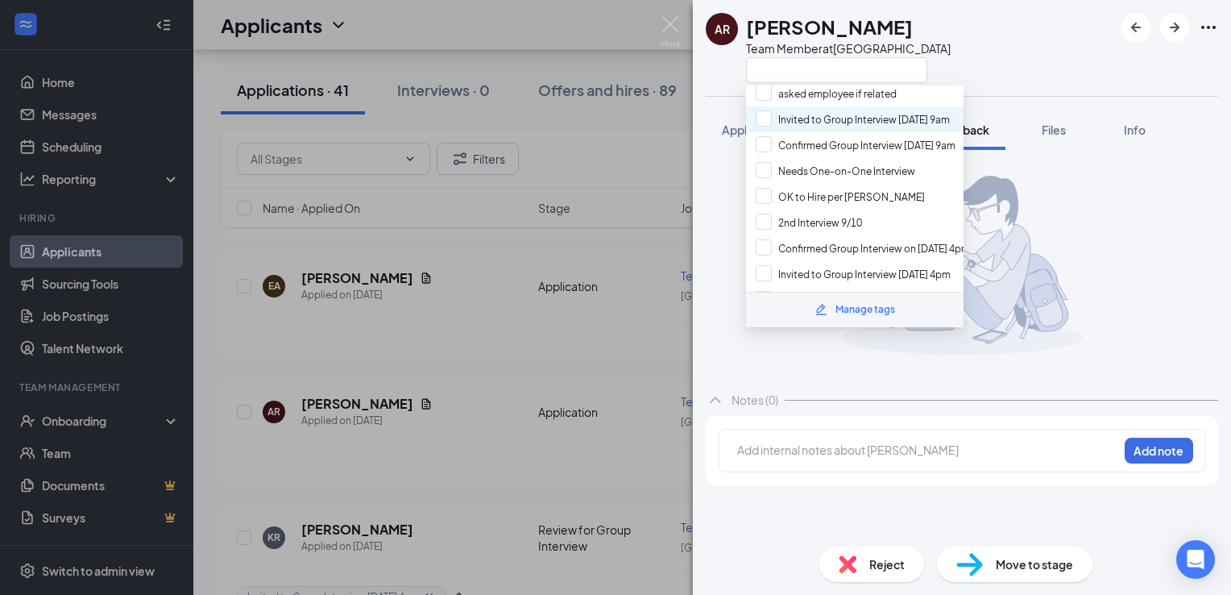
click at [899, 114] on div "Invited to Group Interview [DATE] 9am" at bounding box center [855, 119] width 218 height 26
checkbox input "true"
click at [975, 45] on div "AR [PERSON_NAME] Team Member at [GEOGRAPHIC_DATA]" at bounding box center [962, 48] width 538 height 96
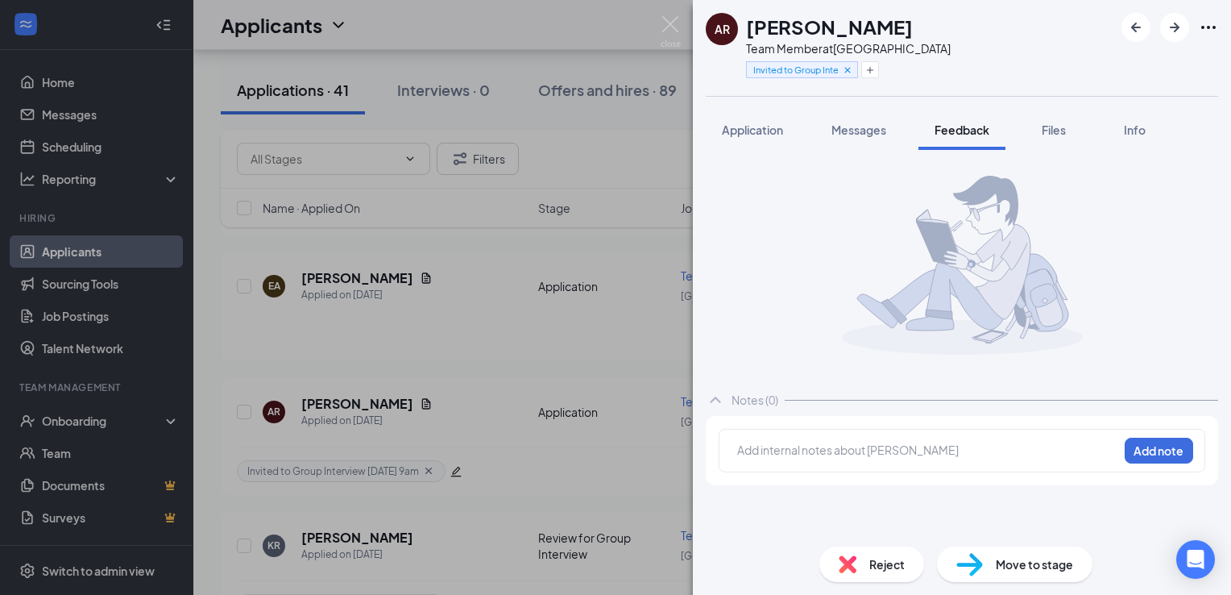
click at [1031, 561] on span "Move to stage" at bounding box center [1034, 564] width 77 height 18
type input "Review for Group Interview (next stage)"
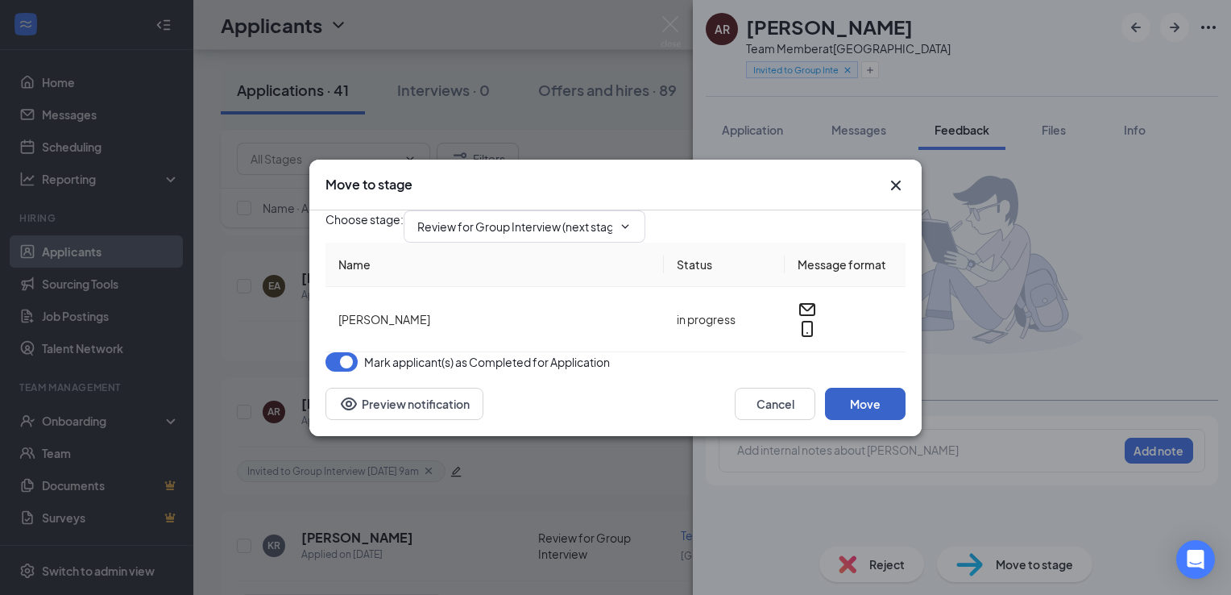
click at [861, 420] on button "Move" at bounding box center [865, 404] width 81 height 32
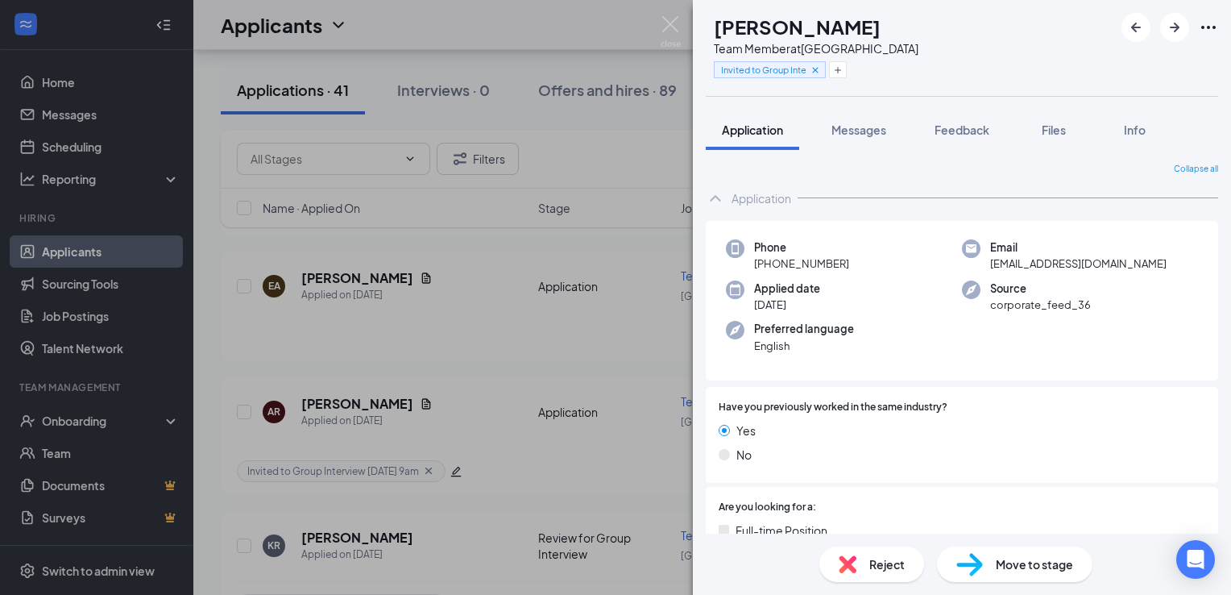
click at [651, 23] on div "KR [PERSON_NAME] Team Member at [GEOGRAPHIC_DATA] Invited to Group Interview [D…" at bounding box center [615, 297] width 1231 height 595
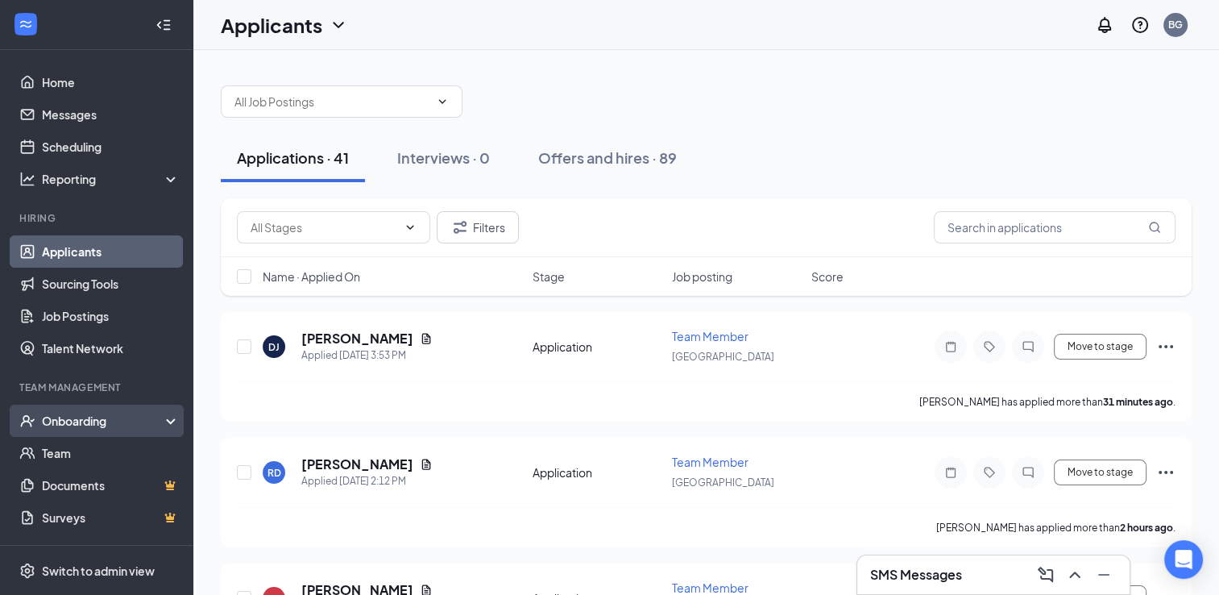
click at [99, 421] on div "Onboarding" at bounding box center [104, 421] width 124 height 16
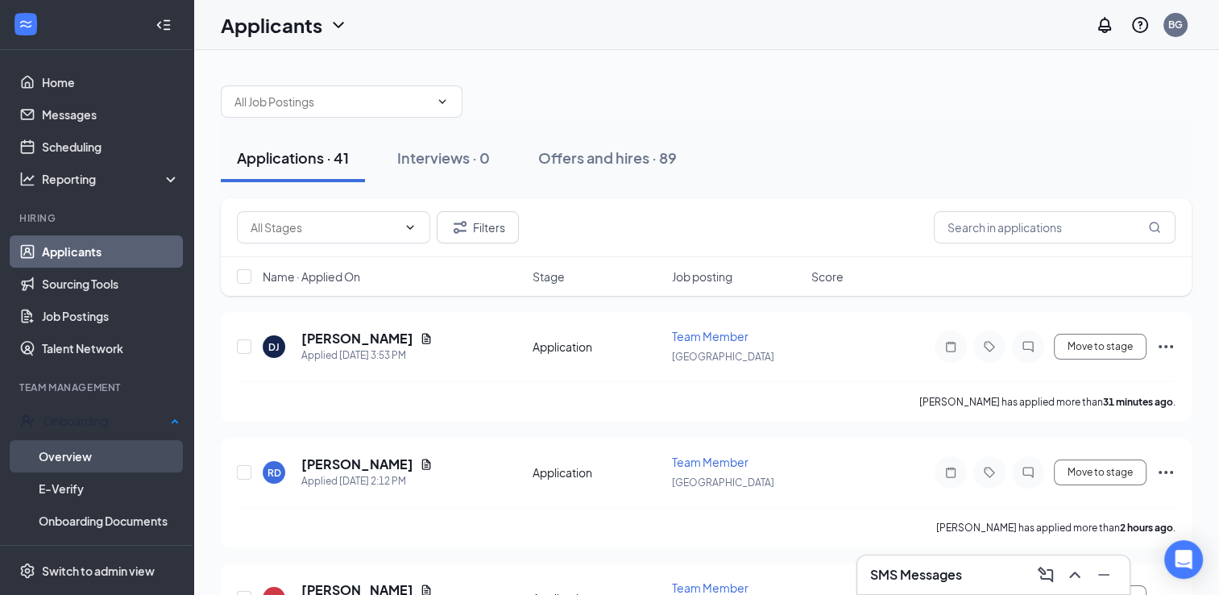
click at [81, 456] on link "Overview" at bounding box center [109, 456] width 141 height 32
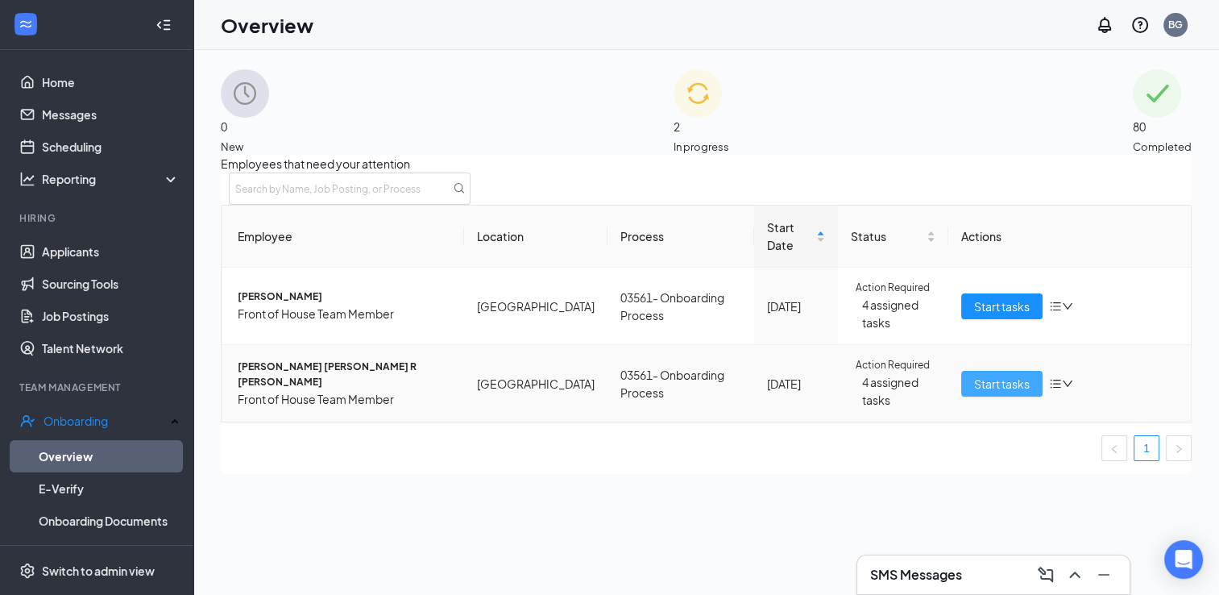
click at [996, 392] on span "Start tasks" at bounding box center [1002, 384] width 56 height 18
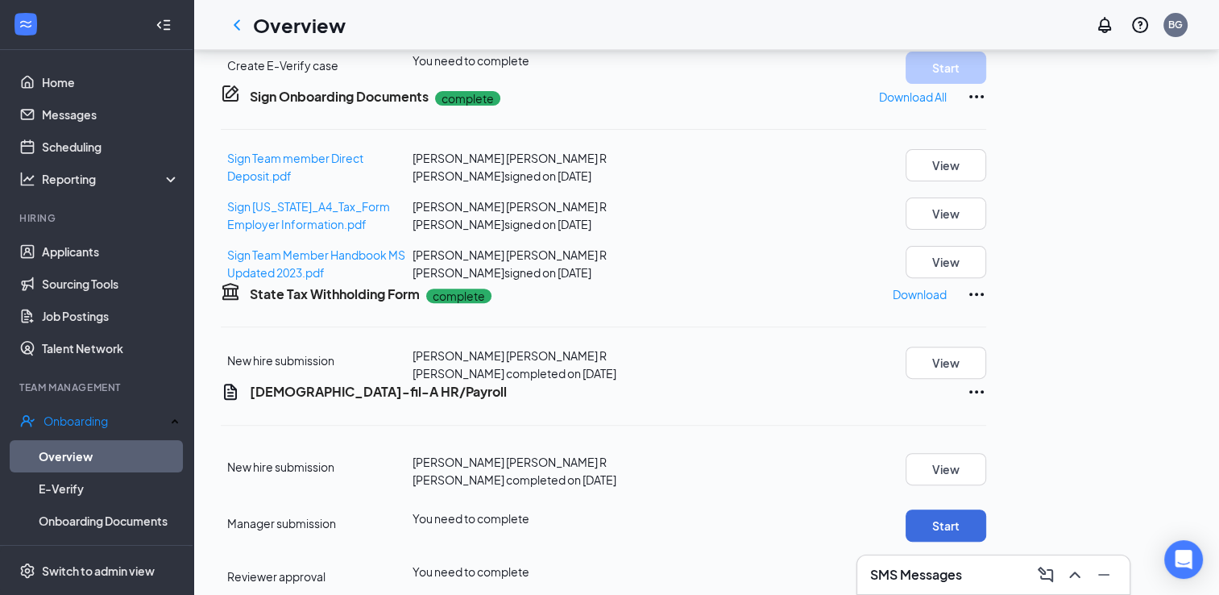
scroll to position [558, 0]
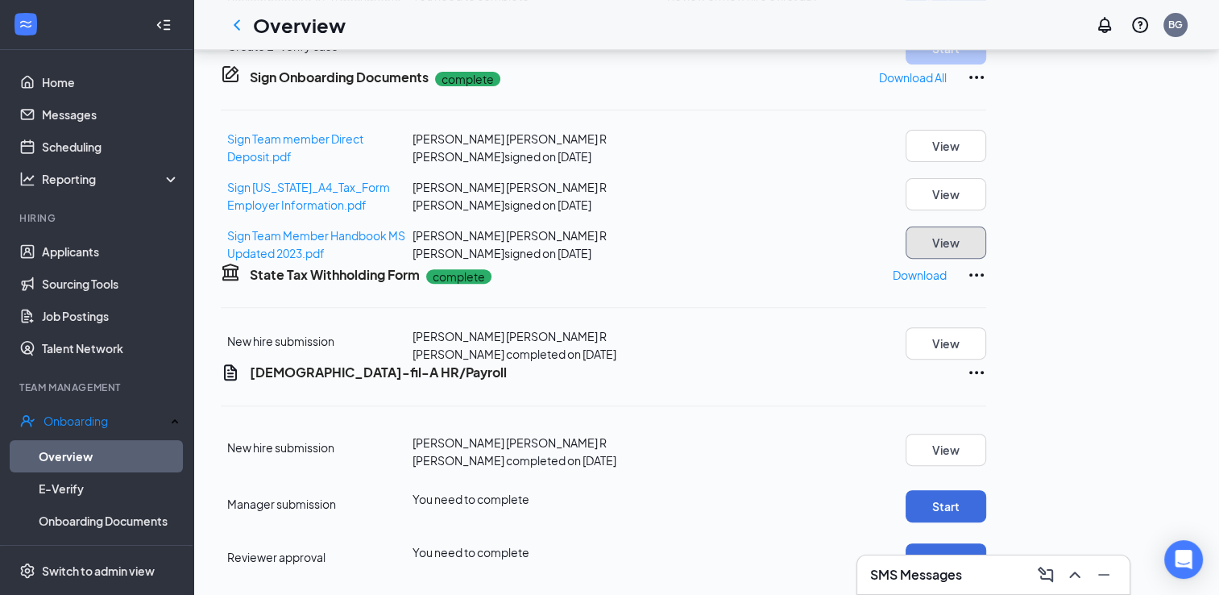
click at [986, 259] on button "View" at bounding box center [946, 242] width 81 height 32
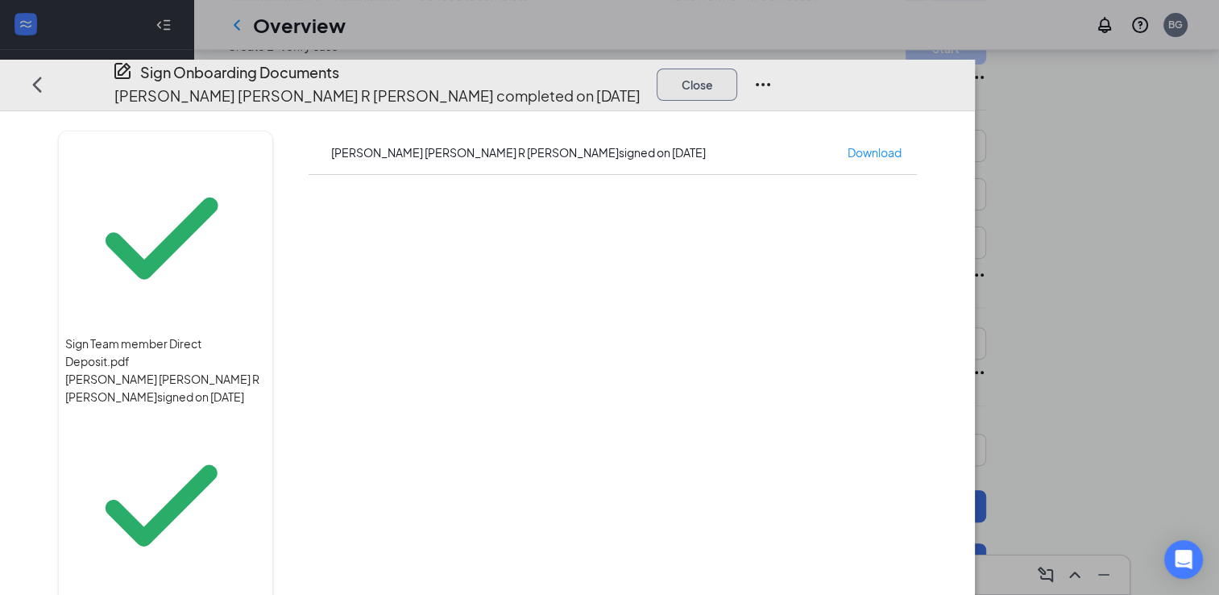
click at [737, 68] on button "Close" at bounding box center [697, 84] width 81 height 32
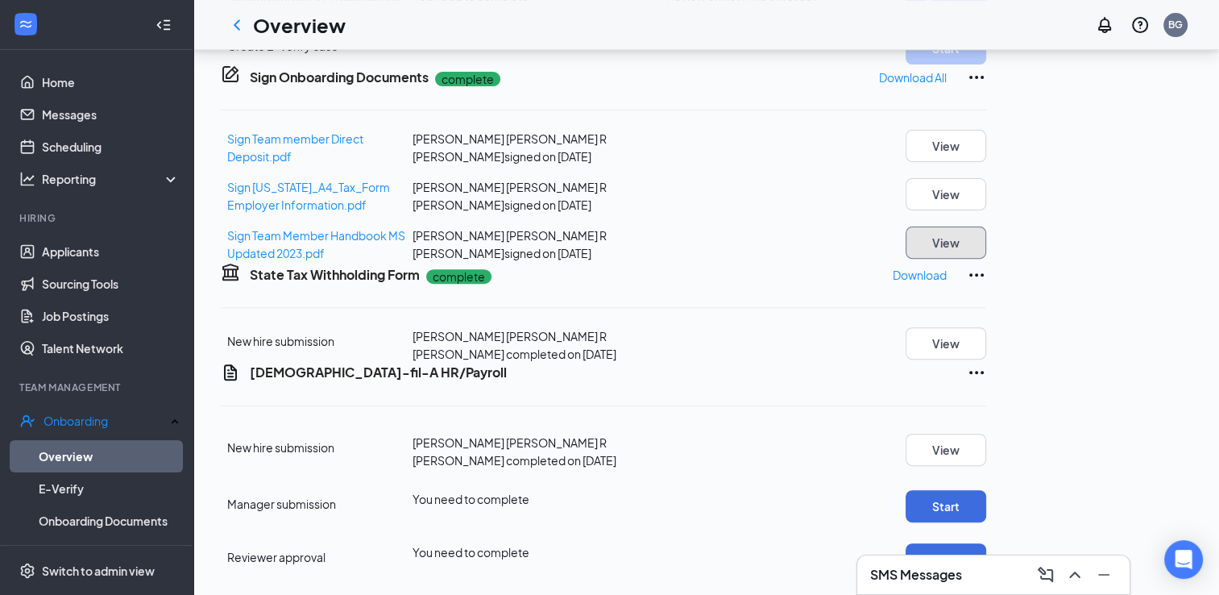
click at [986, 259] on button "View" at bounding box center [946, 242] width 81 height 32
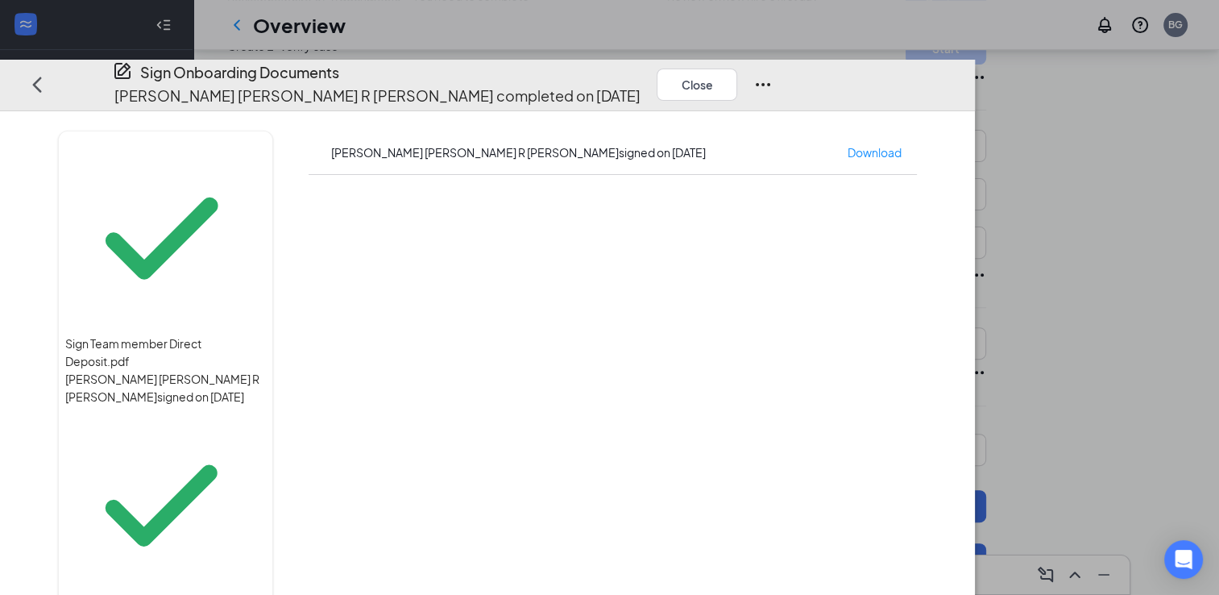
click at [773, 74] on icon "Ellipses" at bounding box center [762, 83] width 19 height 19
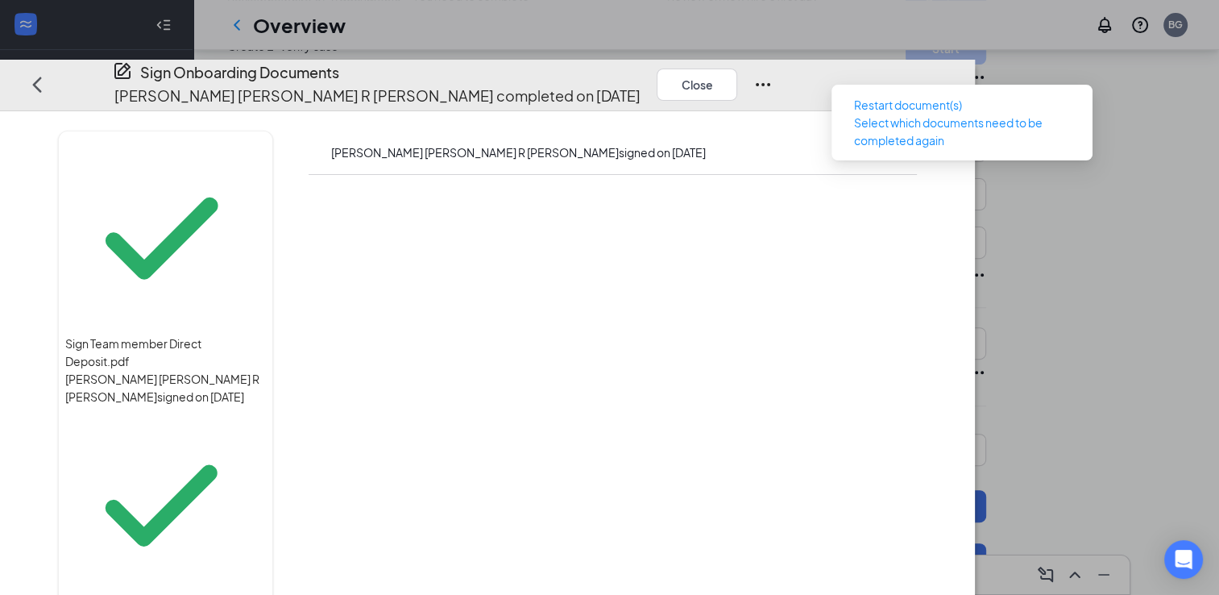
click at [975, 281] on div "Sign Team member Direct Deposit.pdf [PERSON_NAME] [PERSON_NAME] R [PERSON_NAME]…" at bounding box center [487, 352] width 975 height 483
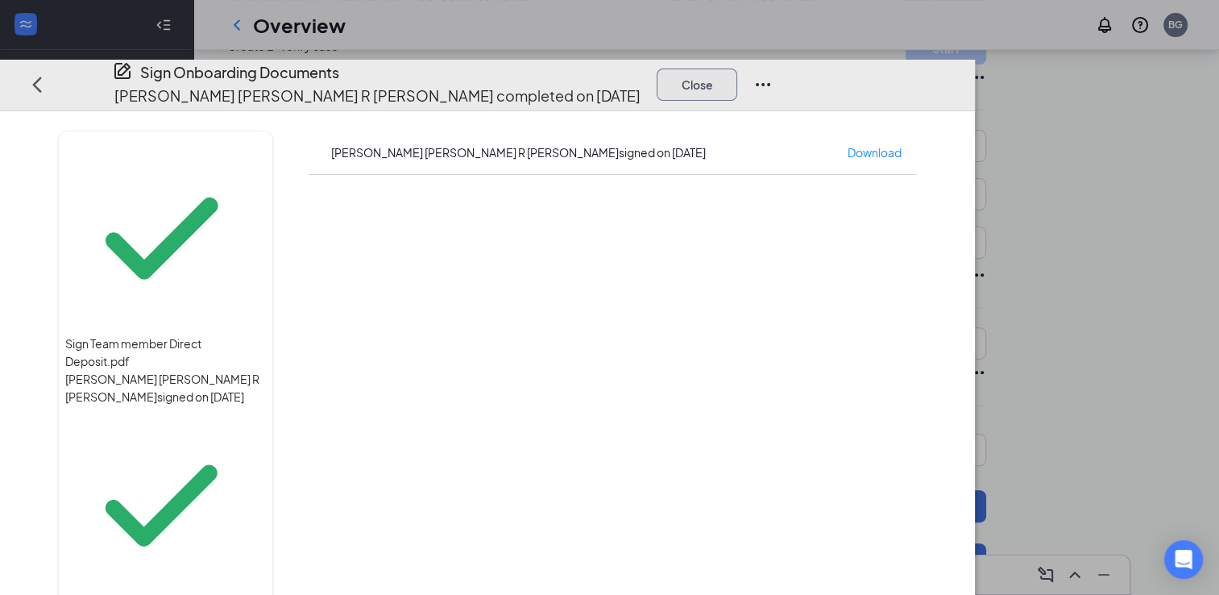
click at [737, 68] on button "Close" at bounding box center [697, 84] width 81 height 32
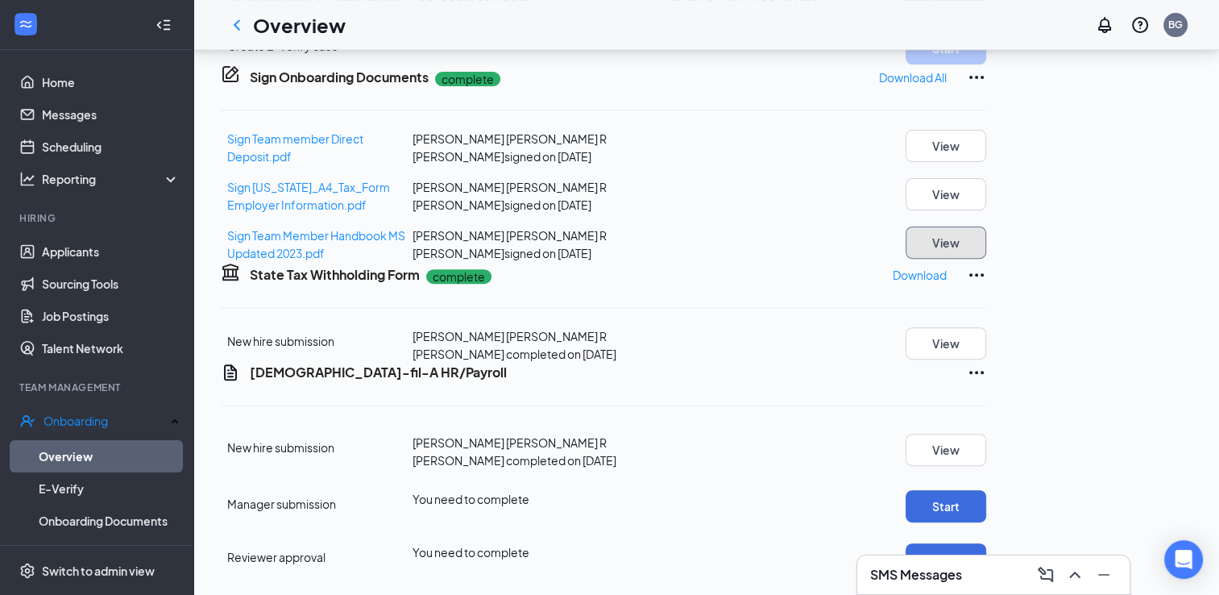
scroll to position [757, 0]
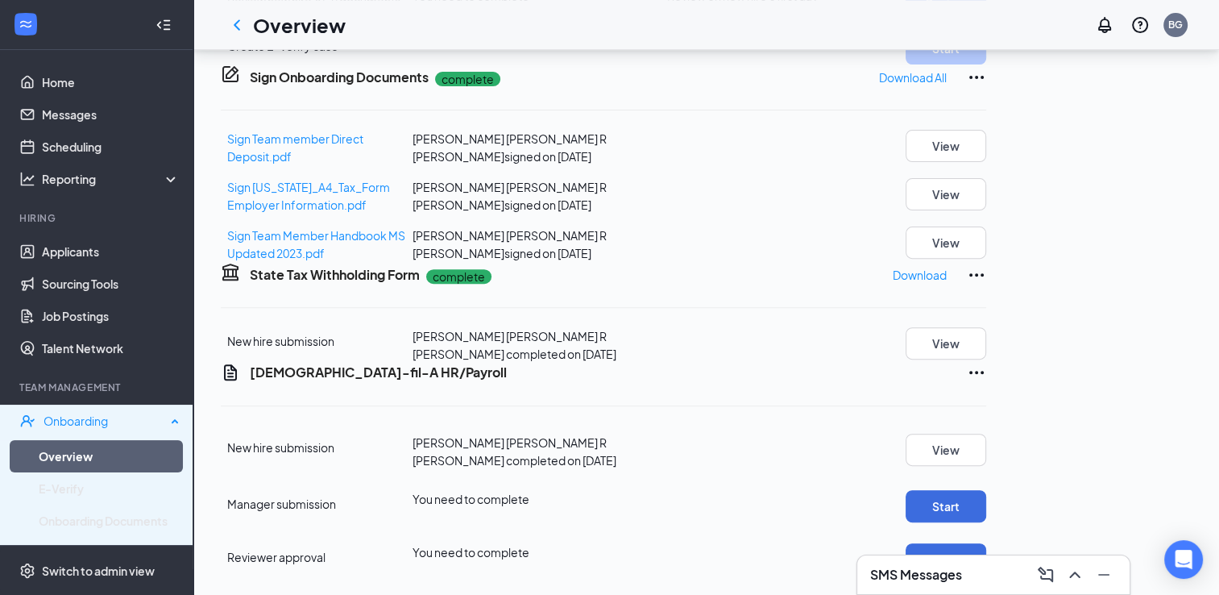
click at [64, 425] on div "Onboarding" at bounding box center [105, 421] width 122 height 16
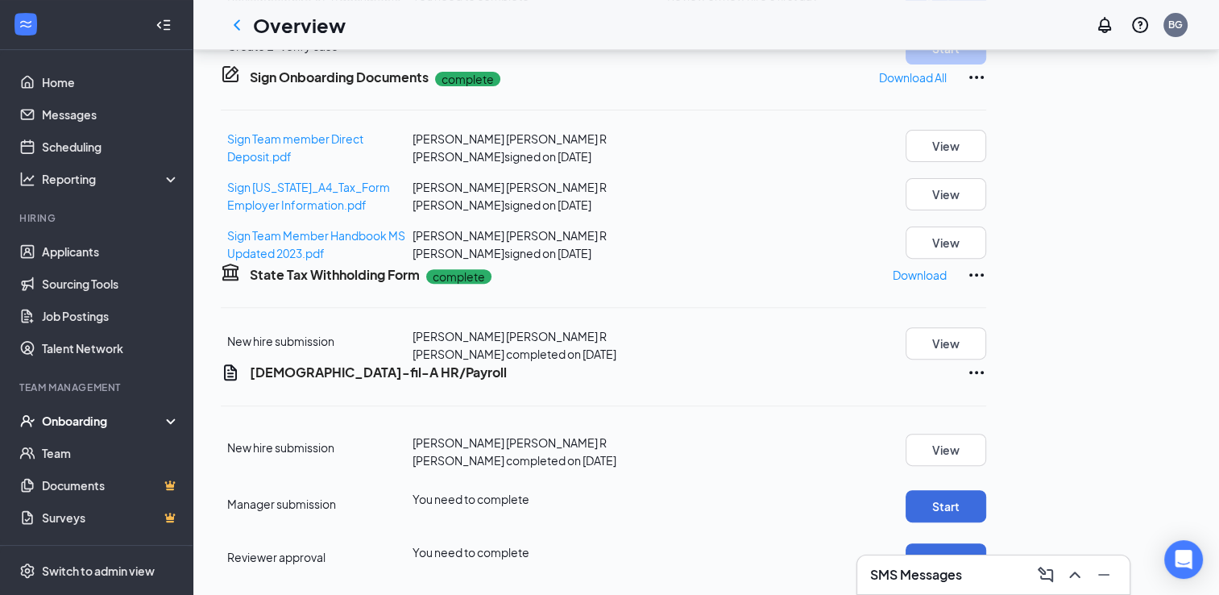
click at [74, 418] on div "Onboarding" at bounding box center [104, 421] width 124 height 16
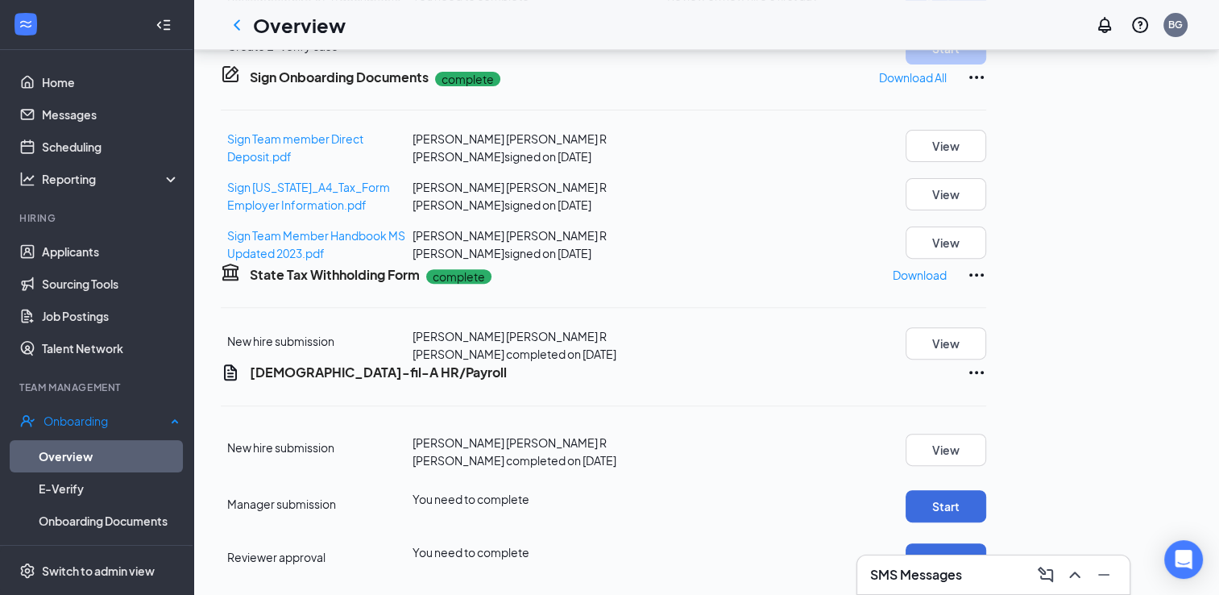
click at [71, 450] on link "Overview" at bounding box center [109, 456] width 141 height 32
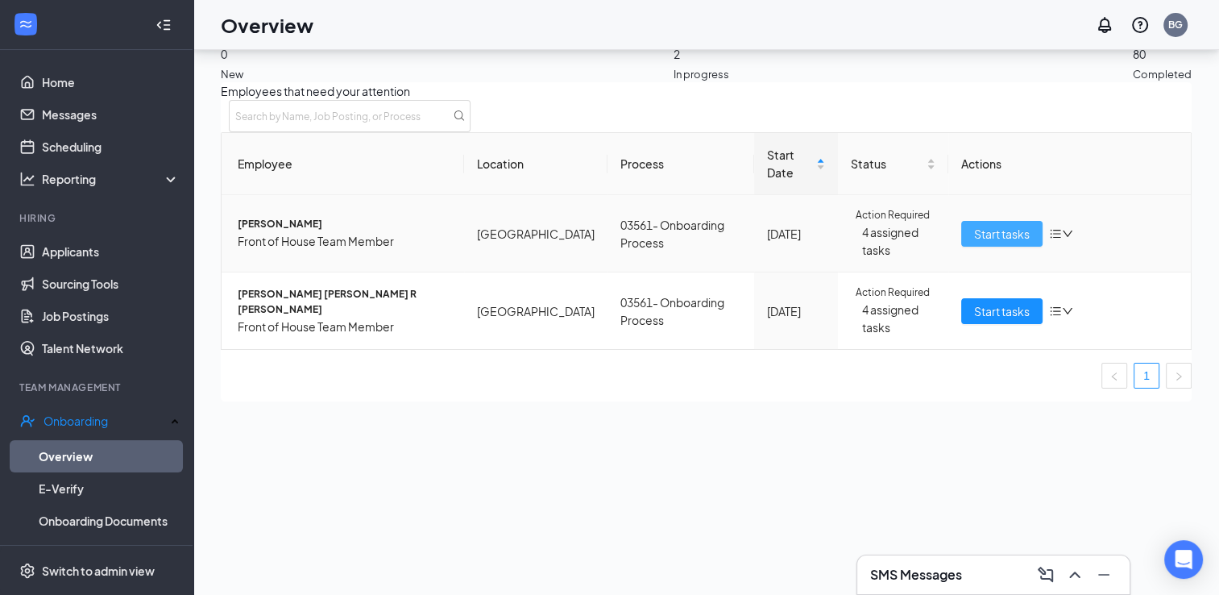
click at [980, 243] on span "Start tasks" at bounding box center [1002, 234] width 56 height 18
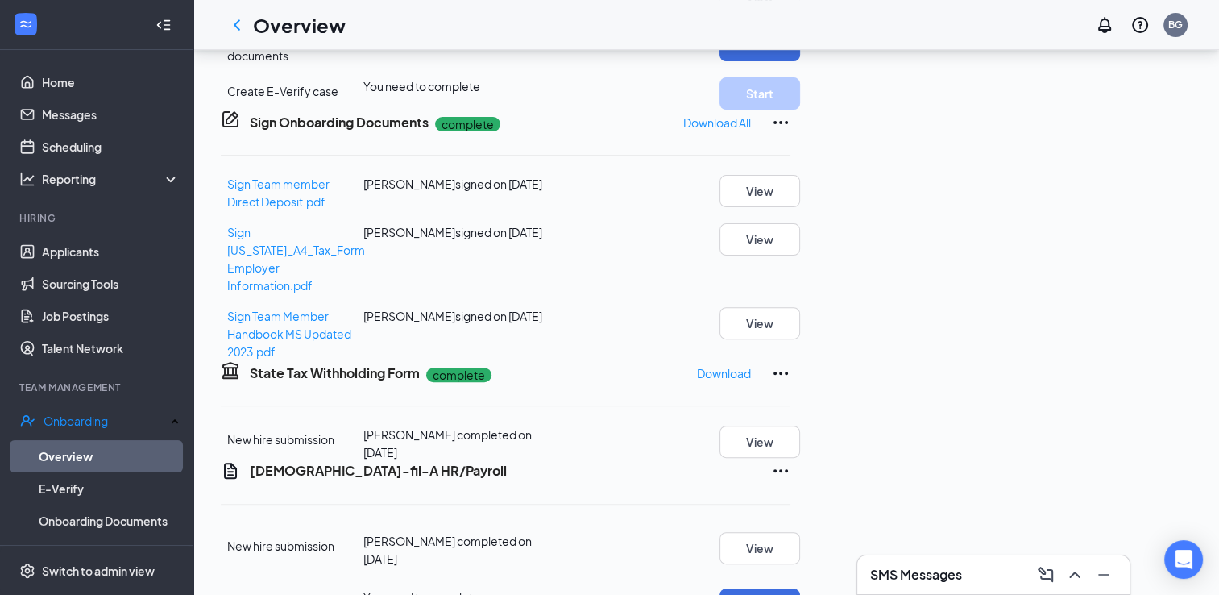
scroll to position [477, 0]
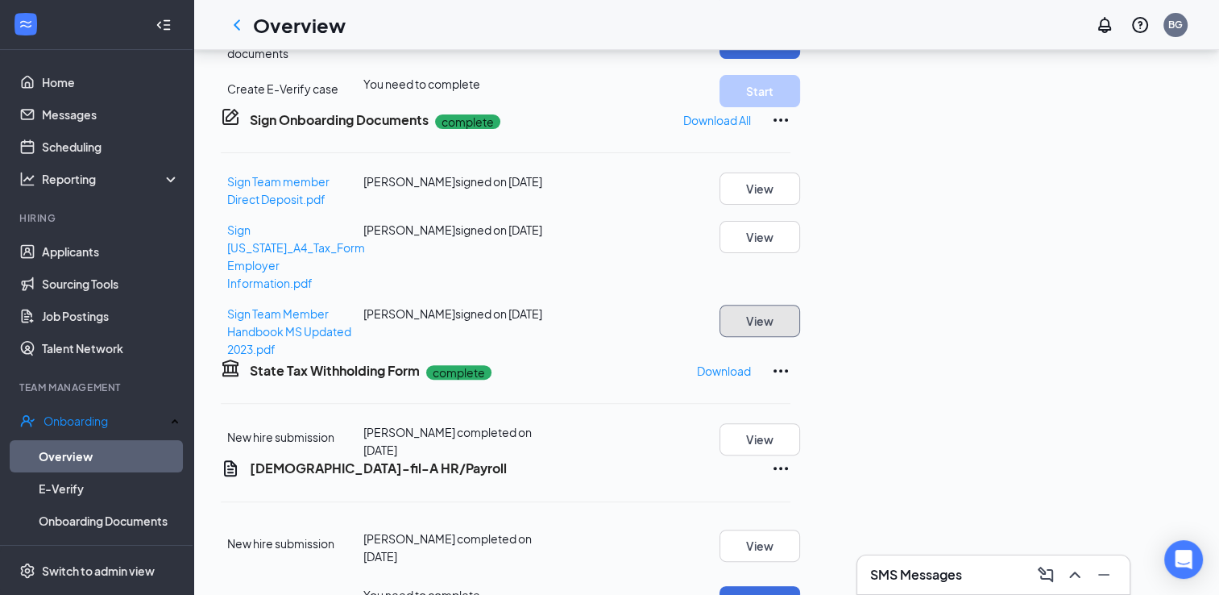
click at [800, 337] on button "View" at bounding box center [760, 321] width 81 height 32
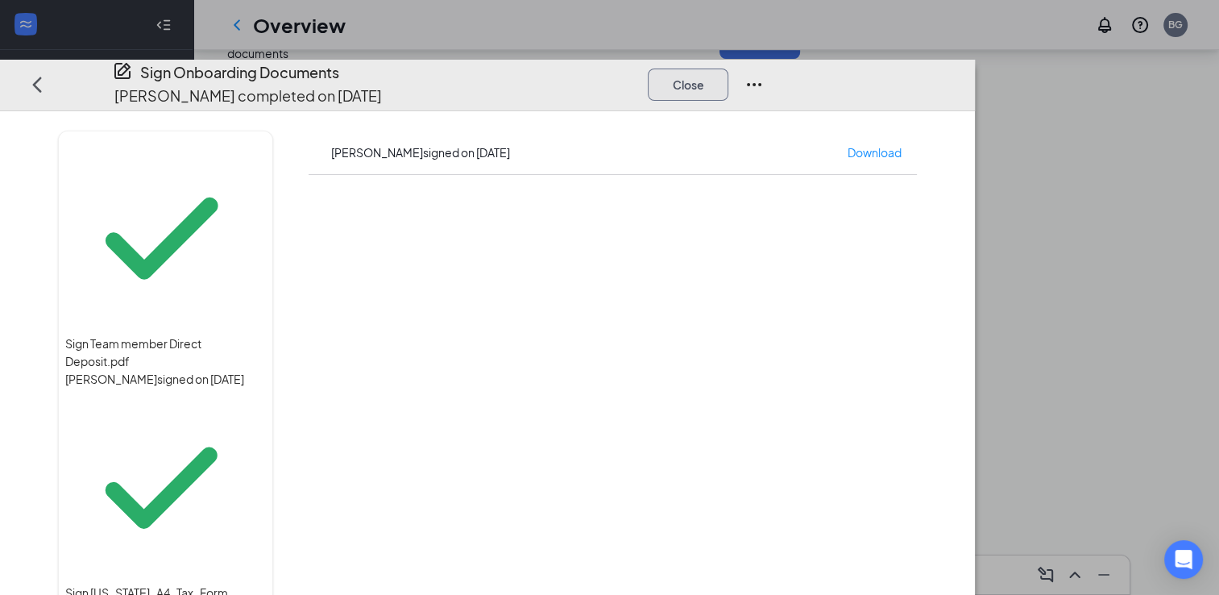
click at [728, 68] on button "Close" at bounding box center [688, 84] width 81 height 32
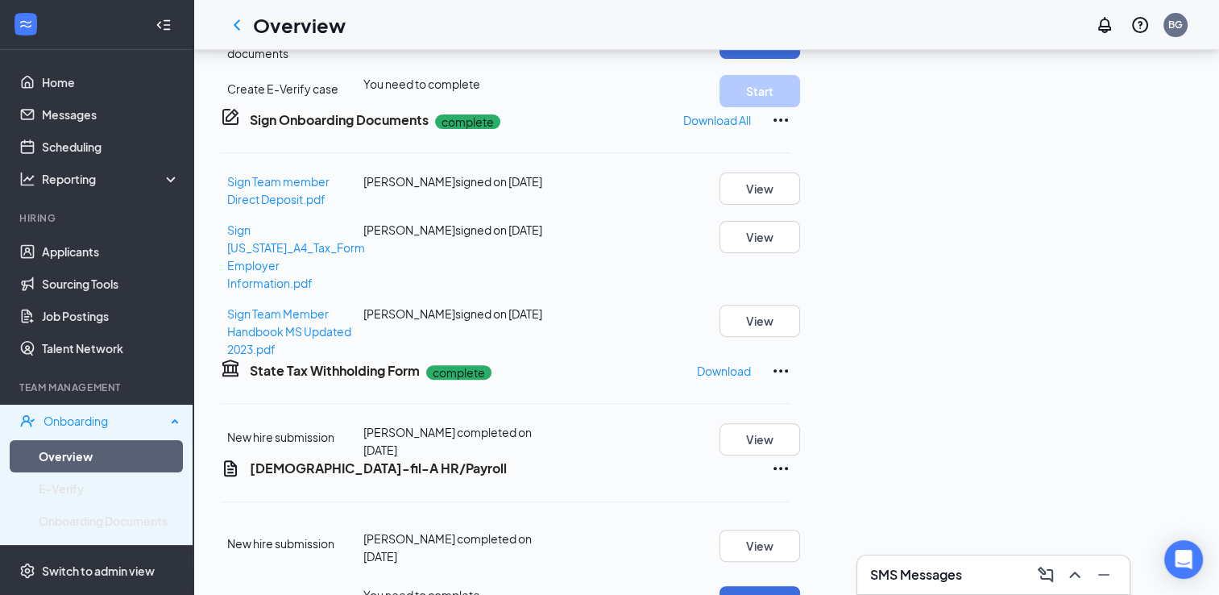
click at [100, 414] on div "Onboarding" at bounding box center [105, 421] width 122 height 16
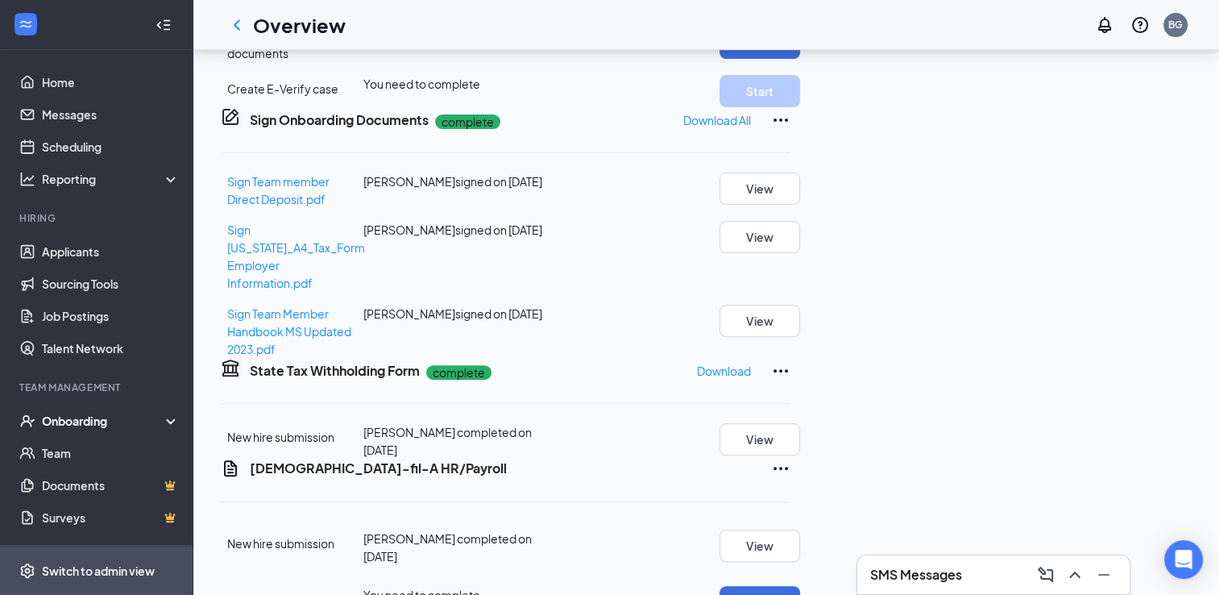
click at [115, 572] on div "Switch to admin view" at bounding box center [98, 570] width 113 height 16
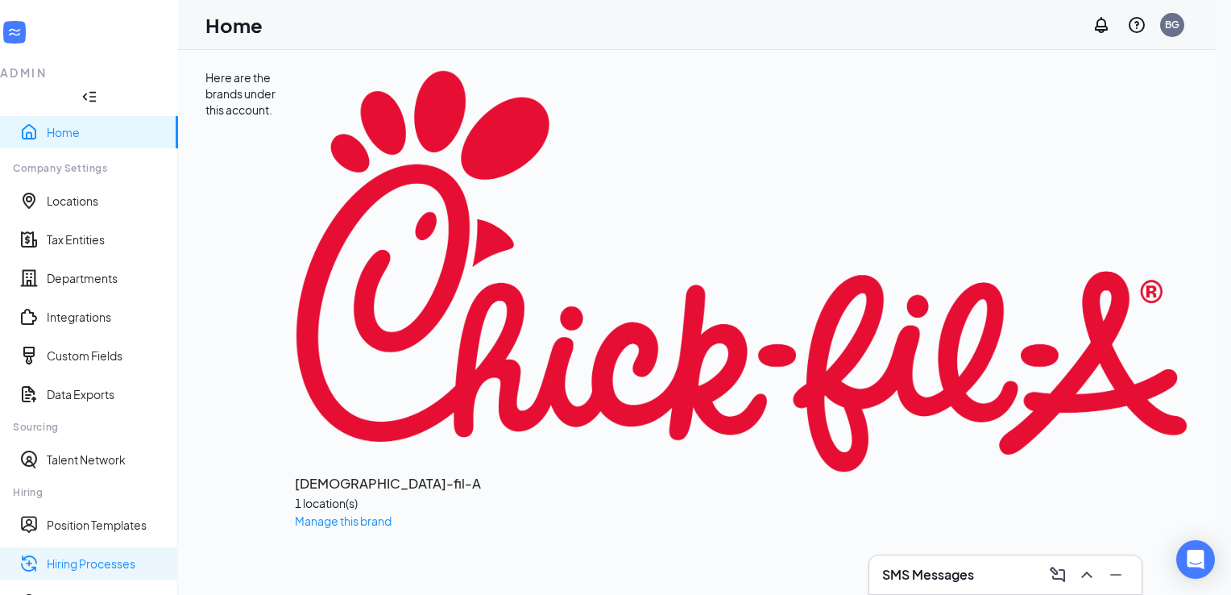
click at [115, 555] on link "Hiring Processes" at bounding box center [106, 563] width 118 height 16
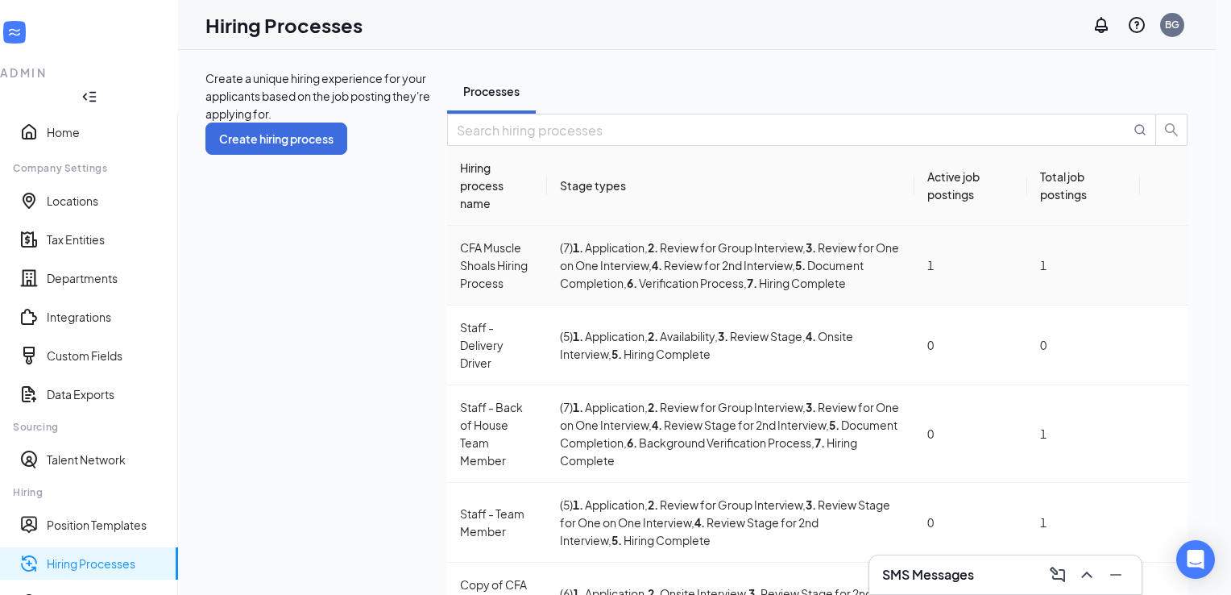
click at [1164, 265] on icon "Ellipses" at bounding box center [1164, 265] width 0 height 0
click at [1036, 323] on span "Edit" at bounding box center [1027, 316] width 21 height 15
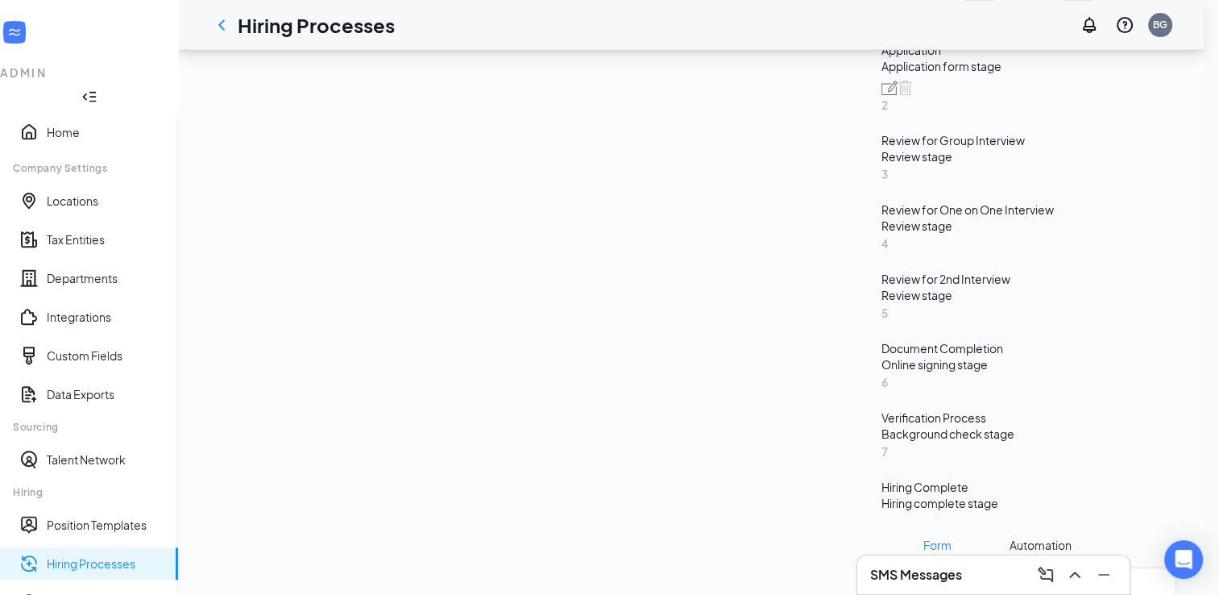
scroll to position [558, 0]
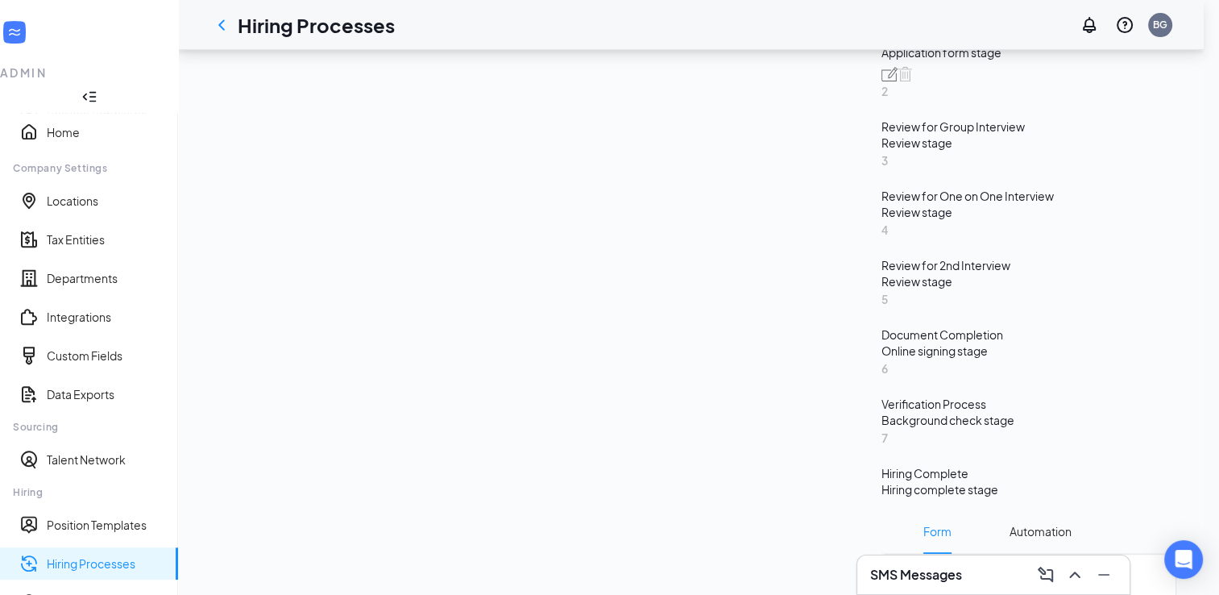
click at [882, 342] on div "Online signing stage" at bounding box center [1029, 350] width 295 height 16
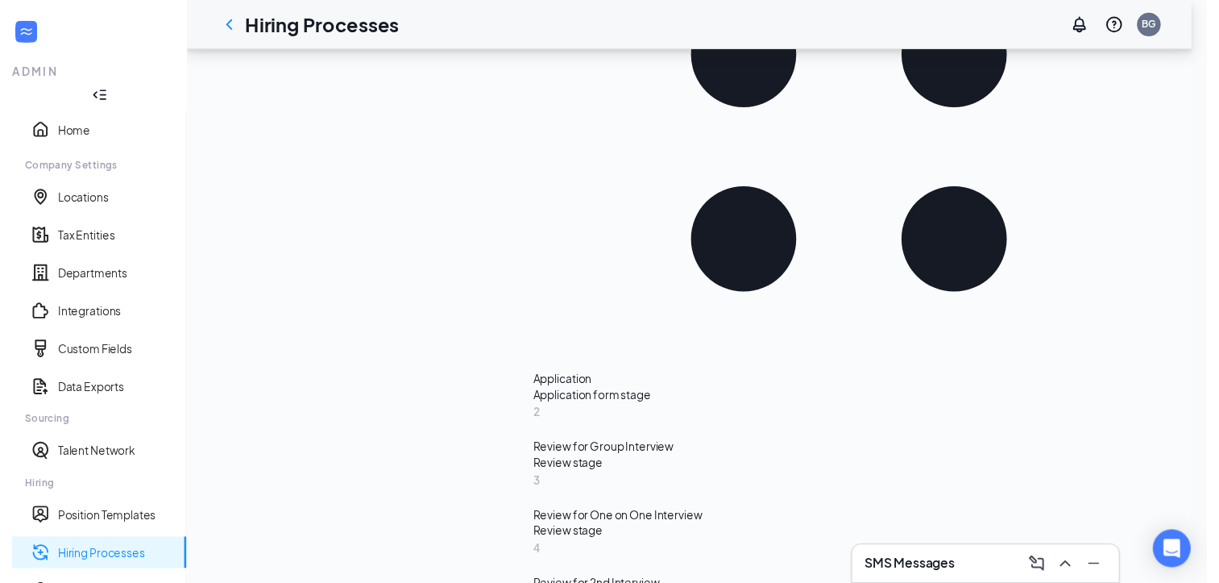
scroll to position [468, 0]
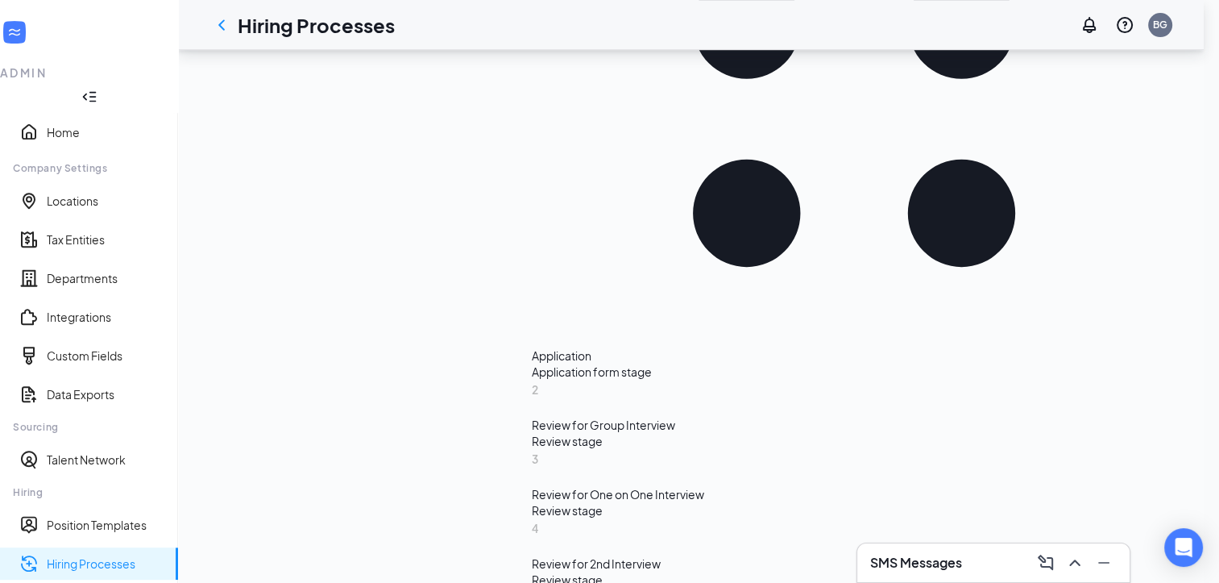
scroll to position [806, 0]
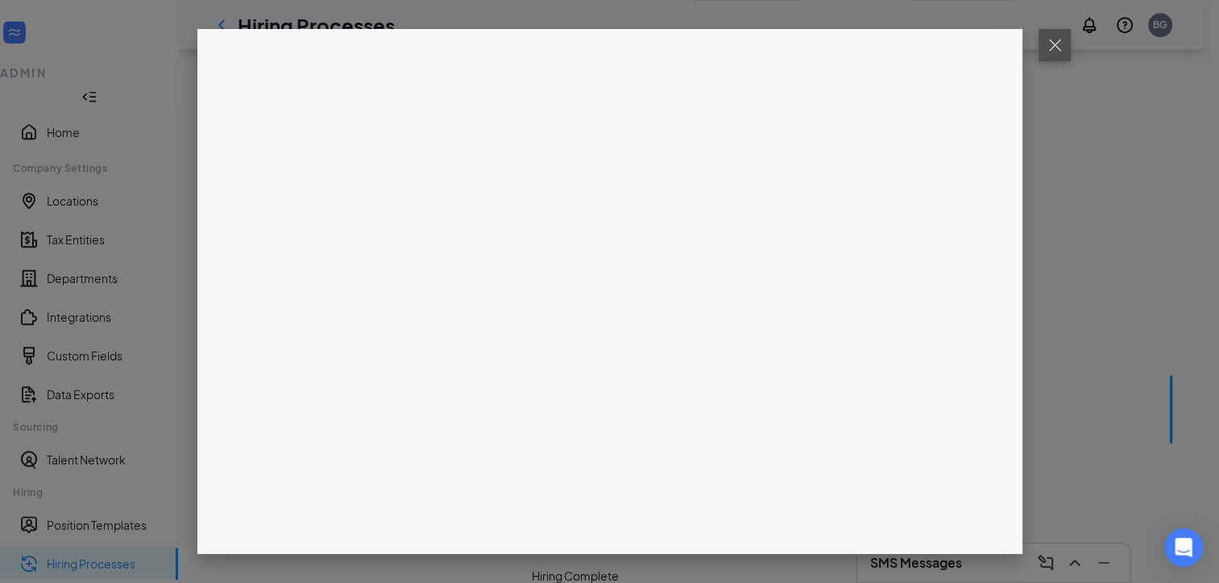
click at [1048, 51] on button at bounding box center [1055, 45] width 32 height 32
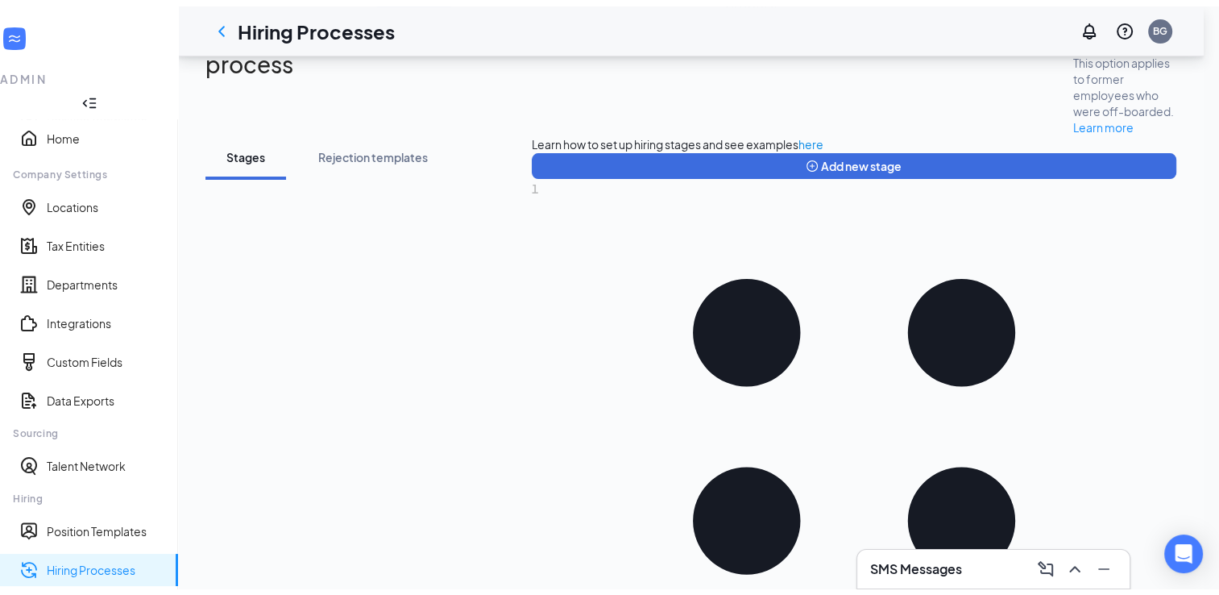
scroll to position [0, 0]
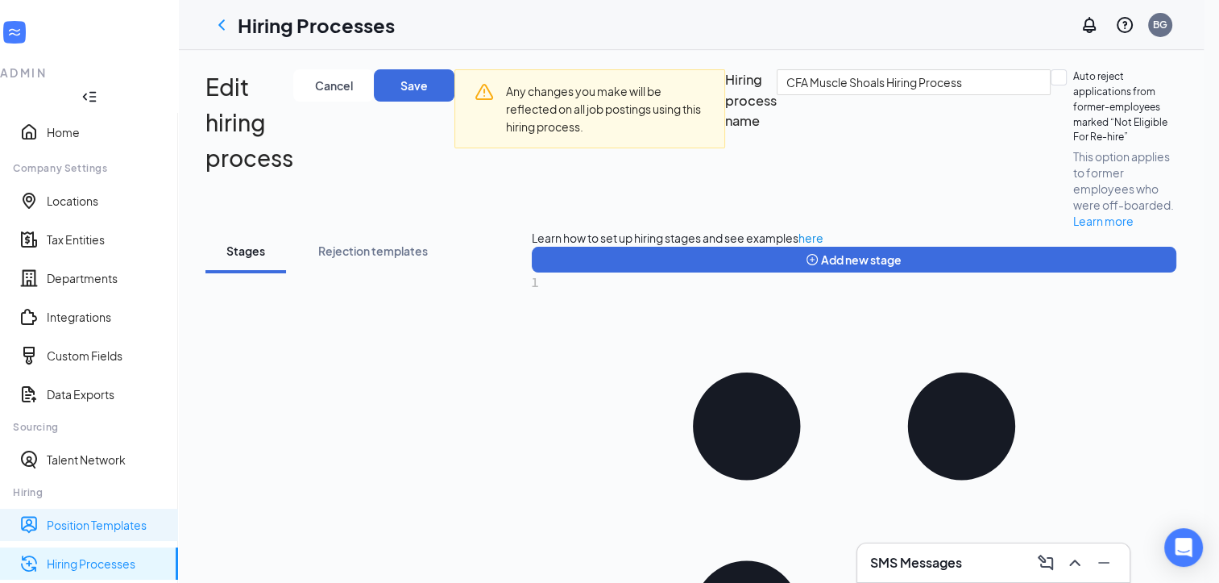
click at [81, 517] on link "Position Templates" at bounding box center [106, 525] width 118 height 16
